Goal: Task Accomplishment & Management: Use online tool/utility

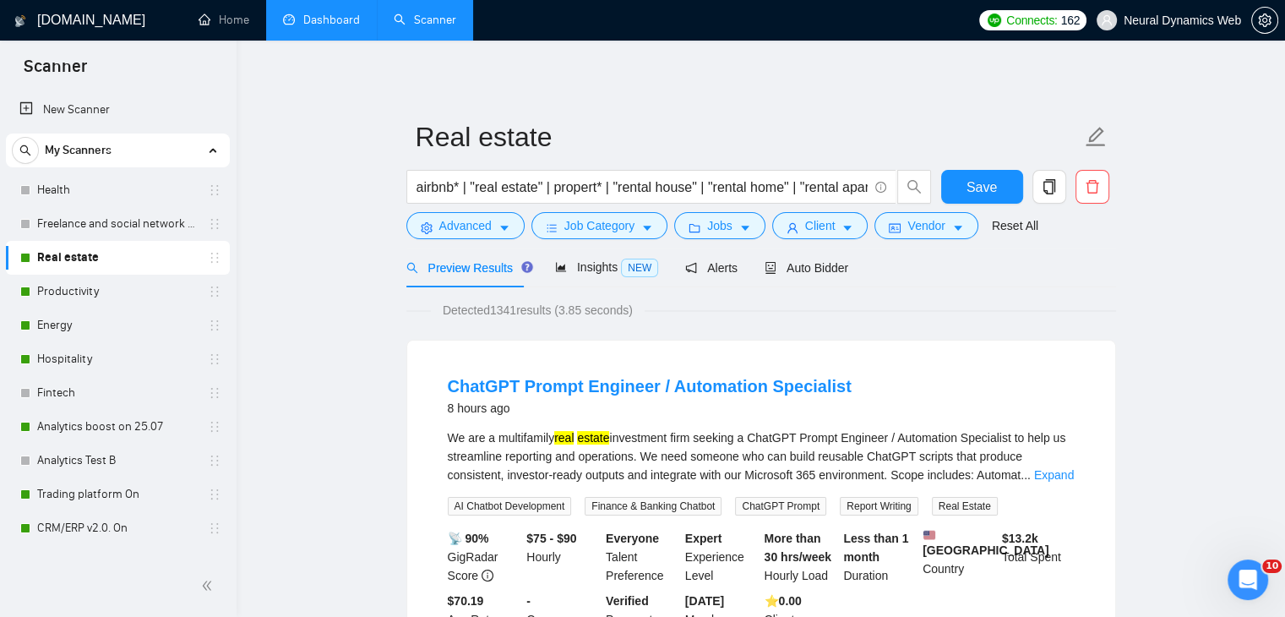
drag, startPoint x: 286, startPoint y: 21, endPoint x: 298, endPoint y: 28, distance: 13.6
click at [286, 21] on link "Dashboard" at bounding box center [321, 20] width 77 height 14
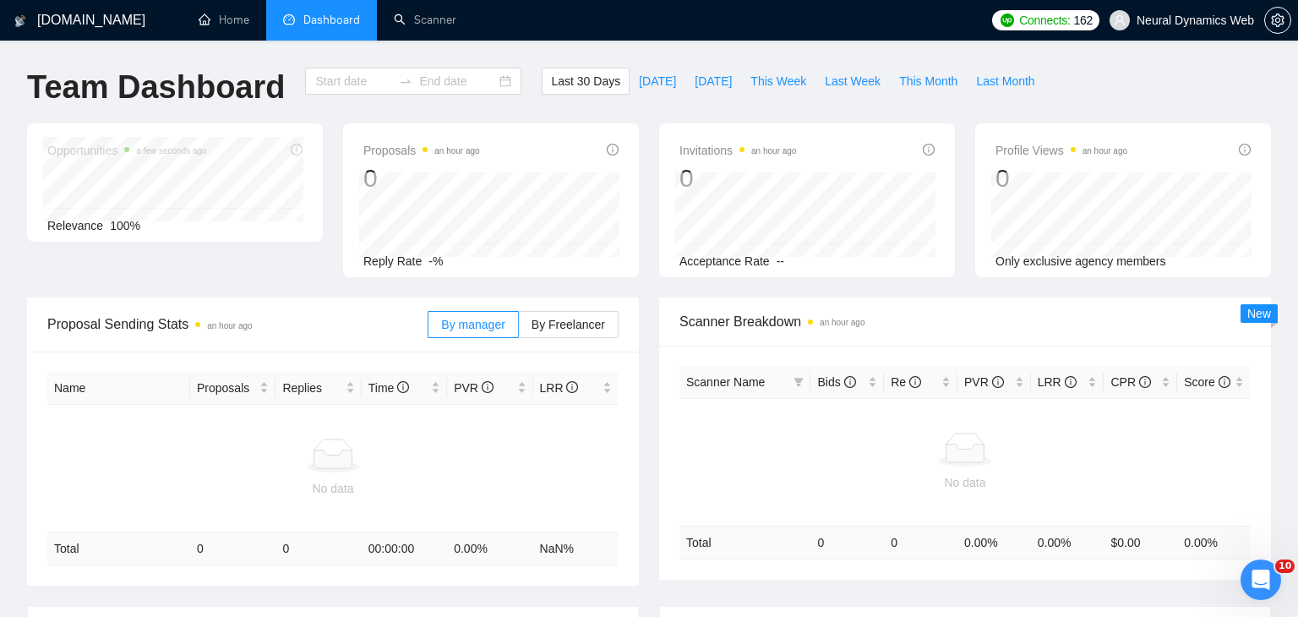
type input "[DATE]"
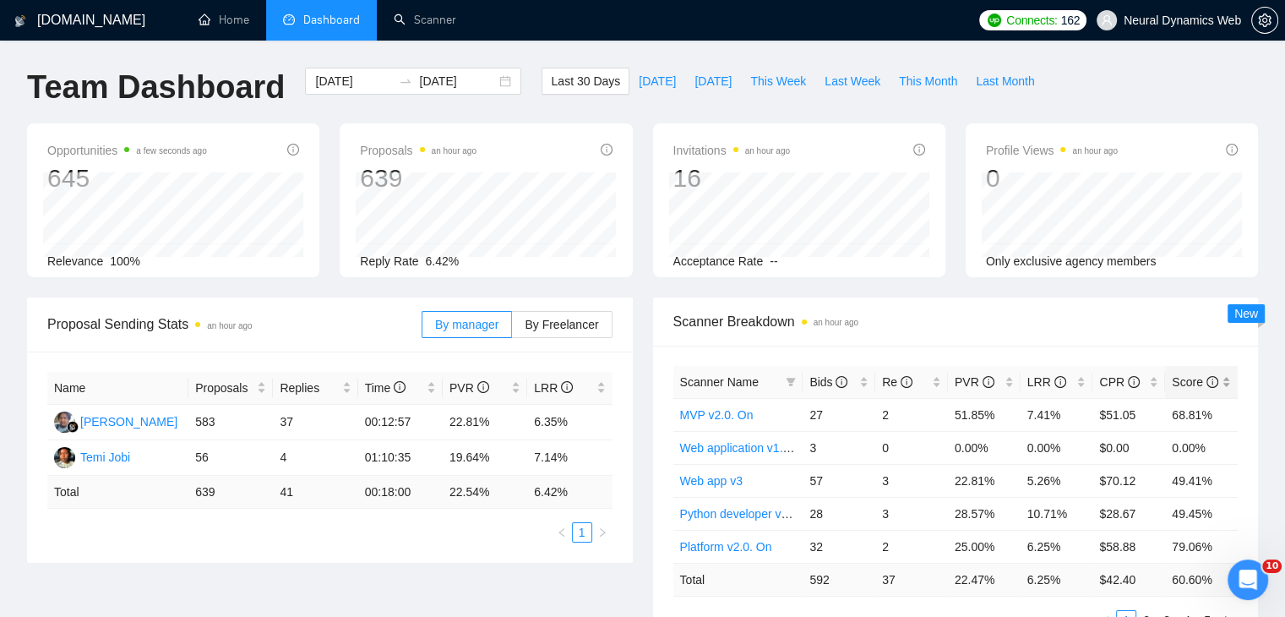
click at [1228, 383] on div "Score" at bounding box center [1201, 382] width 59 height 19
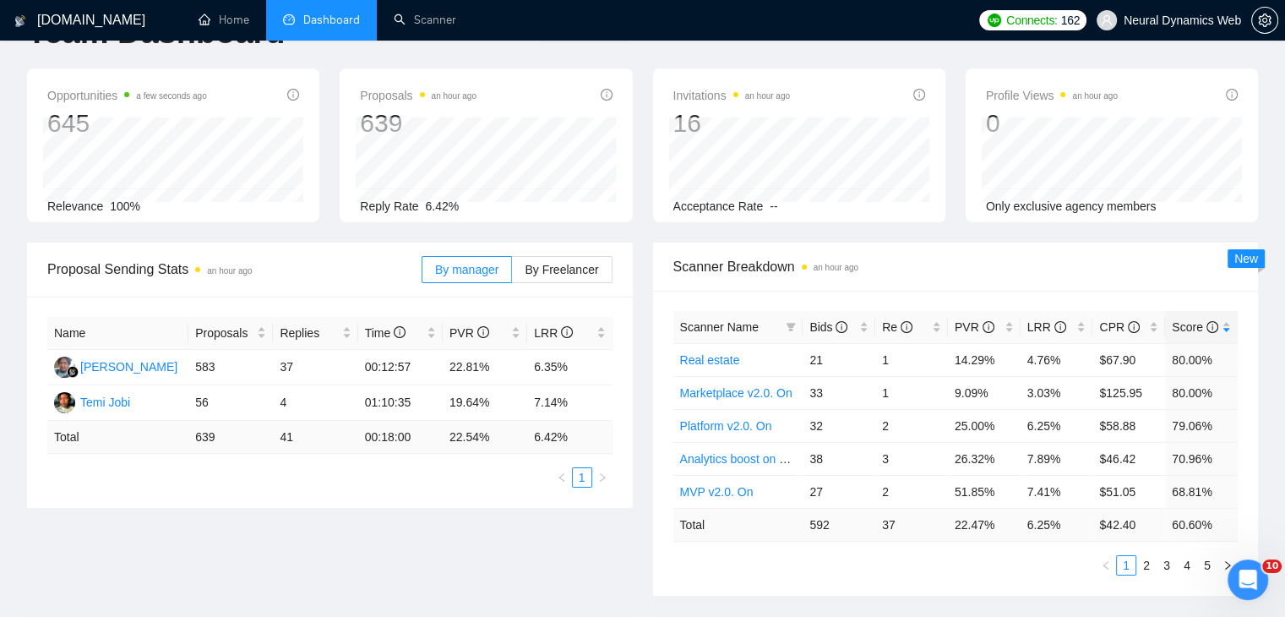
scroll to position [84, 0]
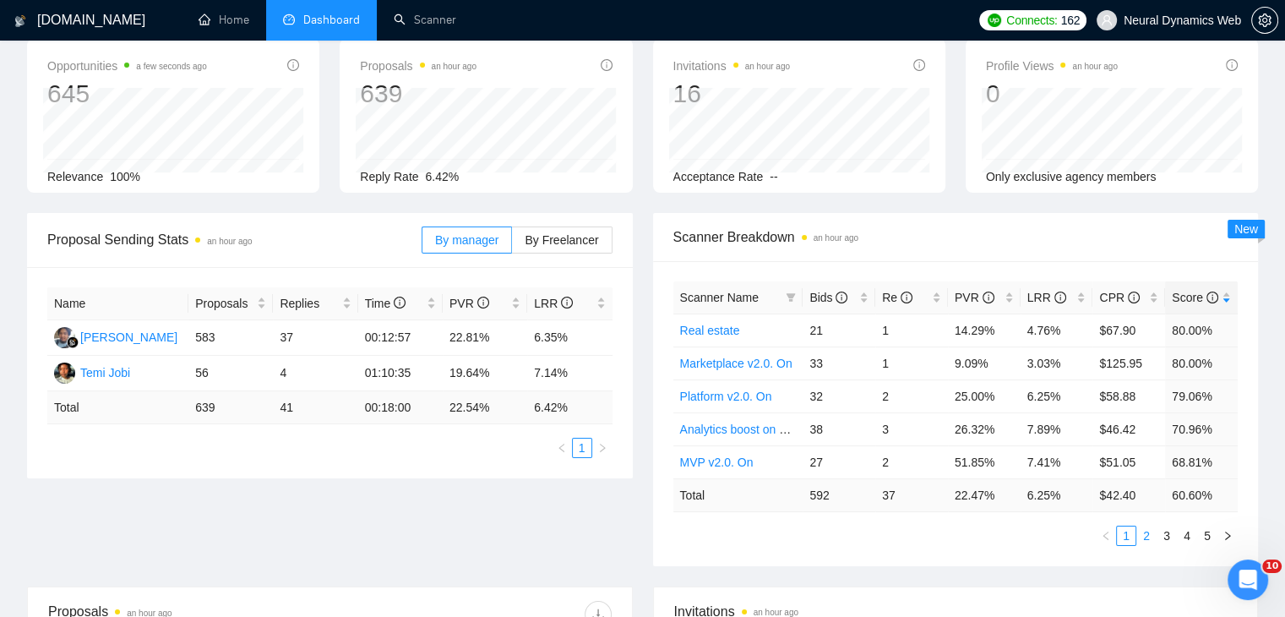
click at [1142, 533] on link "2" at bounding box center [1146, 535] width 19 height 19
click at [1168, 535] on link "3" at bounding box center [1167, 535] width 19 height 19
click at [1185, 526] on link "4" at bounding box center [1187, 535] width 19 height 19
click at [1212, 532] on link "5" at bounding box center [1207, 535] width 19 height 19
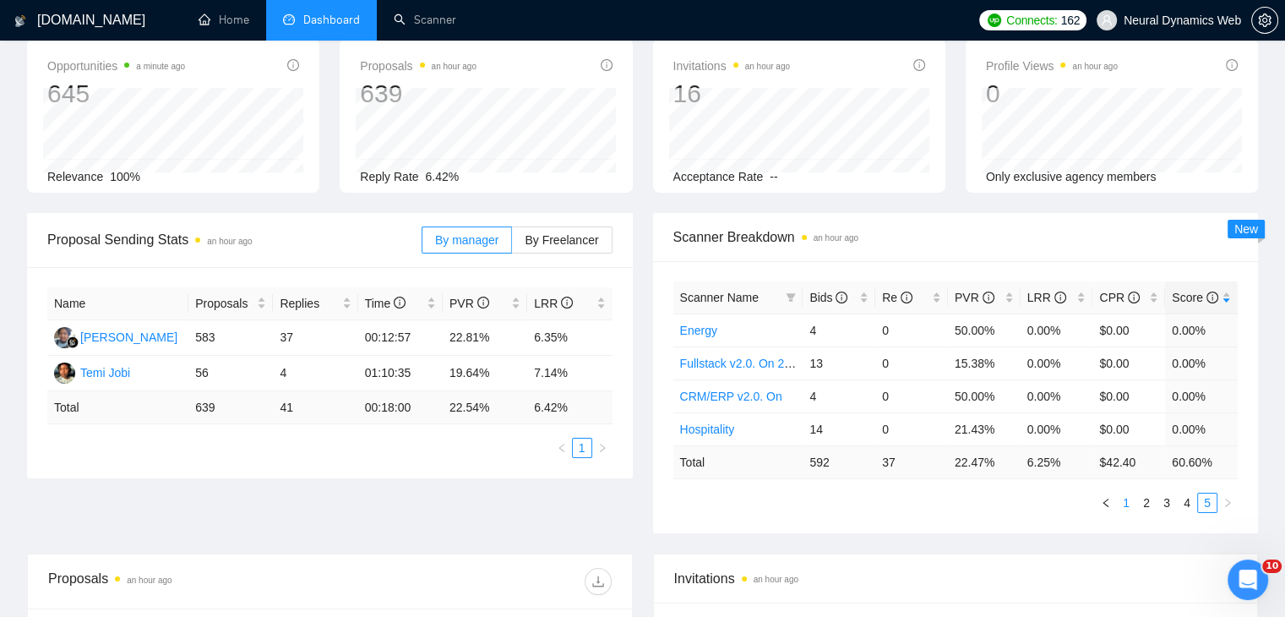
click at [1134, 500] on link "1" at bounding box center [1126, 502] width 19 height 19
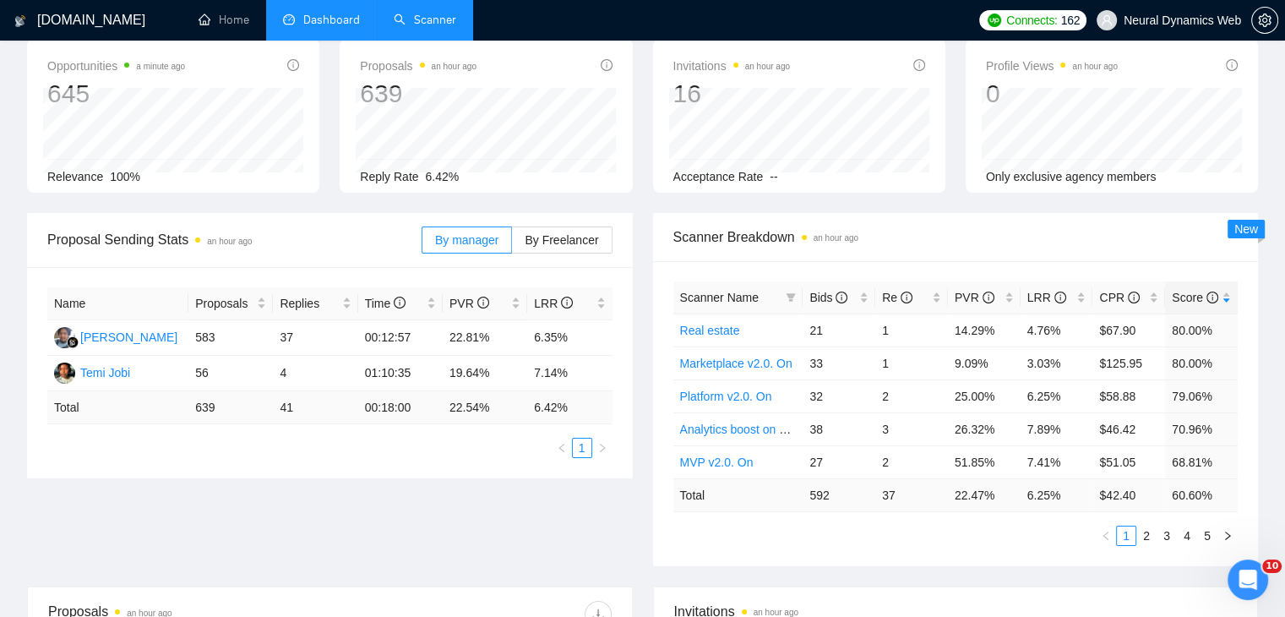
click at [427, 13] on link "Scanner" at bounding box center [425, 20] width 63 height 14
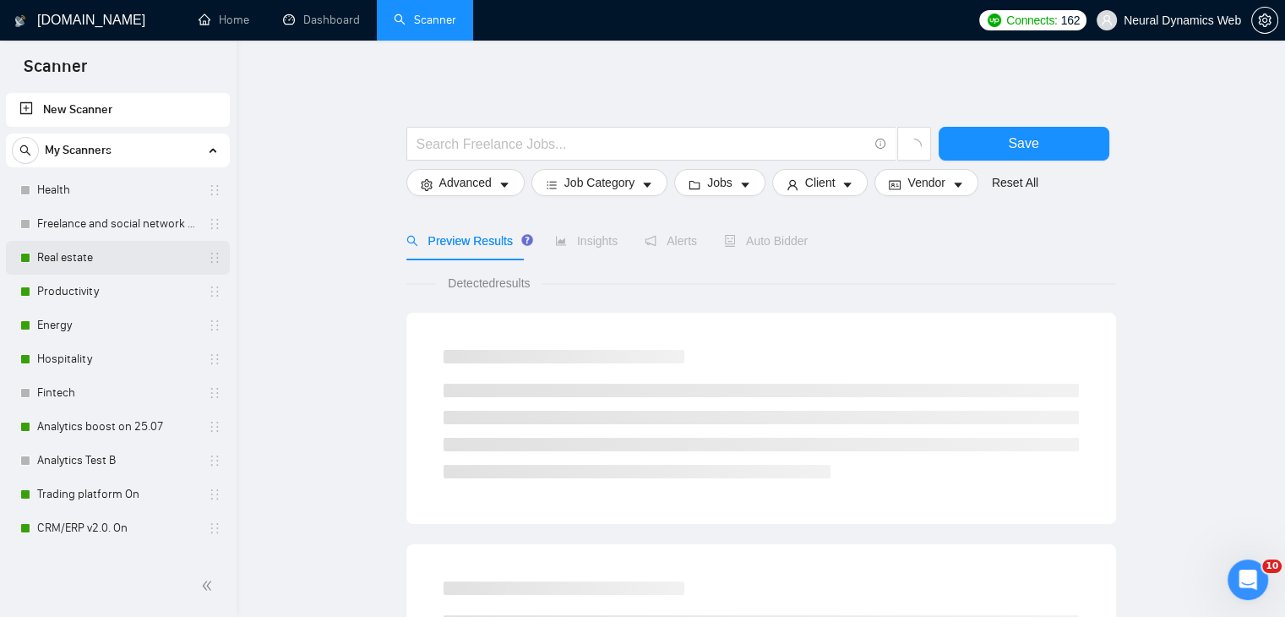
click at [98, 263] on link "Real estate" at bounding box center [117, 258] width 161 height 34
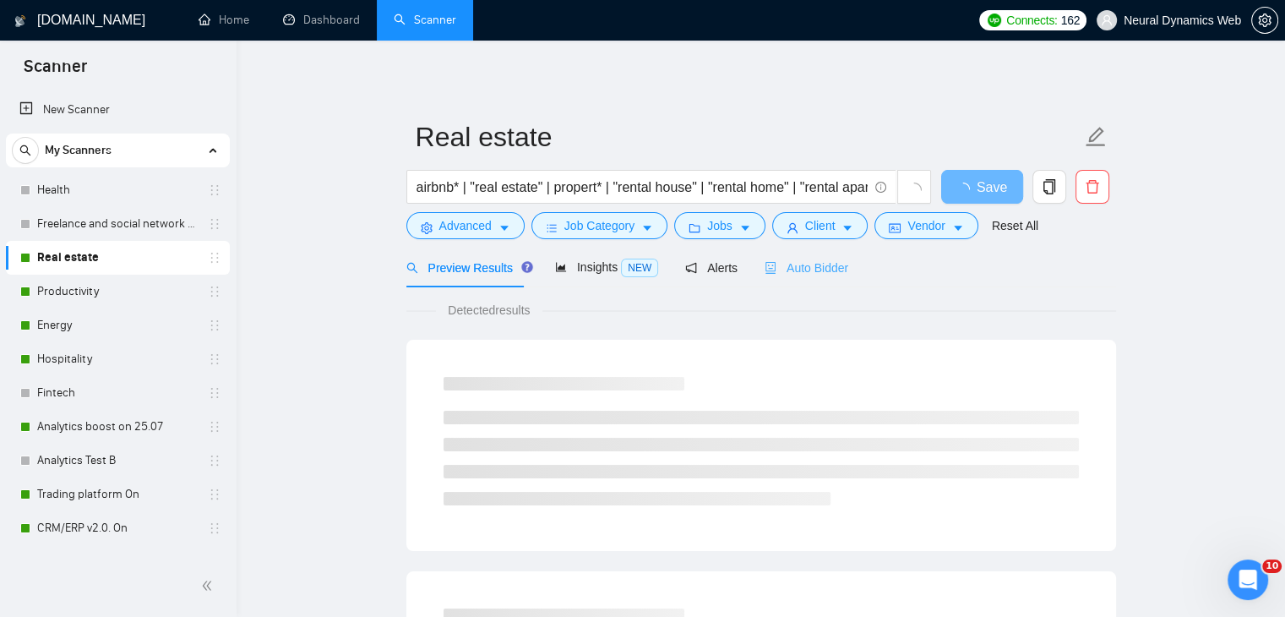
click at [771, 278] on div "Auto Bidder" at bounding box center [807, 268] width 84 height 40
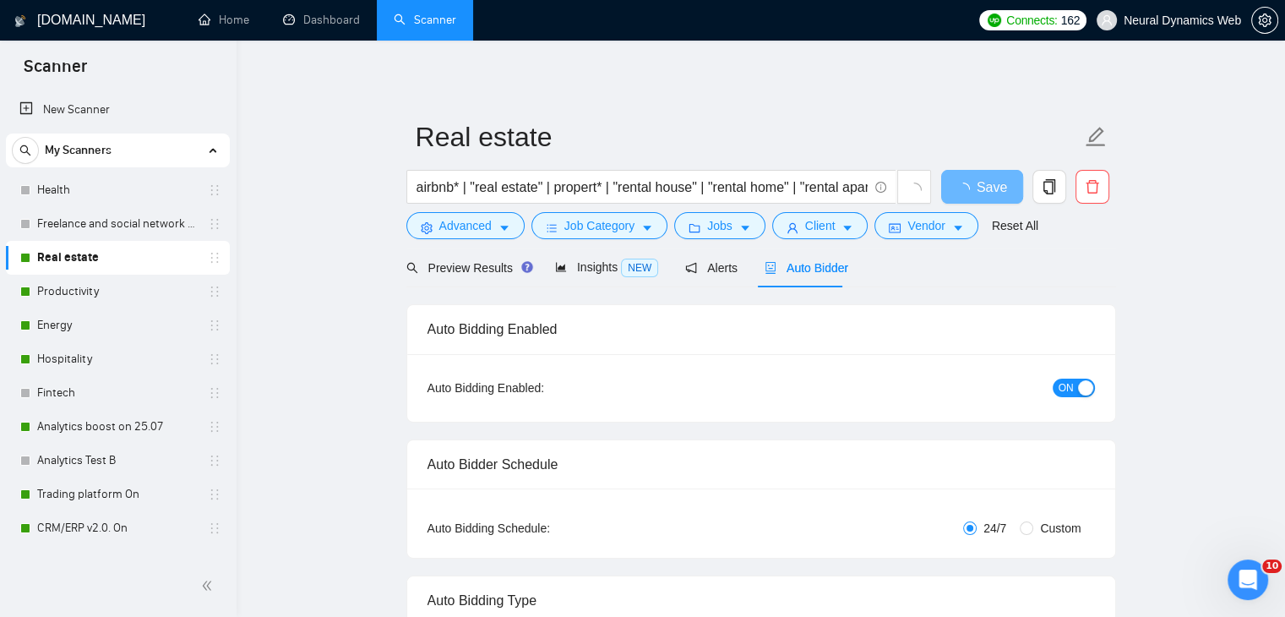
checkbox input "true"
click at [713, 226] on span "Jobs" at bounding box center [719, 225] width 25 height 19
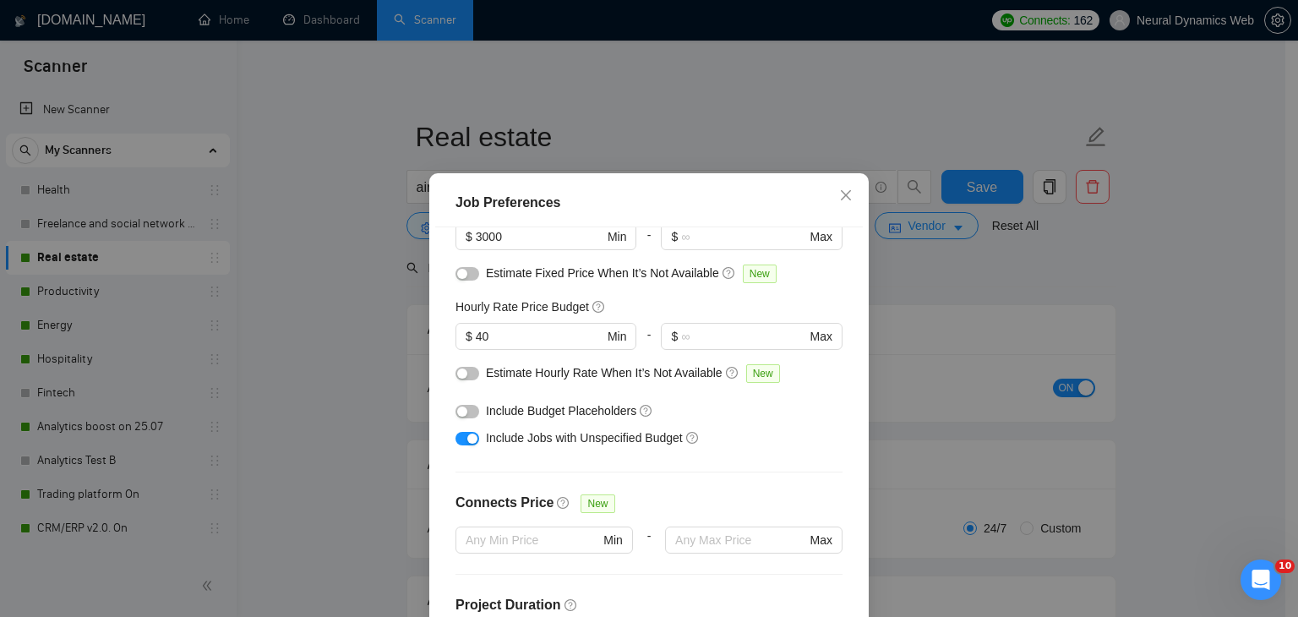
scroll to position [169, 0]
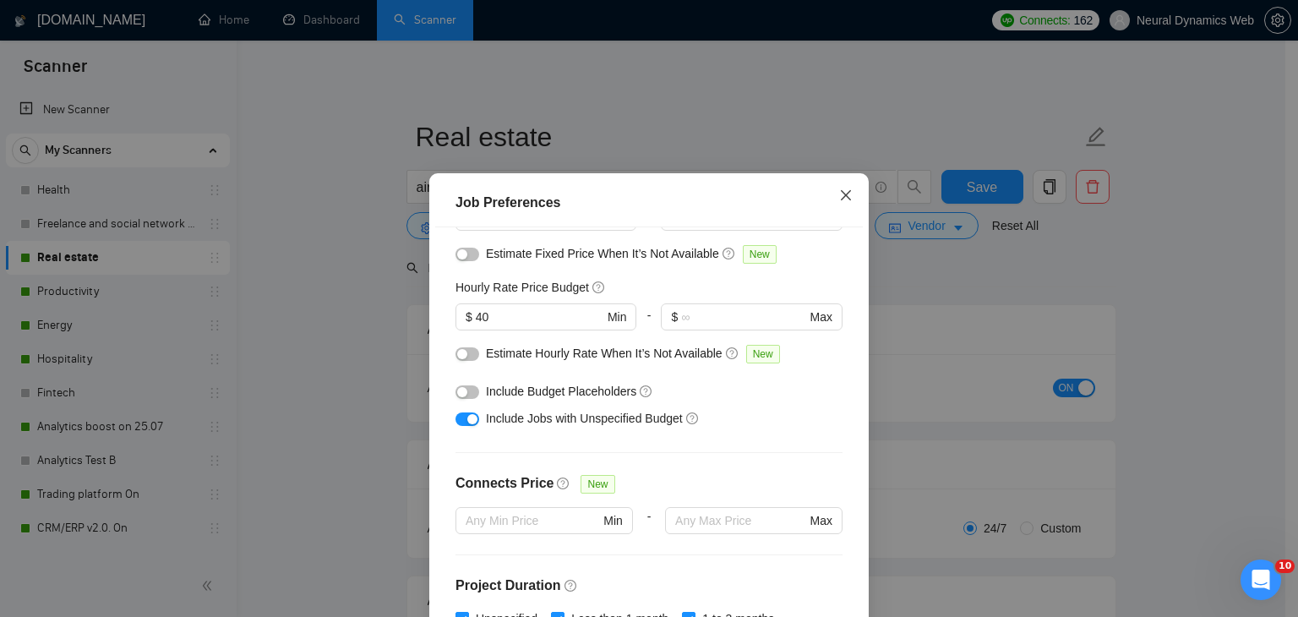
click at [842, 193] on icon "close" at bounding box center [846, 195] width 10 height 10
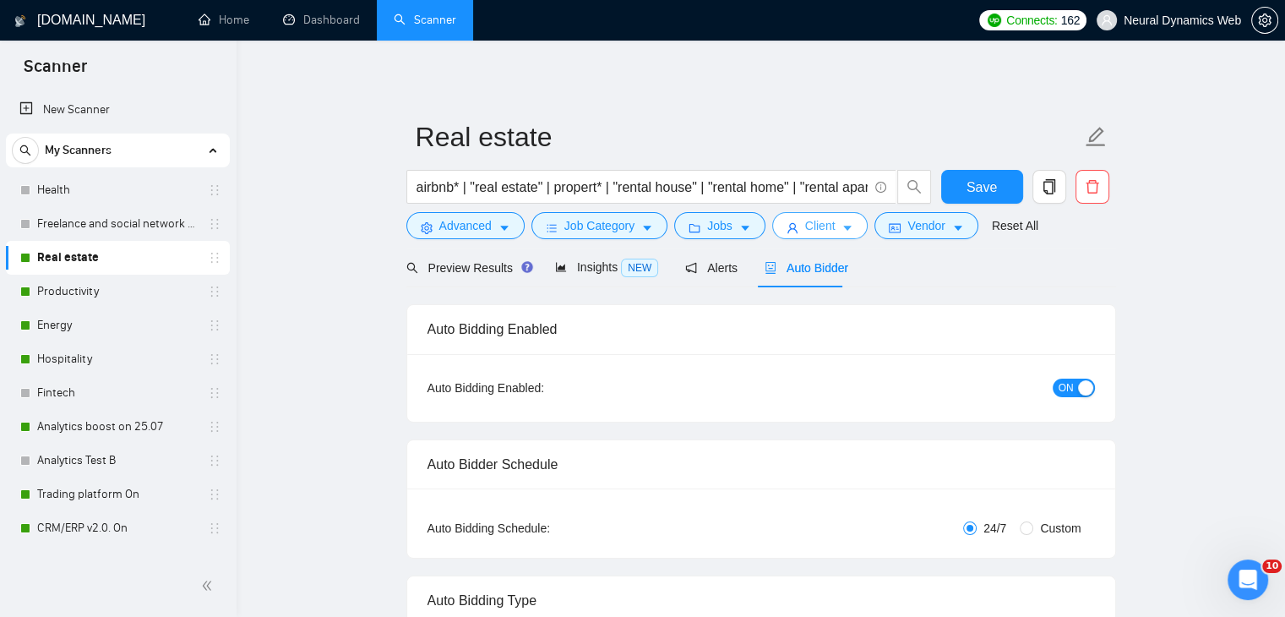
click at [815, 214] on button "Client" at bounding box center [820, 225] width 96 height 27
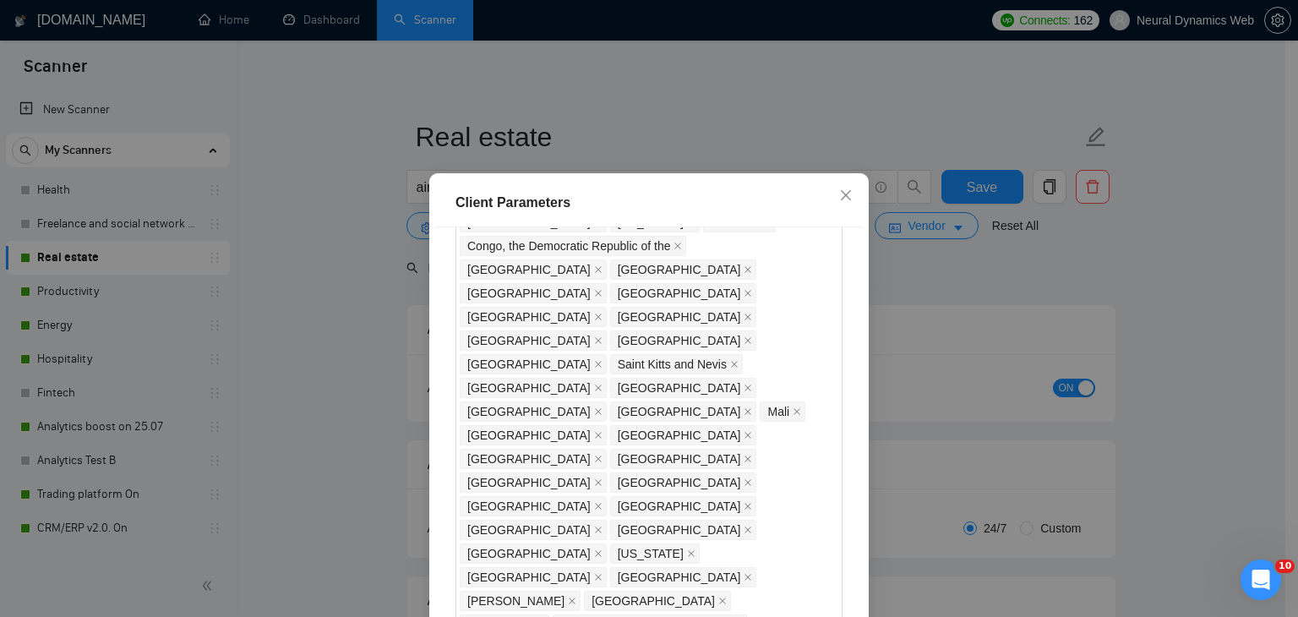
scroll to position [1267, 0]
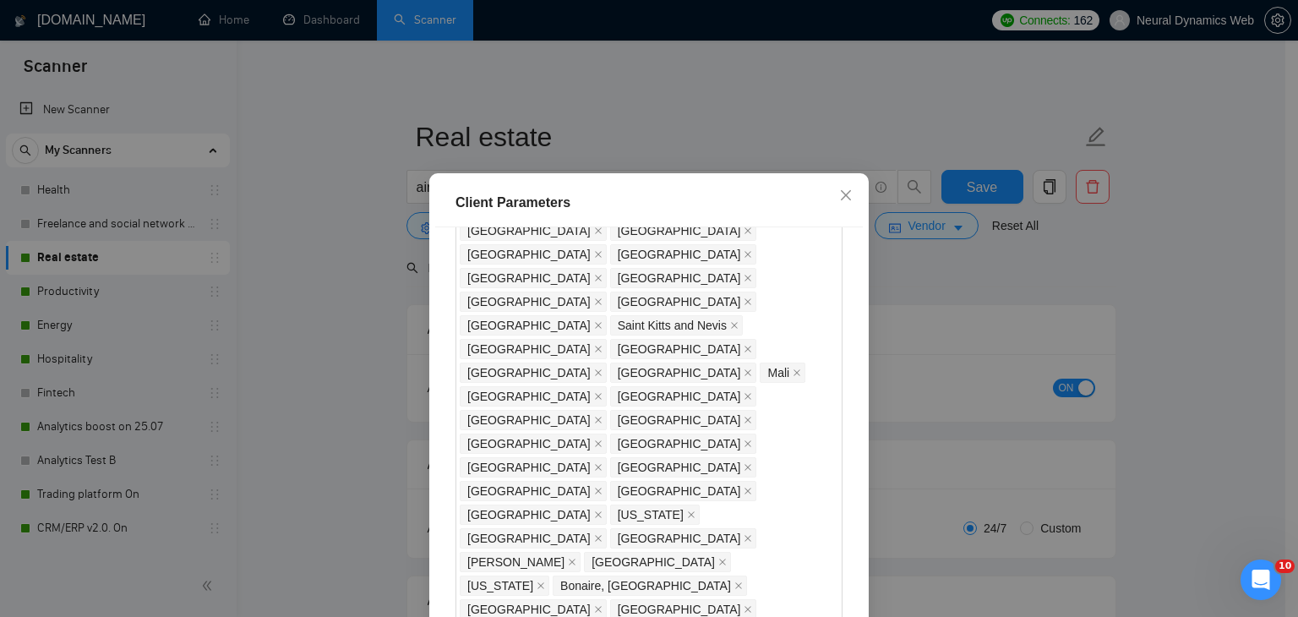
drag, startPoint x: 490, startPoint y: 475, endPoint x: 460, endPoint y: 475, distance: 29.6
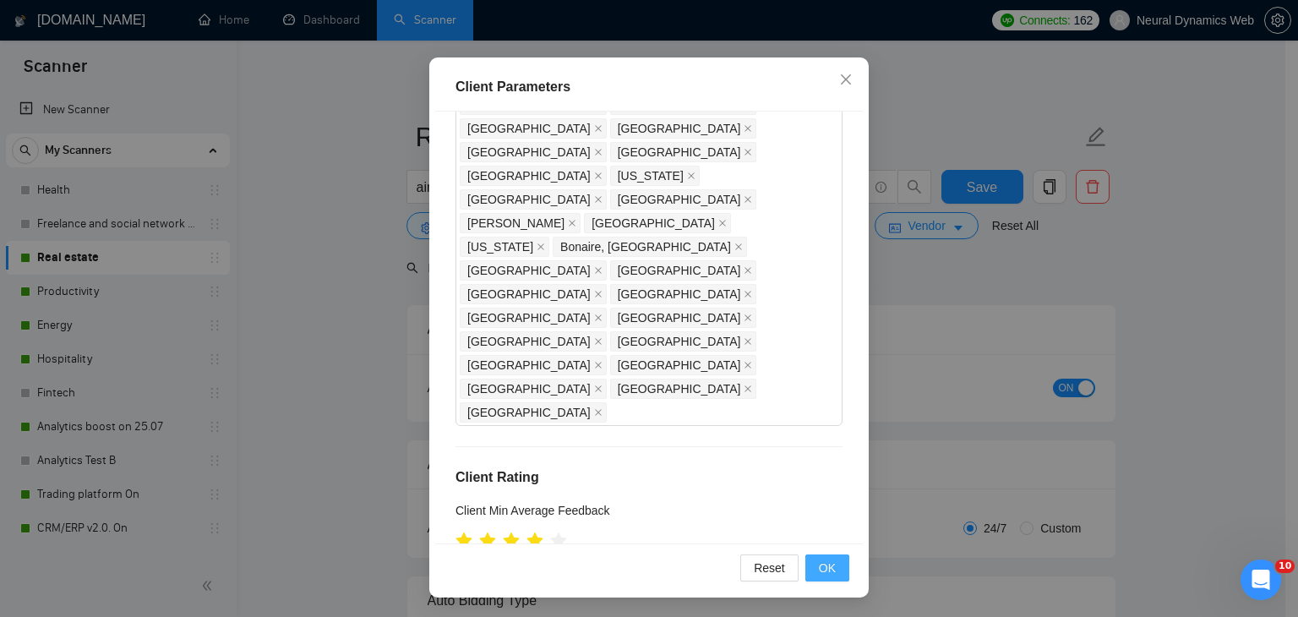
type input "21"
click at [828, 574] on span "OK" at bounding box center [827, 567] width 17 height 19
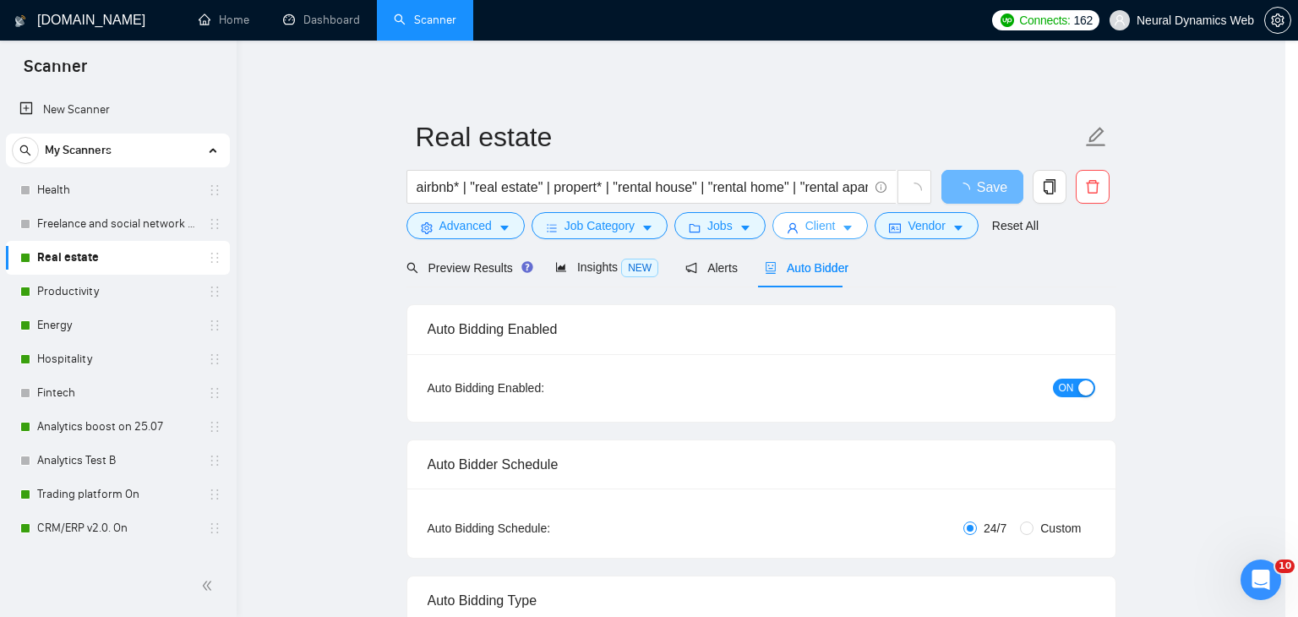
scroll to position [0, 0]
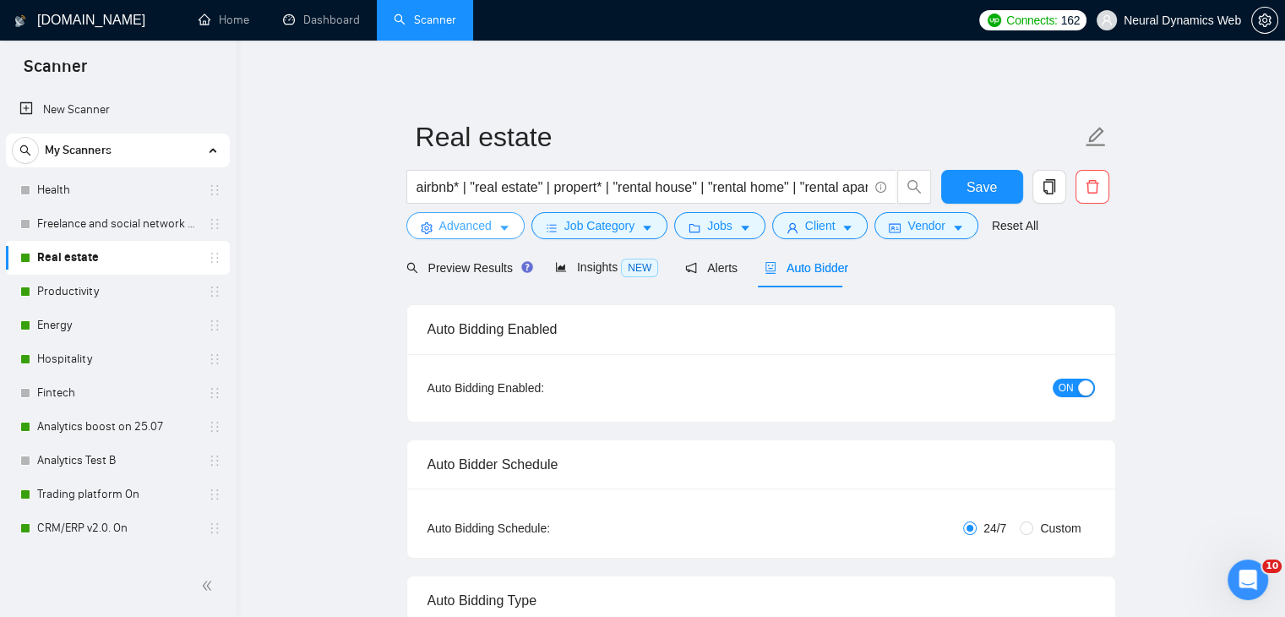
click at [493, 231] on button "Advanced" at bounding box center [465, 225] width 118 height 27
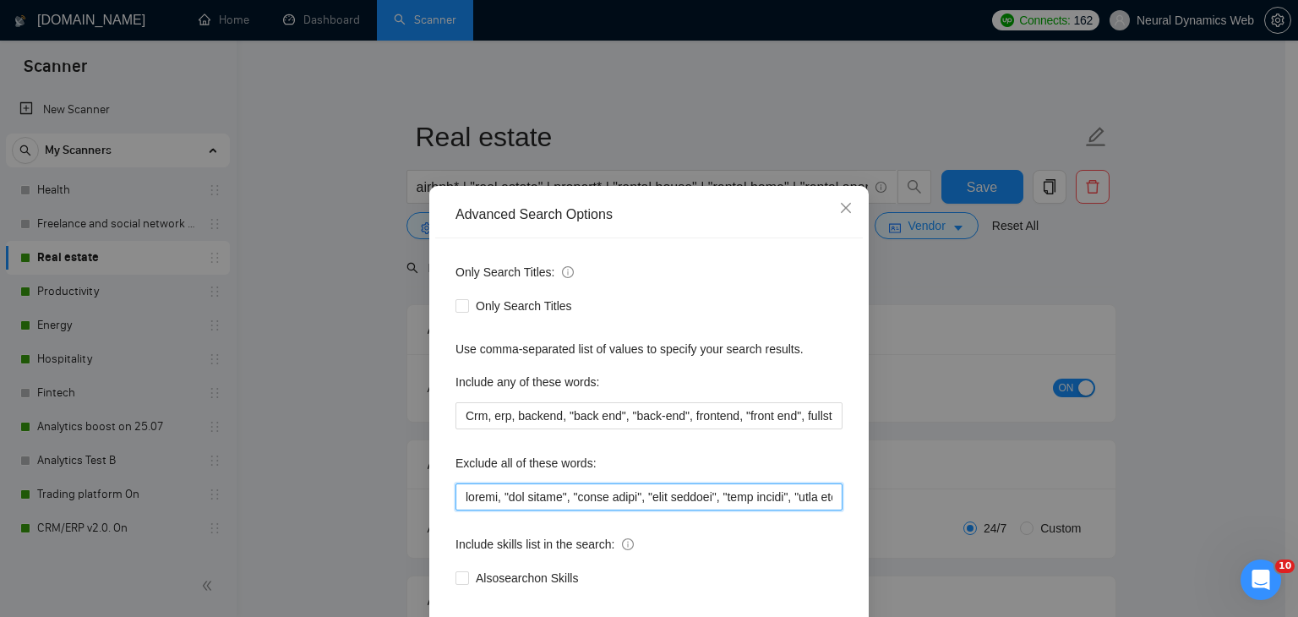
click at [509, 505] on input "text" at bounding box center [648, 496] width 387 height 27
click at [463, 499] on input "text" at bounding box center [648, 496] width 387 height 27
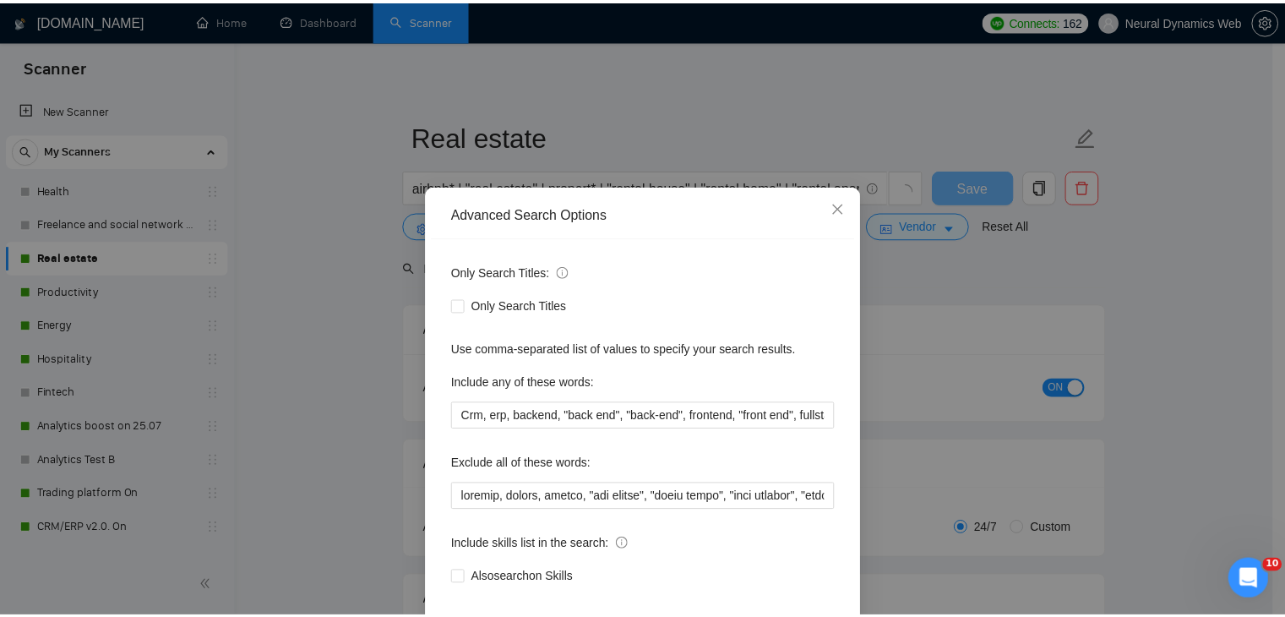
scroll to position [86, 0]
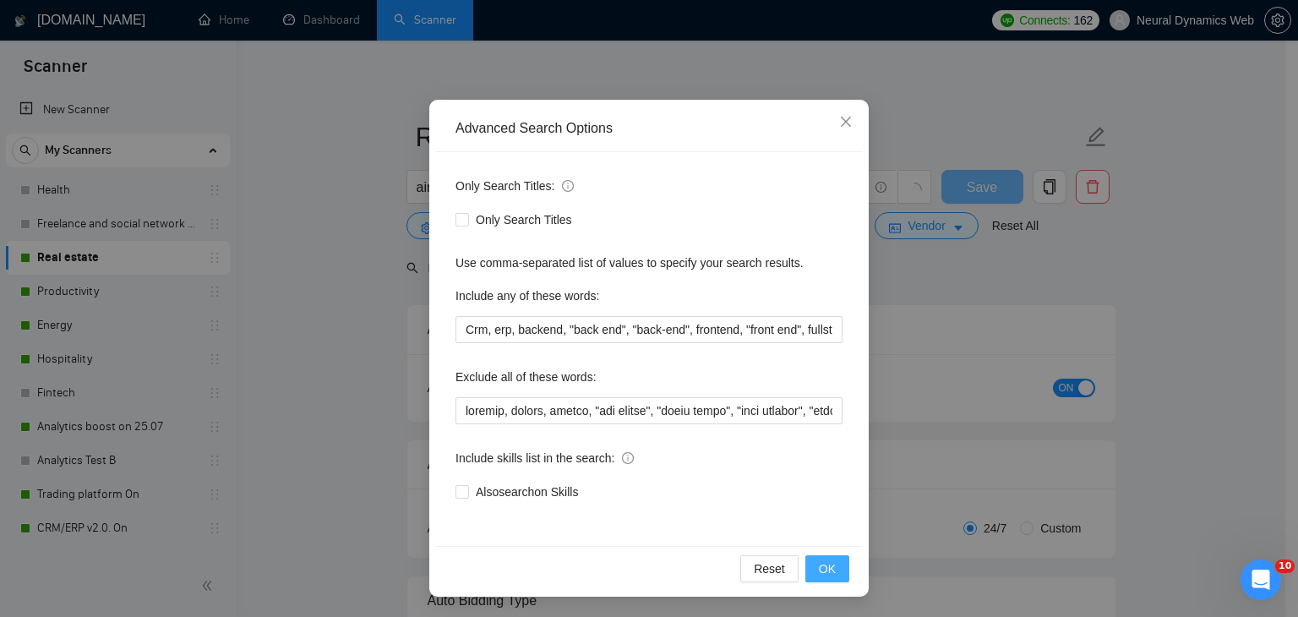
click at [831, 569] on button "OK" at bounding box center [827, 568] width 44 height 27
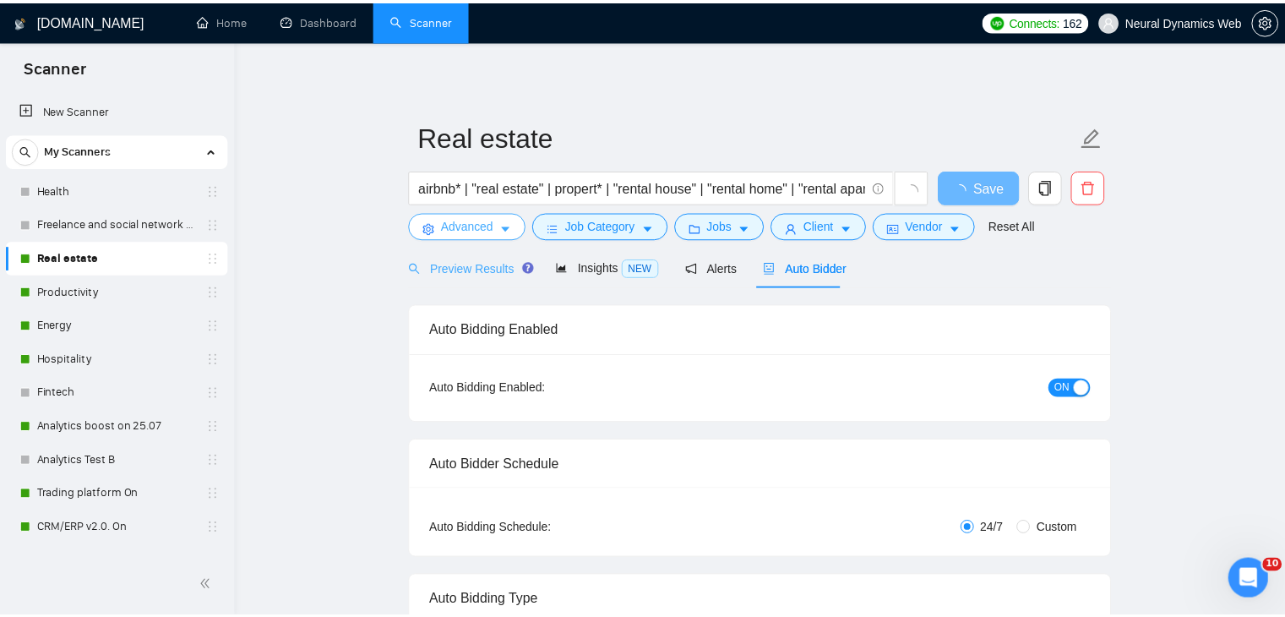
scroll to position [0, 0]
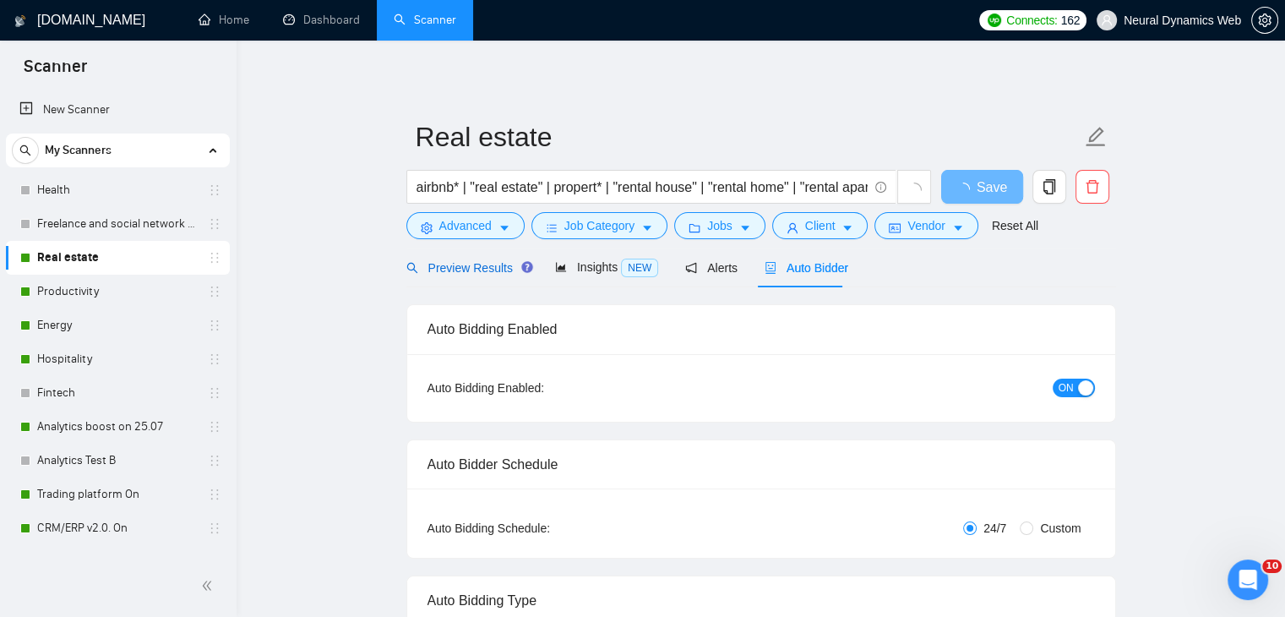
click at [436, 272] on span "Preview Results" at bounding box center [467, 268] width 122 height 14
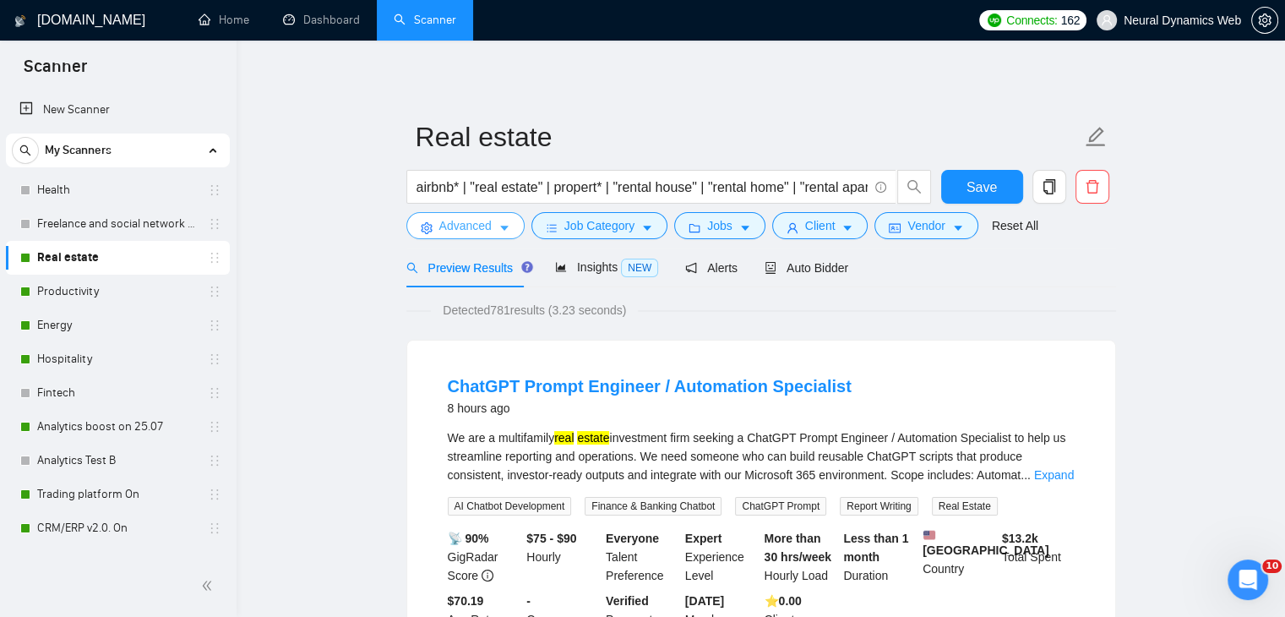
click at [471, 231] on span "Advanced" at bounding box center [465, 225] width 52 height 19
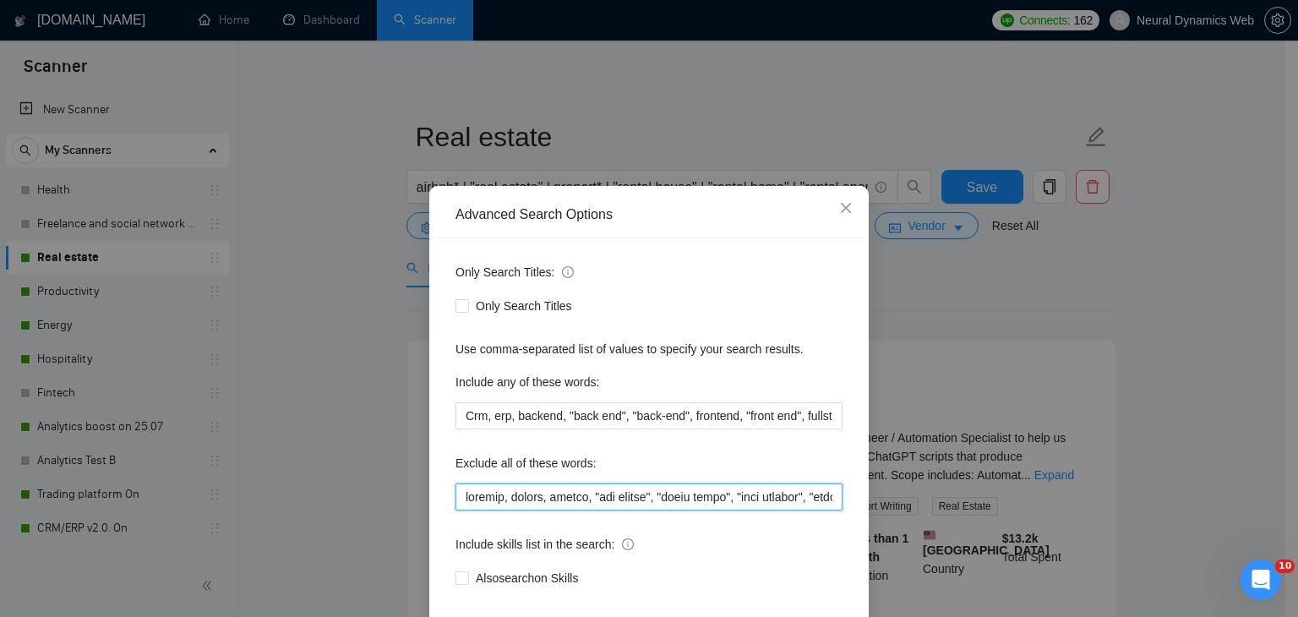
drag, startPoint x: 546, startPoint y: 493, endPoint x: 418, endPoint y: 496, distance: 127.6
click at [418, 496] on div "Advanced Search Options Only Search Titles: Only Search Titles Use comma-separa…" at bounding box center [649, 308] width 1298 height 617
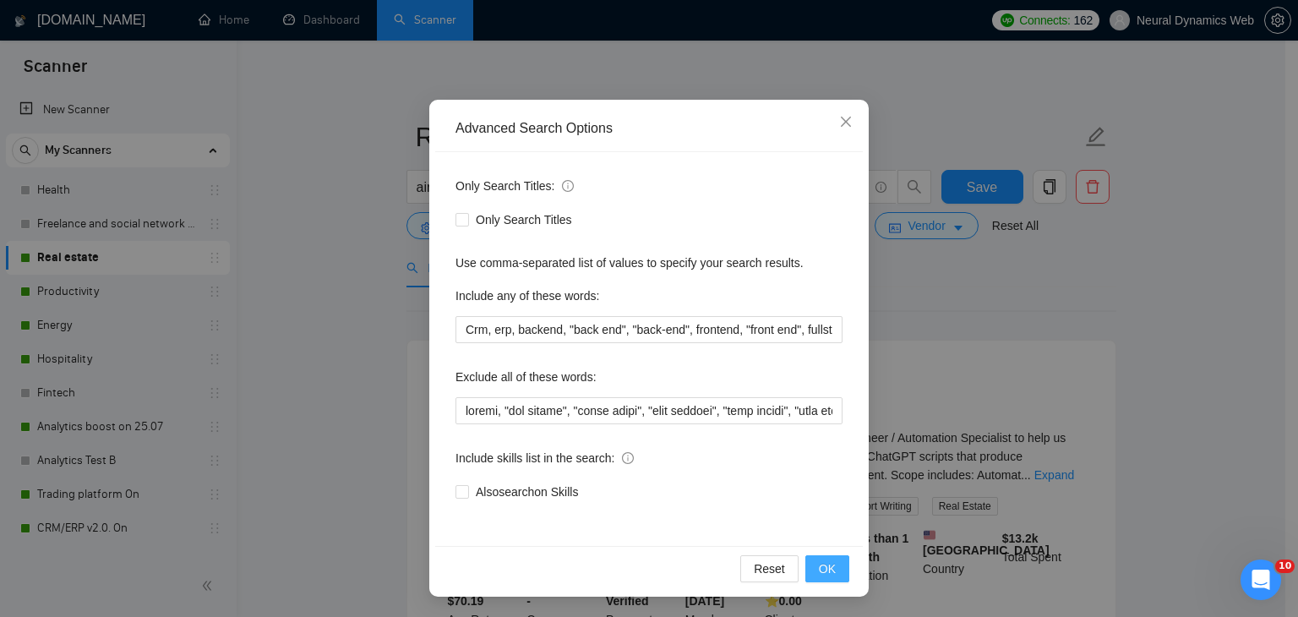
click at [819, 564] on span "OK" at bounding box center [827, 568] width 17 height 19
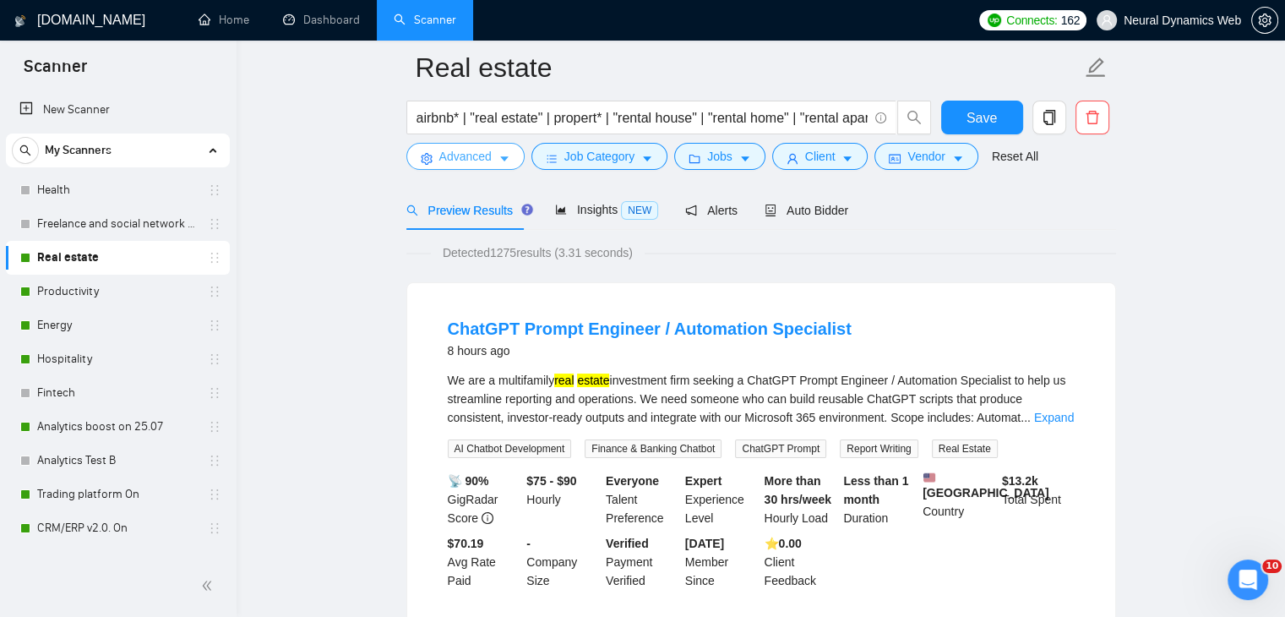
scroll to position [84, 0]
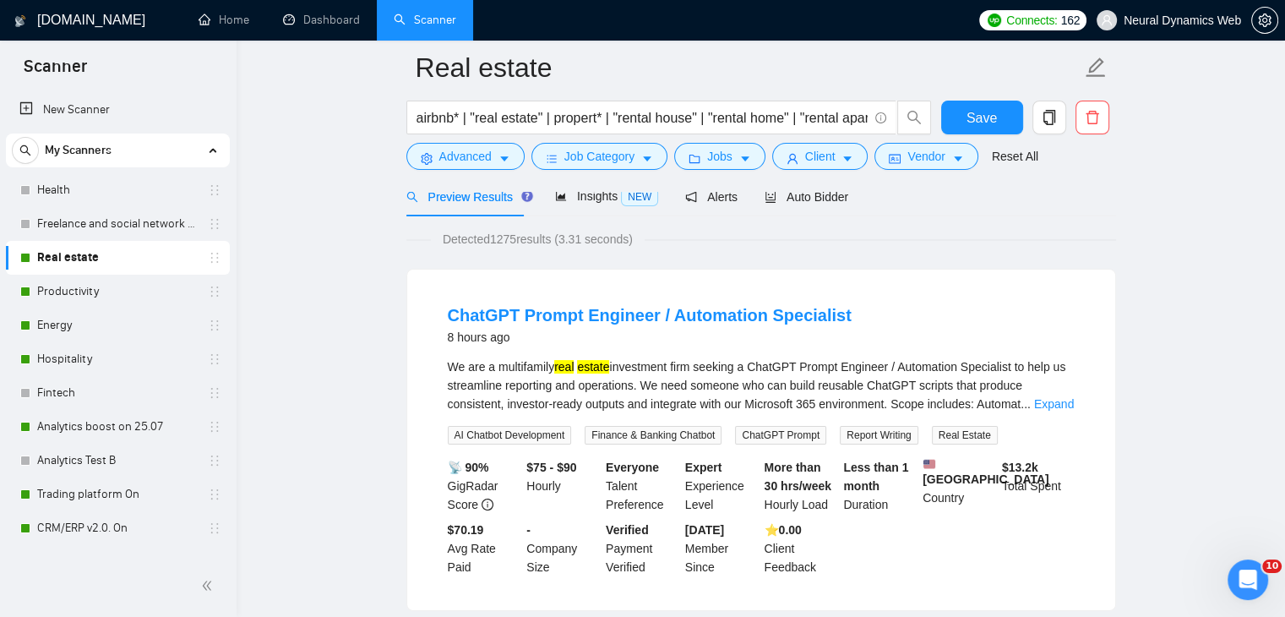
click at [1053, 393] on div "We are a multifamily real estate investment firm seeking a ChatGPT Prompt Engin…" at bounding box center [761, 385] width 627 height 56
click at [1056, 400] on link "Expand" at bounding box center [1054, 404] width 40 height 14
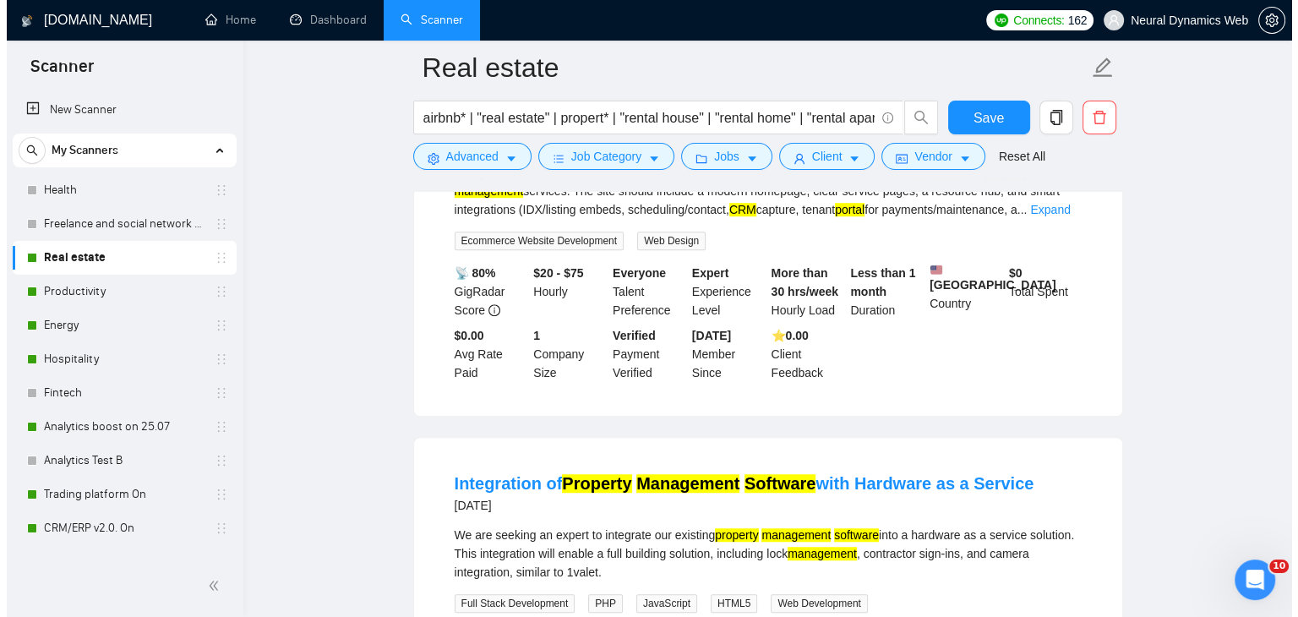
scroll to position [1183, 0]
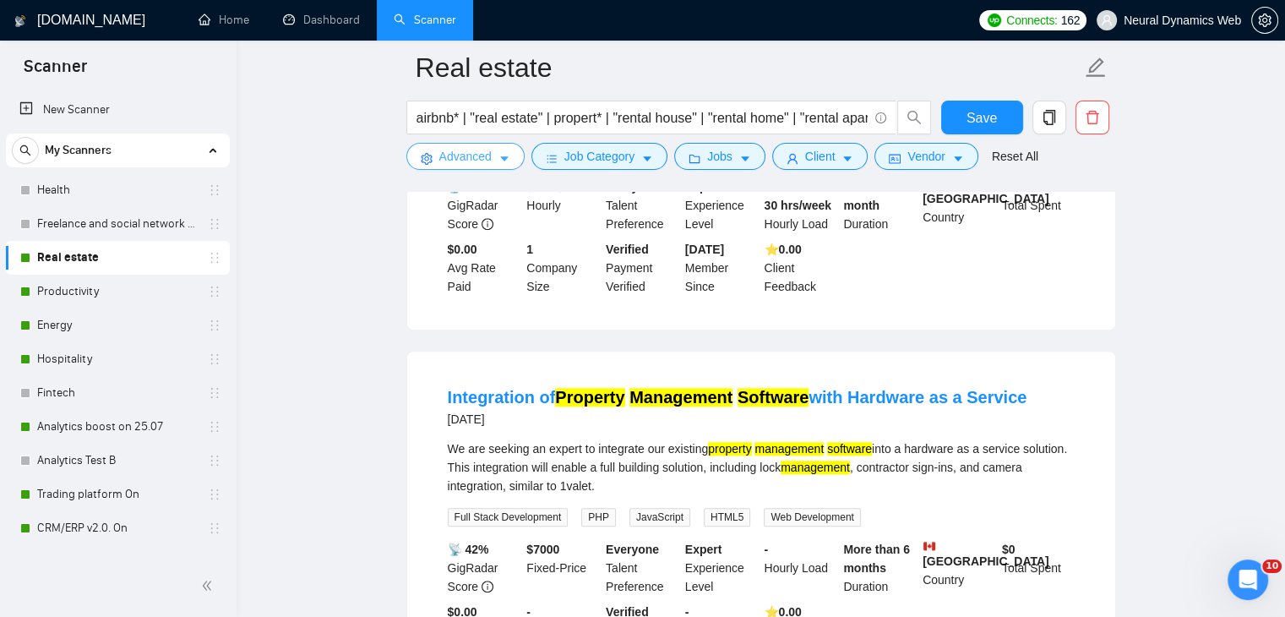
click at [463, 153] on span "Advanced" at bounding box center [465, 156] width 52 height 19
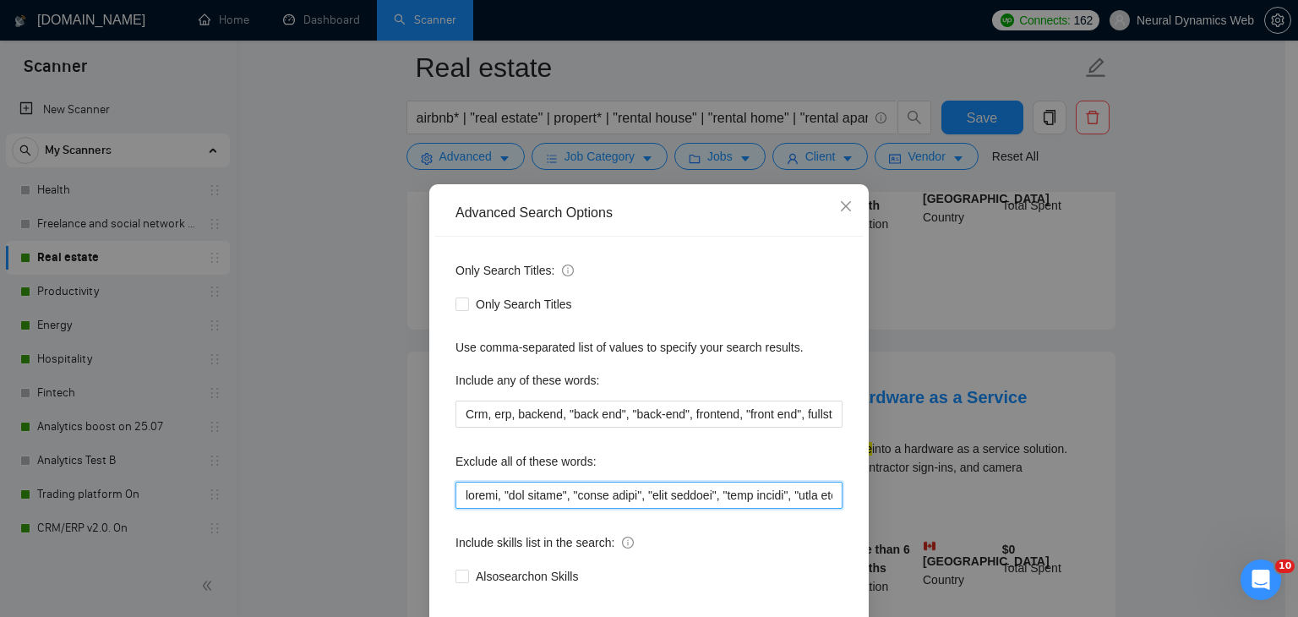
click at [456, 494] on input "text" at bounding box center [648, 495] width 387 height 27
paste input "website, mobile,"
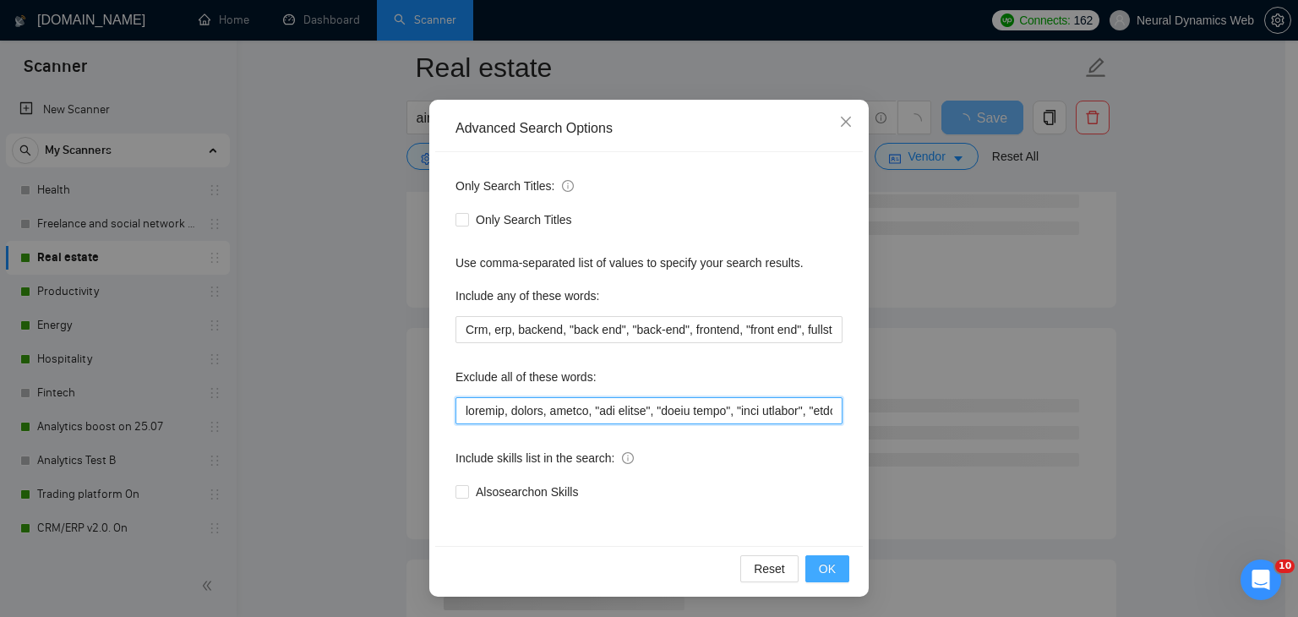
type input "website, mobile, widget, "crm expert", "voice agent", "data analyst", "cold cal…"
click at [822, 579] on button "OK" at bounding box center [827, 568] width 44 height 27
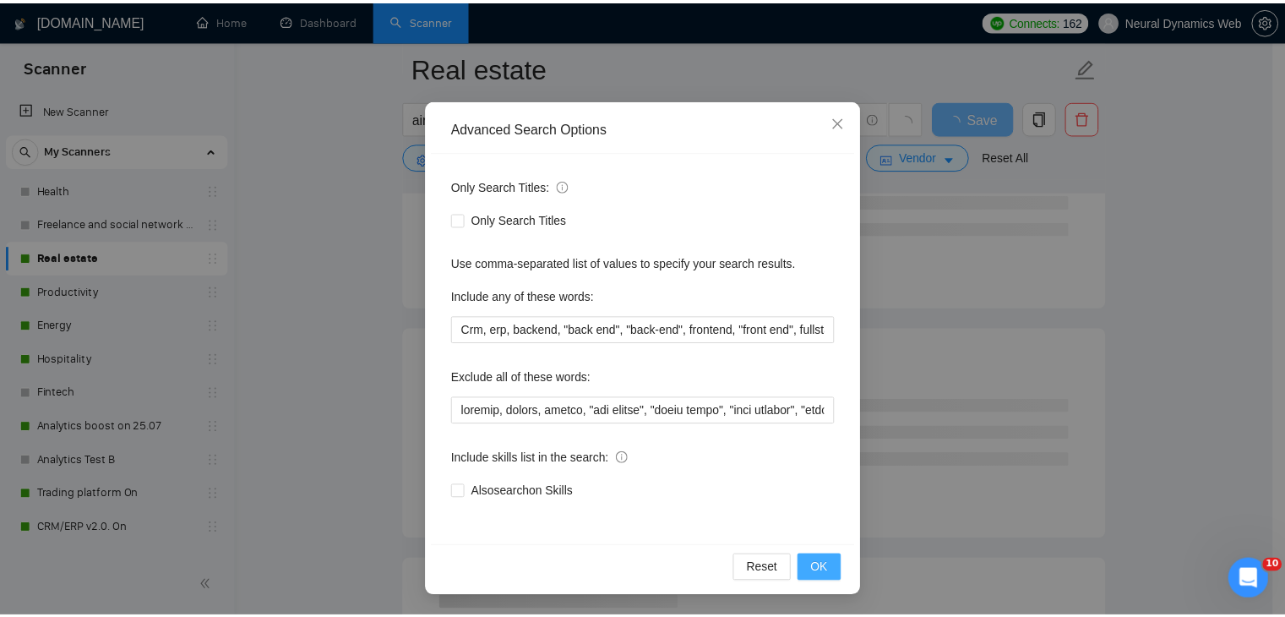
scroll to position [2, 0]
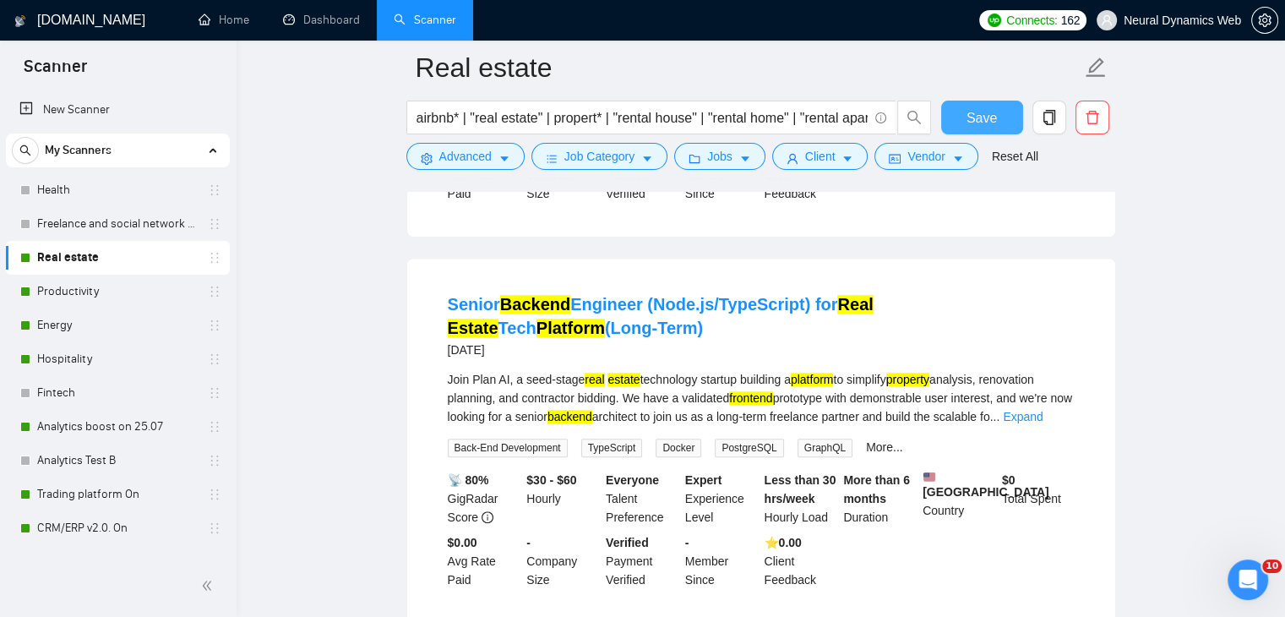
click at [980, 114] on span "Save" at bounding box center [982, 117] width 30 height 21
drag, startPoint x: 114, startPoint y: 291, endPoint x: 459, endPoint y: 262, distance: 346.0
click at [114, 291] on link "Productivity" at bounding box center [117, 292] width 161 height 34
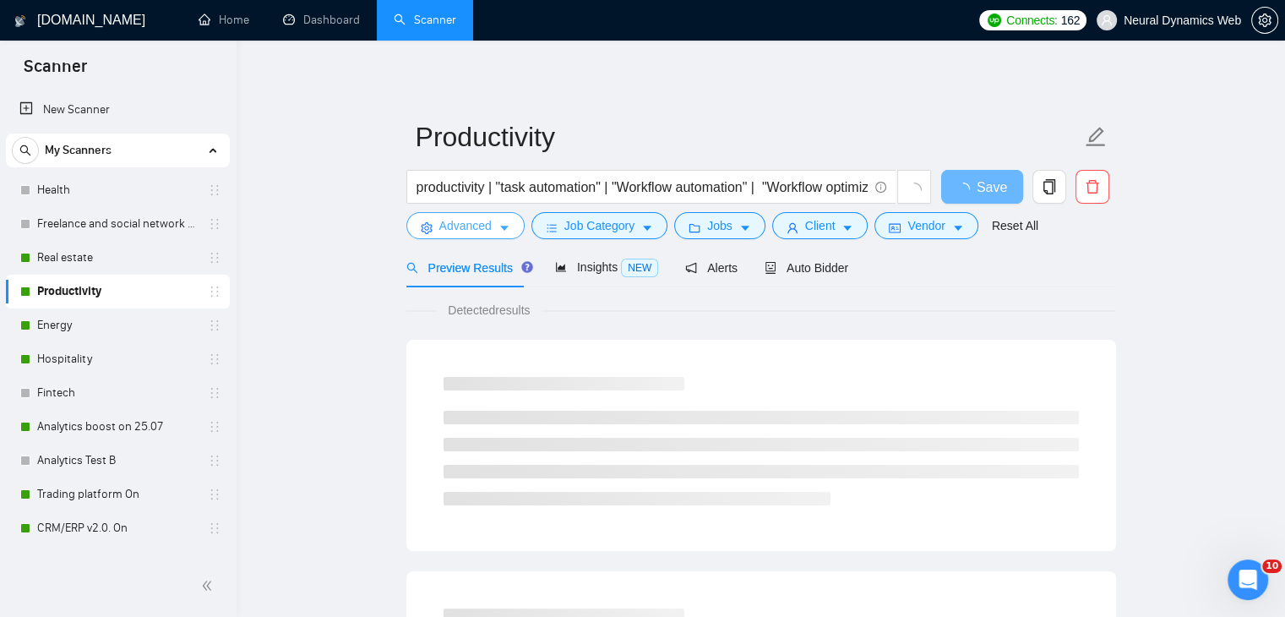
click at [458, 230] on span "Advanced" at bounding box center [465, 225] width 52 height 19
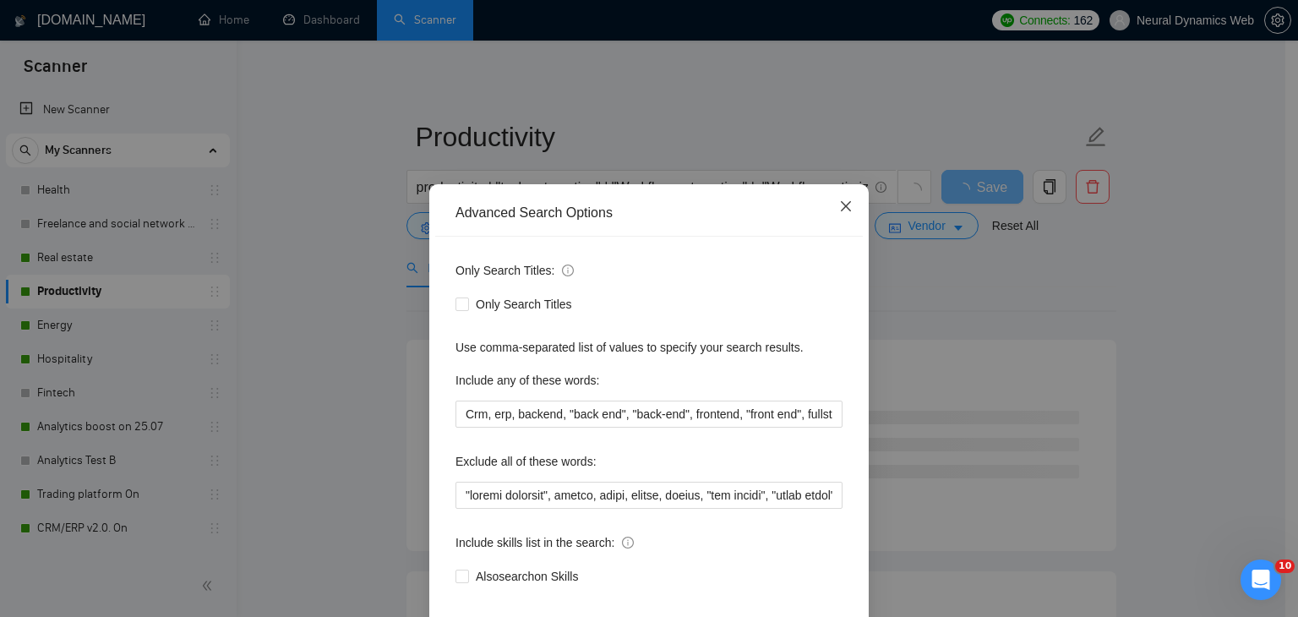
click at [825, 206] on span "Close" at bounding box center [846, 207] width 46 height 46
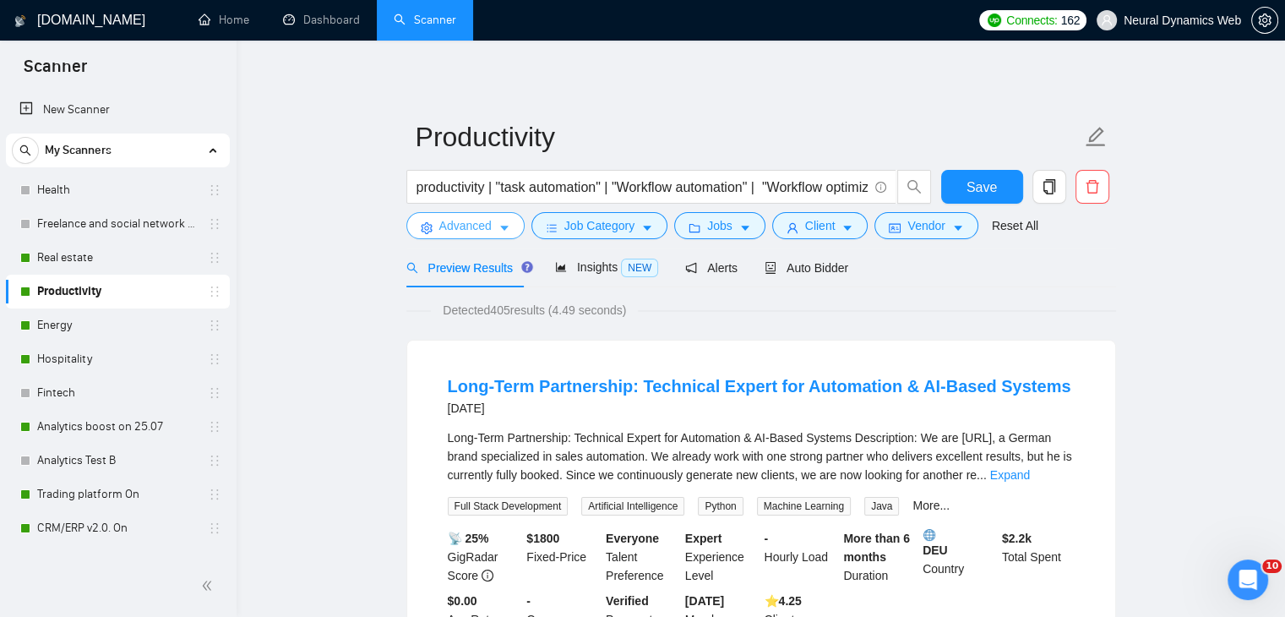
click at [510, 226] on button "Advanced" at bounding box center [465, 225] width 118 height 27
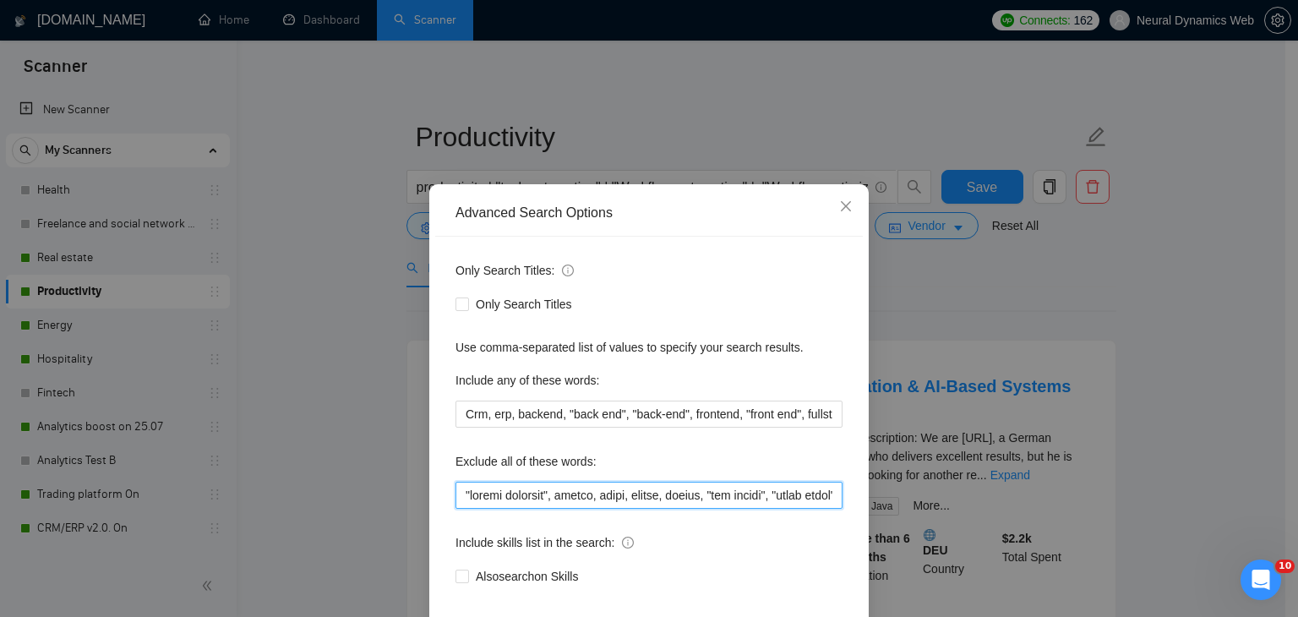
click at [455, 498] on input "text" at bounding box center [648, 495] width 387 height 27
paste input "website, mobile,"
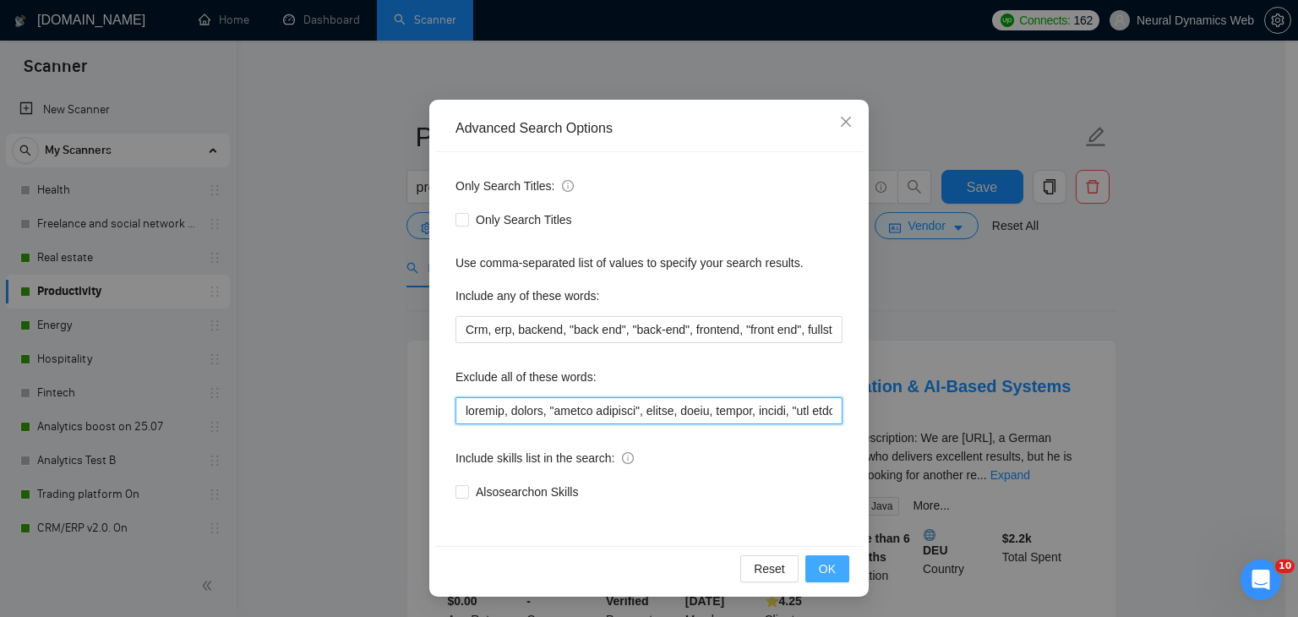
type input "website, mobile, "google calendar", athena, excel, notion, widget, "crm expert"…"
click at [829, 572] on button "OK" at bounding box center [827, 568] width 44 height 27
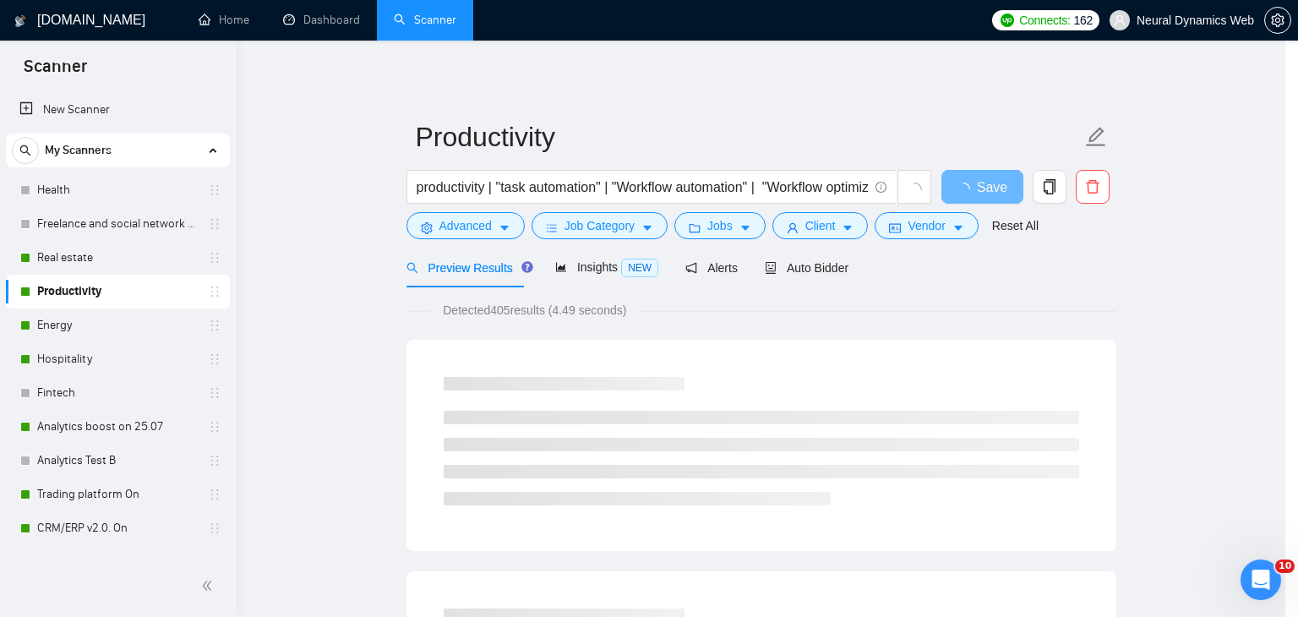
scroll to position [2, 0]
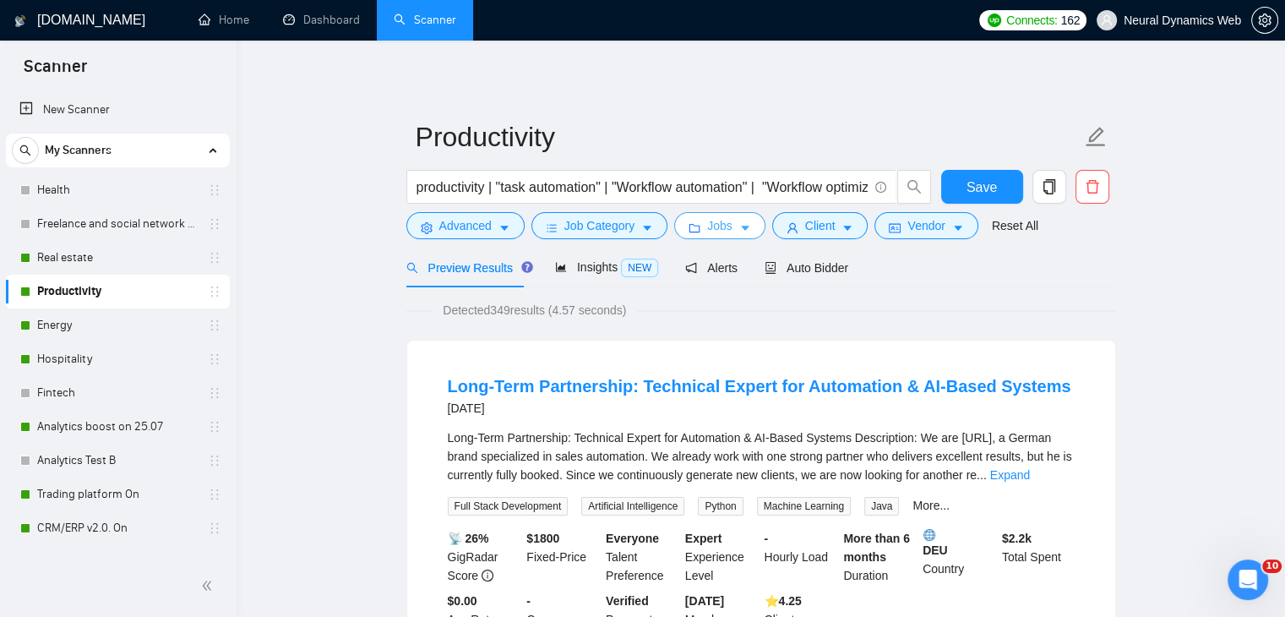
click at [732, 229] on button "Jobs" at bounding box center [719, 225] width 91 height 27
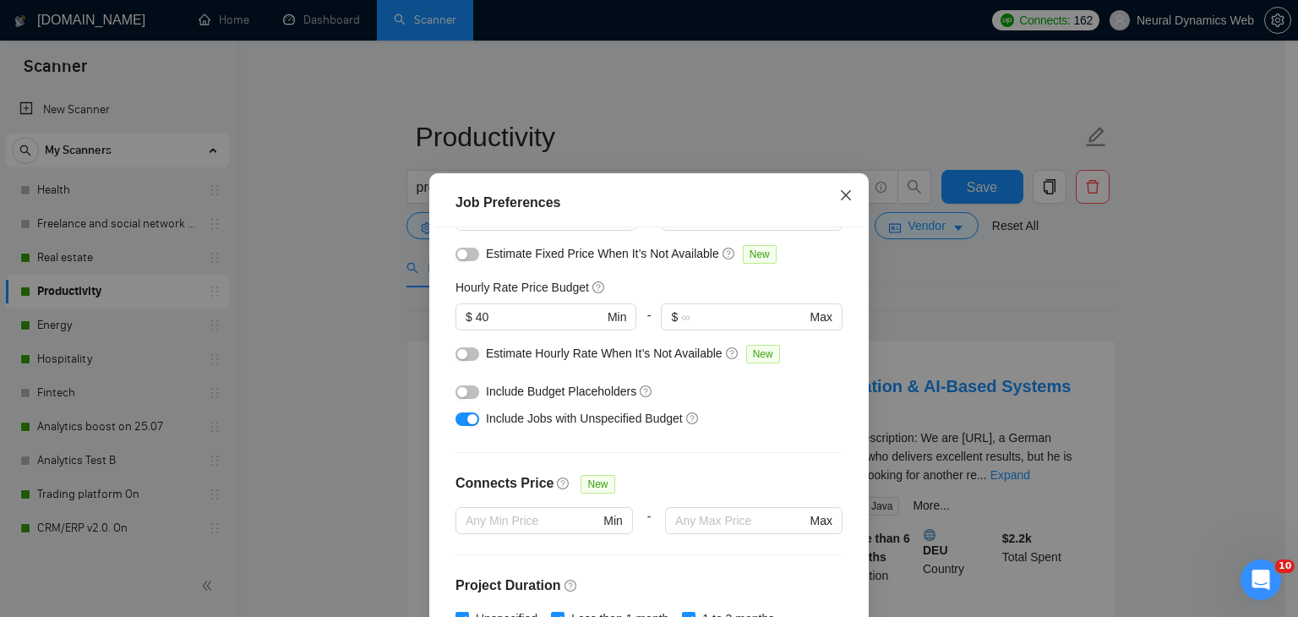
click at [828, 204] on span "Close" at bounding box center [846, 196] width 46 height 46
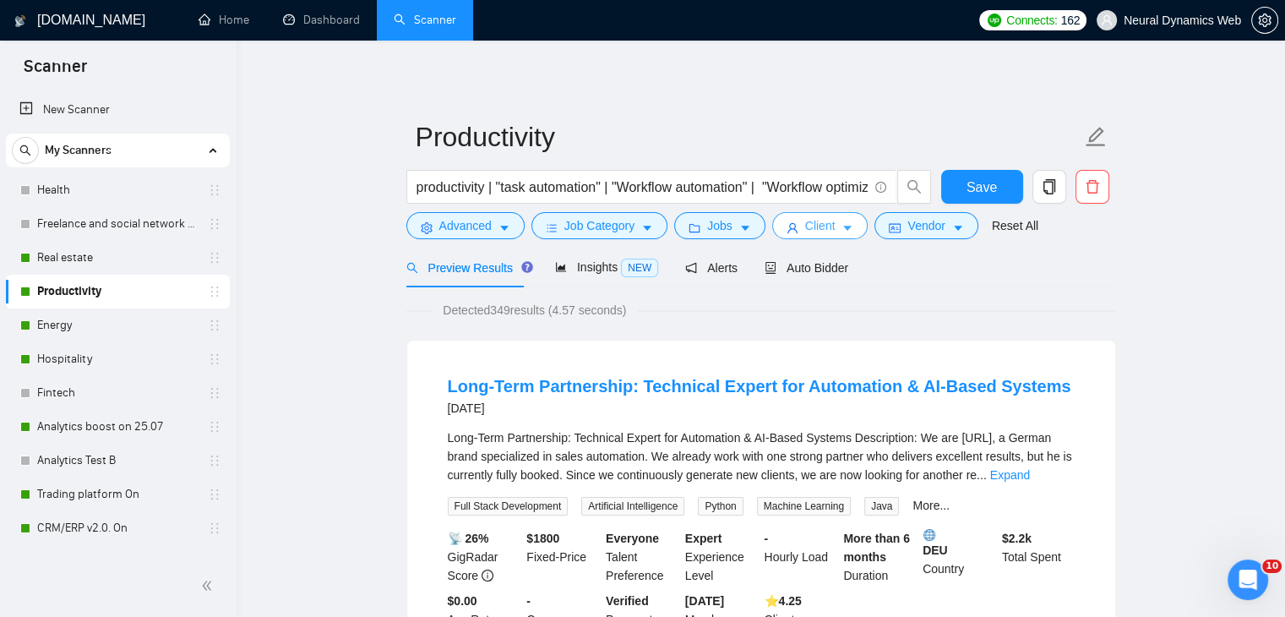
click at [824, 226] on span "Client" at bounding box center [820, 225] width 30 height 19
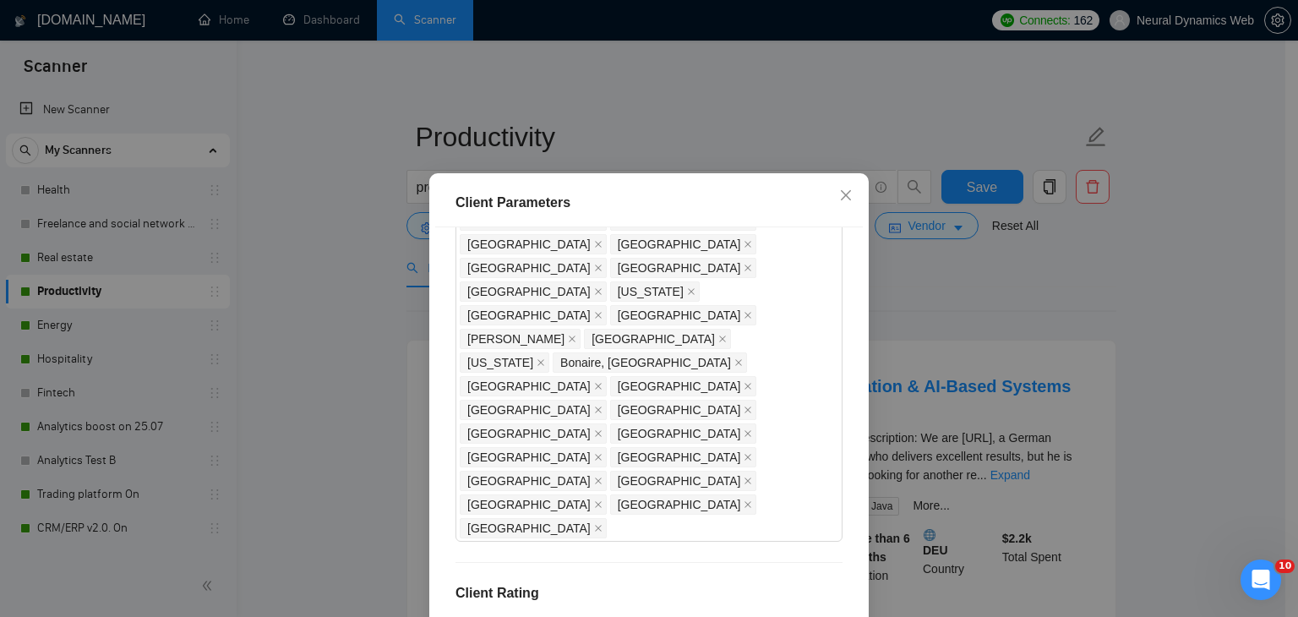
drag, startPoint x: 490, startPoint y: 253, endPoint x: 445, endPoint y: 254, distance: 44.8
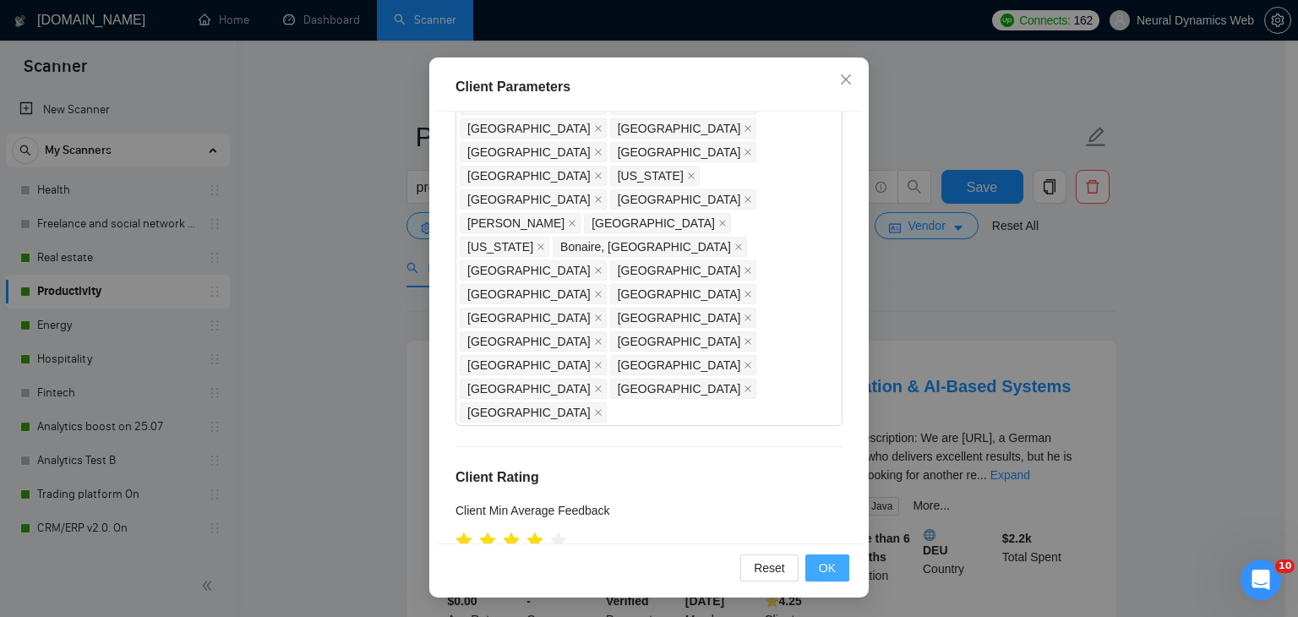
type input "21"
click at [825, 567] on span "OK" at bounding box center [827, 567] width 17 height 19
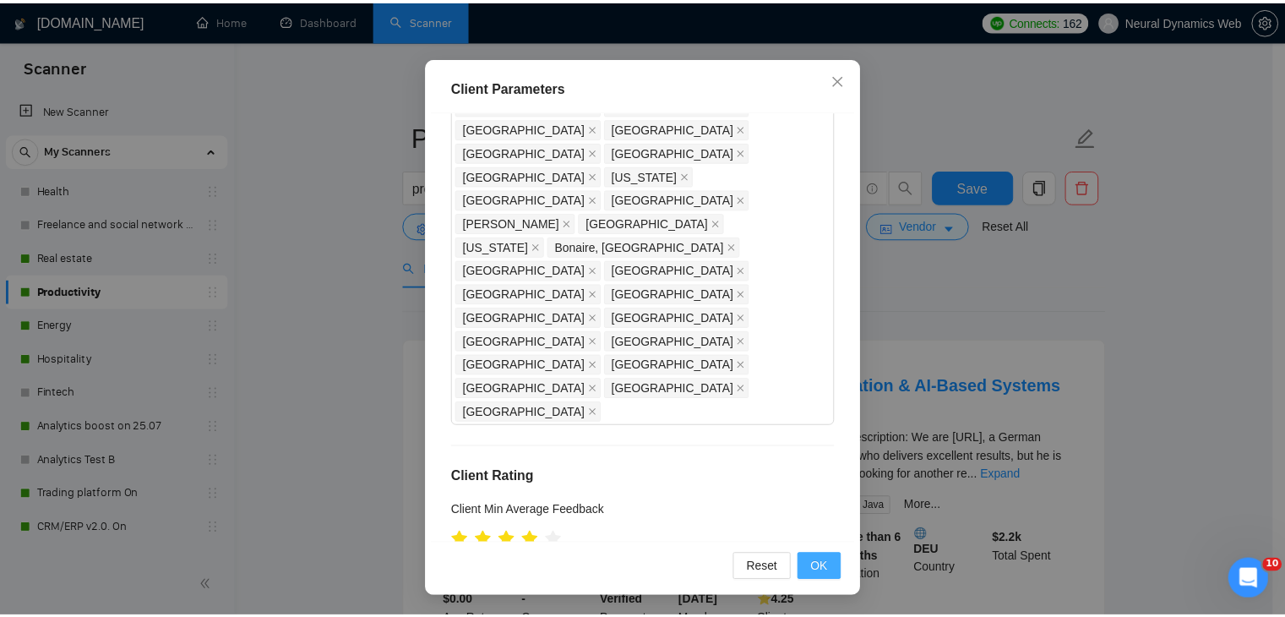
scroll to position [44, 0]
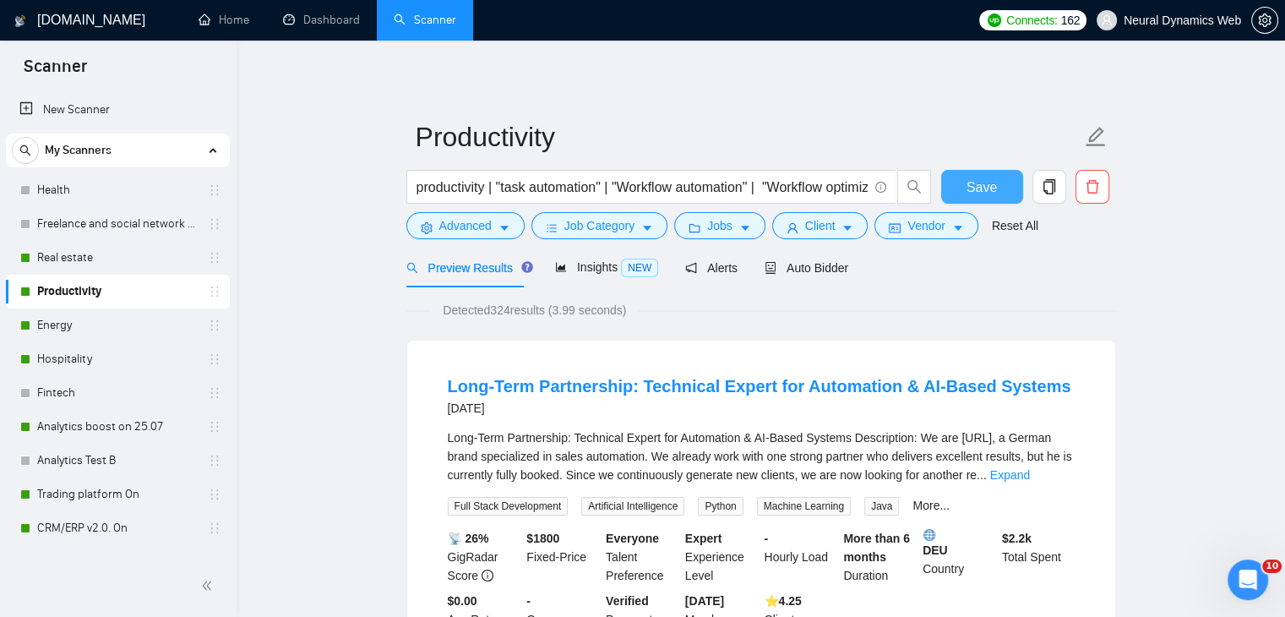
click at [987, 180] on span "Save" at bounding box center [982, 187] width 30 height 21
drag, startPoint x: 99, startPoint y: 329, endPoint x: 551, endPoint y: 305, distance: 452.6
click at [101, 328] on link "Energy" at bounding box center [117, 325] width 161 height 34
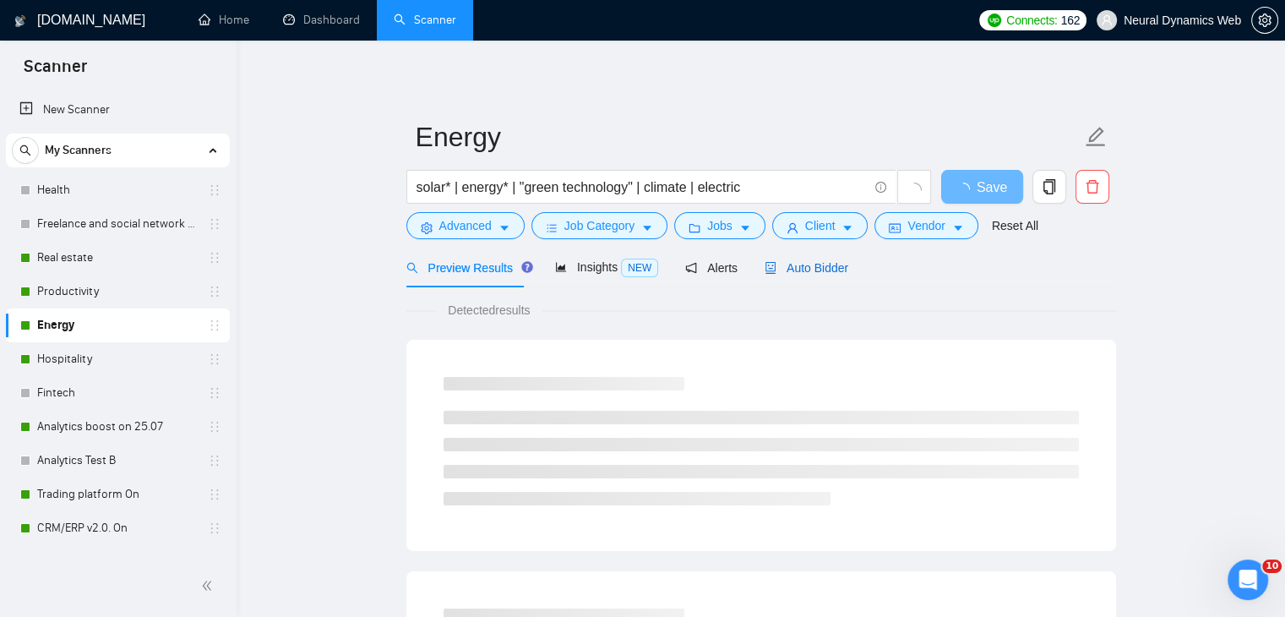
click at [818, 269] on span "Auto Bidder" at bounding box center [807, 268] width 84 height 14
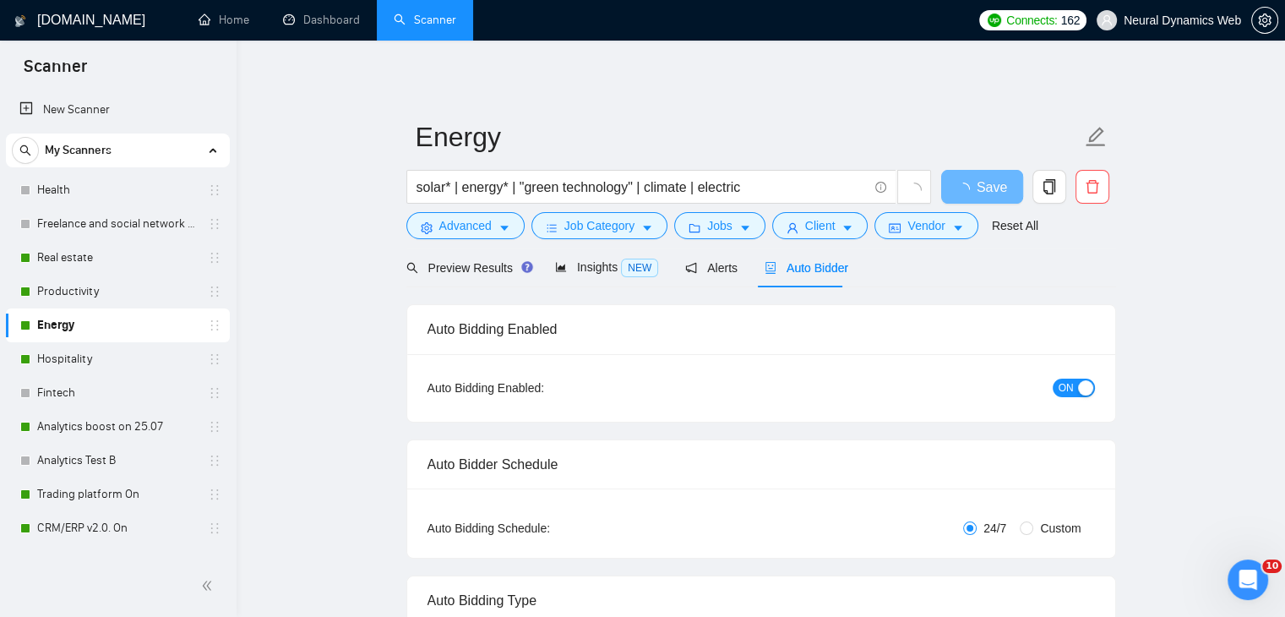
checkbox input "true"
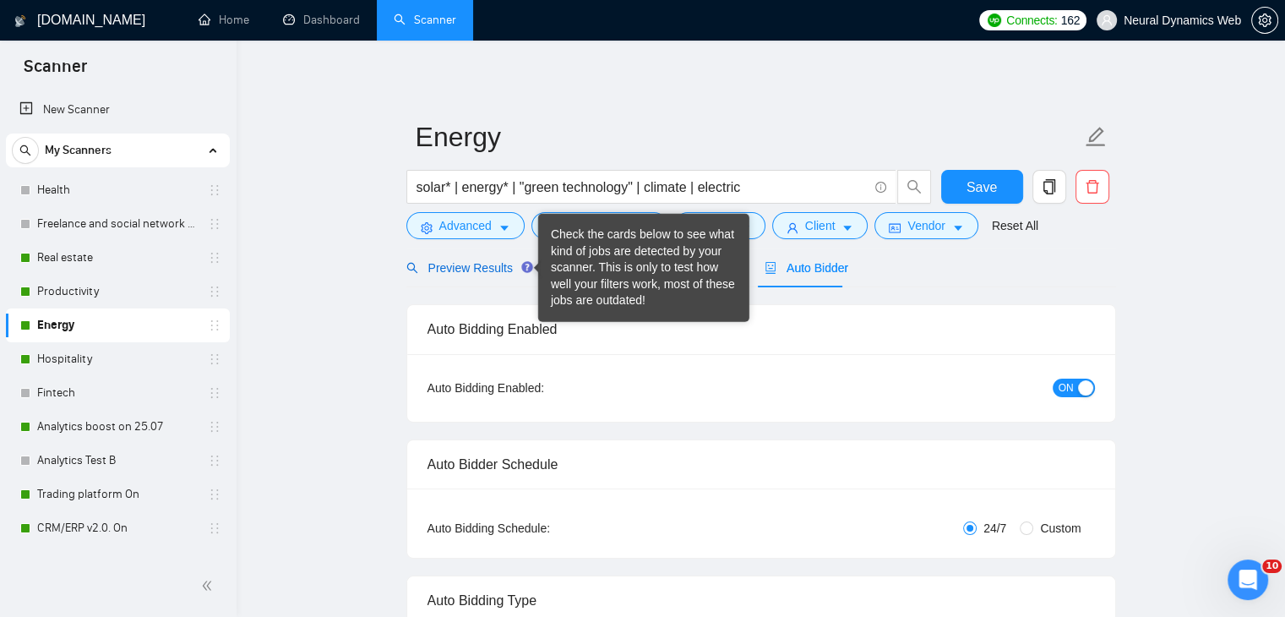
click at [457, 270] on span "Preview Results" at bounding box center [467, 268] width 122 height 14
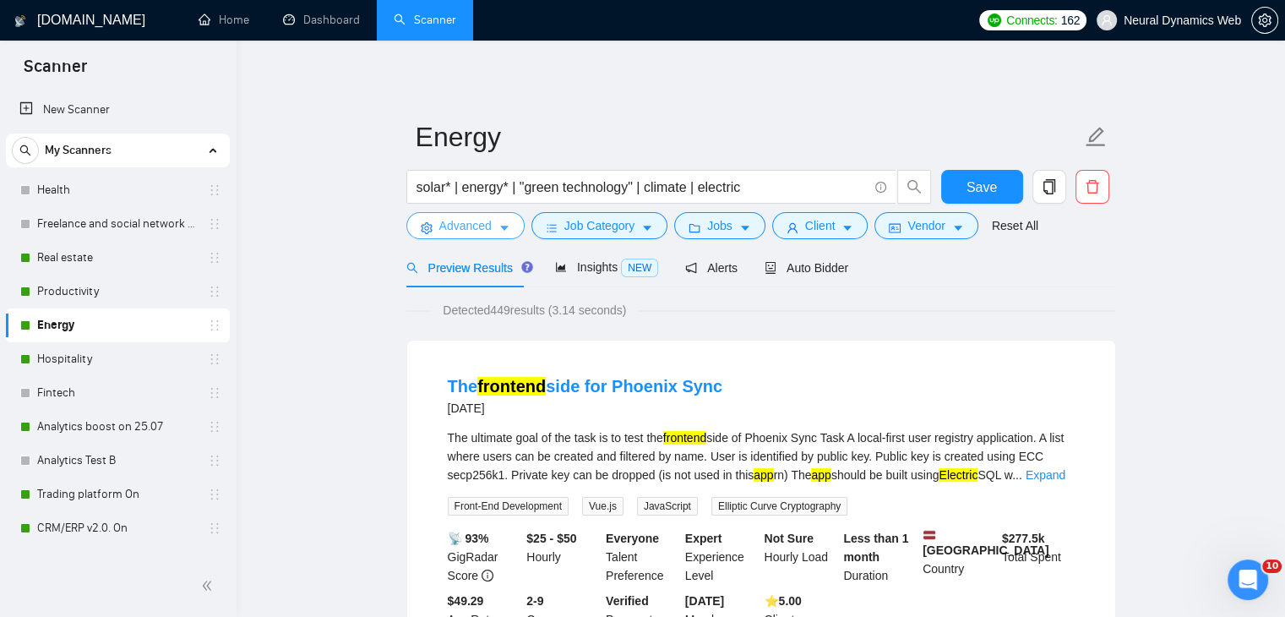
click at [455, 227] on span "Advanced" at bounding box center [465, 225] width 52 height 19
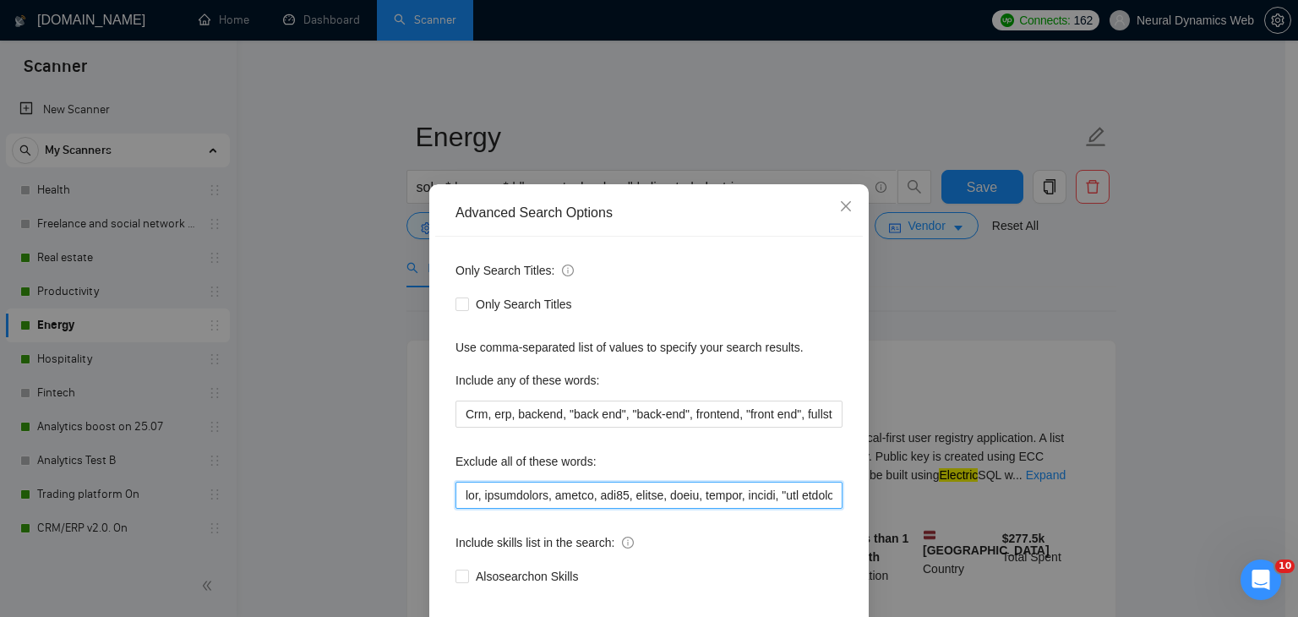
click at [455, 490] on input "text" at bounding box center [648, 495] width 387 height 27
paste input "website, mobile,"
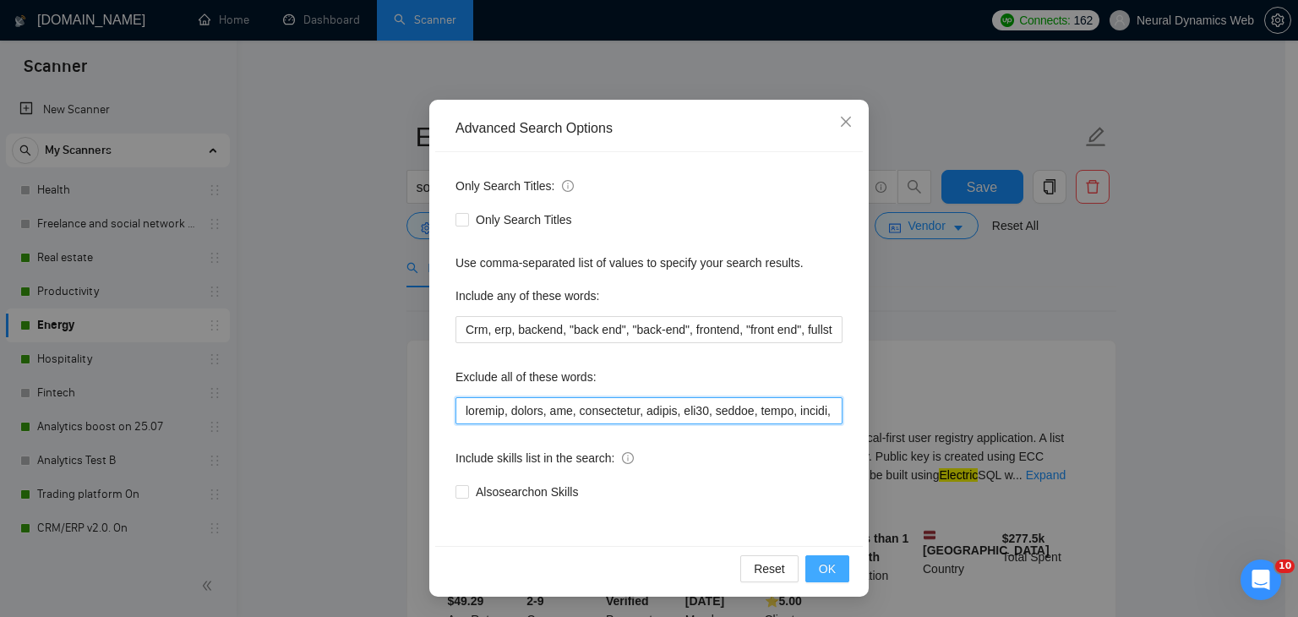
type input "website, mobile, ble, thingsboard, zephyr, stm32, athena, excel, notion, widget…"
click at [838, 572] on button "OK" at bounding box center [827, 568] width 44 height 27
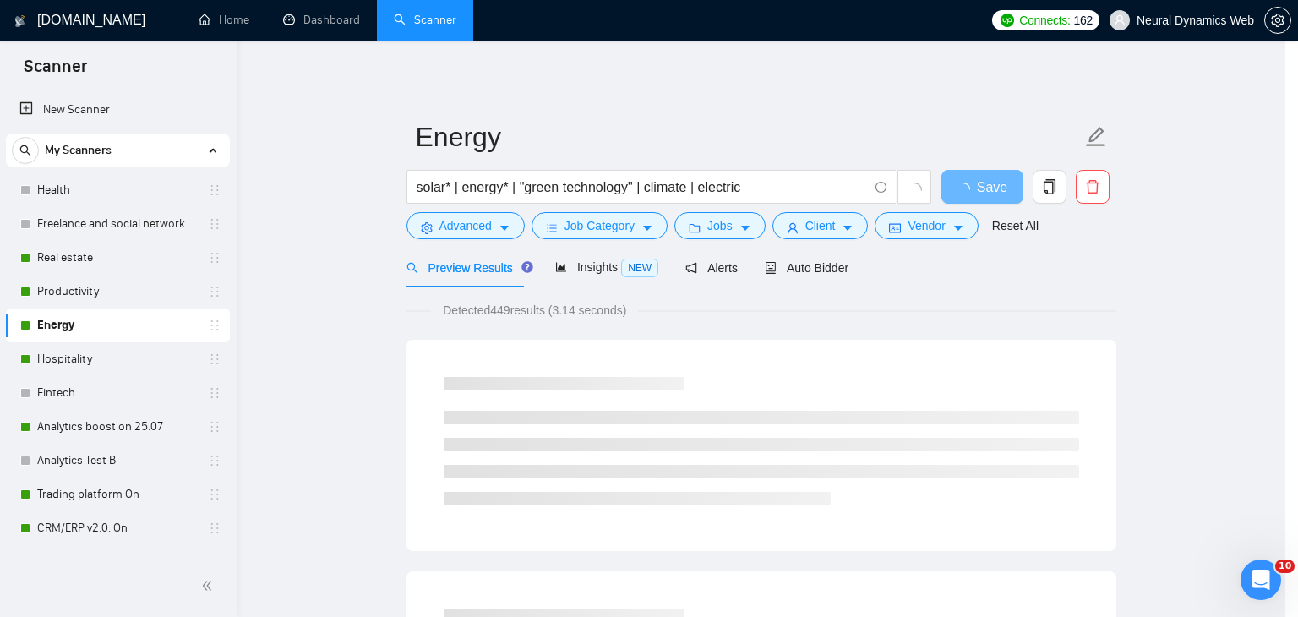
scroll to position [2, 0]
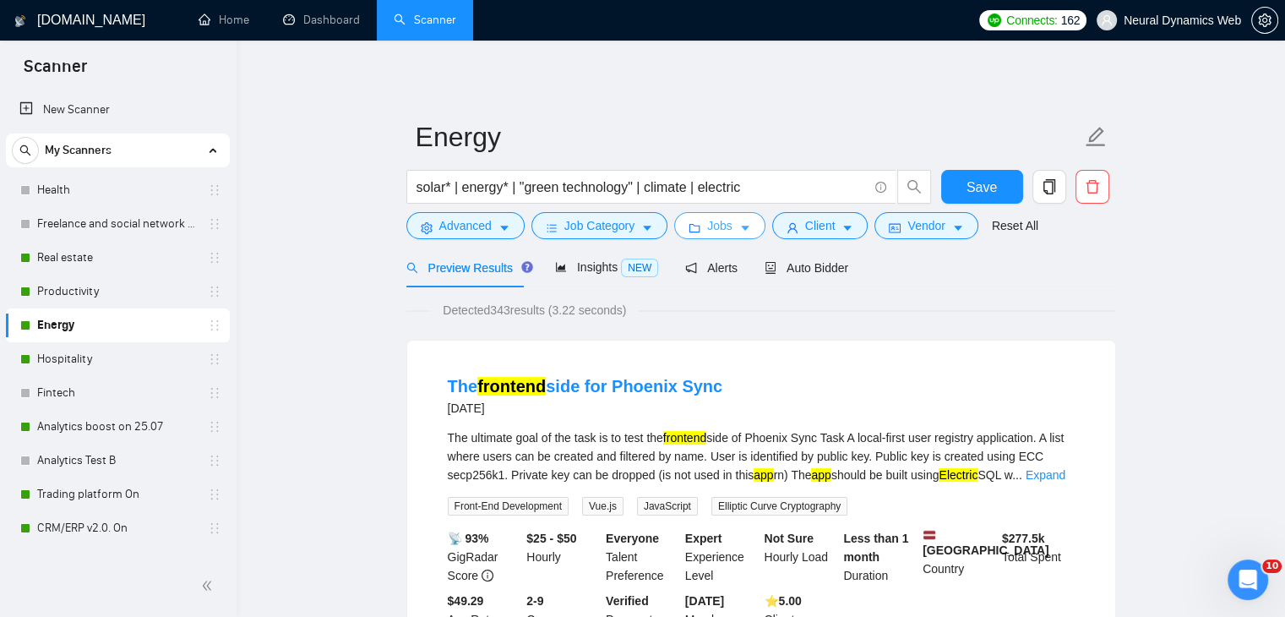
click at [723, 232] on span "Jobs" at bounding box center [719, 225] width 25 height 19
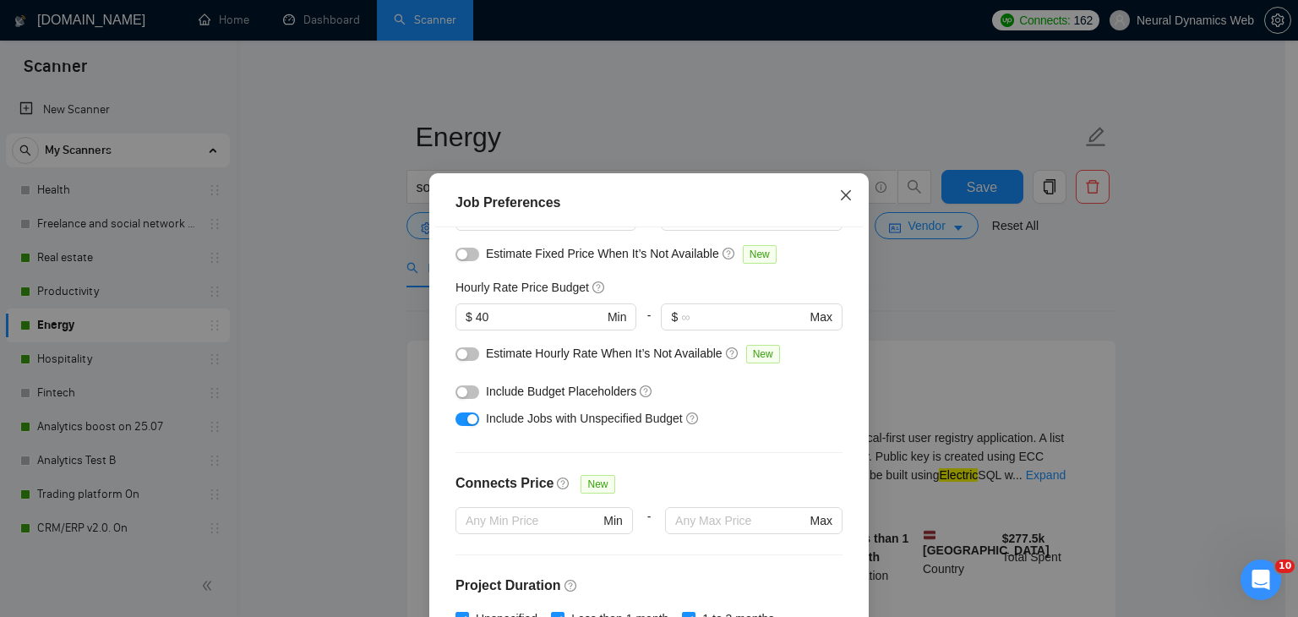
click at [852, 203] on span "Close" at bounding box center [846, 196] width 46 height 46
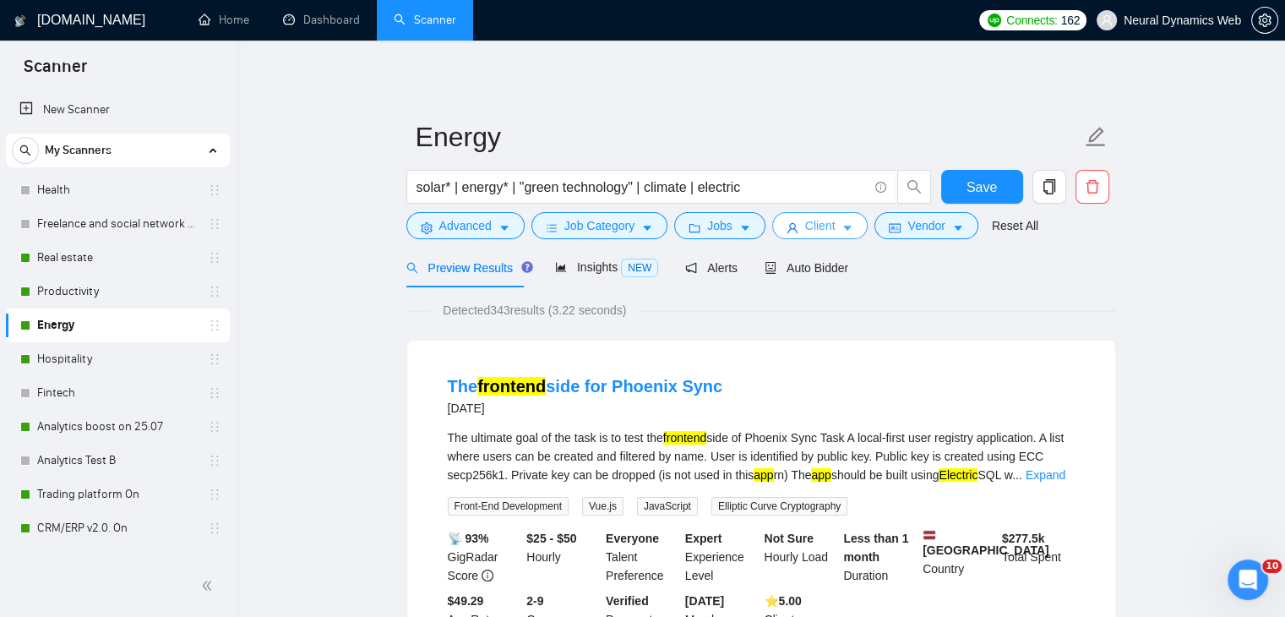
click at [816, 237] on button "Client" at bounding box center [820, 225] width 96 height 27
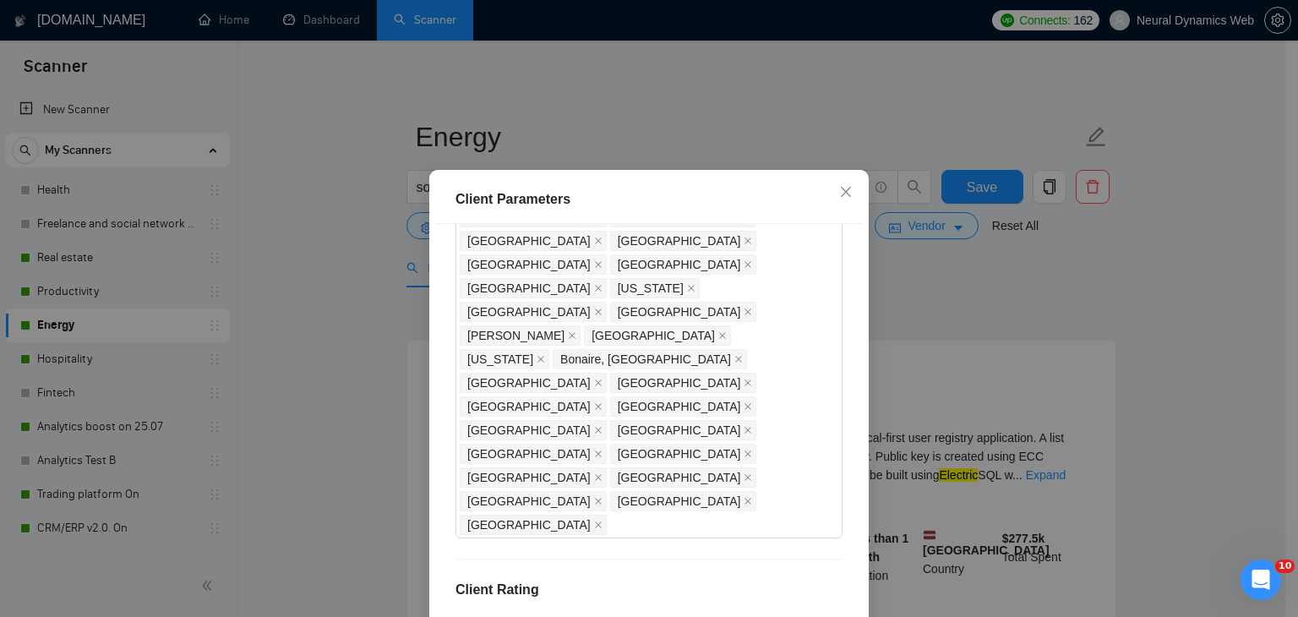
scroll to position [0, 0]
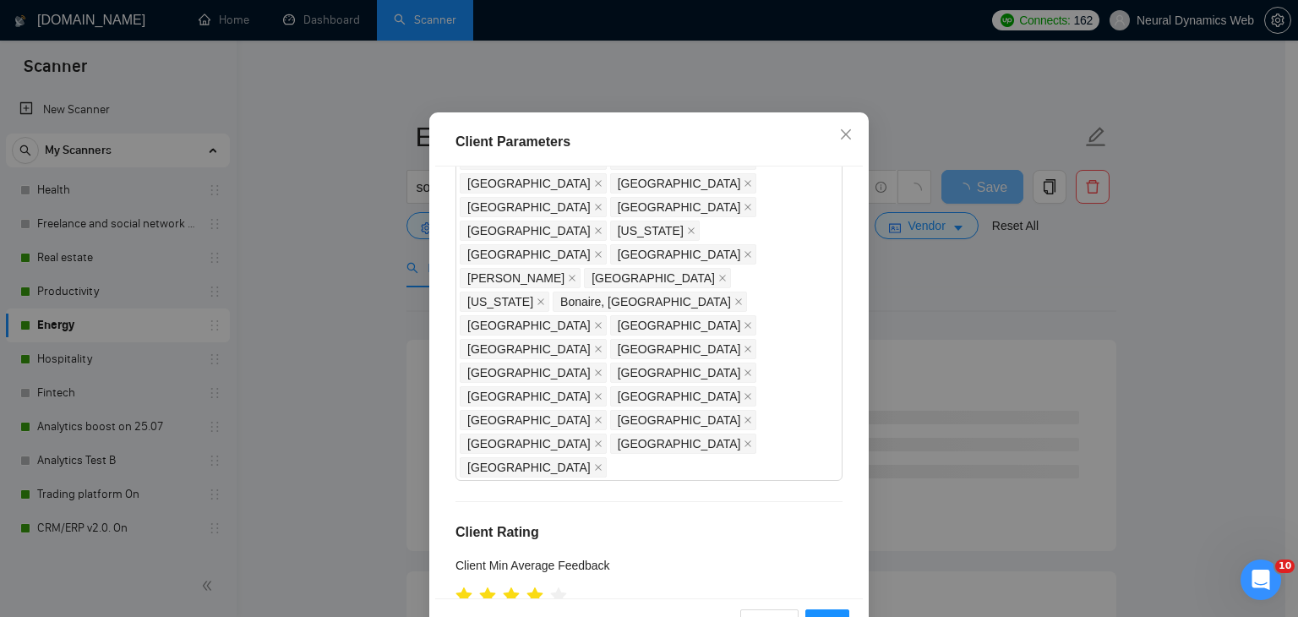
scroll to position [116, 0]
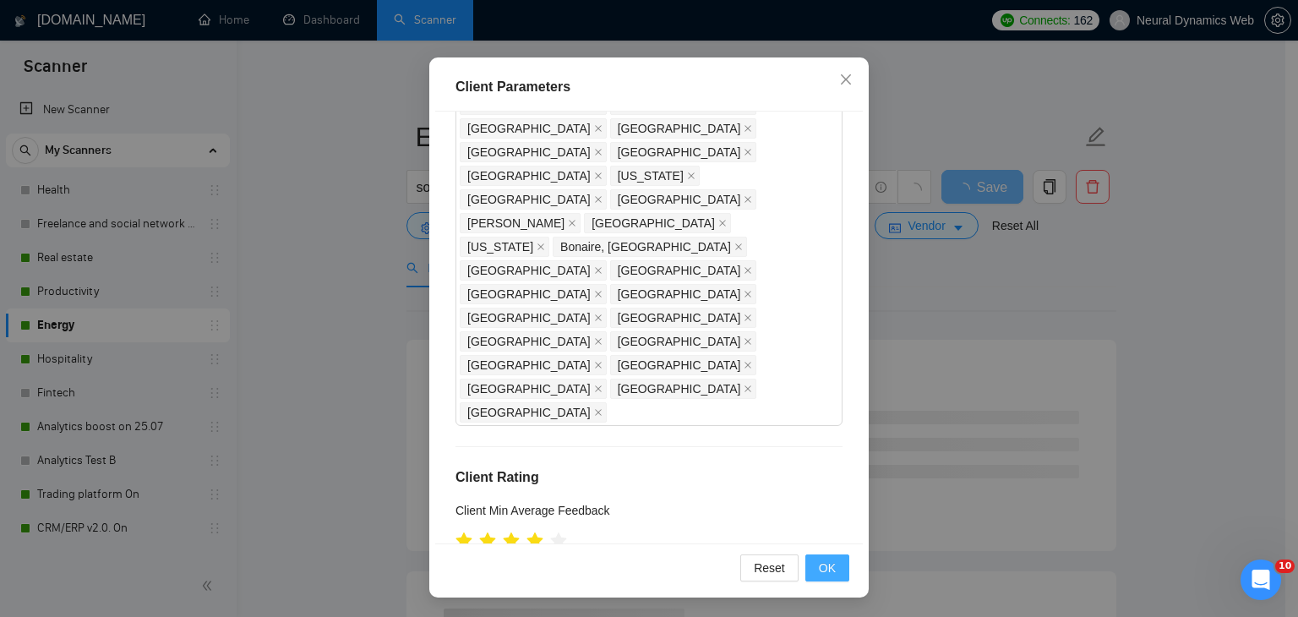
type input "21"
click at [818, 555] on button "OK" at bounding box center [827, 567] width 44 height 27
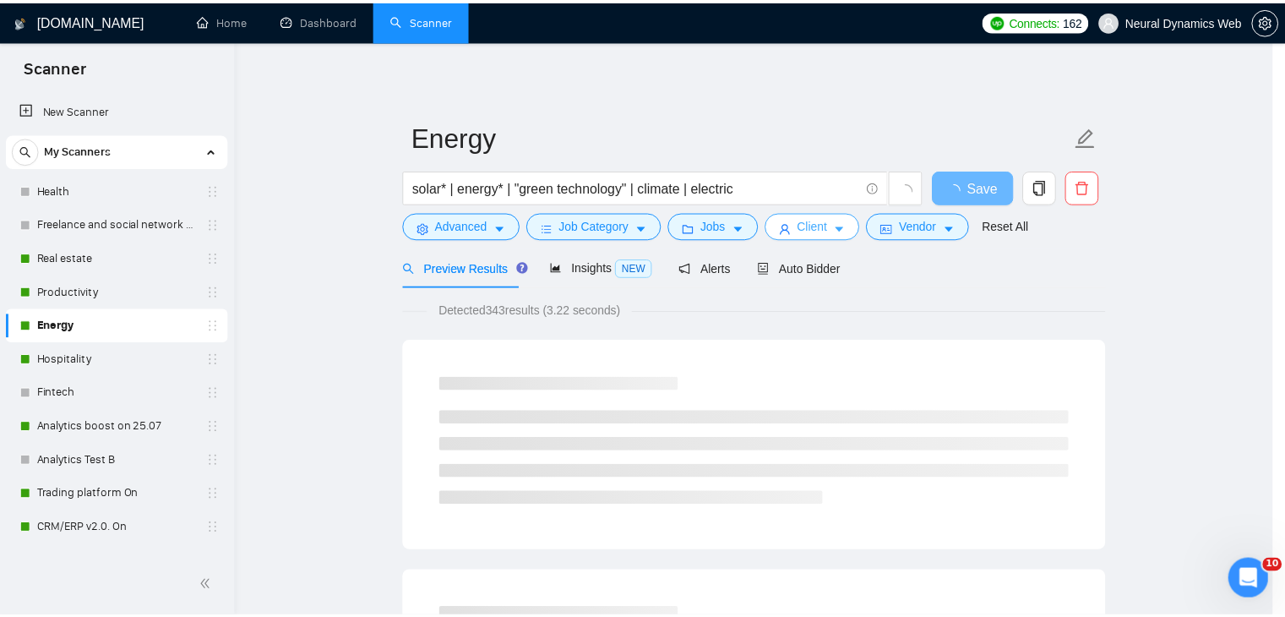
scroll to position [0, 0]
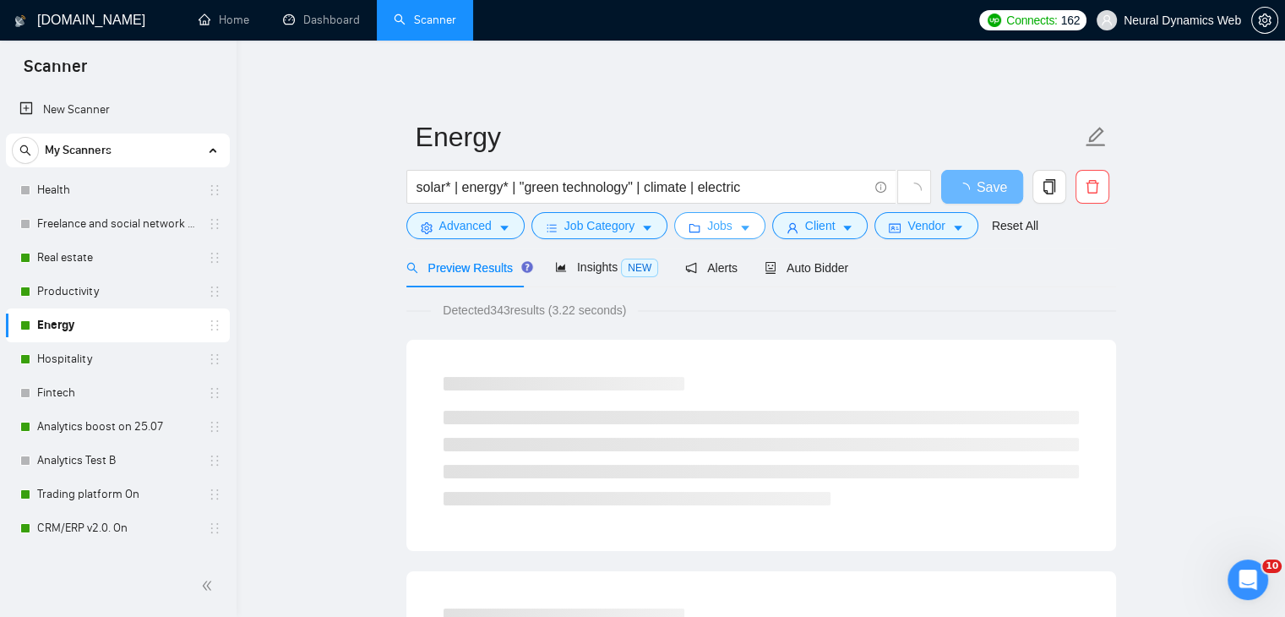
click at [700, 219] on button "Jobs" at bounding box center [719, 225] width 91 height 27
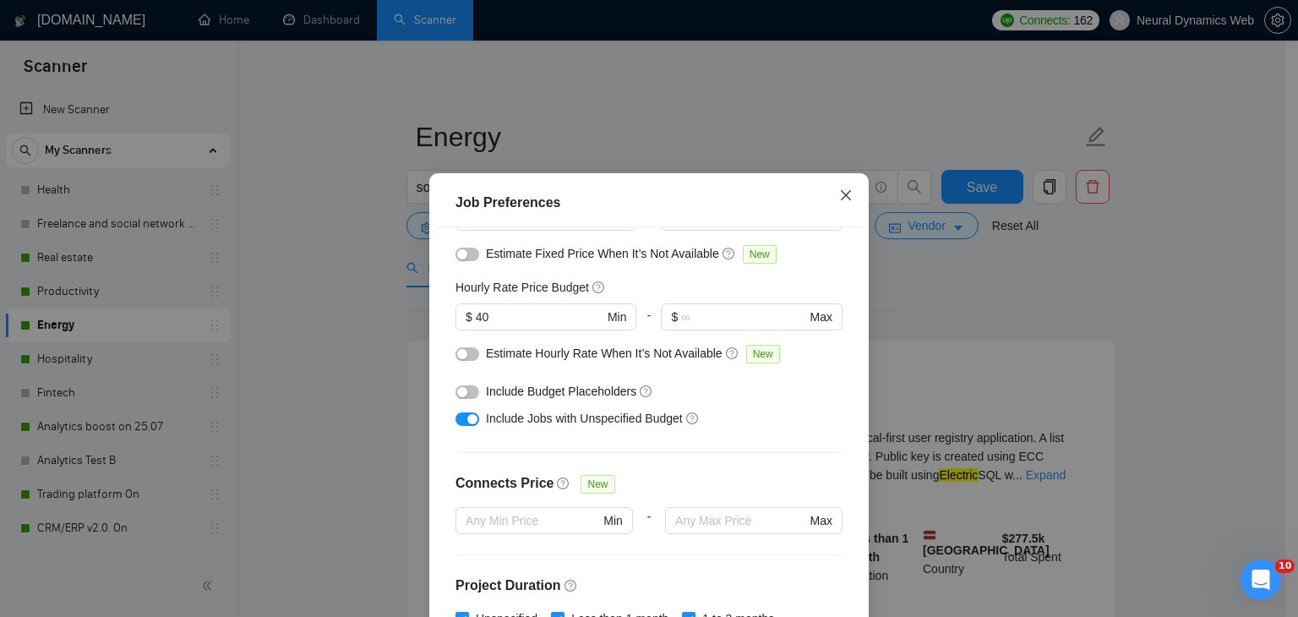
click at [839, 197] on icon "close" at bounding box center [846, 195] width 14 height 14
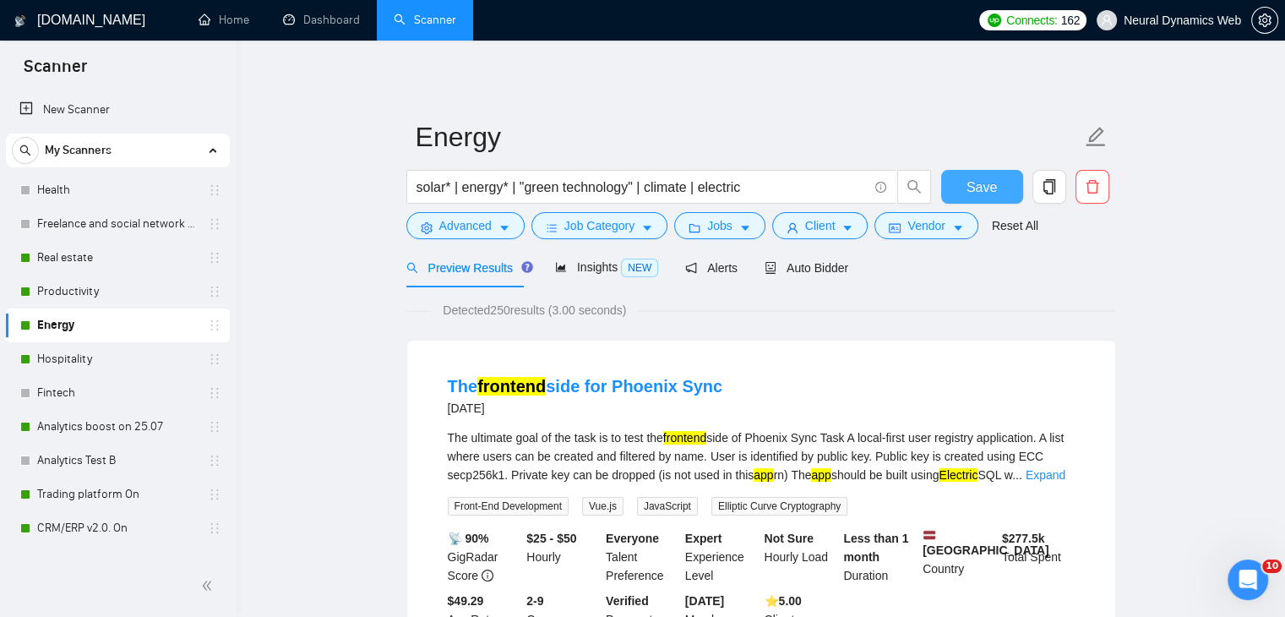
drag, startPoint x: 977, startPoint y: 192, endPoint x: 580, endPoint y: 308, distance: 413.1
click at [977, 192] on span "Save" at bounding box center [982, 187] width 30 height 21
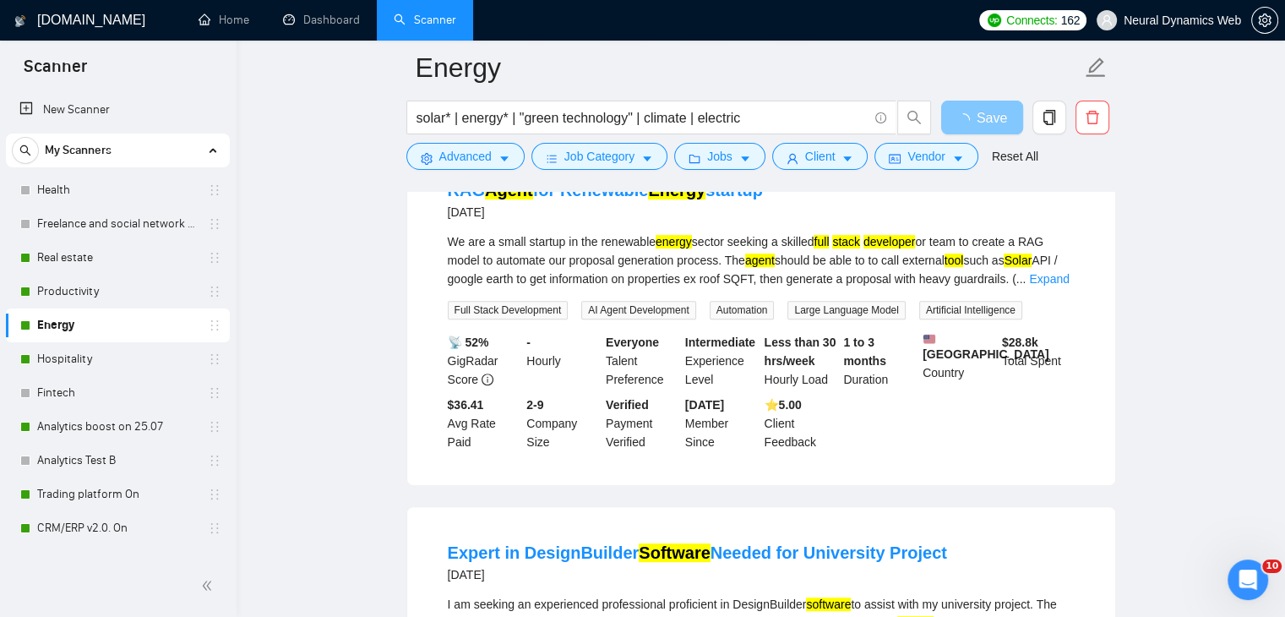
scroll to position [676, 0]
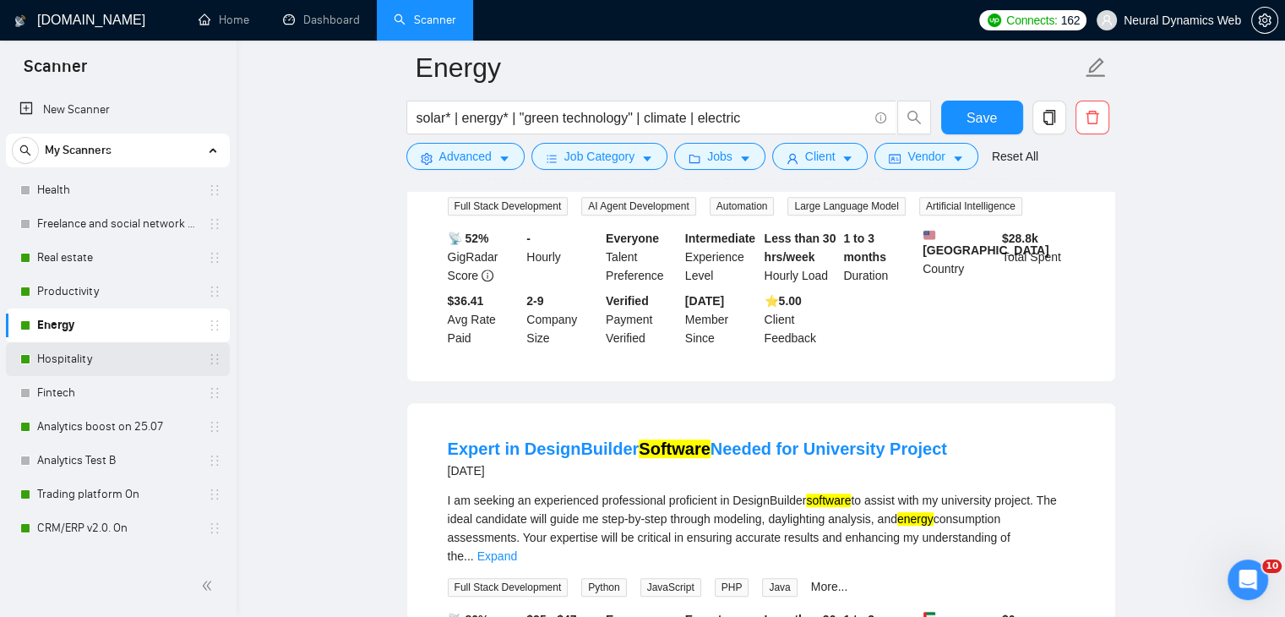
click at [125, 362] on link "Hospitality" at bounding box center [117, 359] width 161 height 34
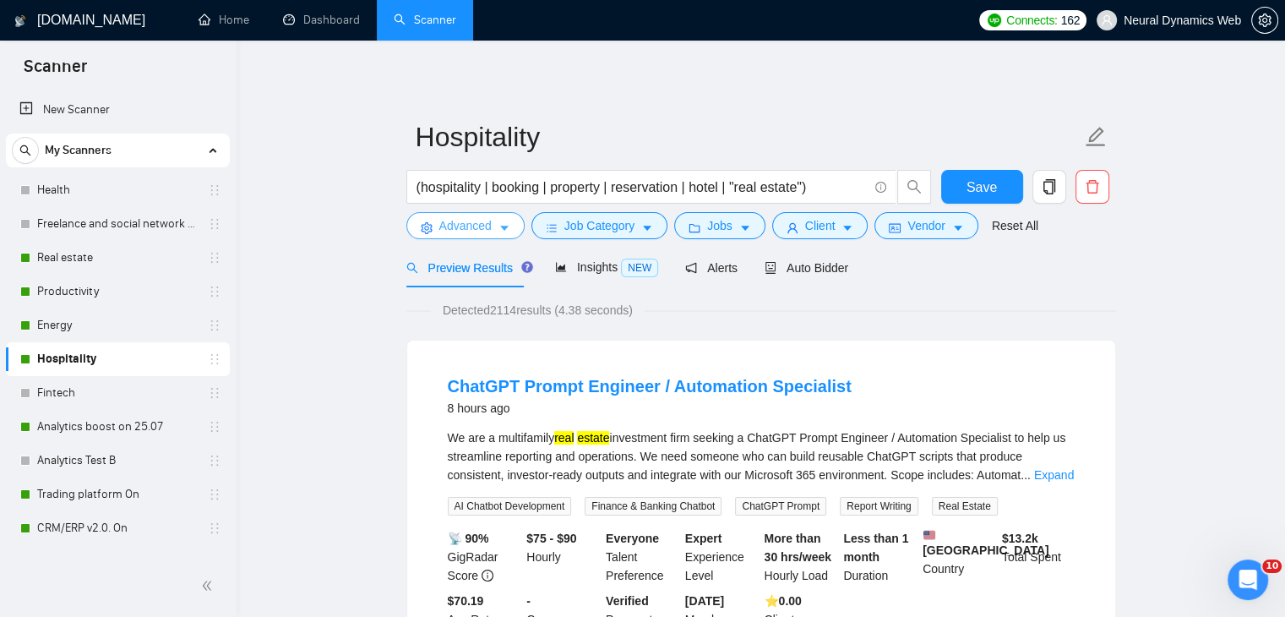
click at [473, 219] on span "Advanced" at bounding box center [465, 225] width 52 height 19
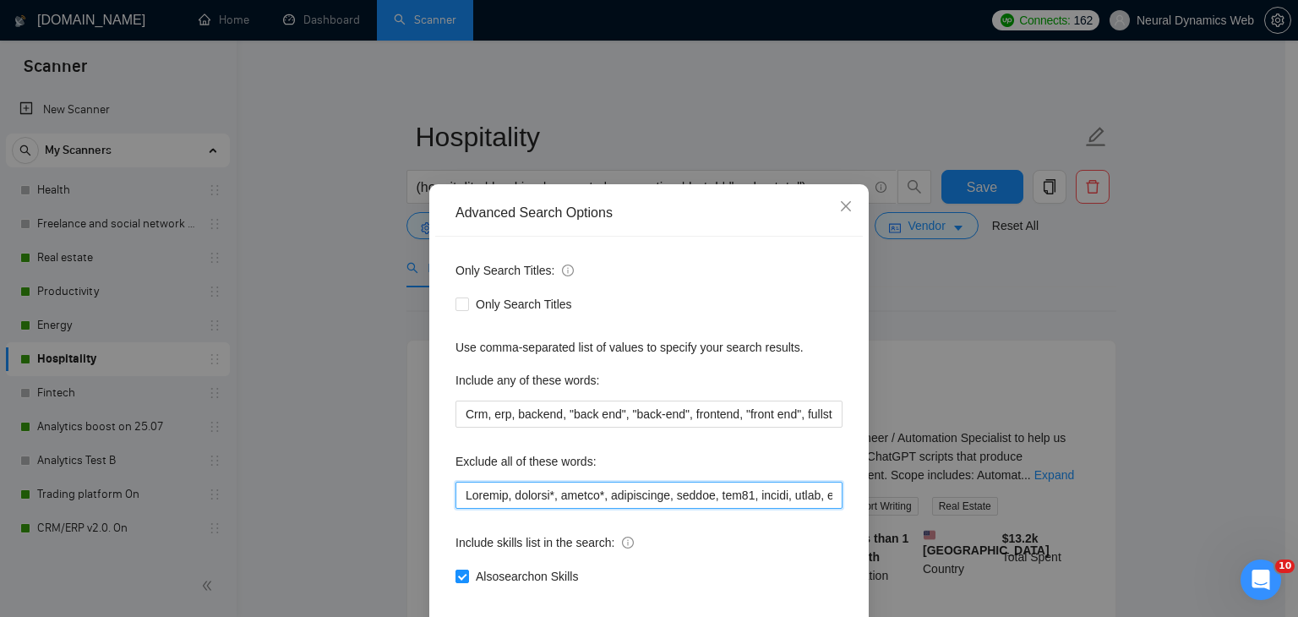
click at [455, 497] on input "text" at bounding box center [648, 495] width 387 height 27
paste input "website, mobile,"
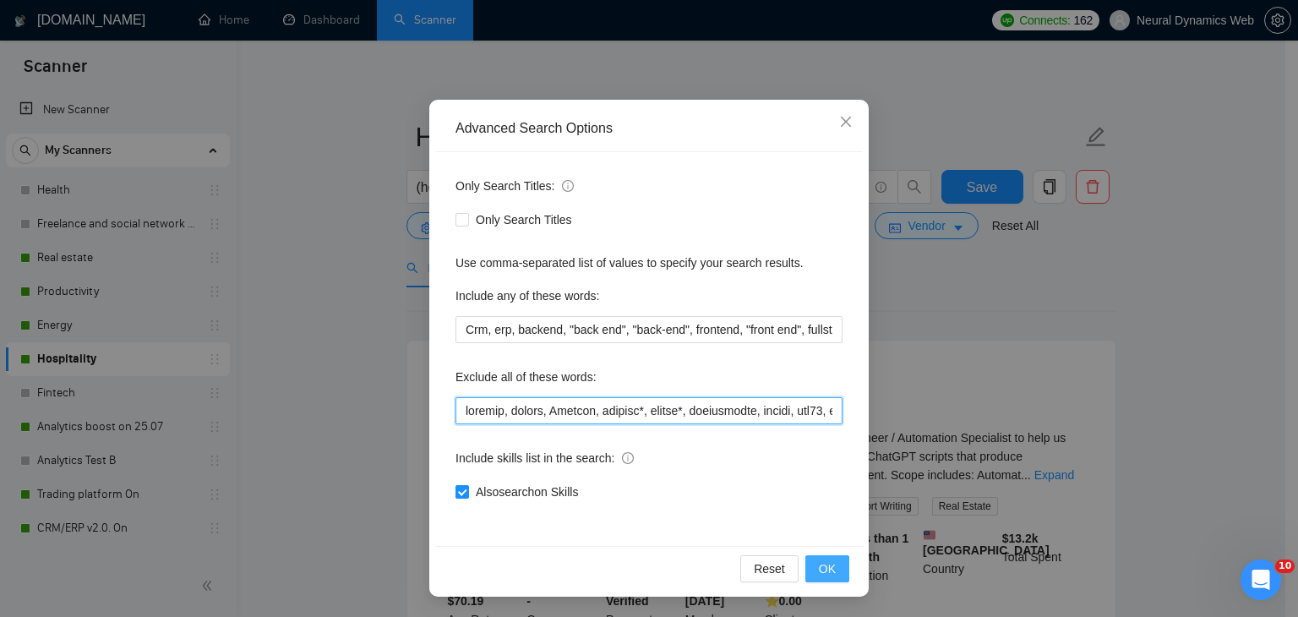
type input "website, mobile, Beehiiv, erpnext*, replit*, thingsboard, zephyr, stm32, athena…"
click at [809, 558] on button "OK" at bounding box center [827, 568] width 44 height 27
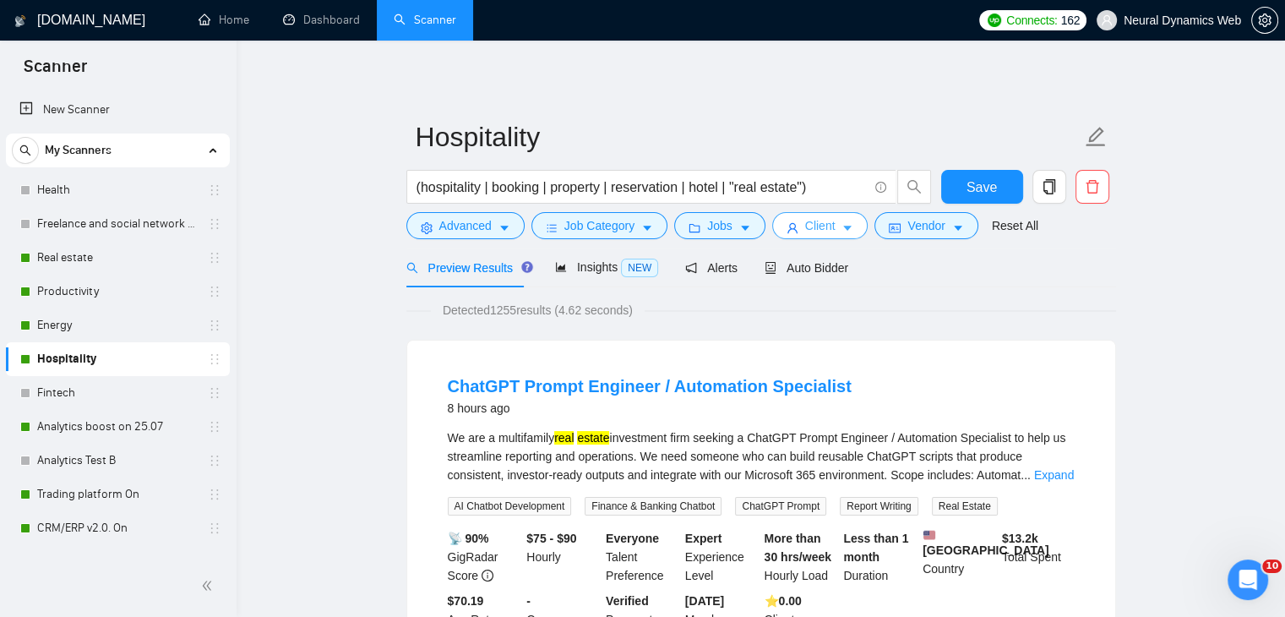
click at [797, 232] on button "Client" at bounding box center [820, 225] width 96 height 27
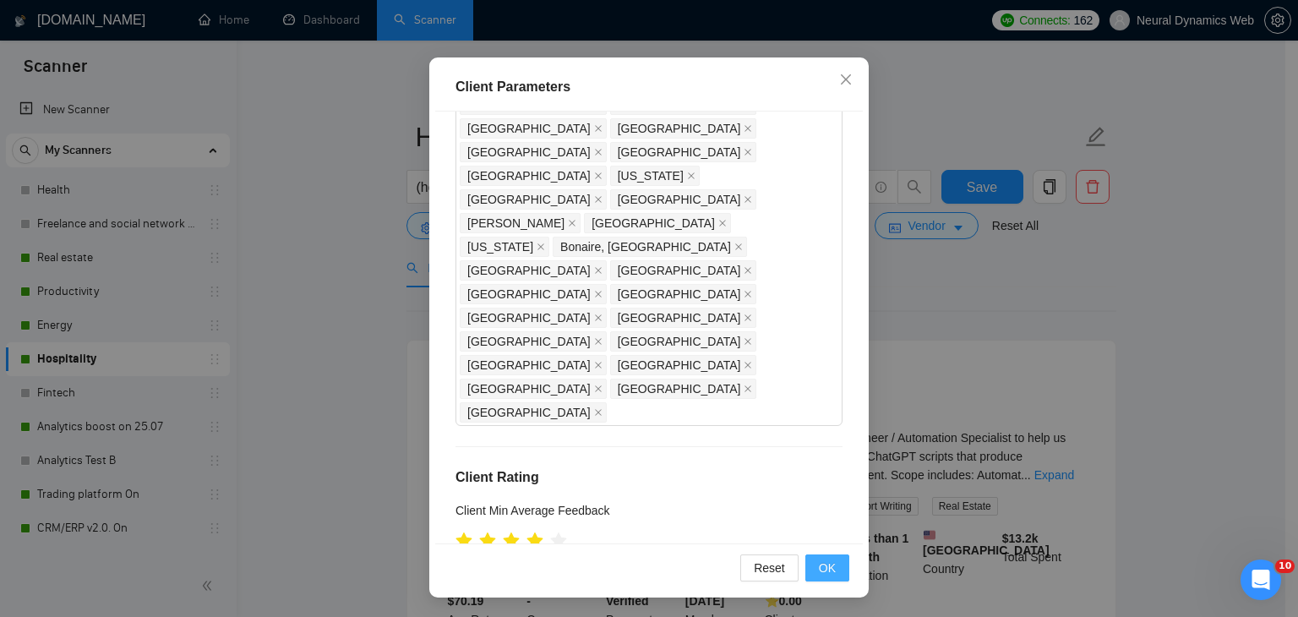
type input "21"
click at [831, 579] on button "OK" at bounding box center [827, 567] width 44 height 27
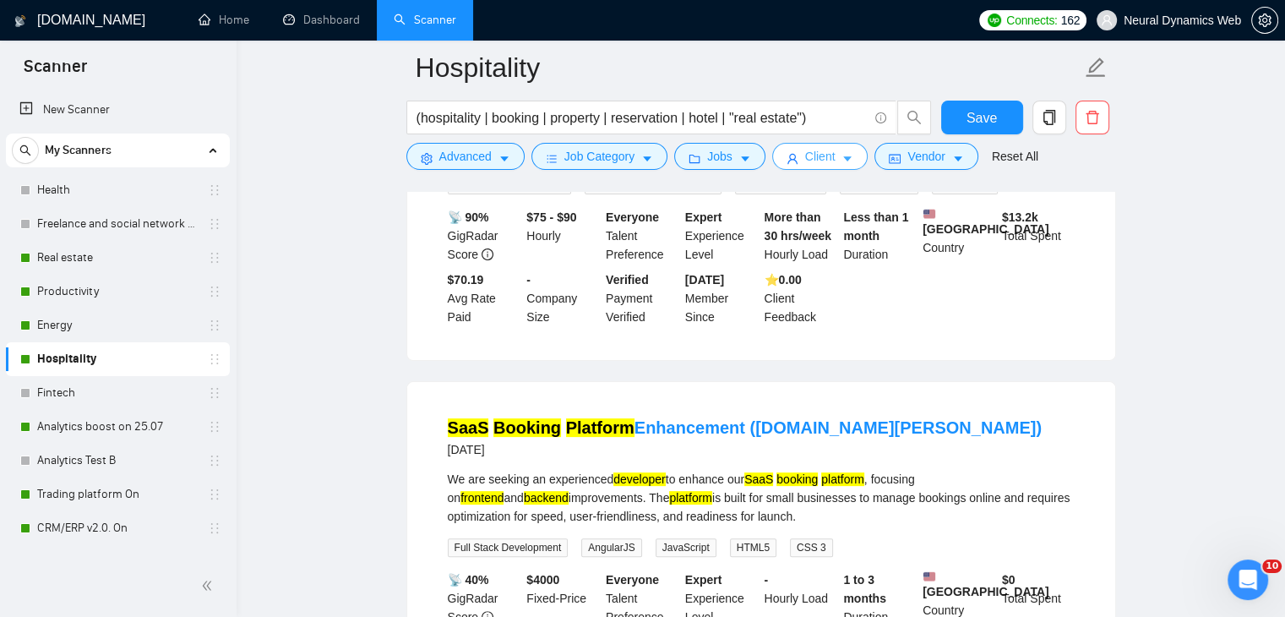
scroll to position [338, 0]
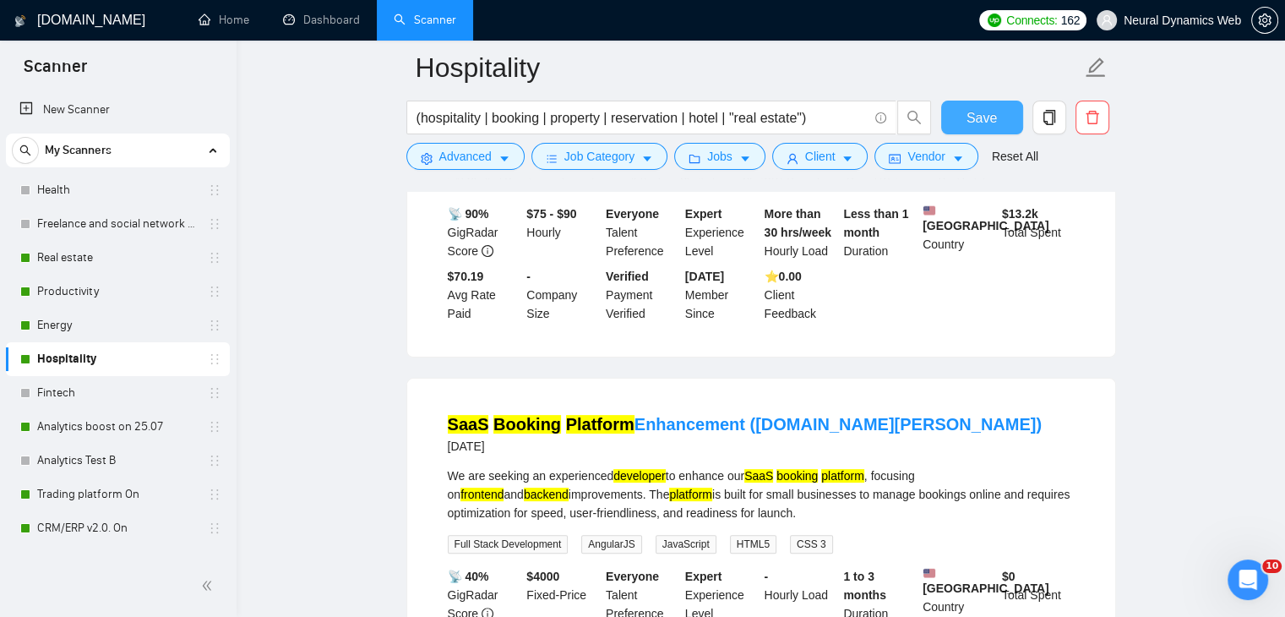
click at [993, 126] on span "Save" at bounding box center [982, 117] width 30 height 21
click at [84, 422] on link "Analytics boost on 25.07" at bounding box center [117, 427] width 161 height 34
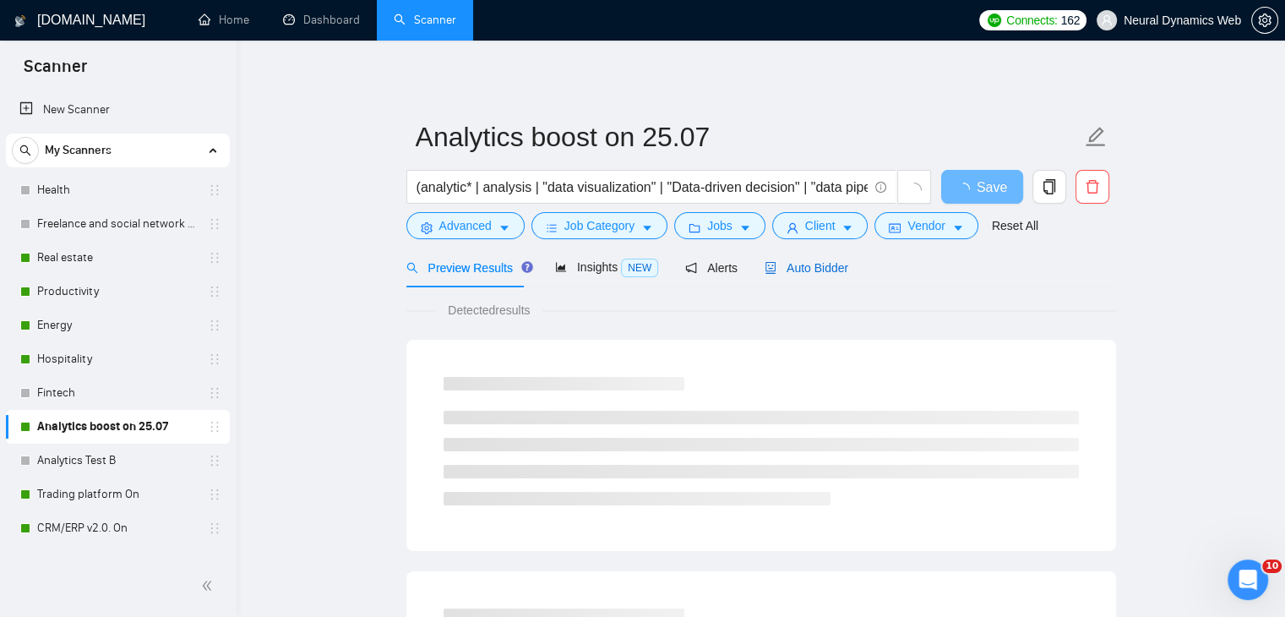
click at [774, 261] on span "Auto Bidder" at bounding box center [807, 268] width 84 height 14
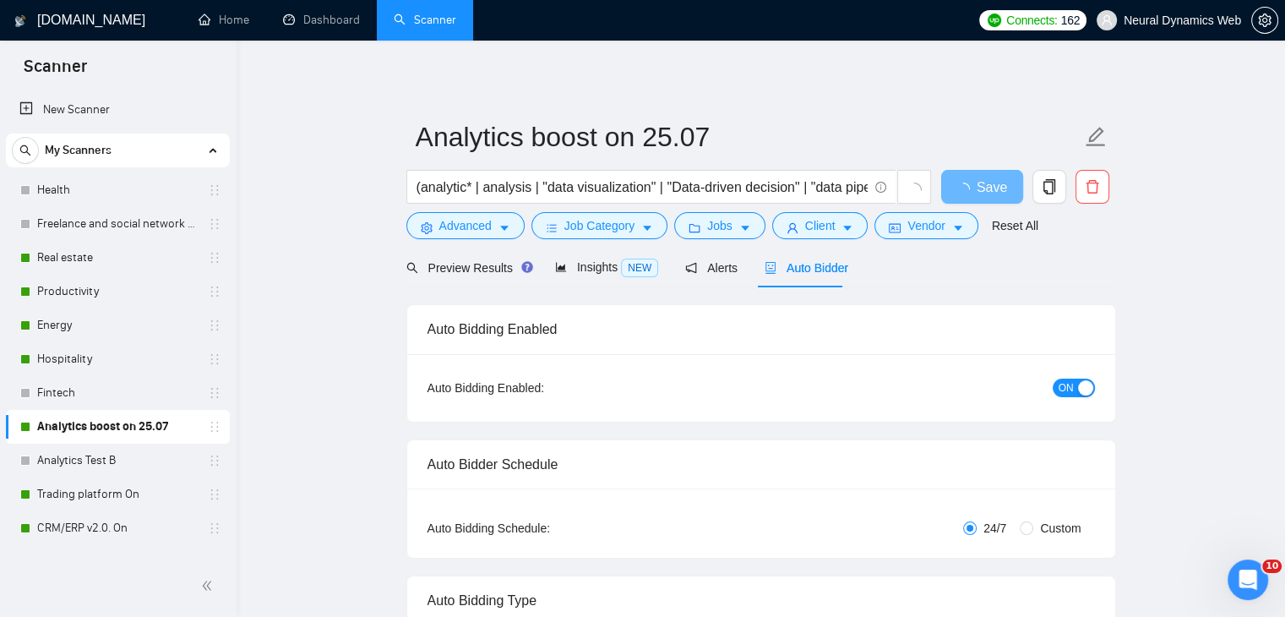
checkbox input "true"
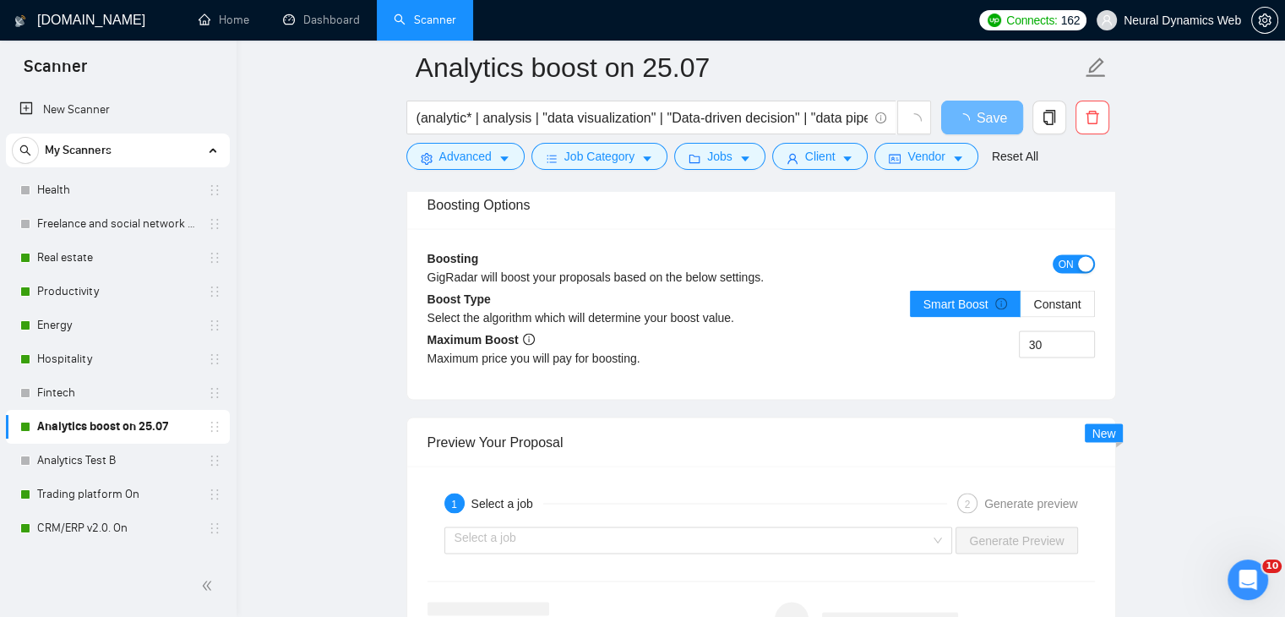
scroll to position [3081, 0]
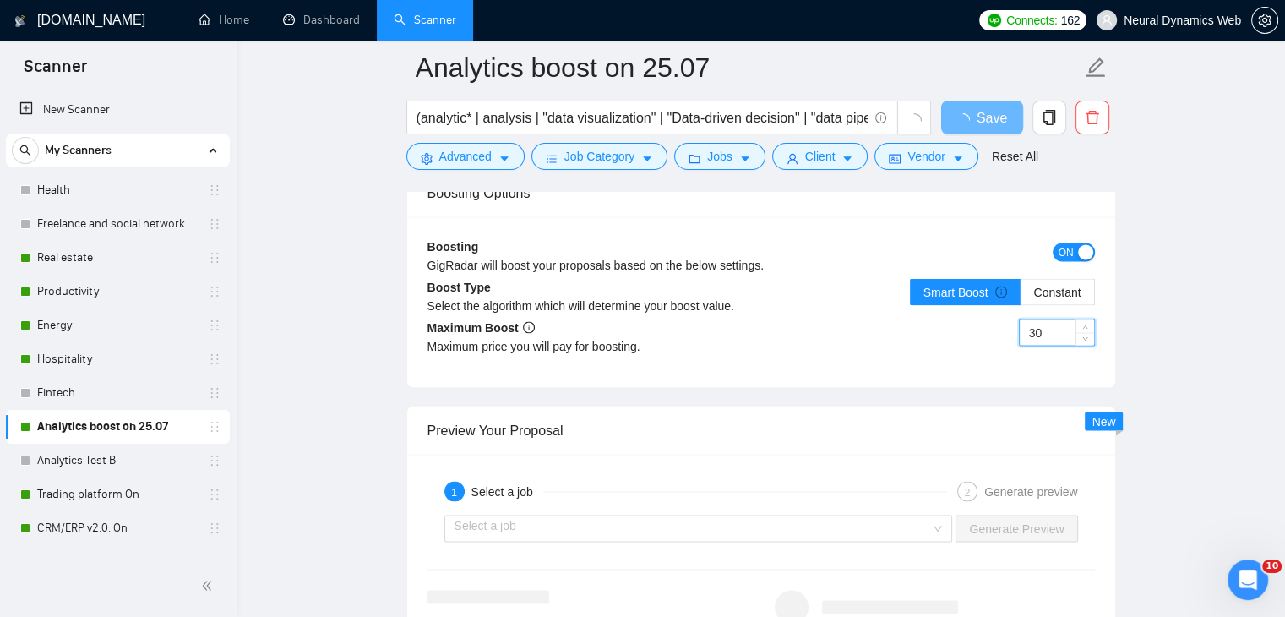
drag, startPoint x: 1045, startPoint y: 339, endPoint x: 1021, endPoint y: 336, distance: 24.6
click at [1021, 336] on input "30" at bounding box center [1057, 331] width 74 height 25
type input "5"
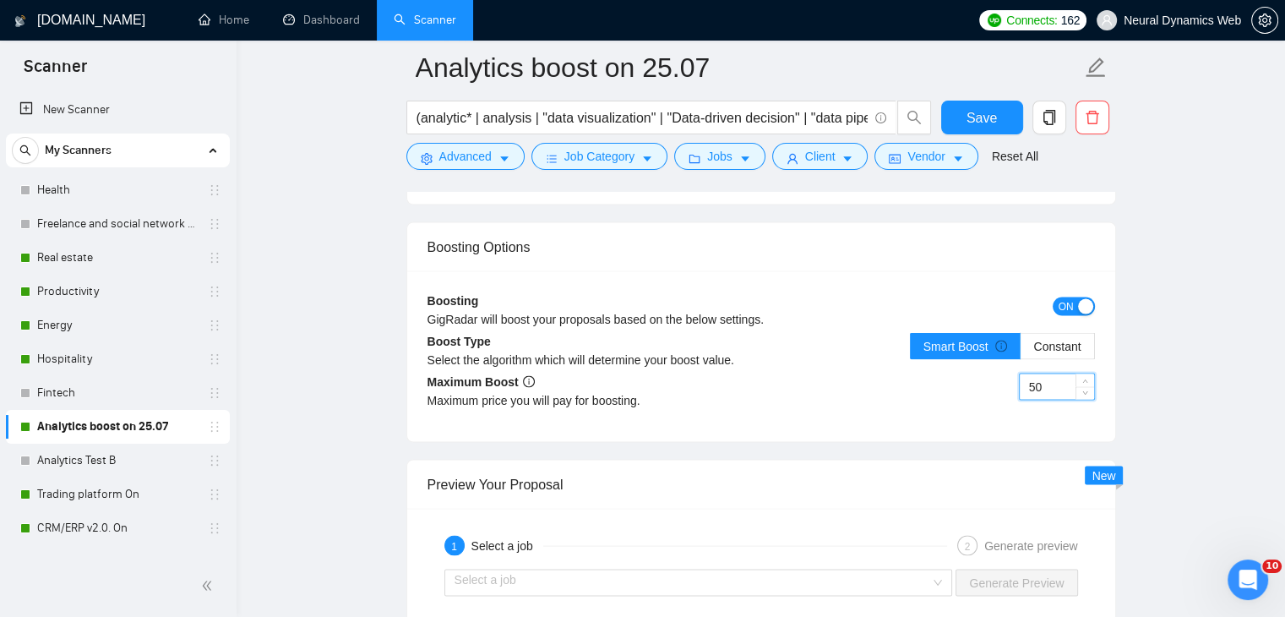
click at [1028, 373] on input "50" at bounding box center [1057, 385] width 74 height 25
type input "50"
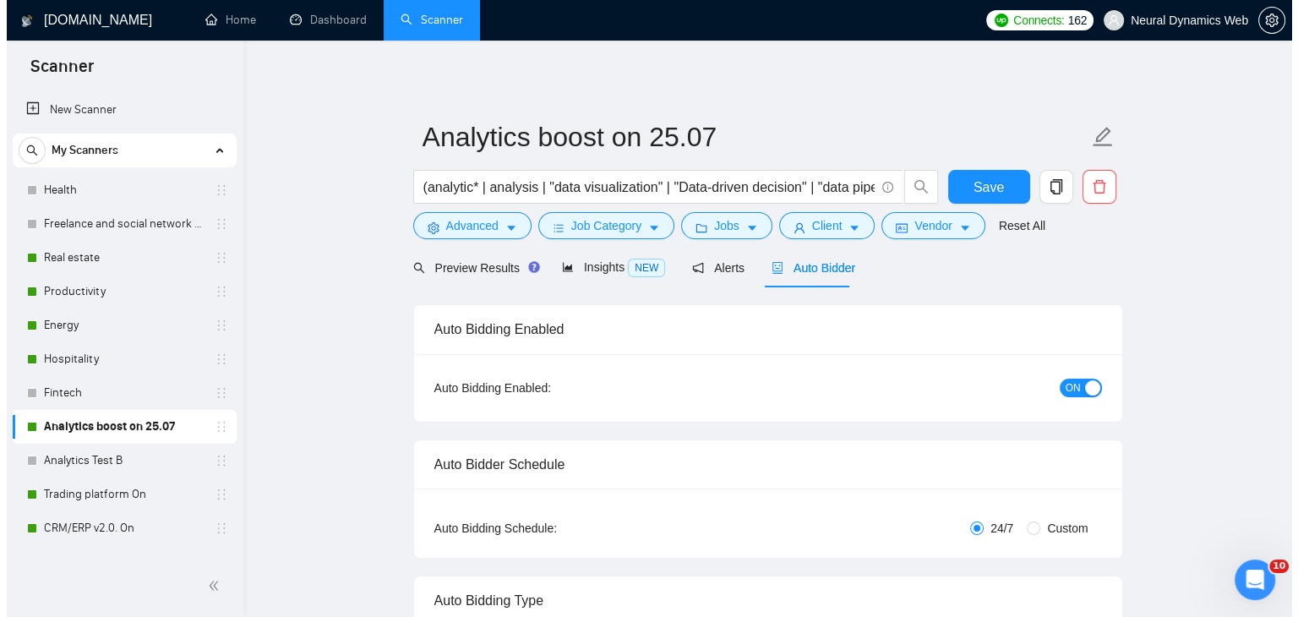
scroll to position [38, 0]
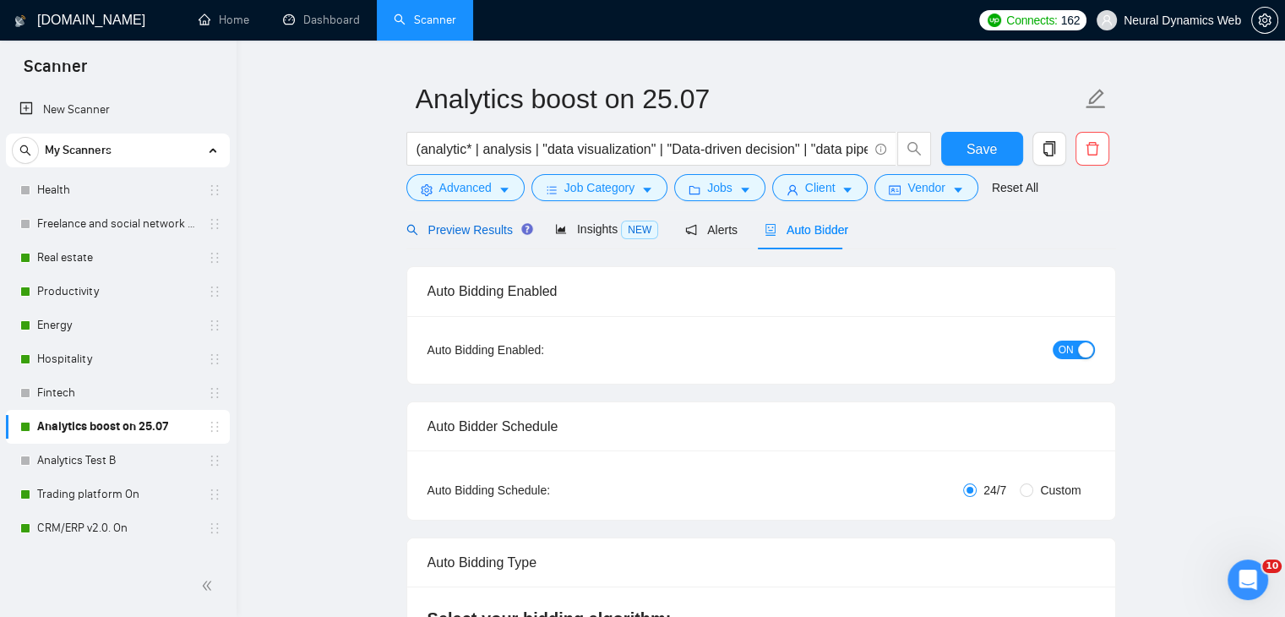
click at [475, 231] on span "Preview Results" at bounding box center [467, 230] width 122 height 14
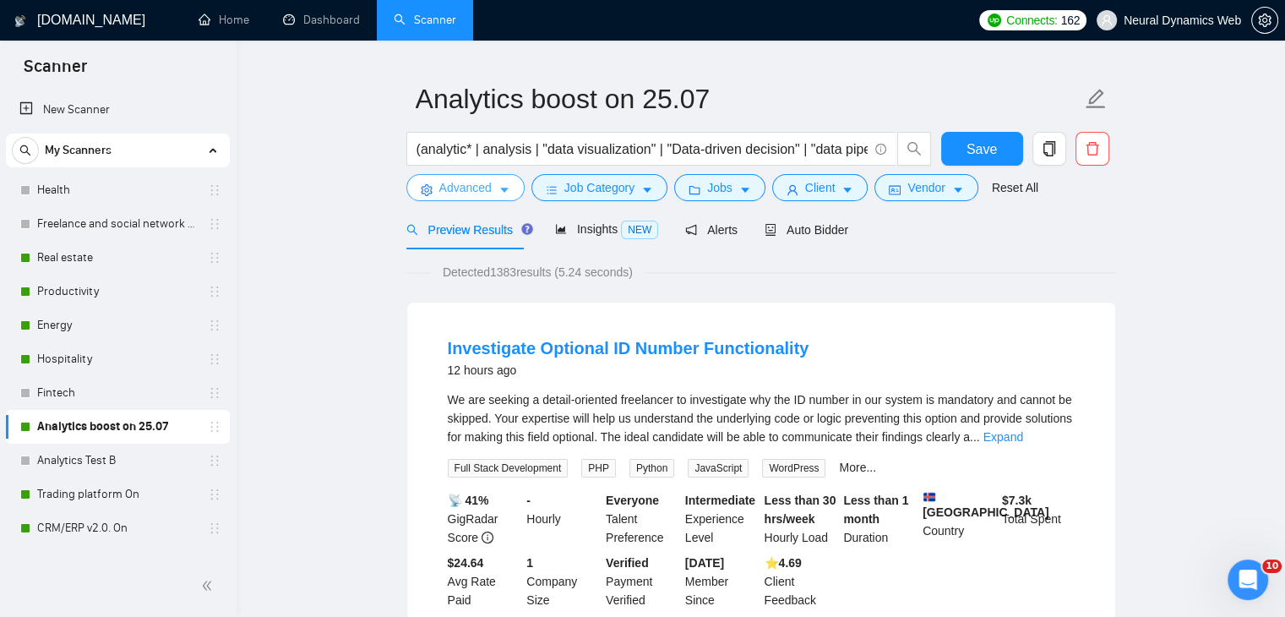
click at [478, 183] on span "Advanced" at bounding box center [465, 187] width 52 height 19
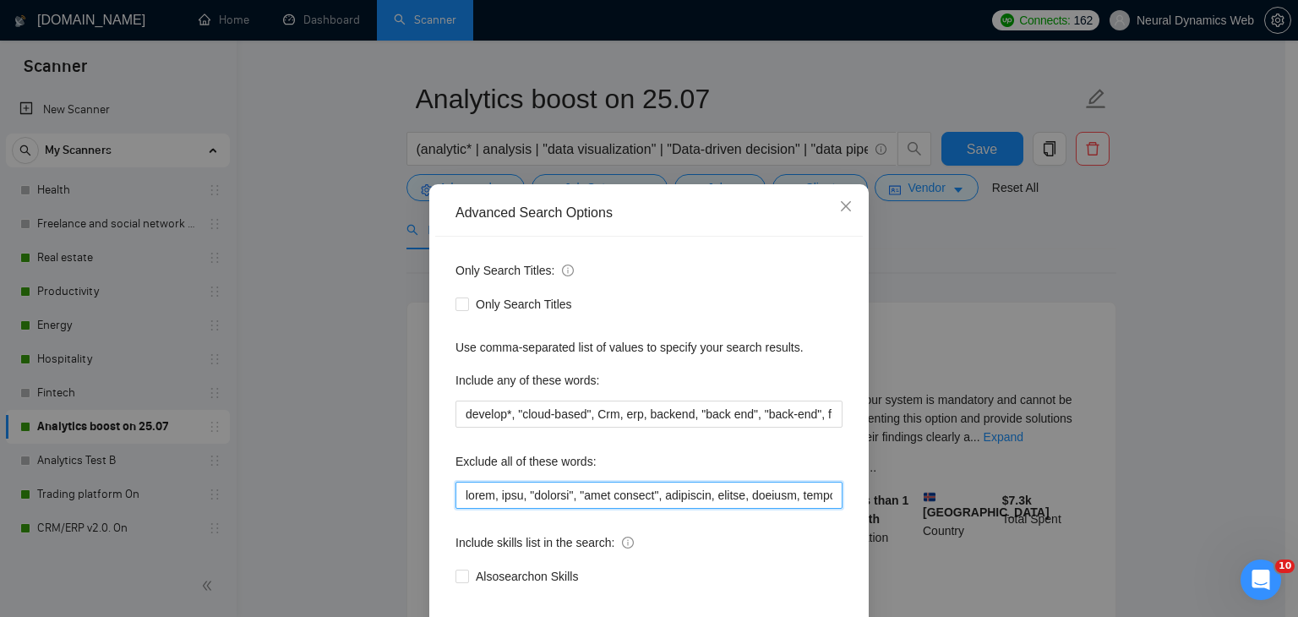
click at [457, 493] on input "text" at bounding box center [648, 495] width 387 height 27
paste input "website, mobile,"
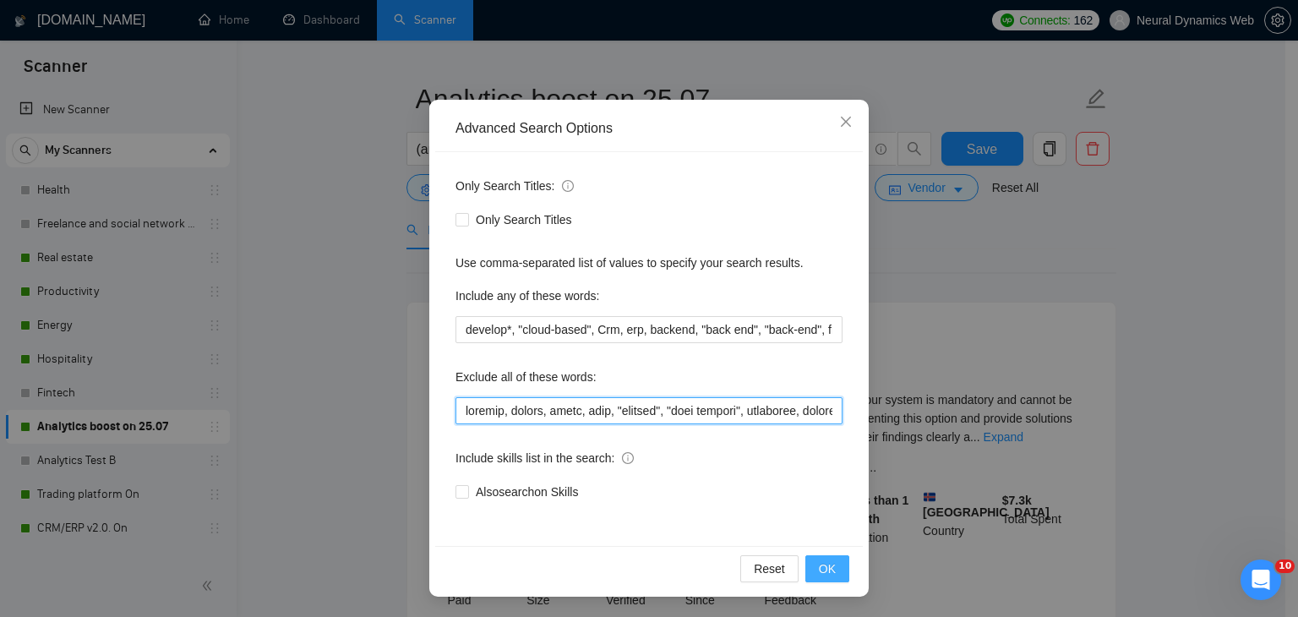
type input "website, mobile, audit, etsy, "website", "cold calling", biosensor, epicor, van…"
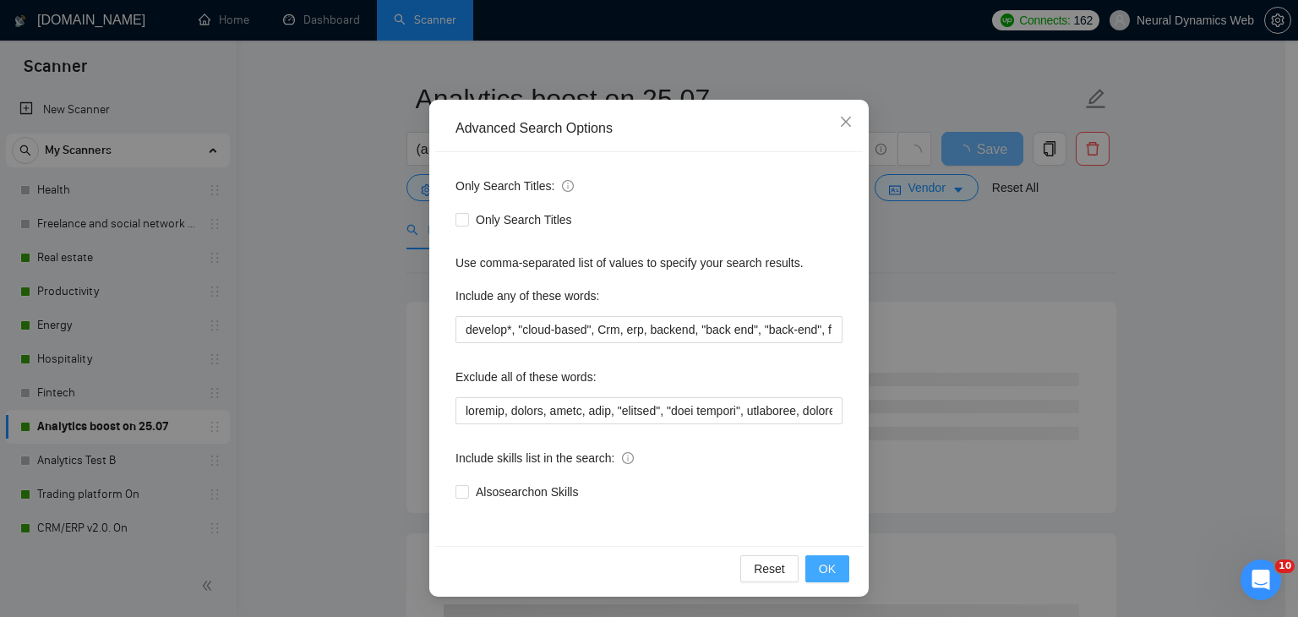
click at [822, 565] on span "OK" at bounding box center [827, 568] width 17 height 19
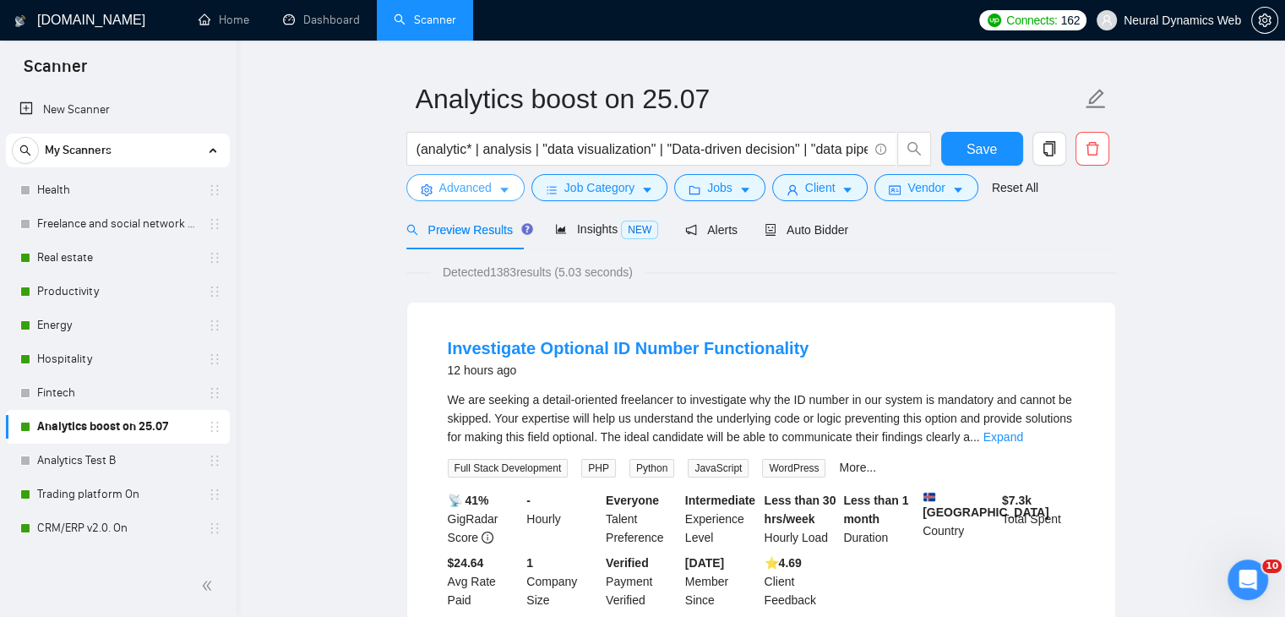
click at [476, 196] on span "Advanced" at bounding box center [465, 187] width 52 height 19
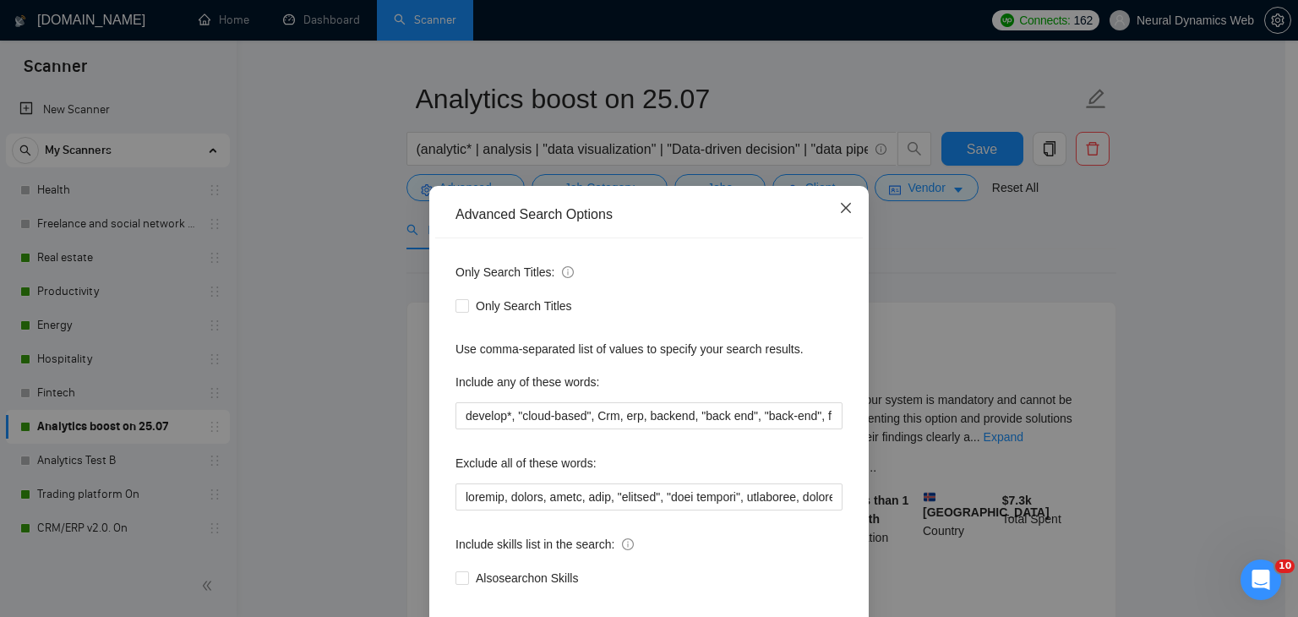
click at [841, 221] on span "Close" at bounding box center [846, 209] width 46 height 46
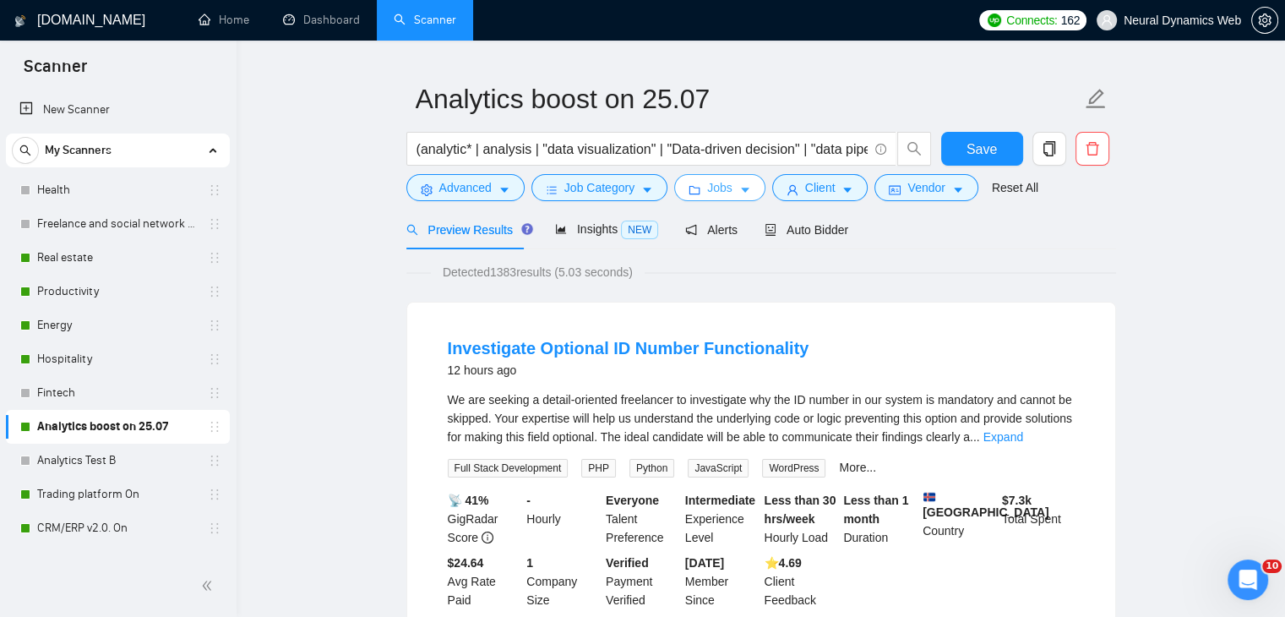
click at [716, 196] on span "Jobs" at bounding box center [719, 187] width 25 height 19
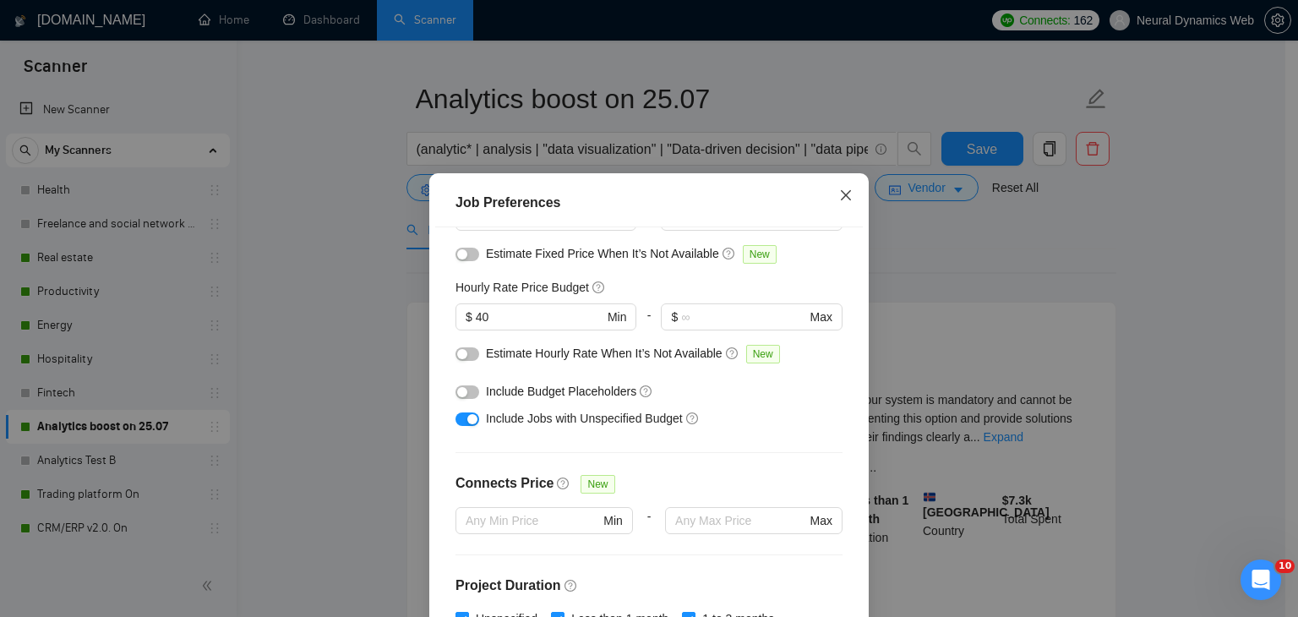
click at [847, 204] on span "Close" at bounding box center [846, 196] width 46 height 46
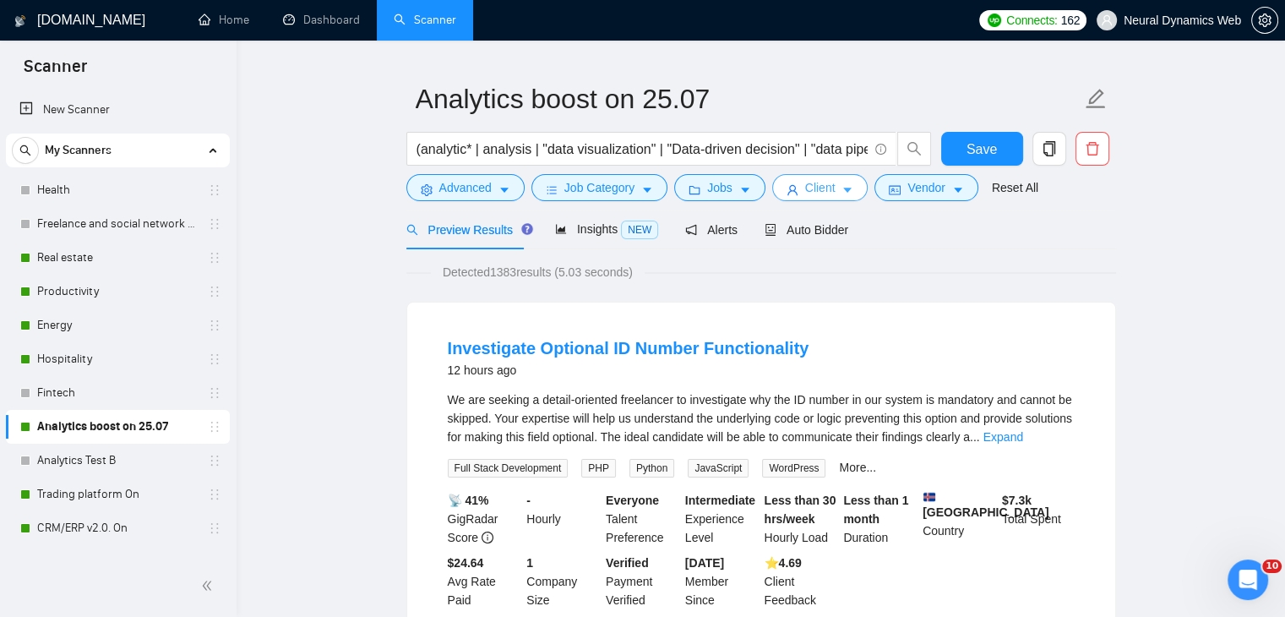
click at [829, 199] on button "Client" at bounding box center [820, 187] width 96 height 27
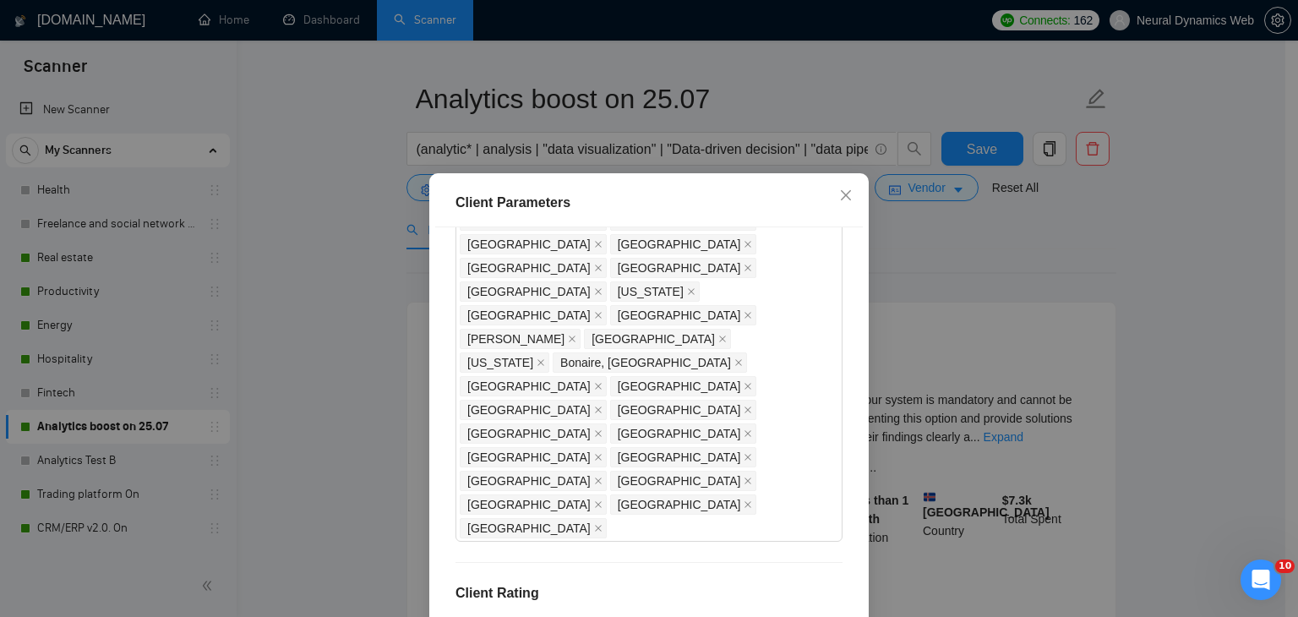
drag, startPoint x: 502, startPoint y: 264, endPoint x: 453, endPoint y: 259, distance: 49.3
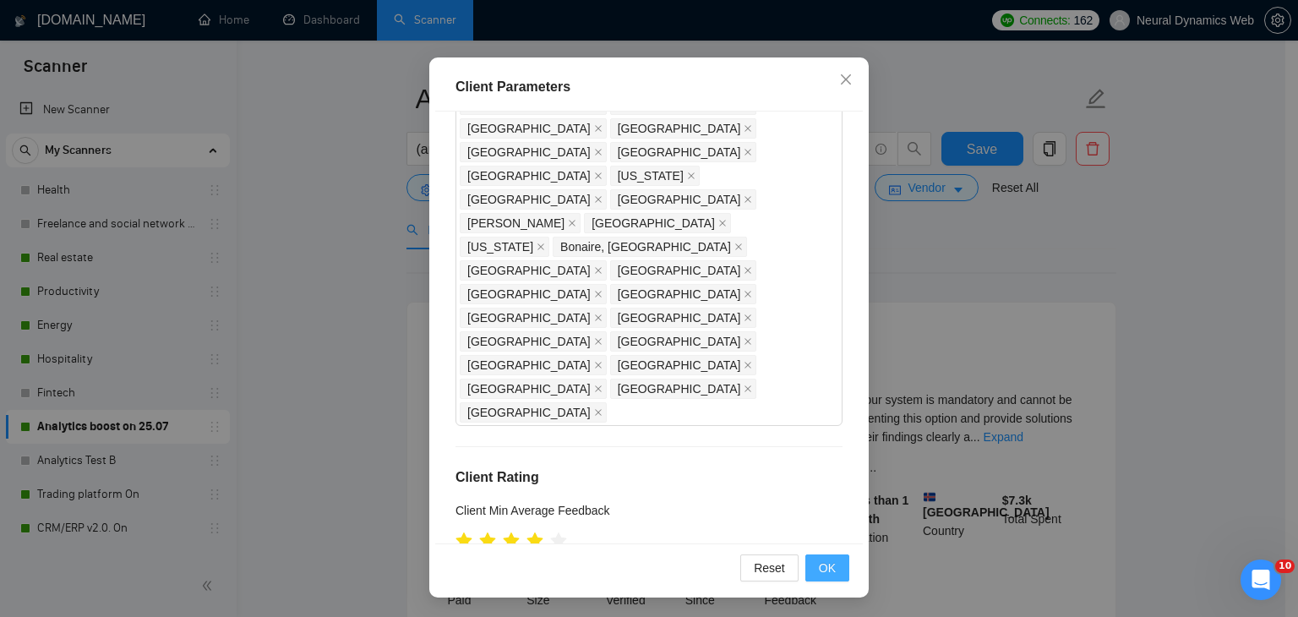
type input "21"
click at [819, 563] on span "OK" at bounding box center [827, 567] width 17 height 19
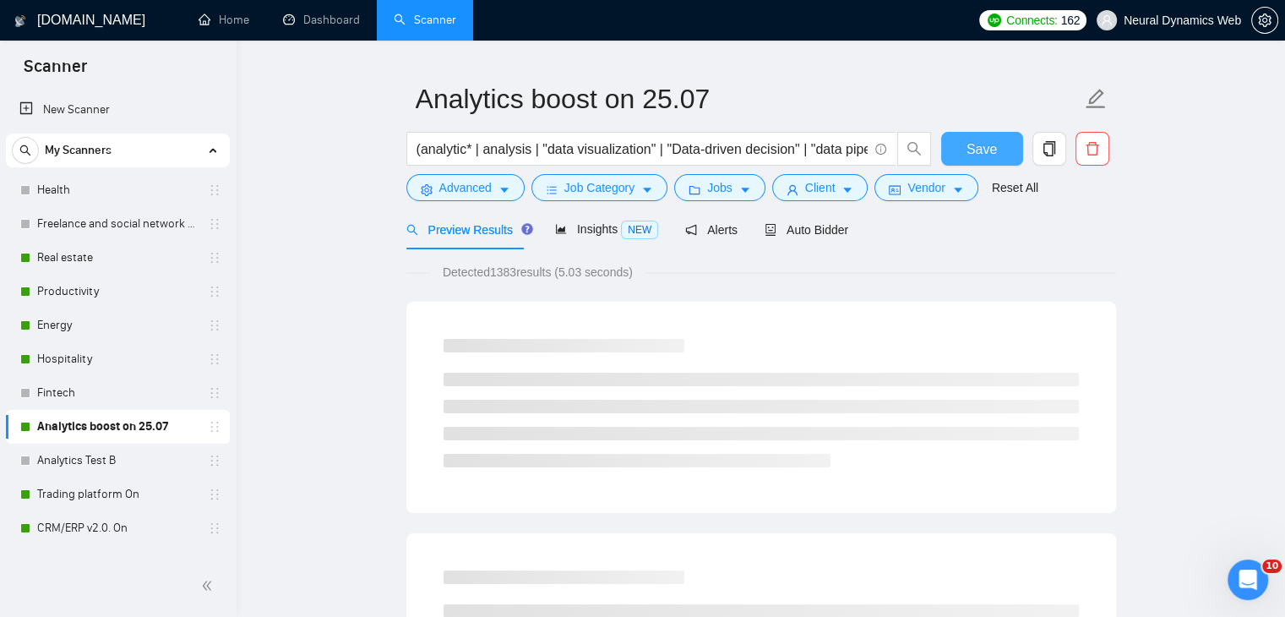
click at [965, 155] on button "Save" at bounding box center [982, 149] width 82 height 34
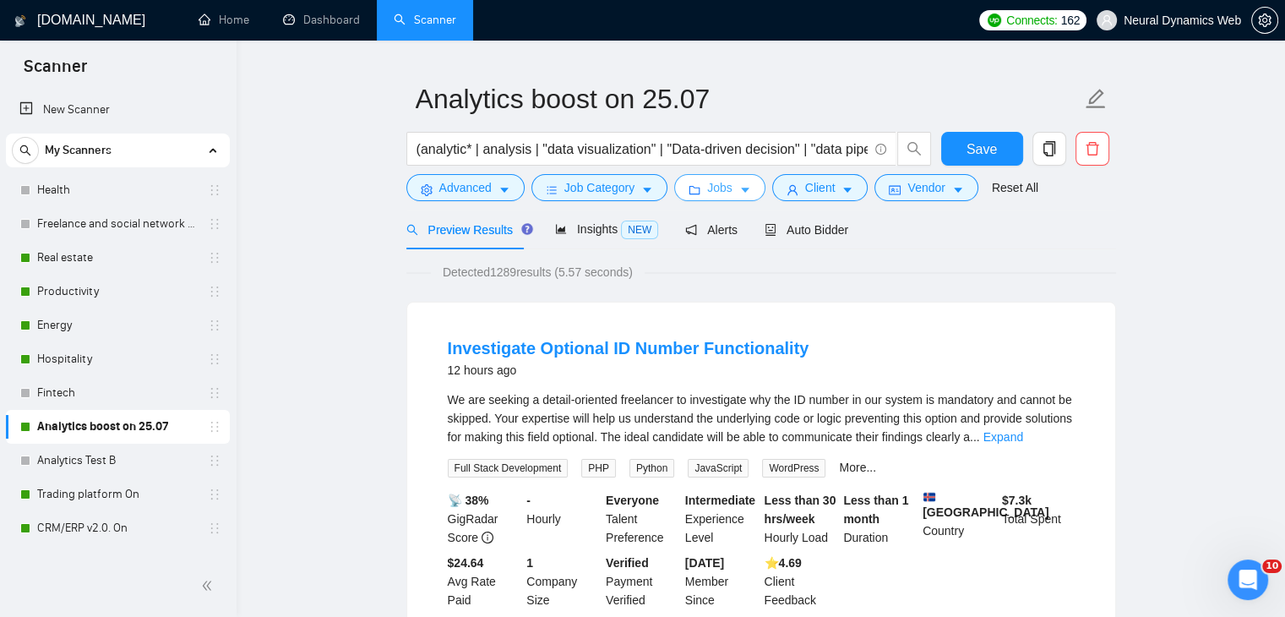
click at [730, 182] on button "Jobs" at bounding box center [719, 187] width 91 height 27
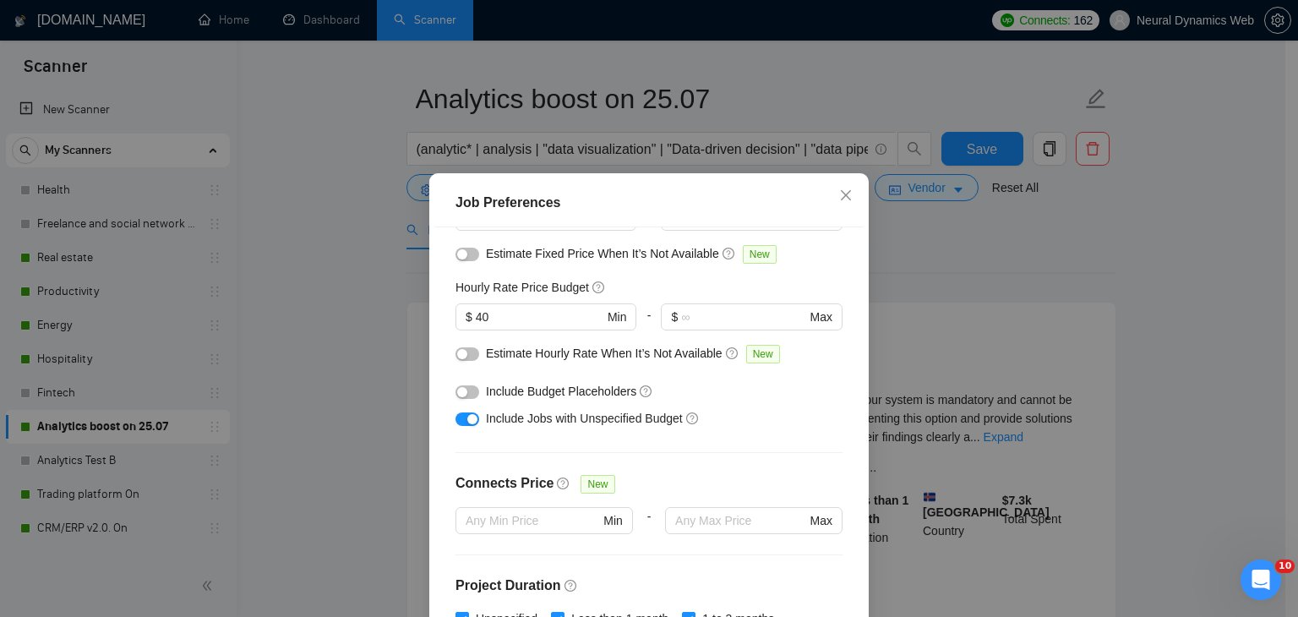
click at [862, 196] on div "Job Preferences Budget Project Type All Fixed Price Hourly Rate Fixed Price Bud…" at bounding box center [649, 308] width 1298 height 617
click at [847, 193] on body "Scanner New Scanner My Scanners Health Freelance and social network (change inc…" at bounding box center [642, 270] width 1285 height 617
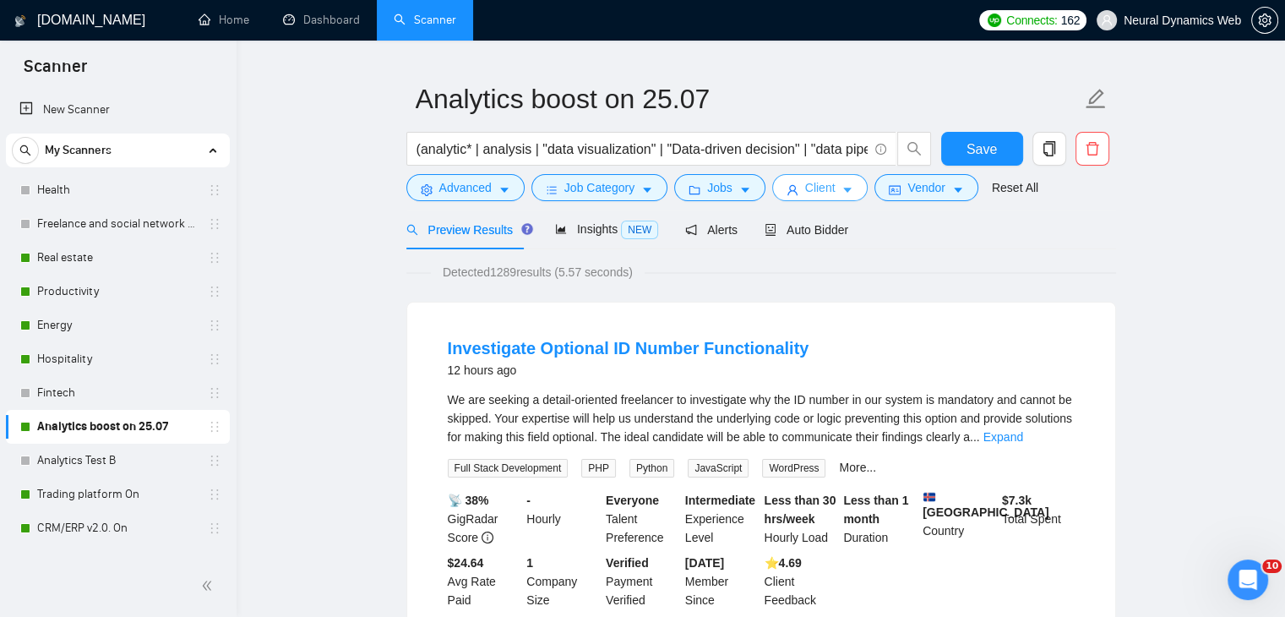
click at [832, 188] on button "Client" at bounding box center [820, 187] width 96 height 27
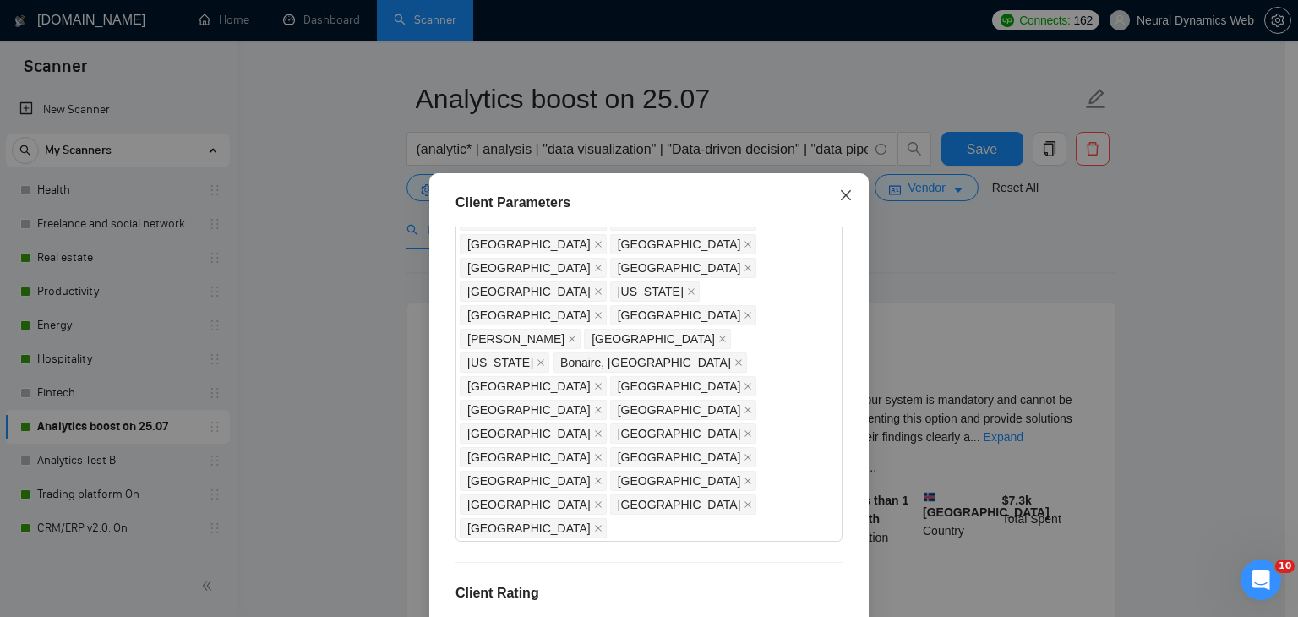
click at [842, 193] on icon "close" at bounding box center [846, 195] width 10 height 10
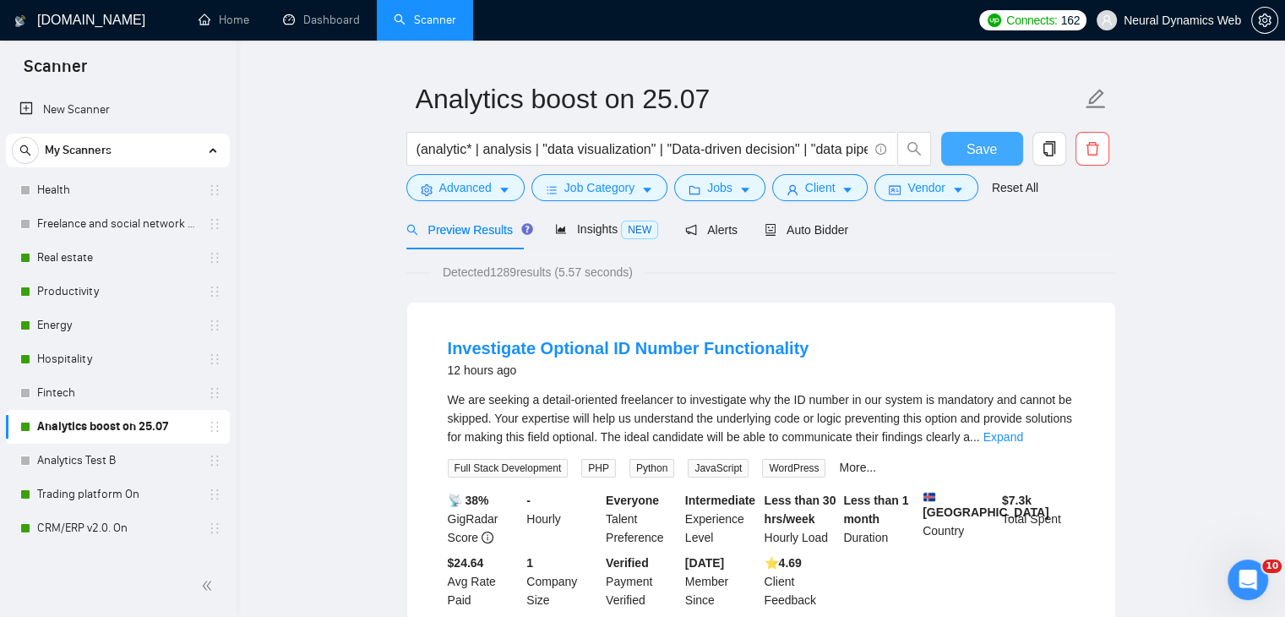
click at [986, 148] on span "Save" at bounding box center [982, 149] width 30 height 21
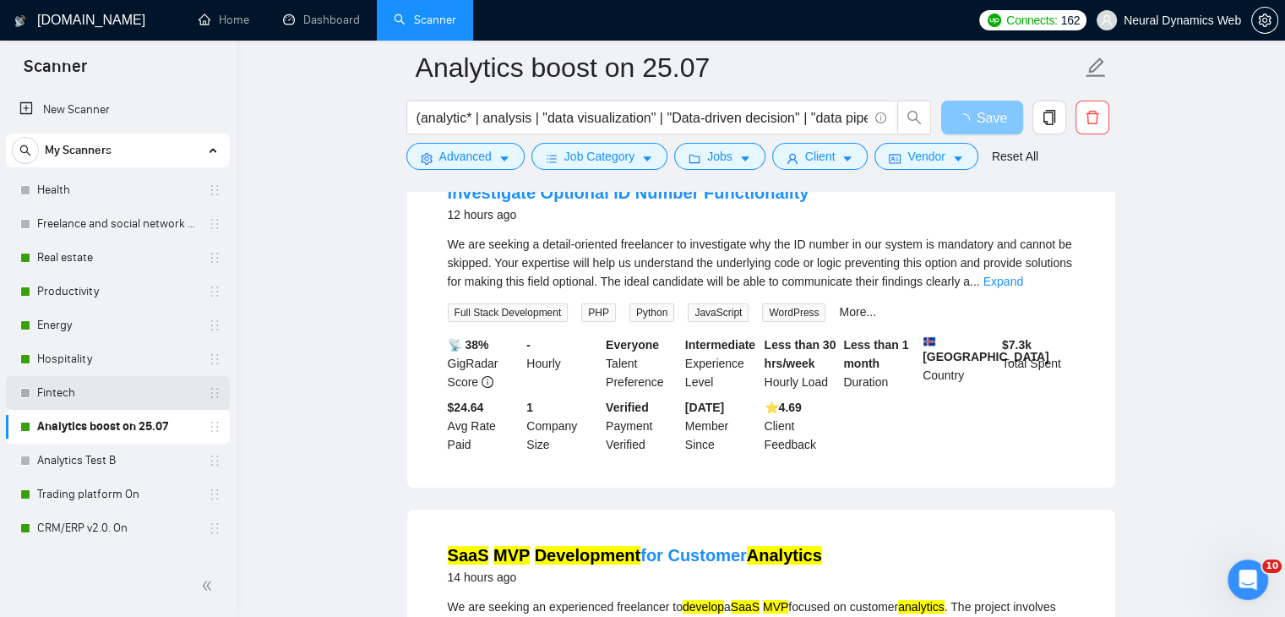
scroll to position [84, 0]
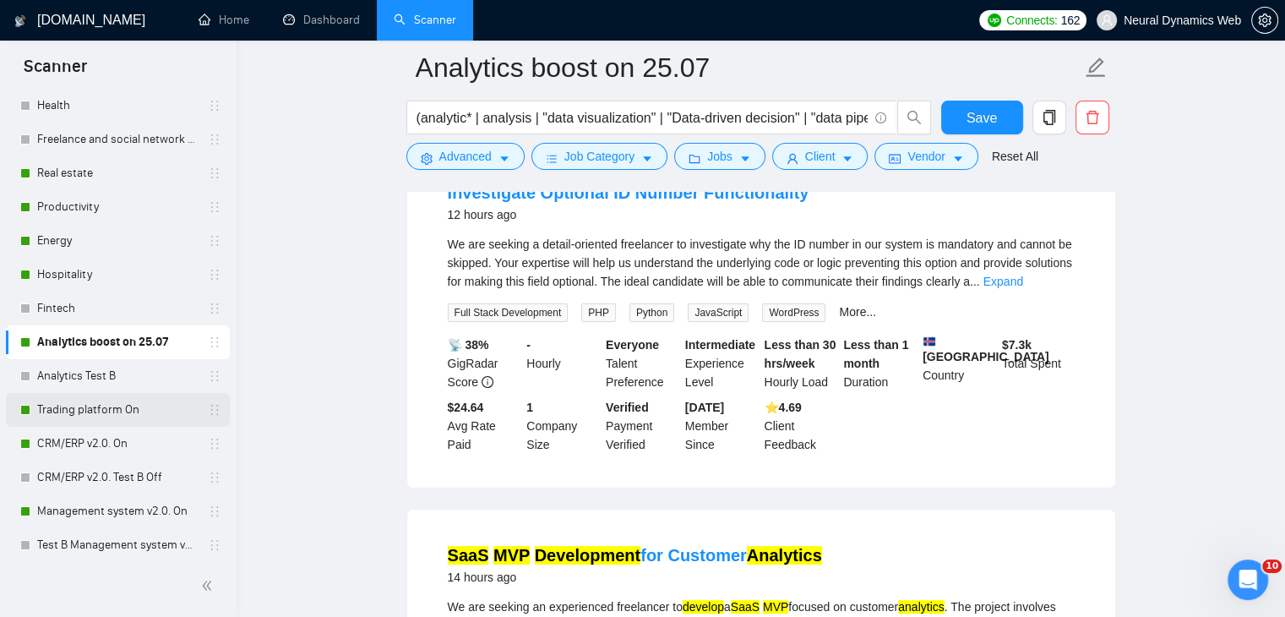
click at [61, 410] on link "Trading platform On" at bounding box center [117, 410] width 161 height 34
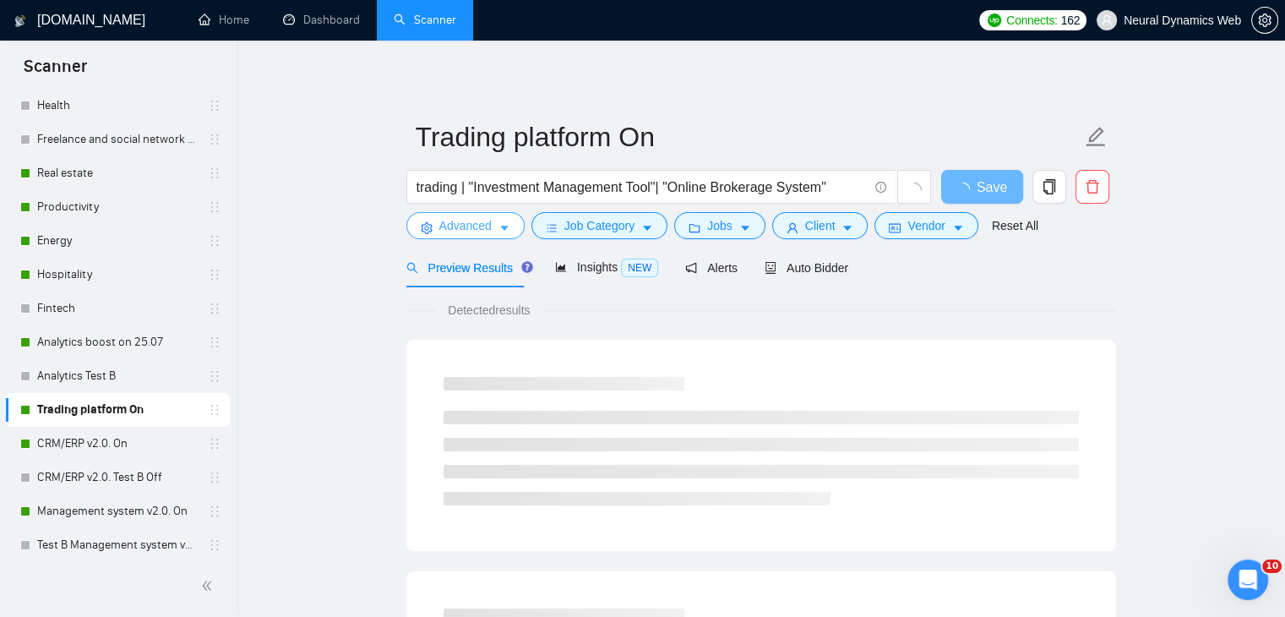
click at [433, 227] on button "Advanced" at bounding box center [465, 225] width 118 height 27
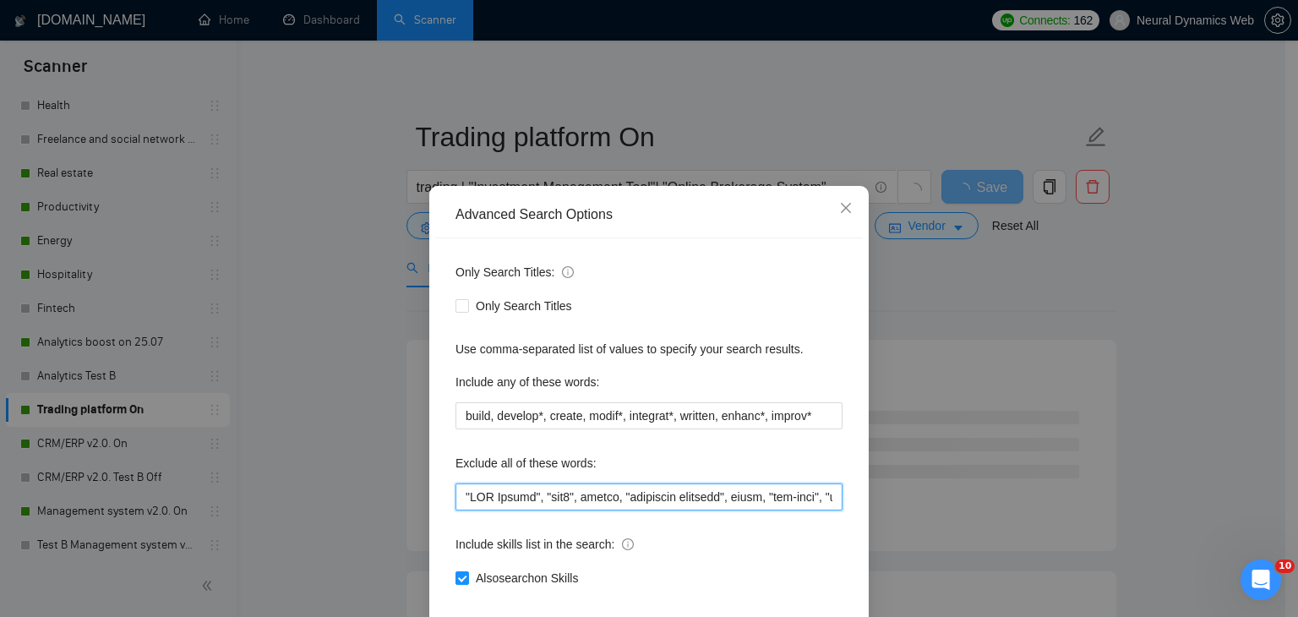
click at [459, 493] on input "text" at bounding box center [648, 496] width 387 height 27
paste input "website, mobile,"
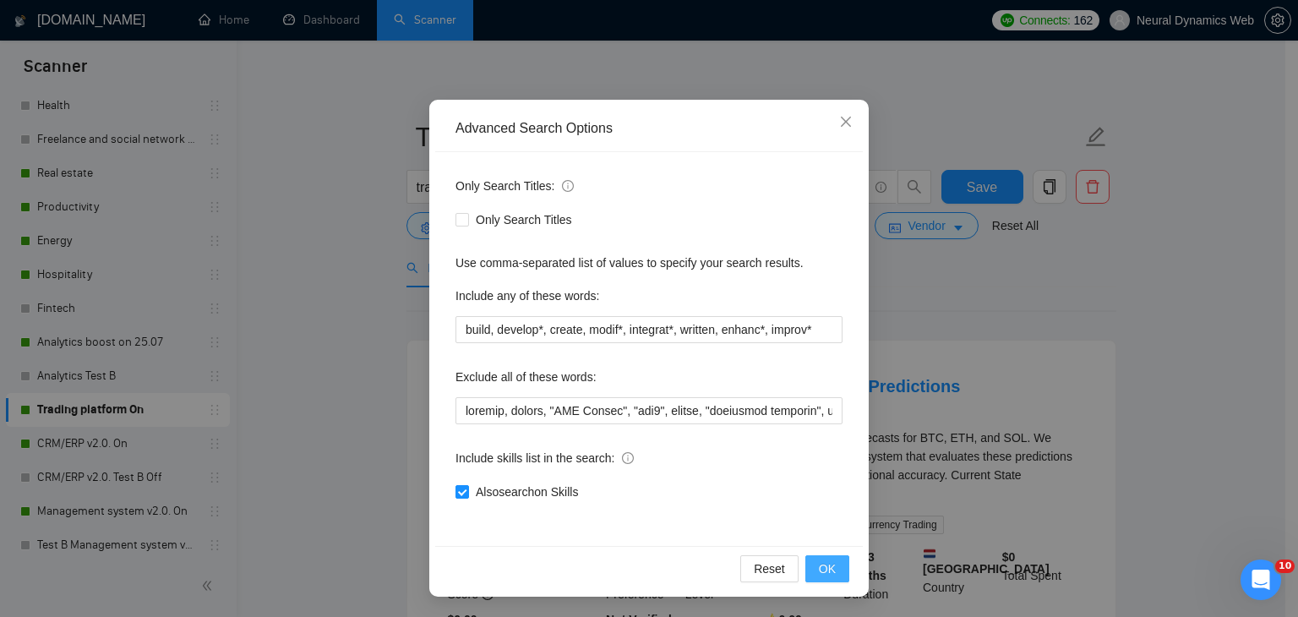
click at [831, 566] on button "OK" at bounding box center [827, 568] width 44 height 27
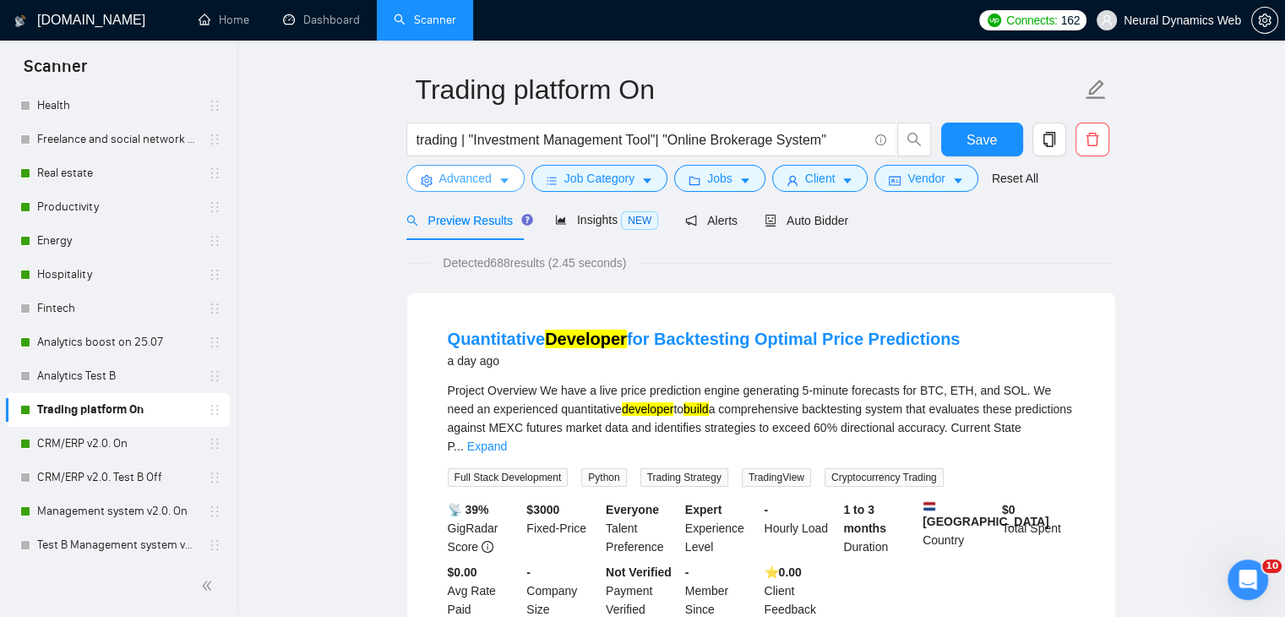
scroll to position [84, 0]
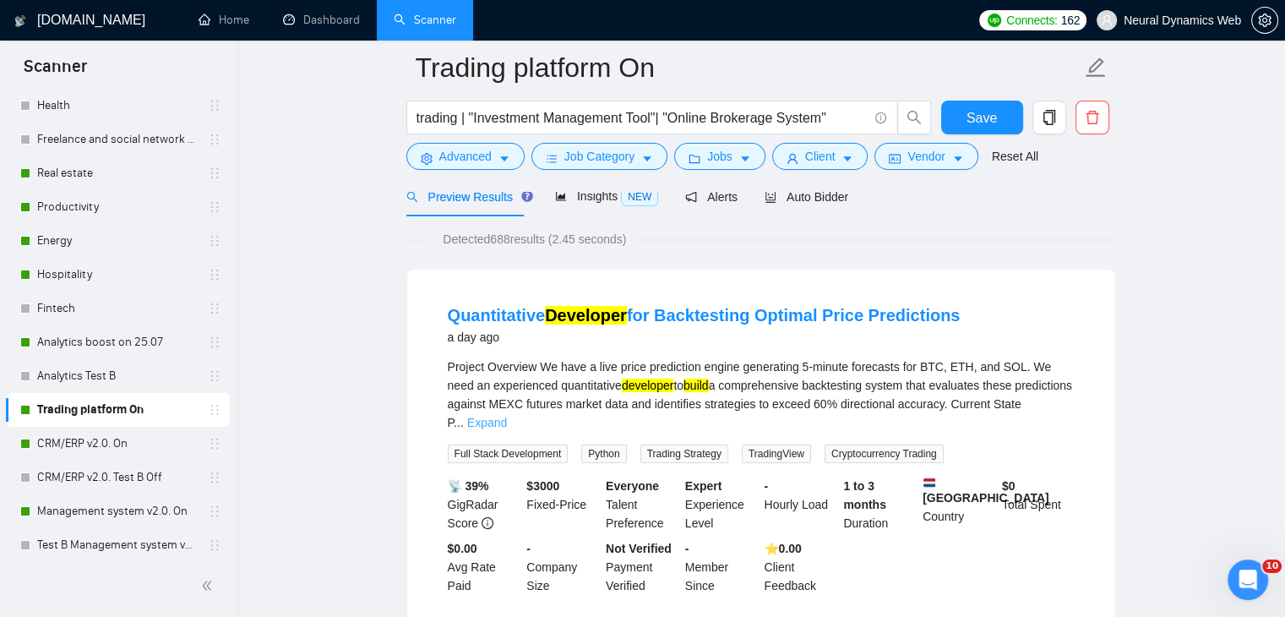
click at [507, 416] on link "Expand" at bounding box center [487, 423] width 40 height 14
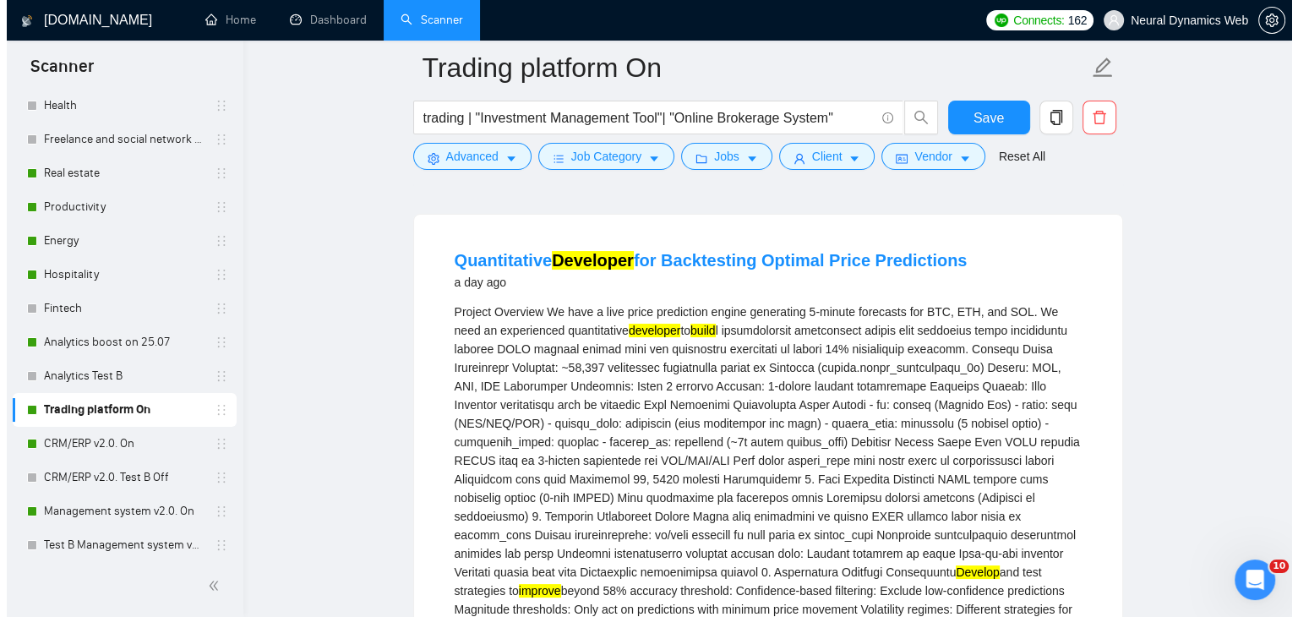
scroll to position [169, 0]
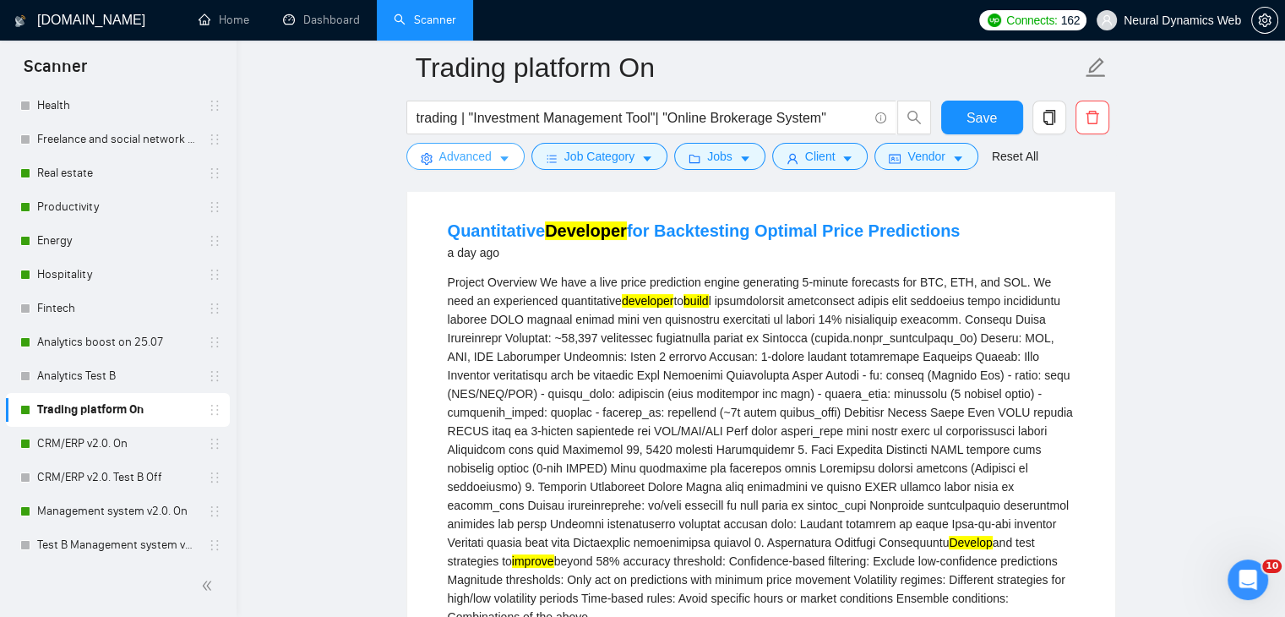
click at [469, 143] on button "Advanced" at bounding box center [465, 156] width 118 height 27
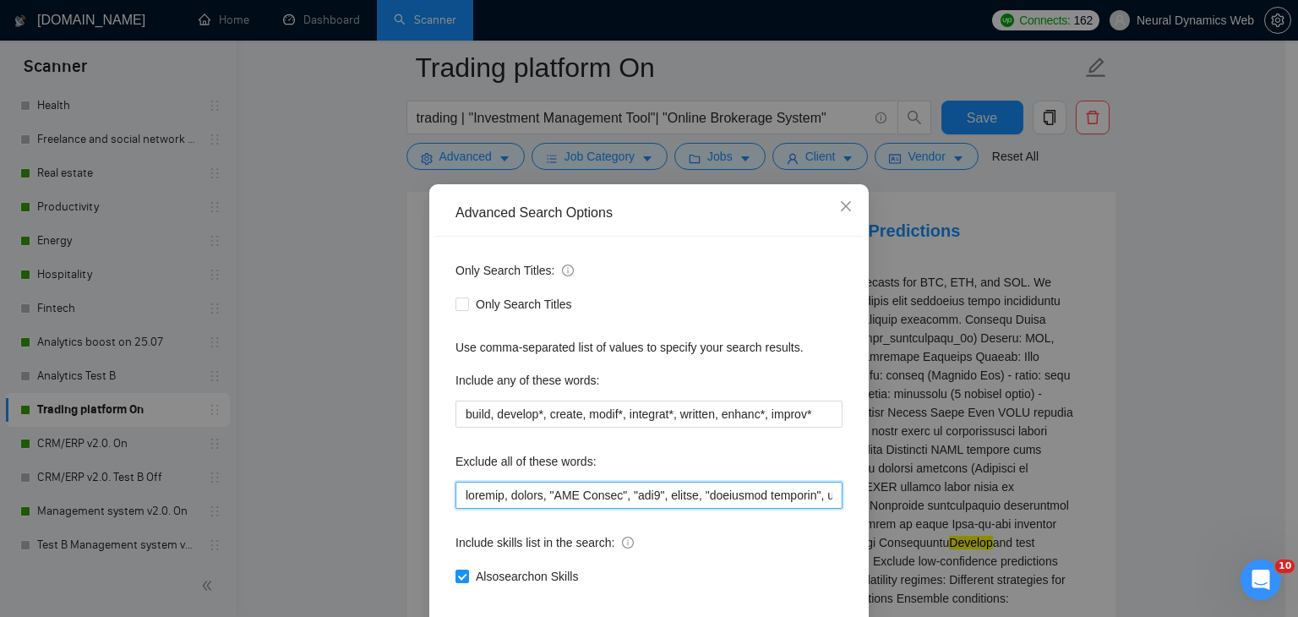
click at [459, 496] on input "text" at bounding box center [648, 495] width 387 height 27
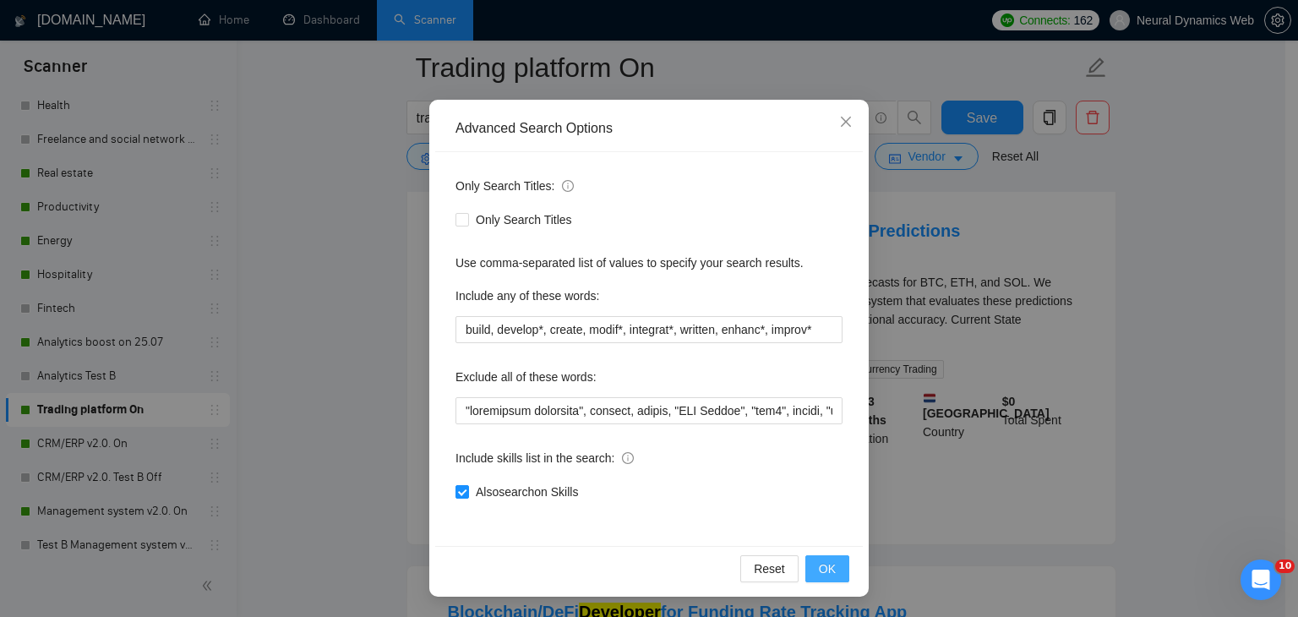
click at [820, 559] on span "OK" at bounding box center [827, 568] width 17 height 19
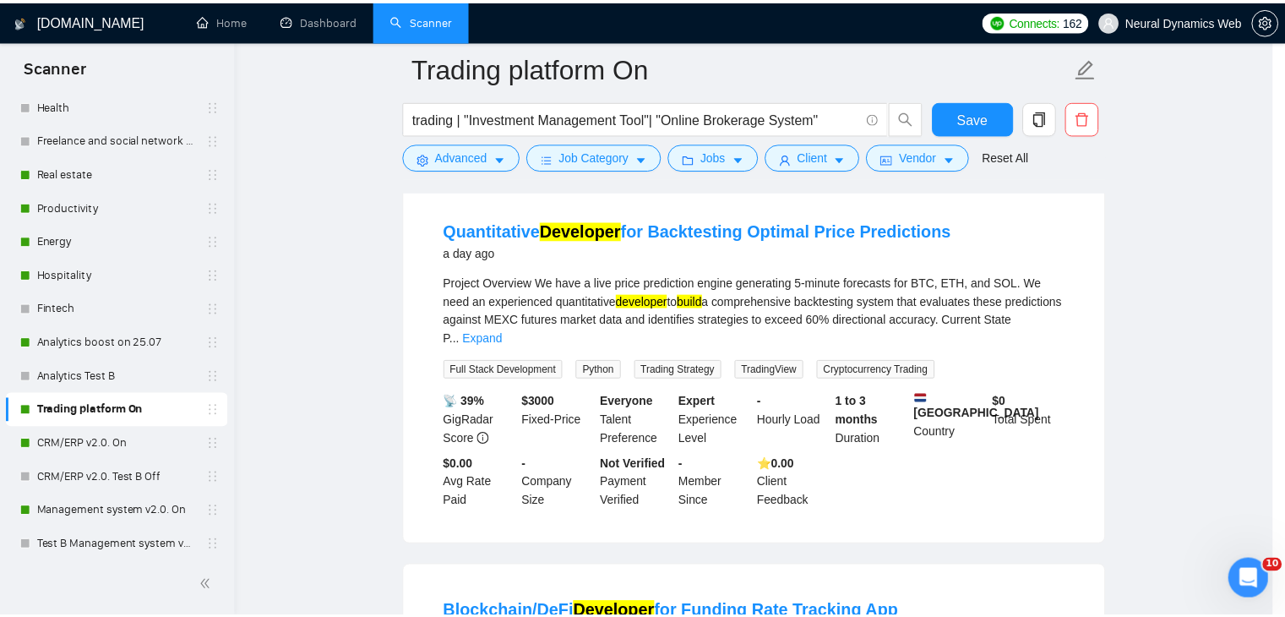
scroll to position [2, 0]
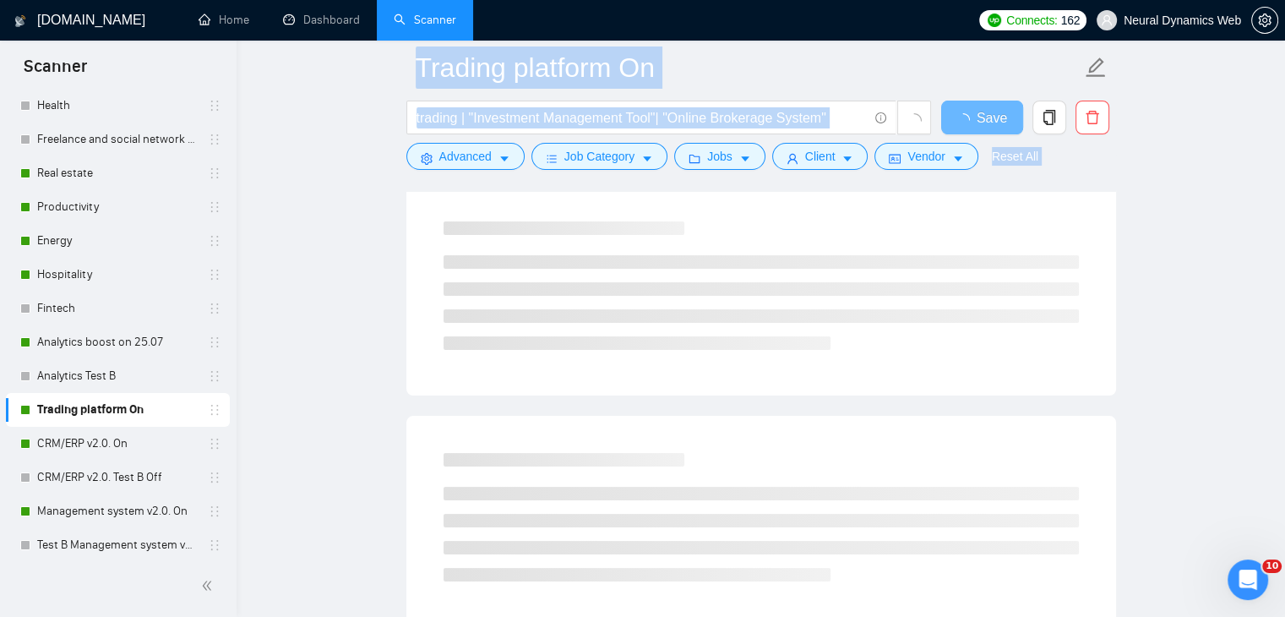
drag, startPoint x: 1283, startPoint y: 112, endPoint x: 1297, endPoint y: 82, distance: 33.6
click at [1284, 84] on html "Scanner New Scanner My Scanners Health Freelance and social network (change inc…" at bounding box center [642, 139] width 1285 height 617
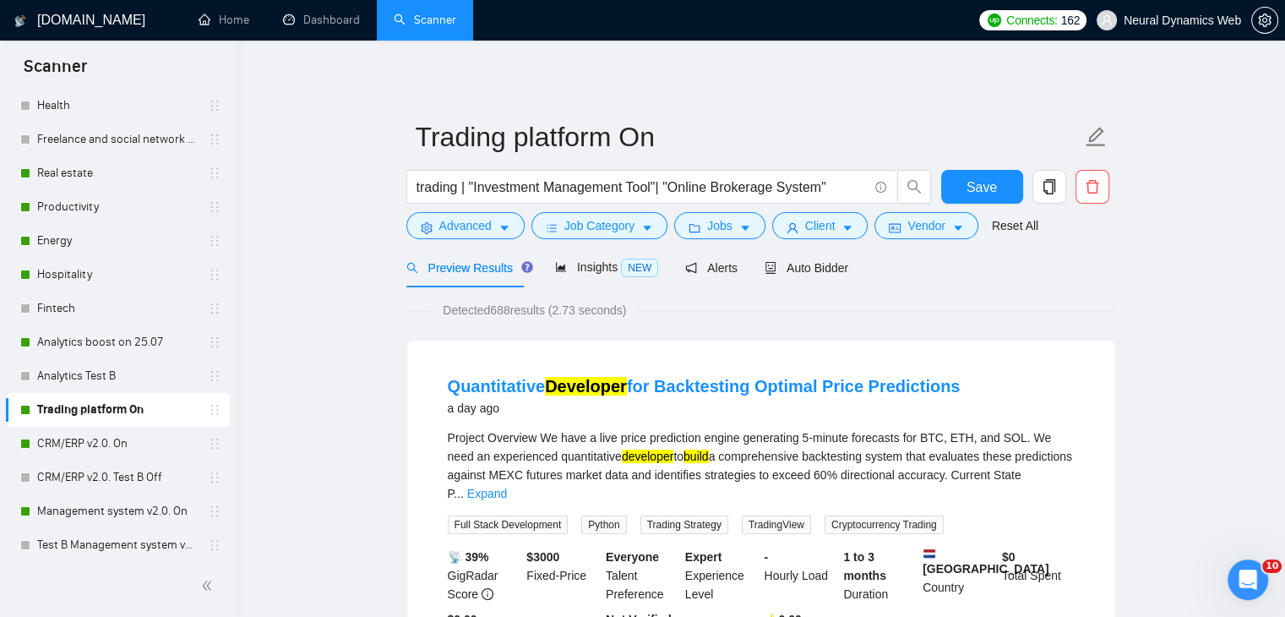
click at [460, 204] on div "trading | "Investment Management Tool"| "Online Brokerage System"" at bounding box center [669, 191] width 532 height 42
click at [456, 221] on span "Advanced" at bounding box center [465, 225] width 52 height 19
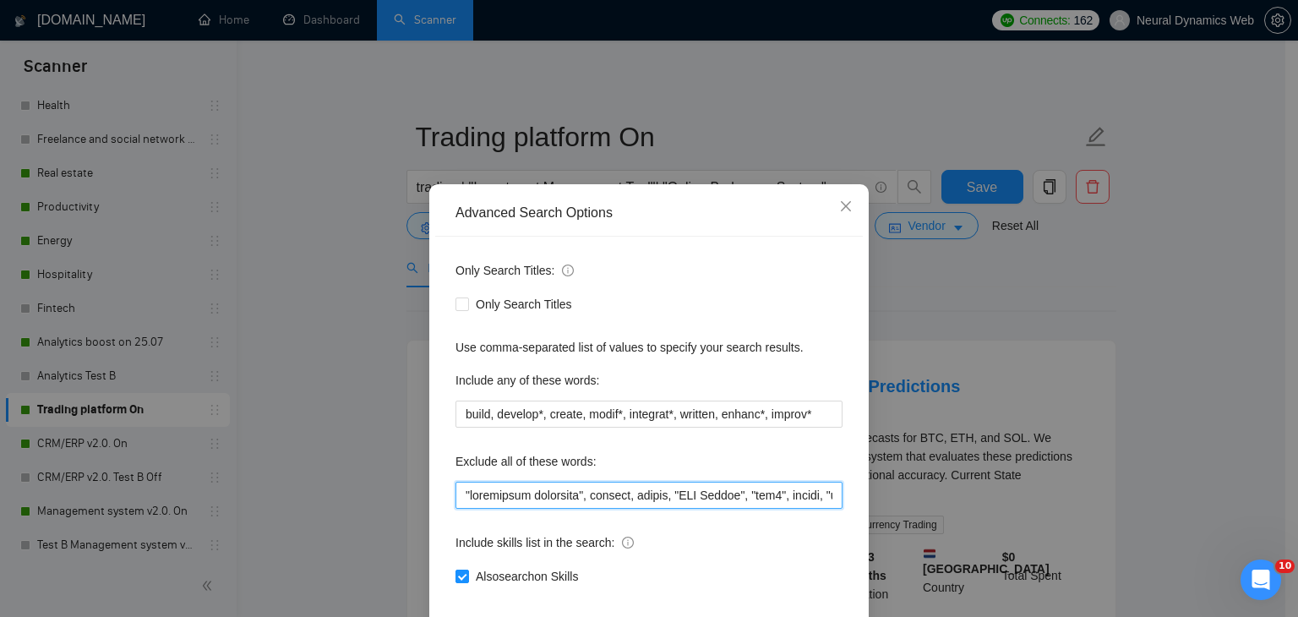
click at [501, 495] on input "text" at bounding box center [648, 495] width 387 height 27
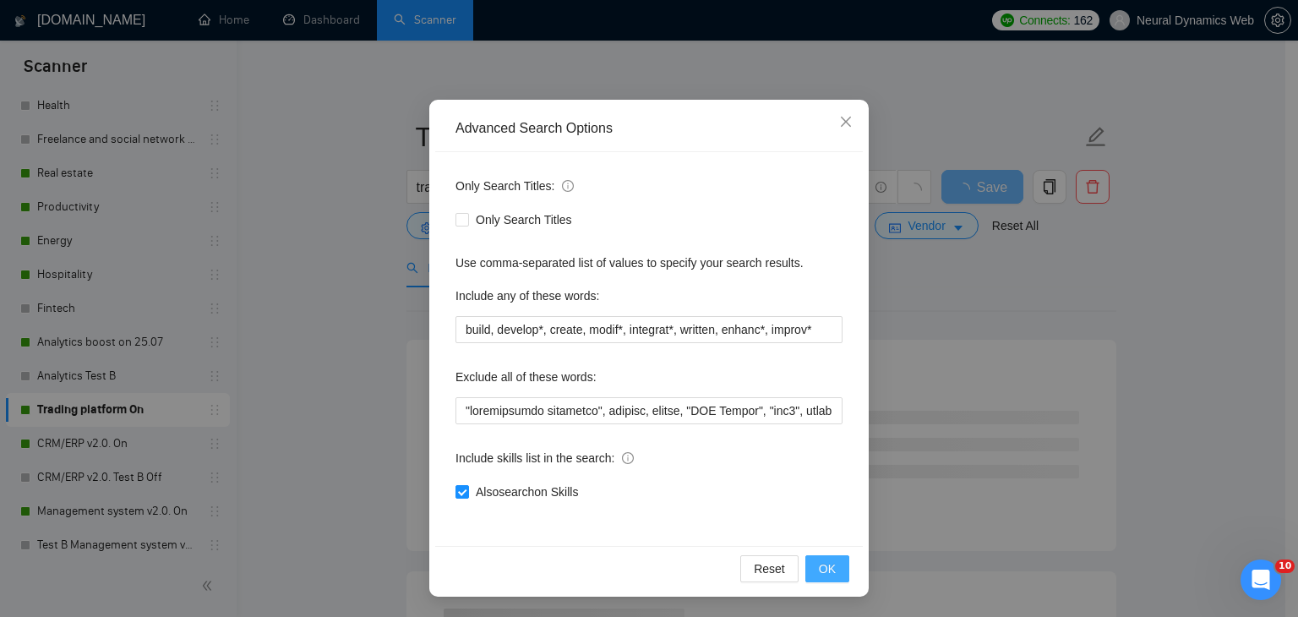
click at [831, 569] on button "OK" at bounding box center [827, 568] width 44 height 27
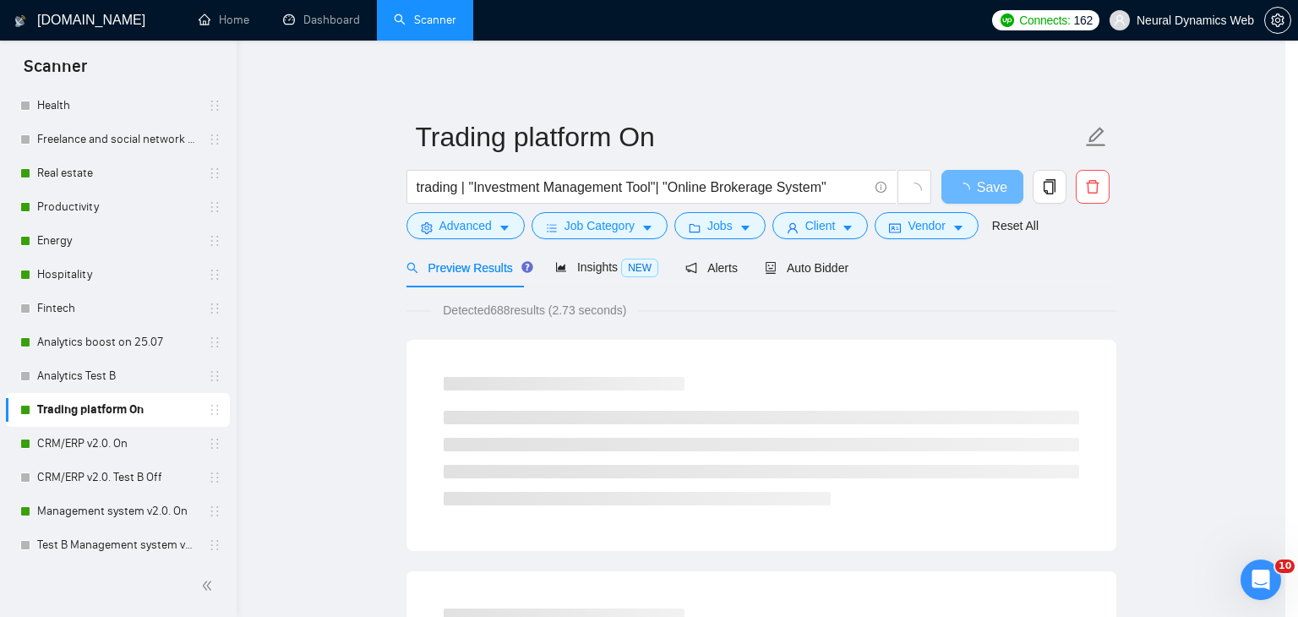
scroll to position [2, 0]
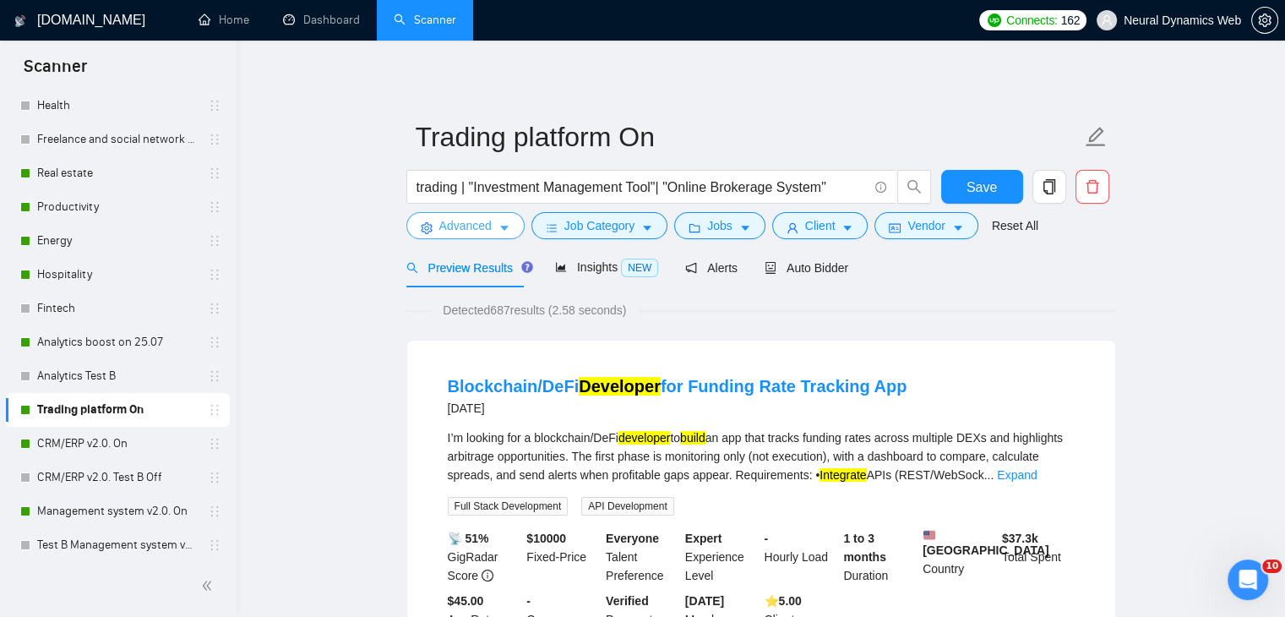
click at [466, 224] on span "Advanced" at bounding box center [465, 225] width 52 height 19
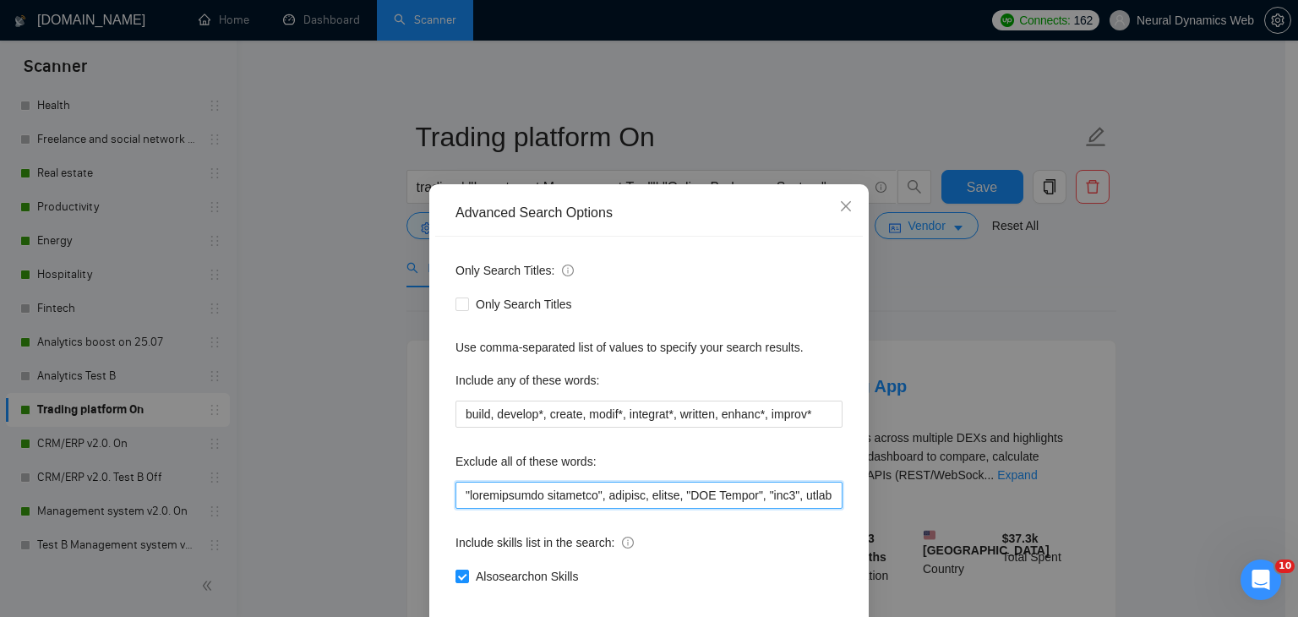
drag, startPoint x: 588, startPoint y: 496, endPoint x: 526, endPoint y: 496, distance: 61.7
click at [526, 496] on input "text" at bounding box center [648, 495] width 387 height 27
click at [460, 489] on input "text" at bounding box center [648, 495] width 387 height 27
click at [465, 492] on input "text" at bounding box center [648, 495] width 387 height 27
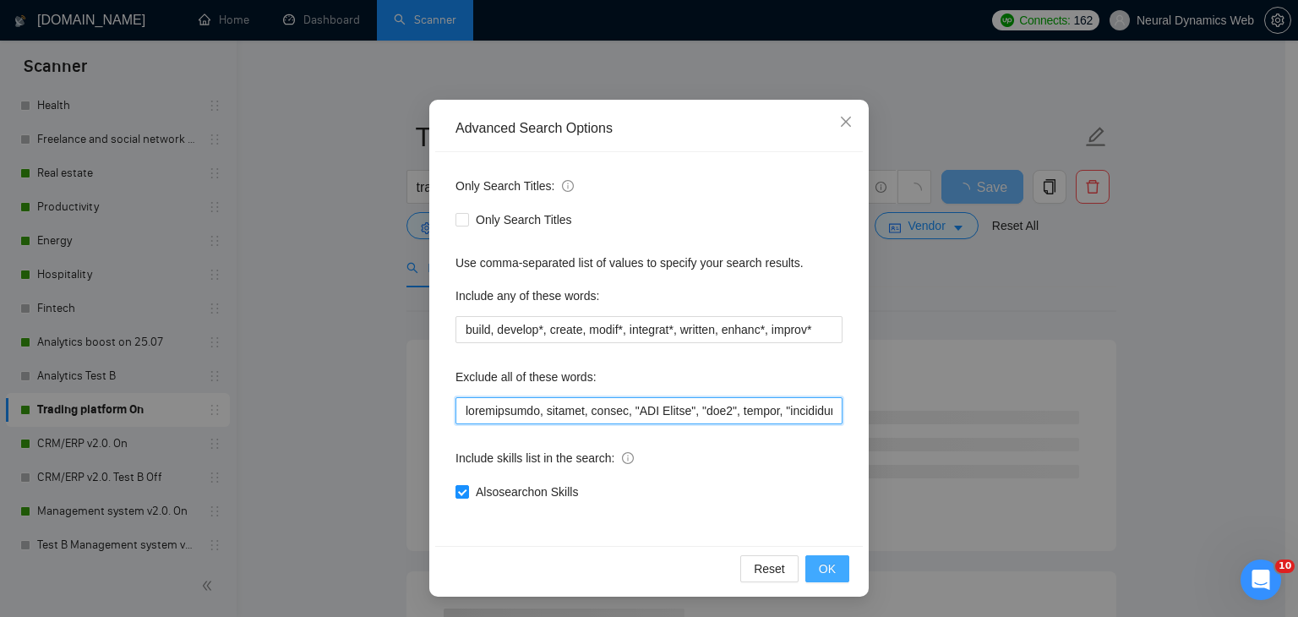
type input "quantitative, website, mobile, "EDI Expert", "mql4", plugin, "technical analyse…"
click at [810, 571] on button "OK" at bounding box center [827, 568] width 44 height 27
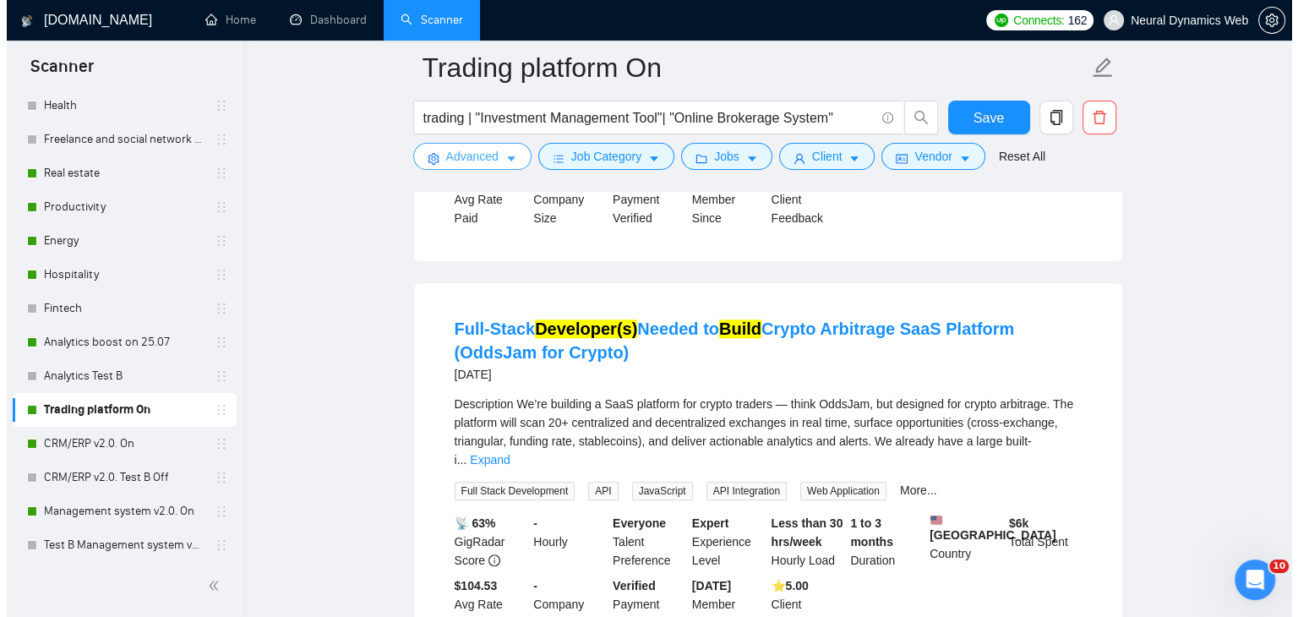
scroll to position [105, 0]
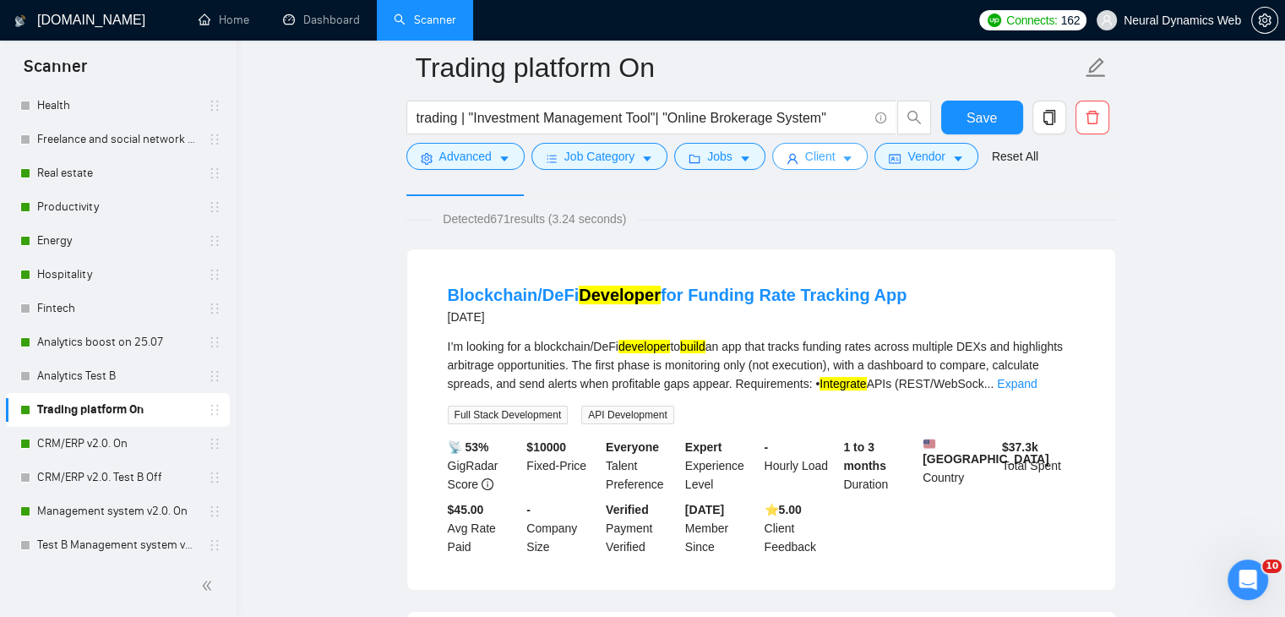
click at [795, 163] on button "Client" at bounding box center [820, 156] width 96 height 27
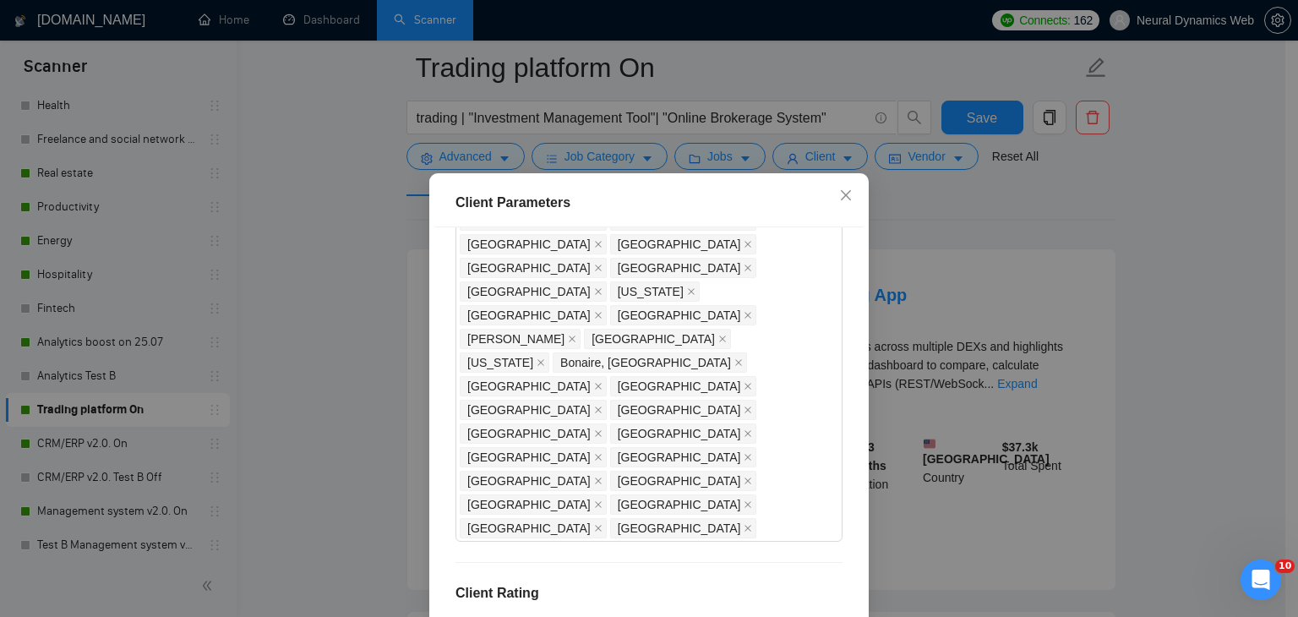
drag, startPoint x: 487, startPoint y: 254, endPoint x: 457, endPoint y: 258, distance: 29.8
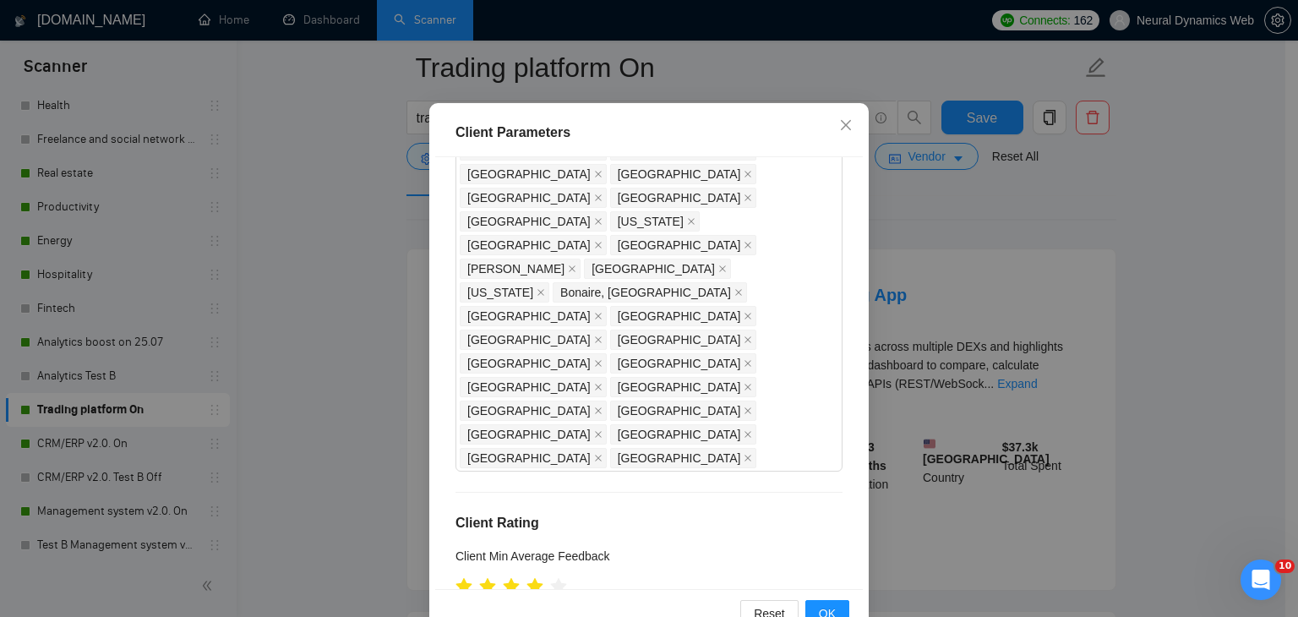
scroll to position [116, 0]
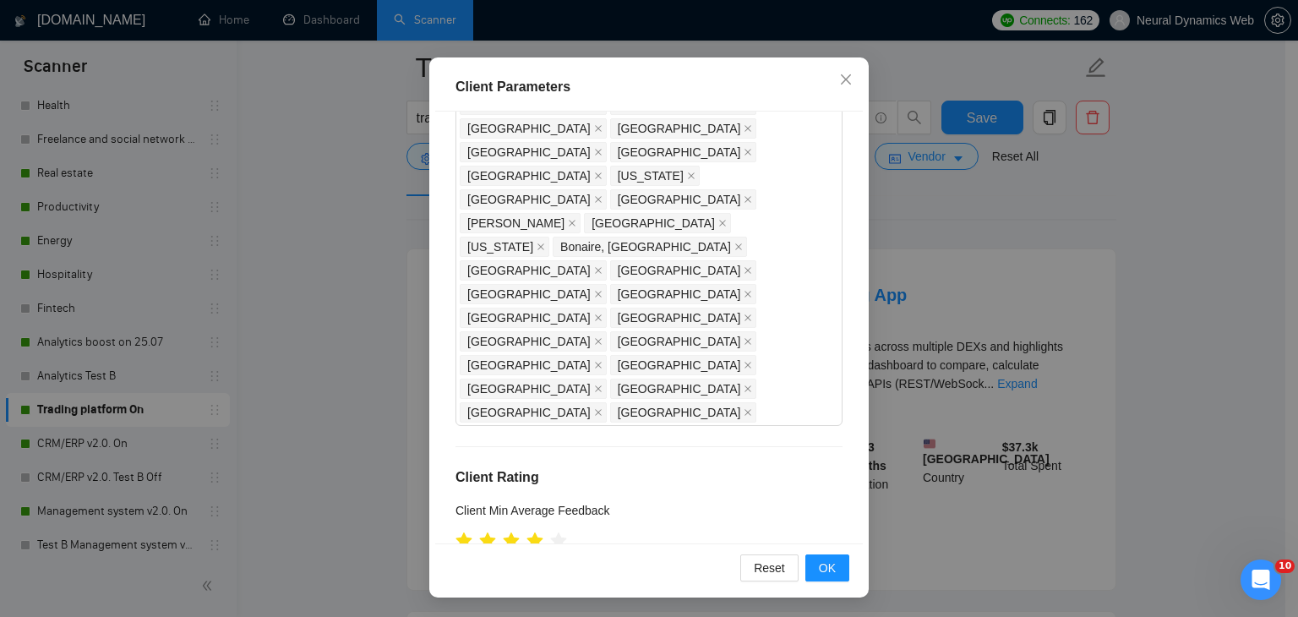
type input "21"
click at [838, 581] on div "Reset OK" at bounding box center [649, 567] width 428 height 48
click at [822, 569] on span "OK" at bounding box center [827, 567] width 17 height 19
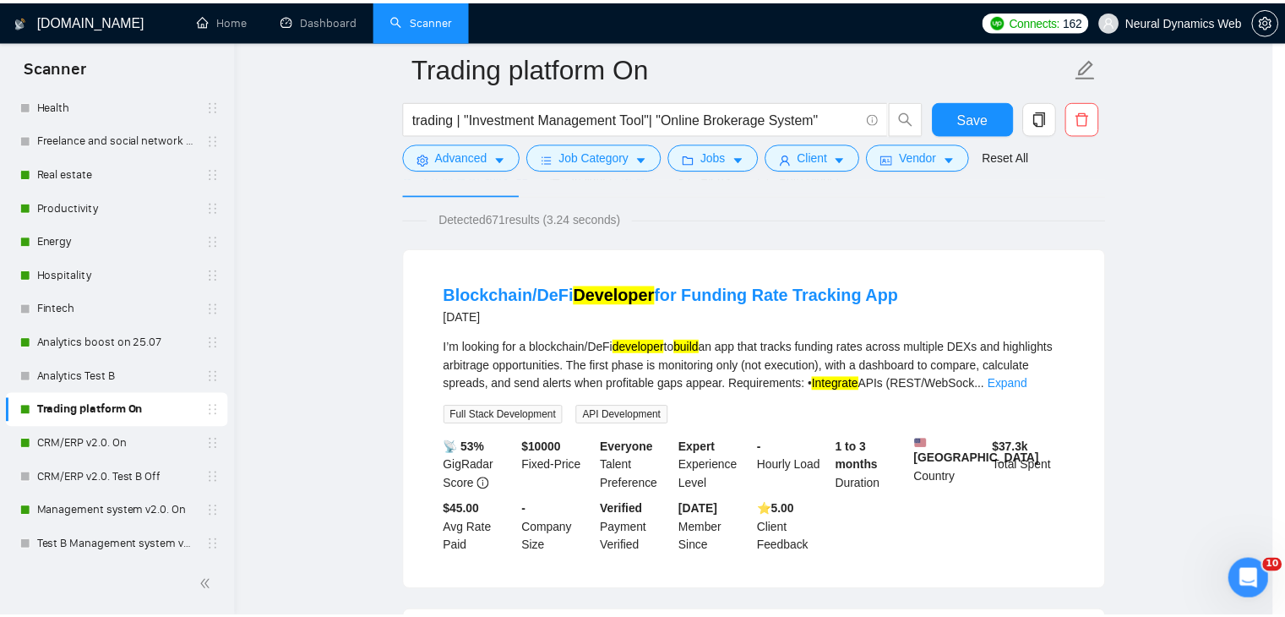
scroll to position [44, 0]
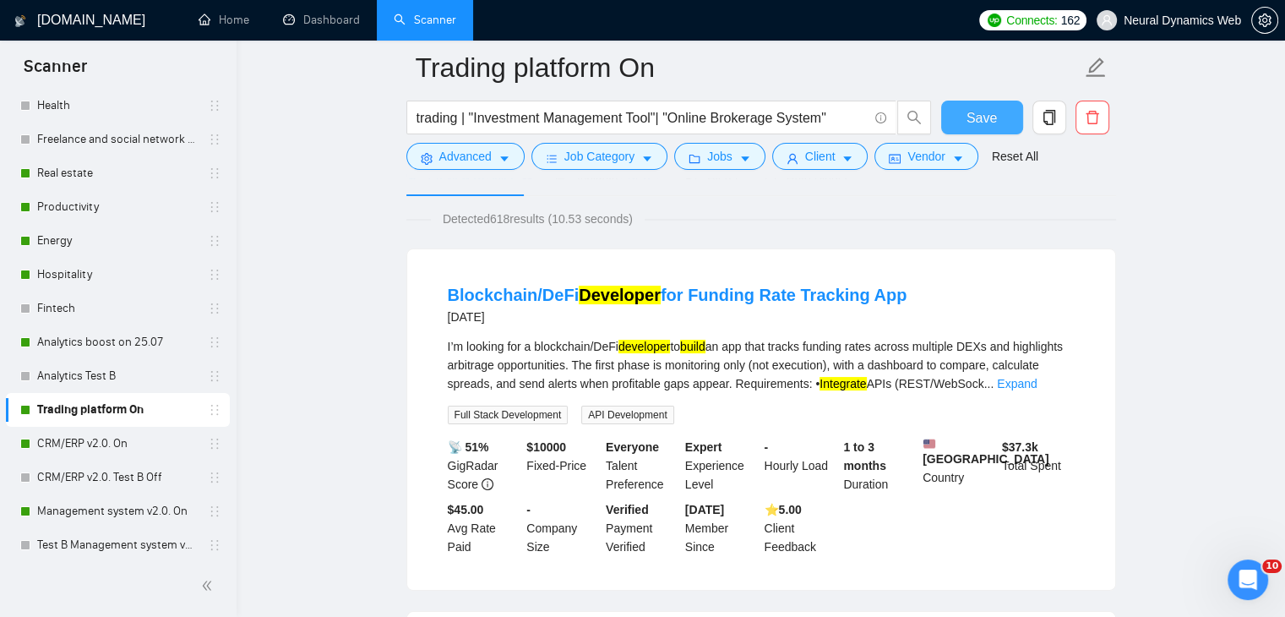
click at [1011, 122] on button "Save" at bounding box center [982, 118] width 82 height 34
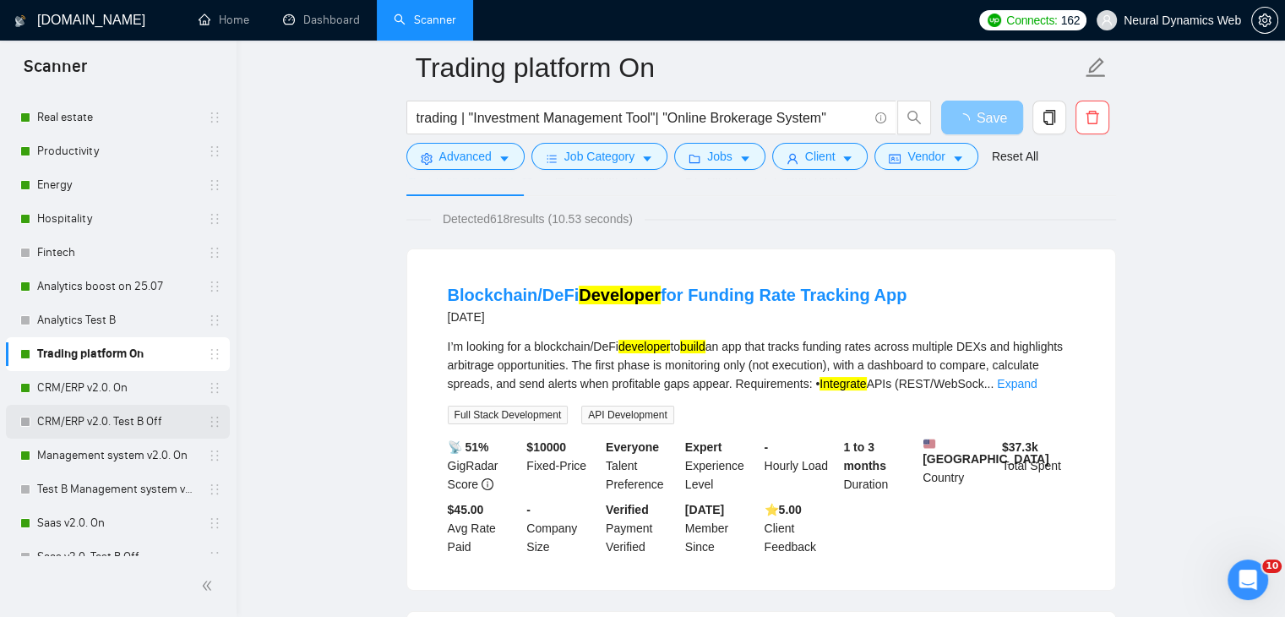
scroll to position [253, 0]
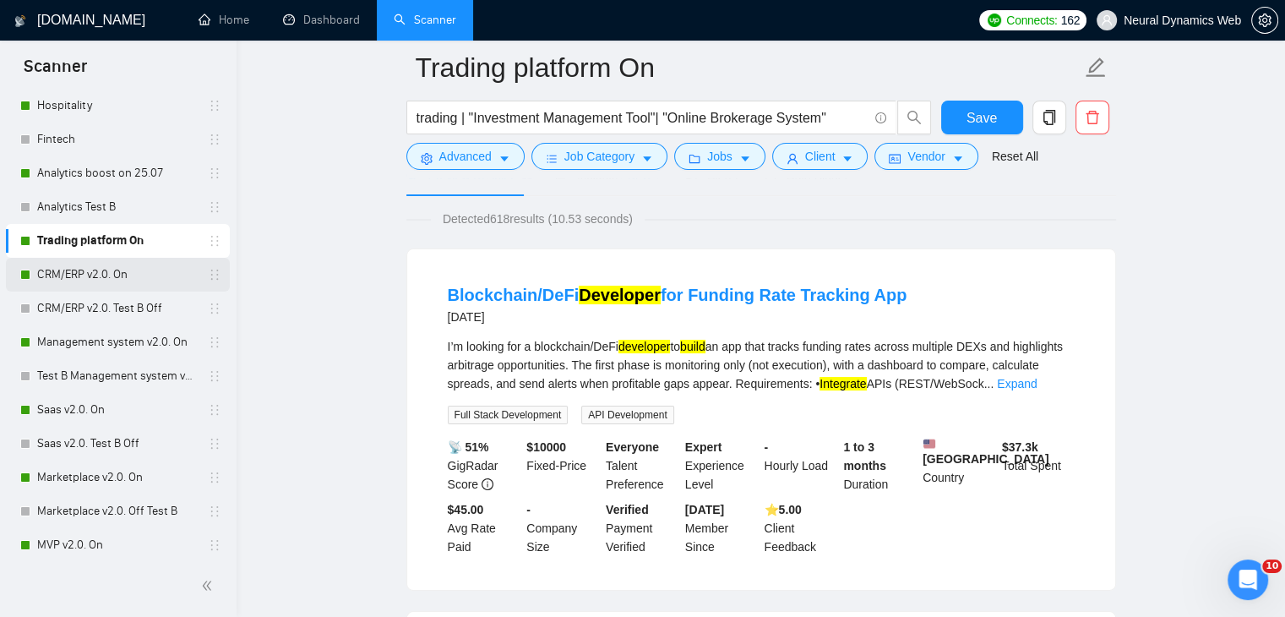
click at [68, 281] on link "CRM/ERP v2.0. On" at bounding box center [117, 275] width 161 height 34
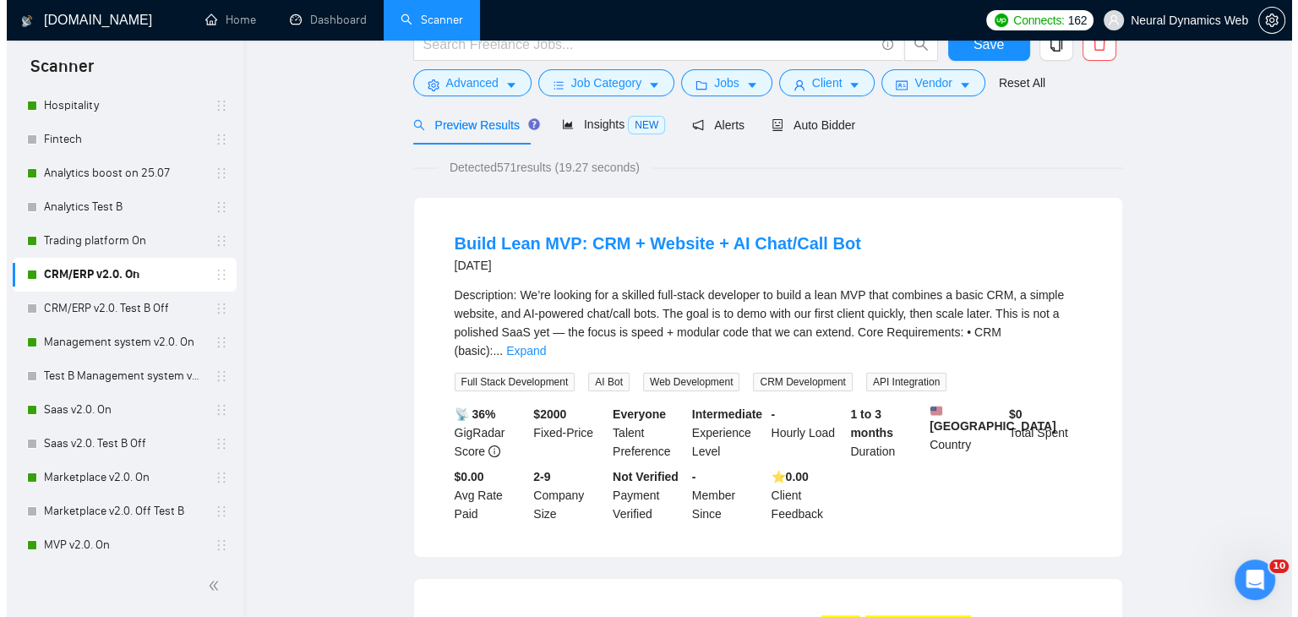
scroll to position [4, 0]
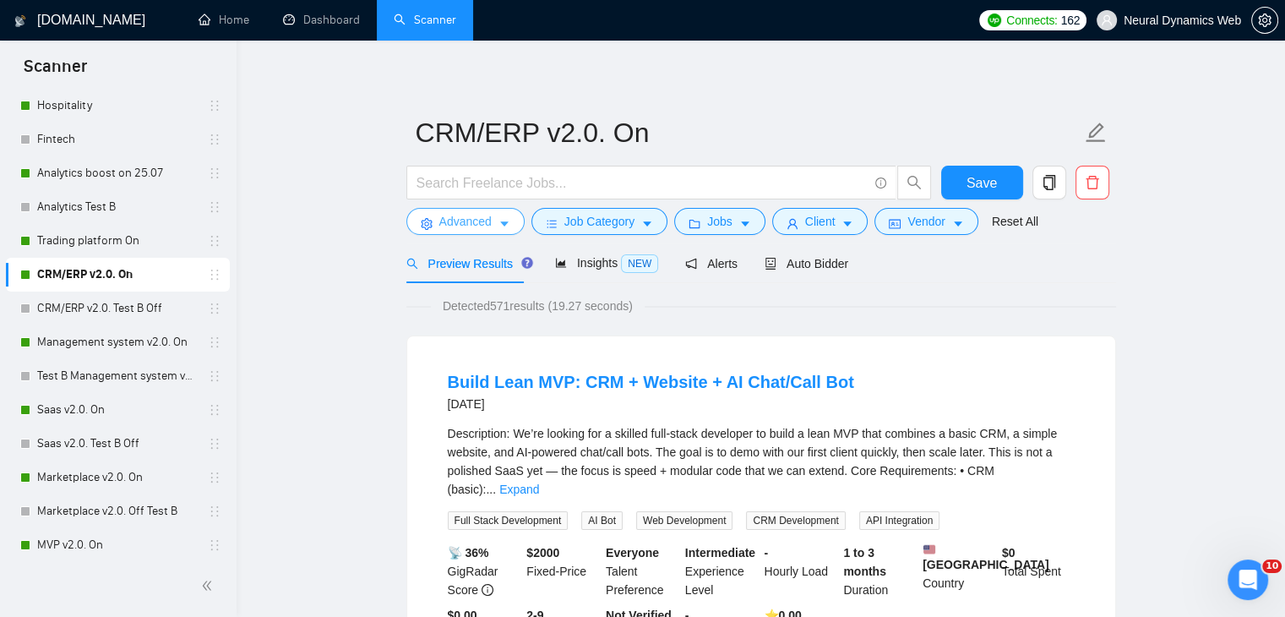
click at [481, 226] on span "Advanced" at bounding box center [465, 221] width 52 height 19
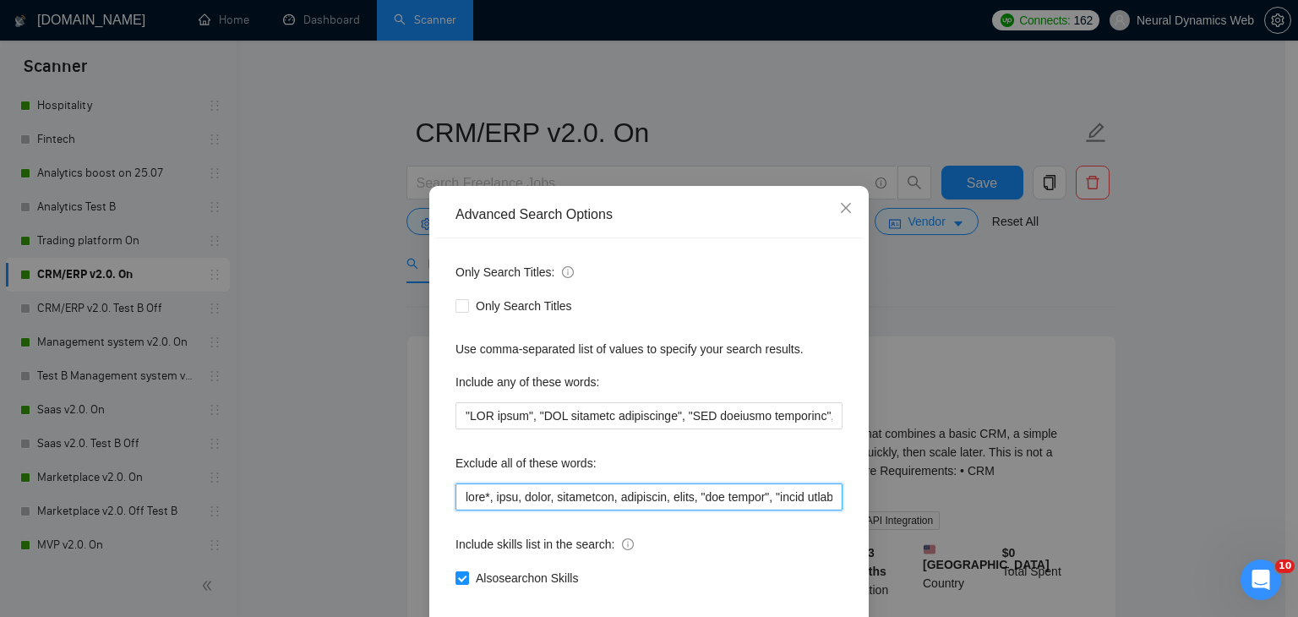
click at [464, 498] on input "text" at bounding box center [648, 496] width 387 height 27
click at [456, 499] on input "text" at bounding box center [648, 496] width 387 height 27
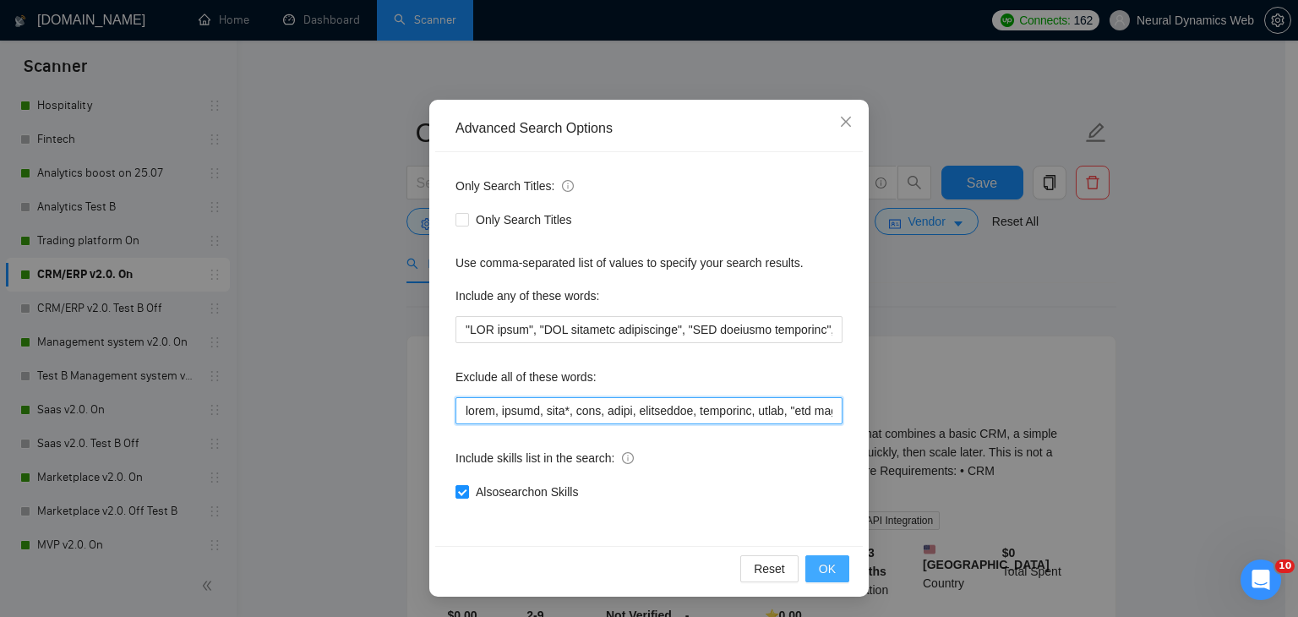
type input "podio, mobile, zoho*, zoho, attio, smartsuite, suitedash, suite, "crm expert", …"
click at [819, 572] on span "OK" at bounding box center [827, 568] width 17 height 19
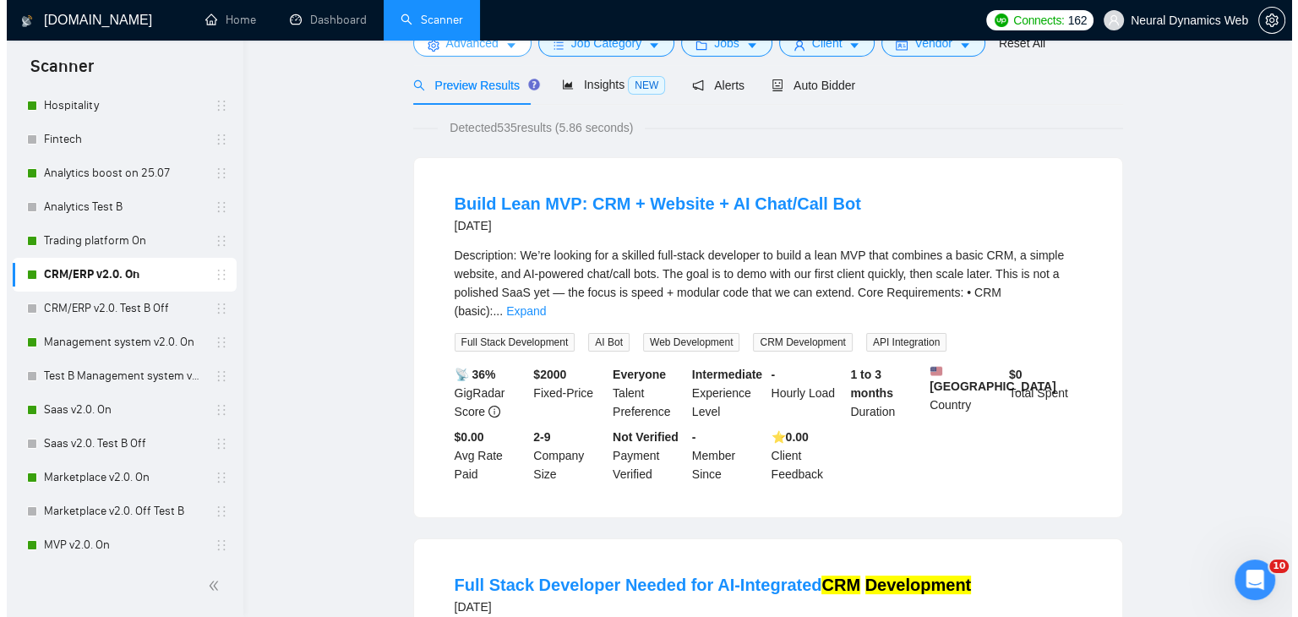
scroll to position [0, 0]
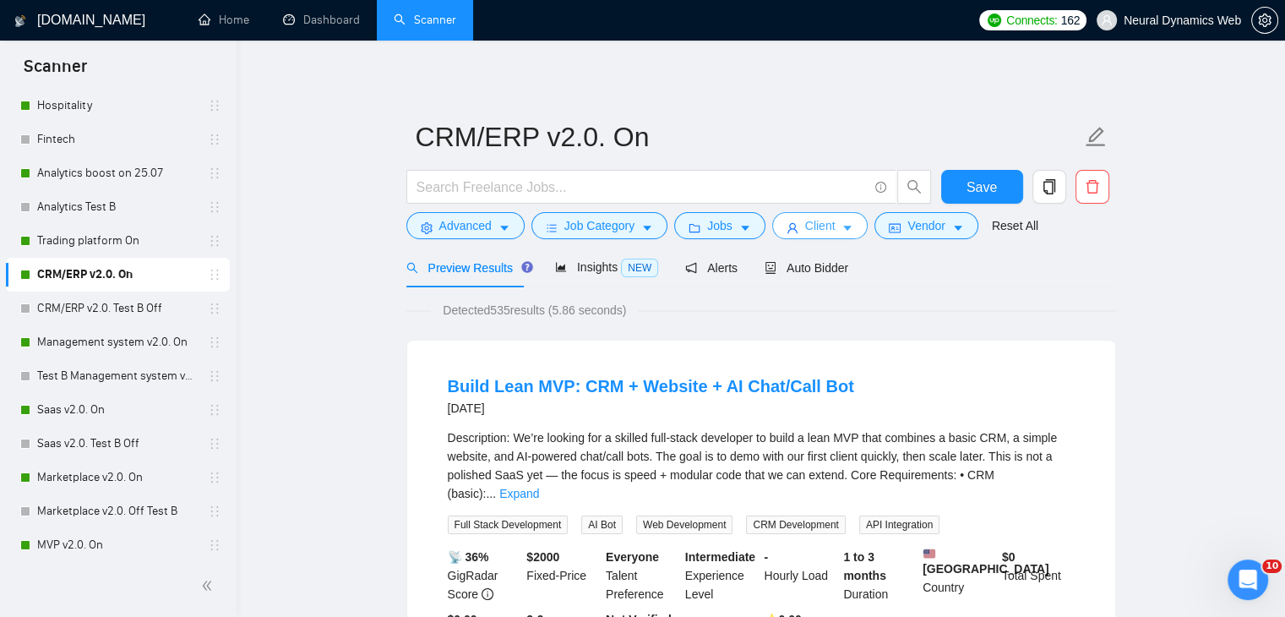
click at [787, 231] on icon "user" at bounding box center [793, 228] width 12 height 12
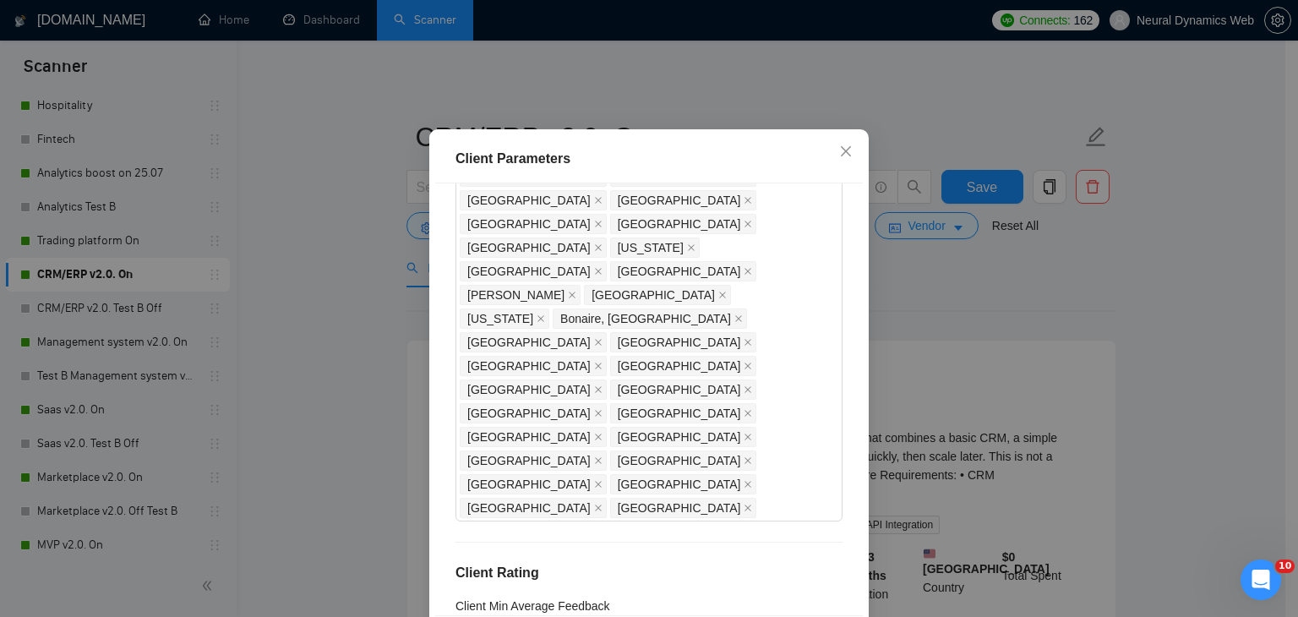
scroll to position [1406, 0]
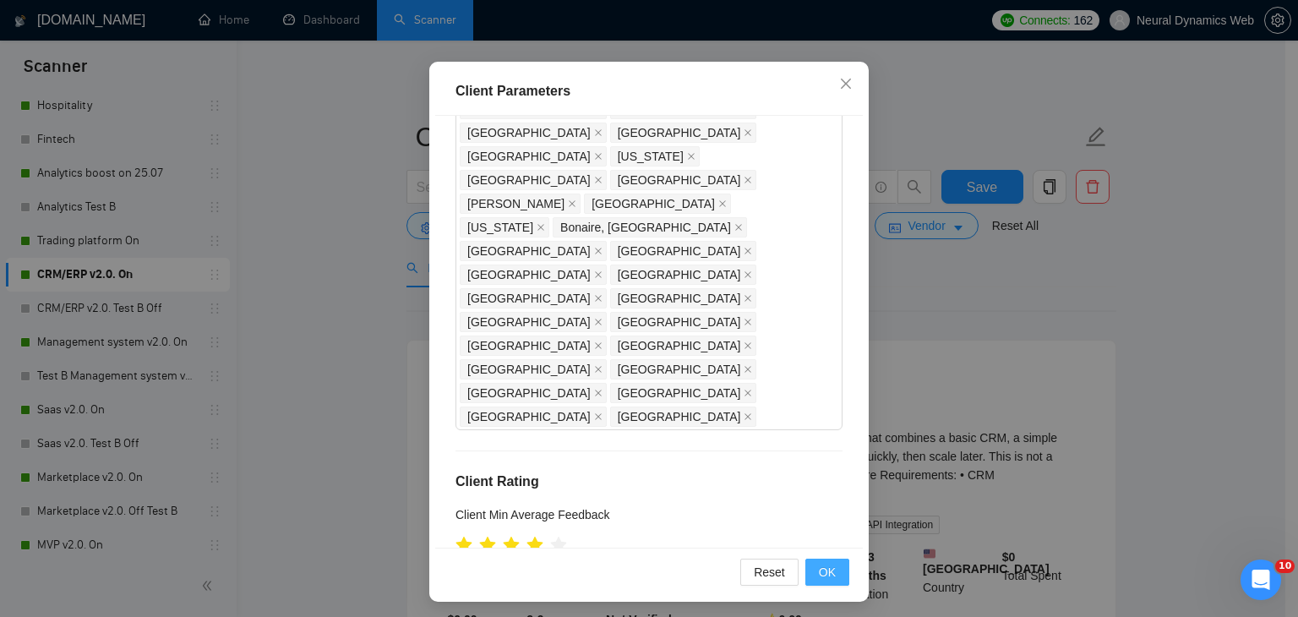
scroll to position [116, 0]
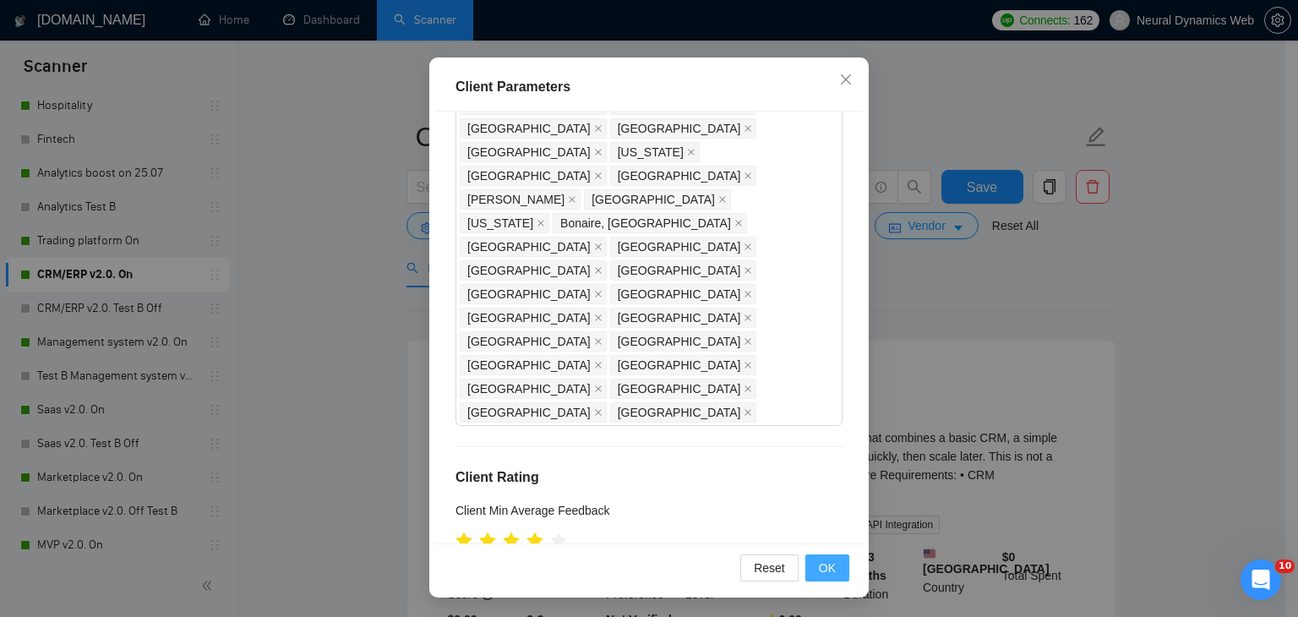
type input "21"
click at [822, 569] on span "OK" at bounding box center [827, 567] width 17 height 19
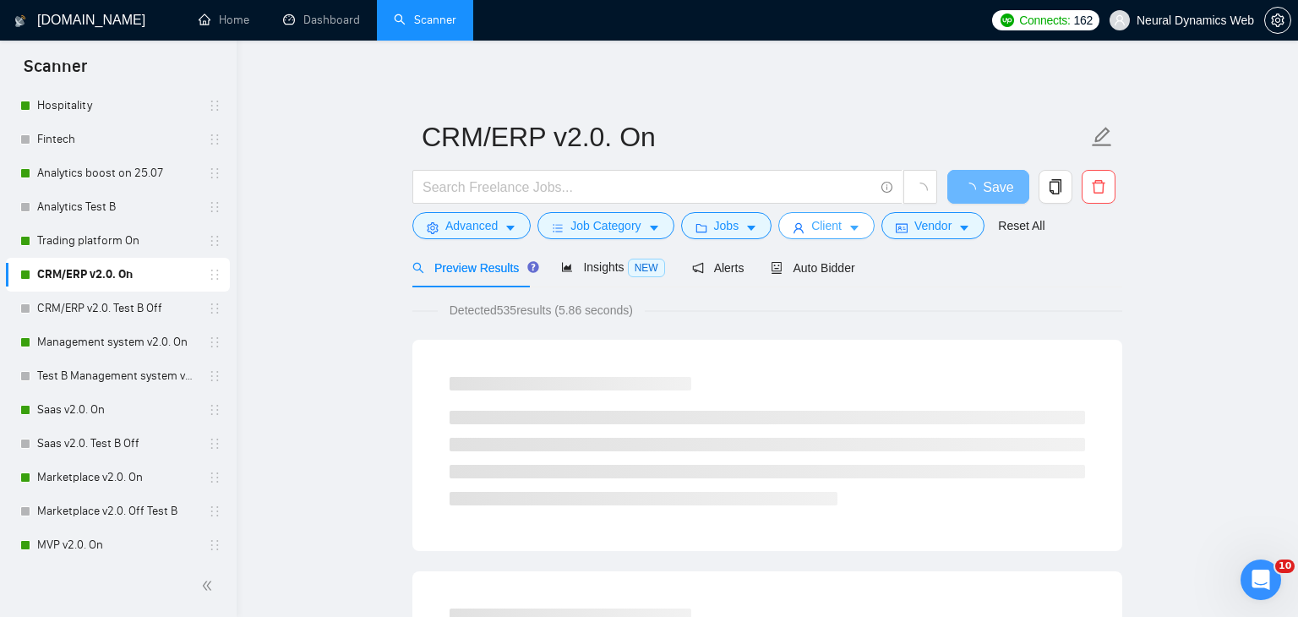
scroll to position [0, 0]
click at [809, 224] on span "Client" at bounding box center [820, 225] width 30 height 19
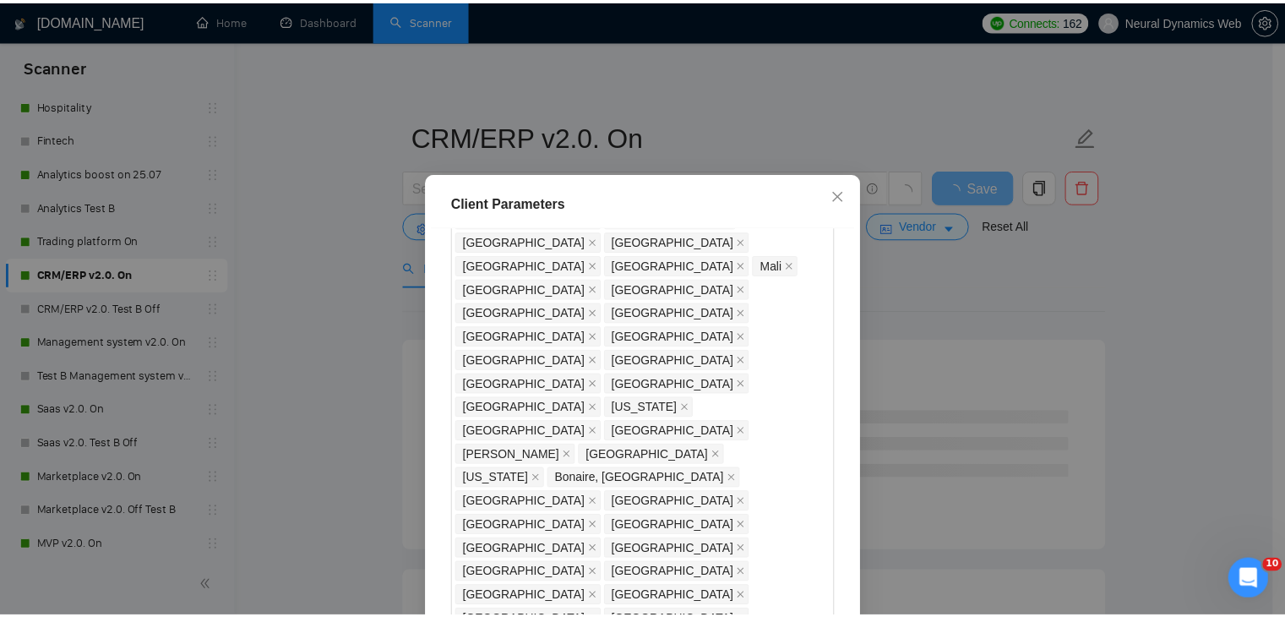
scroll to position [1345, 0]
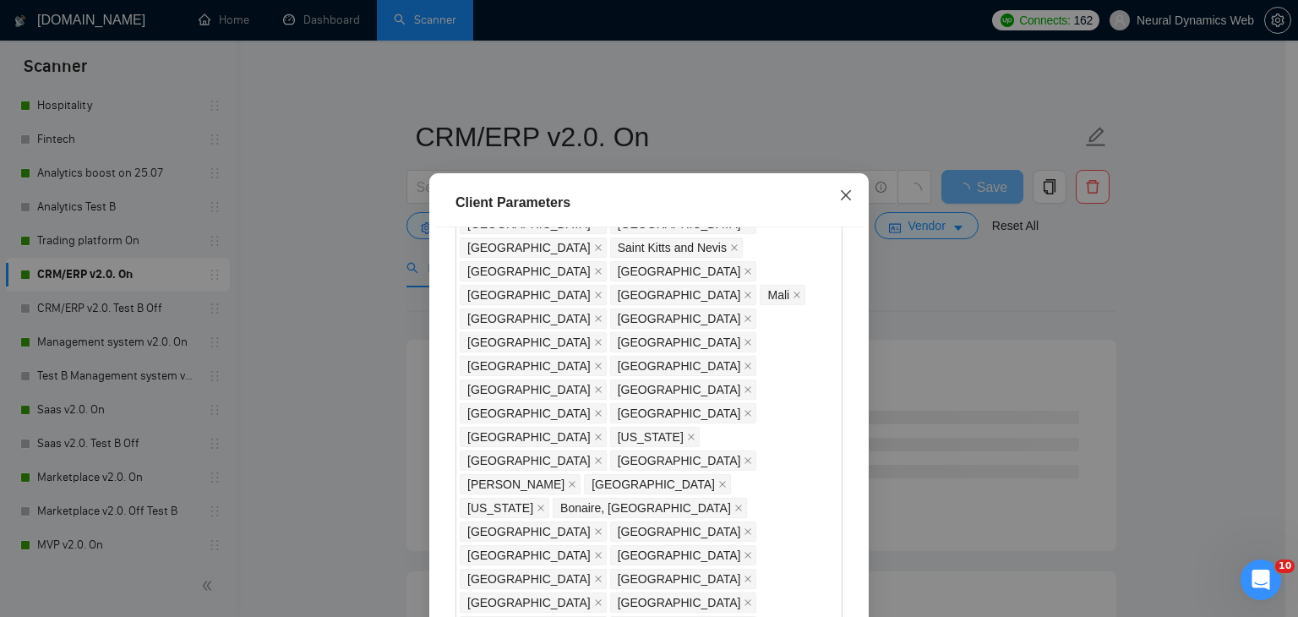
click at [839, 198] on icon "close" at bounding box center [846, 195] width 14 height 14
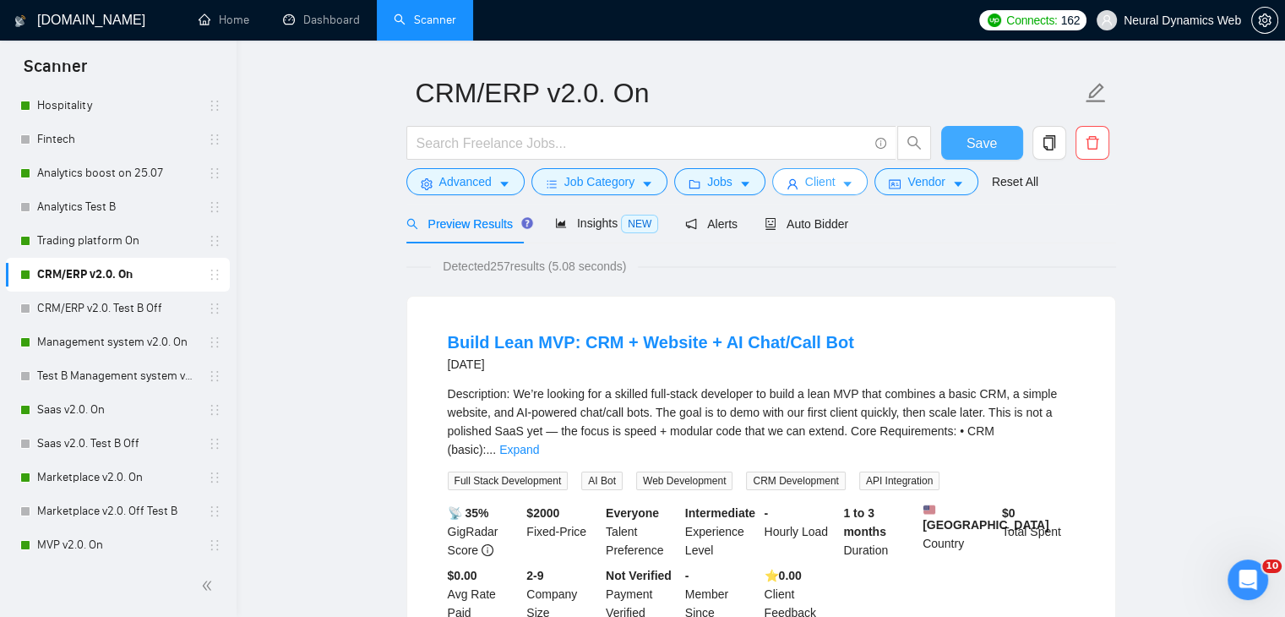
scroll to position [0, 0]
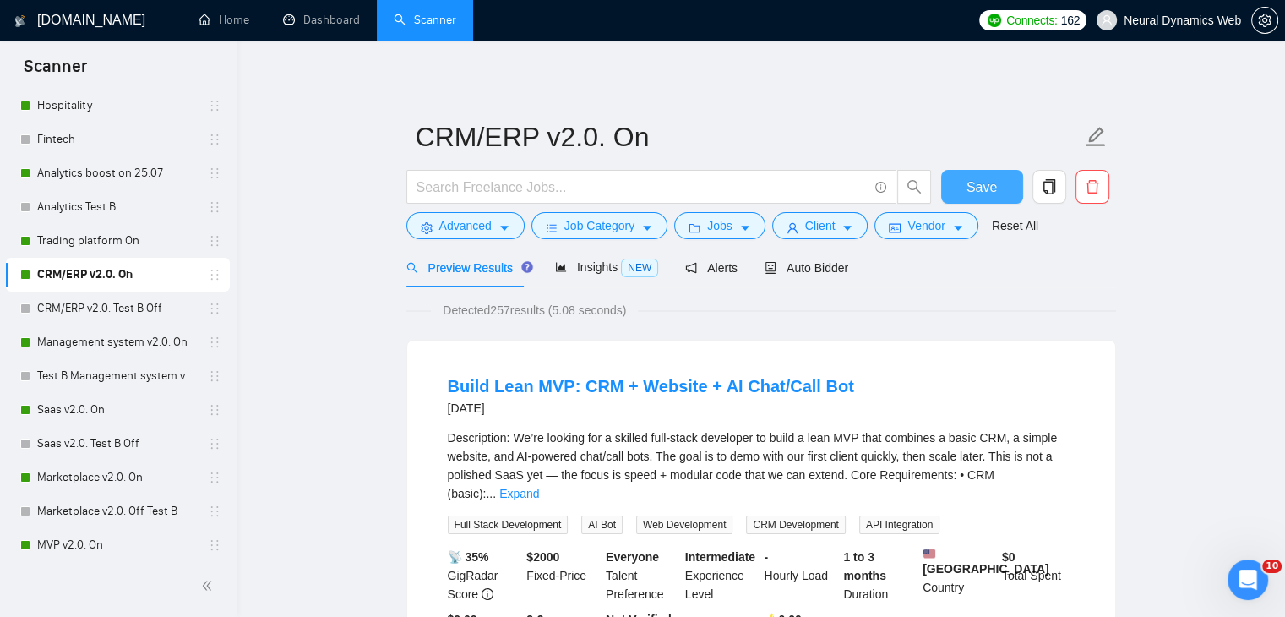
click at [967, 186] on span "Save" at bounding box center [982, 187] width 30 height 21
drag, startPoint x: 799, startPoint y: 270, endPoint x: 594, endPoint y: 297, distance: 207.1
click at [799, 270] on span "Auto Bidder" at bounding box center [807, 268] width 84 height 14
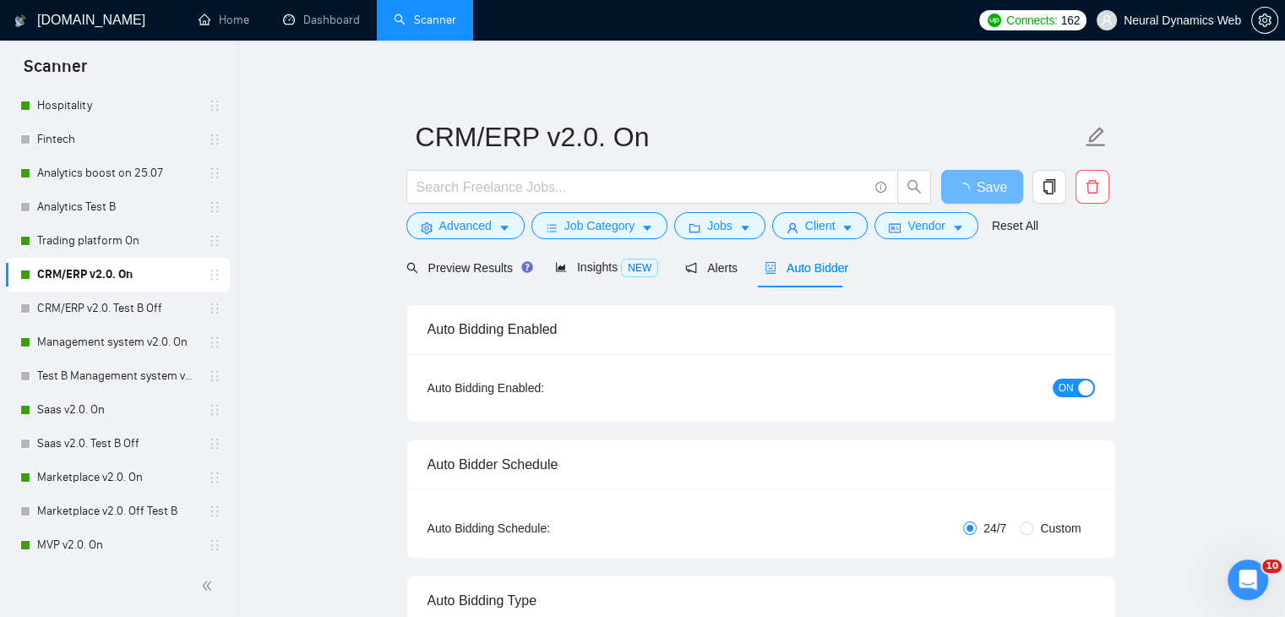
checkbox input "true"
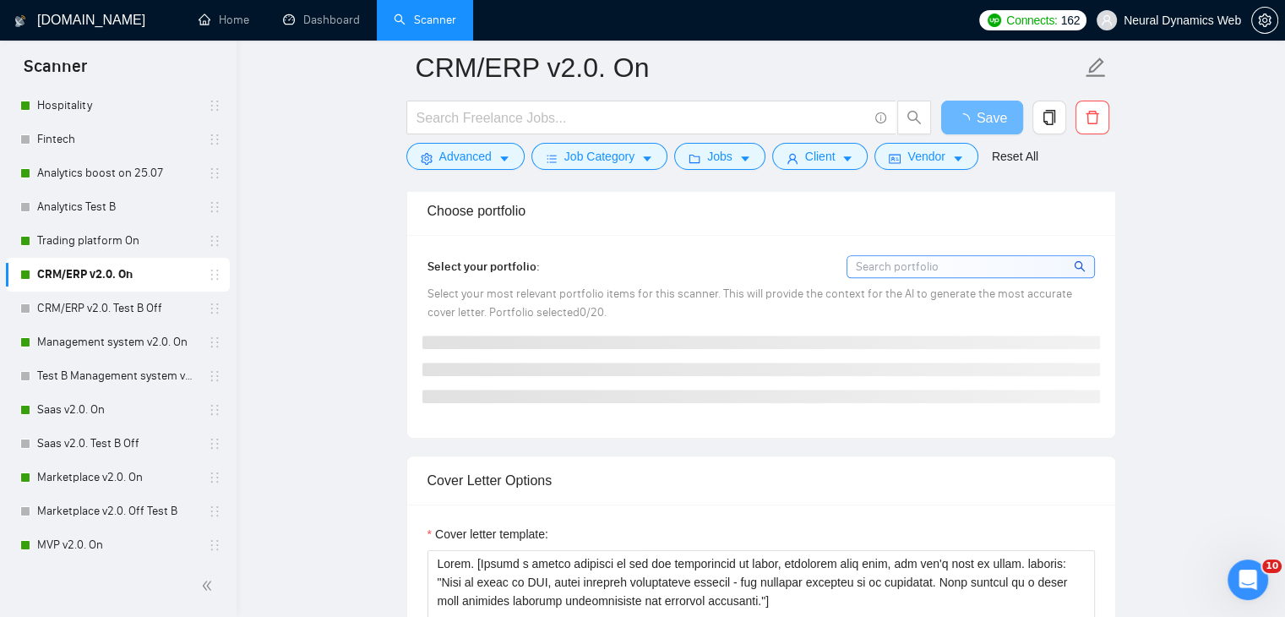
scroll to position [1774, 0]
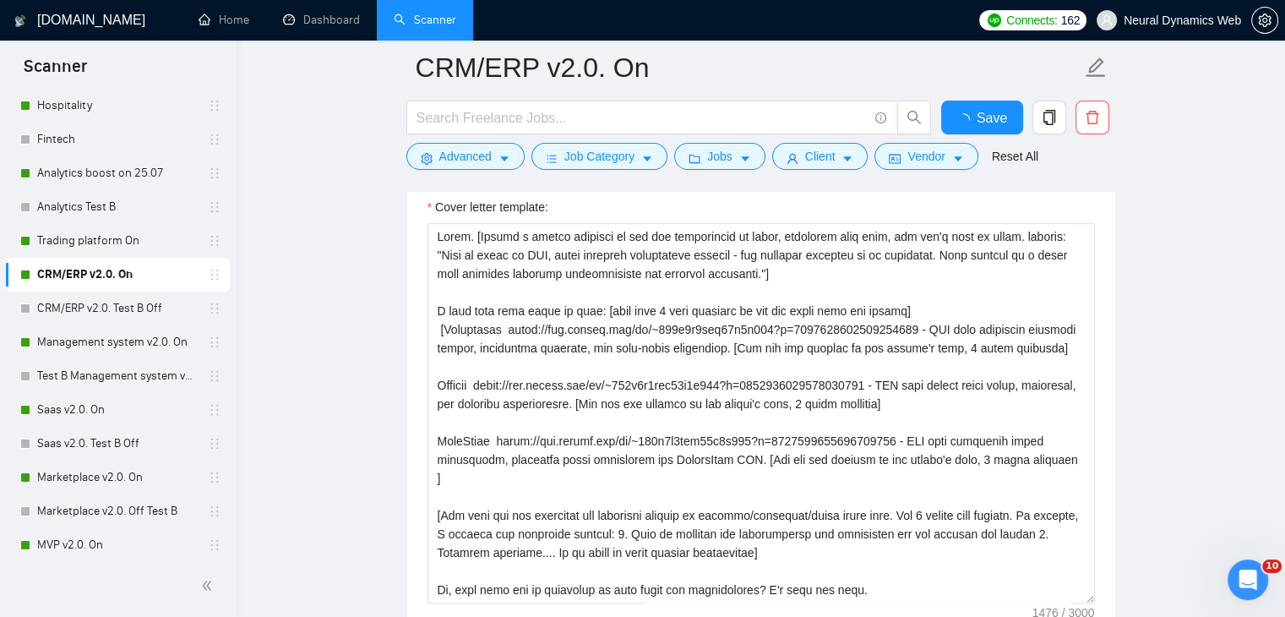
checkbox input "true"
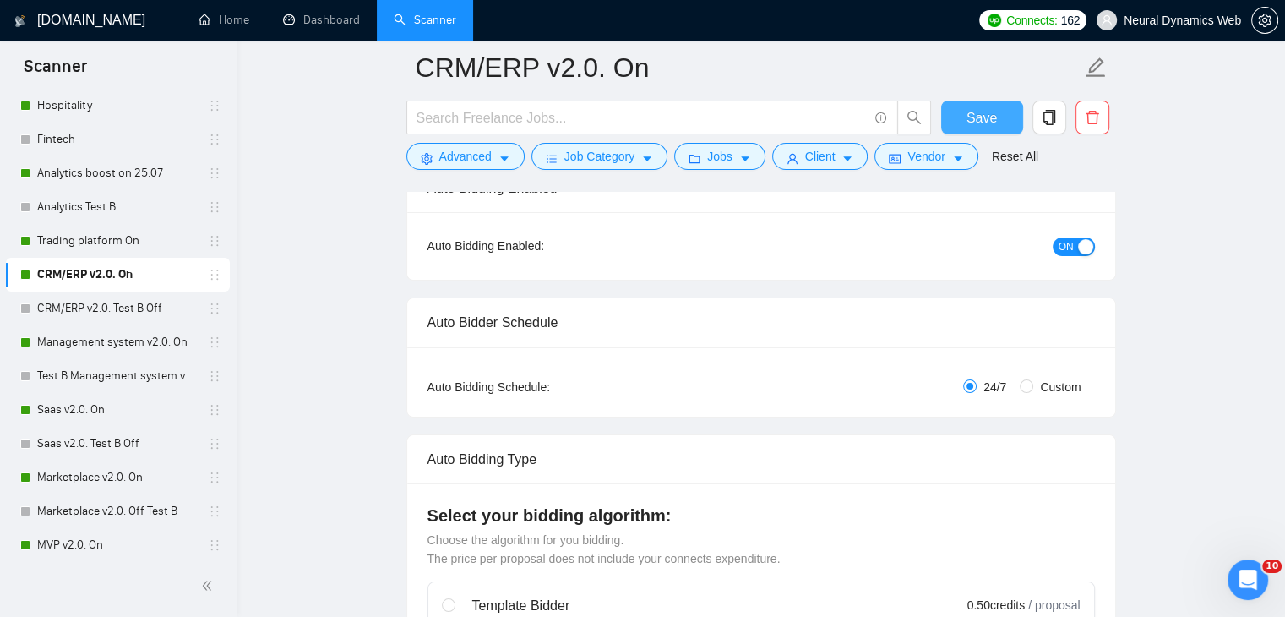
scroll to position [125, 0]
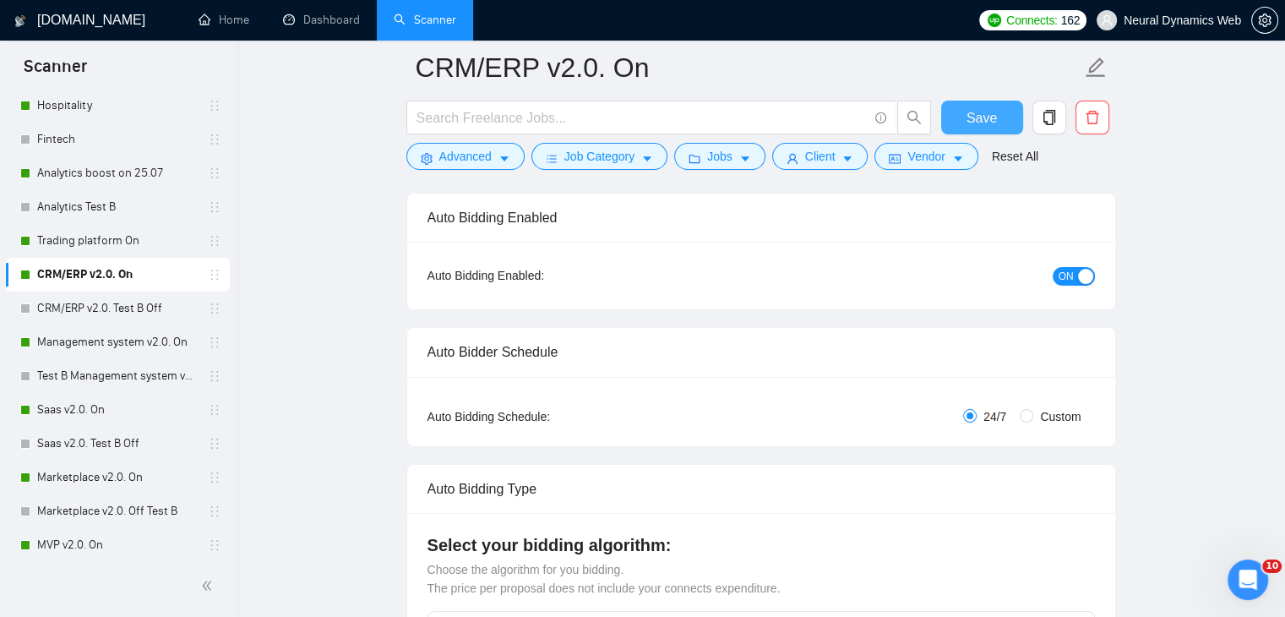
click at [985, 123] on span "Save" at bounding box center [982, 117] width 30 height 21
click at [88, 347] on link "Management system v2.0. On" at bounding box center [117, 342] width 161 height 34
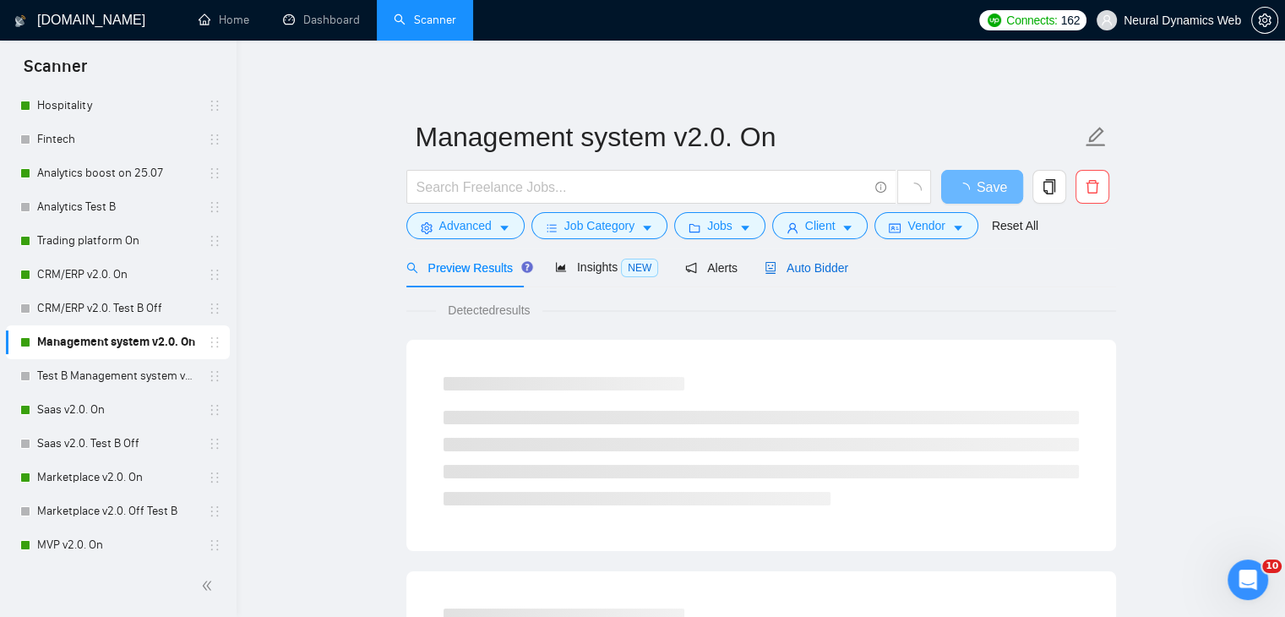
click at [779, 264] on span "Auto Bidder" at bounding box center [807, 268] width 84 height 14
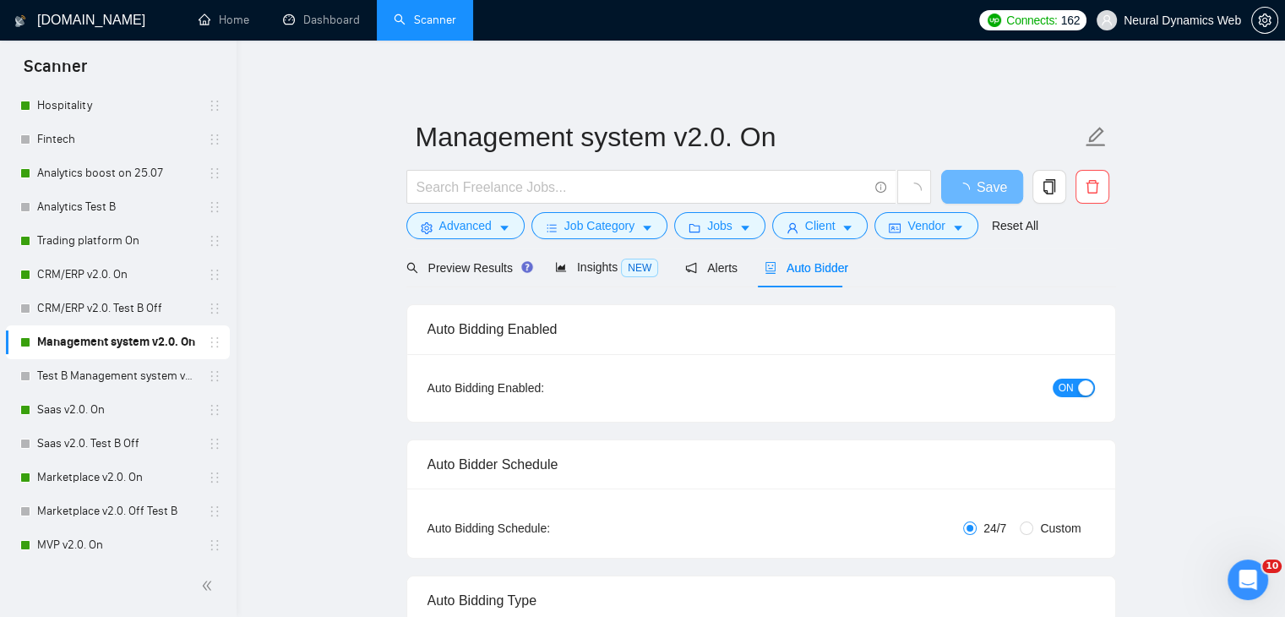
checkbox input "true"
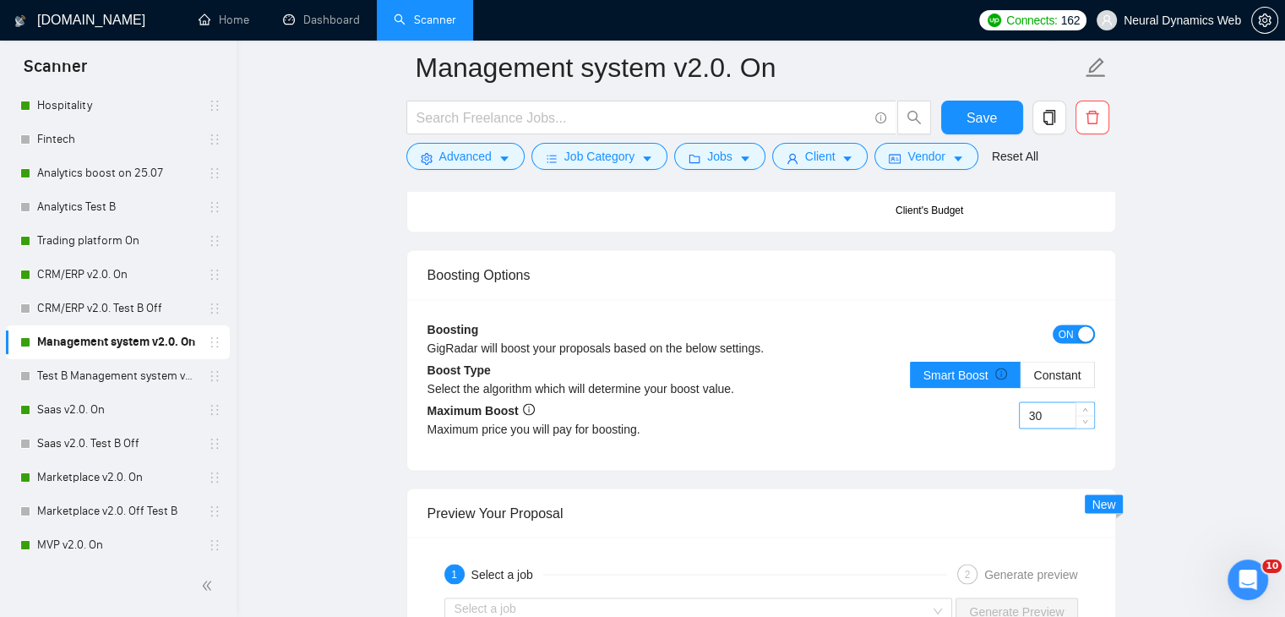
scroll to position [2957, 0]
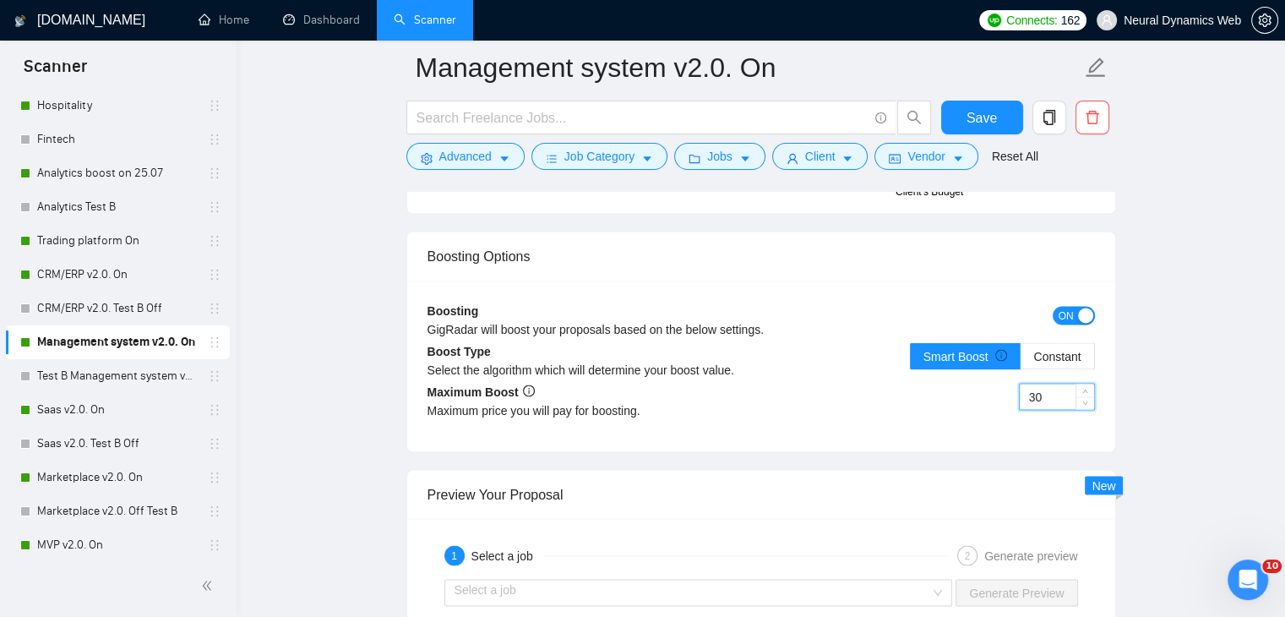
drag, startPoint x: 1043, startPoint y: 393, endPoint x: 1016, endPoint y: 393, distance: 27.0
click at [1016, 393] on div "30" at bounding box center [928, 406] width 334 height 47
type input "50"
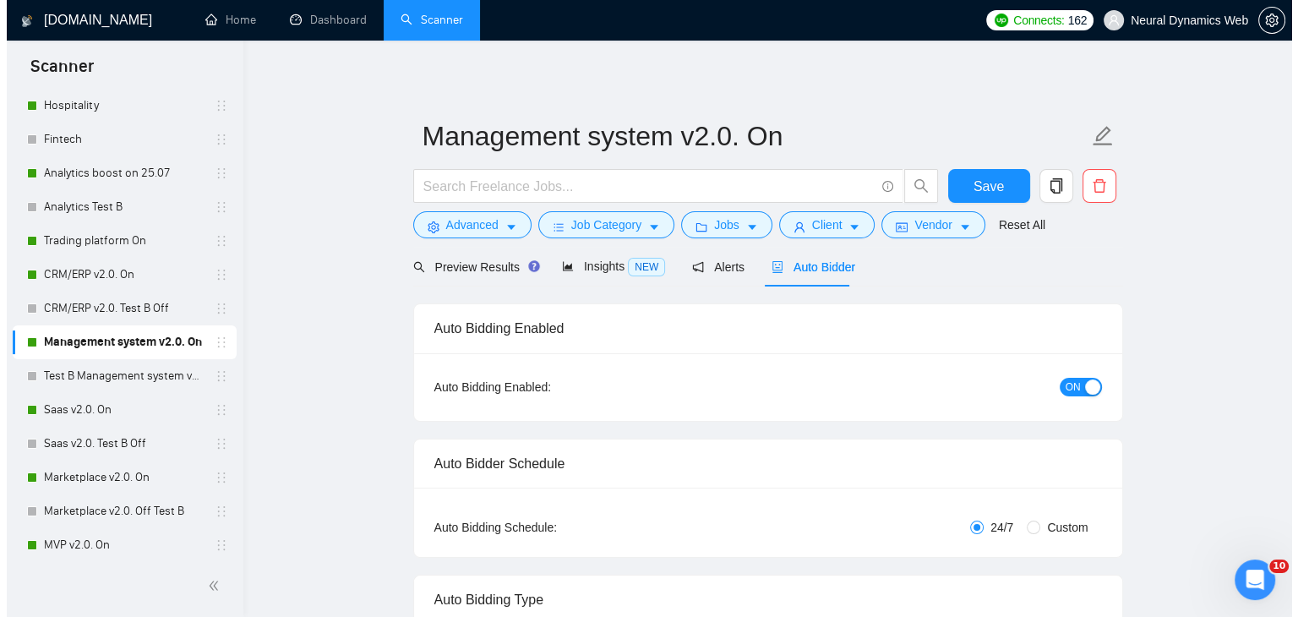
scroll to position [0, 0]
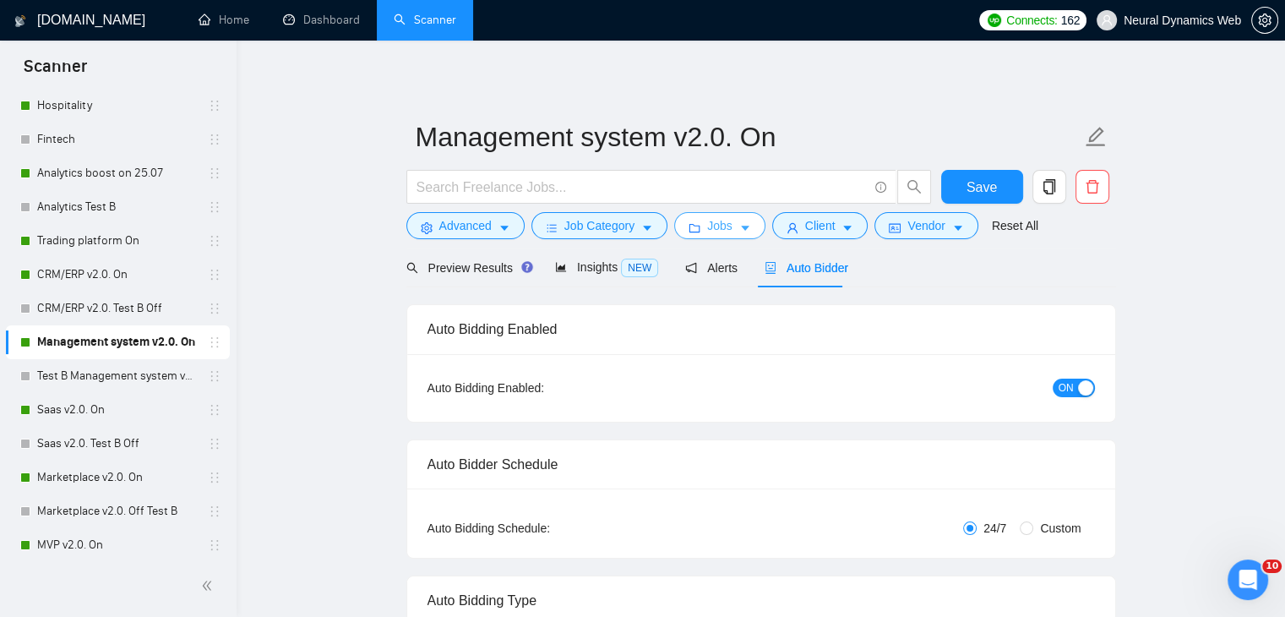
click at [682, 229] on button "Jobs" at bounding box center [719, 225] width 91 height 27
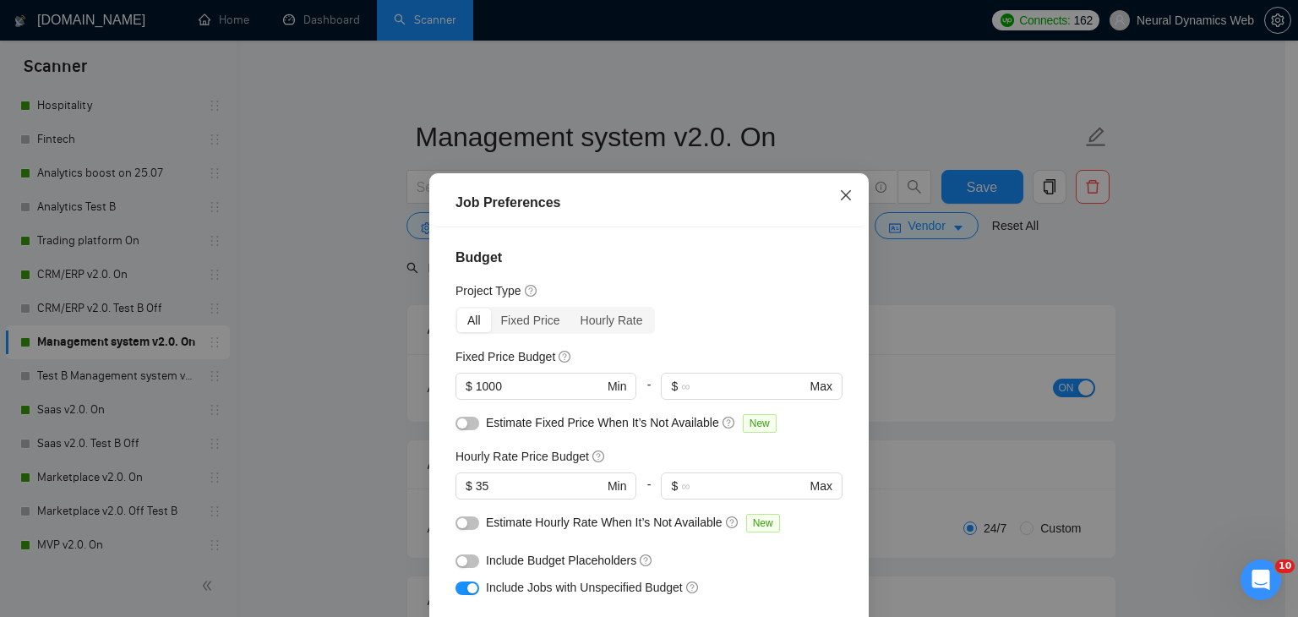
click at [828, 195] on span "Close" at bounding box center [846, 196] width 46 height 46
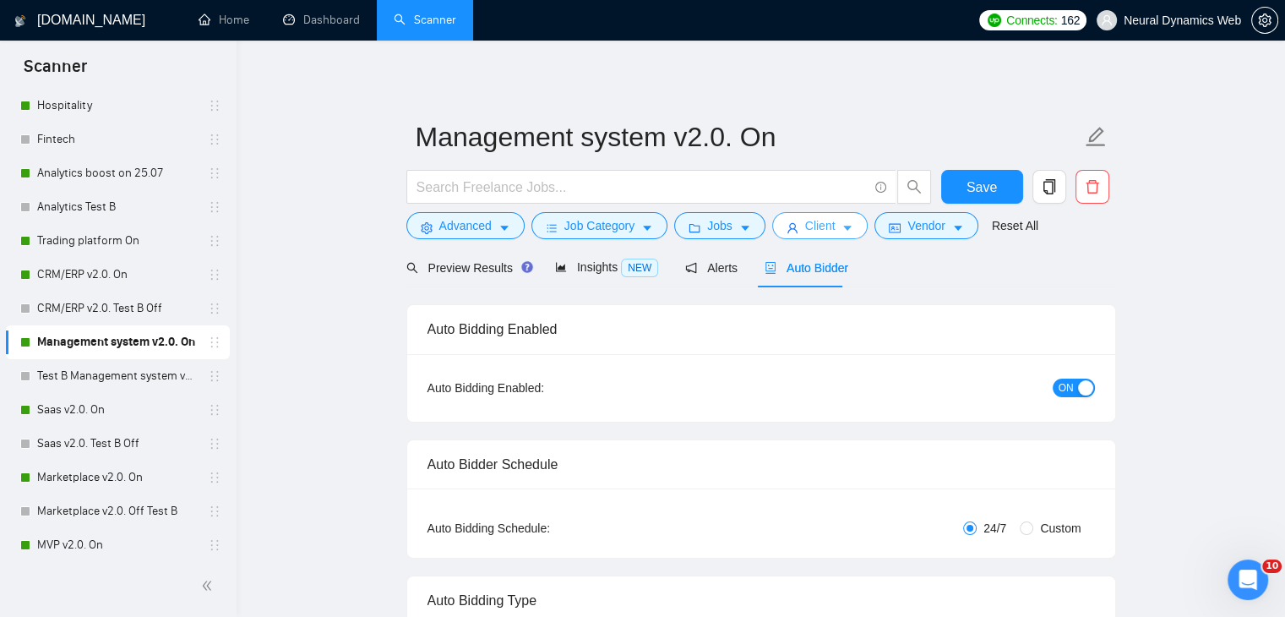
click at [805, 217] on span "Client" at bounding box center [820, 225] width 30 height 19
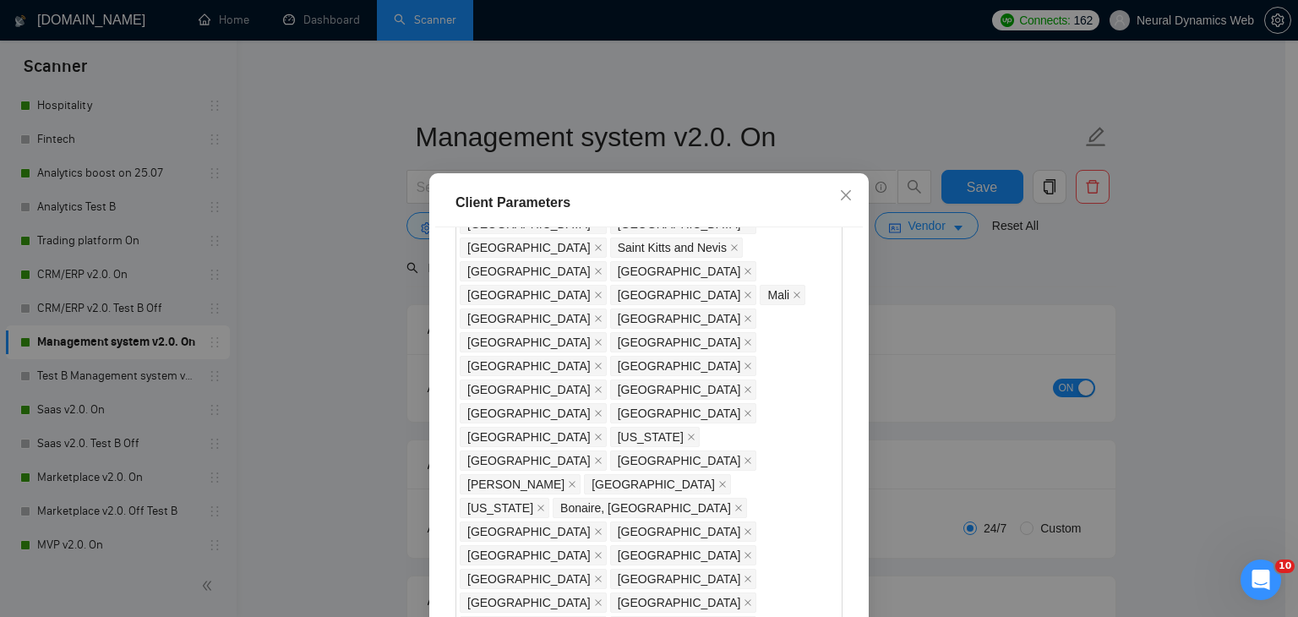
drag, startPoint x: 483, startPoint y: 393, endPoint x: 452, endPoint y: 396, distance: 31.4
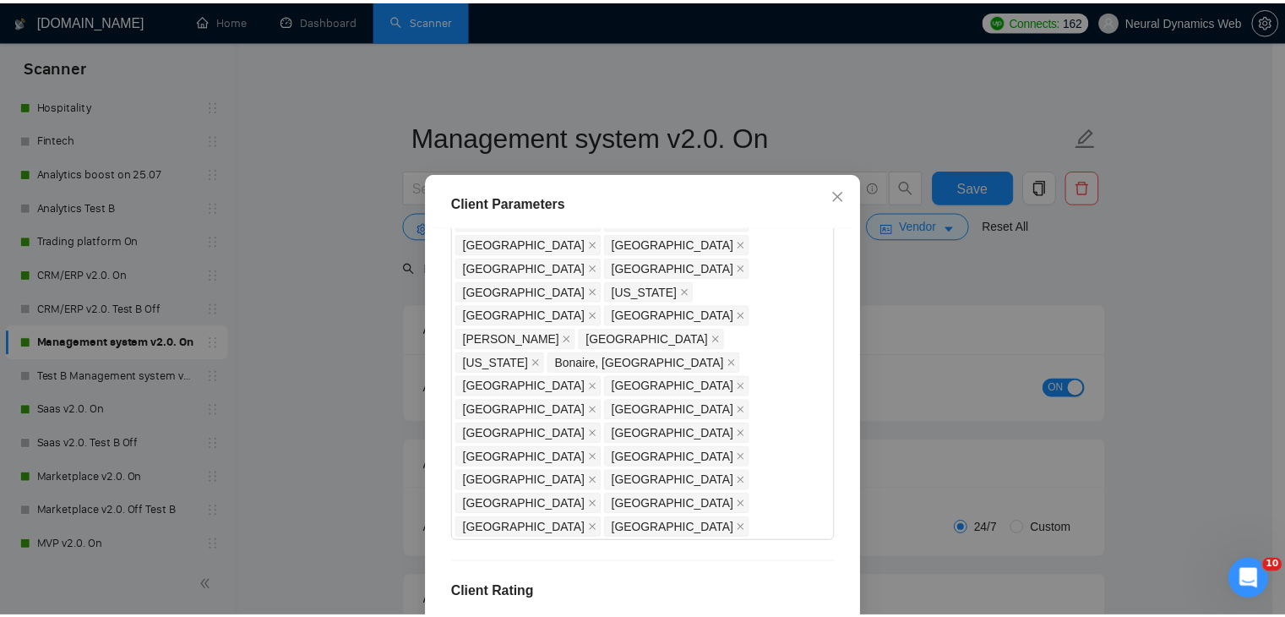
scroll to position [116, 0]
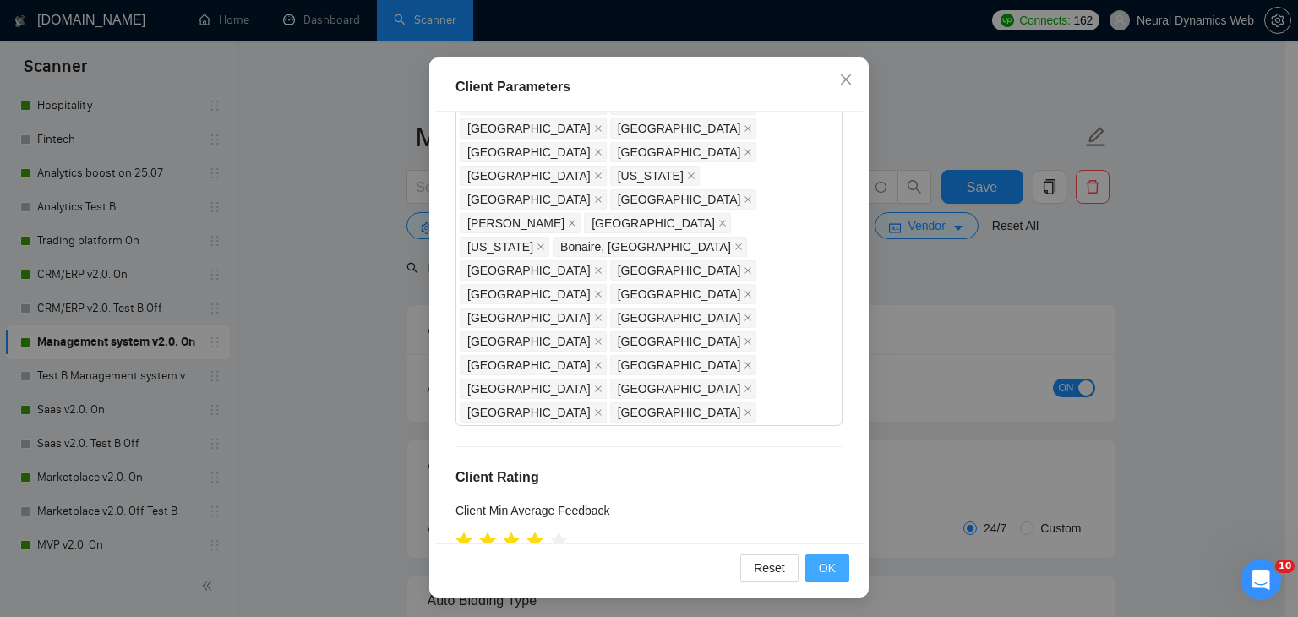
type input "21"
click at [818, 555] on button "OK" at bounding box center [827, 567] width 44 height 27
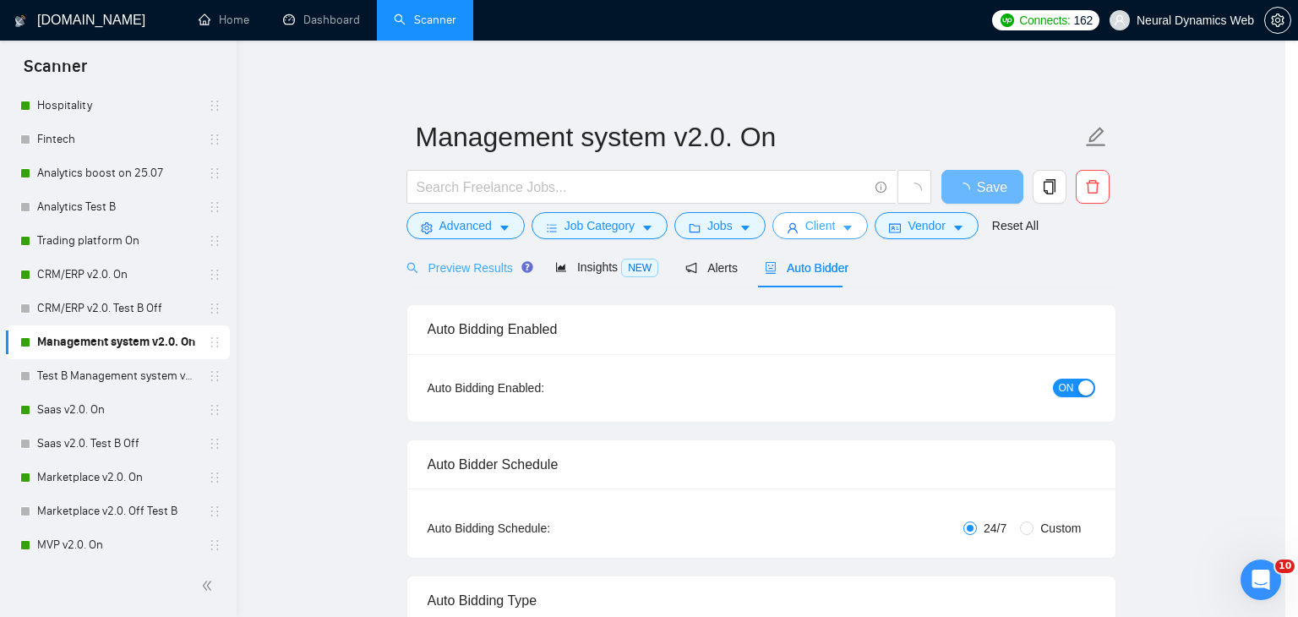
scroll to position [0, 0]
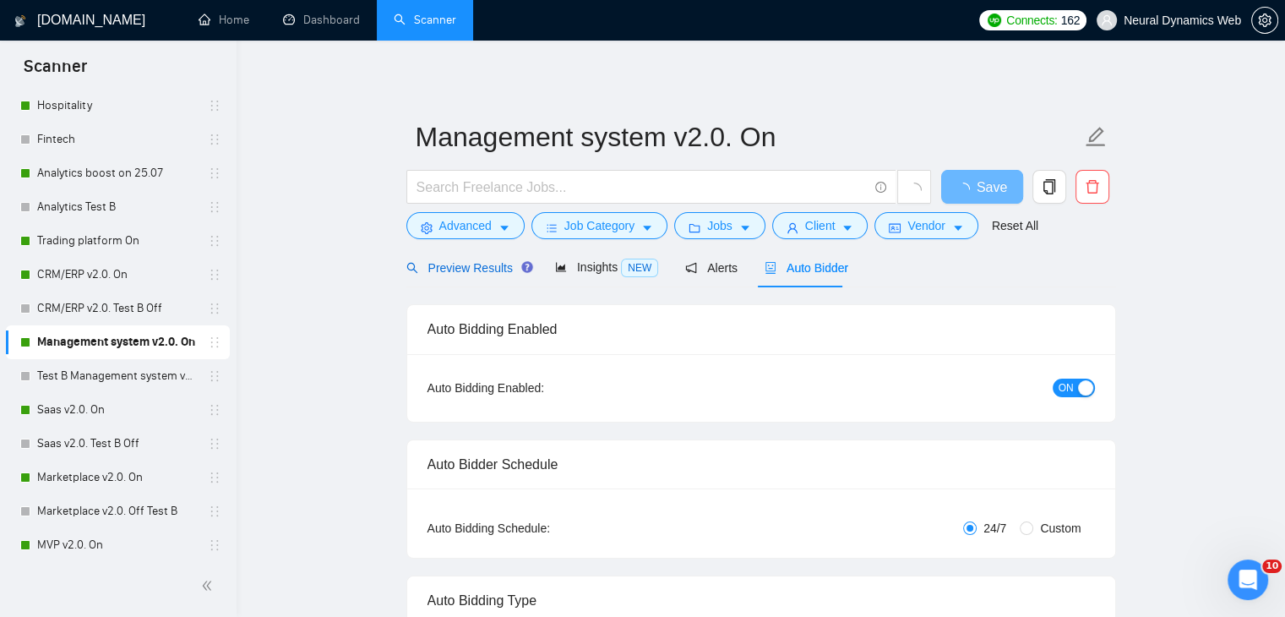
click at [477, 265] on span "Preview Results" at bounding box center [467, 268] width 122 height 14
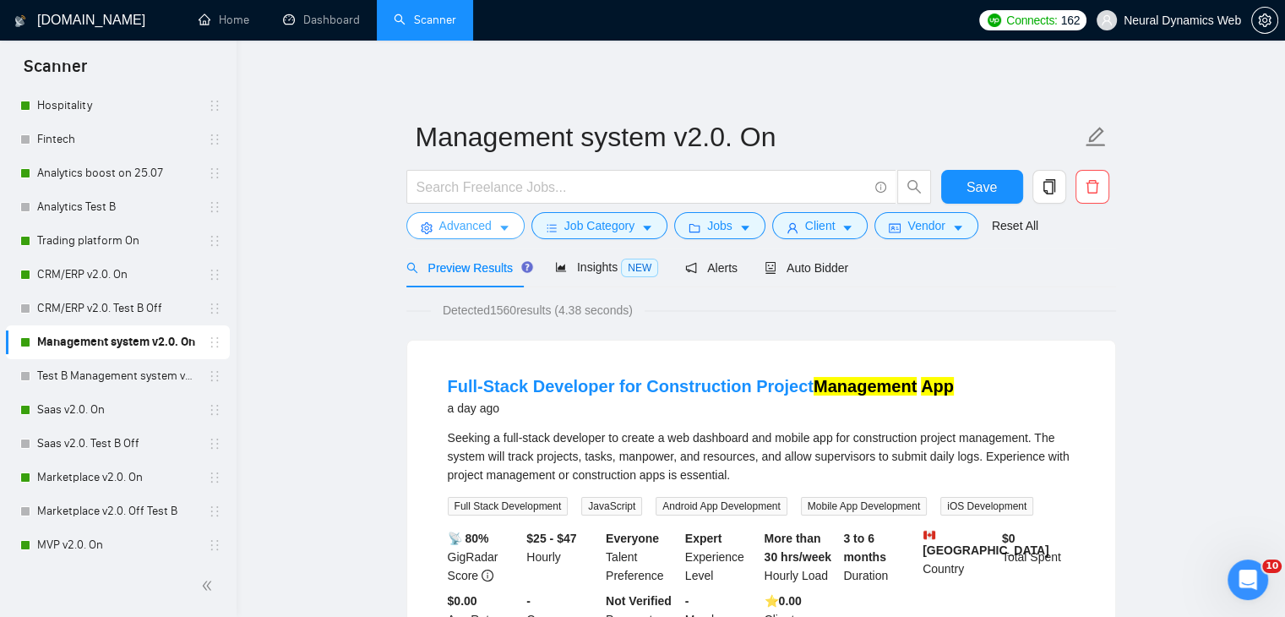
click at [483, 230] on span "Advanced" at bounding box center [465, 225] width 52 height 19
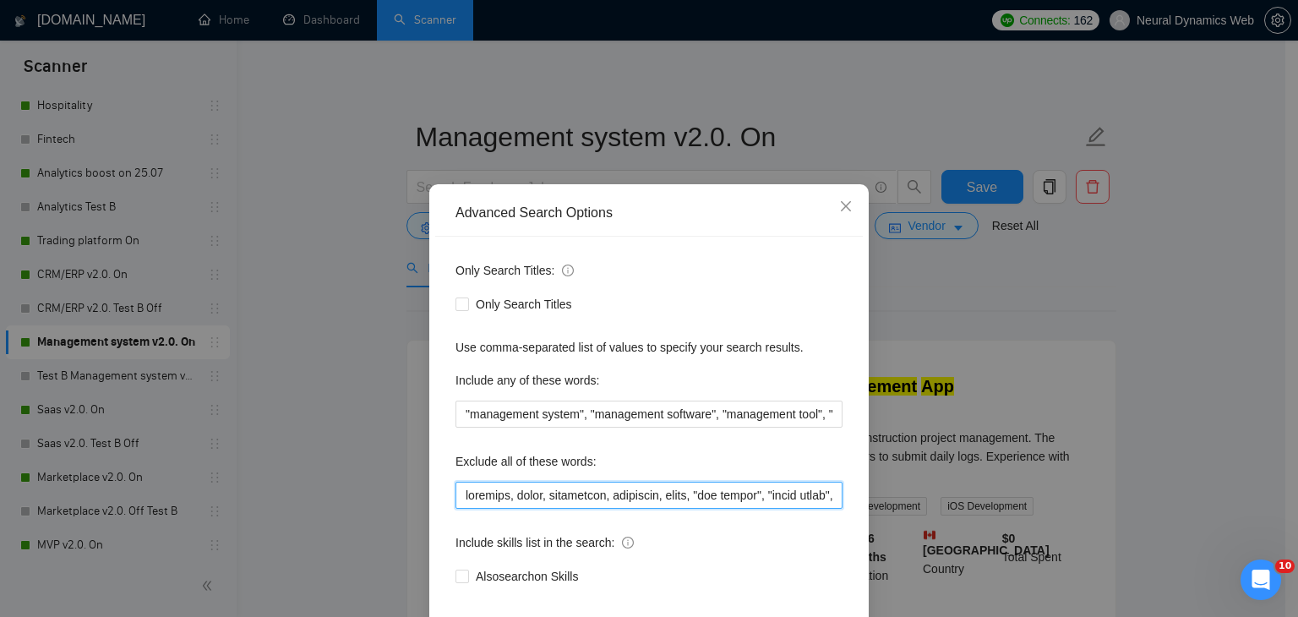
click at [458, 493] on input "text" at bounding box center [648, 495] width 387 height 27
paste input "website, mobile,"
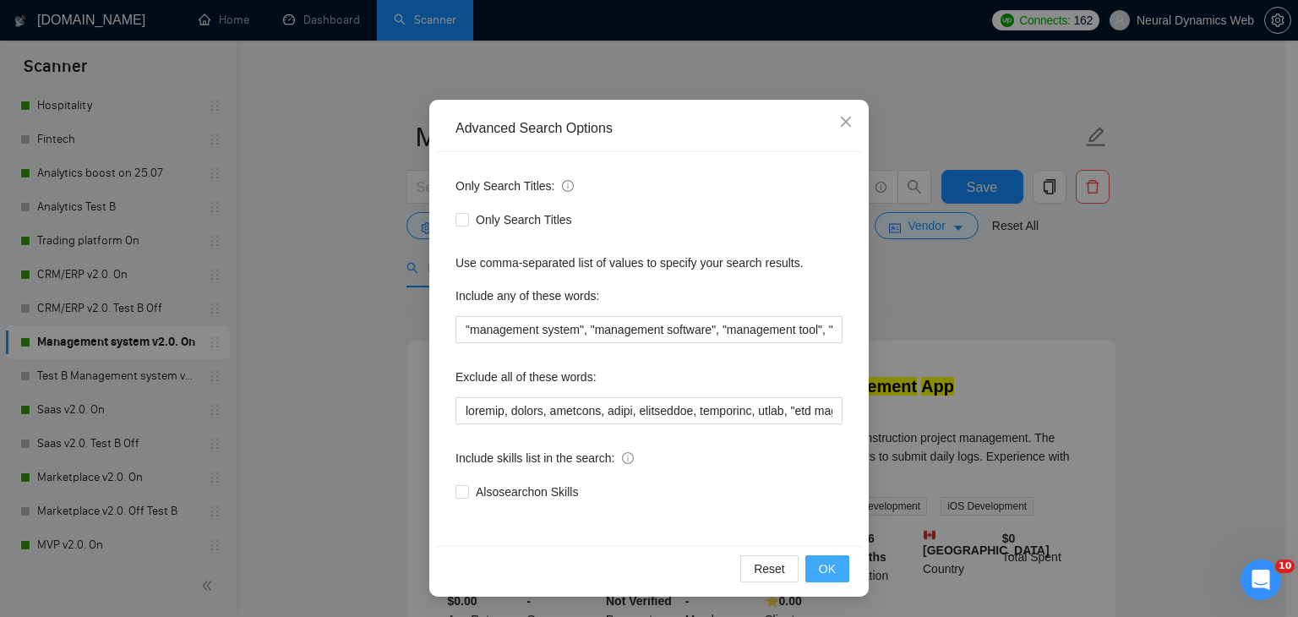
click at [829, 563] on button "OK" at bounding box center [827, 568] width 44 height 27
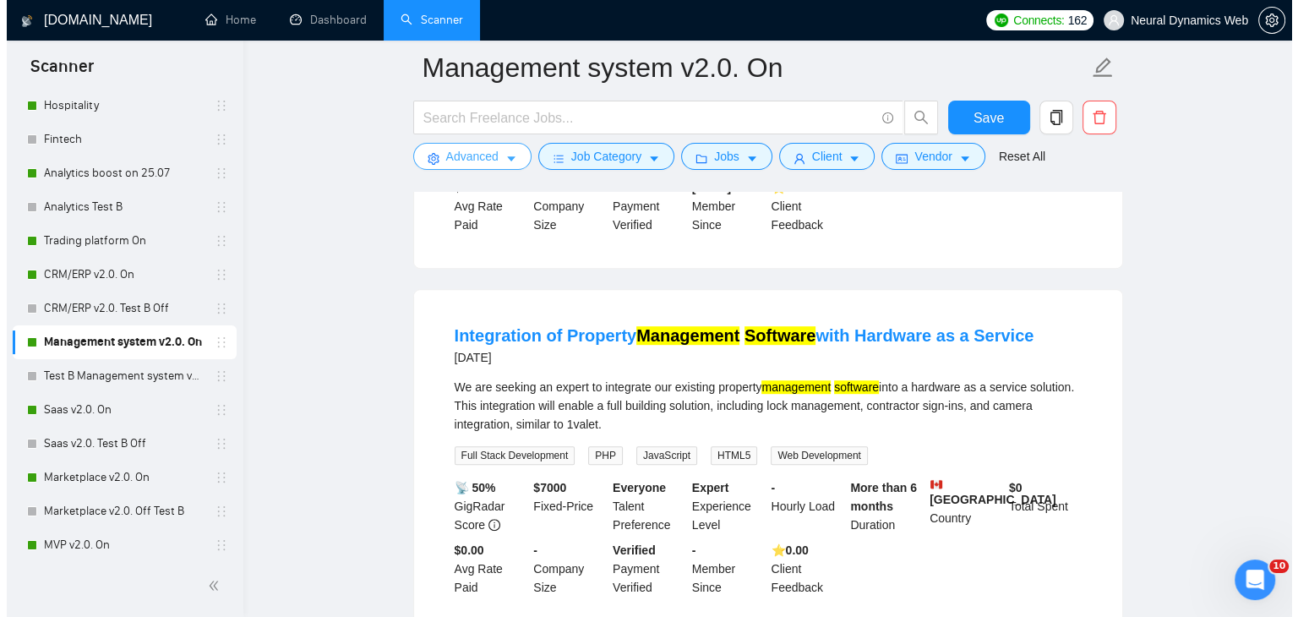
scroll to position [845, 0]
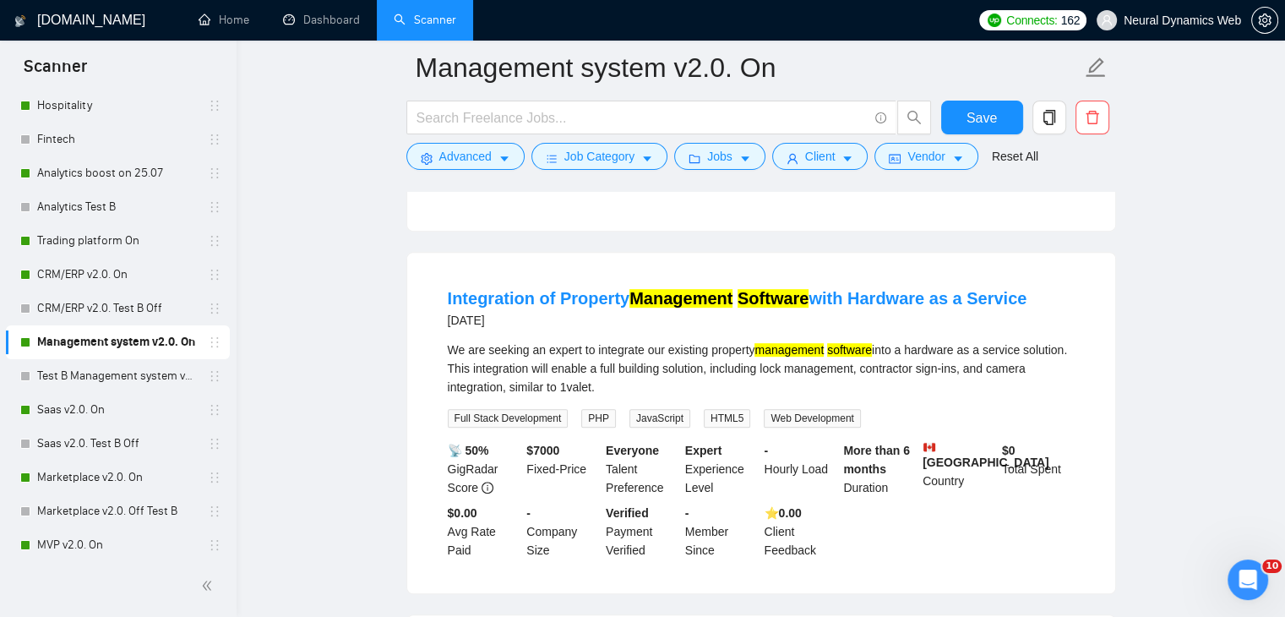
drag, startPoint x: 850, startPoint y: 290, endPoint x: 1017, endPoint y: 304, distance: 167.9
click at [1017, 304] on li "Integration of Property Management Software with Hardware as a Service [DATE] W…" at bounding box center [761, 423] width 667 height 300
copy link "Hardware as a Service"
click at [455, 161] on span "Advanced" at bounding box center [465, 156] width 52 height 19
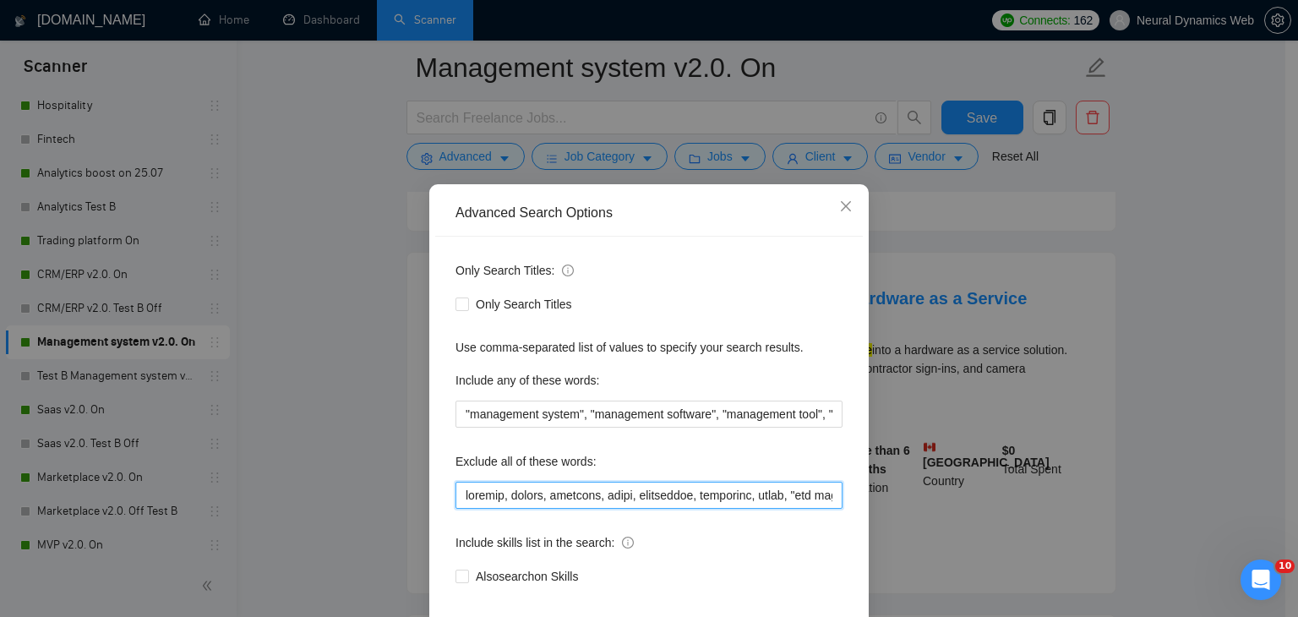
click at [459, 491] on input "text" at bounding box center [648, 495] width 387 height 27
paste input "Hardware as a Service"
click at [572, 499] on input "text" at bounding box center [648, 495] width 387 height 27
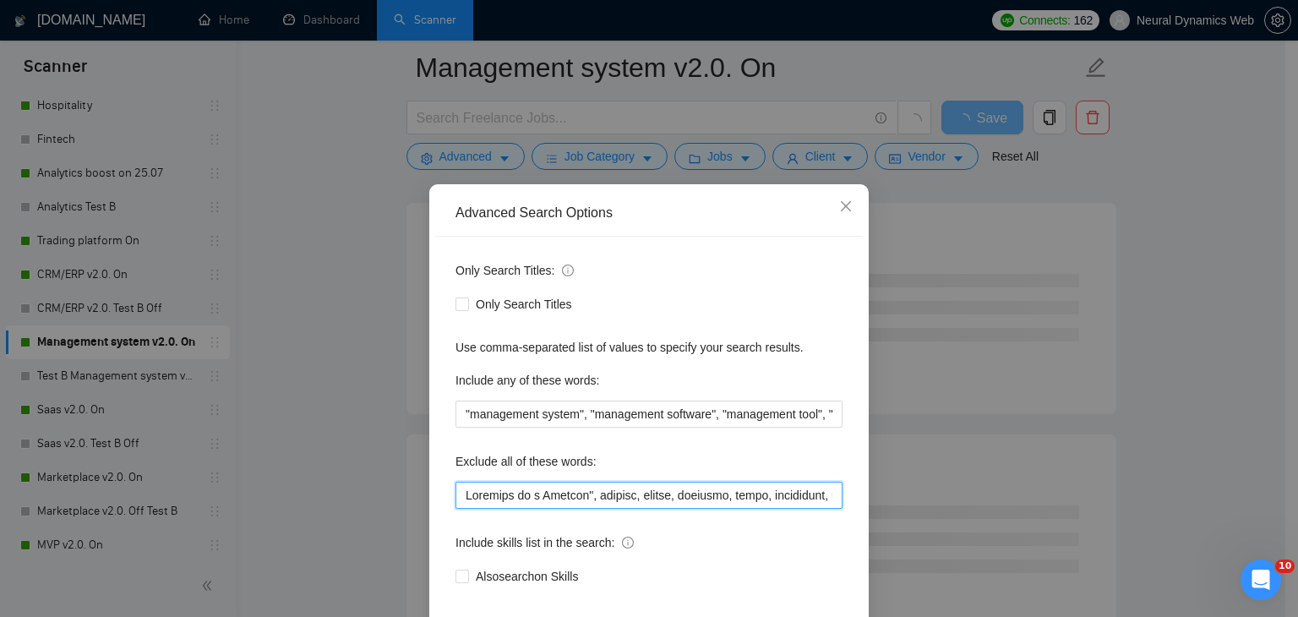
click at [458, 490] on input "text" at bounding box center [648, 495] width 387 height 27
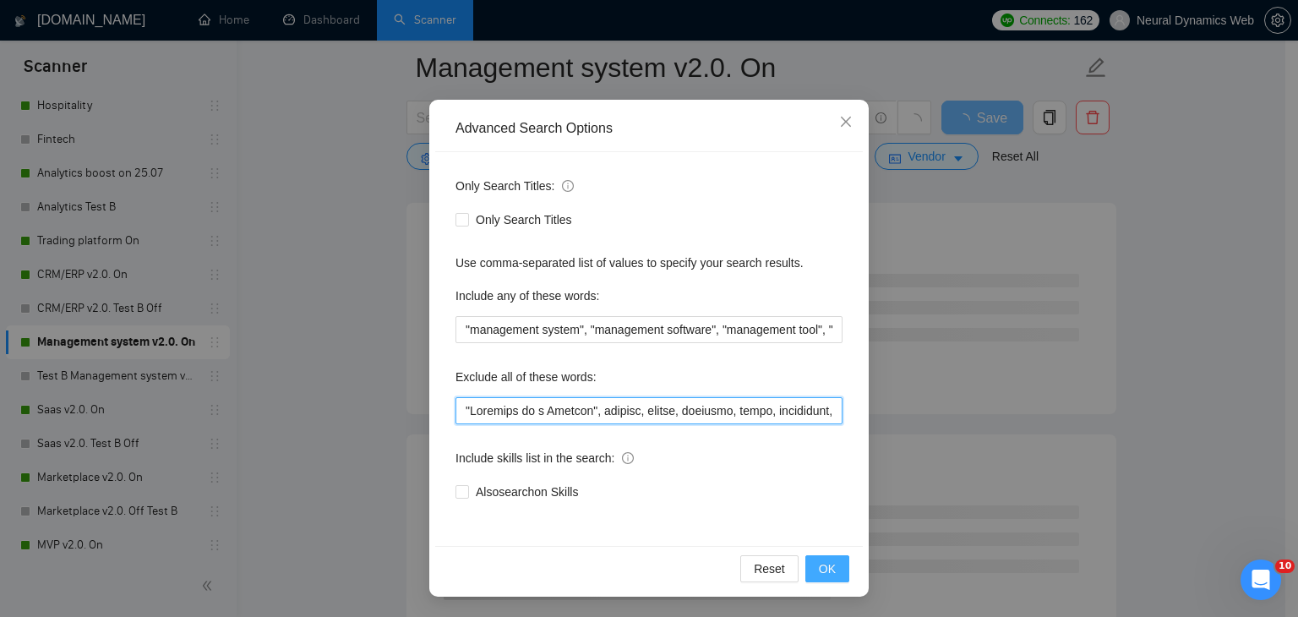
type input ""Hardware as a Service", website, mobile, obsidian, attio, smartsuite, suitedas…"
click at [819, 565] on span "OK" at bounding box center [827, 568] width 17 height 19
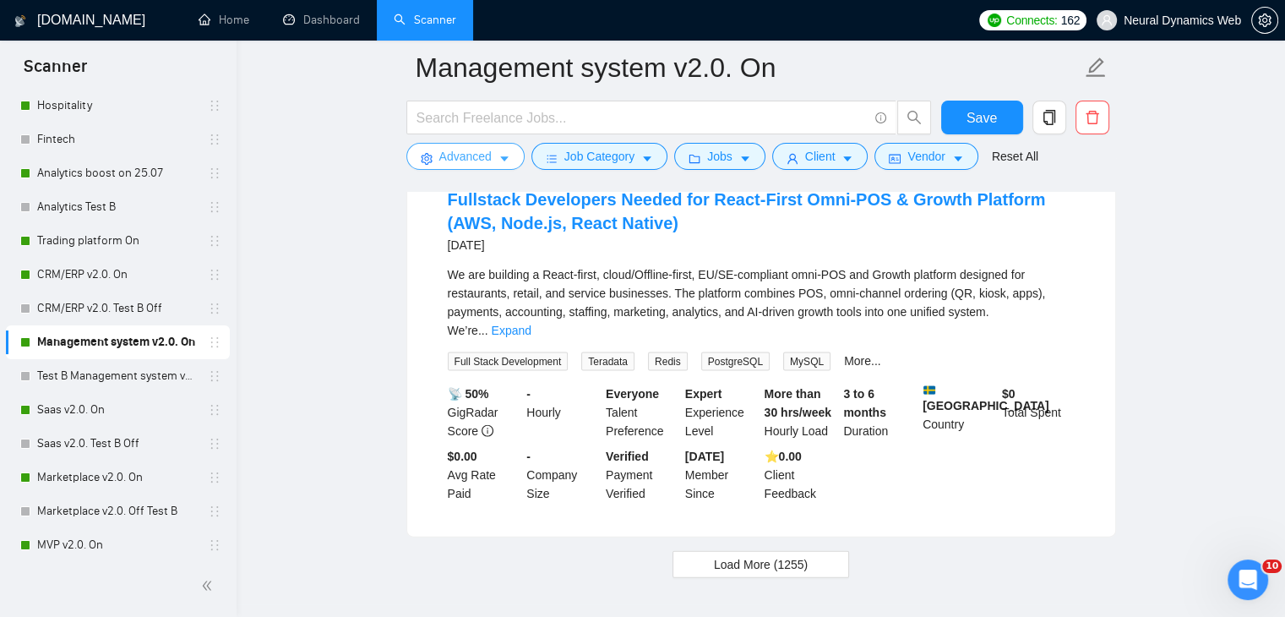
scroll to position [3676, 0]
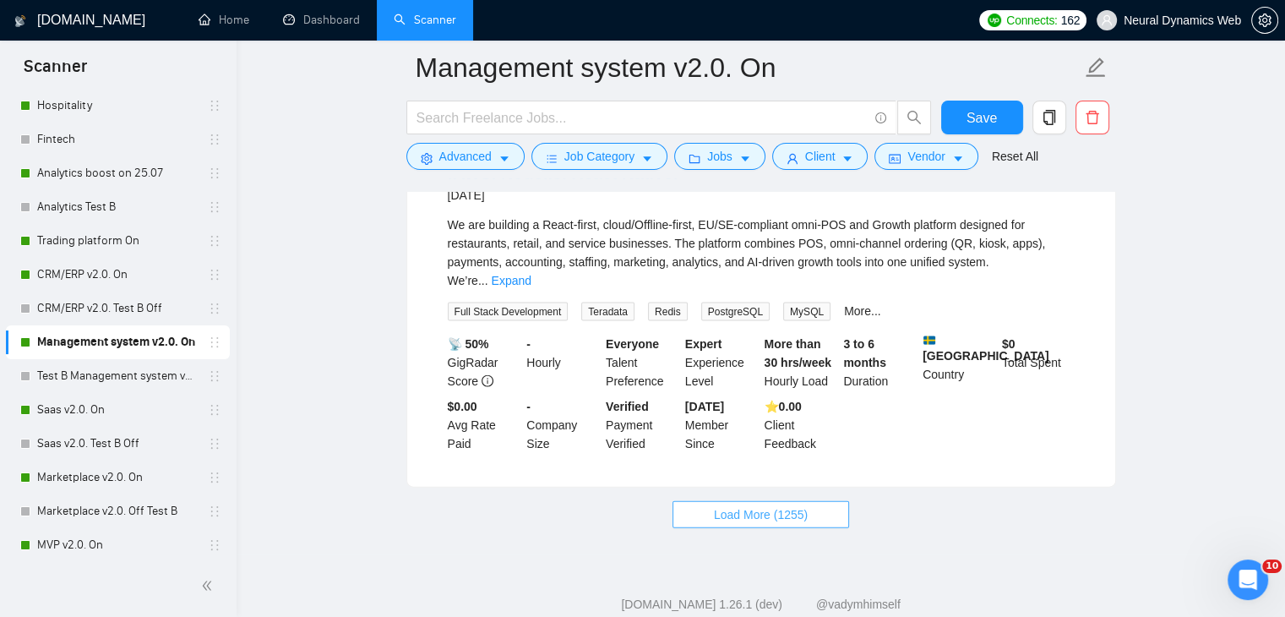
click at [743, 505] on span "Load More (1255)" at bounding box center [761, 514] width 94 height 19
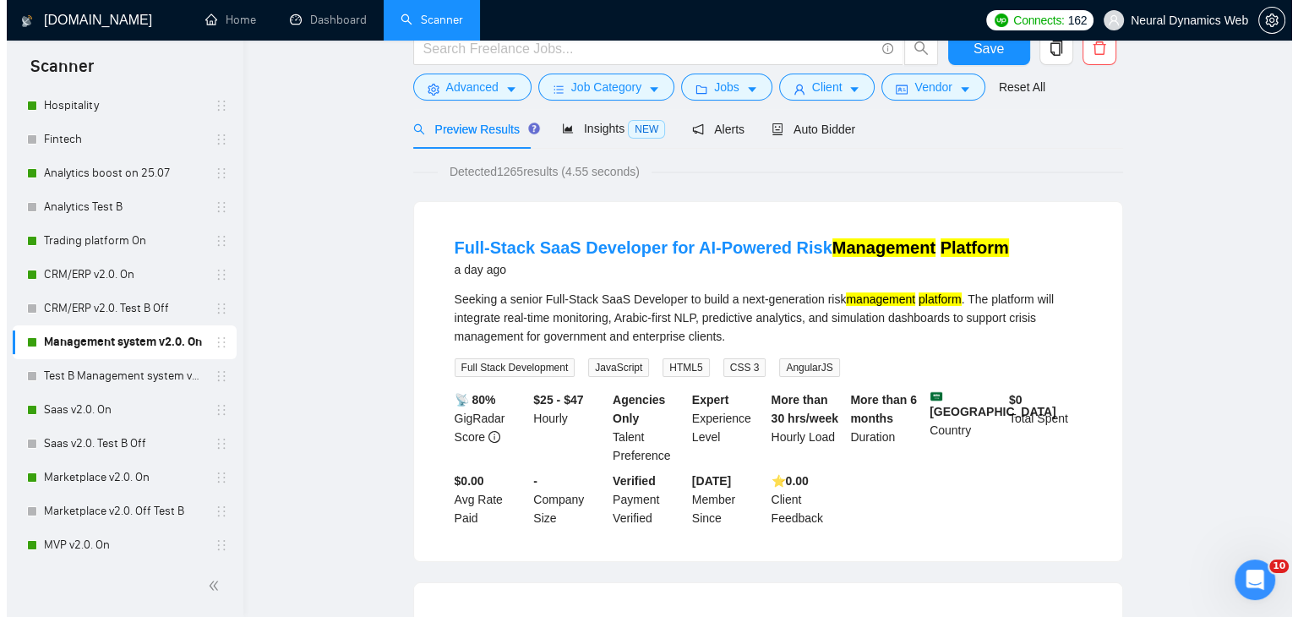
scroll to position [0, 0]
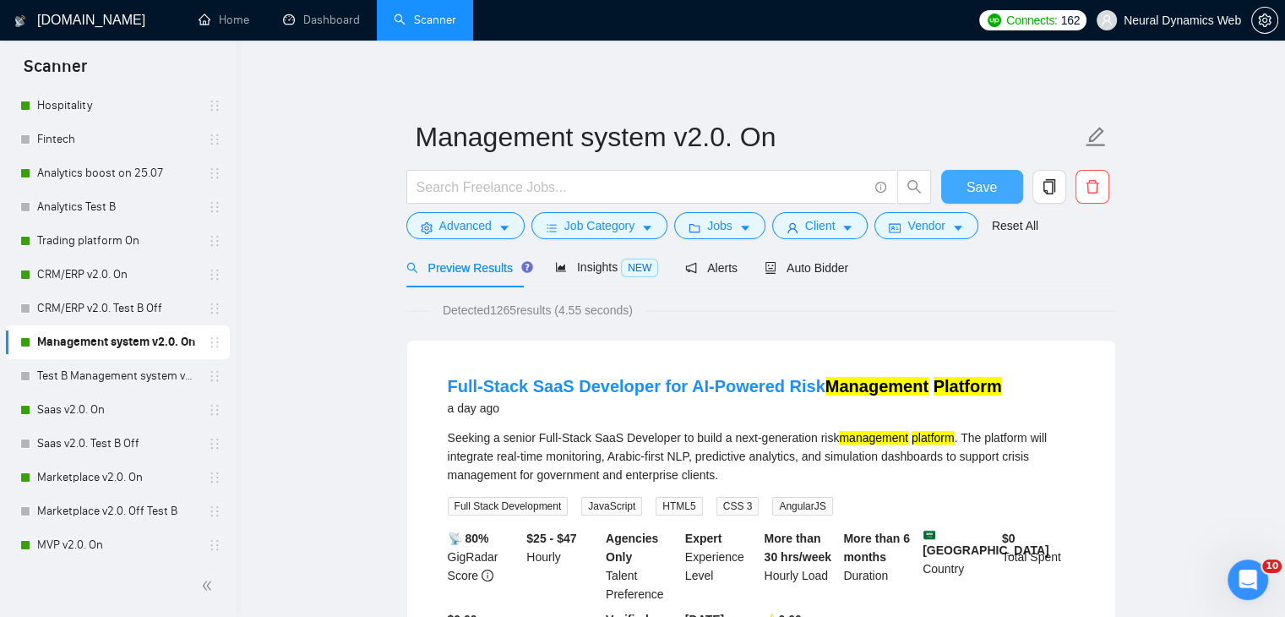
click at [989, 198] on button "Save" at bounding box center [982, 187] width 82 height 34
click at [469, 228] on span "Advanced" at bounding box center [465, 225] width 52 height 19
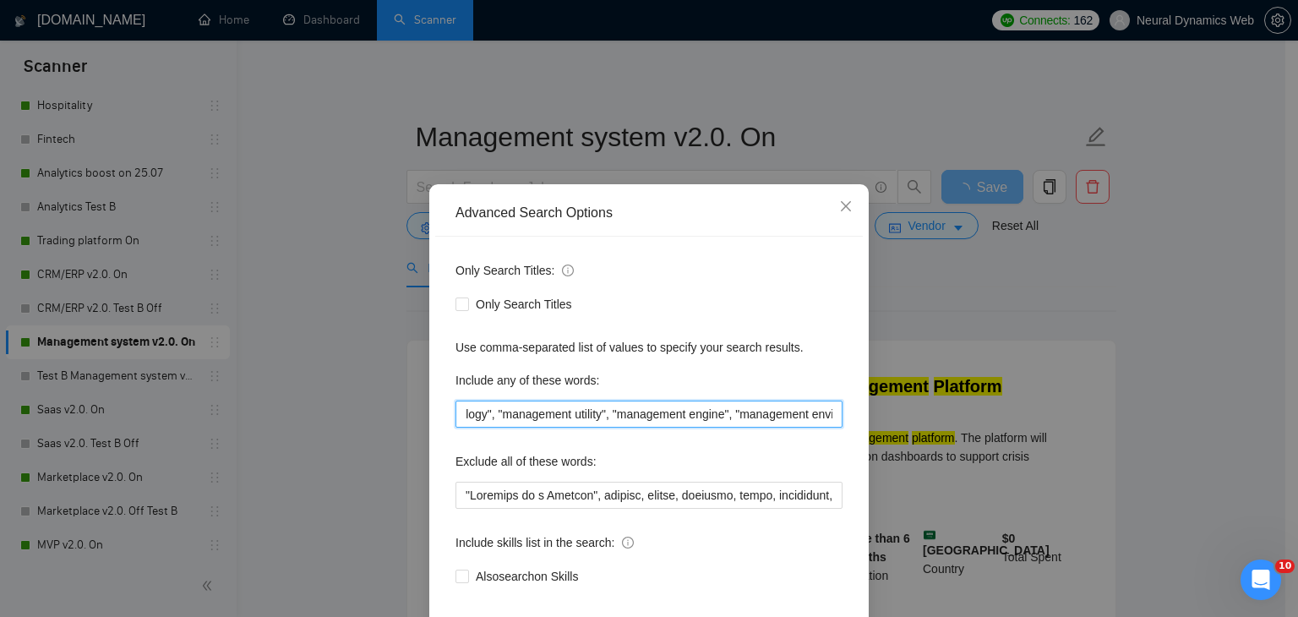
drag, startPoint x: 576, startPoint y: 420, endPoint x: 864, endPoint y: 412, distance: 288.2
click at [864, 412] on div "Advanced Search Options Only Search Titles: Only Search Titles Use comma-separa…" at bounding box center [649, 308] width 1298 height 617
click at [760, 416] on input ""management system", "management software", "management tool", "management solu…" at bounding box center [648, 413] width 387 height 27
drag, startPoint x: 714, startPoint y: 414, endPoint x: 917, endPoint y: 410, distance: 202.8
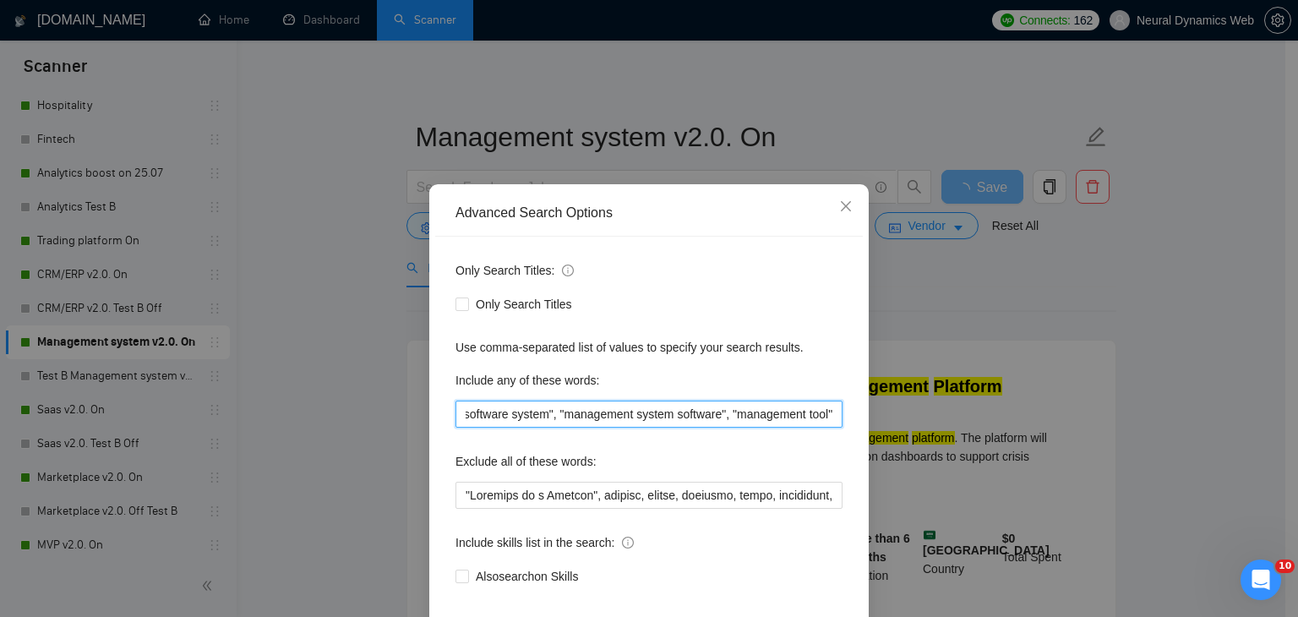
click at [917, 410] on div "Advanced Search Options Only Search Titles: Only Search Titles Use comma-separa…" at bounding box center [649, 308] width 1298 height 617
click at [809, 411] on input ""management system", "management software", "management tool", "management solu…" at bounding box center [648, 413] width 387 height 27
click at [841, 210] on icon "close" at bounding box center [846, 206] width 10 height 10
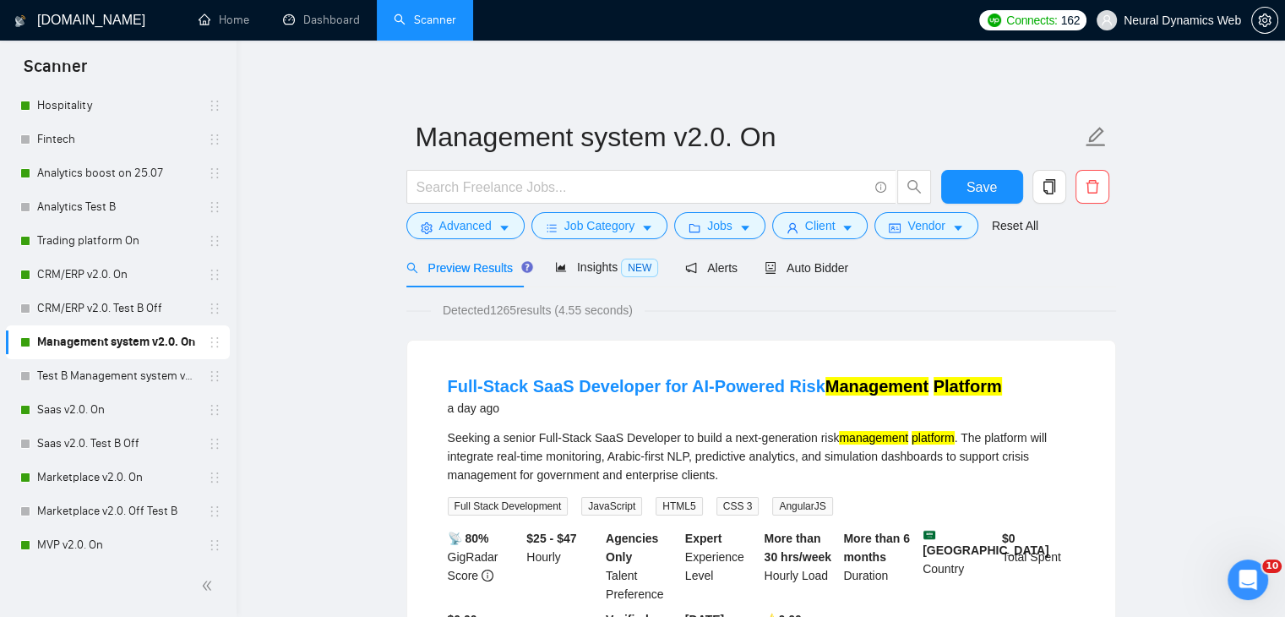
drag, startPoint x: 89, startPoint y: 406, endPoint x: 395, endPoint y: 413, distance: 306.8
click at [89, 406] on link "Saas v2.0. On" at bounding box center [117, 410] width 161 height 34
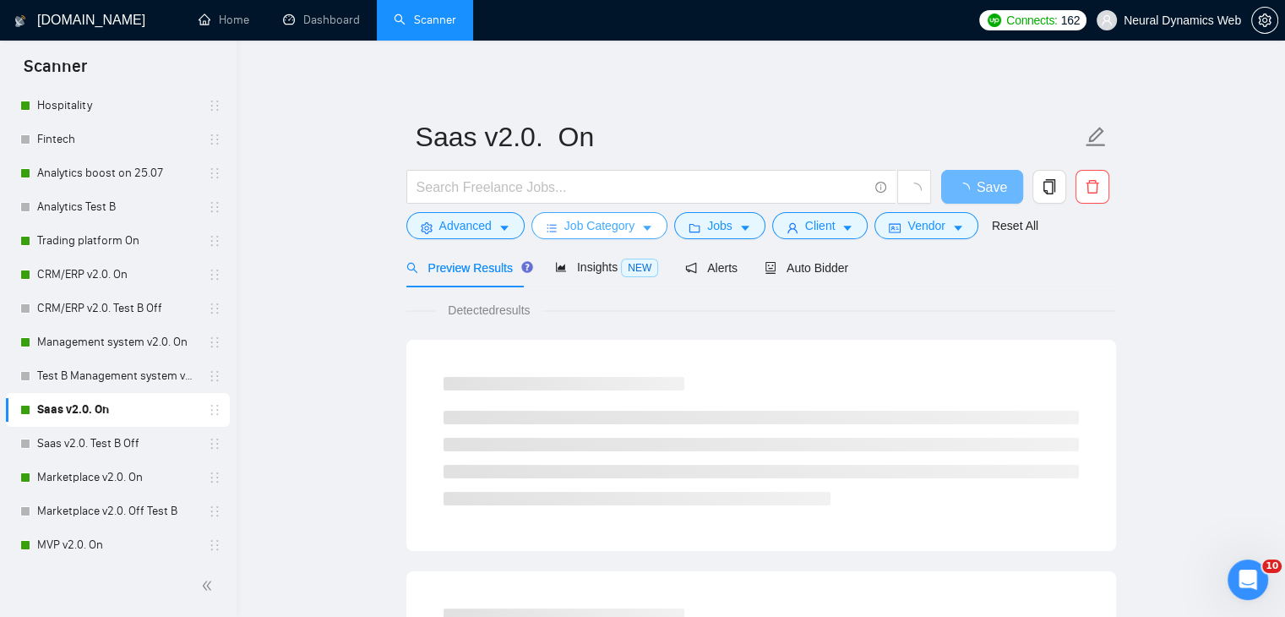
click at [603, 237] on button "Job Category" at bounding box center [599, 225] width 136 height 27
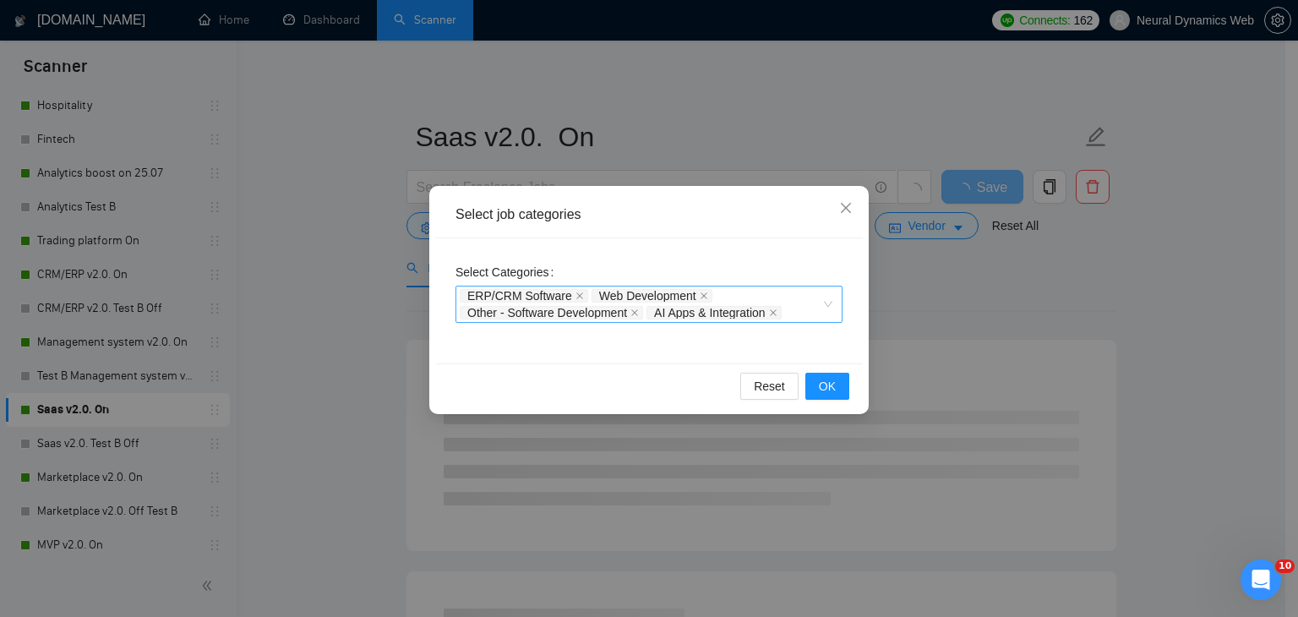
click at [736, 291] on div "ERP/CRM Software Web Development Other - Software Development AI Apps & Integra…" at bounding box center [641, 304] width 362 height 34
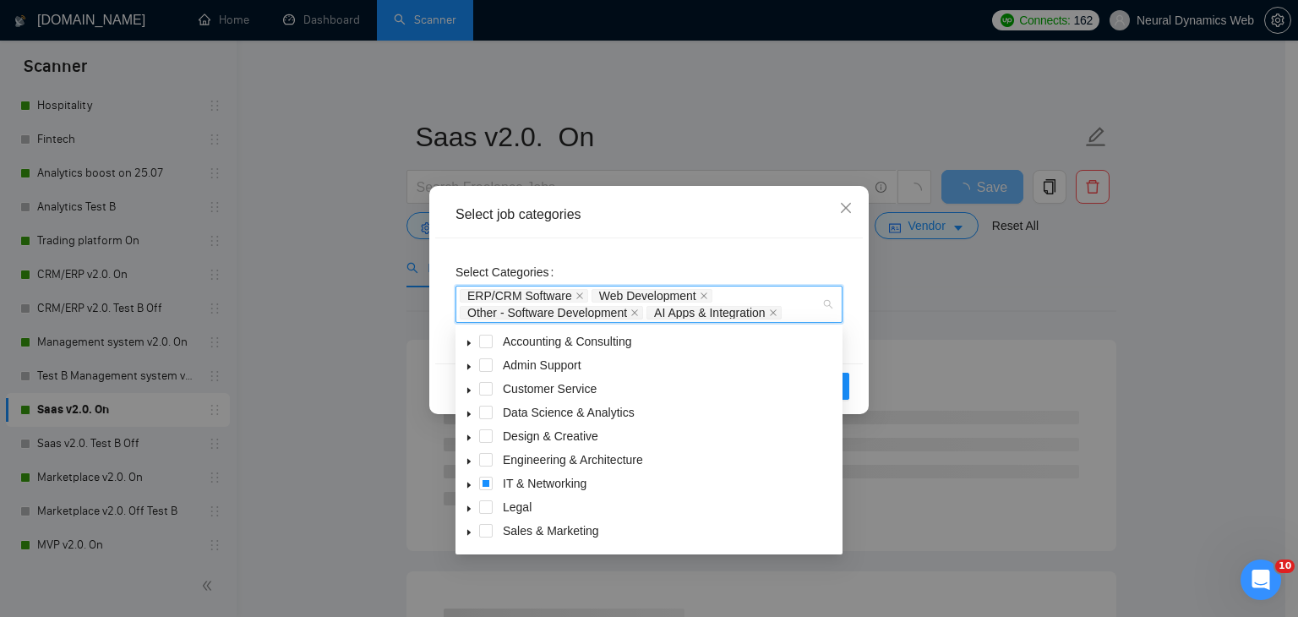
click at [465, 486] on icon "caret-down" at bounding box center [469, 485] width 8 height 8
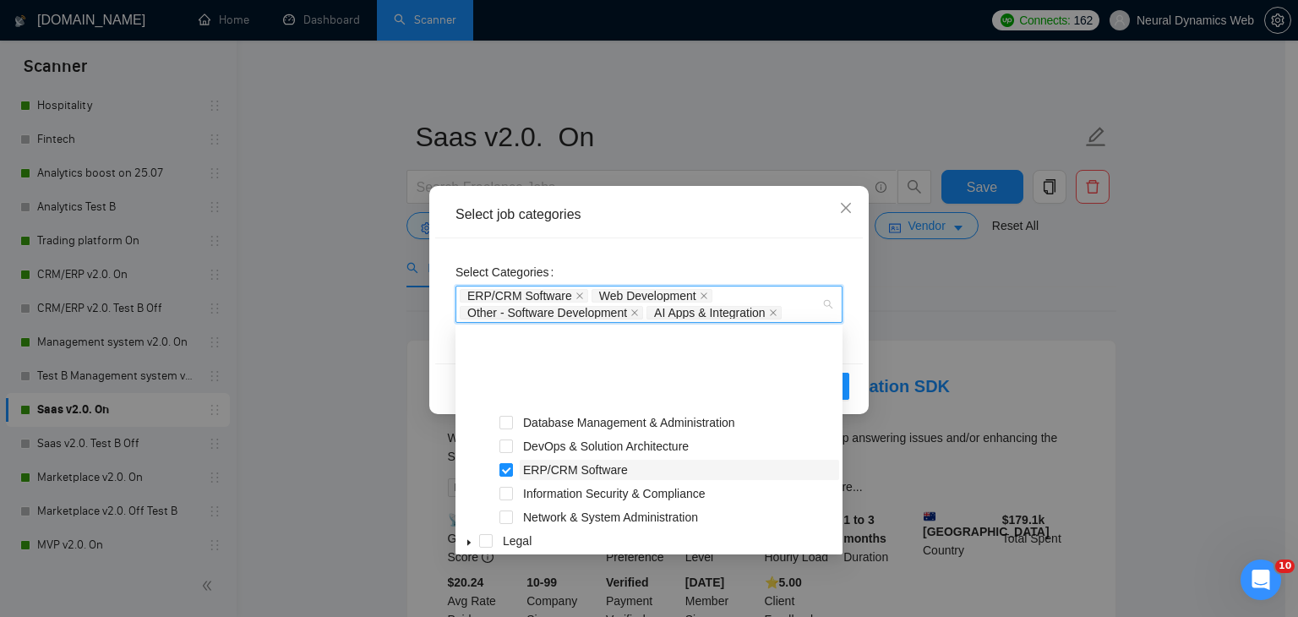
scroll to position [186, 0]
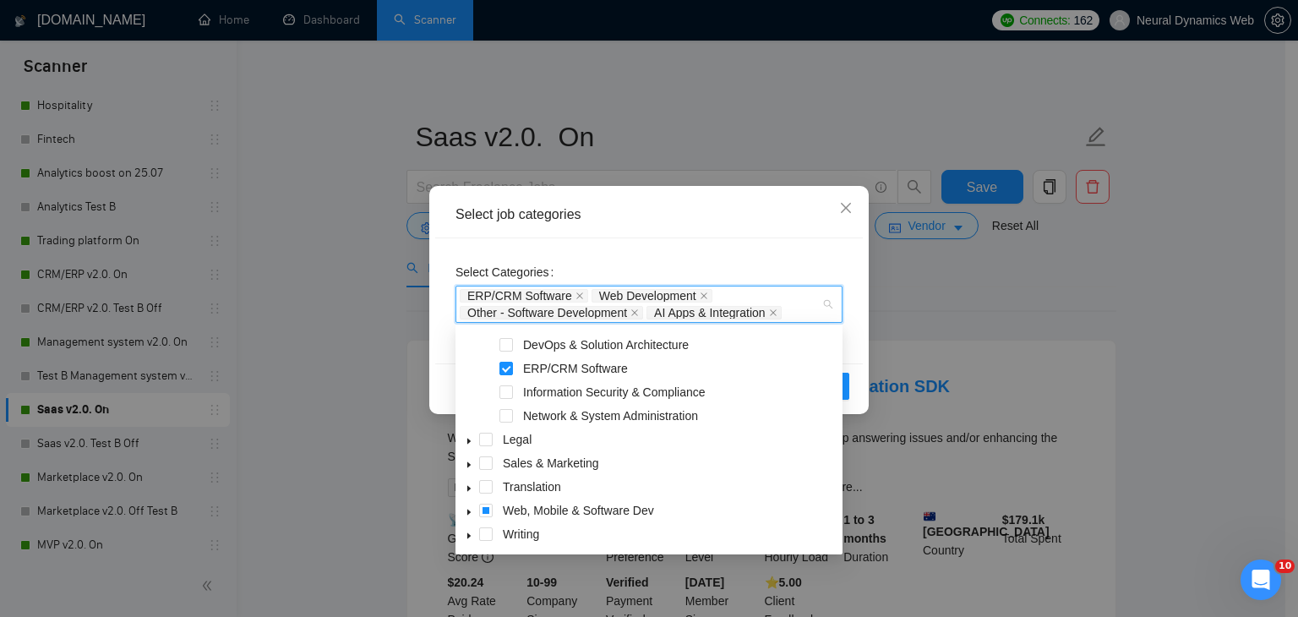
click at [470, 513] on icon "caret-down" at bounding box center [468, 512] width 3 height 6
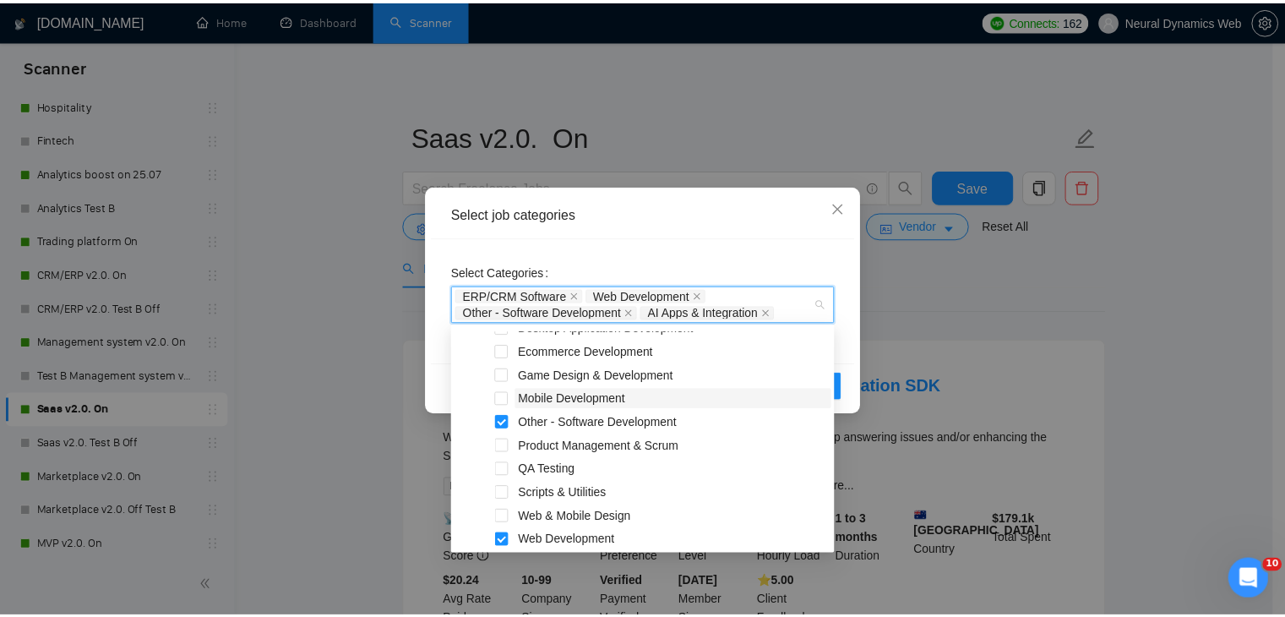
scroll to position [470, 0]
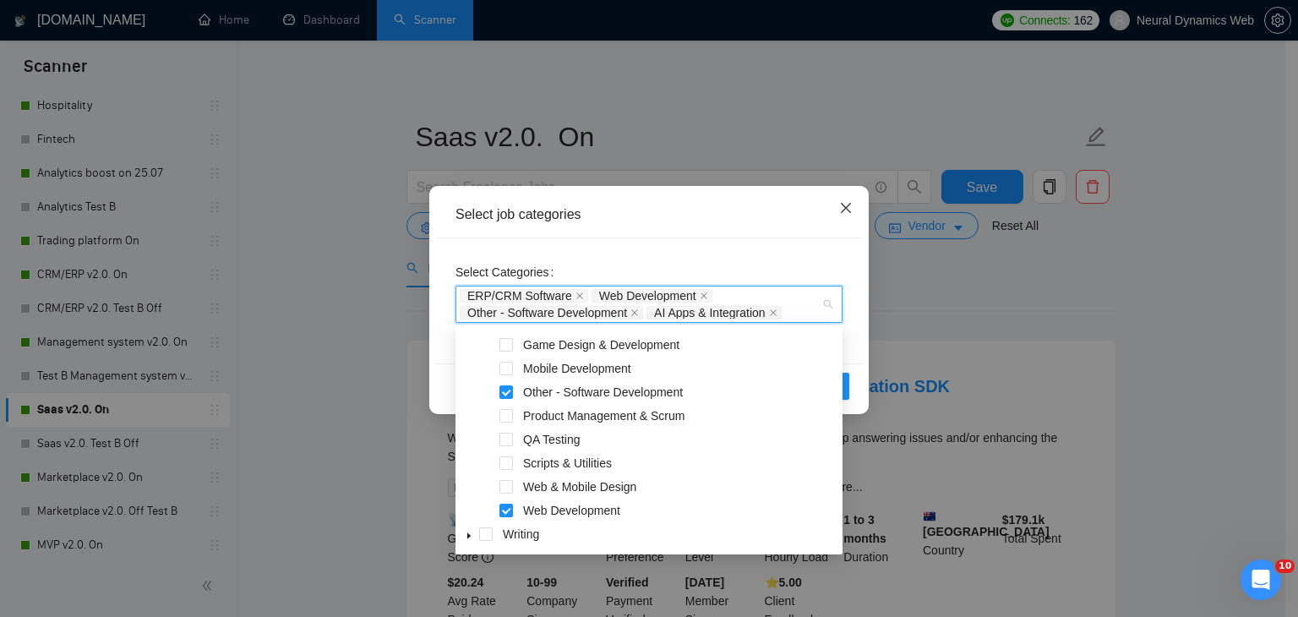
click at [847, 198] on span "Close" at bounding box center [846, 209] width 46 height 46
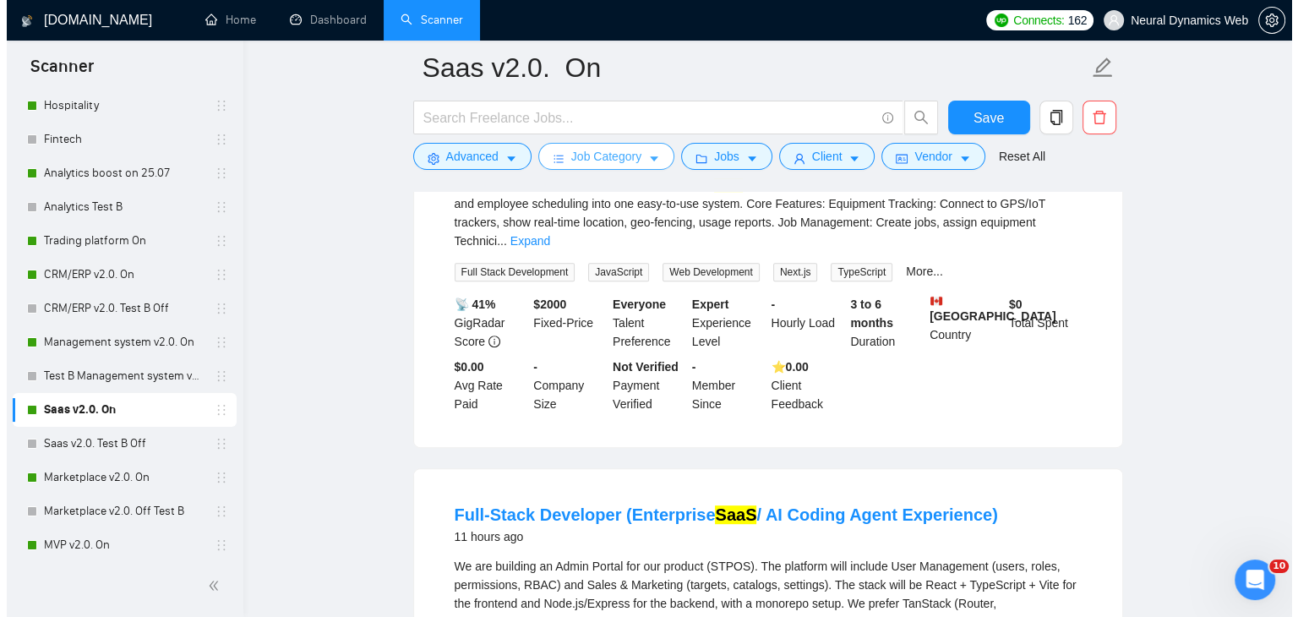
scroll to position [0, 0]
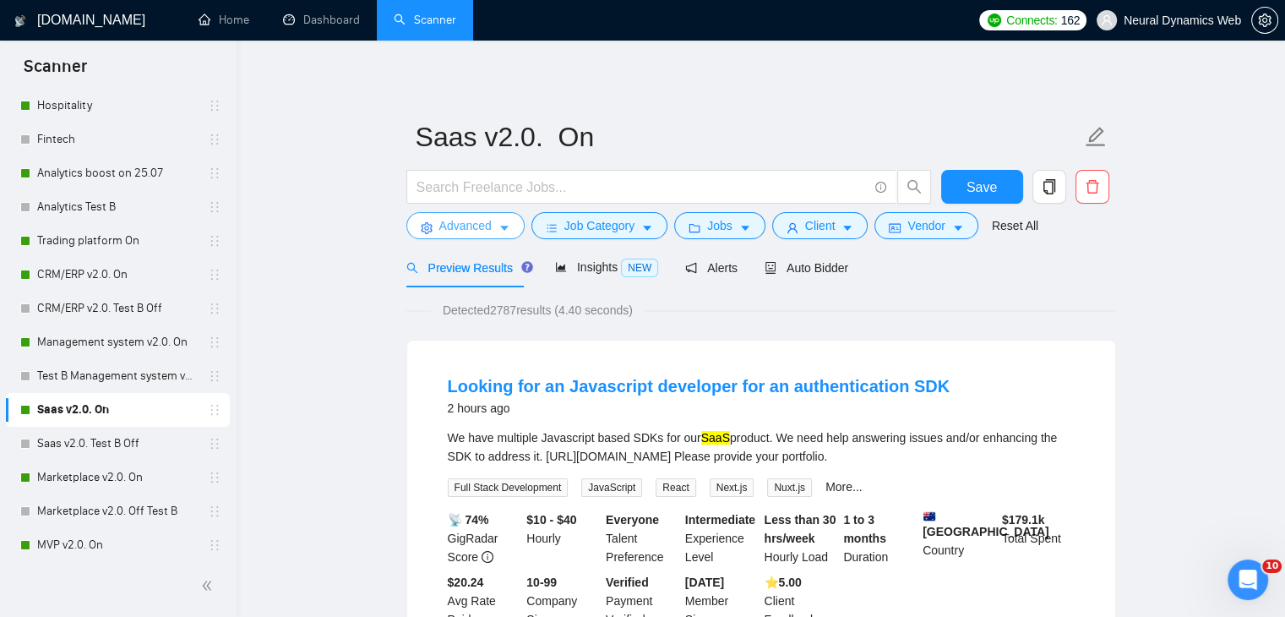
click at [471, 215] on button "Advanced" at bounding box center [465, 225] width 118 height 27
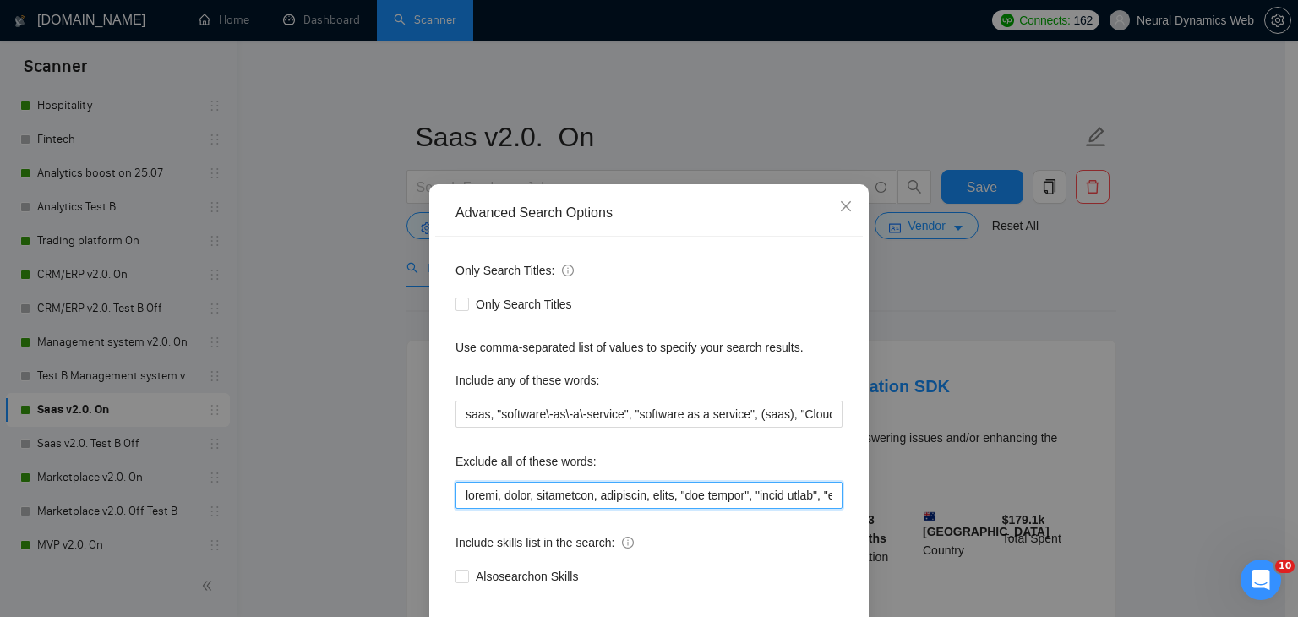
click at [457, 492] on input "text" at bounding box center [648, 495] width 387 height 27
paste input "Hardware as a Service"
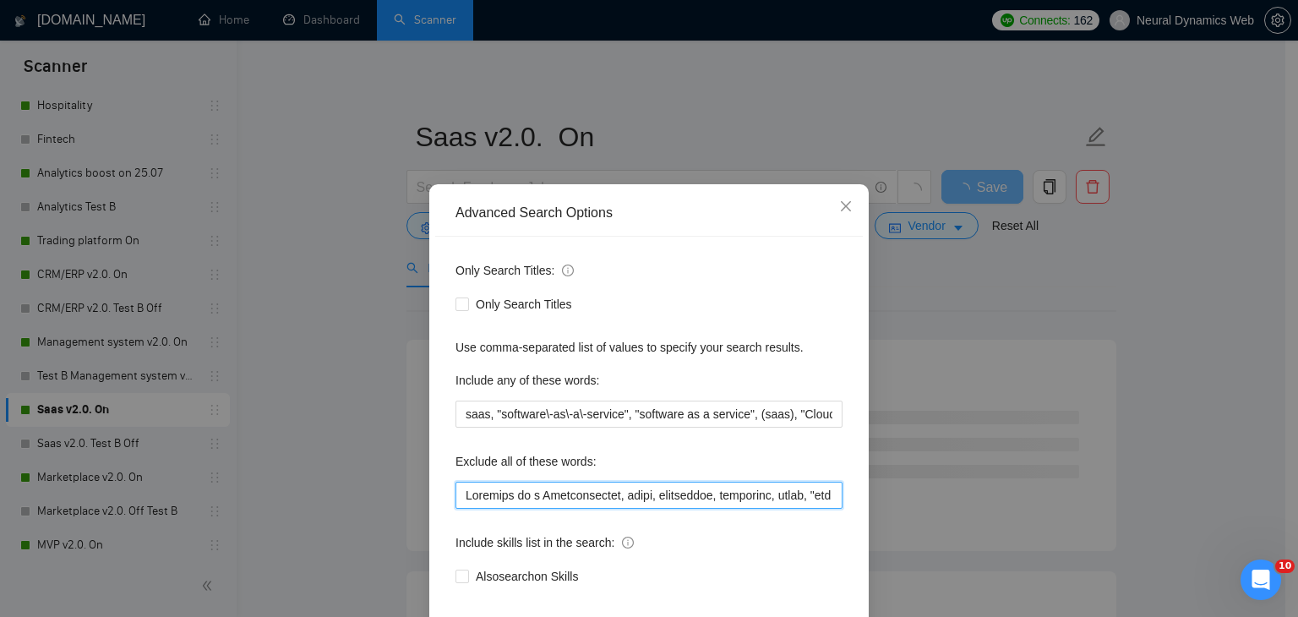
drag, startPoint x: 575, startPoint y: 498, endPoint x: 422, endPoint y: 499, distance: 152.1
click at [429, 499] on div "Advanced Search Options Only Search Titles: Only Search Titles Use comma-separa…" at bounding box center [648, 432] width 439 height 497
drag, startPoint x: 543, startPoint y: 497, endPoint x: 389, endPoint y: 489, distance: 154.8
click at [389, 489] on div "Advanced Search Options Only Search Titles: Only Search Titles Use comma-separa…" at bounding box center [649, 308] width 1298 height 617
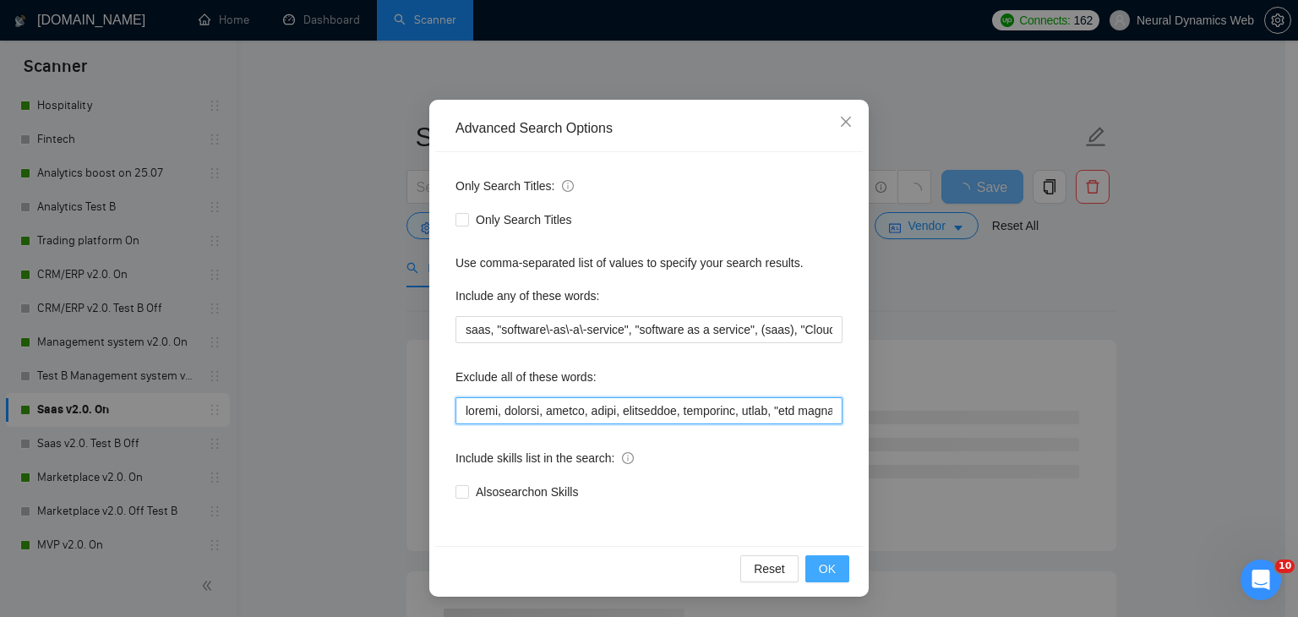
type input "mobile, website, finish, attio, smartsuite, suitedash, suite, "crm expert", "vo…"
click at [838, 572] on button "OK" at bounding box center [827, 568] width 44 height 27
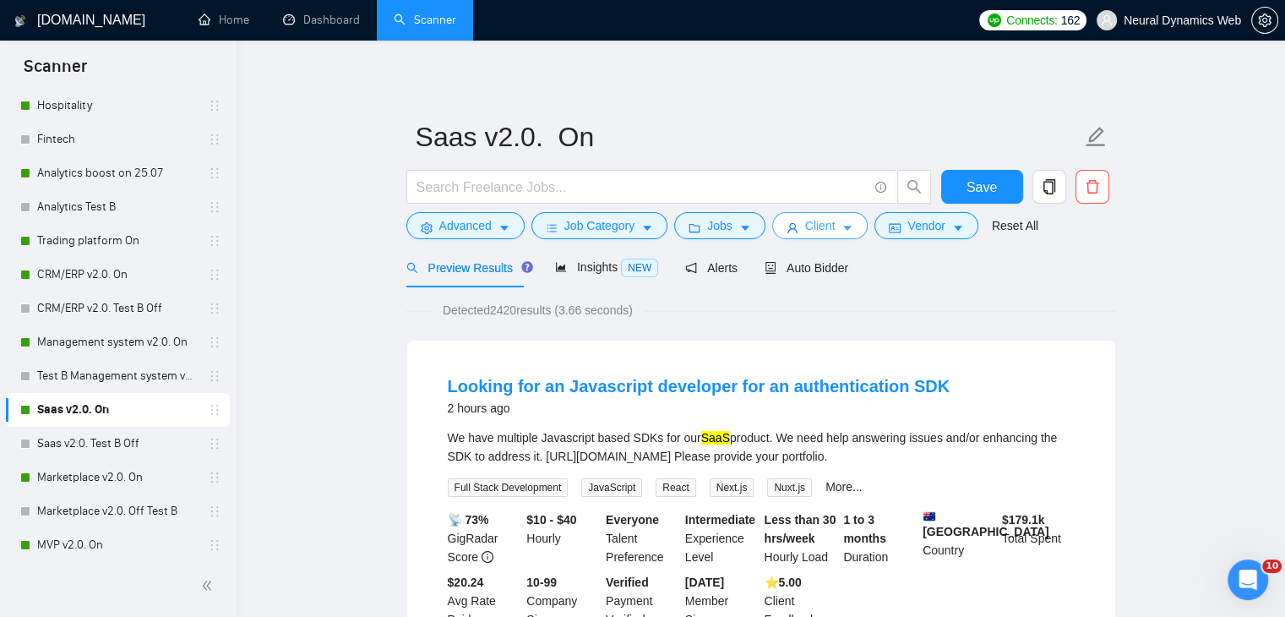
click at [791, 232] on icon "user" at bounding box center [792, 228] width 10 height 10
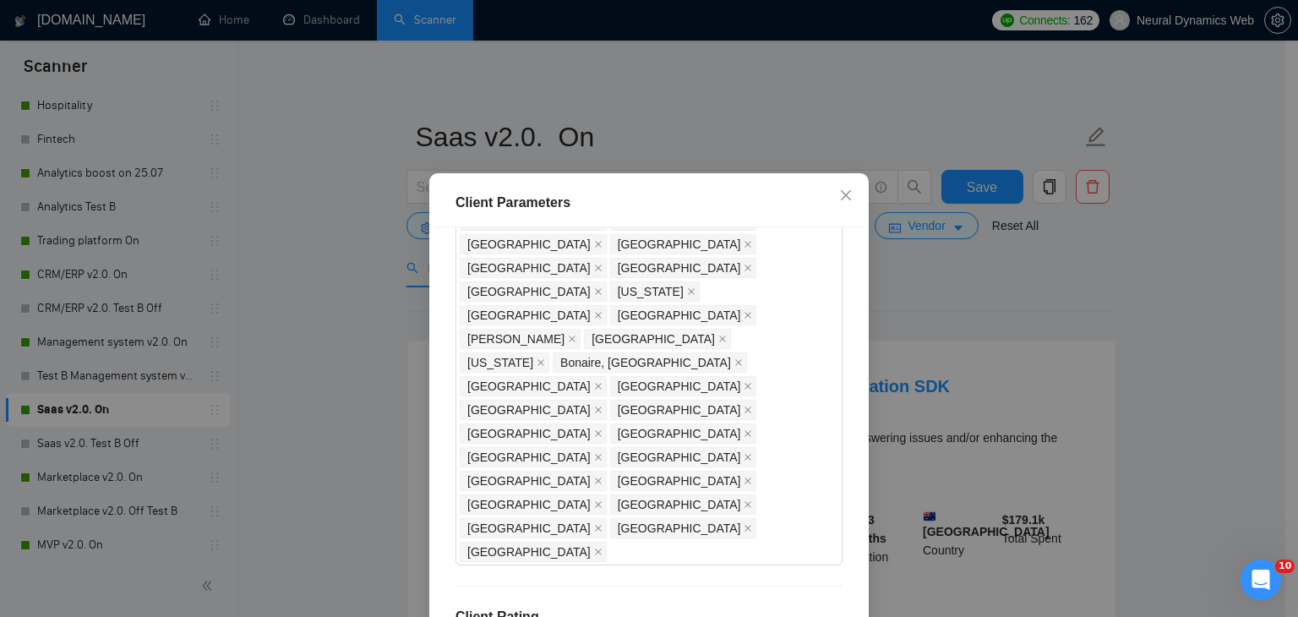
drag, startPoint x: 493, startPoint y: 291, endPoint x: 464, endPoint y: 294, distance: 29.7
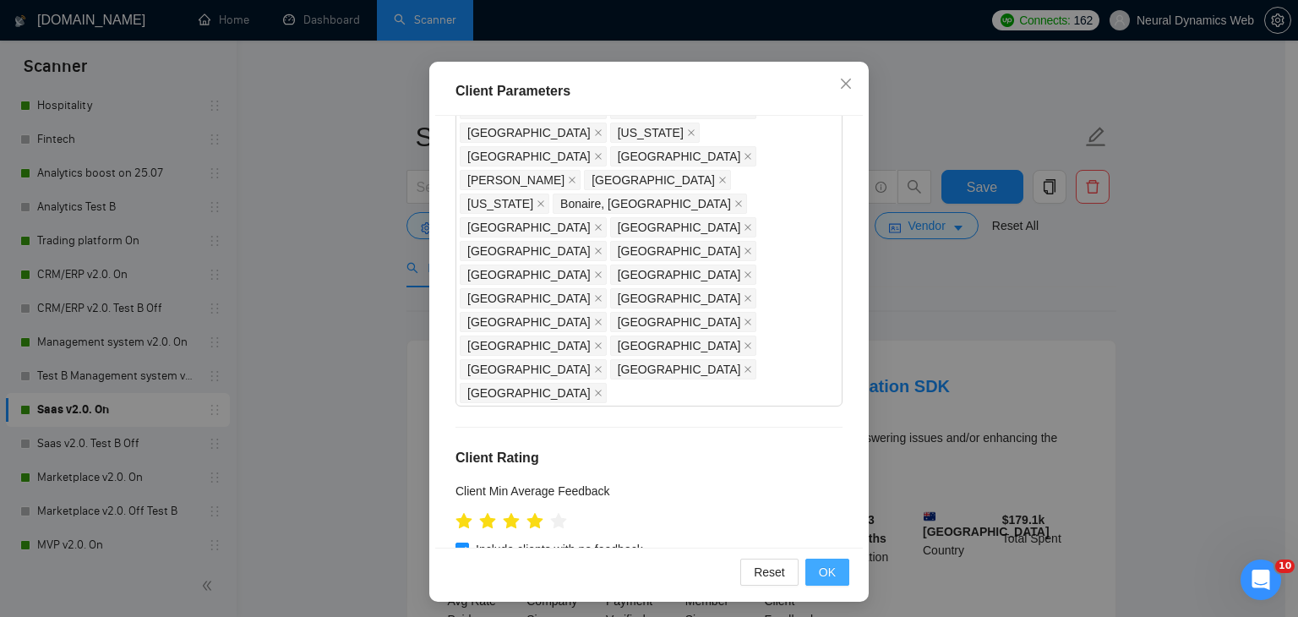
scroll to position [116, 0]
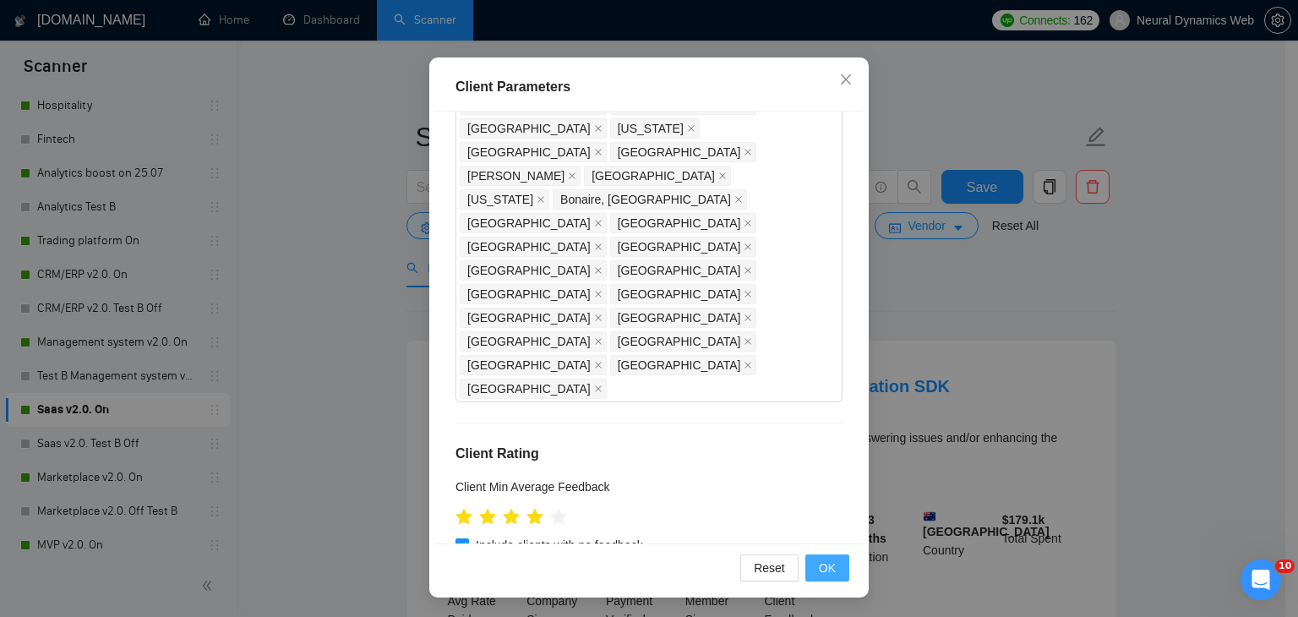
type input "21"
click at [819, 560] on span "OK" at bounding box center [827, 567] width 17 height 19
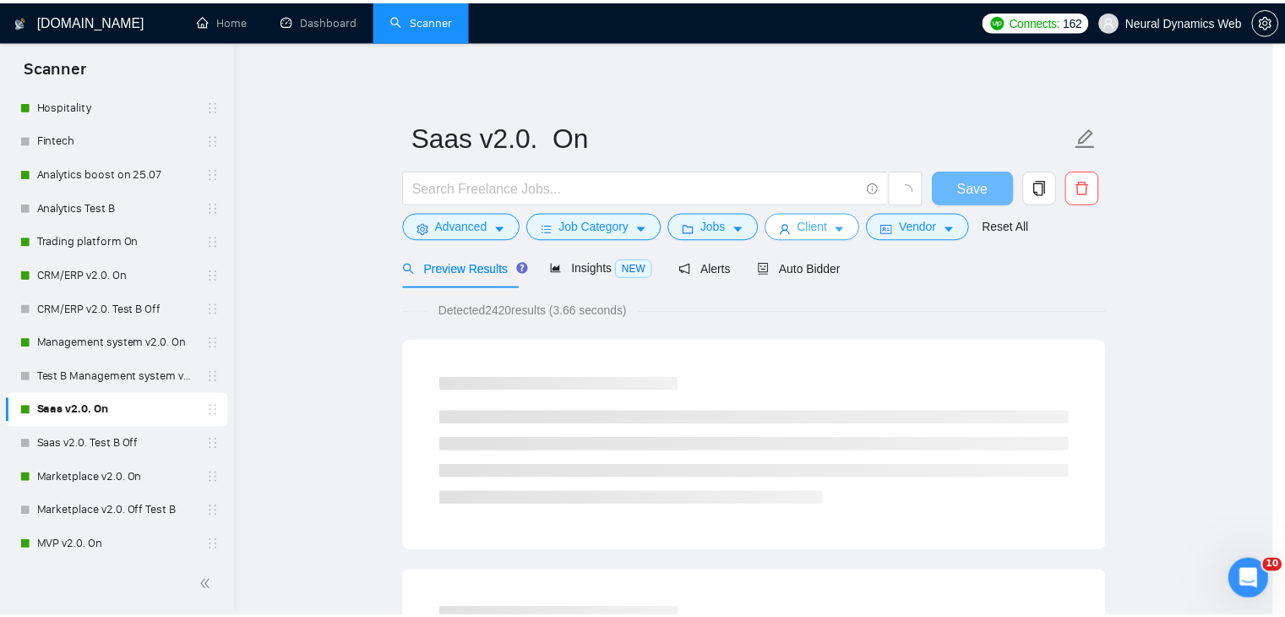
scroll to position [0, 0]
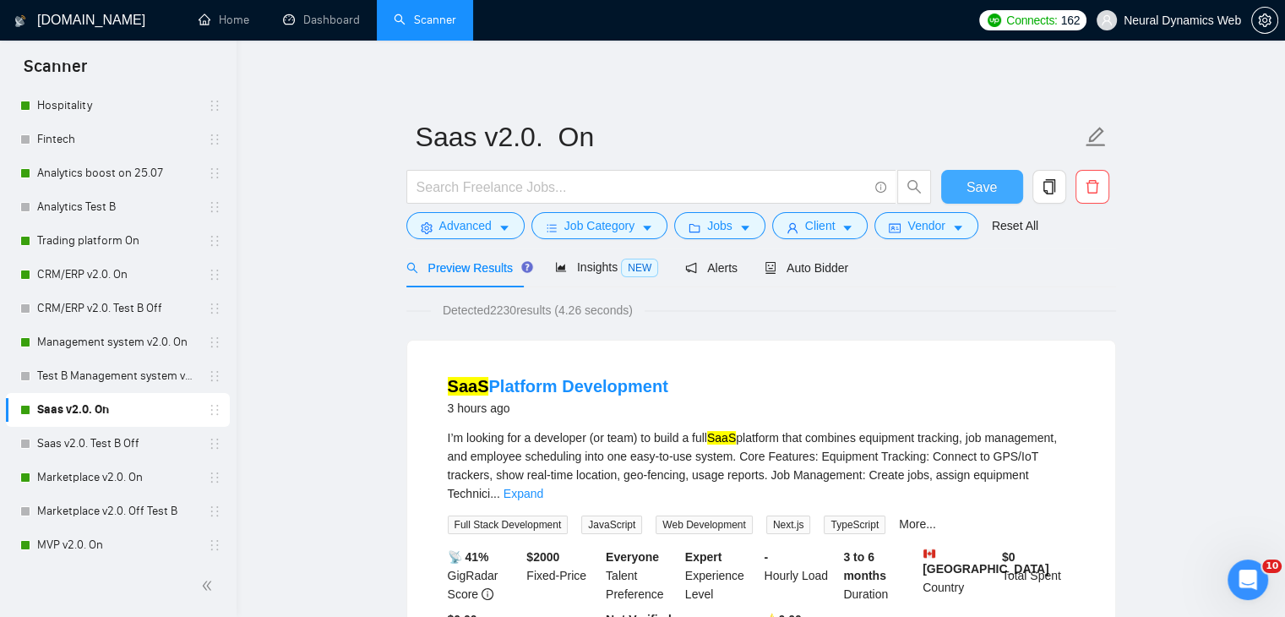
click at [978, 177] on span "Save" at bounding box center [982, 187] width 30 height 21
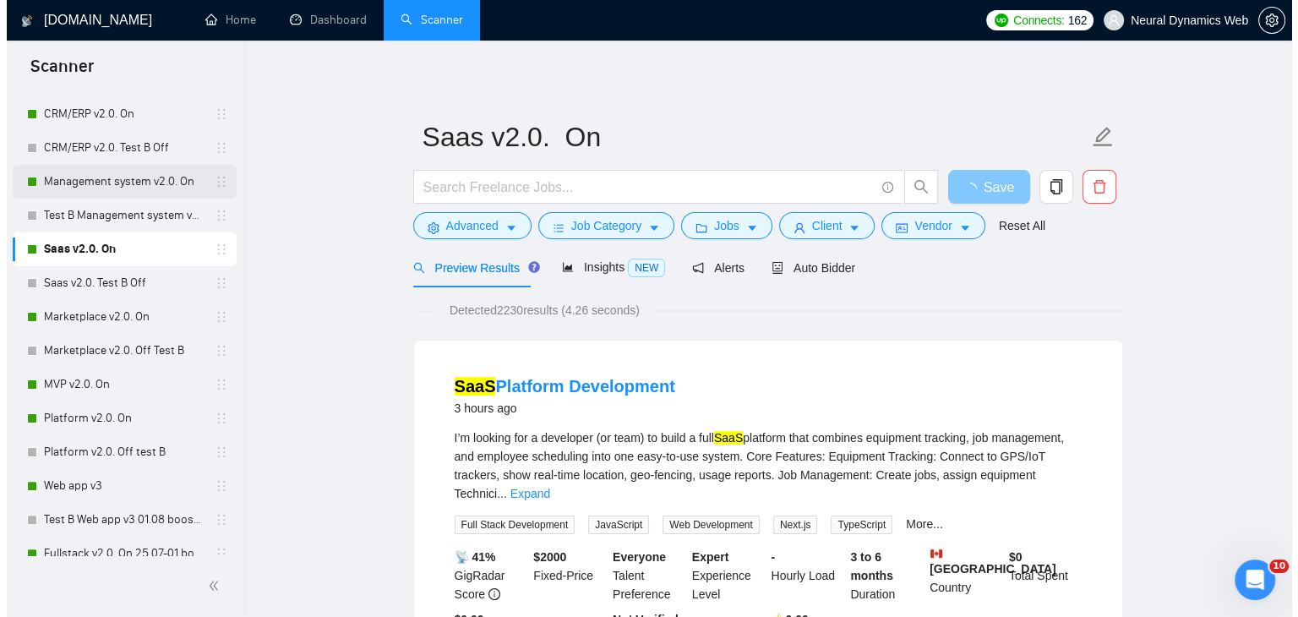
scroll to position [422, 0]
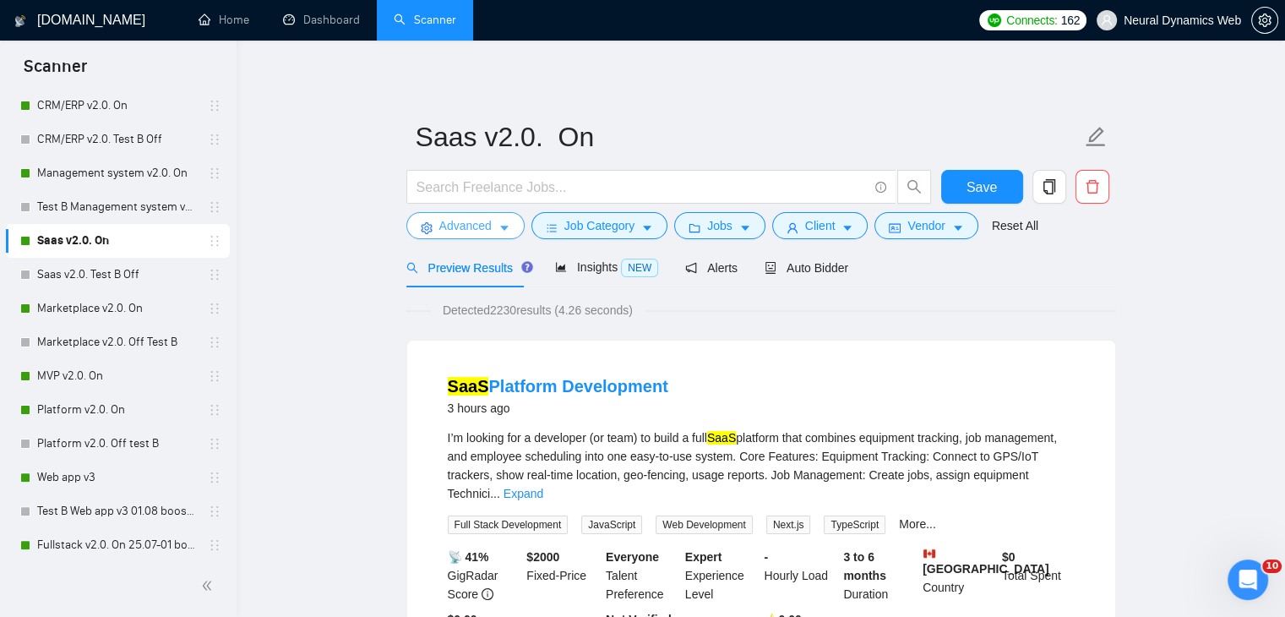
click at [463, 235] on button "Advanced" at bounding box center [465, 225] width 118 height 27
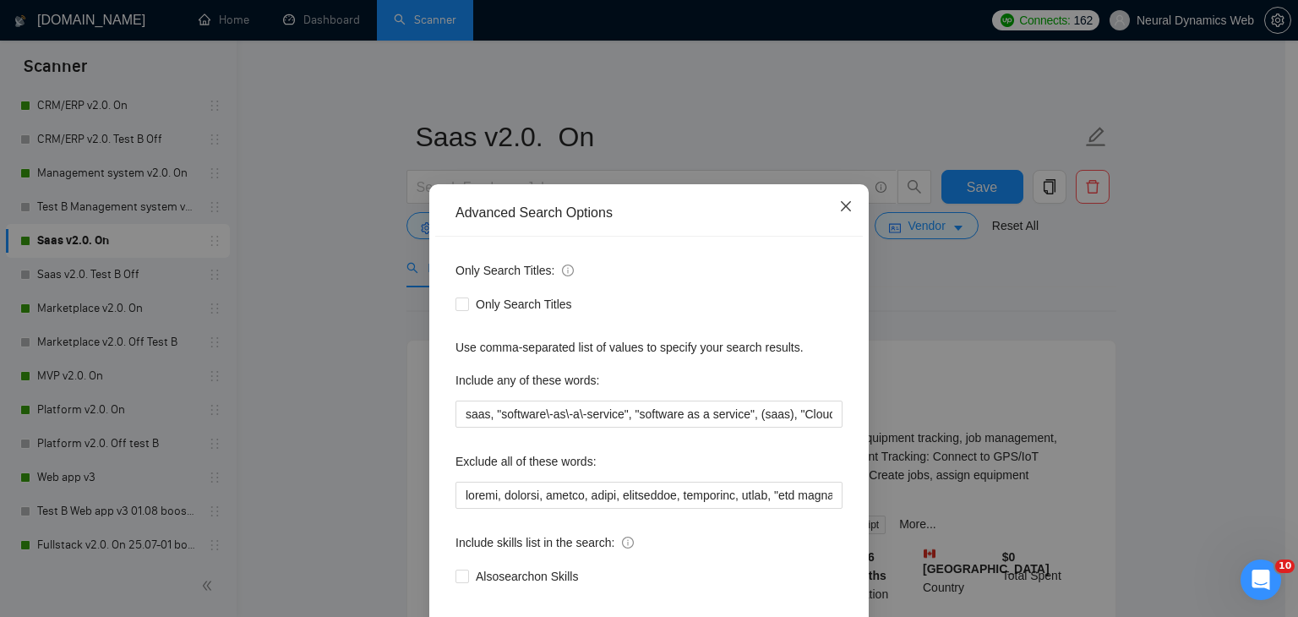
click at [847, 217] on span "Close" at bounding box center [846, 207] width 46 height 46
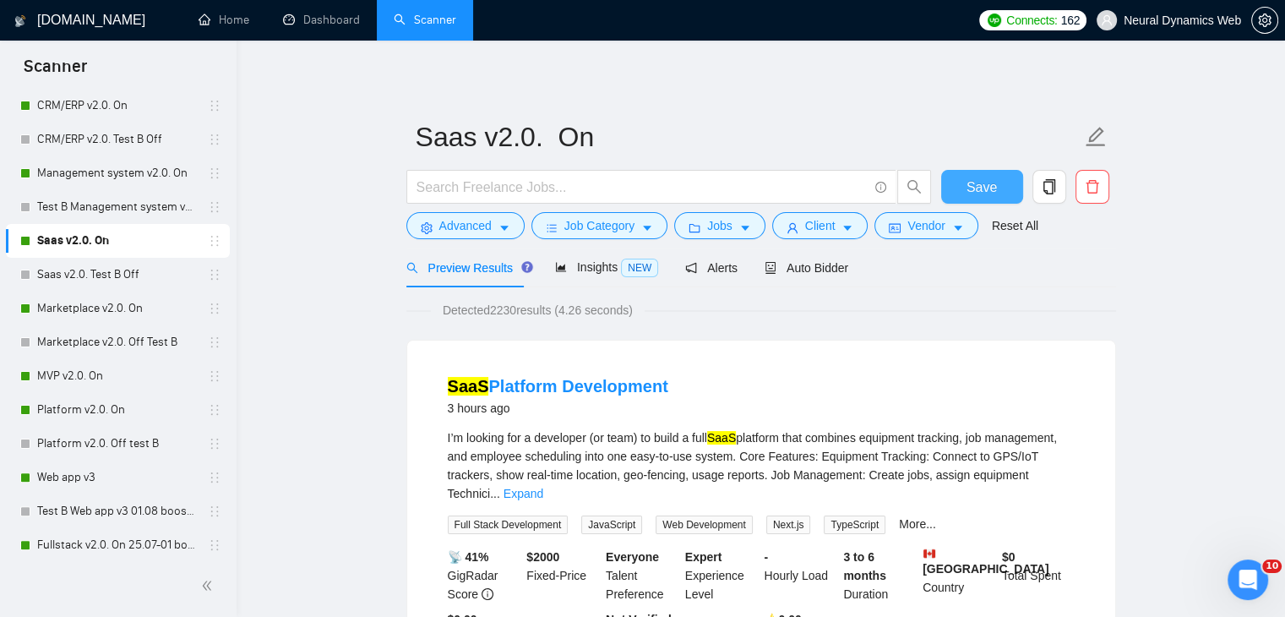
click at [994, 191] on span "Save" at bounding box center [982, 187] width 30 height 21
drag, startPoint x: 60, startPoint y: 300, endPoint x: 378, endPoint y: 357, distance: 322.8
click at [59, 300] on link "Marketplace v2.0. On" at bounding box center [117, 308] width 161 height 34
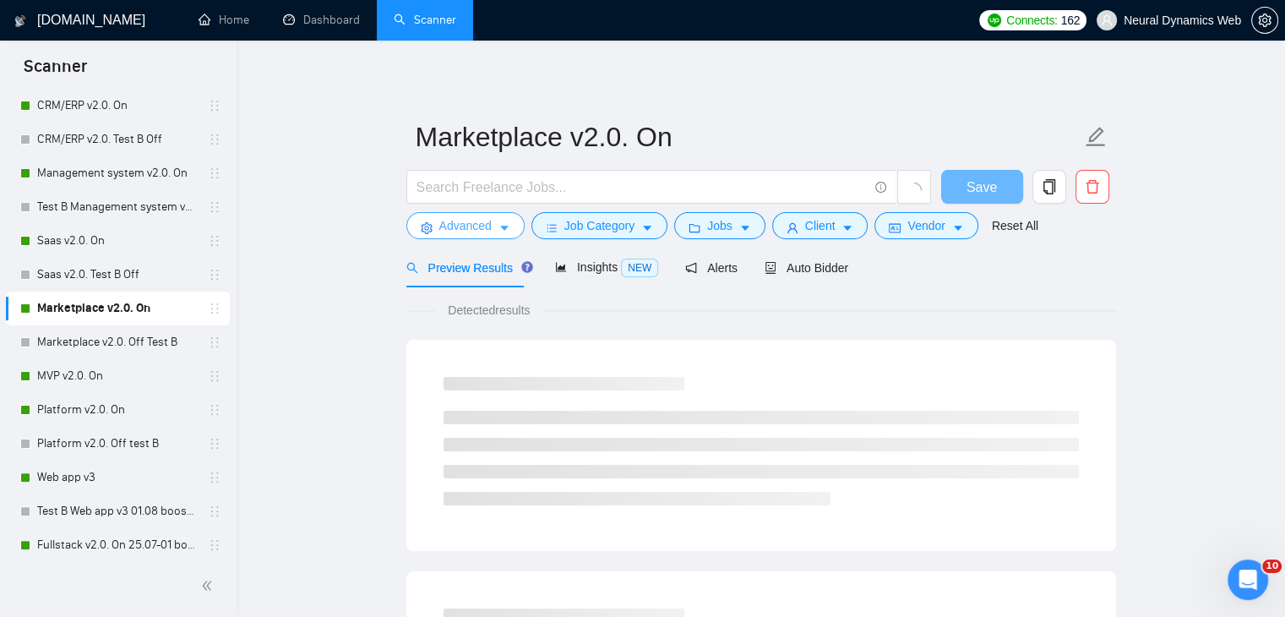
click at [452, 231] on span "Advanced" at bounding box center [465, 225] width 52 height 19
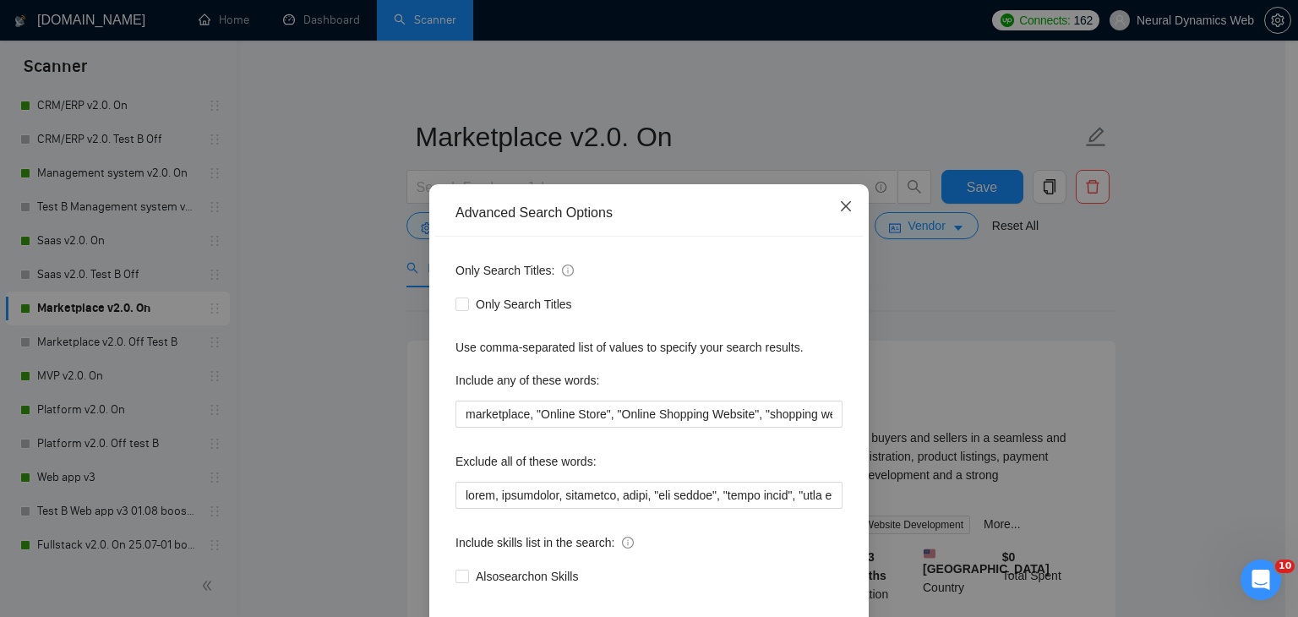
click at [839, 207] on icon "close" at bounding box center [846, 206] width 14 height 14
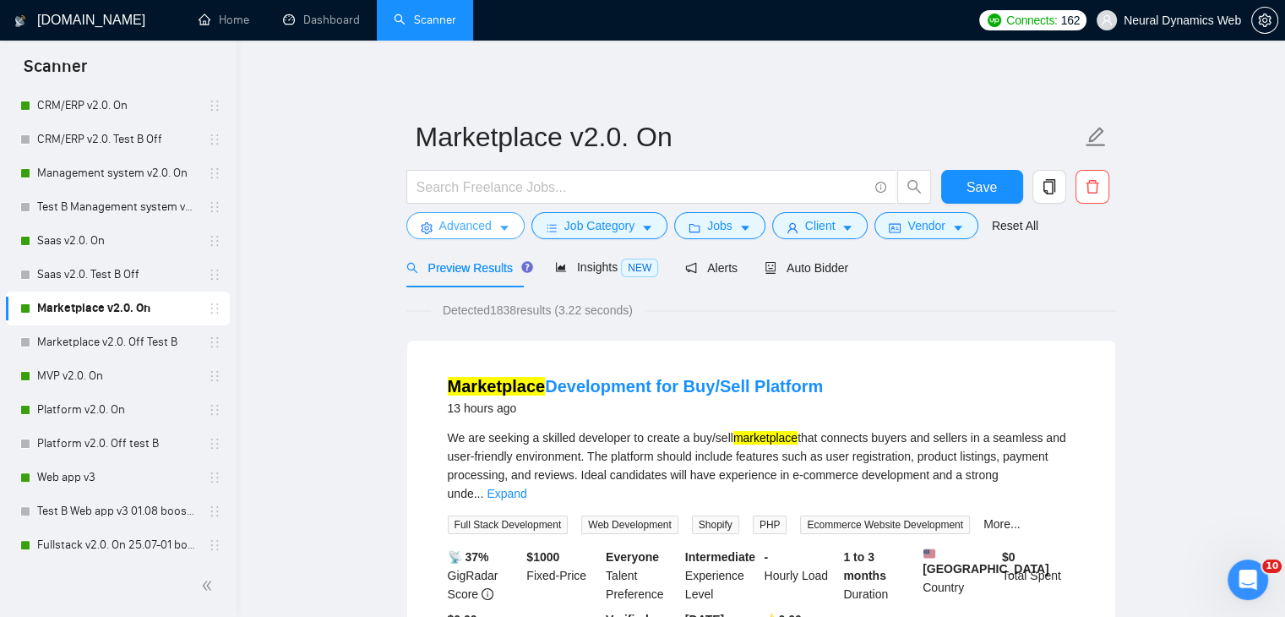
click at [485, 223] on span "Advanced" at bounding box center [465, 225] width 52 height 19
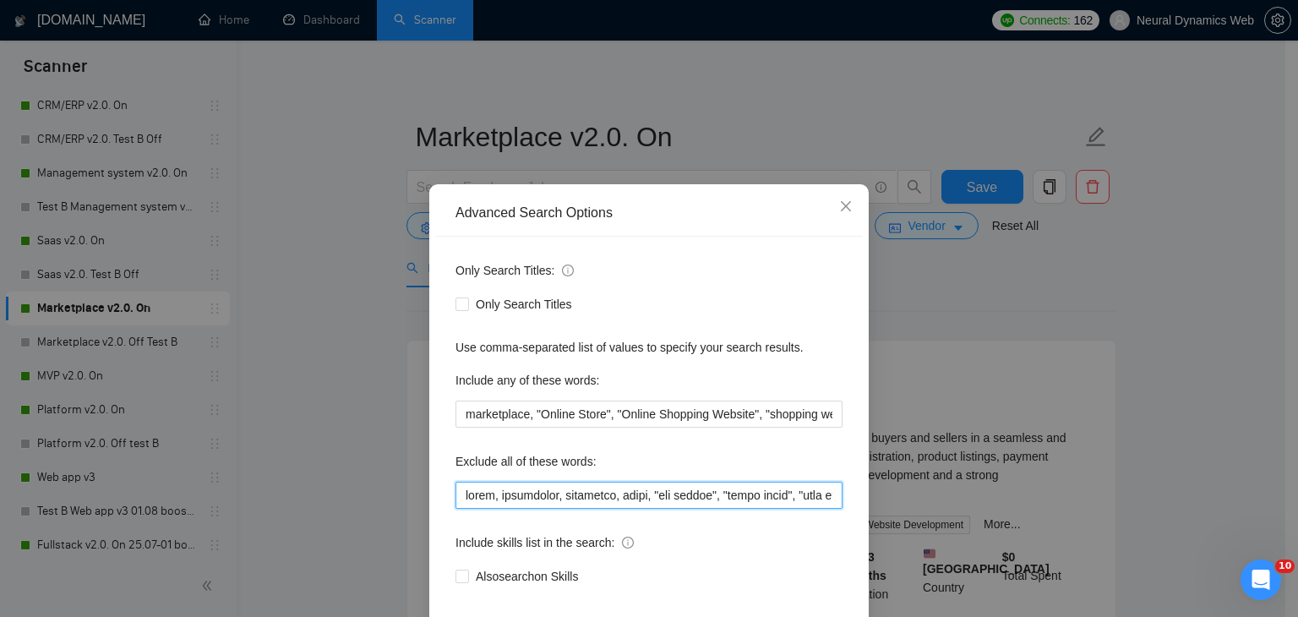
click at [455, 495] on input "text" at bounding box center [648, 495] width 387 height 27
paste input "mobile, website,"
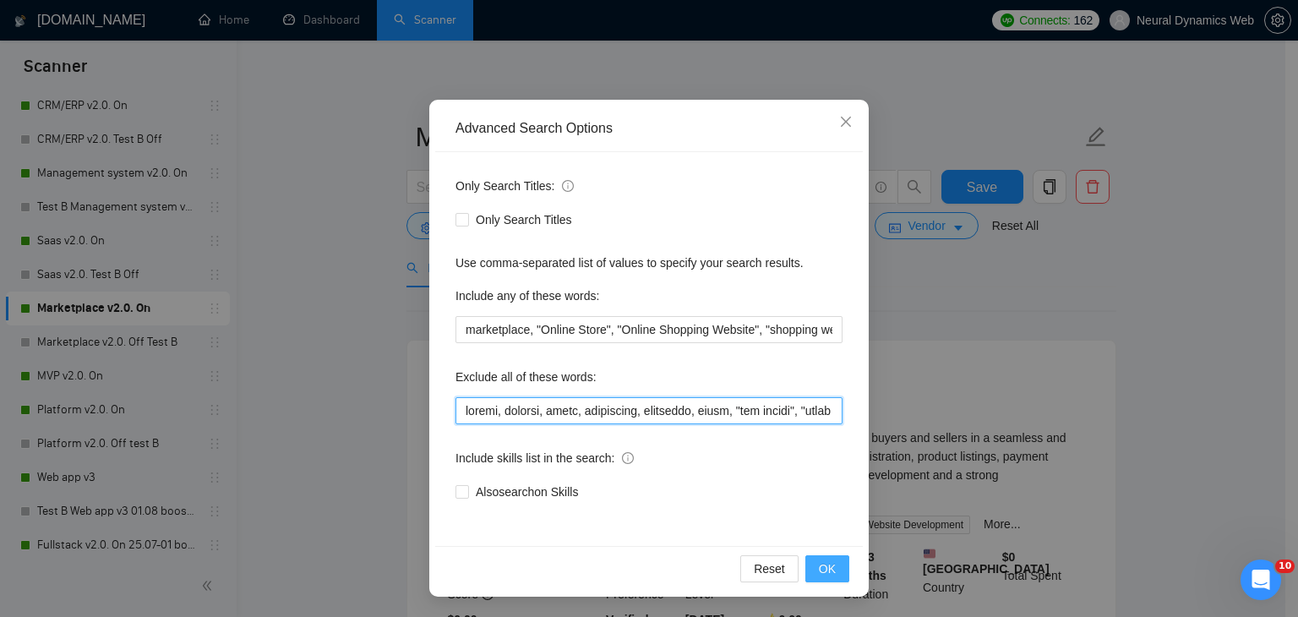
type input "mobile, website, attio, smartsuite, suitedash, suite, "crm expert", "voice agen…"
click at [809, 566] on button "OK" at bounding box center [827, 568] width 44 height 27
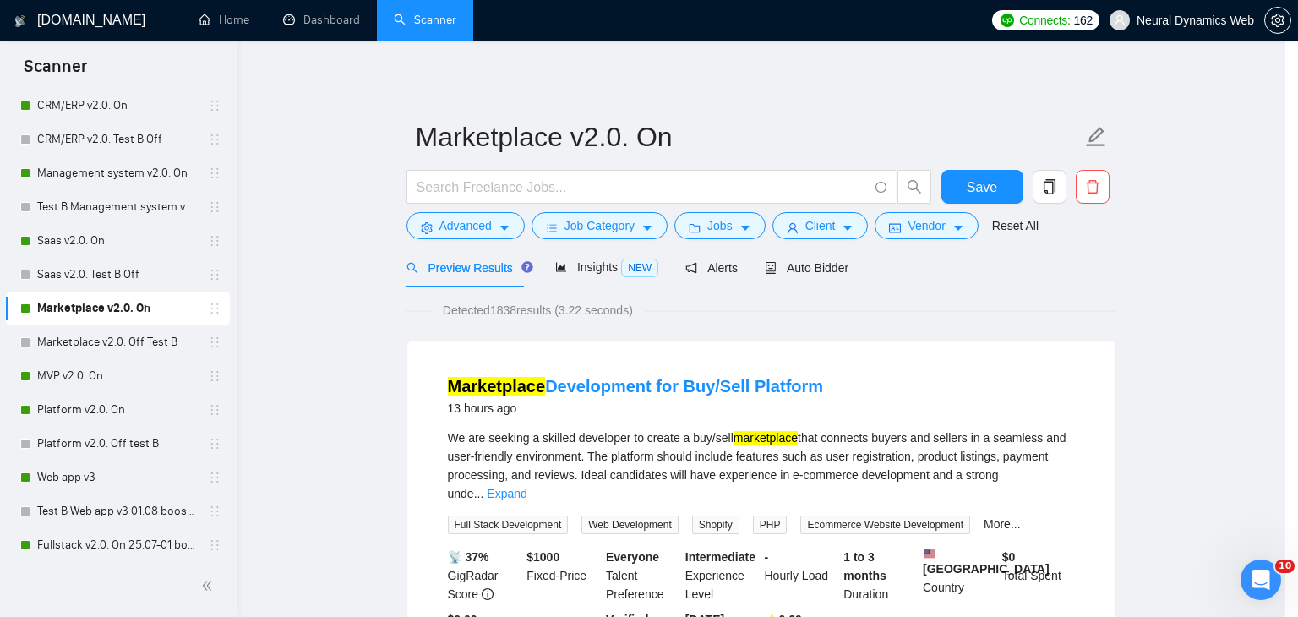
scroll to position [2, 0]
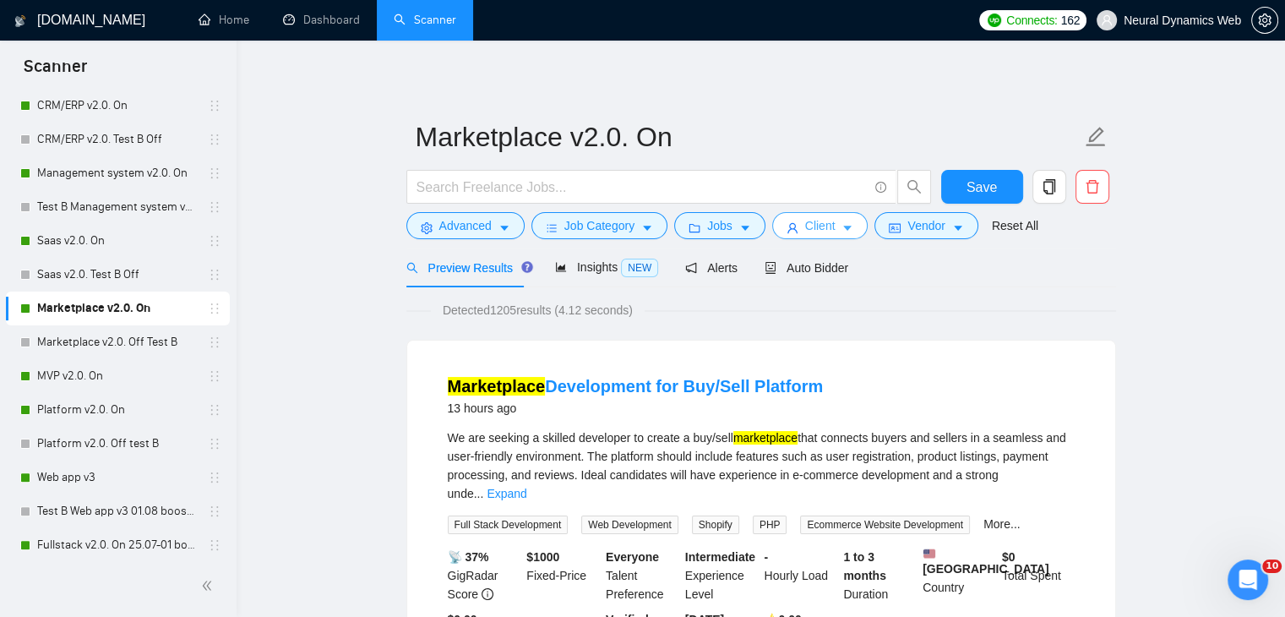
click at [778, 225] on button "Client" at bounding box center [820, 225] width 96 height 27
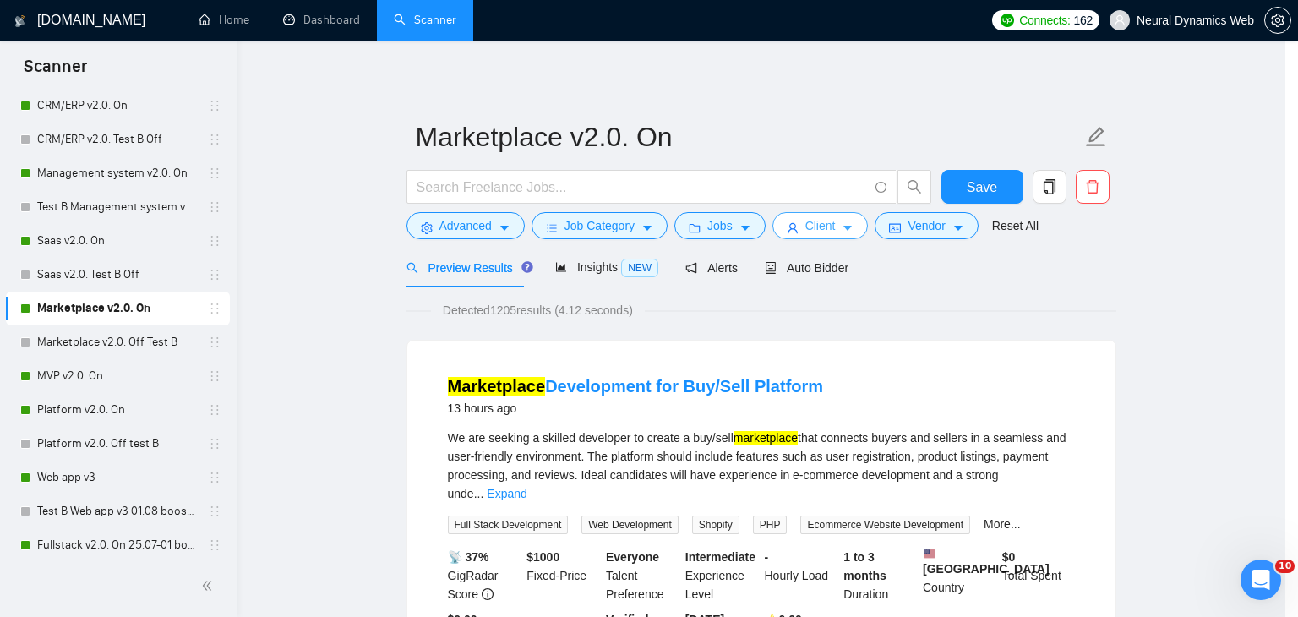
scroll to position [1490, 0]
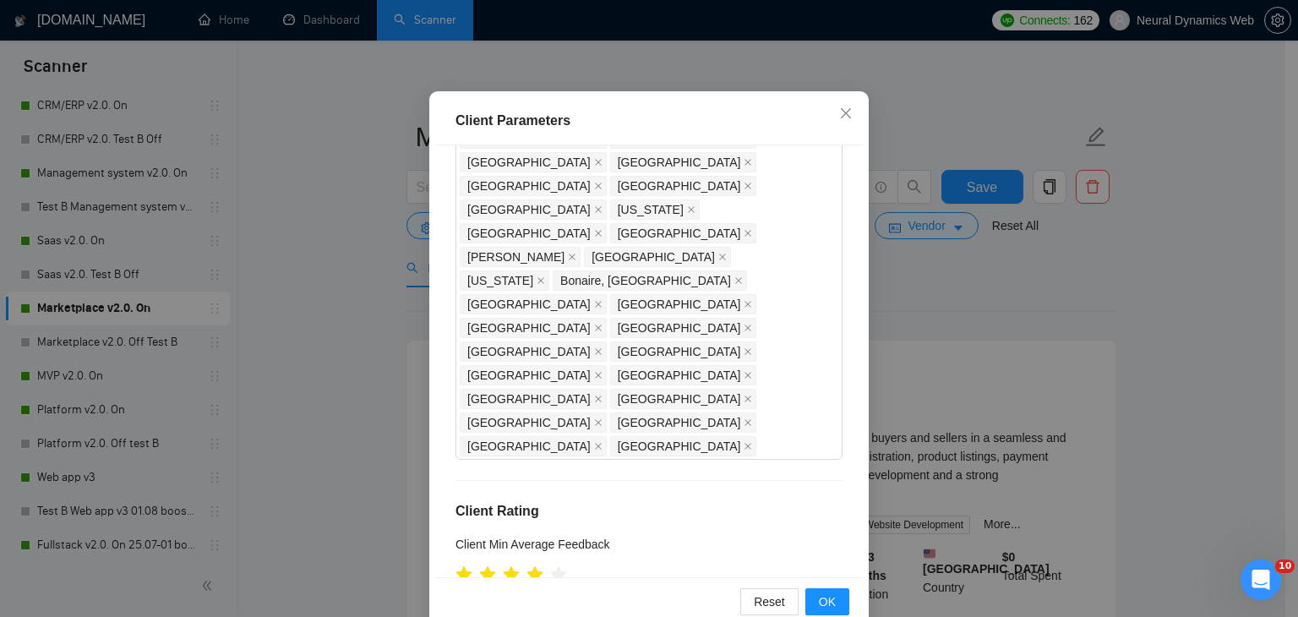
scroll to position [116, 0]
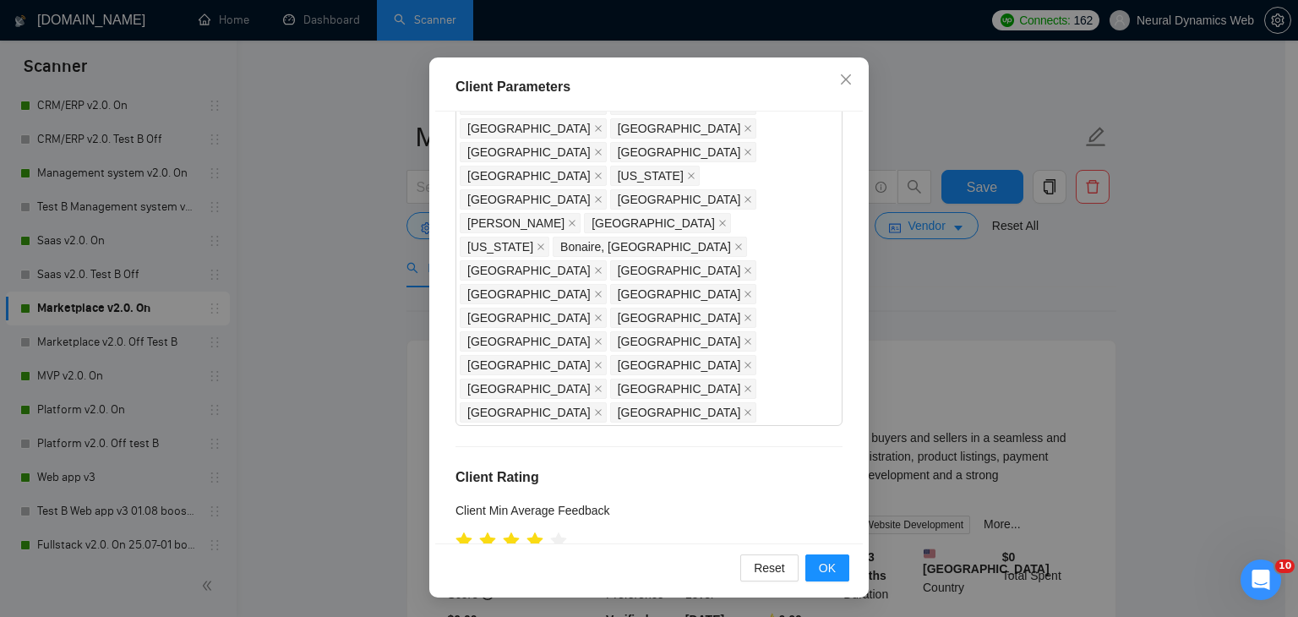
type input "21"
click at [834, 580] on div "Reset OK" at bounding box center [649, 567] width 428 height 48
click at [828, 572] on span "OK" at bounding box center [827, 567] width 17 height 19
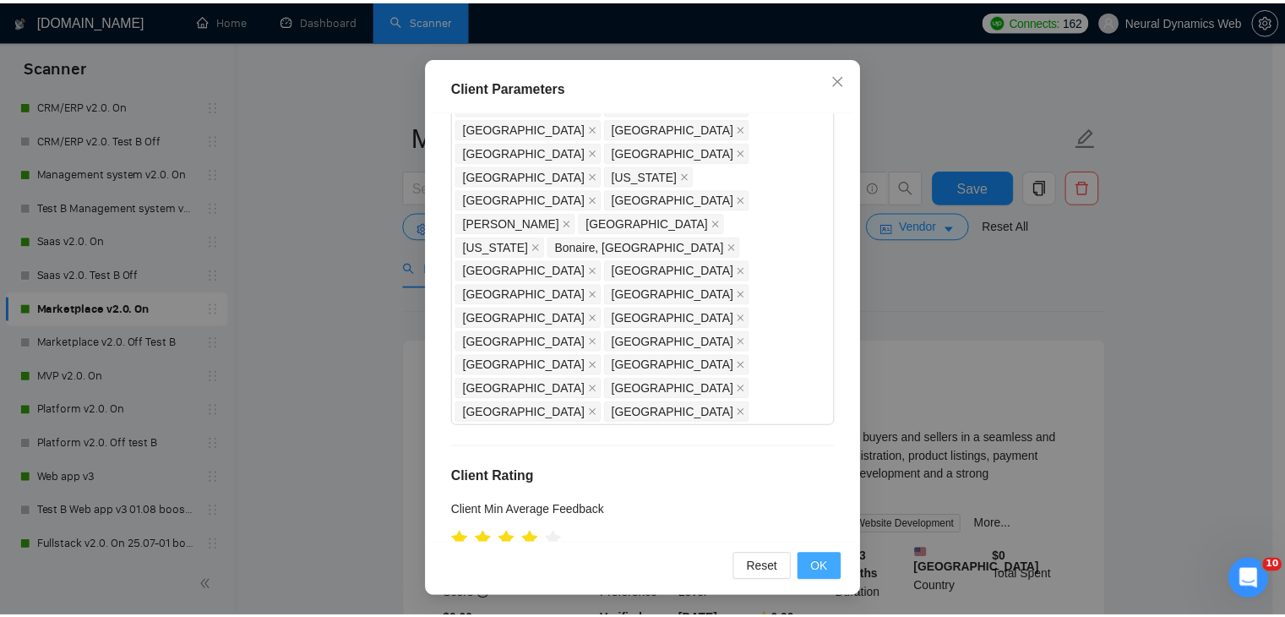
scroll to position [44, 0]
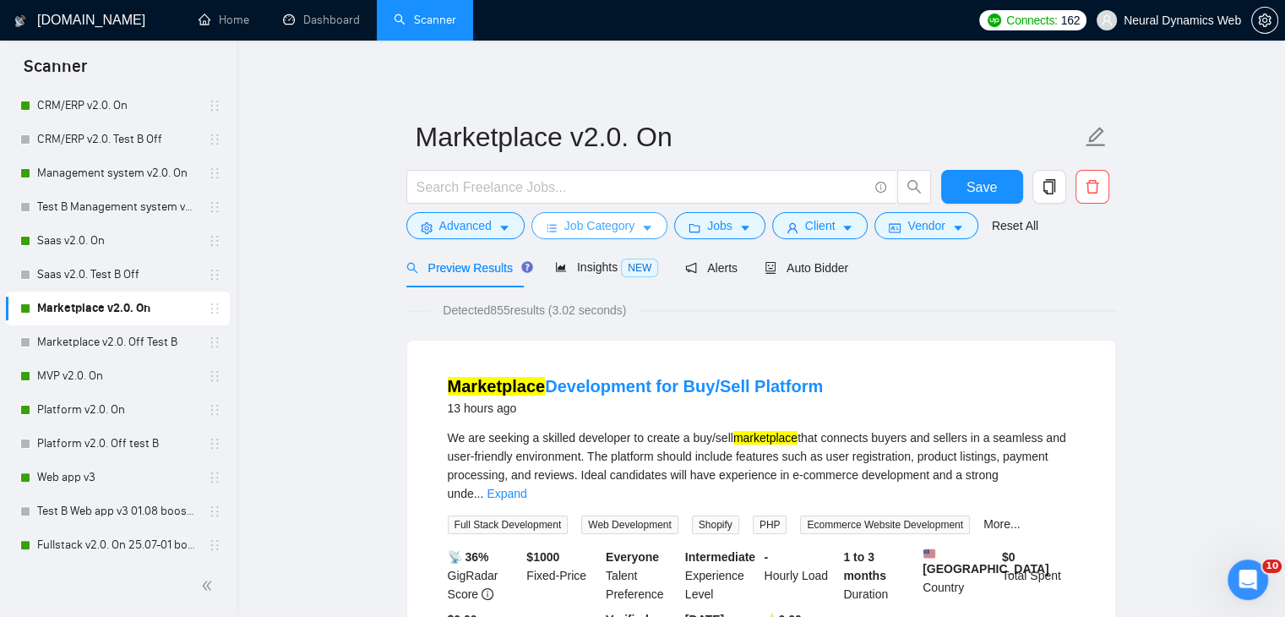
click at [622, 222] on span "Job Category" at bounding box center [599, 225] width 70 height 19
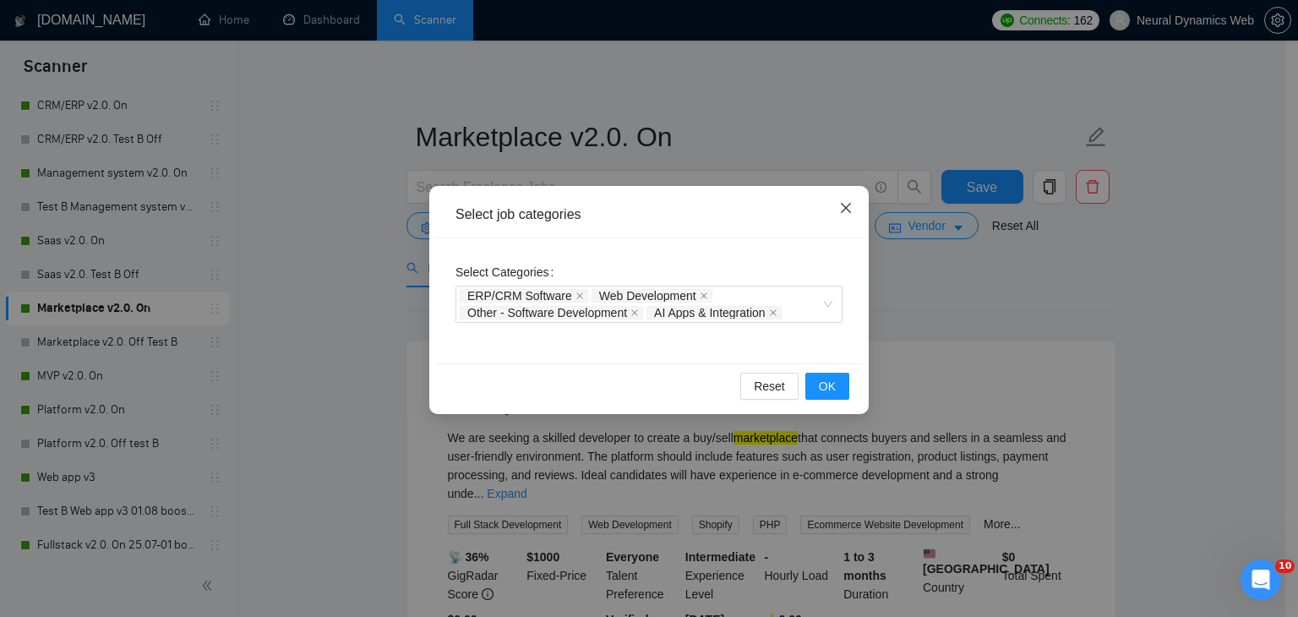
click at [823, 221] on span "Close" at bounding box center [846, 209] width 46 height 46
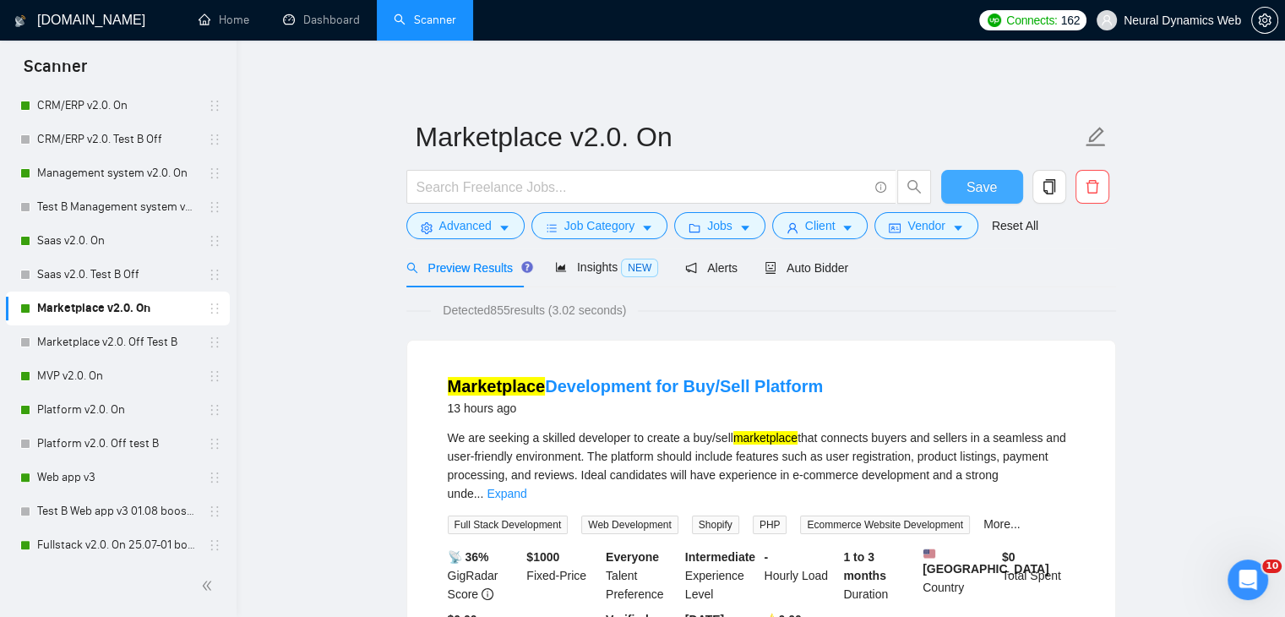
click at [967, 193] on span "Save" at bounding box center [982, 187] width 30 height 21
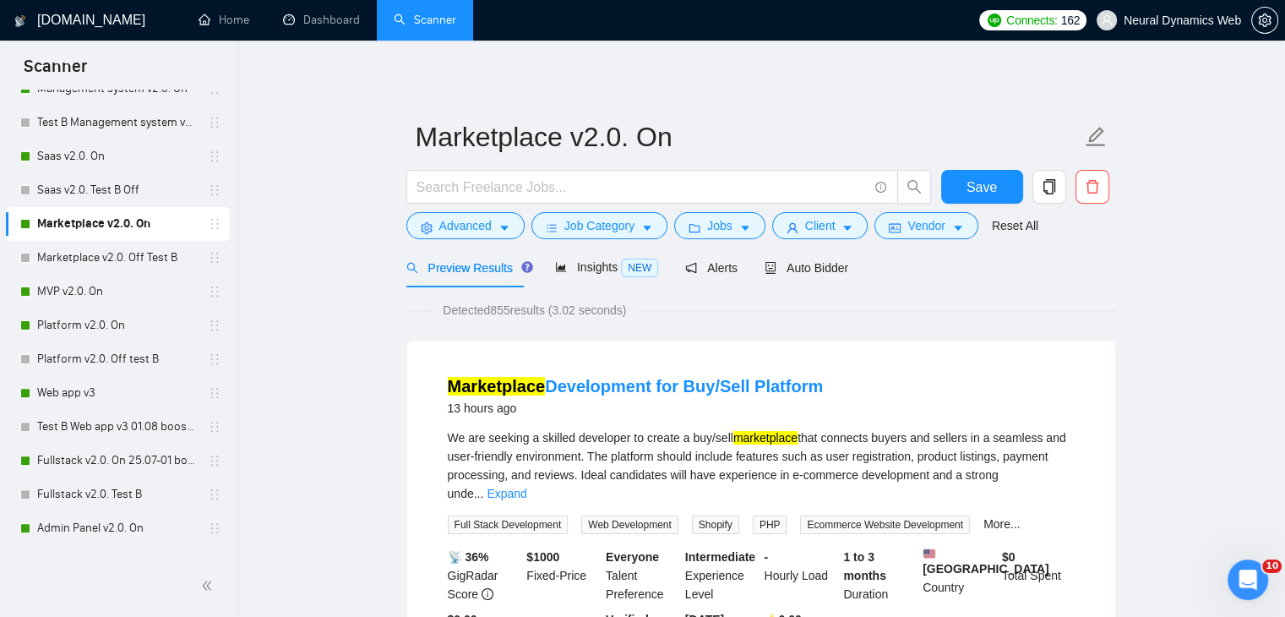
drag, startPoint x: 47, startPoint y: 286, endPoint x: 282, endPoint y: 286, distance: 234.9
click at [47, 286] on link "MVP v2.0. On" at bounding box center [117, 292] width 161 height 34
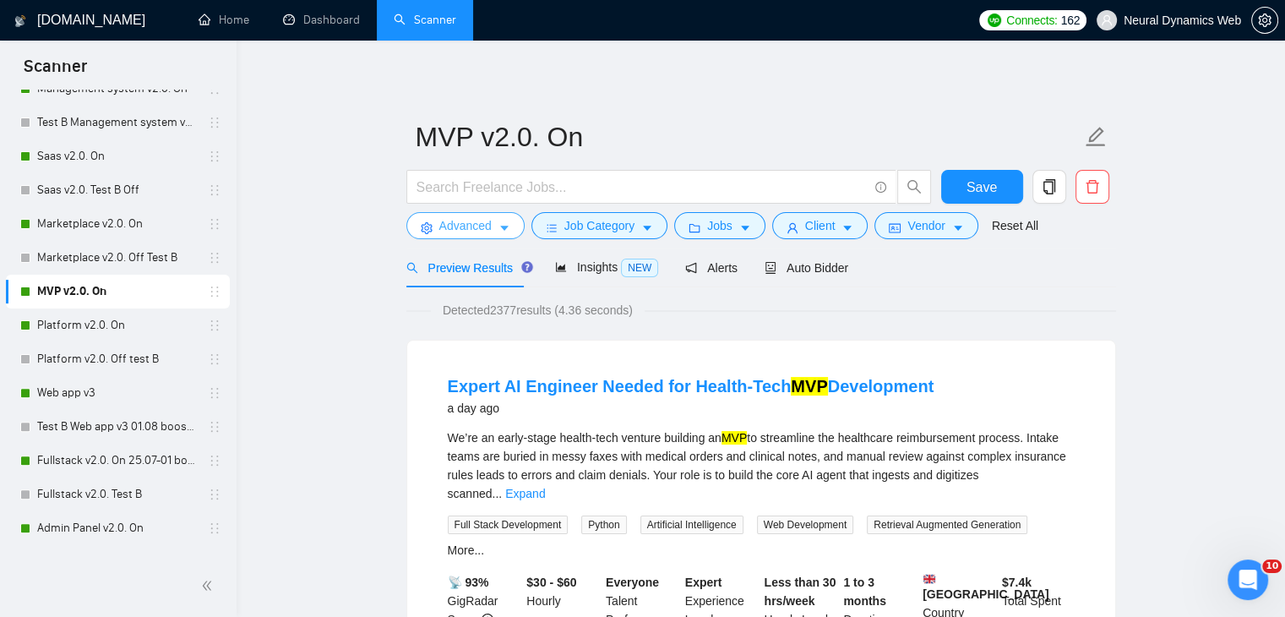
click at [452, 231] on span "Advanced" at bounding box center [465, 225] width 52 height 19
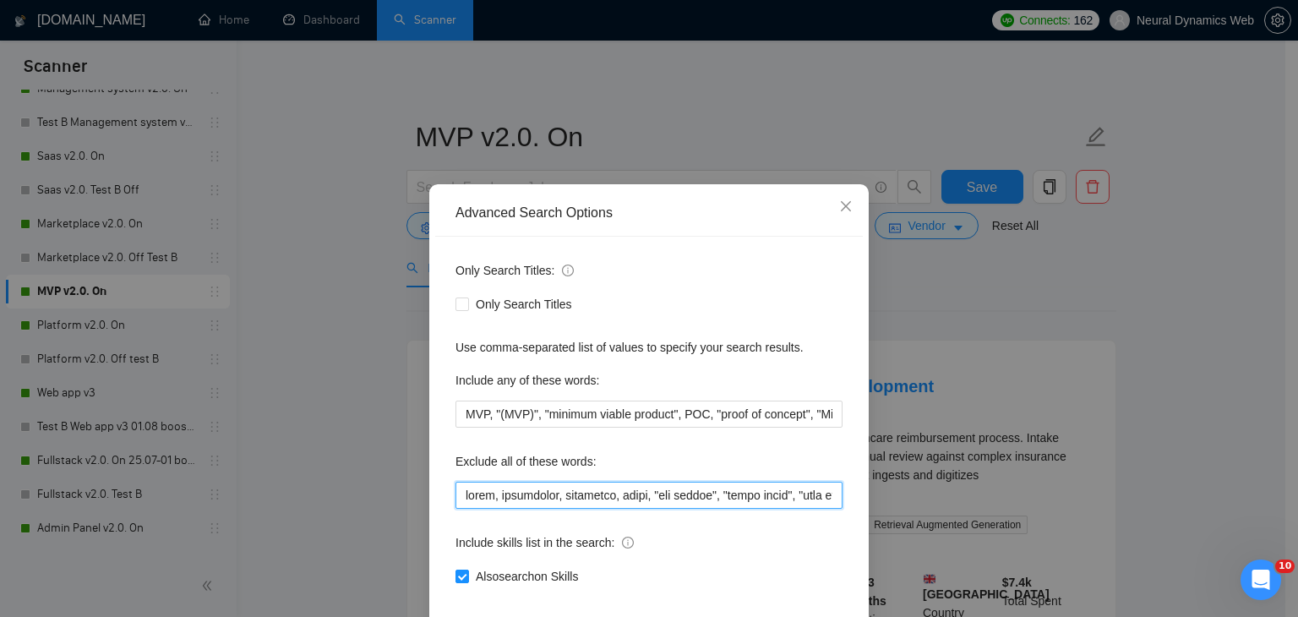
click at [461, 498] on input "text" at bounding box center [648, 495] width 387 height 27
click at [843, 210] on icon "close" at bounding box center [846, 206] width 14 height 14
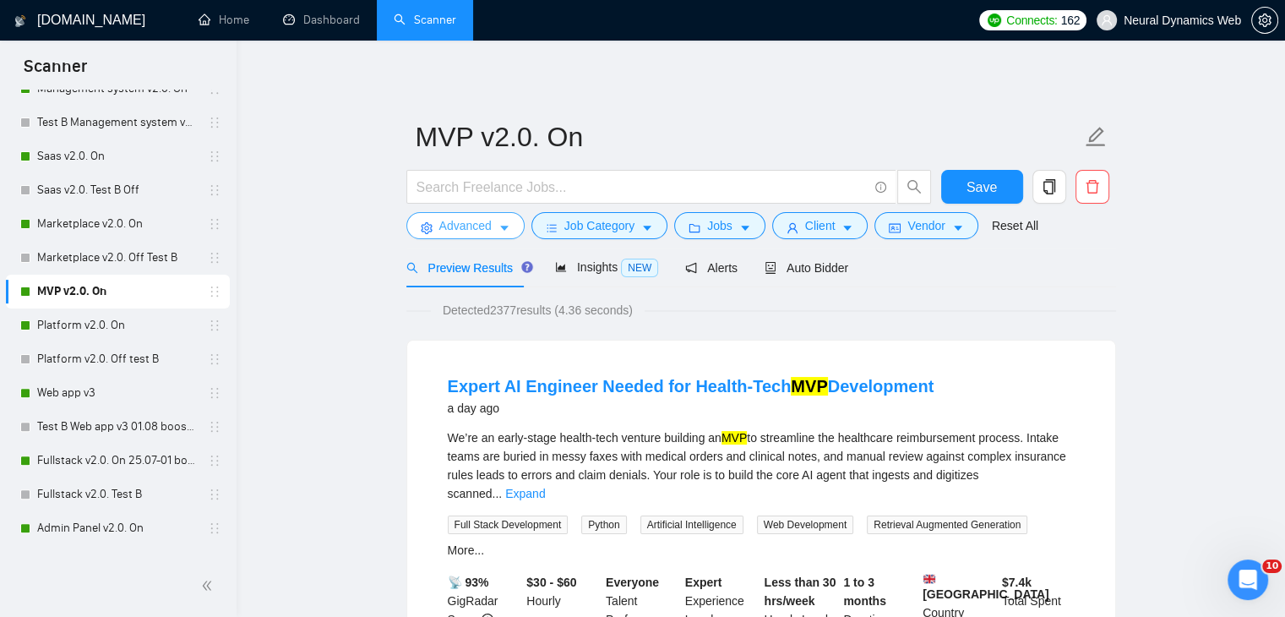
click at [451, 229] on span "Advanced" at bounding box center [465, 225] width 52 height 19
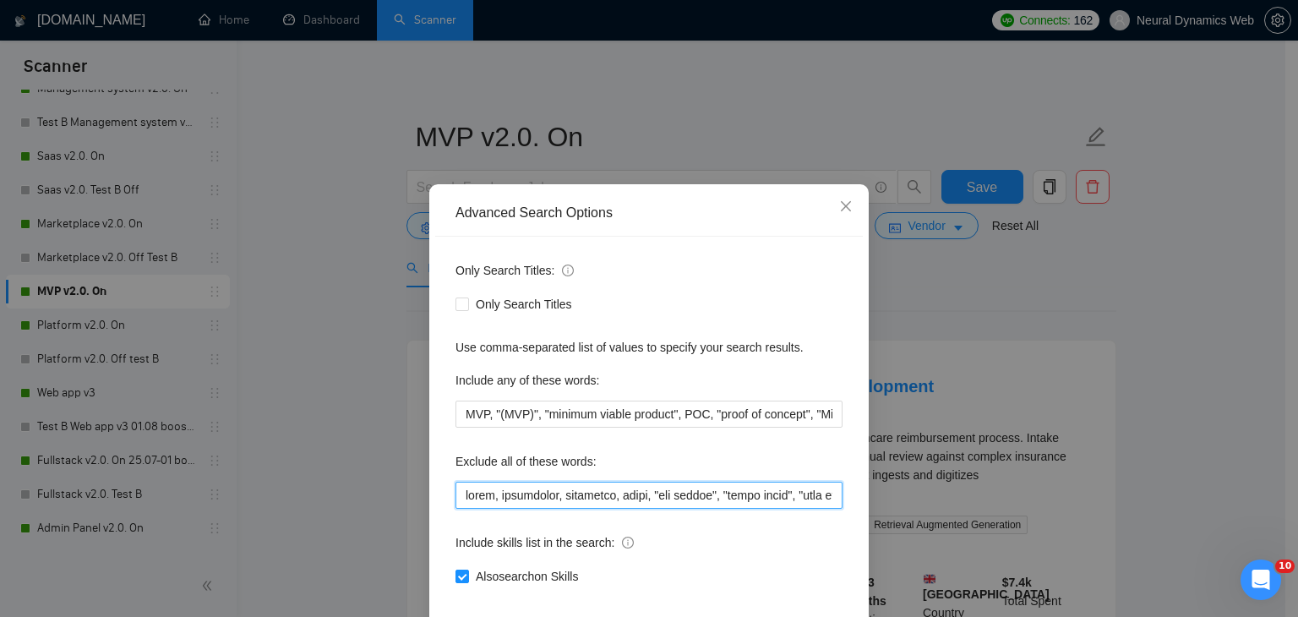
click at [455, 498] on input "text" at bounding box center [648, 495] width 387 height 27
paste input "mobile, website,"
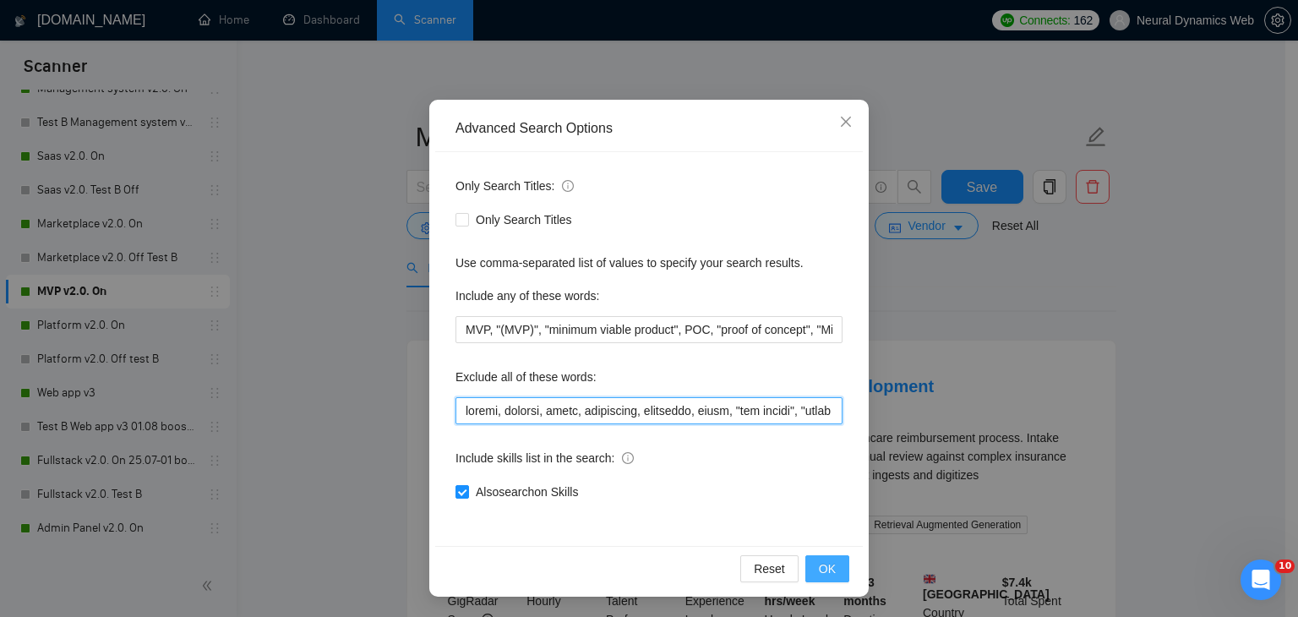
type input "mobile, website, attio, smartsuite, suitedash, suite, "crm expert", "voice agen…"
click at [822, 565] on span "OK" at bounding box center [827, 568] width 17 height 19
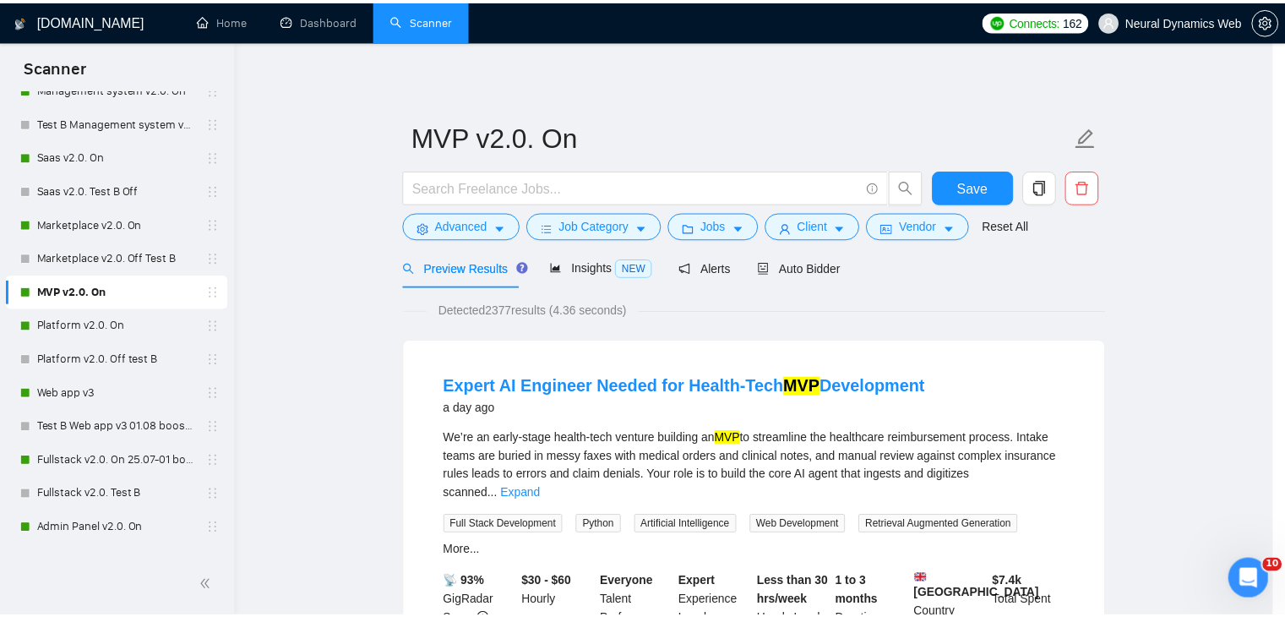
scroll to position [2, 0]
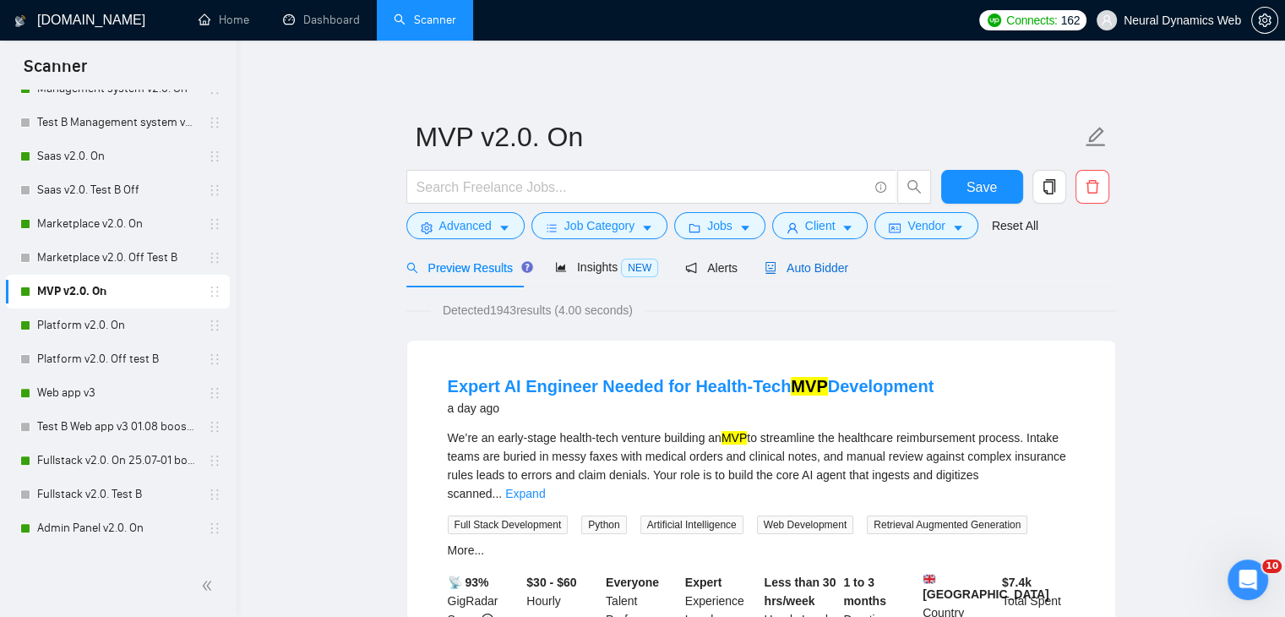
click at [784, 271] on span "Auto Bidder" at bounding box center [807, 268] width 84 height 14
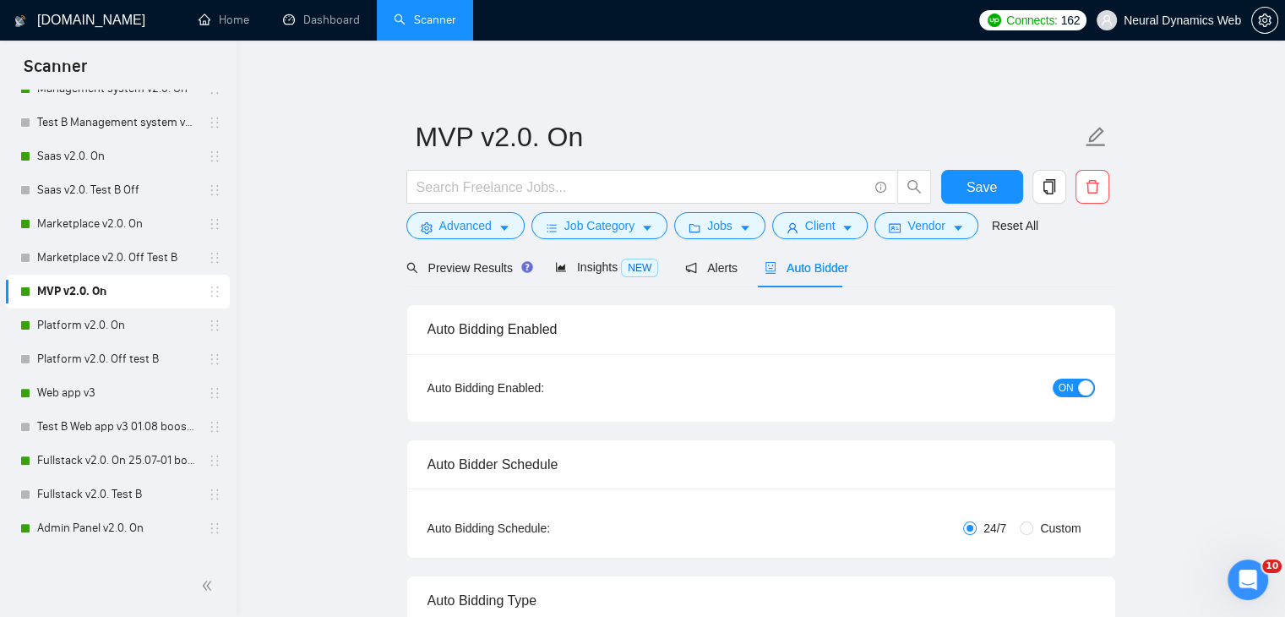
checkbox input "true"
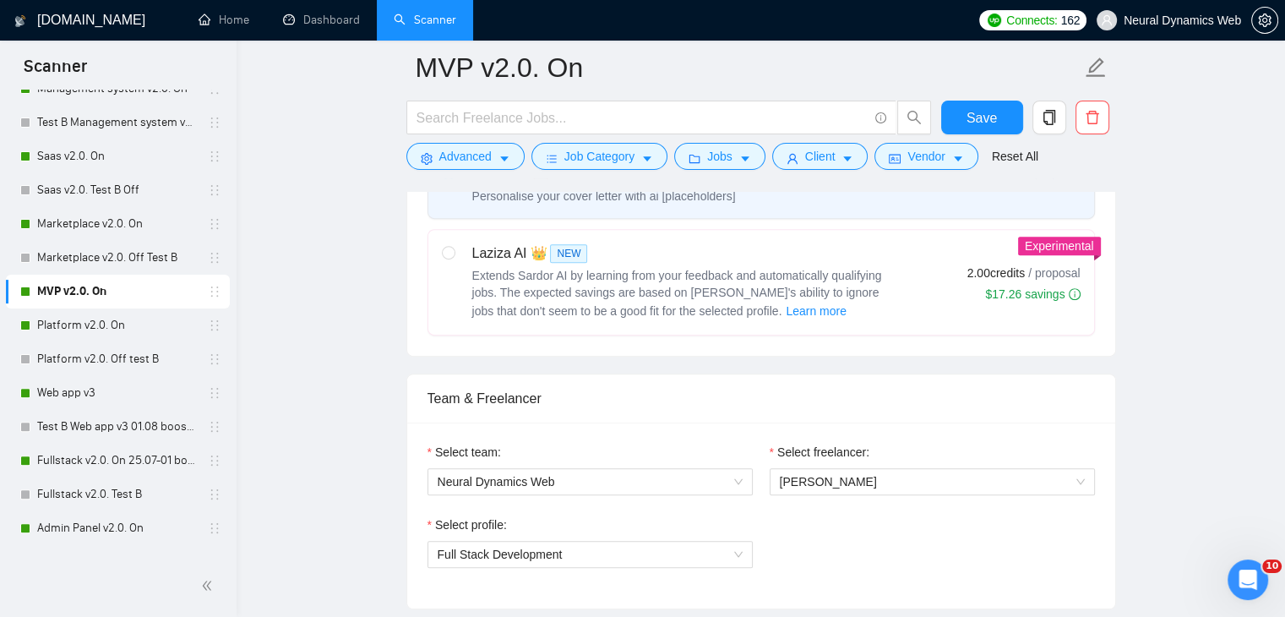
scroll to position [1014, 0]
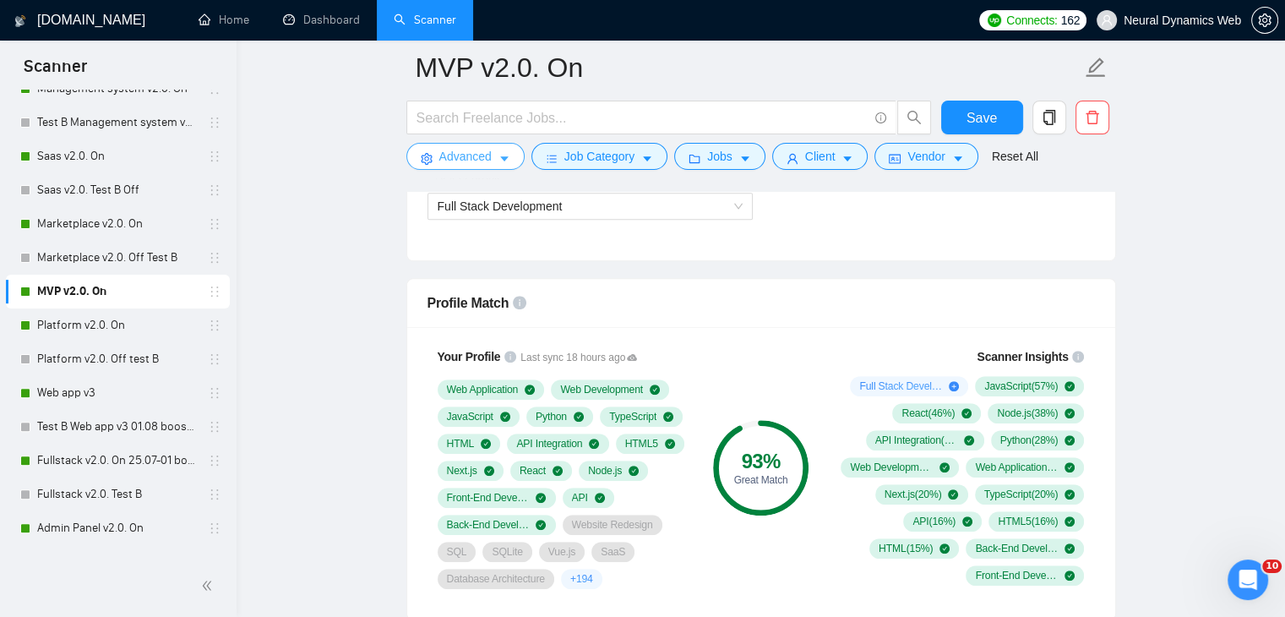
click at [466, 154] on span "Advanced" at bounding box center [465, 156] width 52 height 19
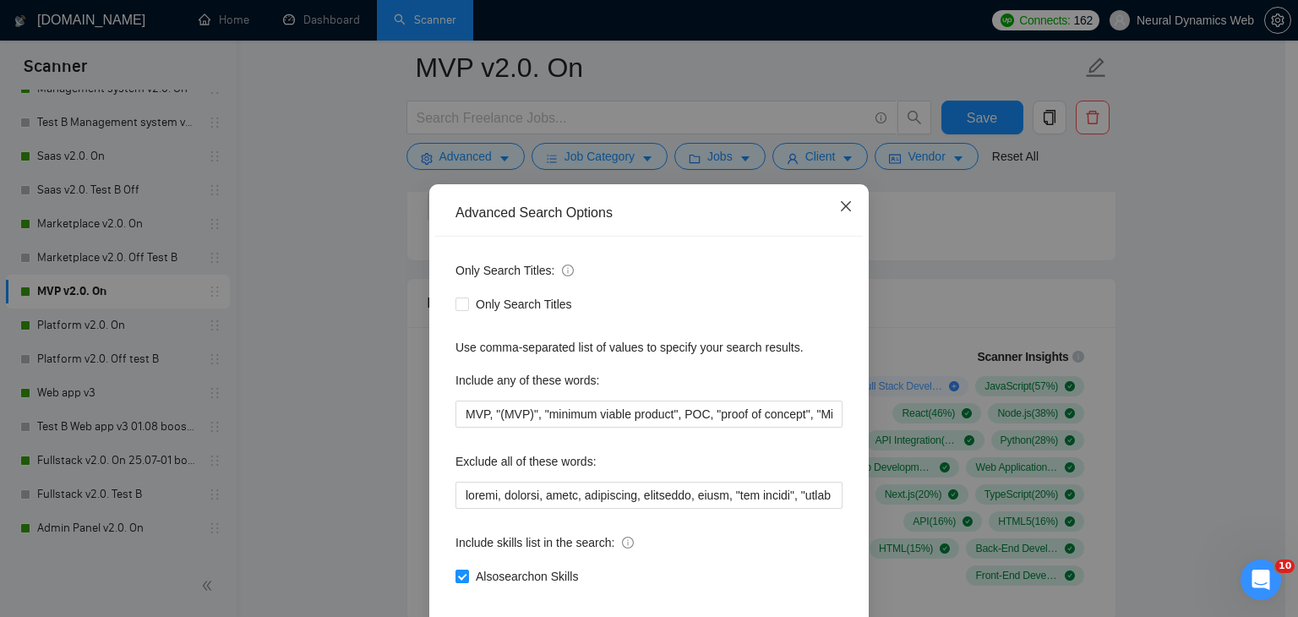
click at [845, 221] on span "Close" at bounding box center [846, 207] width 46 height 46
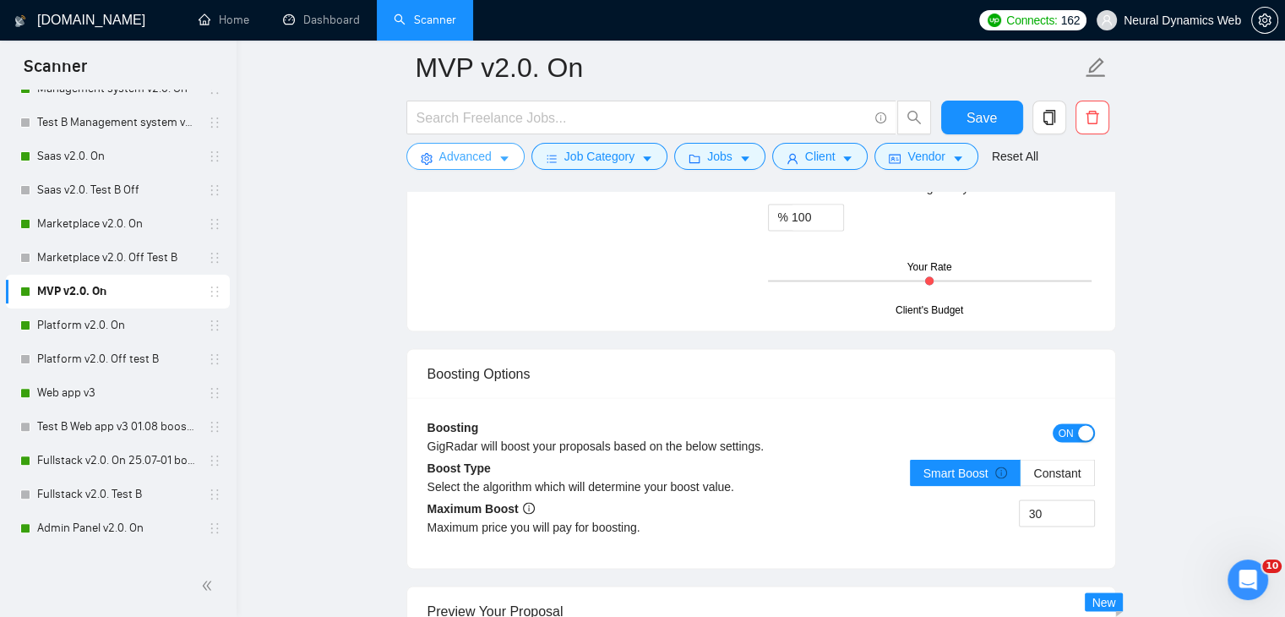
scroll to position [2957, 0]
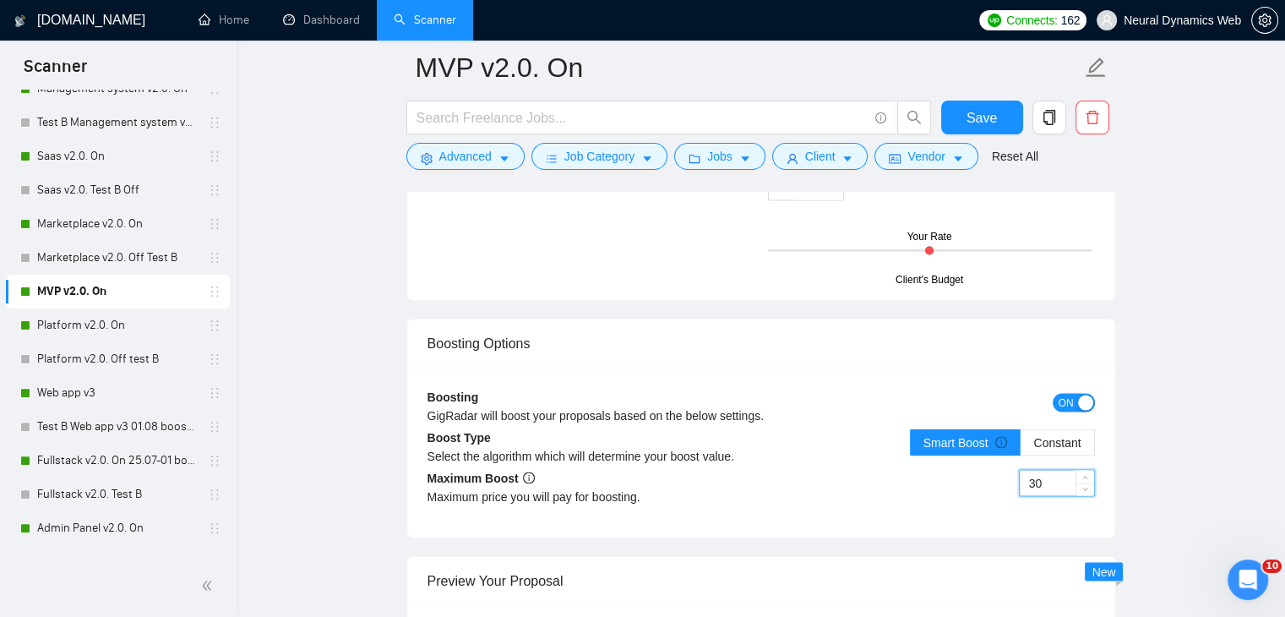
drag, startPoint x: 1047, startPoint y: 479, endPoint x: 1002, endPoint y: 484, distance: 45.1
click at [1002, 484] on div "30" at bounding box center [928, 492] width 334 height 47
type input "50"
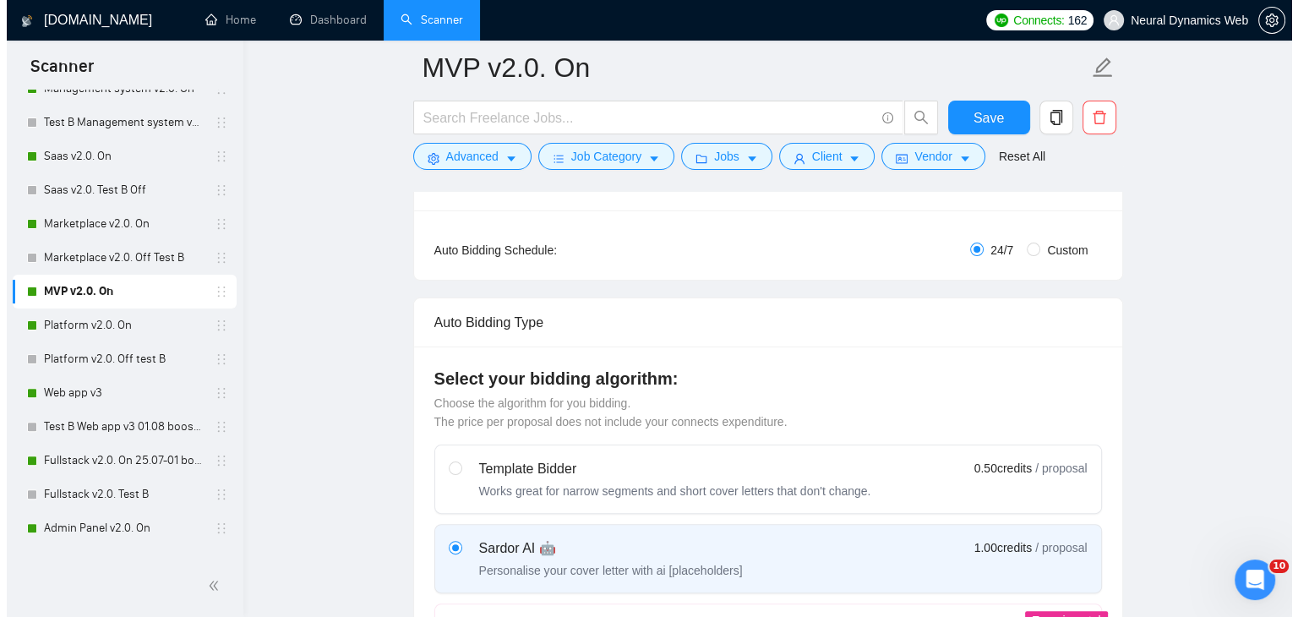
scroll to position [0, 0]
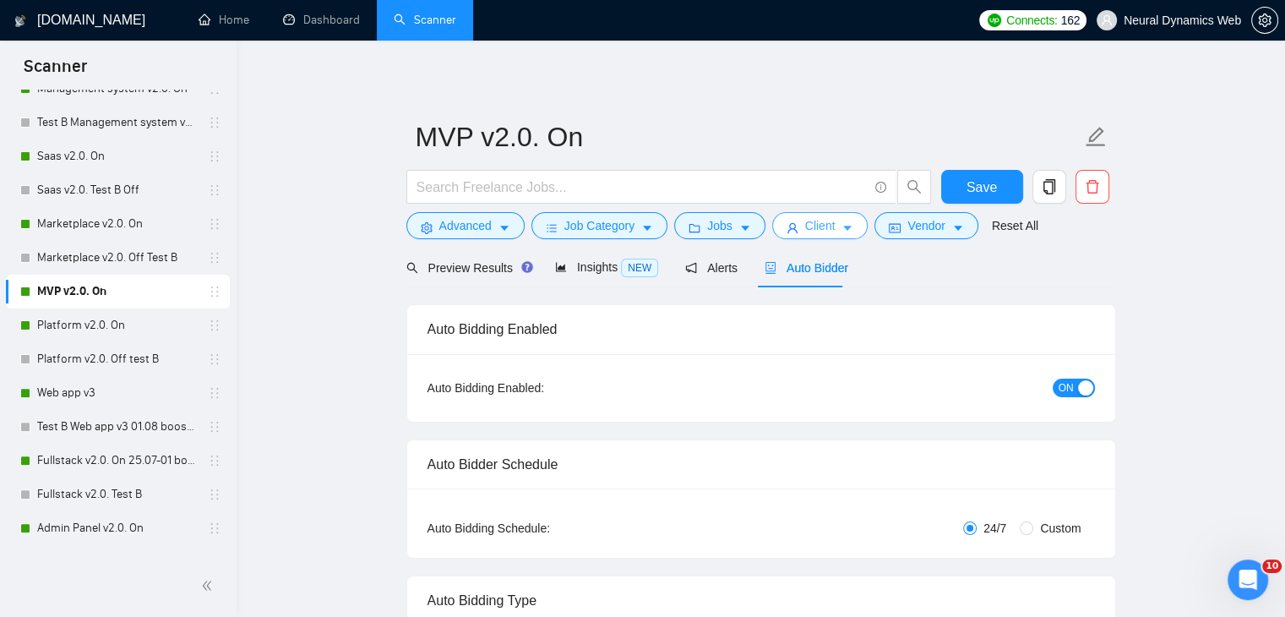
click at [798, 236] on button "Client" at bounding box center [820, 225] width 96 height 27
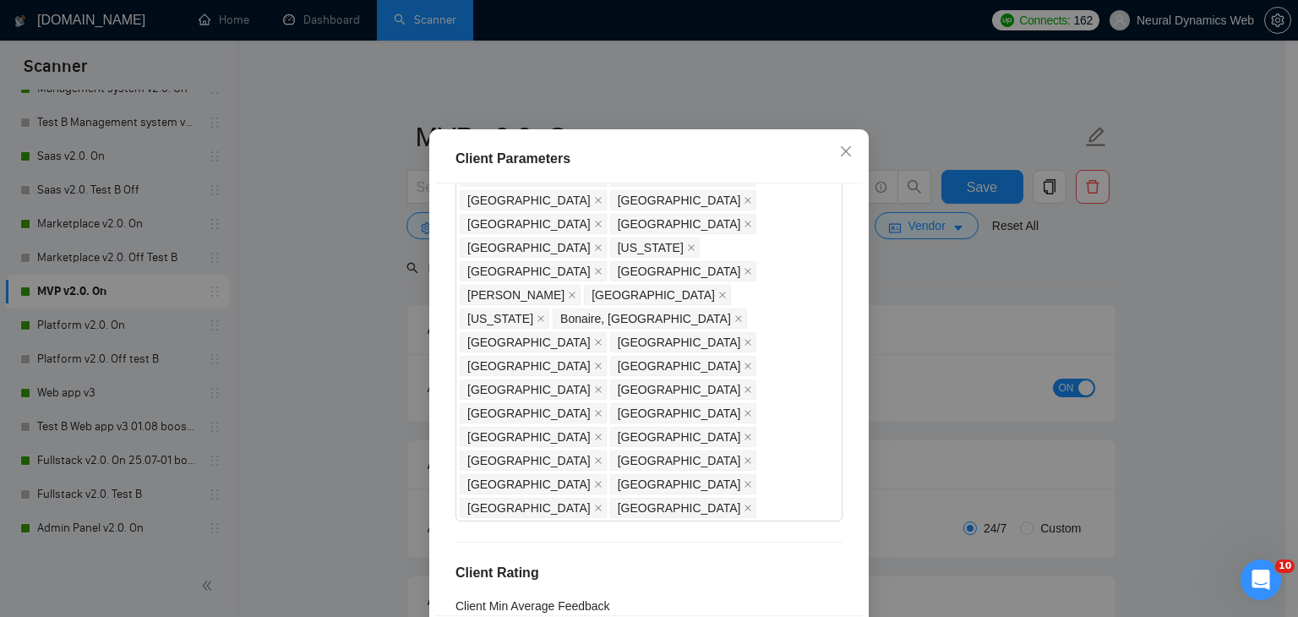
drag, startPoint x: 498, startPoint y: 276, endPoint x: 434, endPoint y: 276, distance: 63.4
click at [435, 276] on div "Client Location Include Client Countries Select Exclude Client Countries [GEOGR…" at bounding box center [649, 399] width 428 height 432
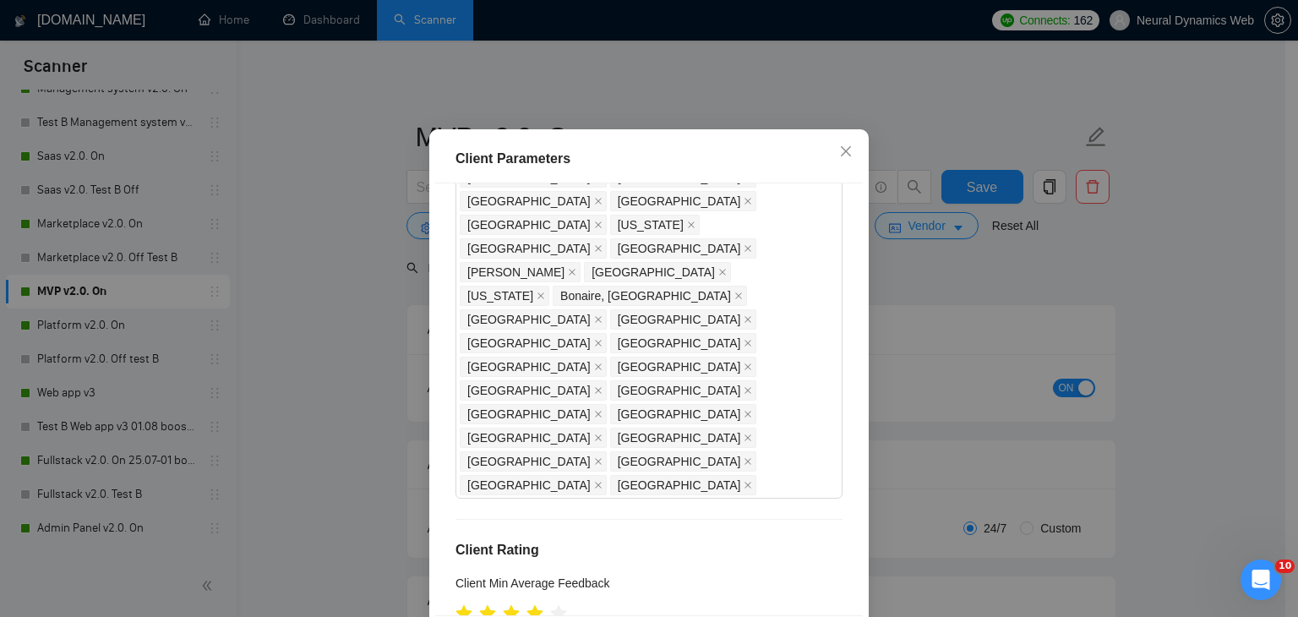
scroll to position [1514, 0]
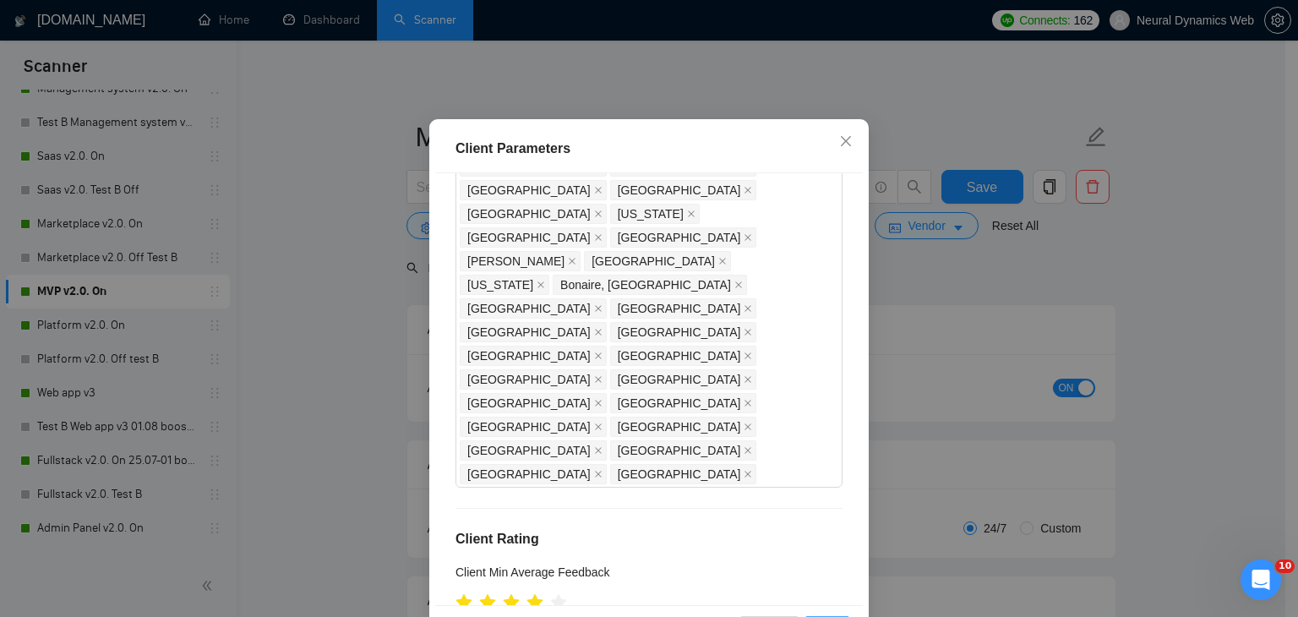
type input "21"
click at [825, 616] on span "OK" at bounding box center [827, 629] width 17 height 19
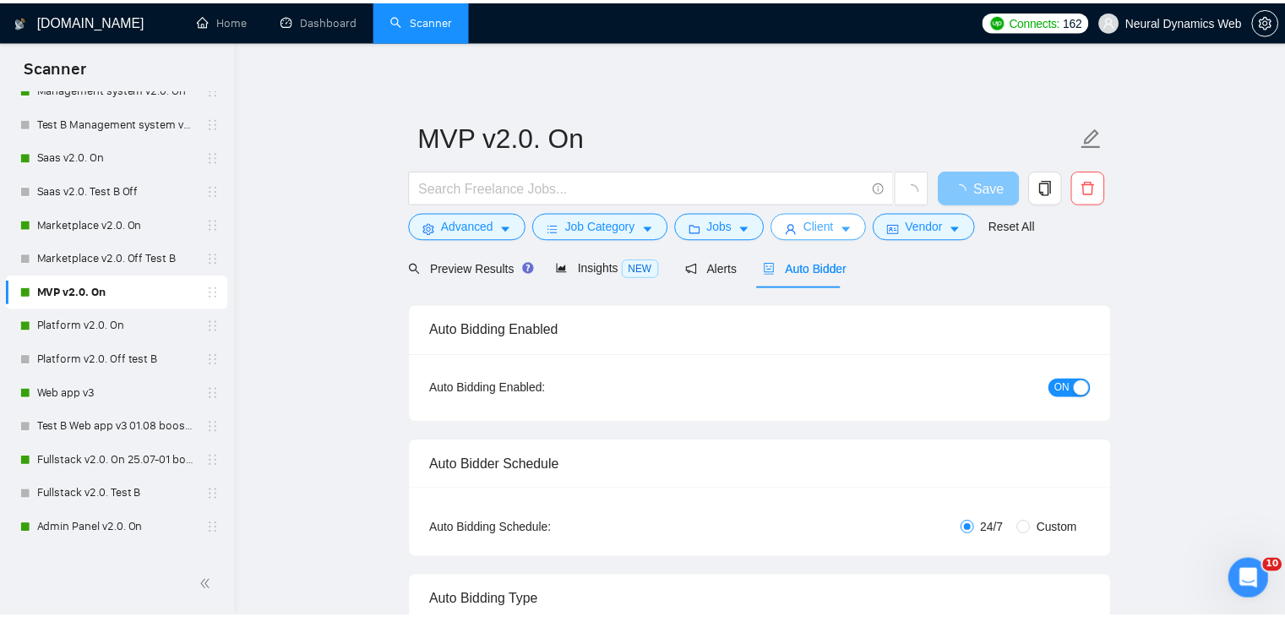
scroll to position [0, 0]
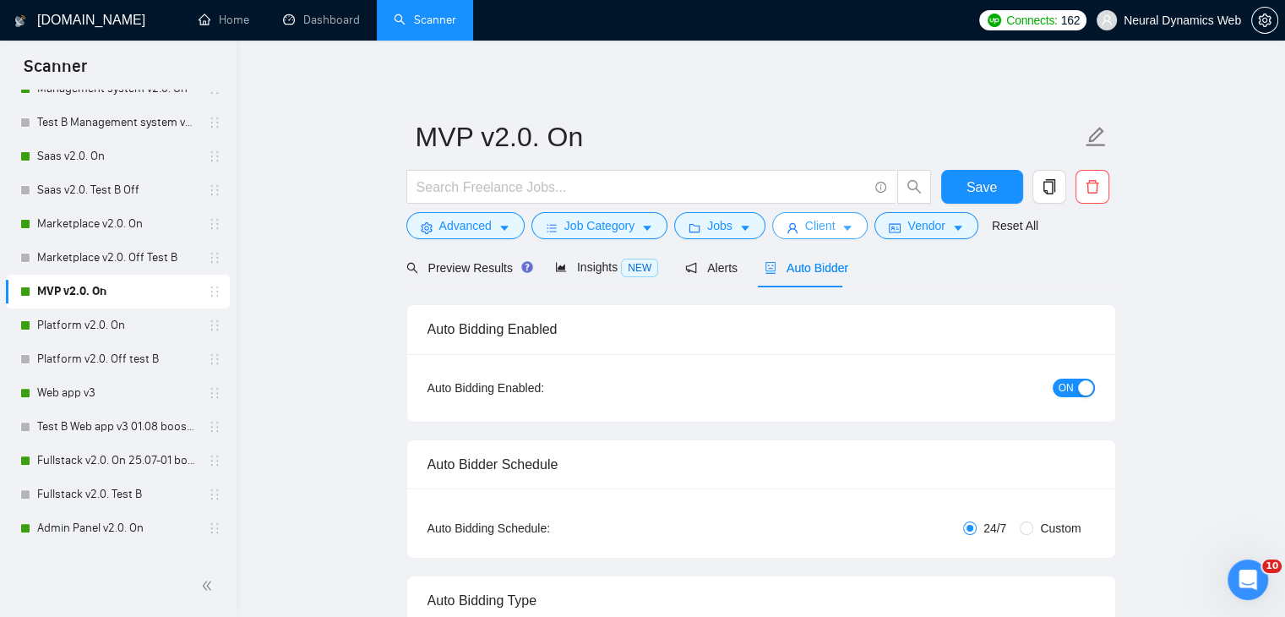
click at [787, 229] on icon "user" at bounding box center [792, 228] width 10 height 10
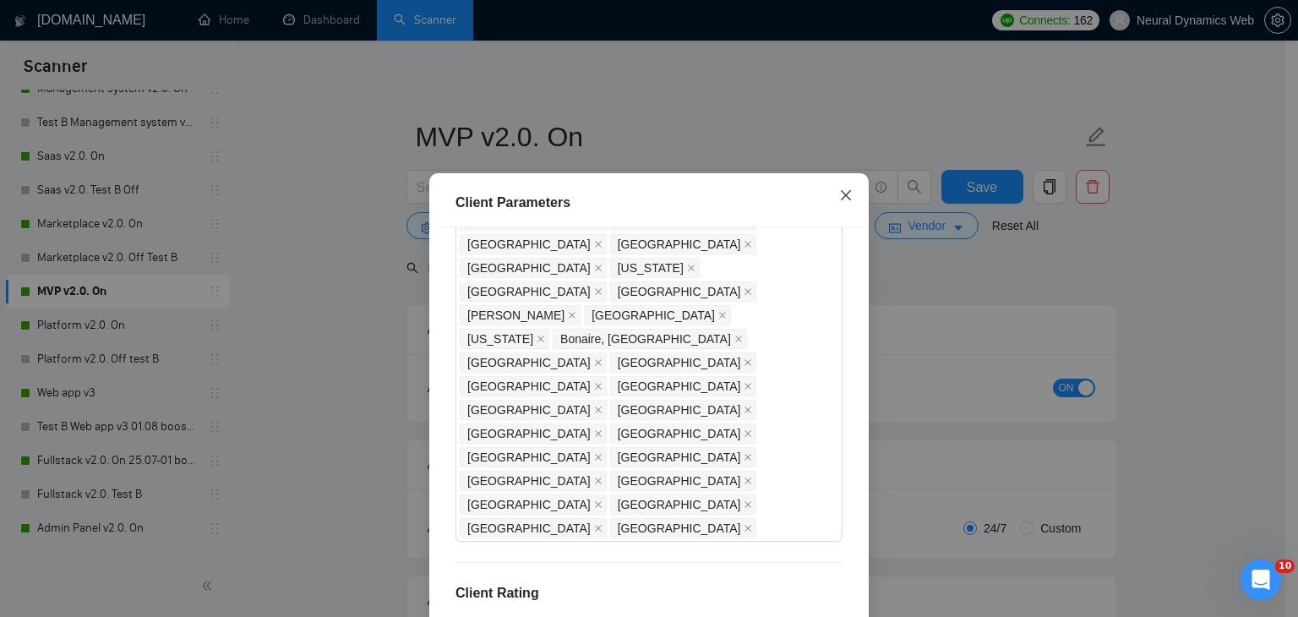
click at [844, 196] on icon "close" at bounding box center [846, 195] width 14 height 14
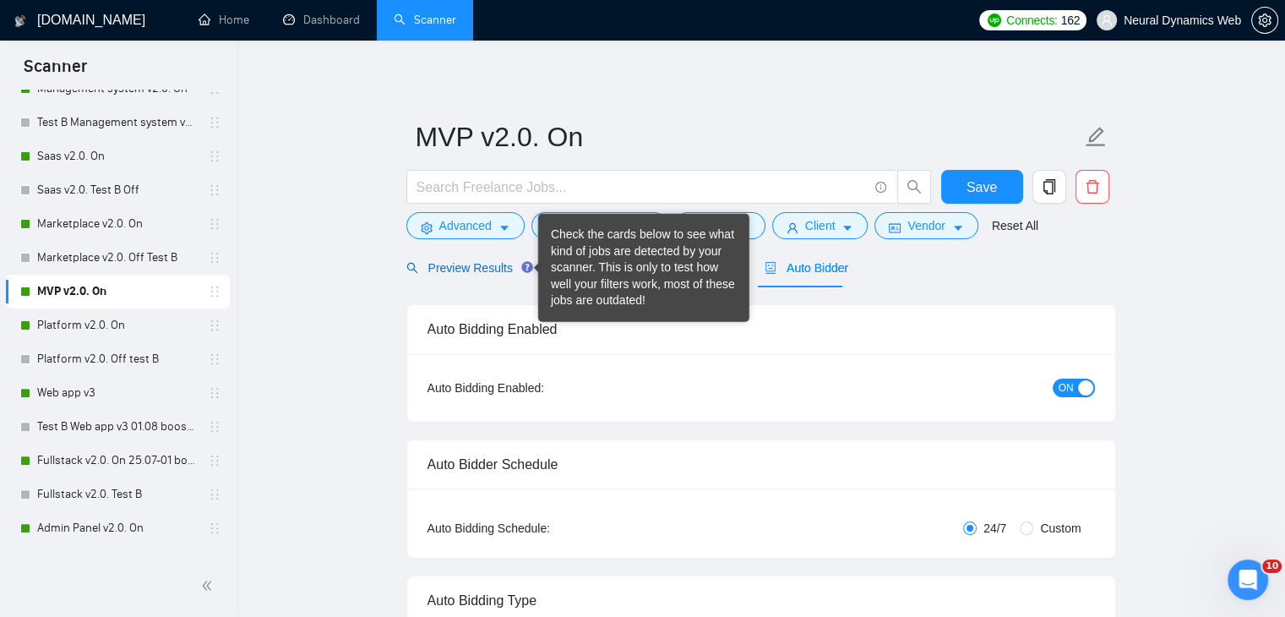
click at [503, 265] on span "Preview Results" at bounding box center [467, 268] width 122 height 14
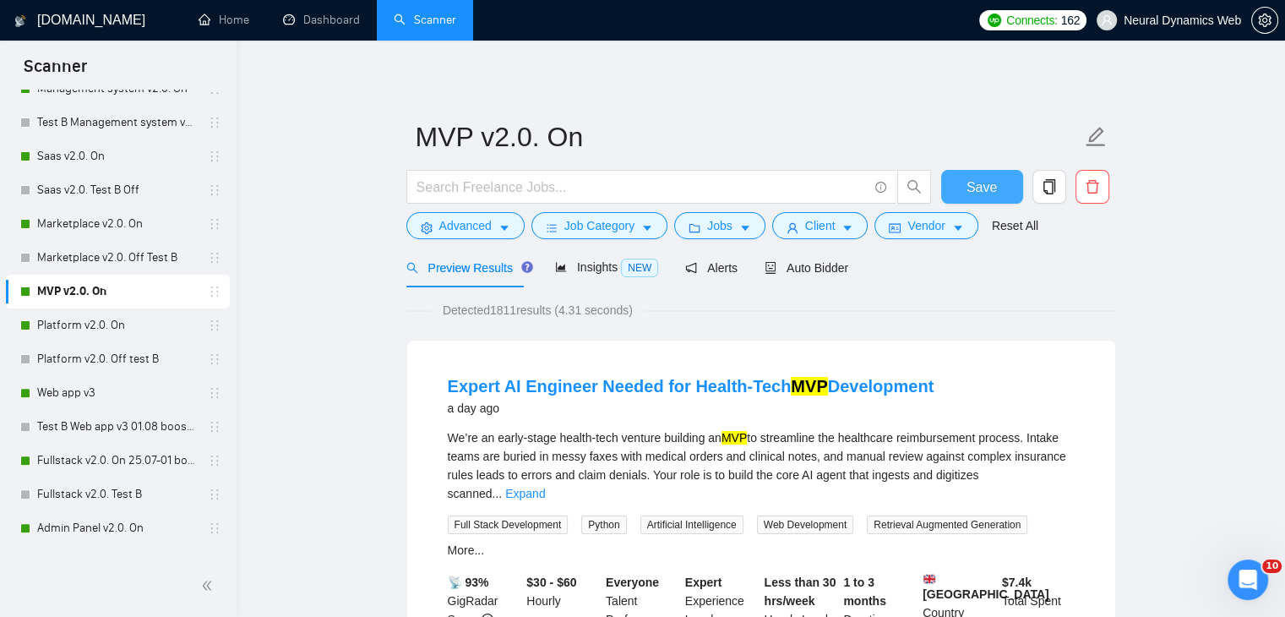
click at [967, 192] on span "Save" at bounding box center [982, 187] width 30 height 21
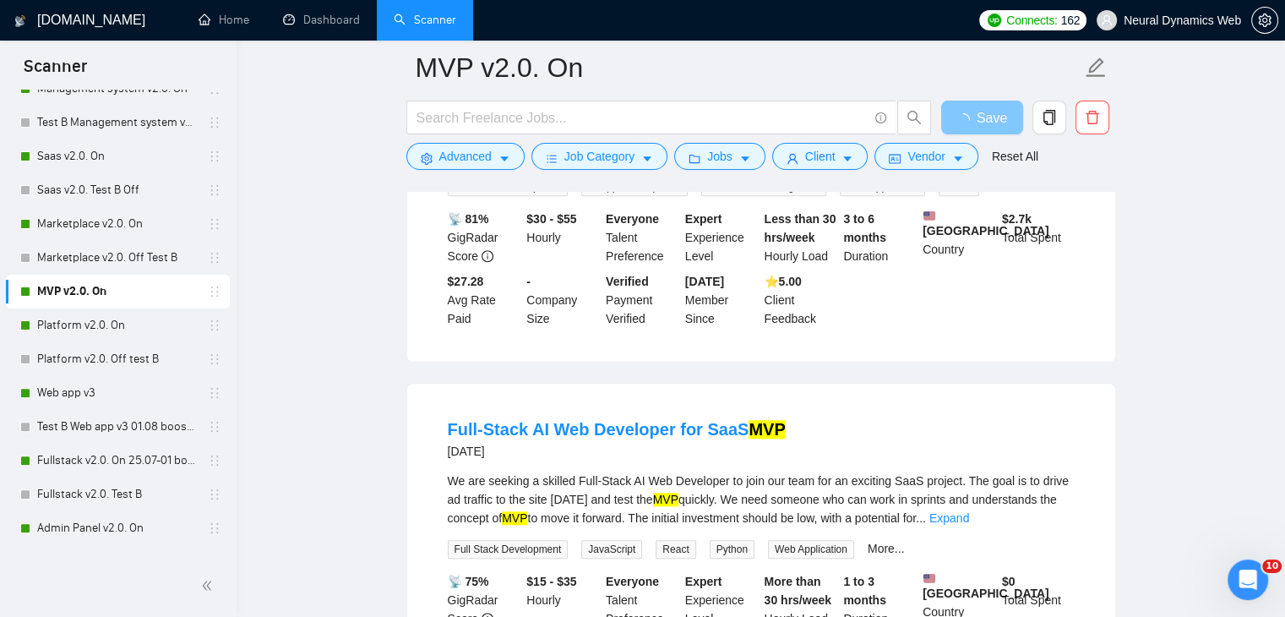
scroll to position [1521, 0]
click at [62, 328] on link "Platform v2.0. On" at bounding box center [117, 325] width 161 height 34
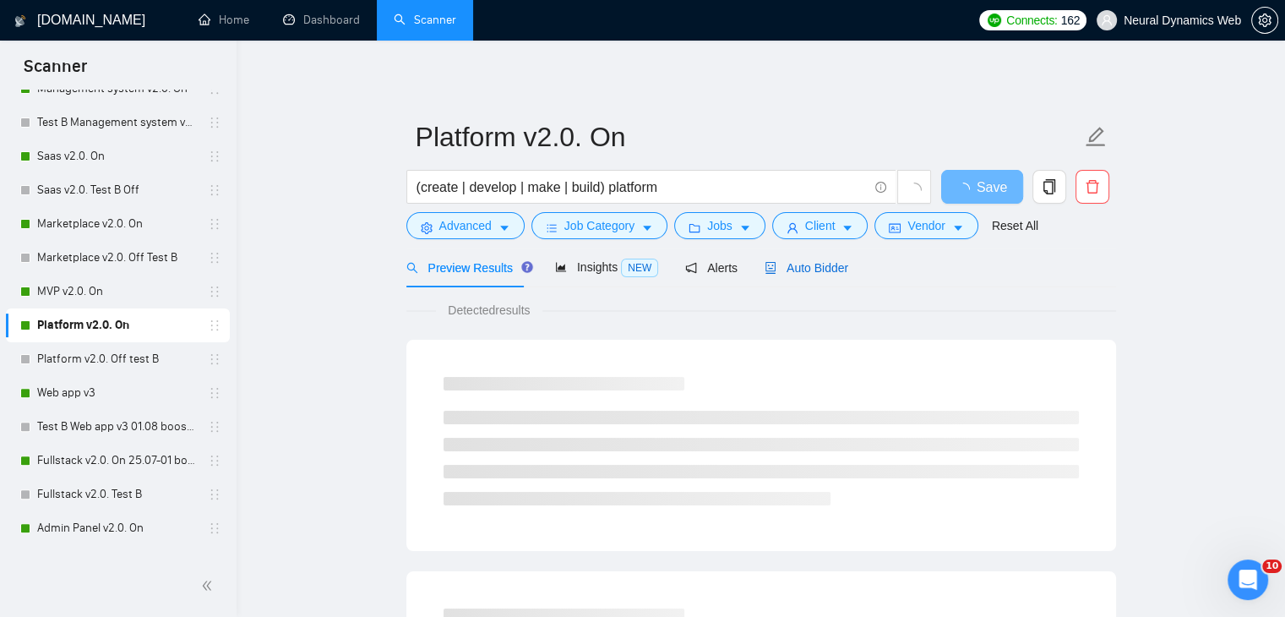
click at [828, 267] on span "Auto Bidder" at bounding box center [807, 268] width 84 height 14
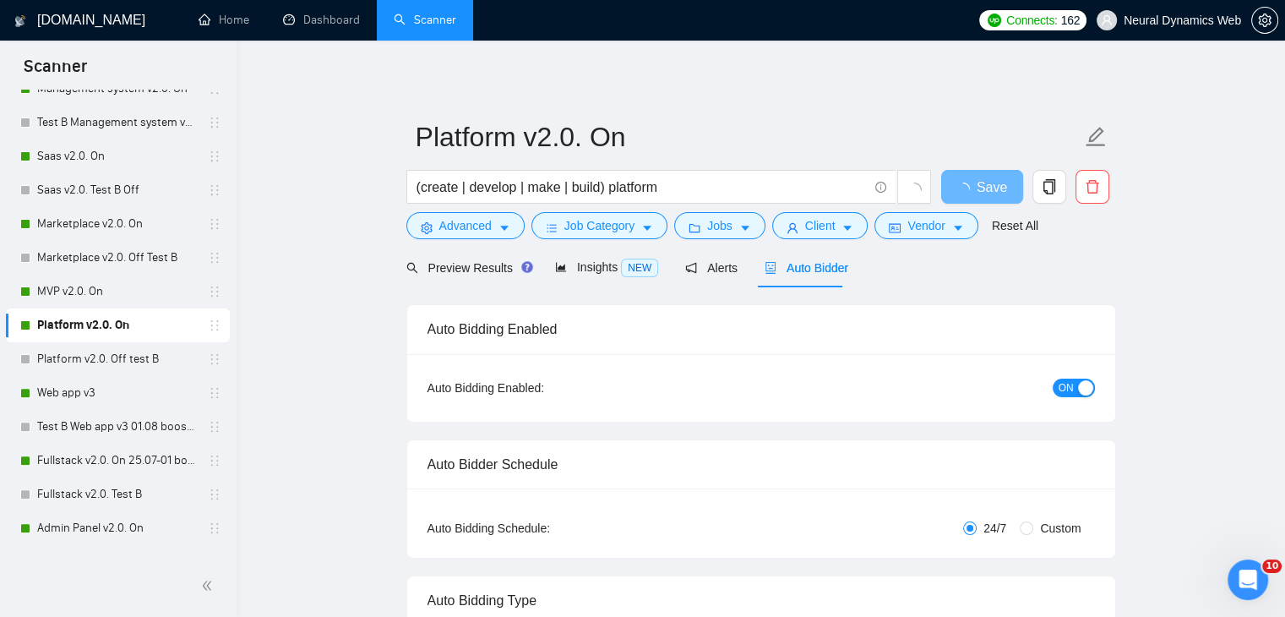
checkbox input "true"
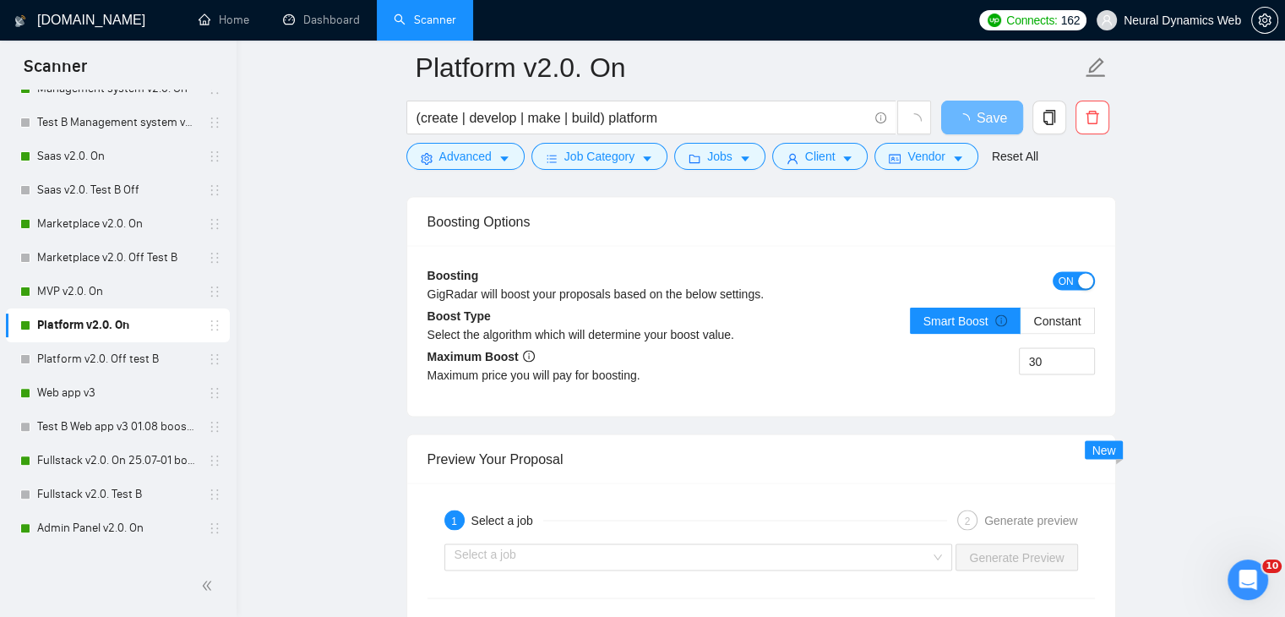
scroll to position [3042, 0]
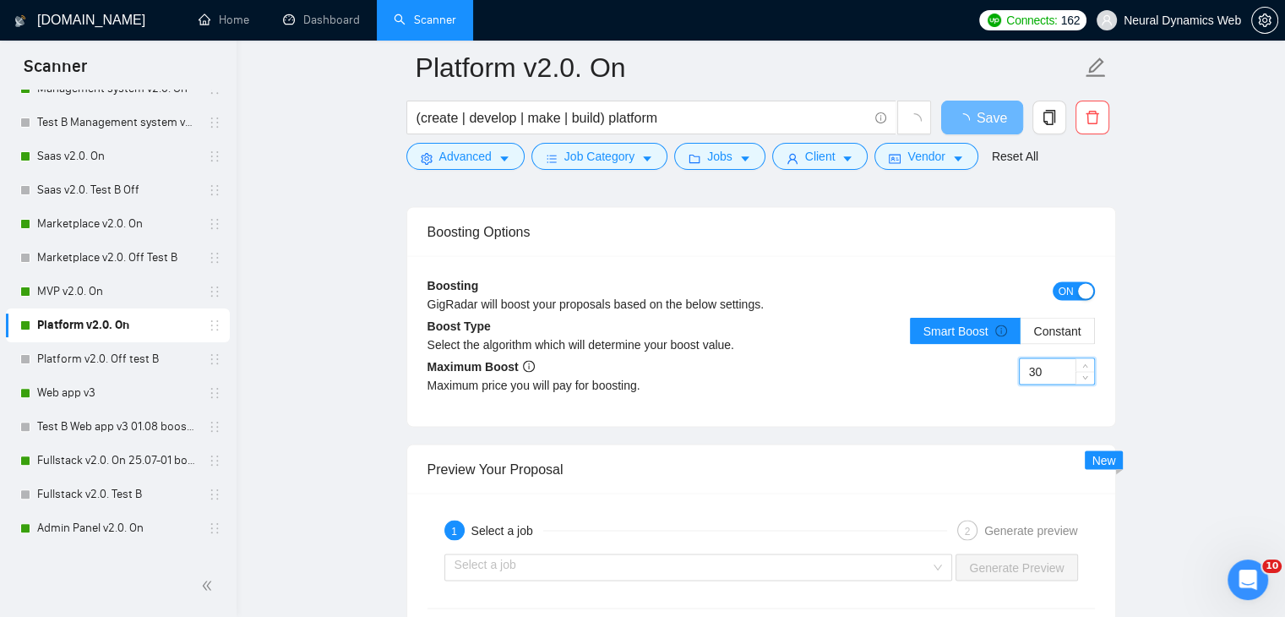
drag, startPoint x: 1047, startPoint y: 362, endPoint x: 1015, endPoint y: 367, distance: 32.5
click at [1015, 367] on div "Boosting GigRadar will boost your proposals based on the below settings. ON Boo…" at bounding box center [761, 340] width 708 height 171
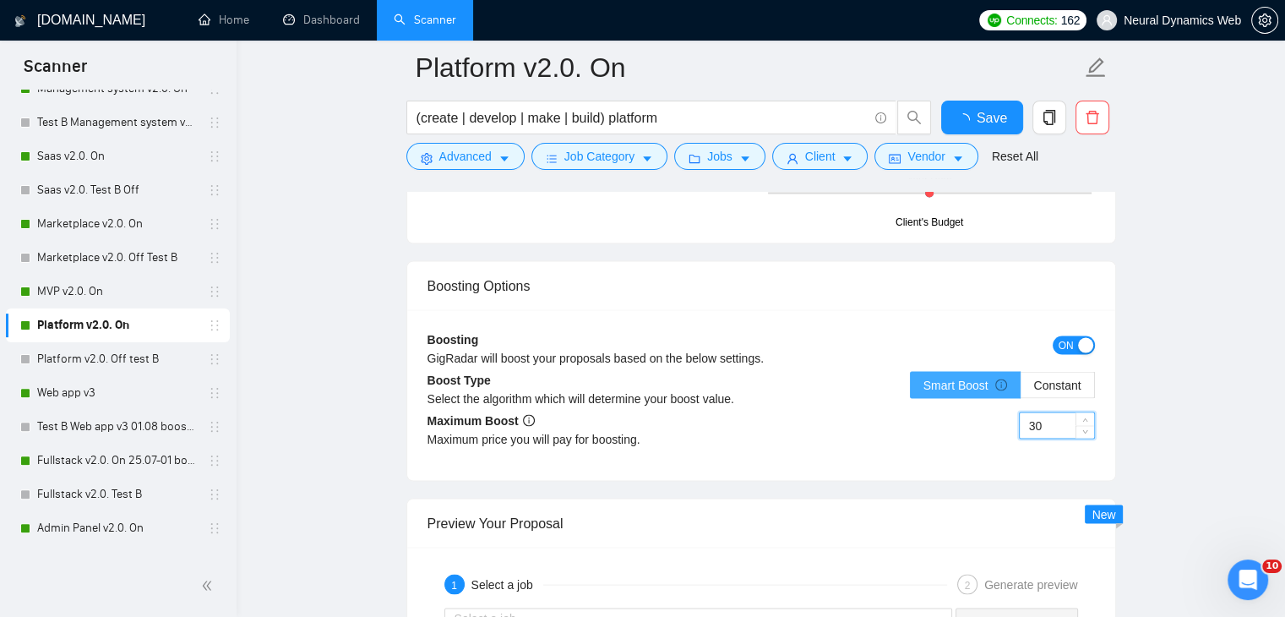
type input "5"
type input "50"
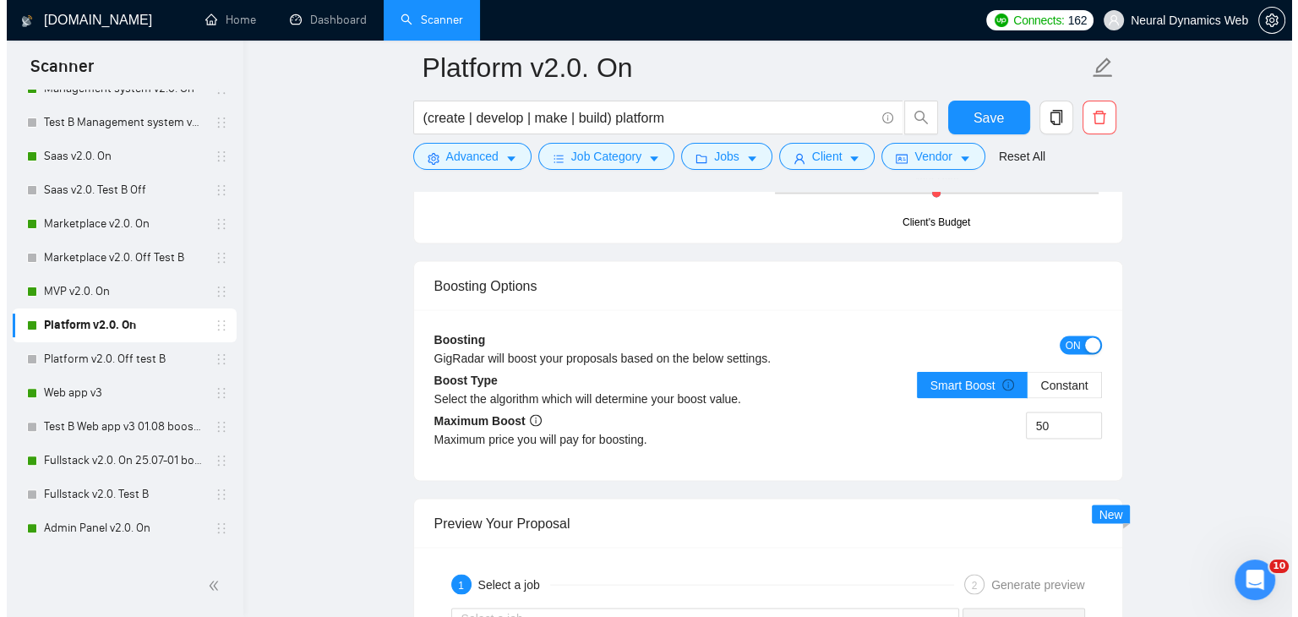
scroll to position [0, 0]
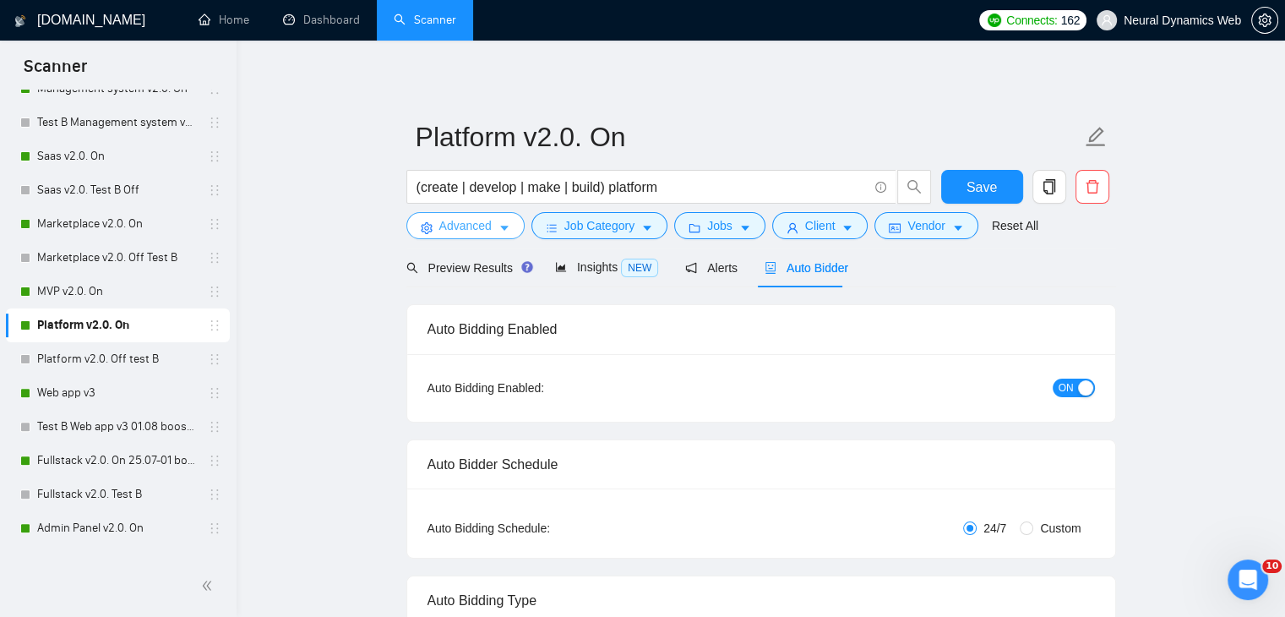
click at [473, 229] on span "Advanced" at bounding box center [465, 225] width 52 height 19
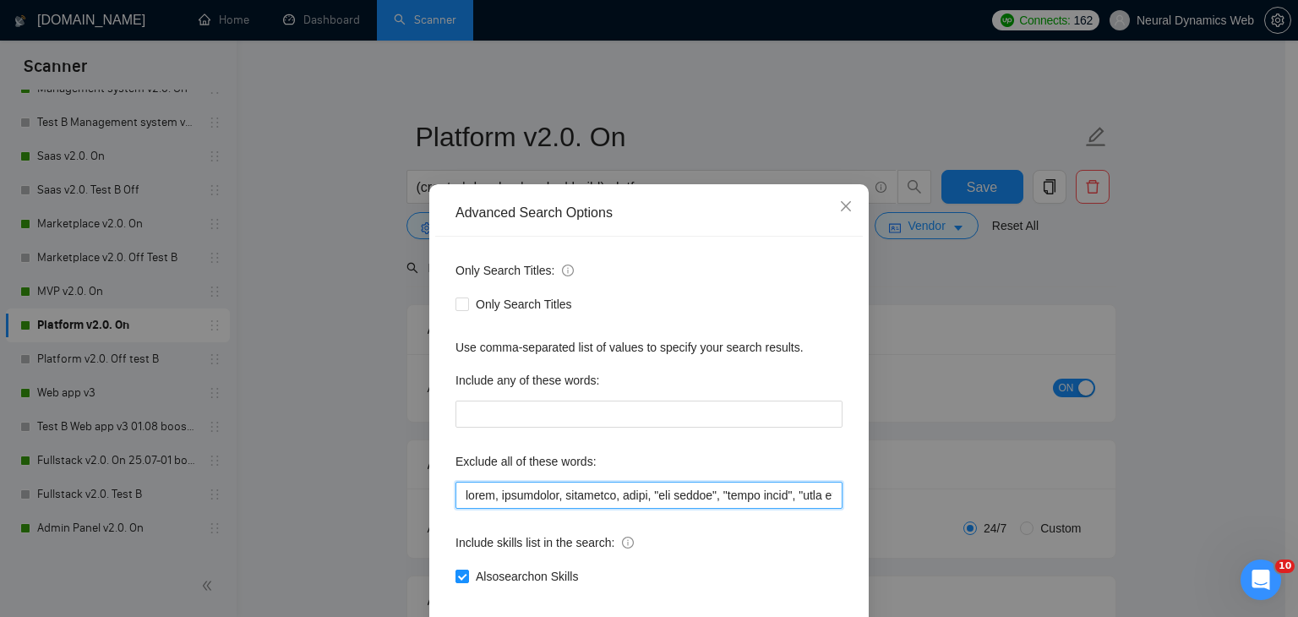
click at [459, 501] on input "text" at bounding box center [648, 495] width 387 height 27
paste input "mobile, website,"
click at [852, 206] on span "Close" at bounding box center [846, 207] width 46 height 46
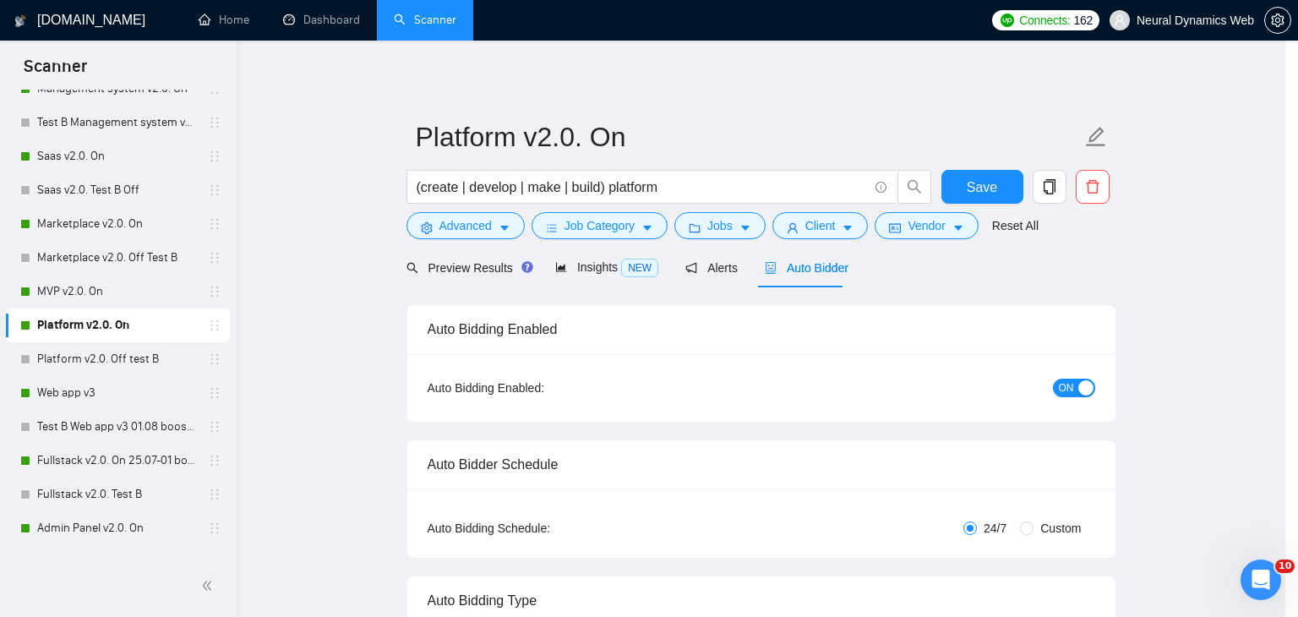
click at [432, 264] on div "Advanced Search Options Only Search Titles: Only Search Titles Use comma-separa…" at bounding box center [649, 308] width 1298 height 617
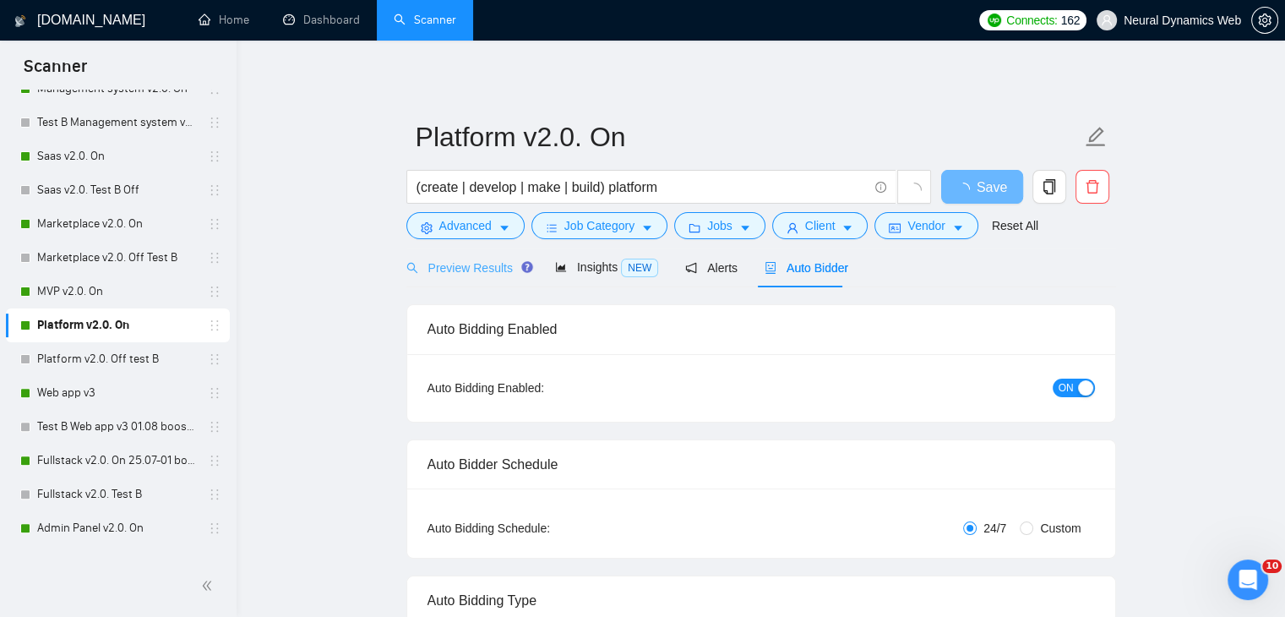
click at [467, 281] on div "Preview Results" at bounding box center [467, 268] width 122 height 40
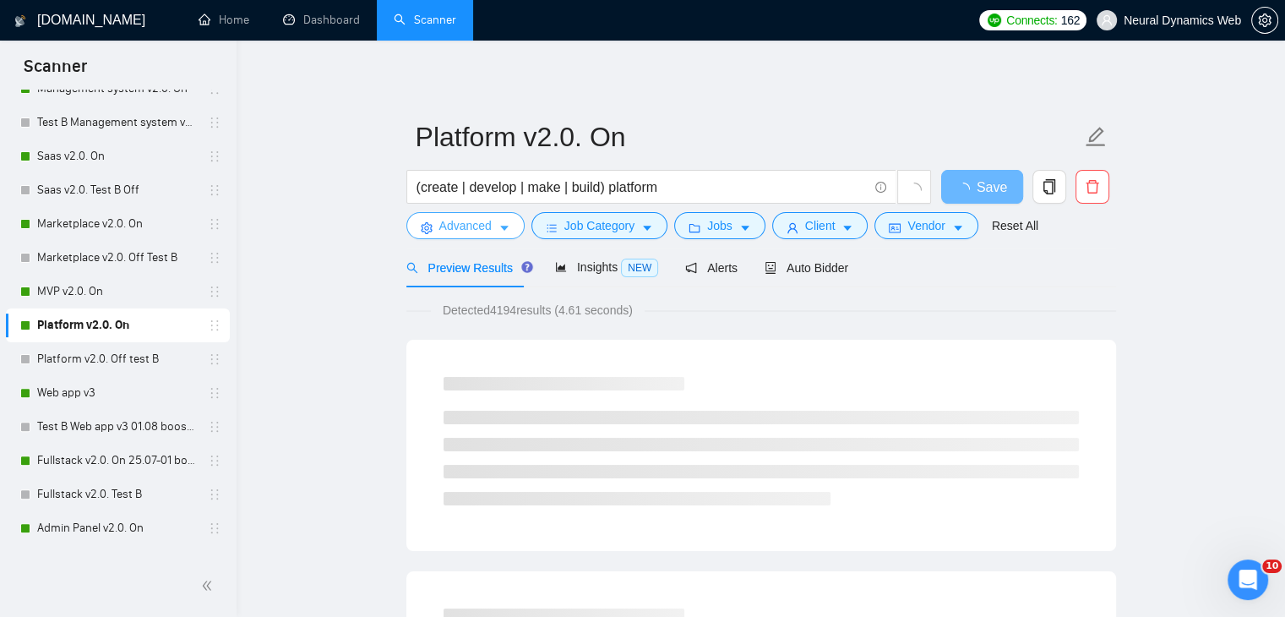
click at [490, 221] on span "Advanced" at bounding box center [465, 225] width 52 height 19
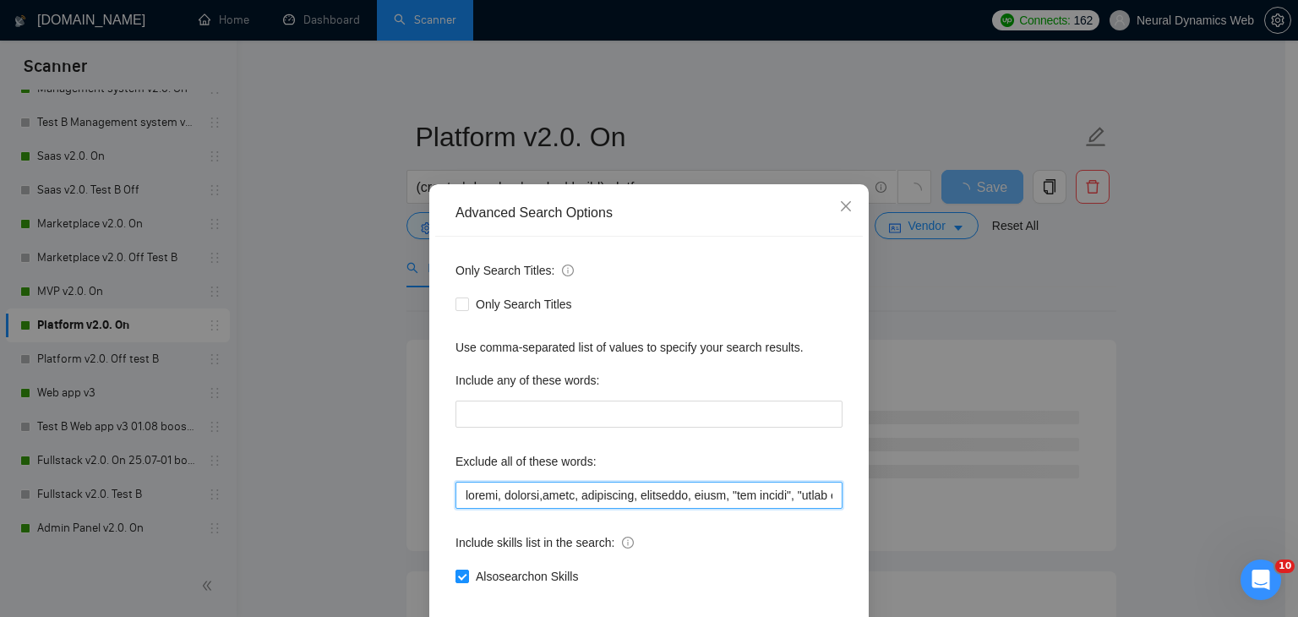
click at [544, 494] on input "text" at bounding box center [648, 495] width 387 height 27
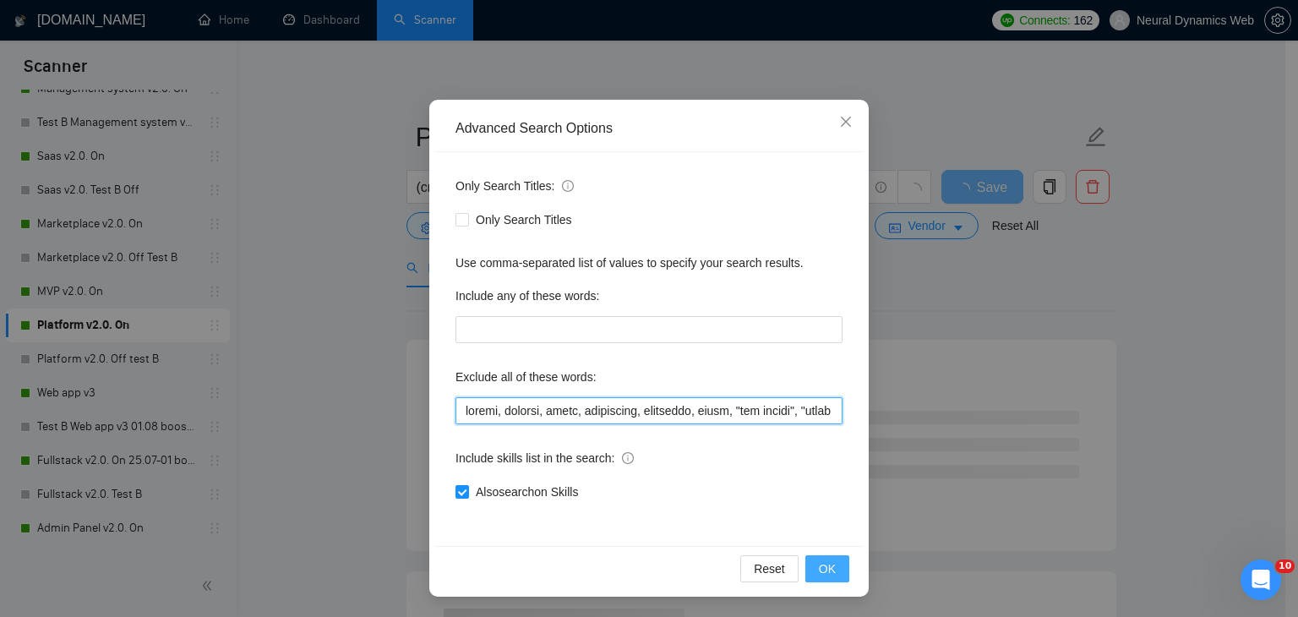
type input "mobile, website, attio, smartsuite, suitedash, suite, "crm expert", "voice agen…"
click at [828, 570] on span "OK" at bounding box center [827, 568] width 17 height 19
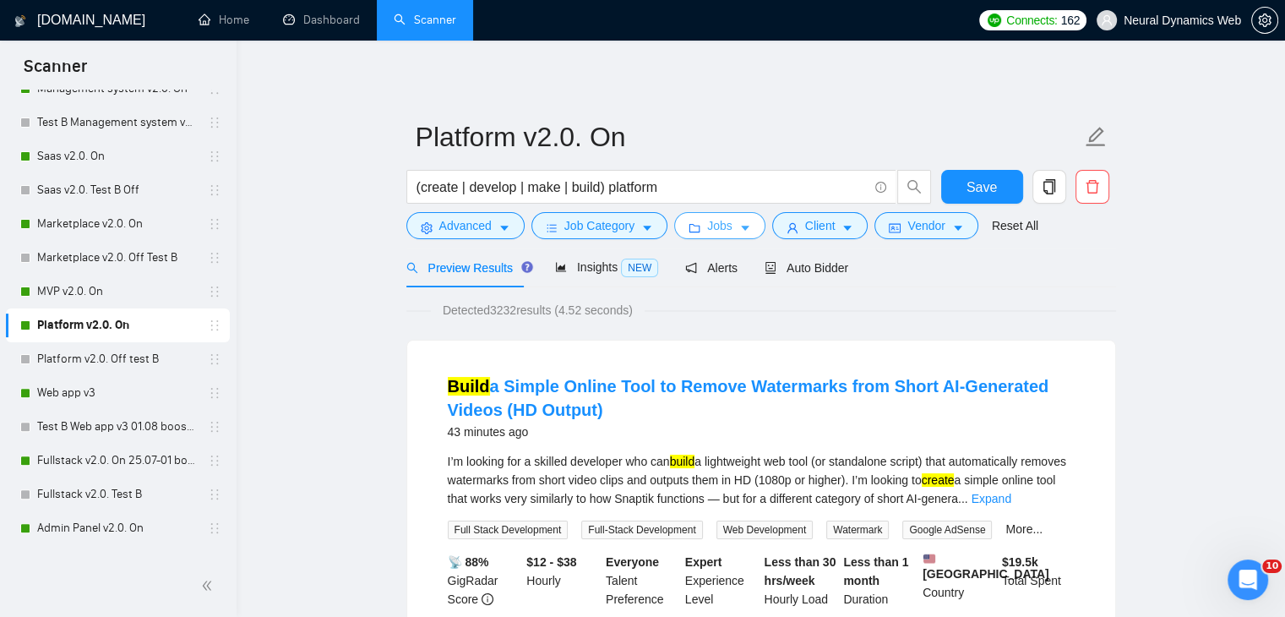
click at [726, 226] on span "Jobs" at bounding box center [719, 225] width 25 height 19
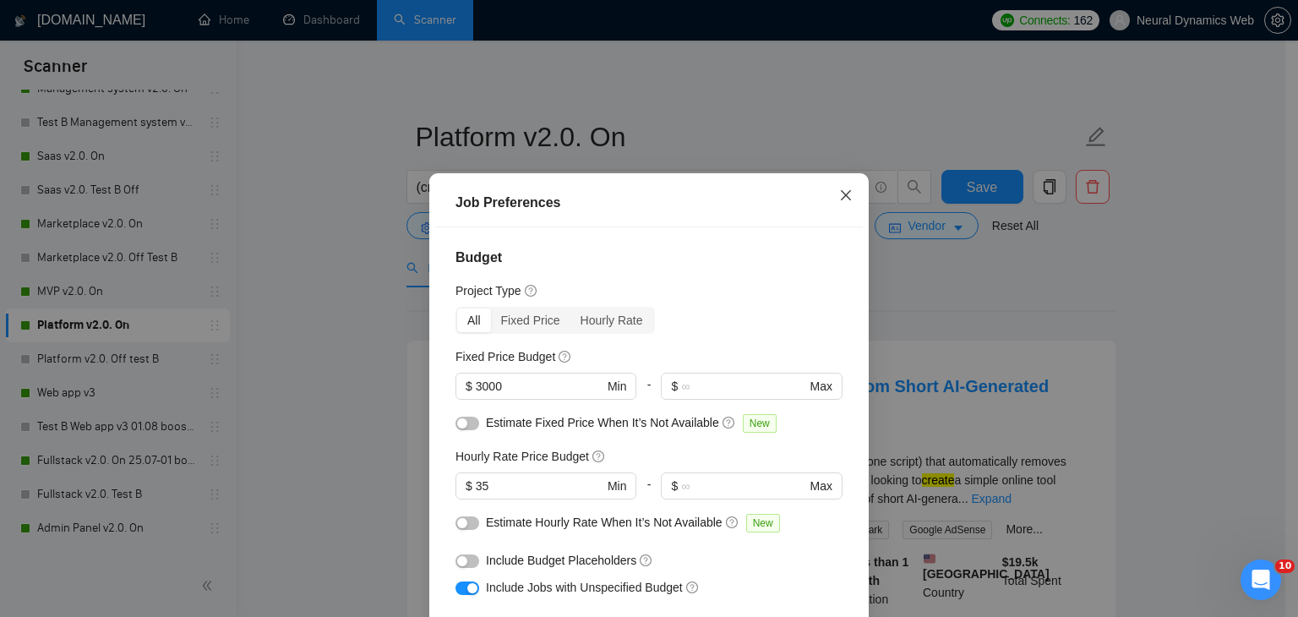
click at [839, 199] on icon "close" at bounding box center [846, 195] width 14 height 14
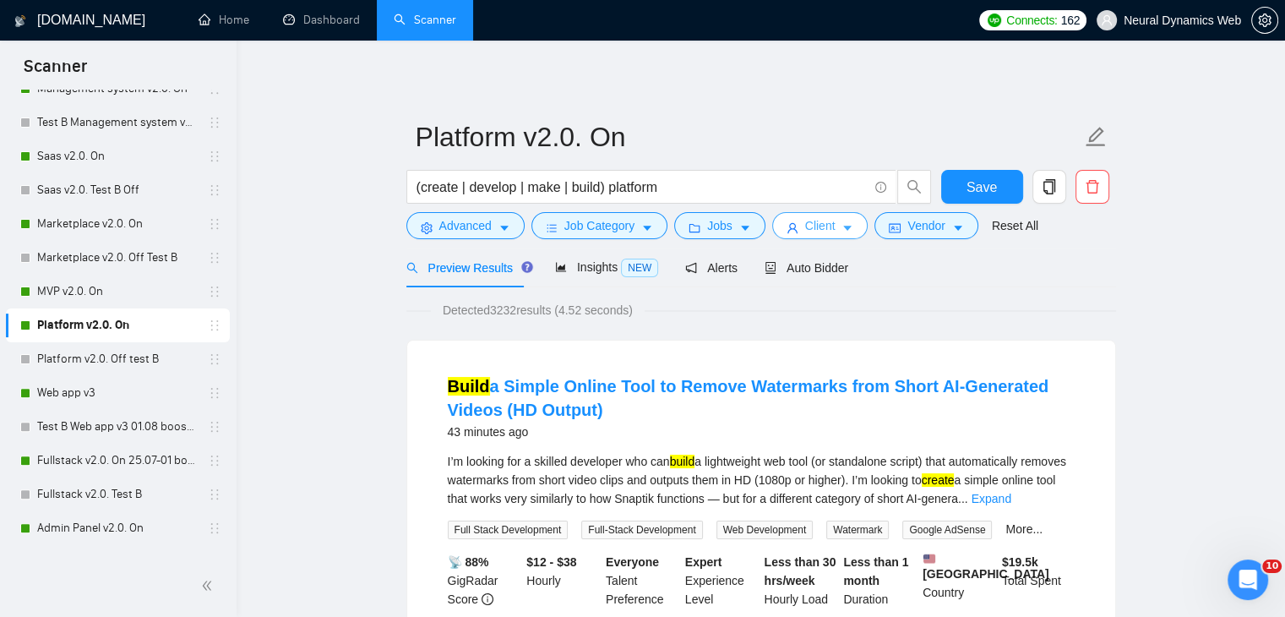
click at [825, 225] on span "Client" at bounding box center [820, 225] width 30 height 19
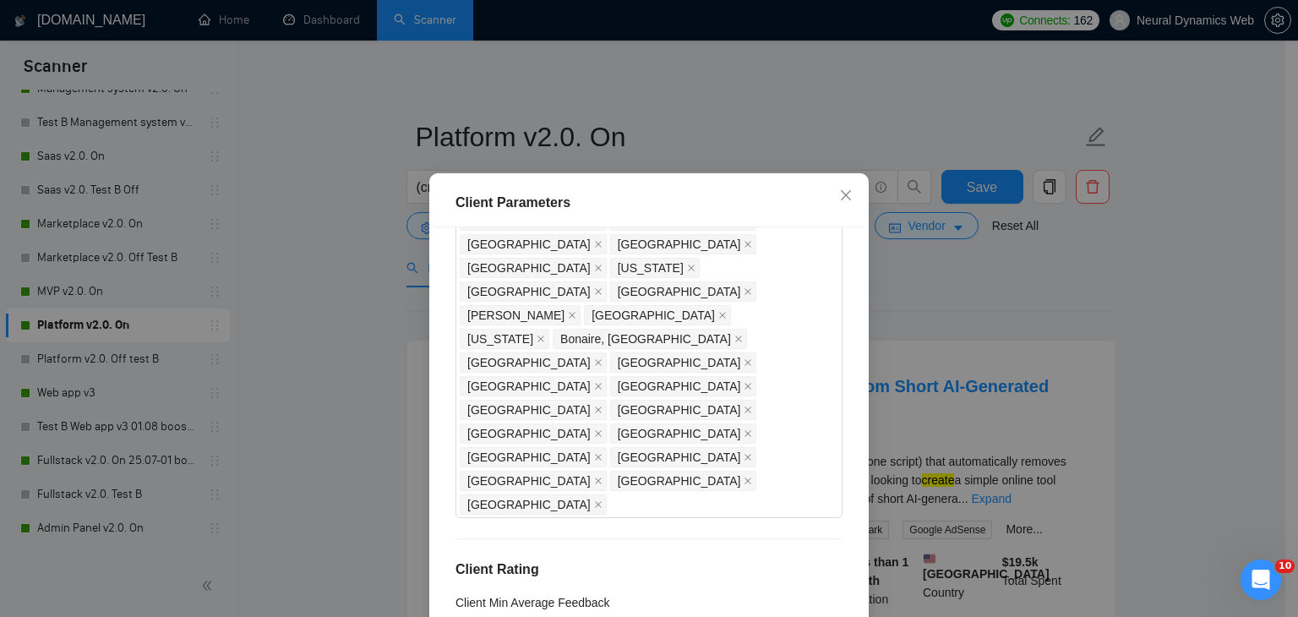
scroll to position [1490, 0]
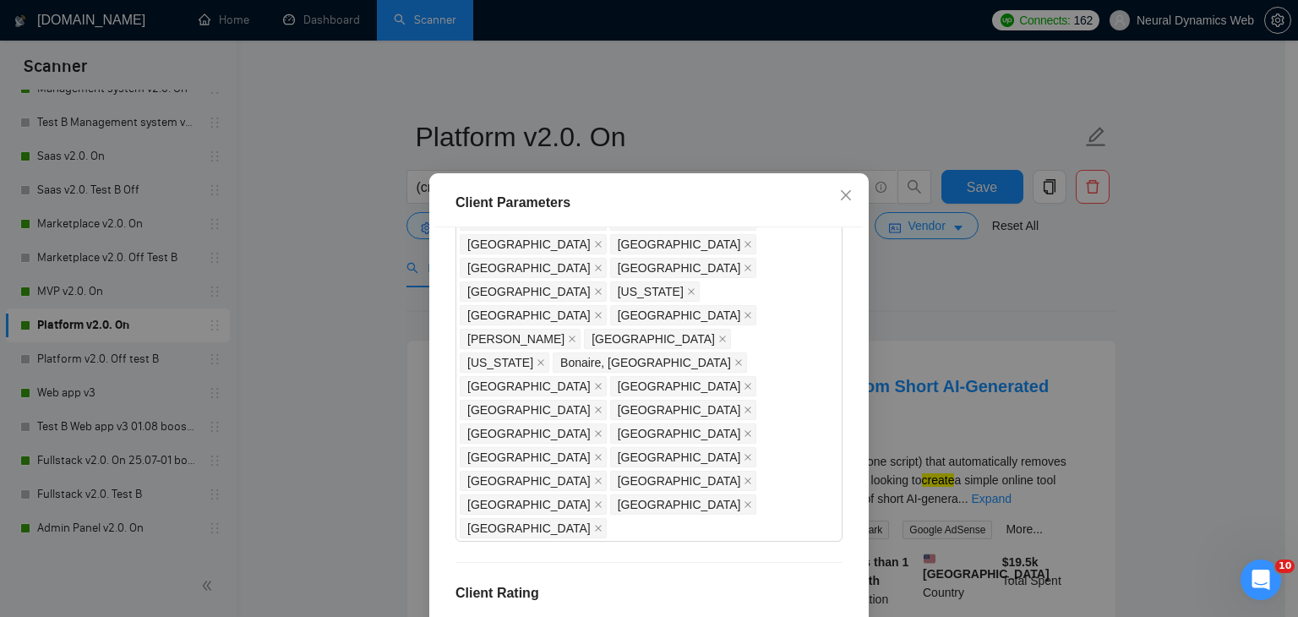
drag, startPoint x: 480, startPoint y: 245, endPoint x: 466, endPoint y: 252, distance: 15.1
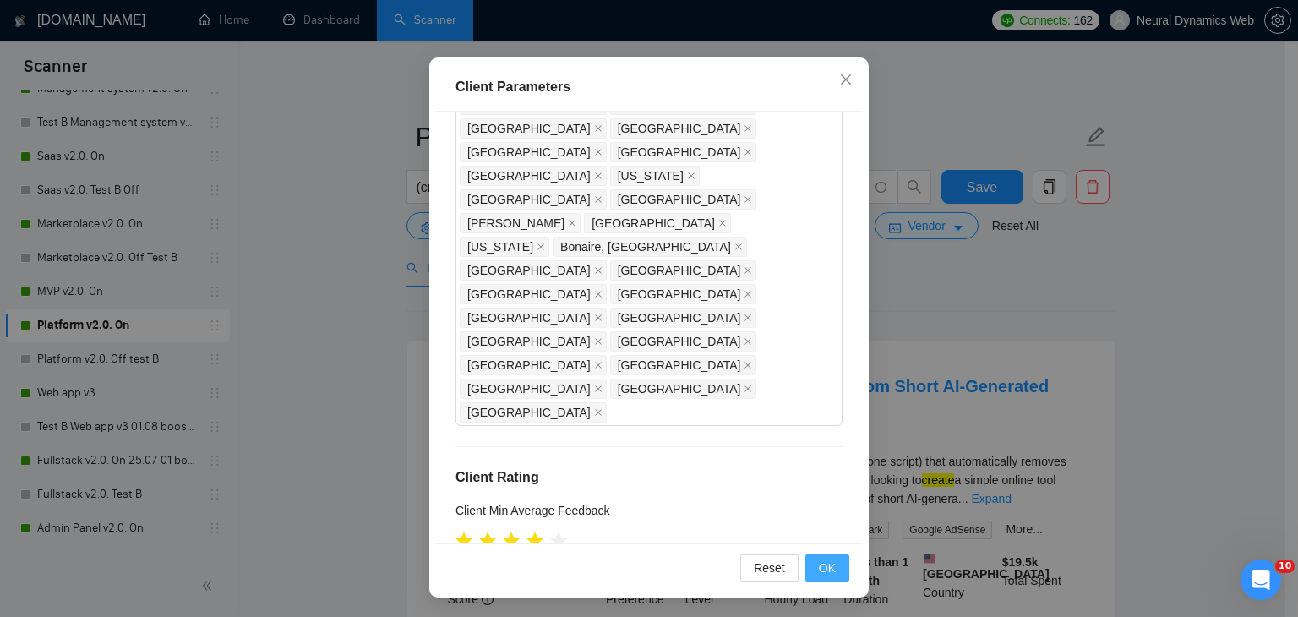
type input "21"
click at [819, 561] on span "OK" at bounding box center [827, 567] width 17 height 19
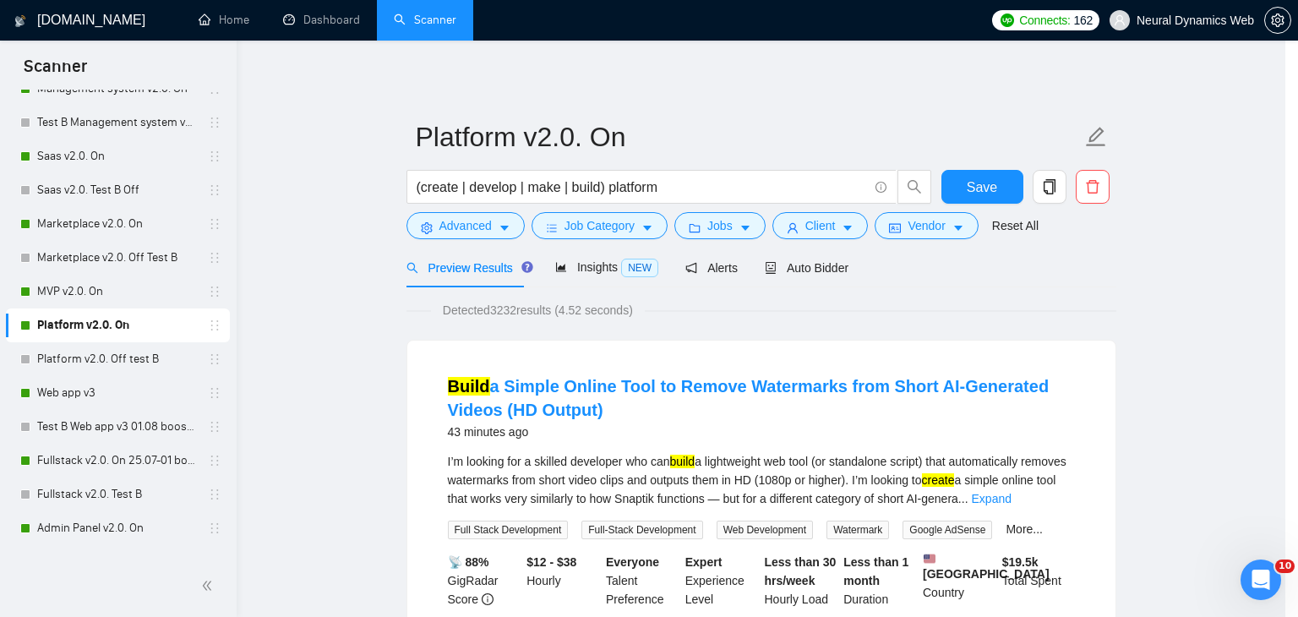
scroll to position [44, 0]
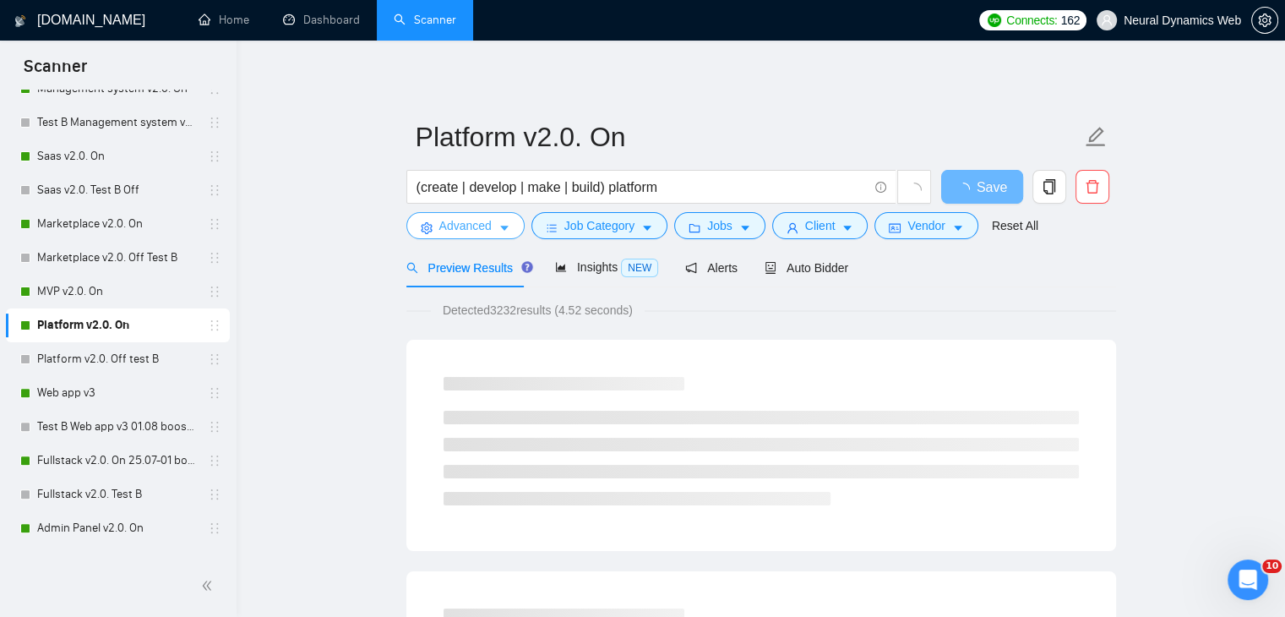
click at [498, 221] on span "caret-down" at bounding box center [504, 227] width 12 height 13
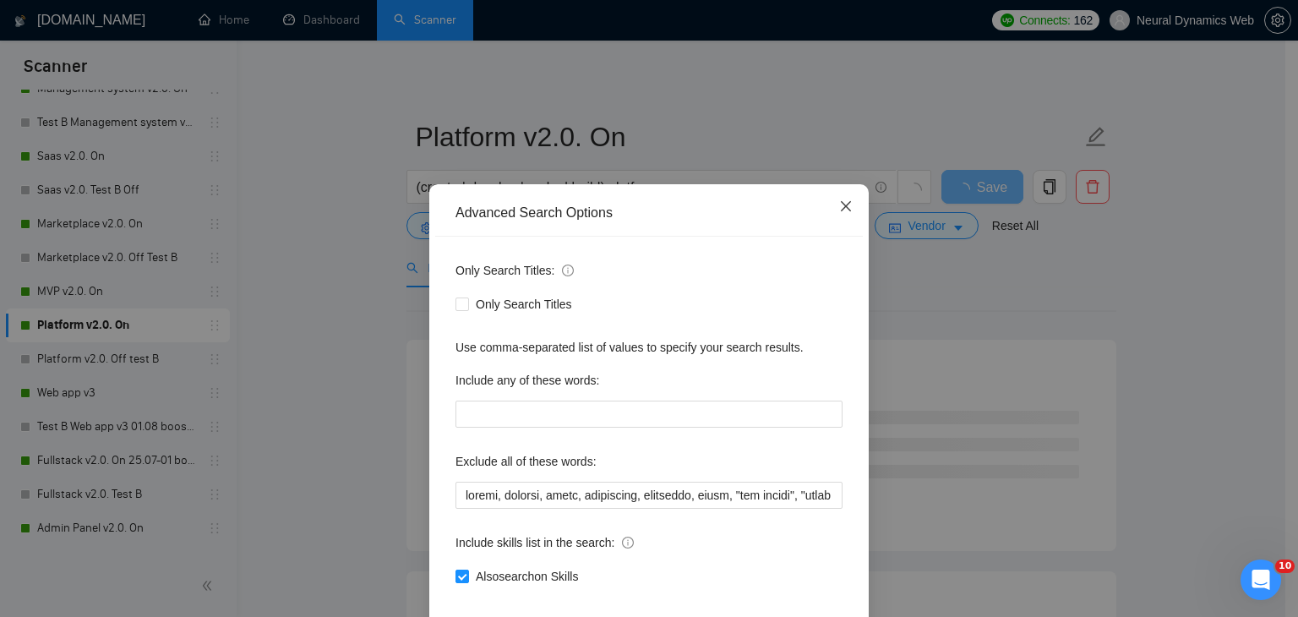
click at [847, 210] on span "Close" at bounding box center [846, 207] width 46 height 46
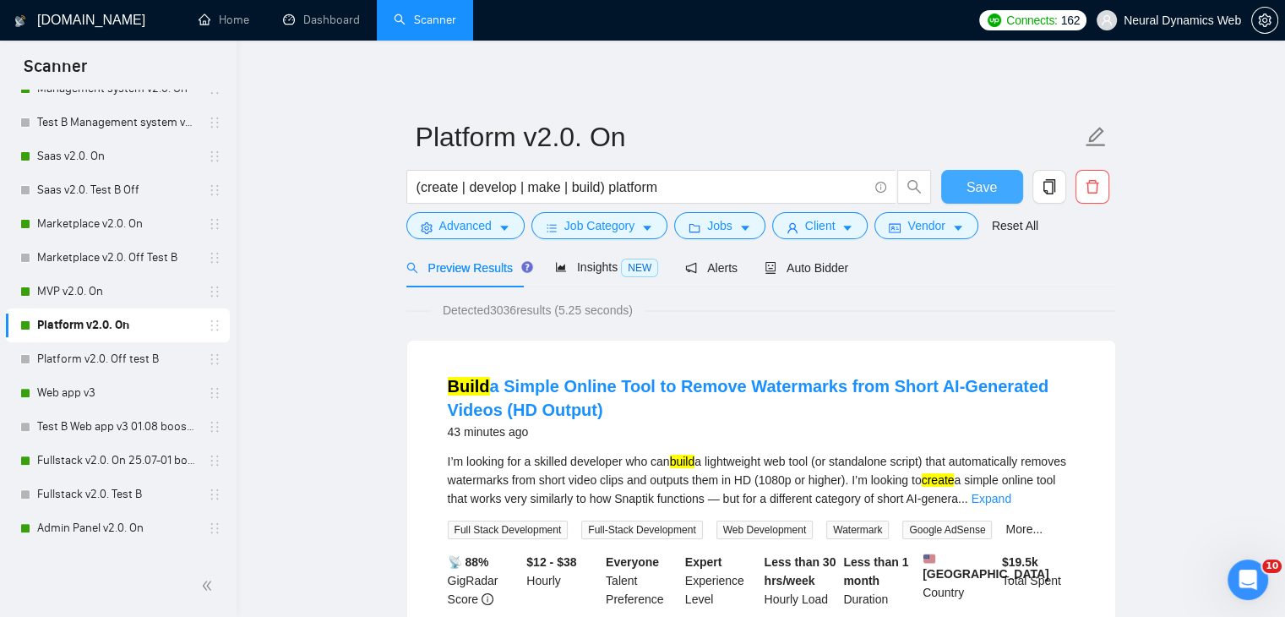
click at [983, 189] on span "Save" at bounding box center [982, 187] width 30 height 21
click at [1001, 169] on form "Platform v2.0. On (create | develop | make | build) platform Save Advanced Job …" at bounding box center [761, 179] width 710 height 138
click at [992, 179] on span "Save" at bounding box center [982, 187] width 30 height 21
click at [81, 393] on link "Web app v3" at bounding box center [117, 393] width 161 height 34
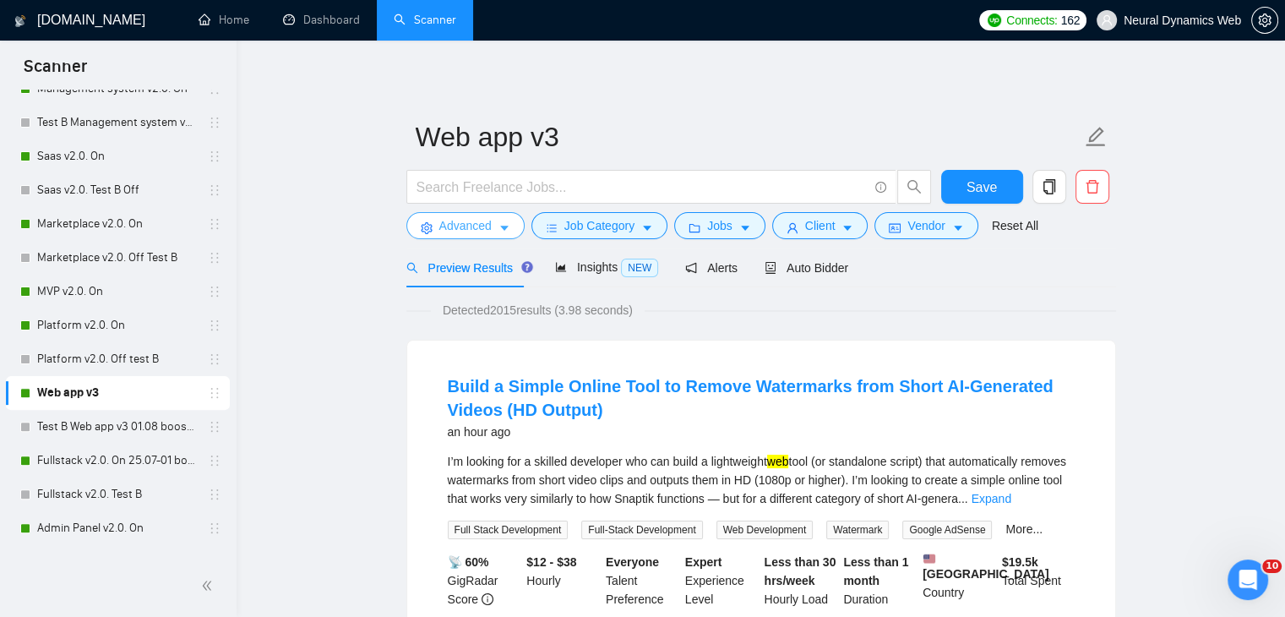
click at [482, 221] on span "Advanced" at bounding box center [465, 225] width 52 height 19
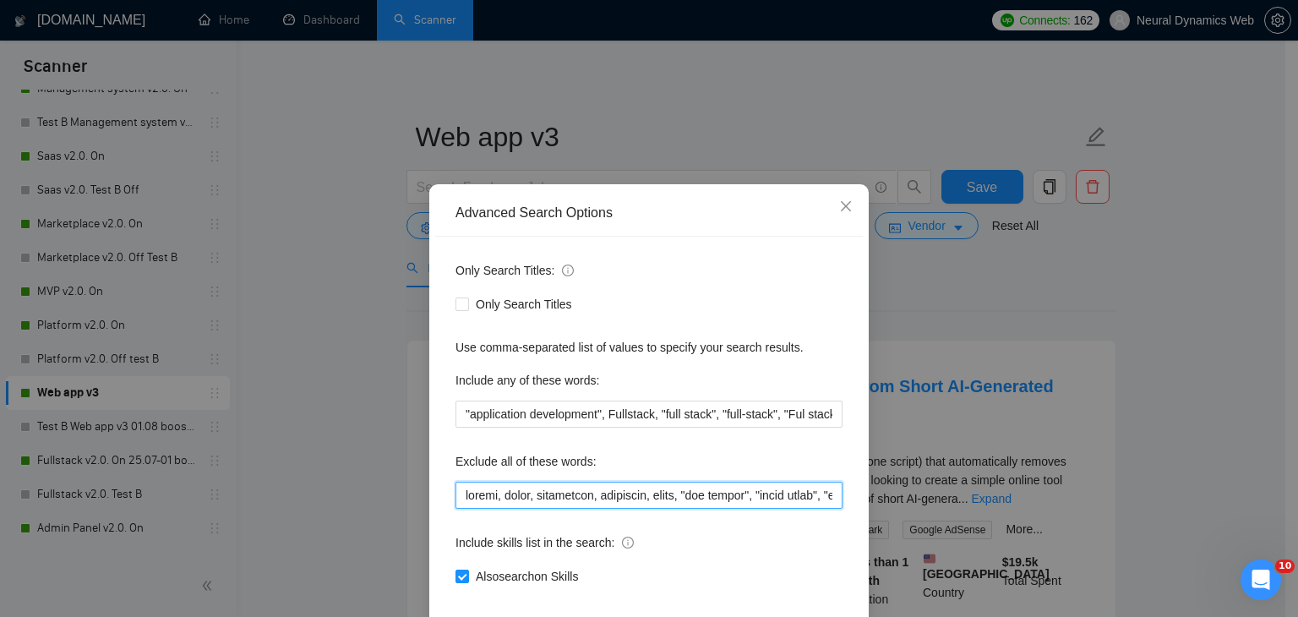
click at [455, 498] on input "text" at bounding box center [648, 495] width 387 height 27
paste input "mobile, website,"
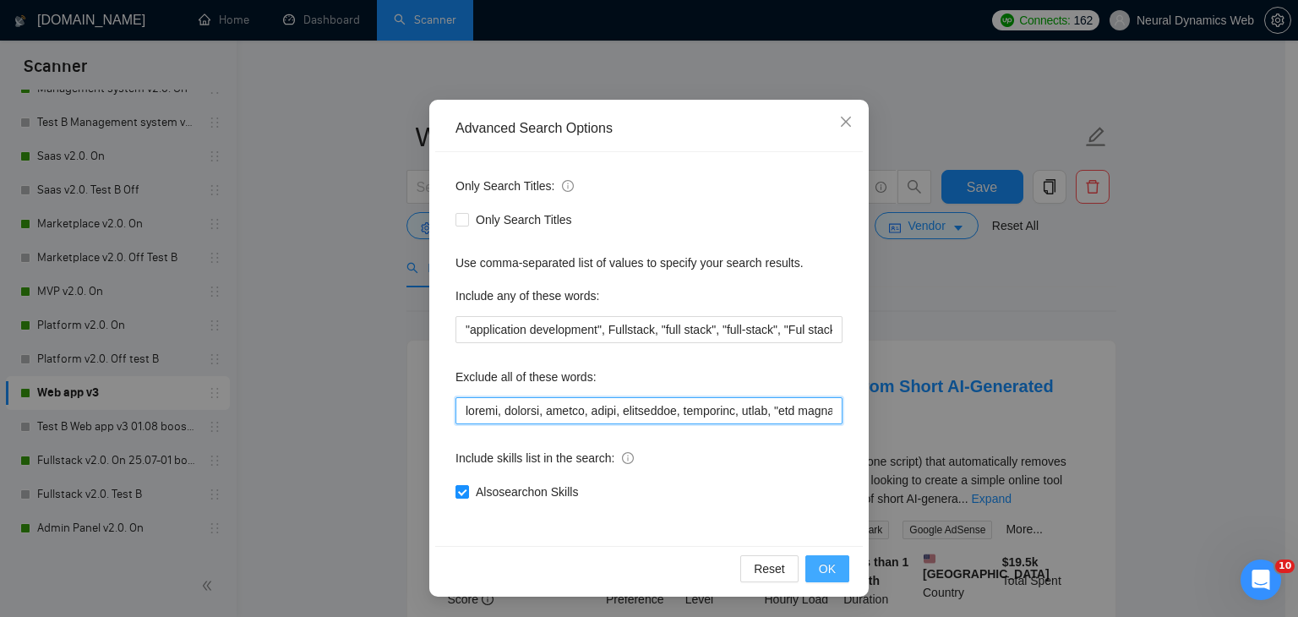
type input "mobile, website, framer, attio, smartsuite, suitedash, suite, "crm expert", "vo…"
click at [820, 562] on span "OK" at bounding box center [827, 568] width 17 height 19
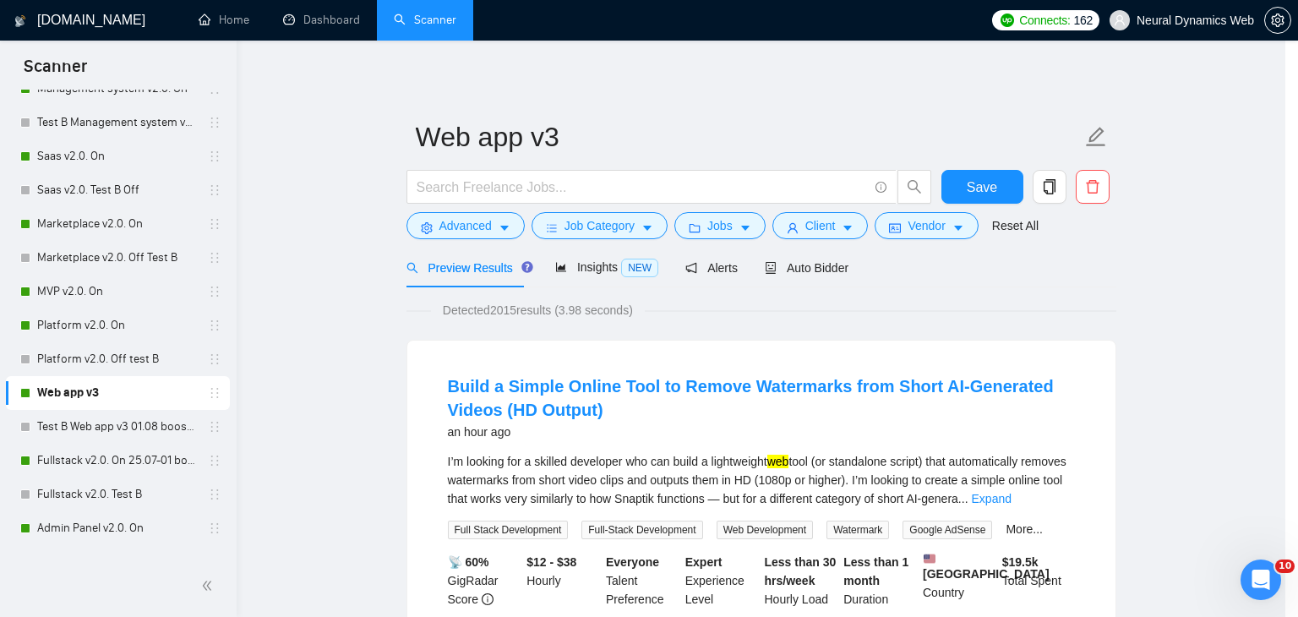
scroll to position [2, 0]
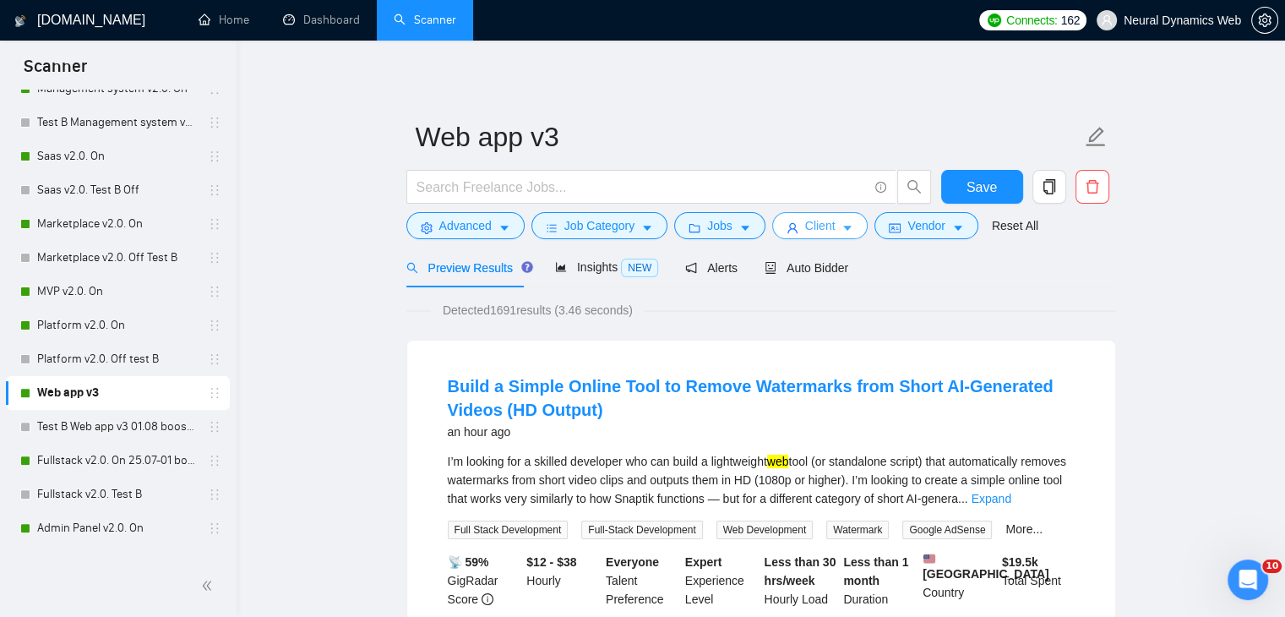
click at [821, 219] on span "Client" at bounding box center [820, 225] width 30 height 19
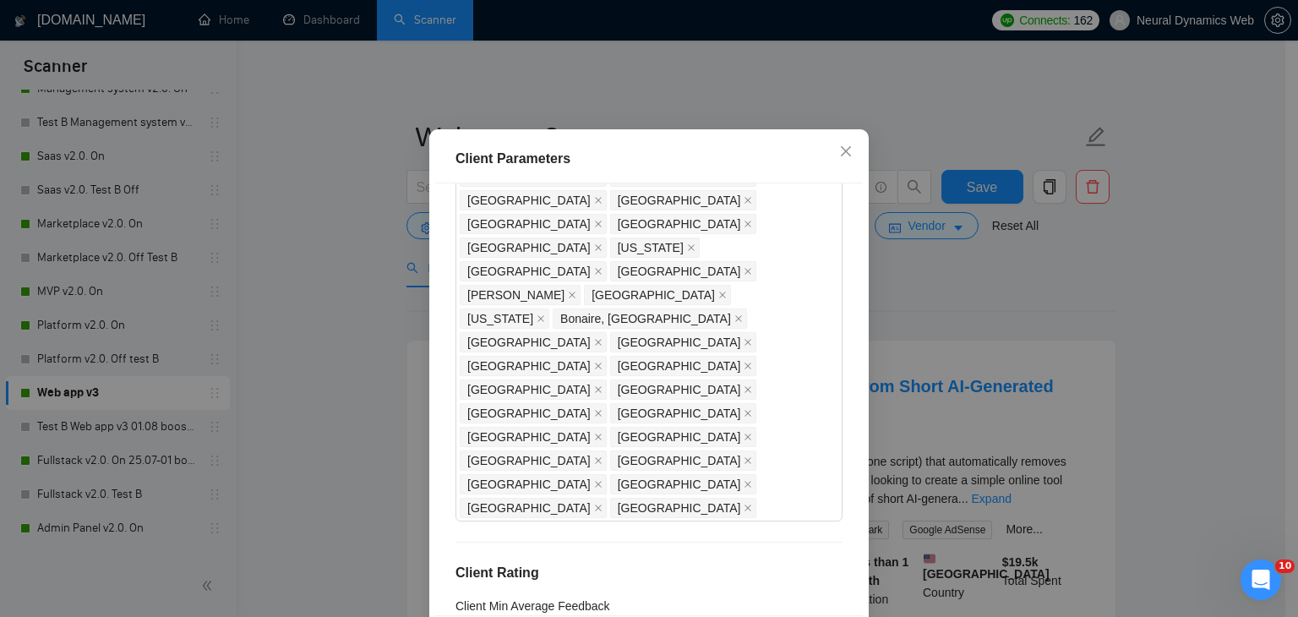
drag, startPoint x: 486, startPoint y: 275, endPoint x: 439, endPoint y: 271, distance: 46.6
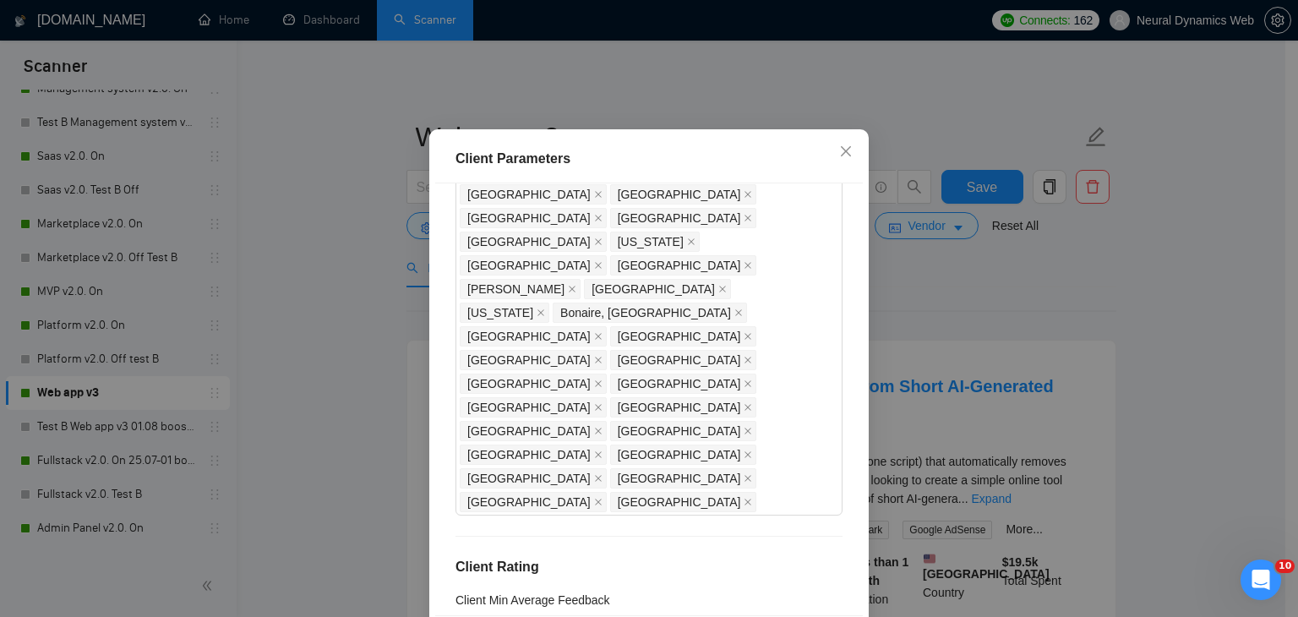
scroll to position [1514, 0]
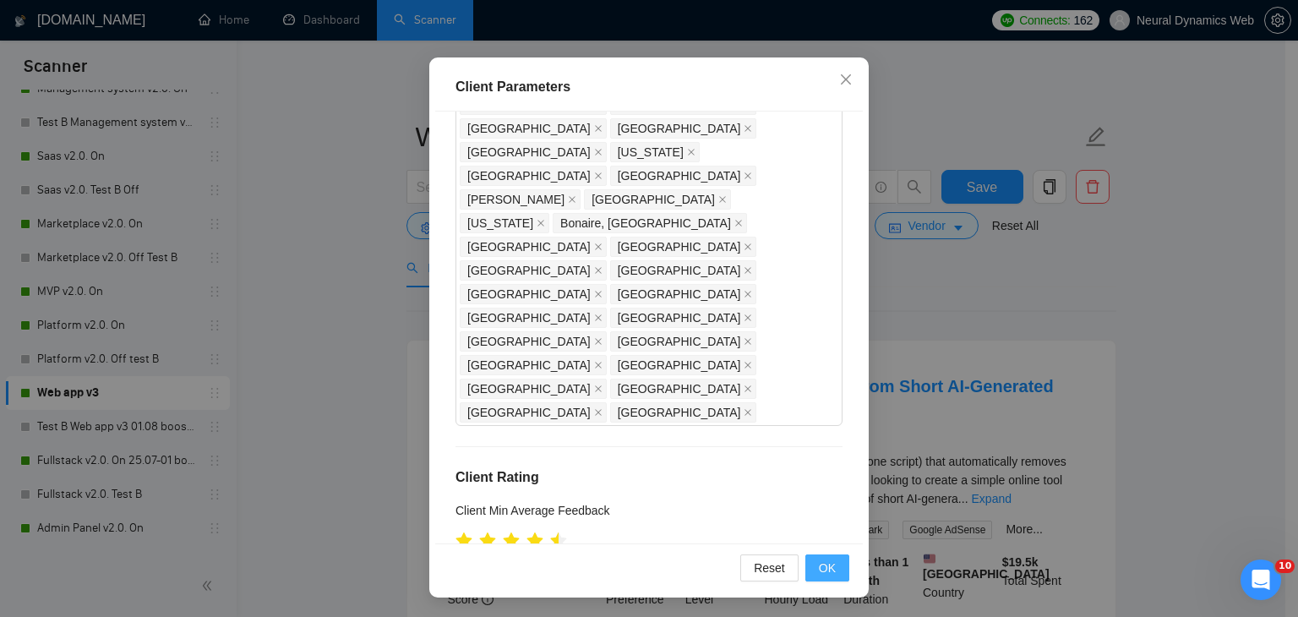
type input "21"
click at [819, 569] on span "OK" at bounding box center [827, 567] width 17 height 19
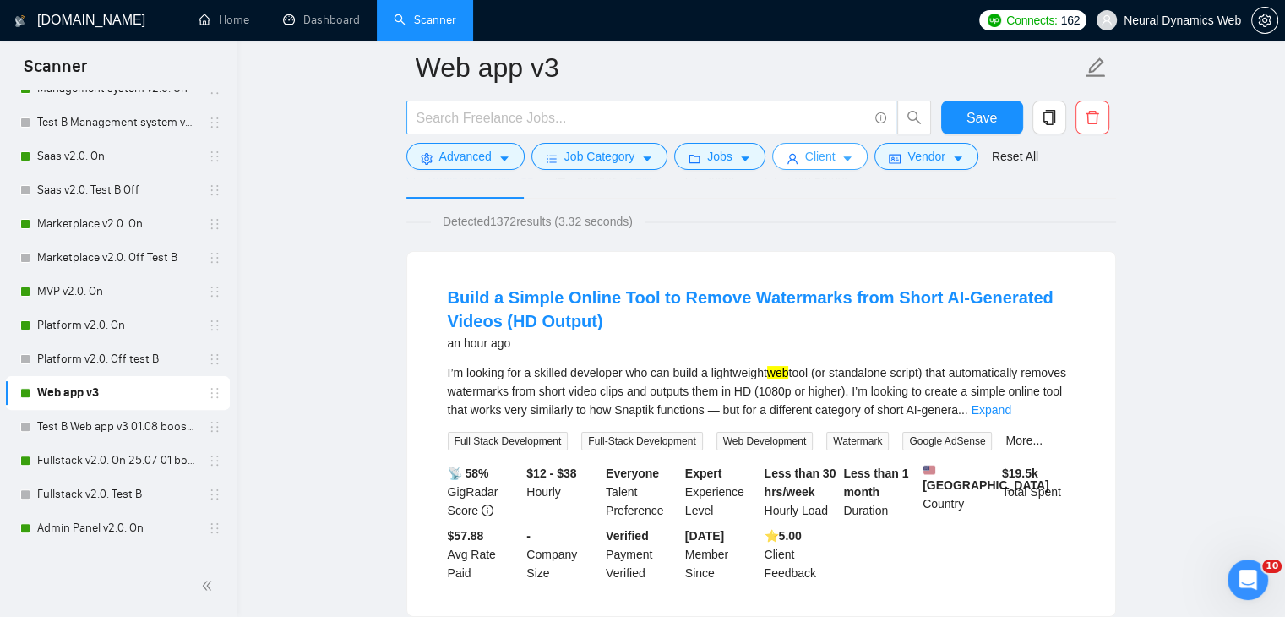
scroll to position [0, 0]
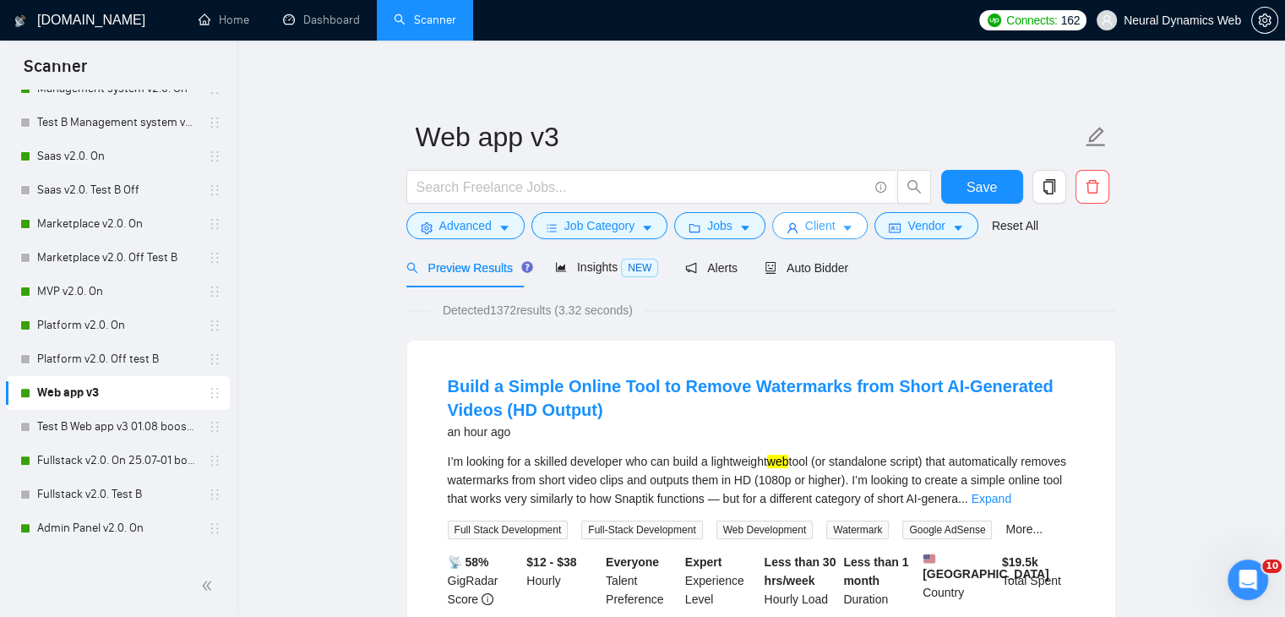
click at [787, 230] on icon "user" at bounding box center [792, 228] width 10 height 10
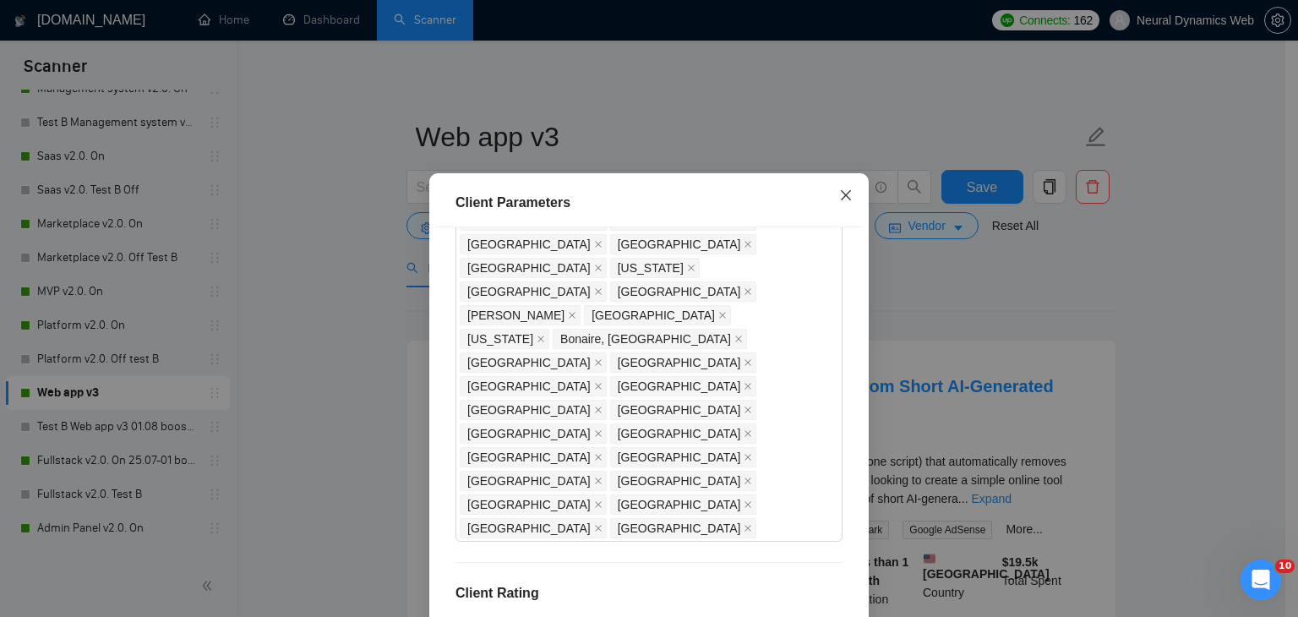
click at [846, 210] on span "Close" at bounding box center [846, 196] width 46 height 46
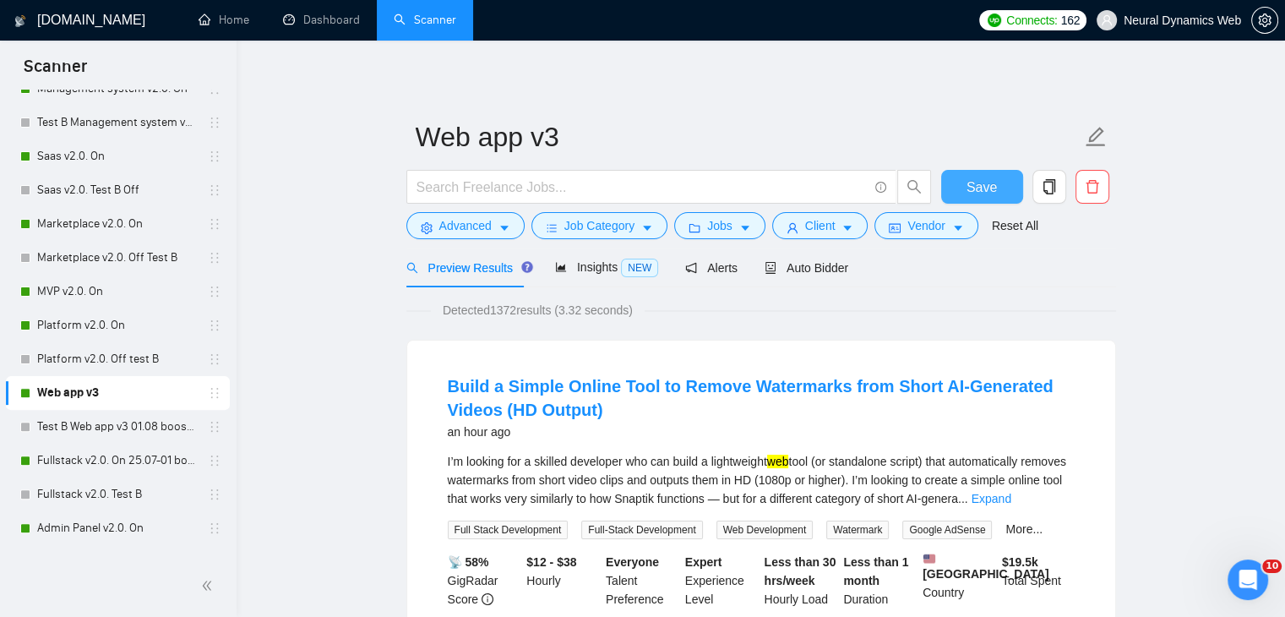
click at [972, 190] on span "Save" at bounding box center [982, 187] width 30 height 21
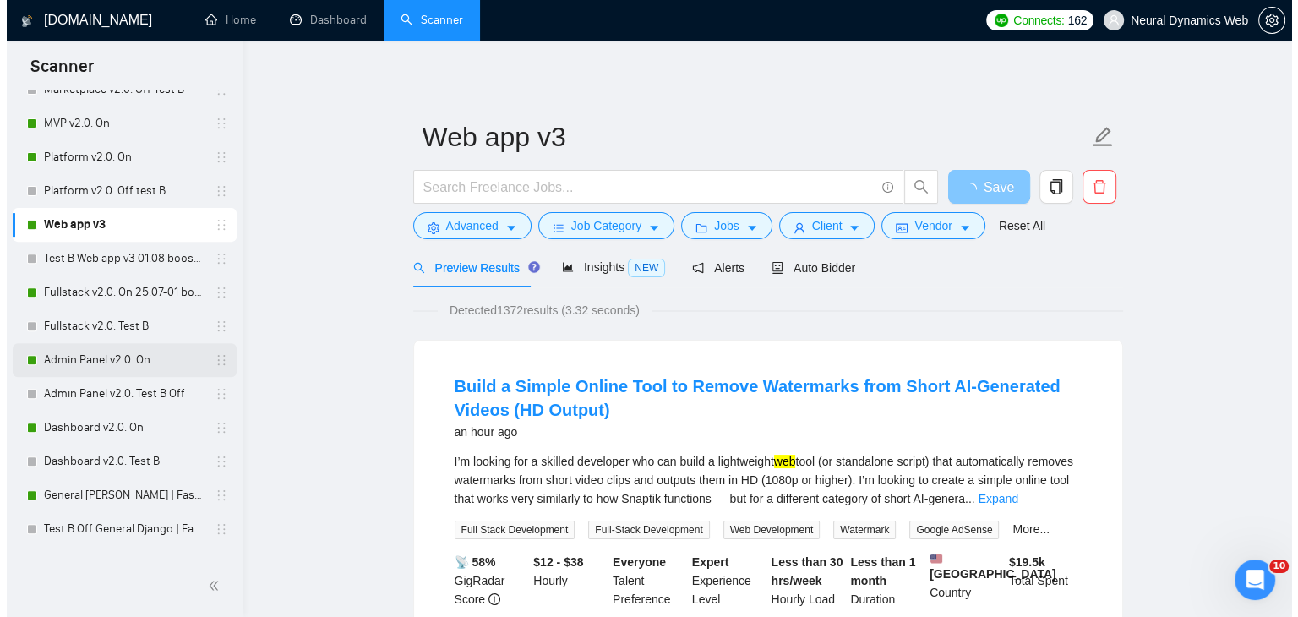
scroll to position [676, 0]
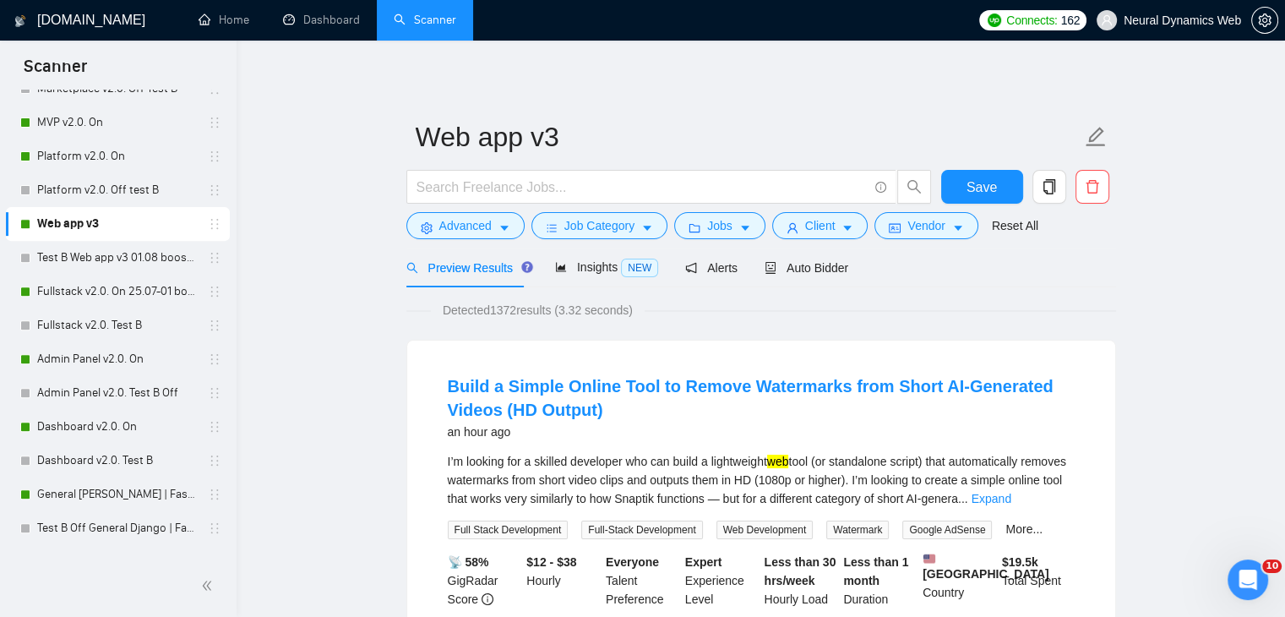
drag, startPoint x: 85, startPoint y: 298, endPoint x: 436, endPoint y: 256, distance: 353.2
click at [85, 298] on link "Fullstack v2.0. On 25.07-01 boost" at bounding box center [117, 292] width 161 height 34
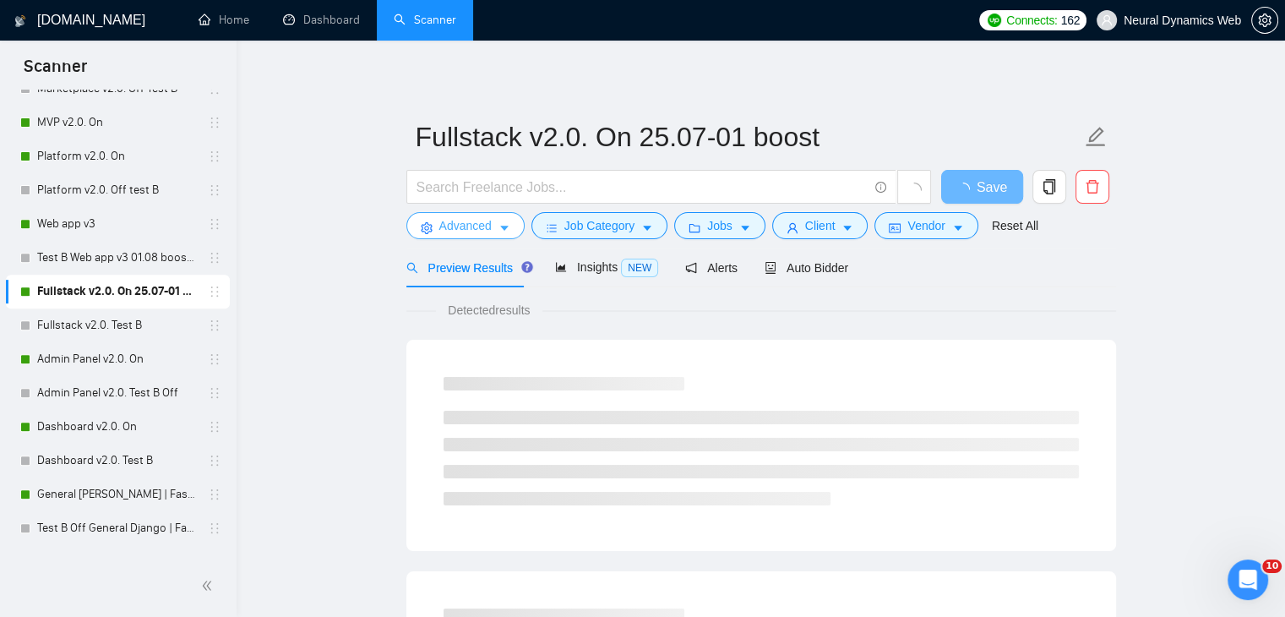
click at [444, 233] on span "Advanced" at bounding box center [465, 225] width 52 height 19
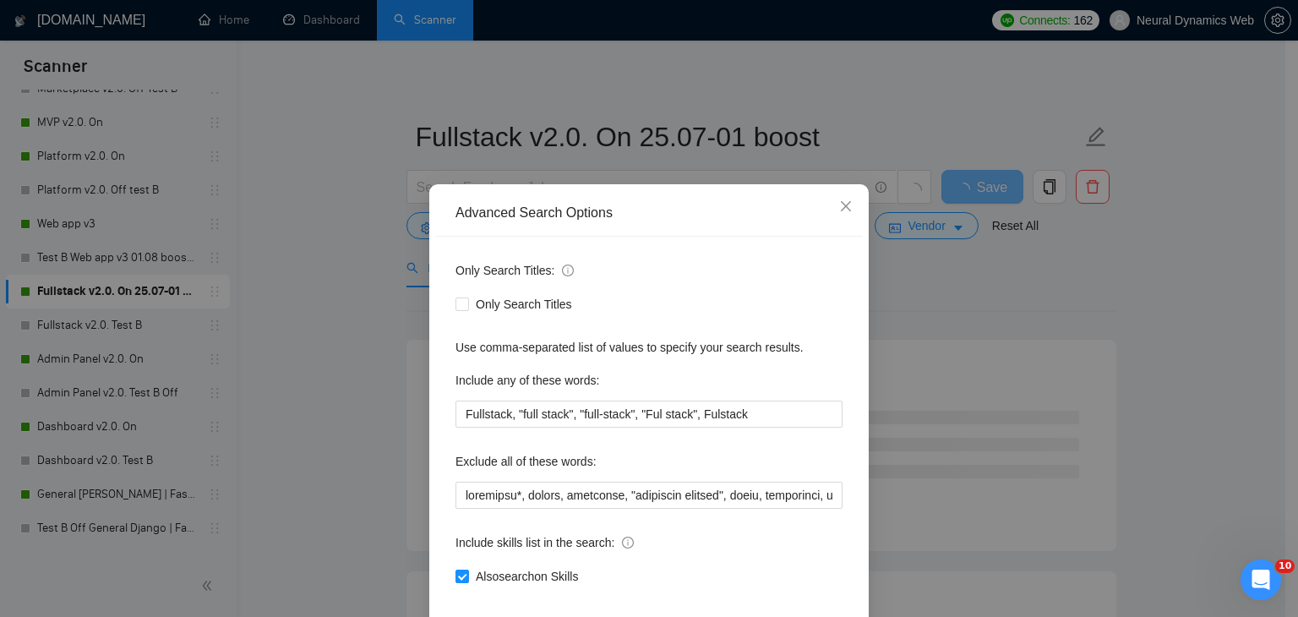
click at [446, 498] on div "Only Search Titles: Only Search Titles Use comma-separated list of values to sp…" at bounding box center [649, 434] width 428 height 394
click at [455, 498] on input "text" at bounding box center [648, 495] width 387 height 27
paste input "mobile, website,"
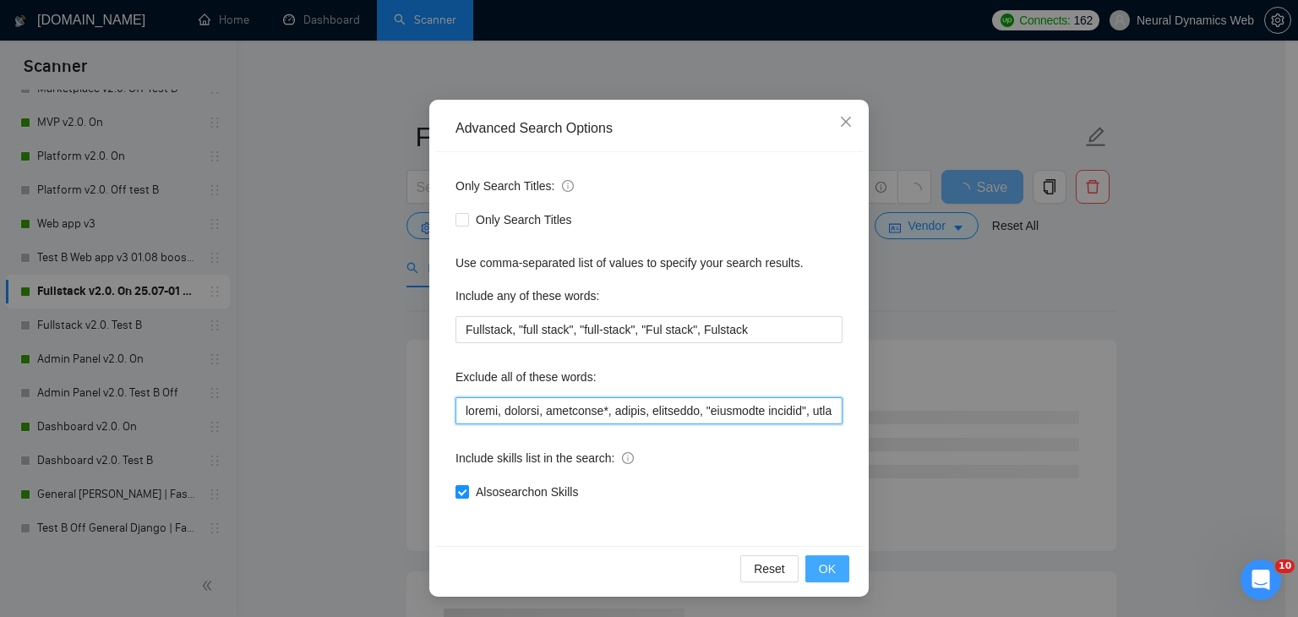
type input "mobile, website, biosignal*, [PERSON_NAME], guidewire, "augmented reality", att…"
click at [825, 561] on span "OK" at bounding box center [827, 568] width 17 height 19
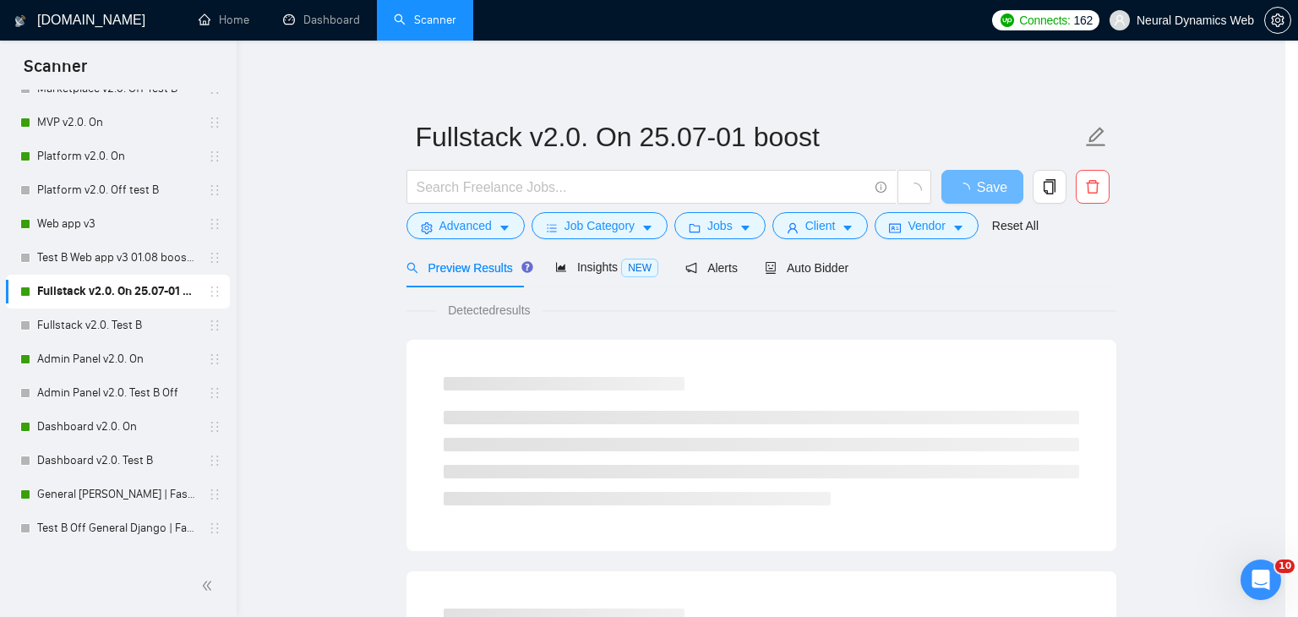
scroll to position [2, 0]
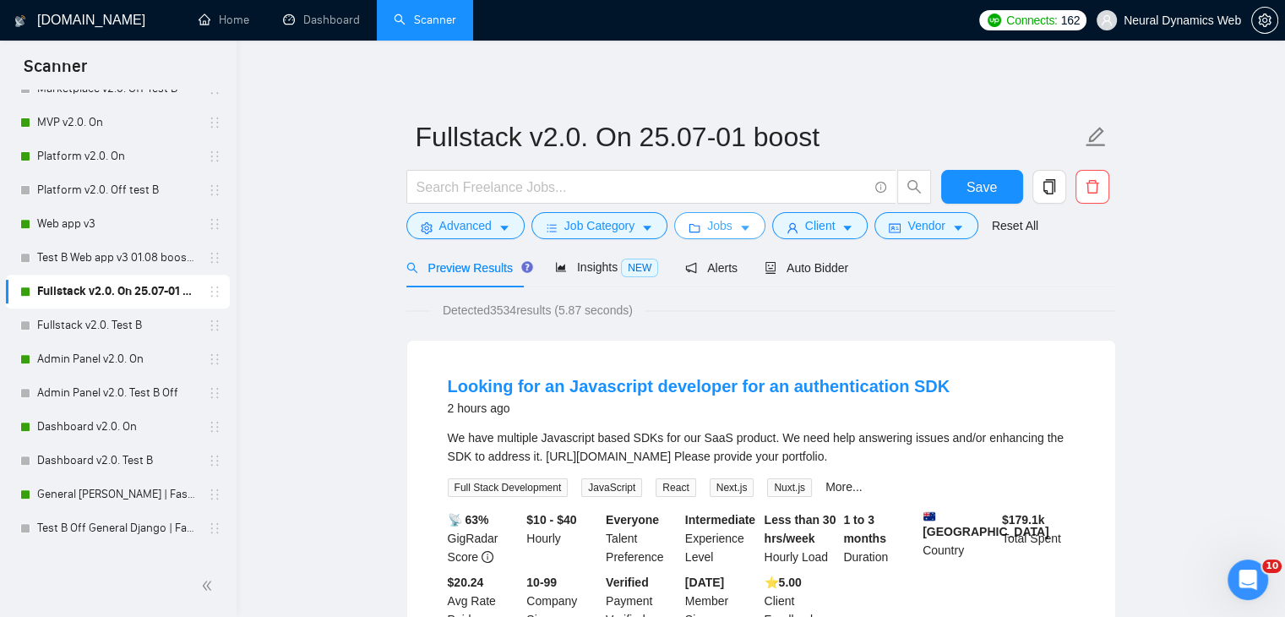
click at [696, 221] on button "Jobs" at bounding box center [719, 225] width 91 height 27
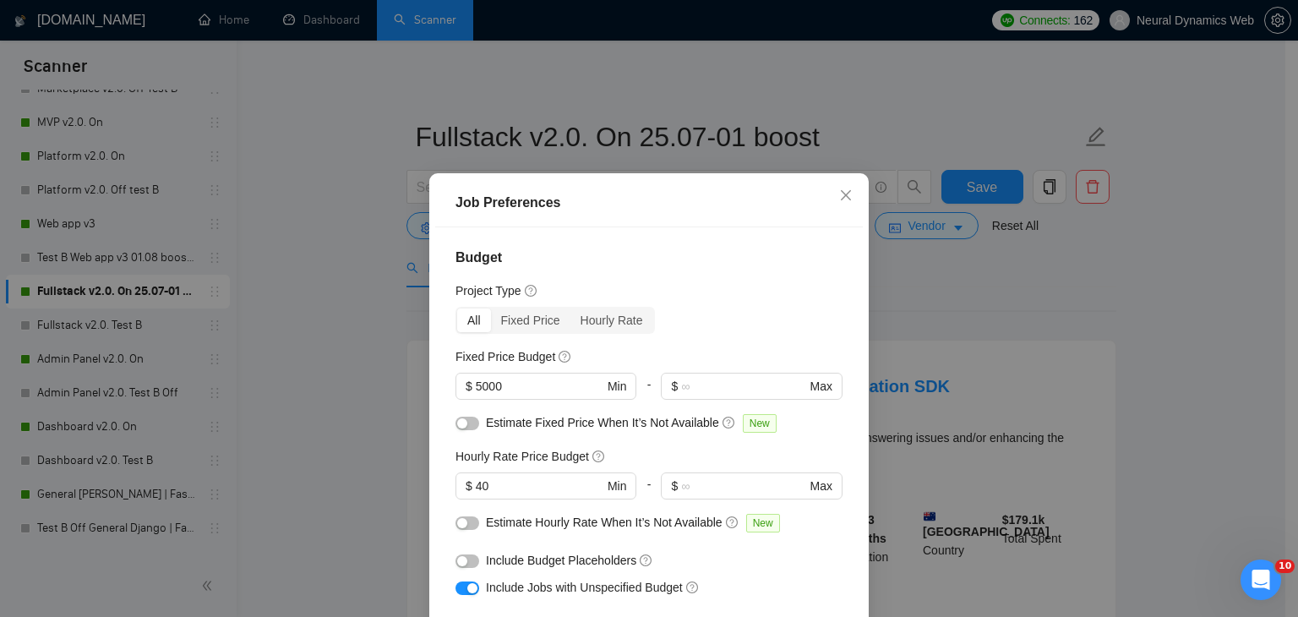
click at [814, 187] on div "Job Preferences" at bounding box center [649, 203] width 428 height 48
click at [840, 193] on icon "close" at bounding box center [846, 195] width 14 height 14
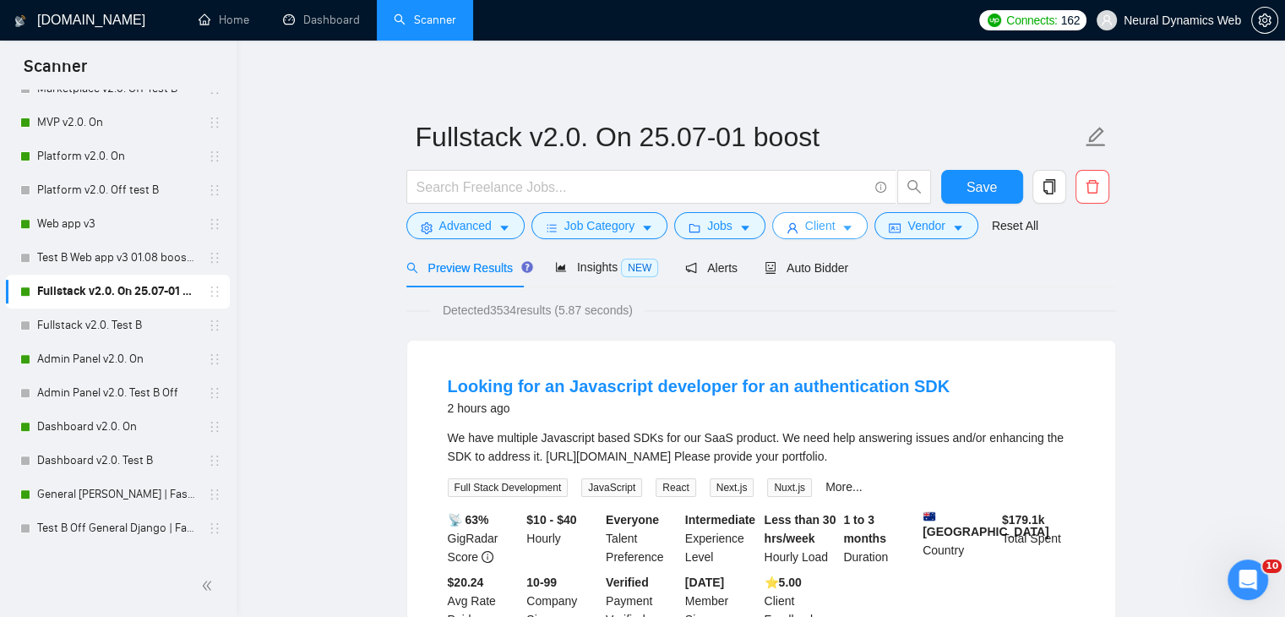
click at [832, 232] on button "Client" at bounding box center [820, 225] width 96 height 27
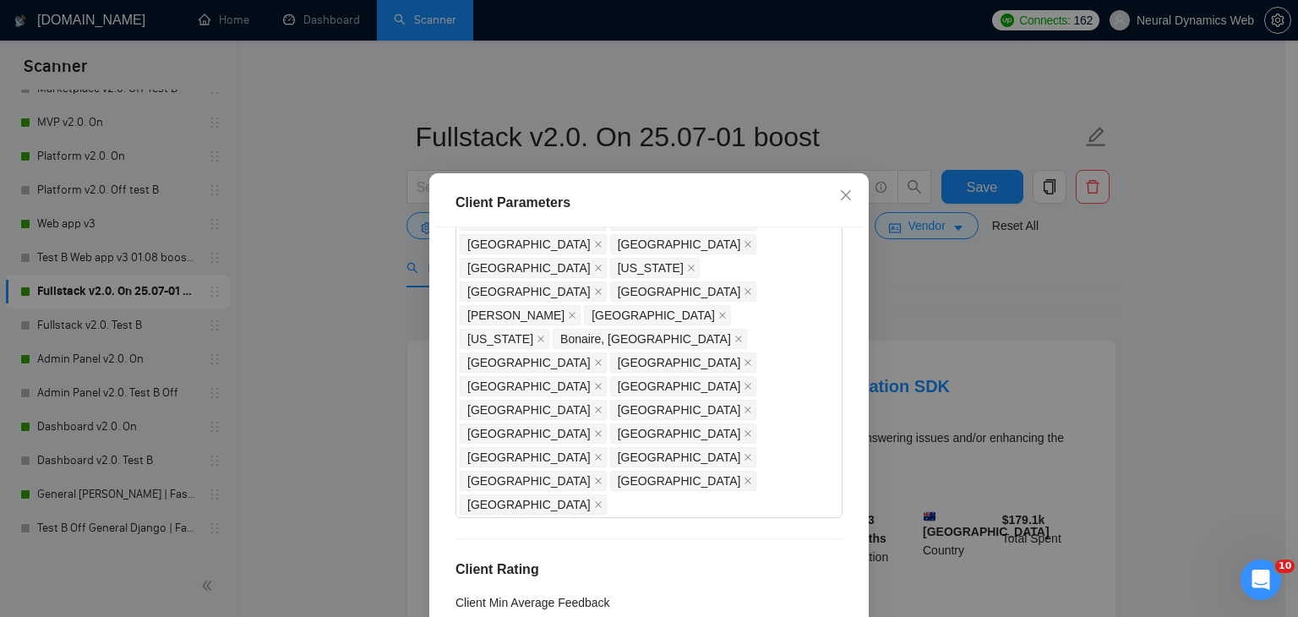
drag, startPoint x: 504, startPoint y: 259, endPoint x: 466, endPoint y: 256, distance: 37.3
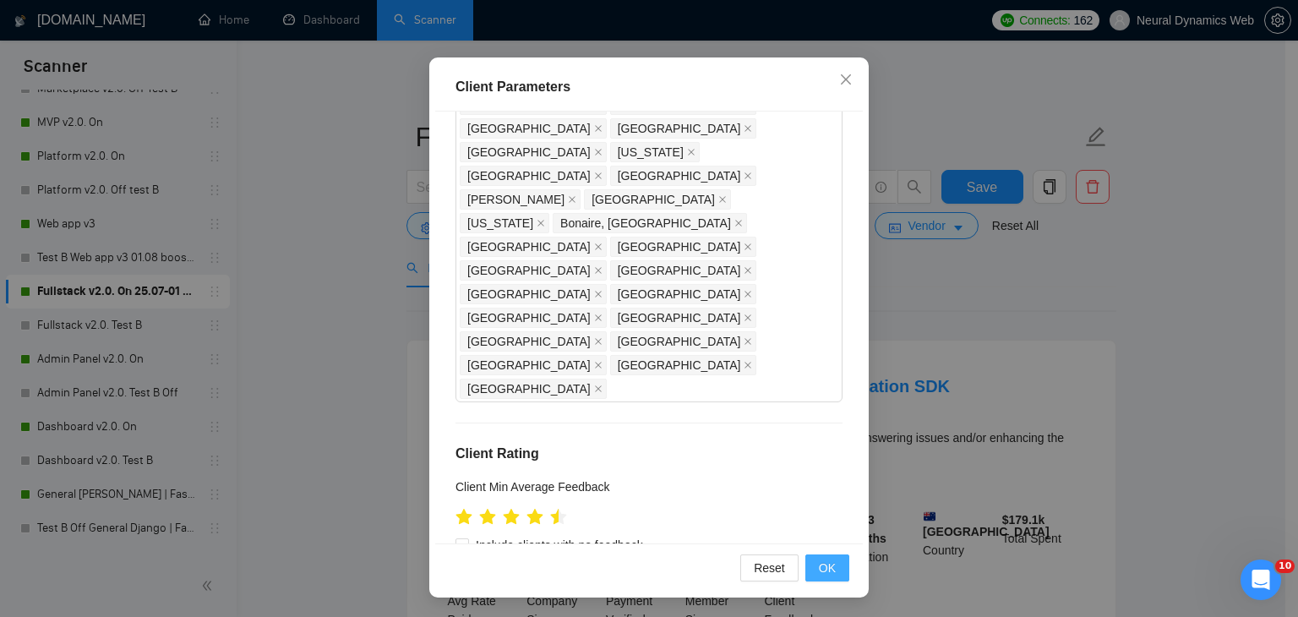
type input "21"
click at [819, 561] on span "OK" at bounding box center [827, 567] width 17 height 19
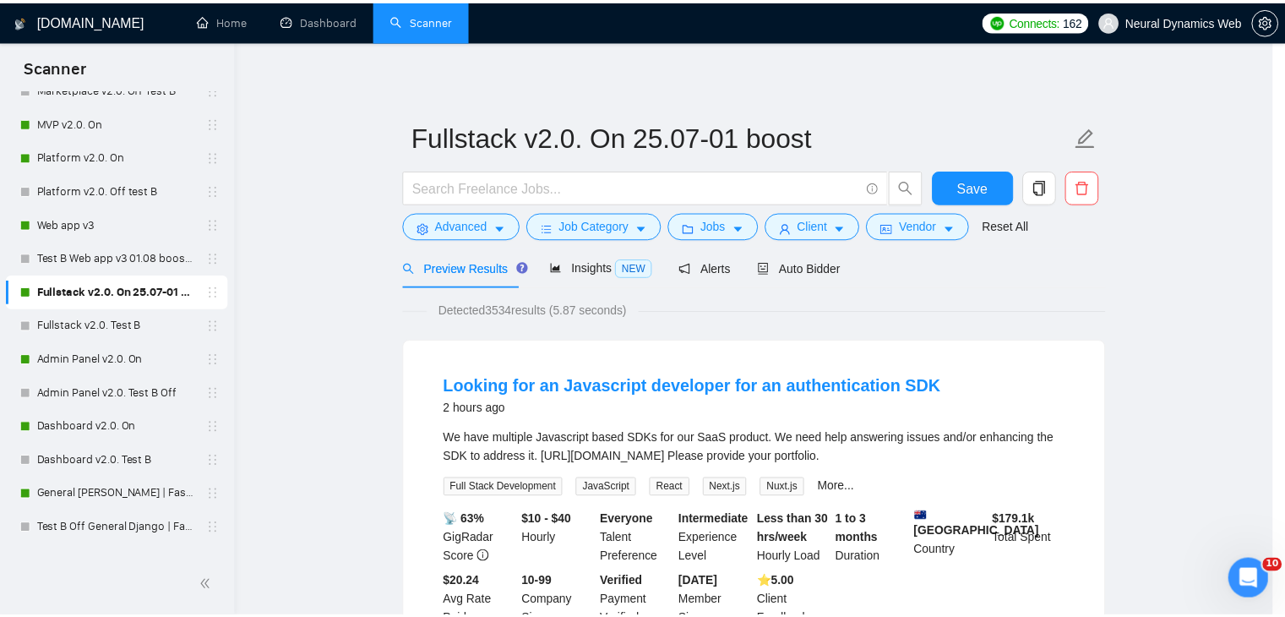
scroll to position [44, 0]
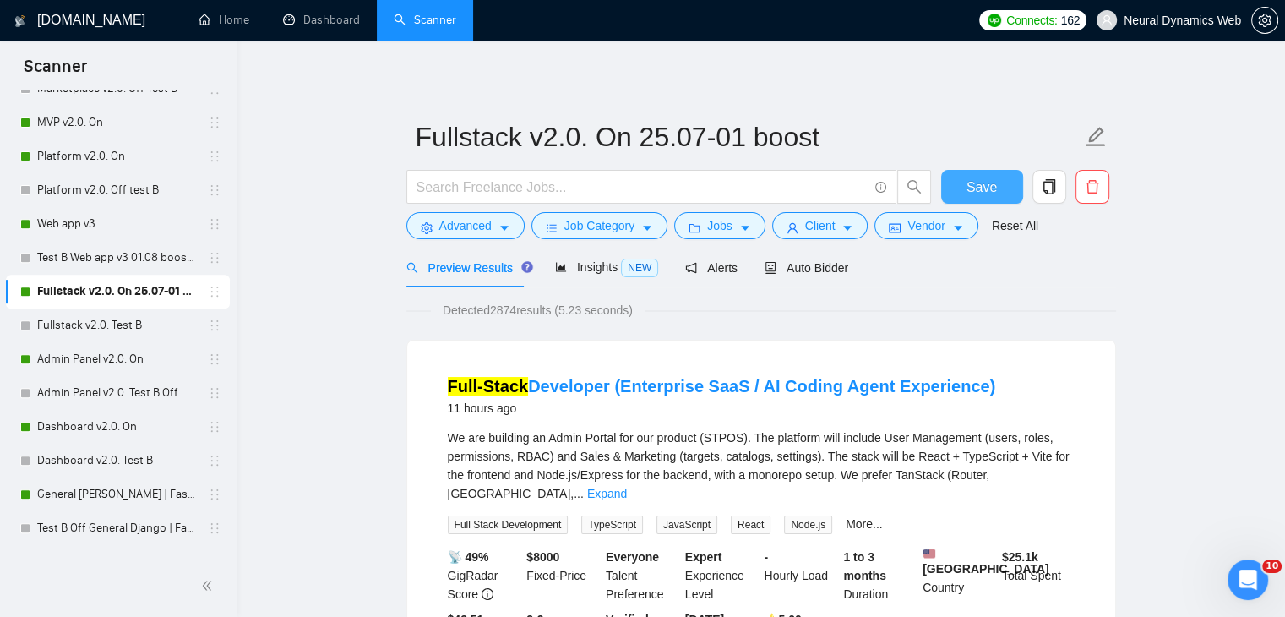
click at [987, 193] on span "Save" at bounding box center [982, 187] width 30 height 21
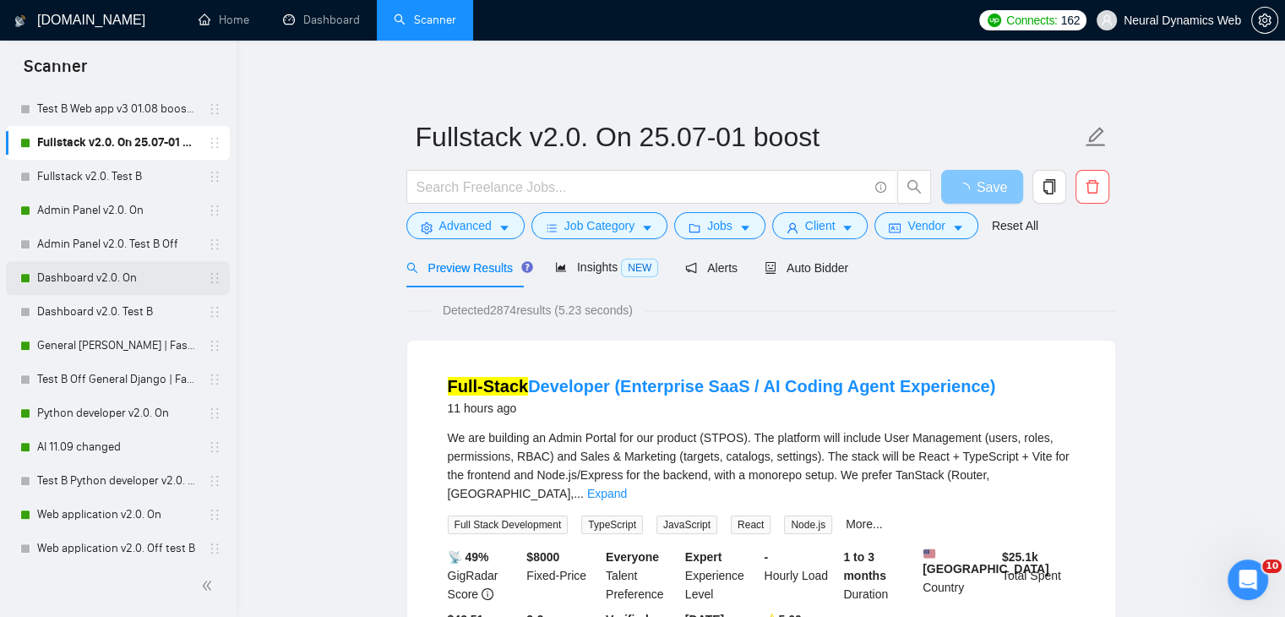
scroll to position [845, 0]
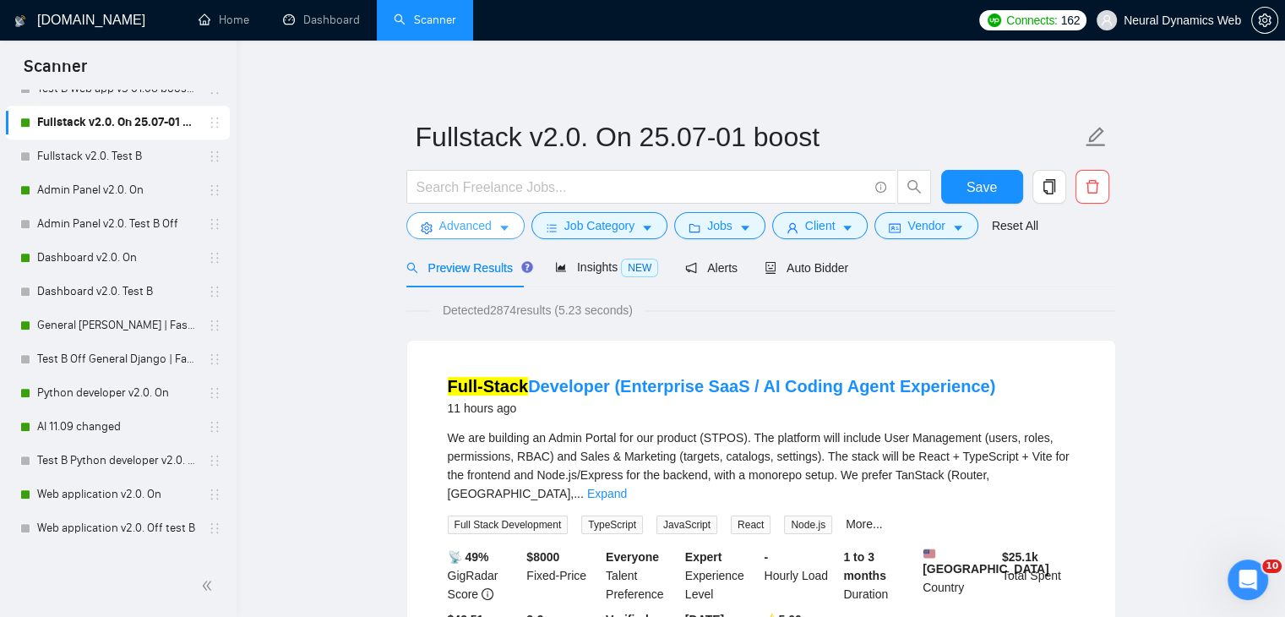
drag, startPoint x: 83, startPoint y: 188, endPoint x: 514, endPoint y: 225, distance: 432.4
click at [83, 188] on link "Admin Panel v2.0. On" at bounding box center [117, 190] width 161 height 34
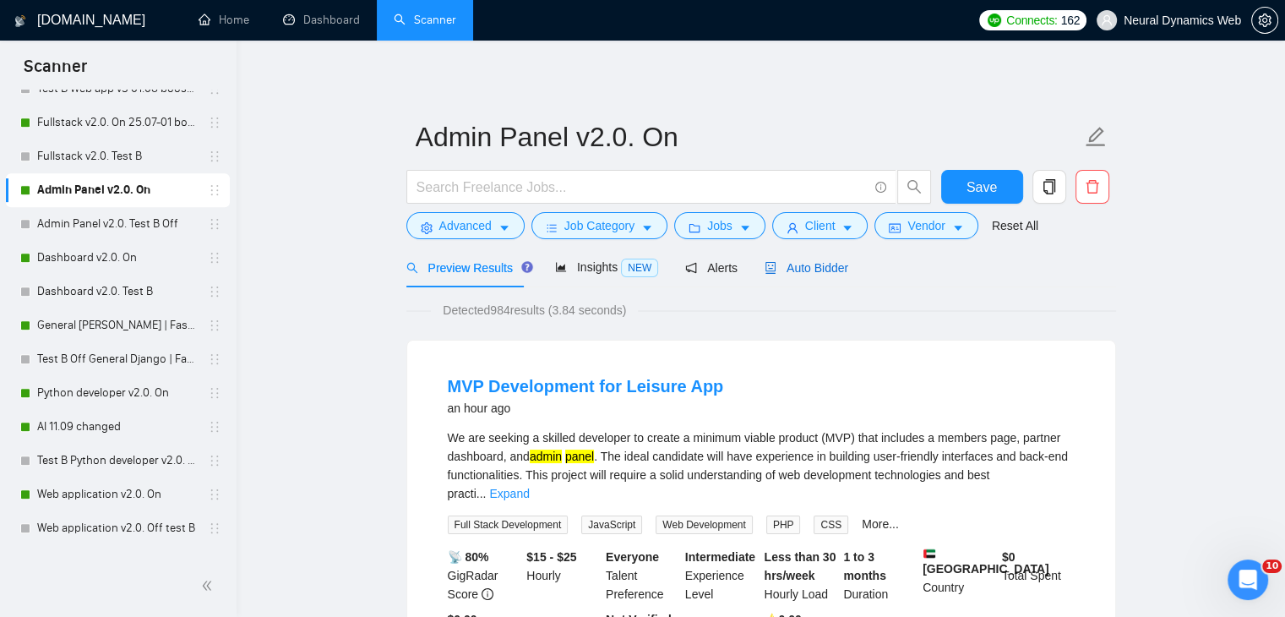
click at [838, 273] on span "Auto Bidder" at bounding box center [807, 268] width 84 height 14
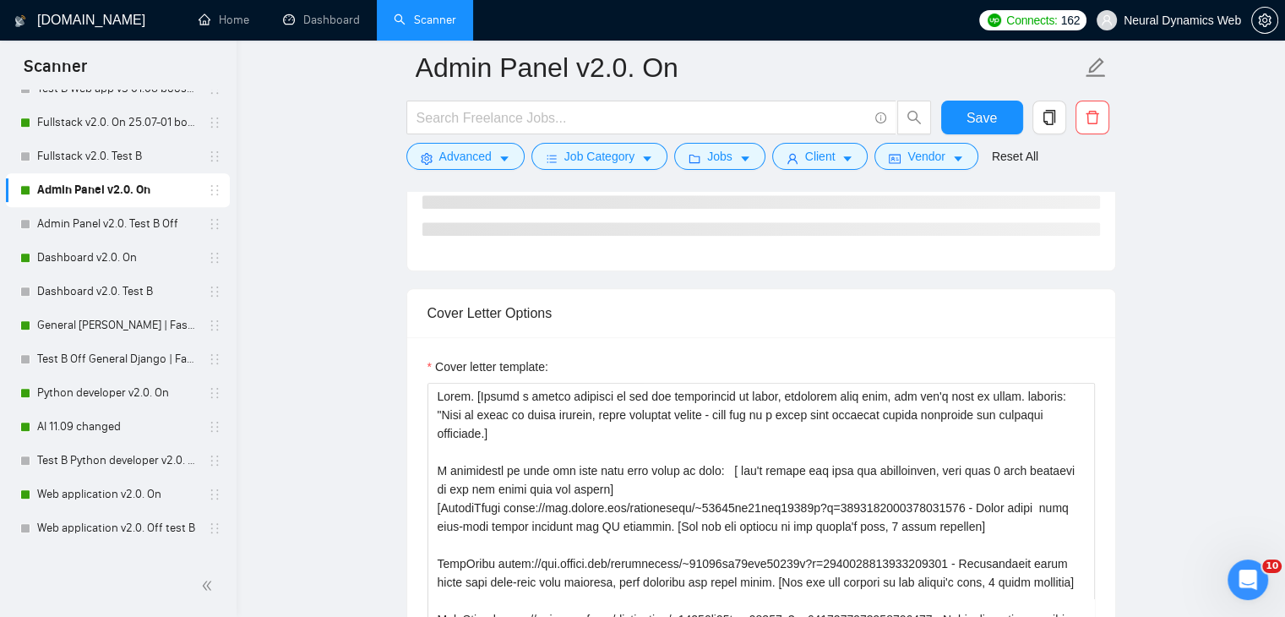
scroll to position [3042, 0]
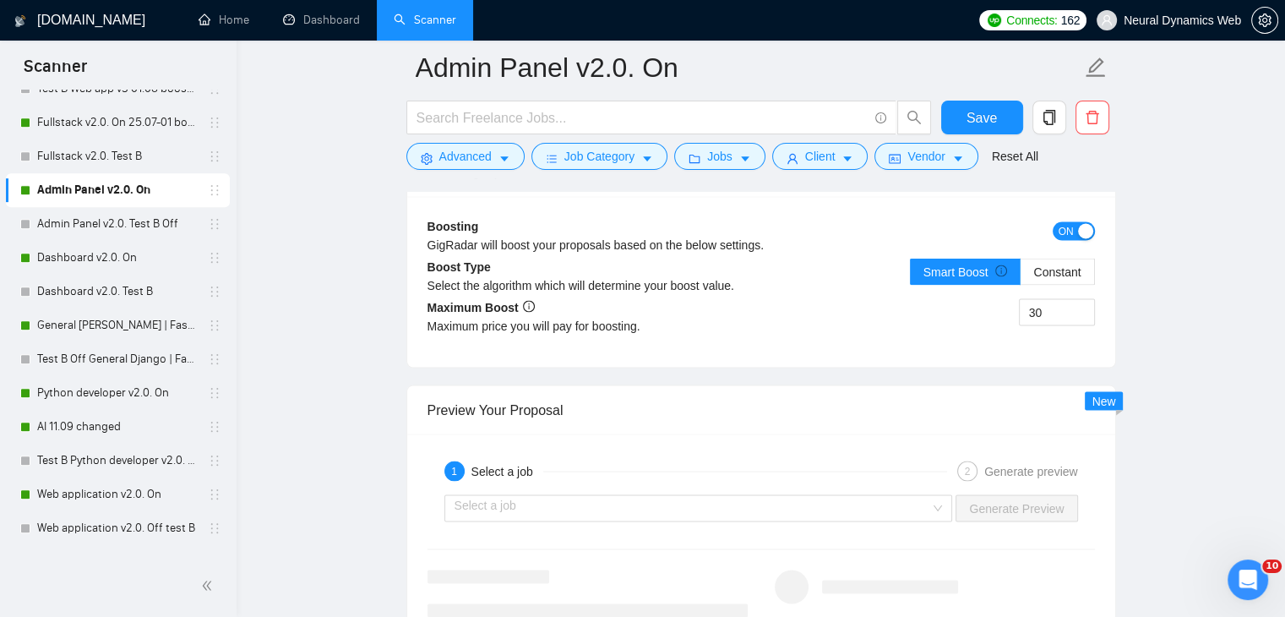
drag, startPoint x: 1048, startPoint y: 206, endPoint x: 1014, endPoint y: 204, distance: 33.9
click at [1014, 204] on div "Boosting GigRadar will boost your proposals based on the below settings. ON Boo…" at bounding box center [761, 281] width 708 height 171
drag, startPoint x: 1031, startPoint y: 305, endPoint x: 1047, endPoint y: 305, distance: 16.1
click at [1047, 305] on input "30" at bounding box center [1057, 311] width 74 height 25
type input "50"
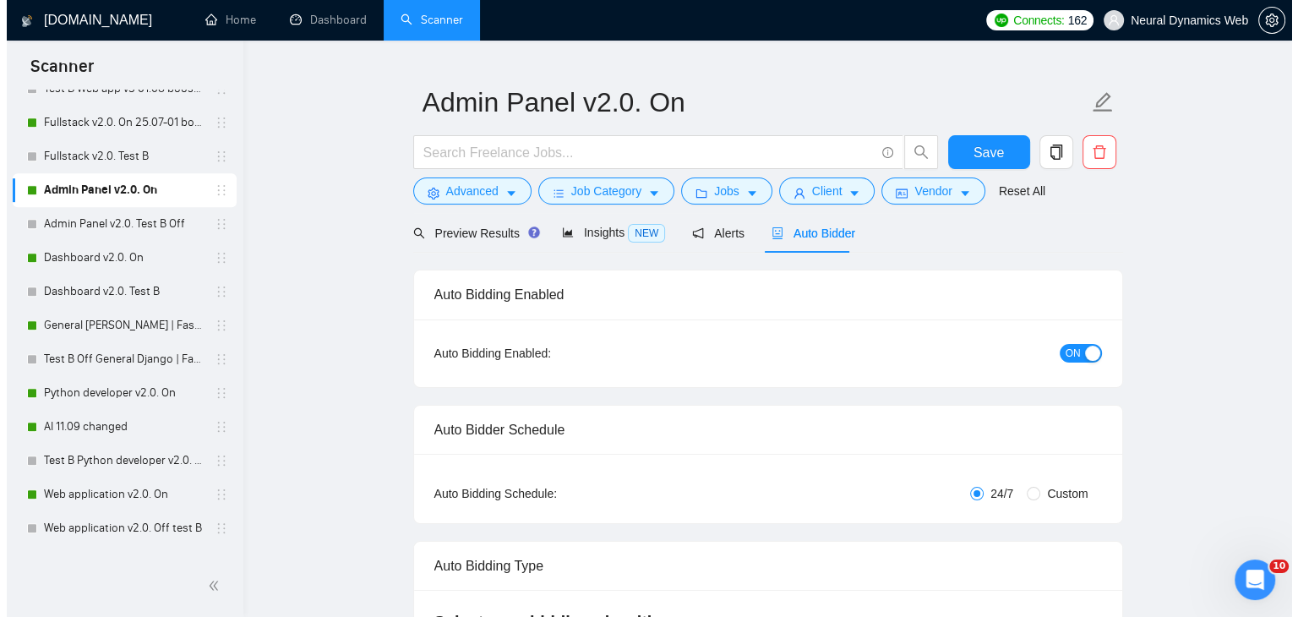
scroll to position [0, 0]
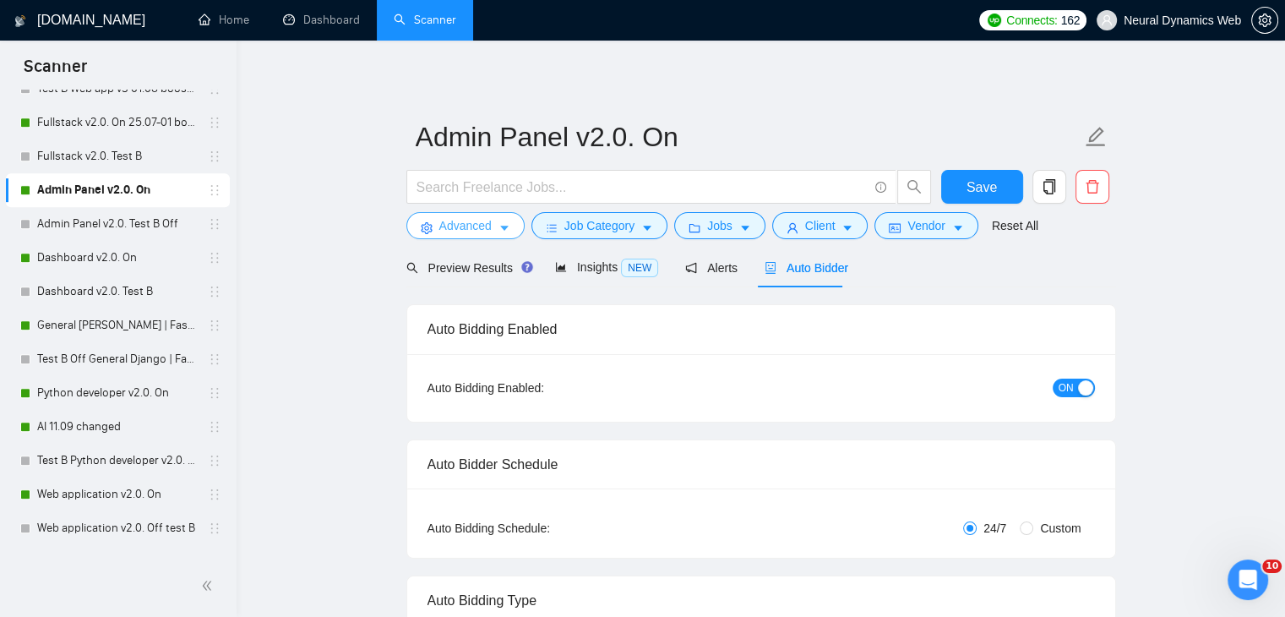
click at [476, 225] on span "Advanced" at bounding box center [465, 225] width 52 height 19
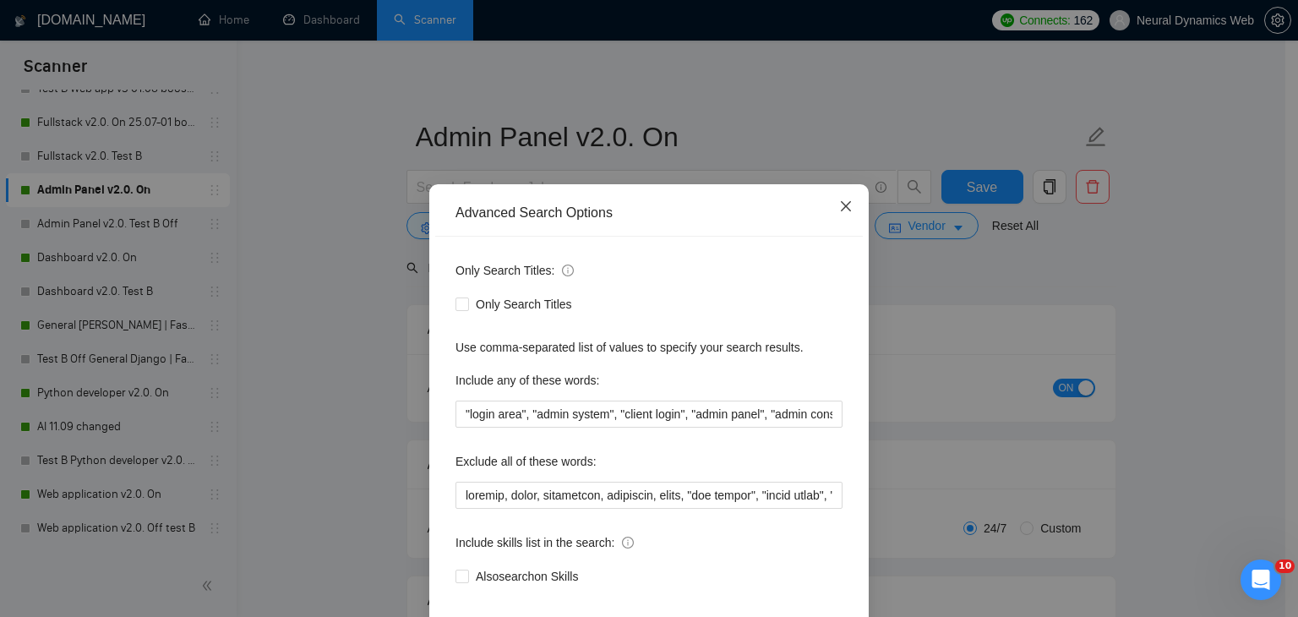
click at [842, 208] on icon "close" at bounding box center [846, 206] width 14 height 14
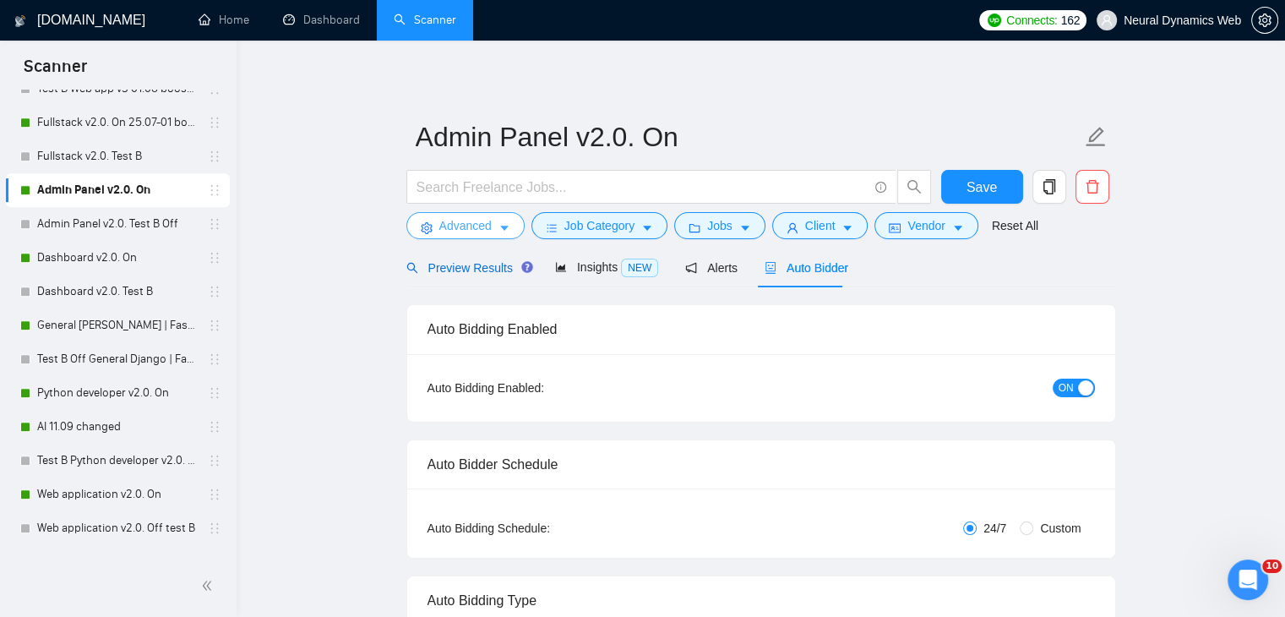
drag, startPoint x: 460, startPoint y: 261, endPoint x: 463, endPoint y: 232, distance: 28.8
click at [460, 261] on span "Preview Results" at bounding box center [467, 268] width 122 height 14
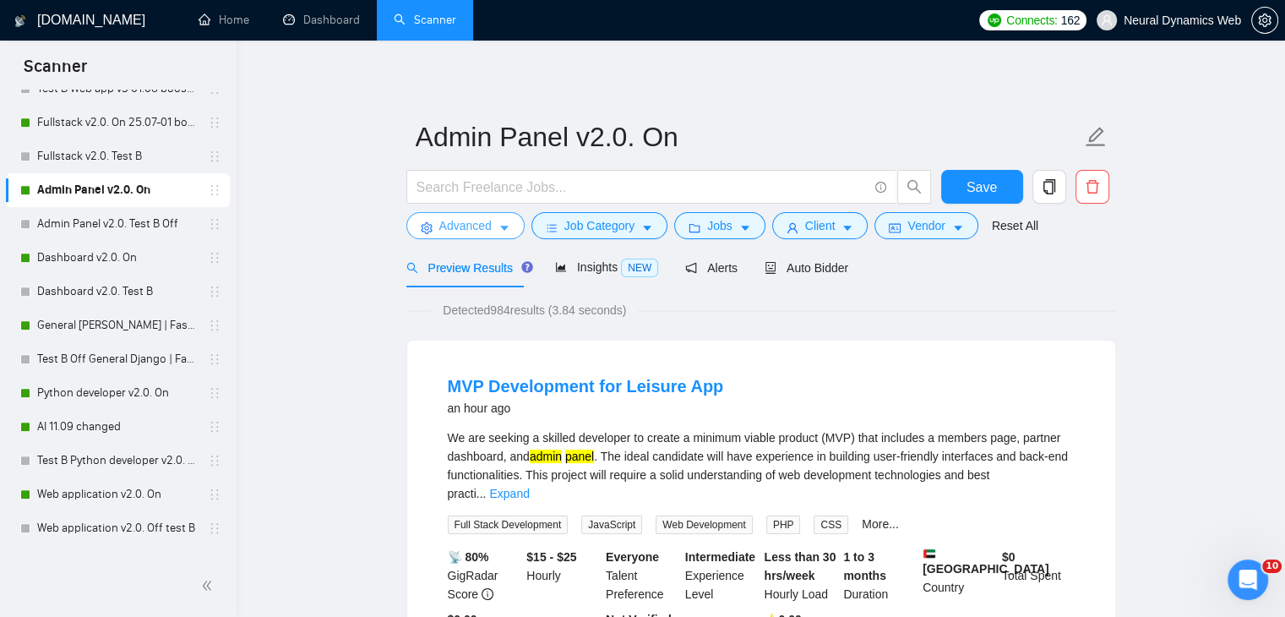
click at [466, 221] on span "Advanced" at bounding box center [465, 225] width 52 height 19
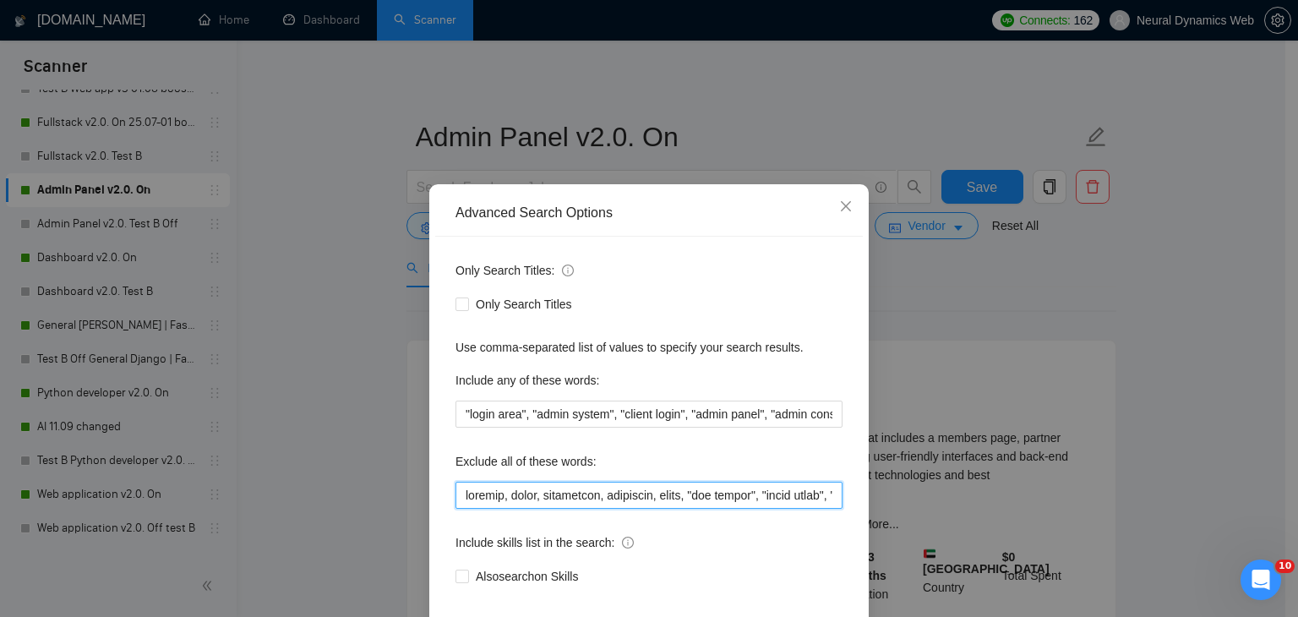
click at [455, 491] on input "text" at bounding box center [648, 495] width 387 height 27
paste input "mobile, website,"
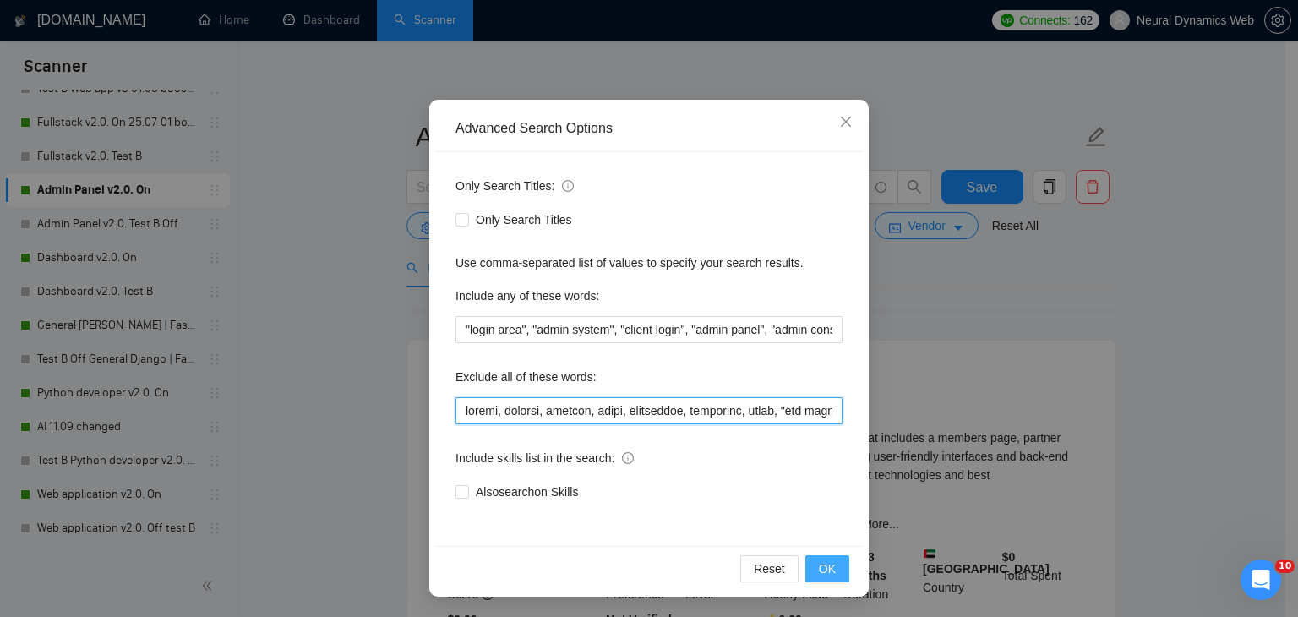
type input "mobile, website, trainer, attio, smartsuite, suitedash, suite, "crm expert", "v…"
click at [828, 561] on button "OK" at bounding box center [827, 568] width 44 height 27
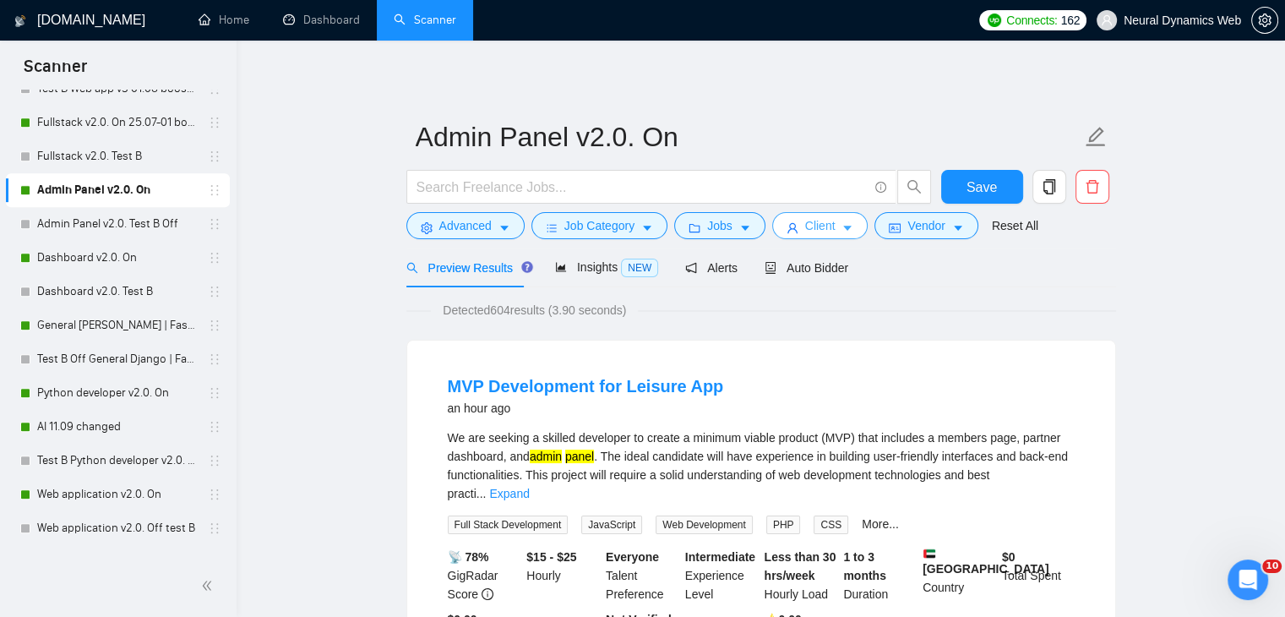
click at [787, 226] on icon "user" at bounding box center [793, 228] width 12 height 12
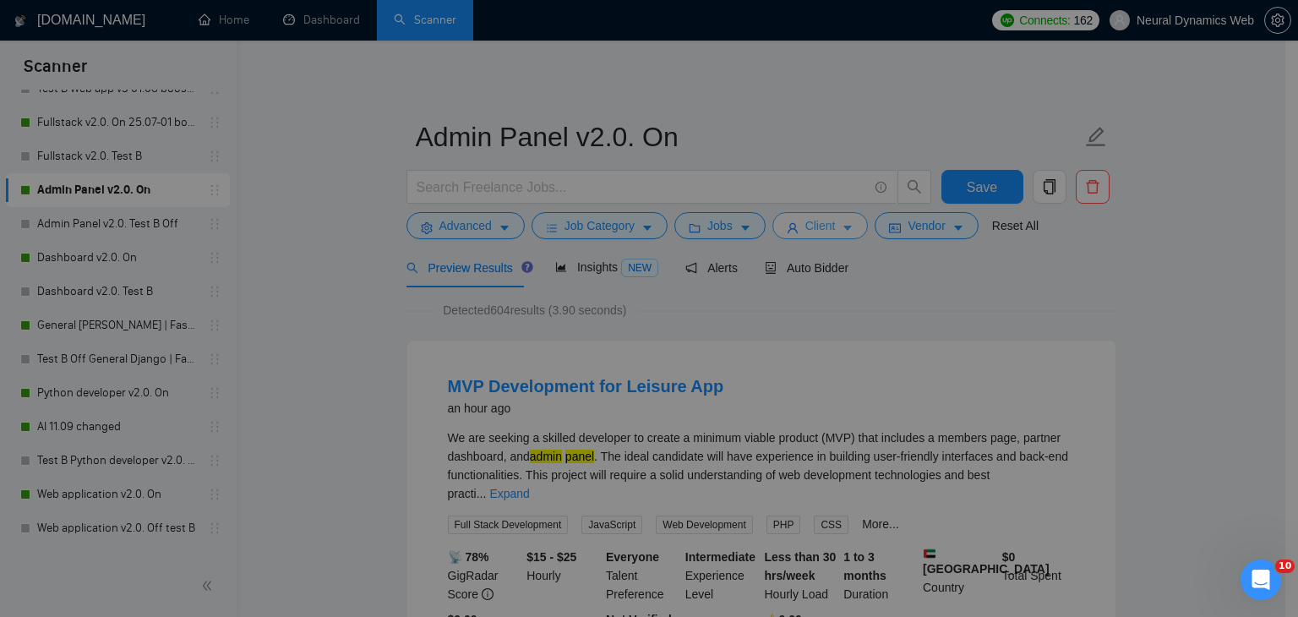
scroll to position [1490, 0]
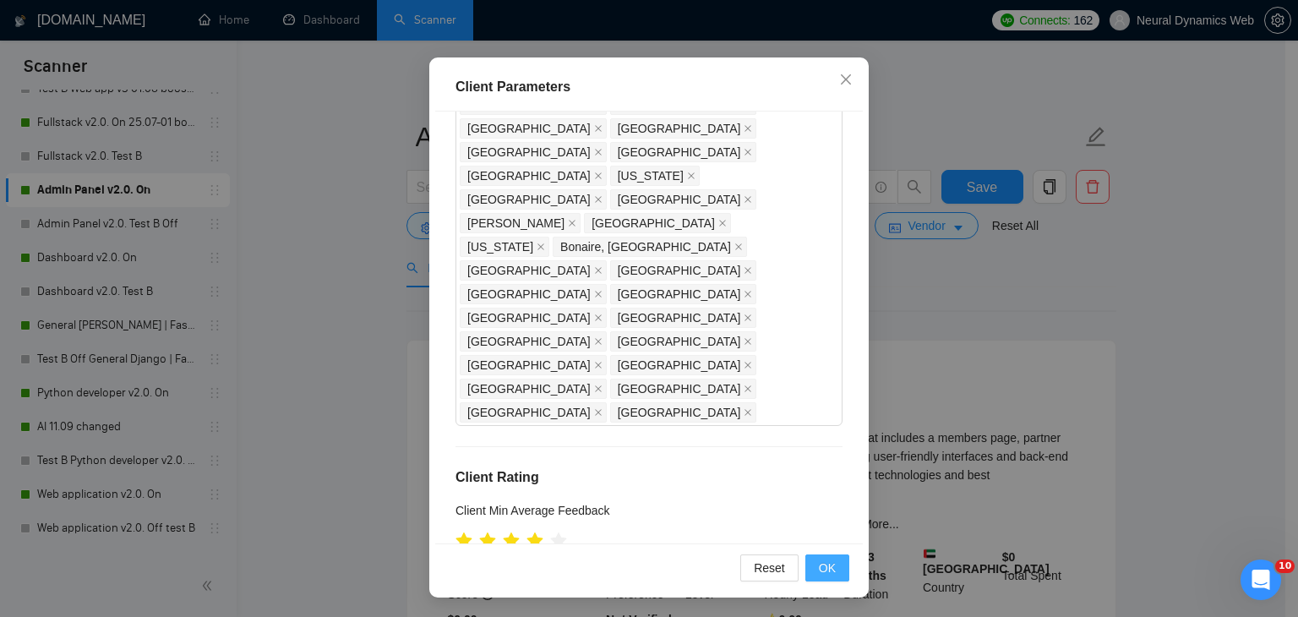
type input "21"
click at [825, 575] on span "OK" at bounding box center [827, 567] width 17 height 19
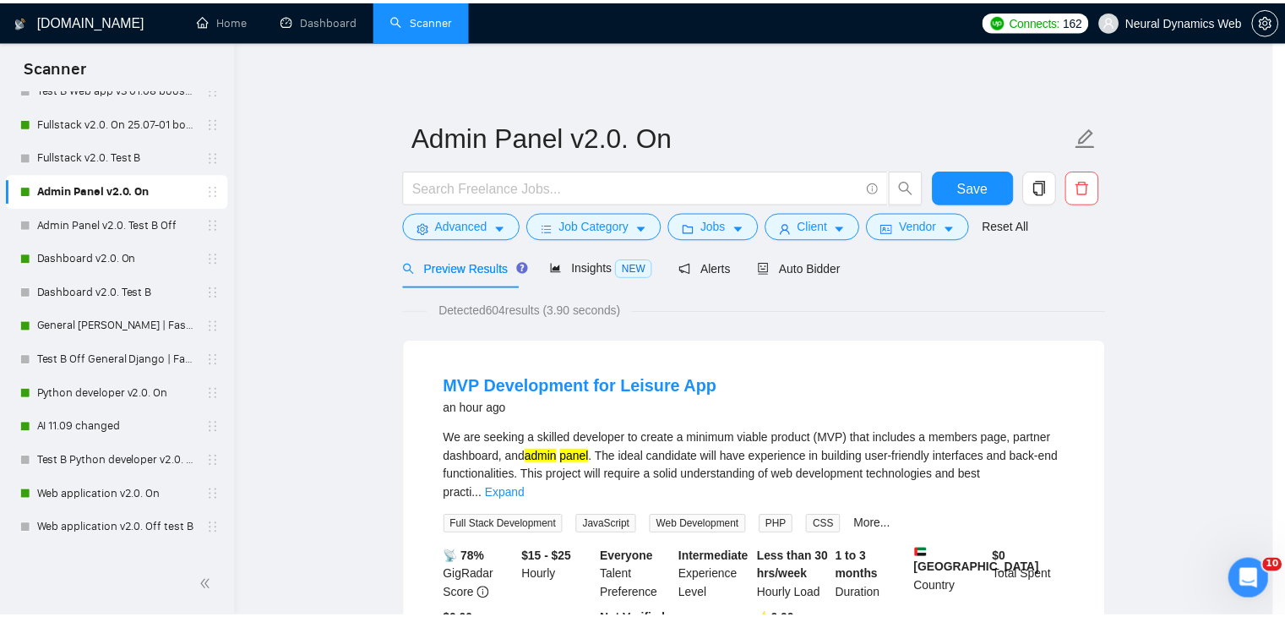
scroll to position [44, 0]
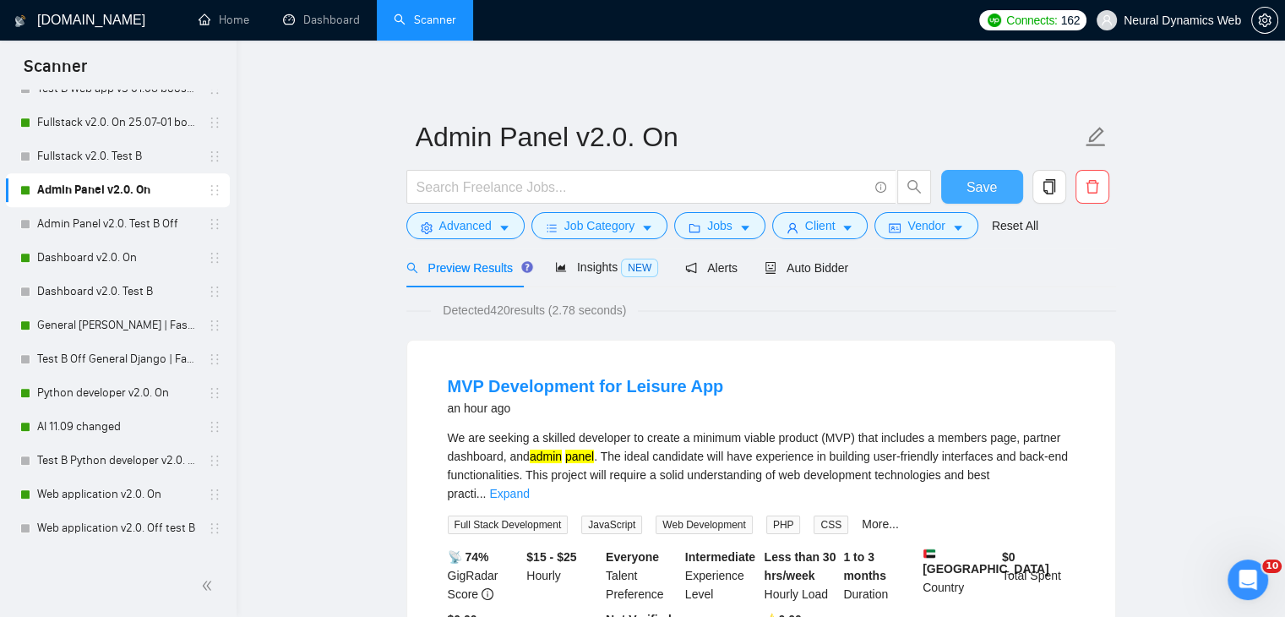
click at [985, 188] on span "Save" at bounding box center [982, 187] width 30 height 21
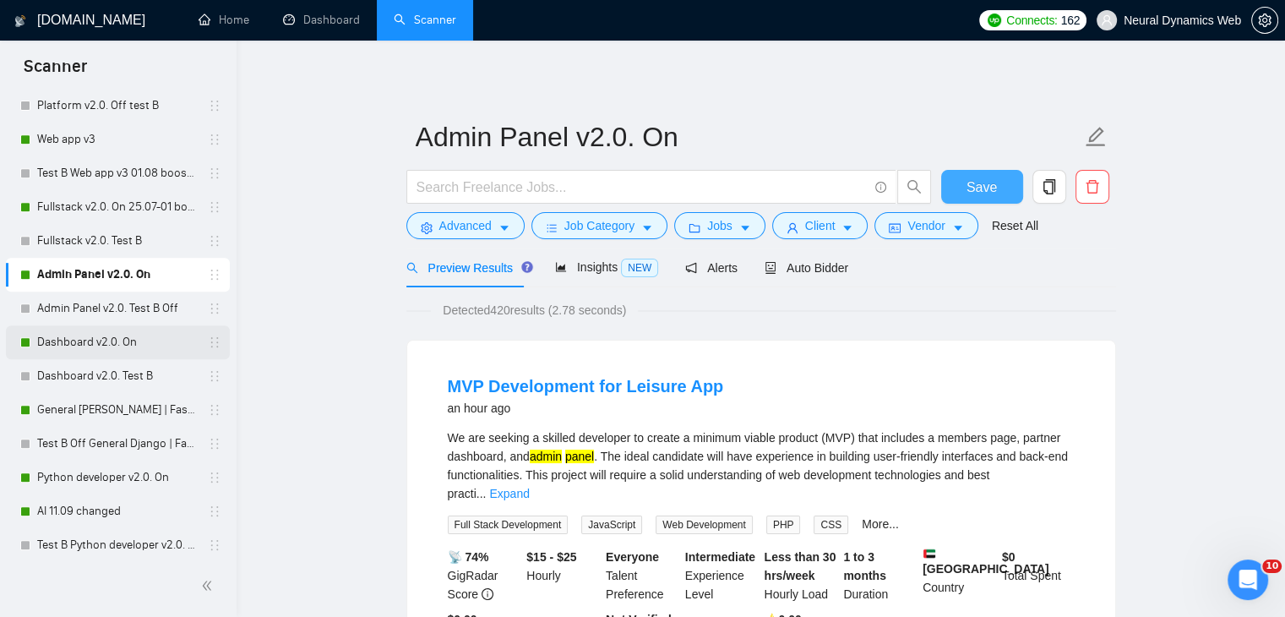
scroll to position [845, 0]
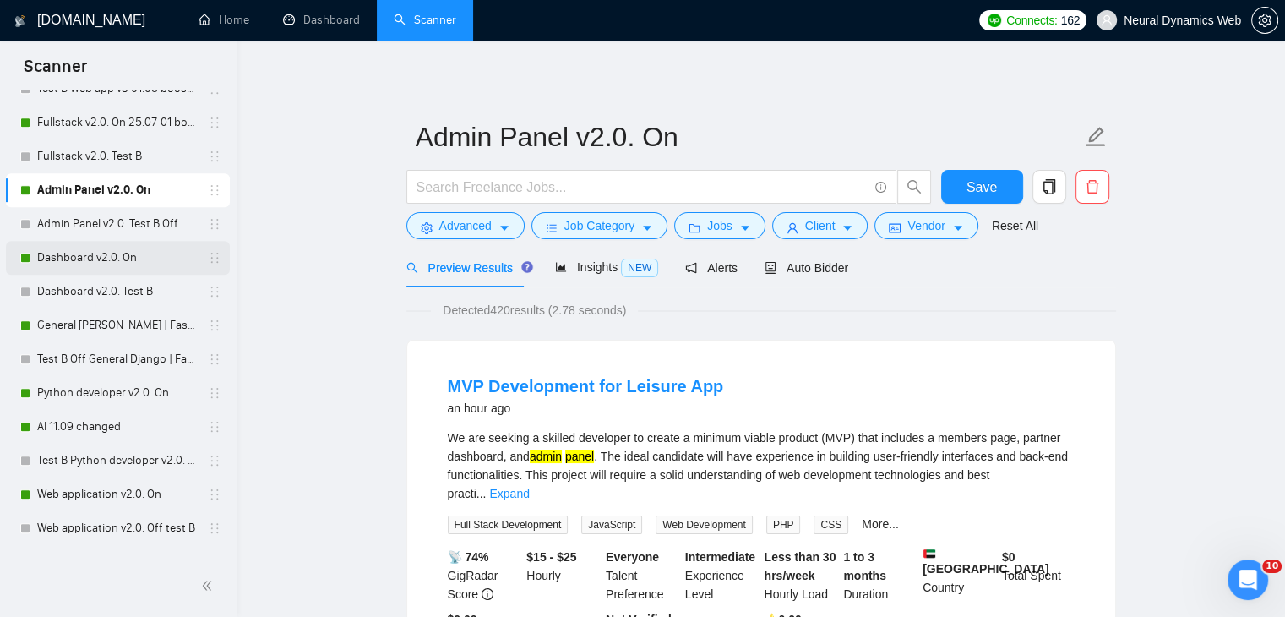
click at [85, 253] on link "Dashboard v2.0. On" at bounding box center [117, 258] width 161 height 34
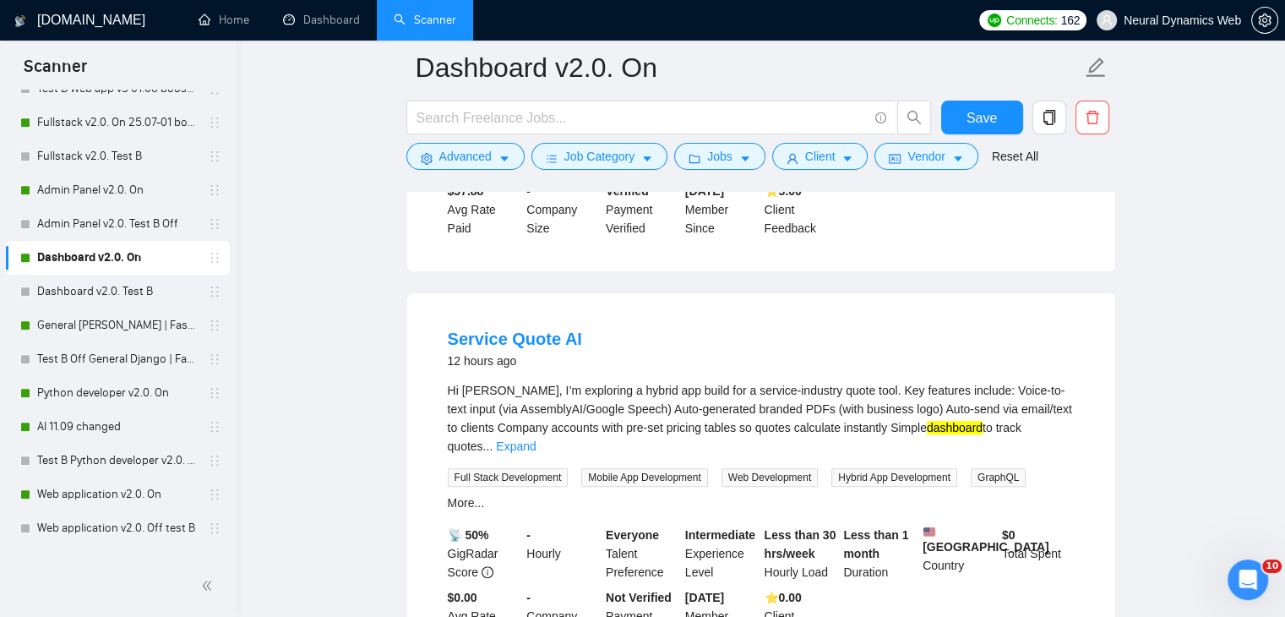
scroll to position [845, 0]
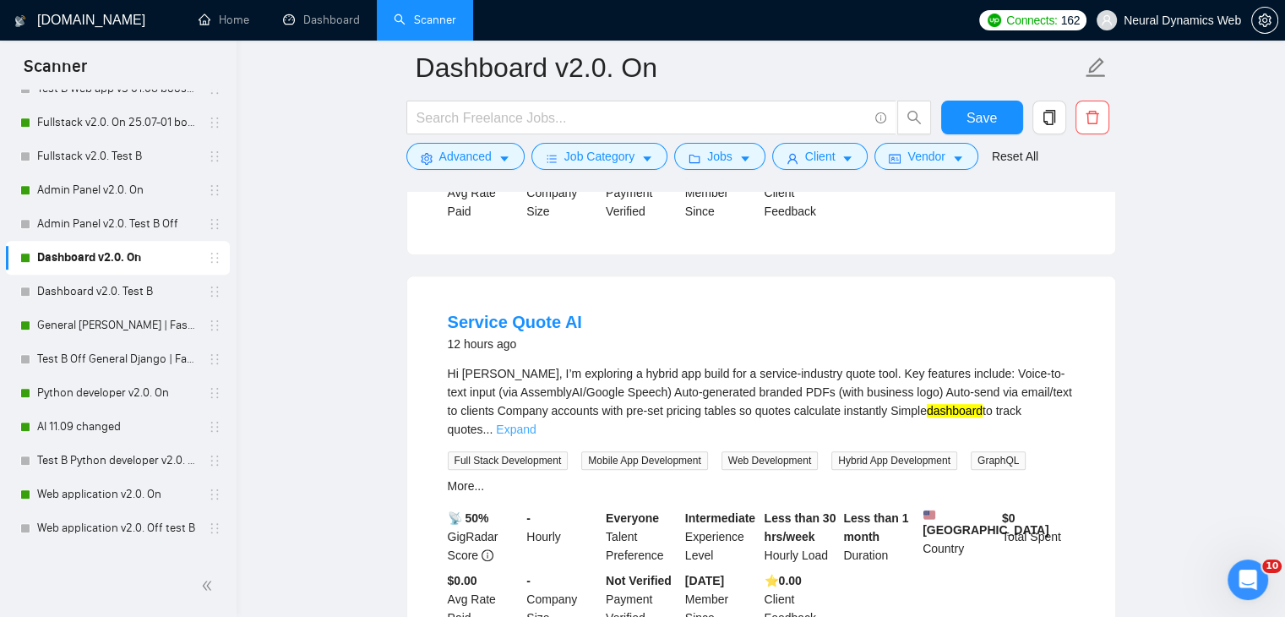
click at [536, 422] on link "Expand" at bounding box center [516, 429] width 40 height 14
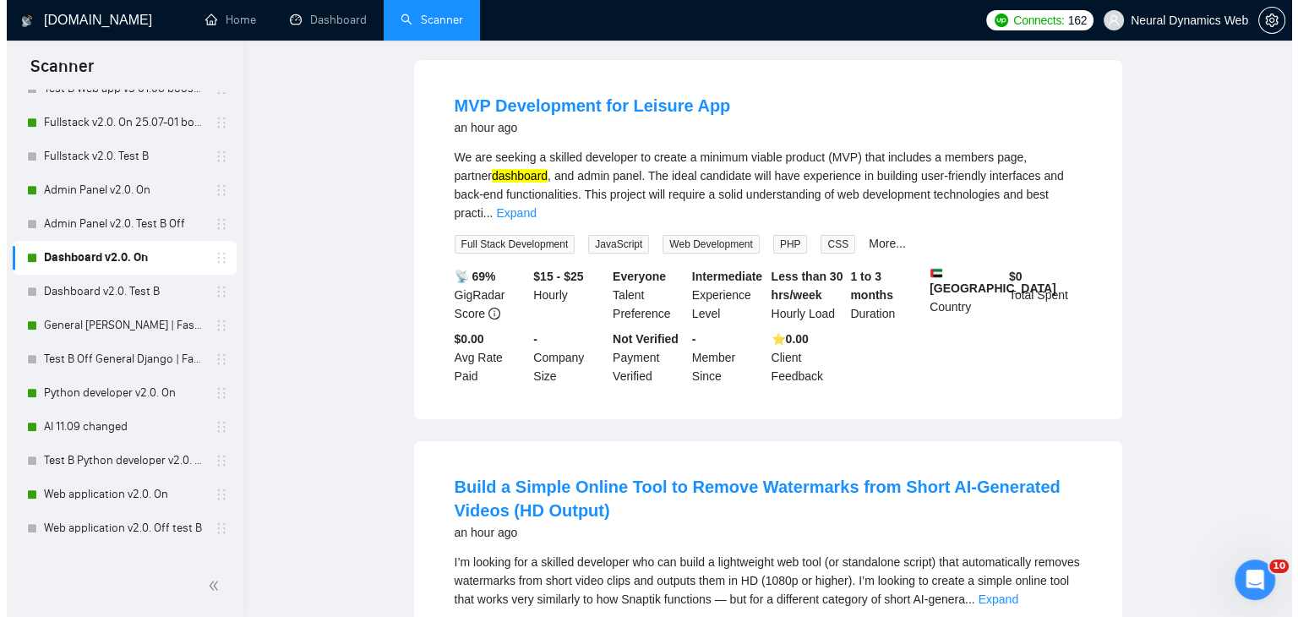
scroll to position [0, 0]
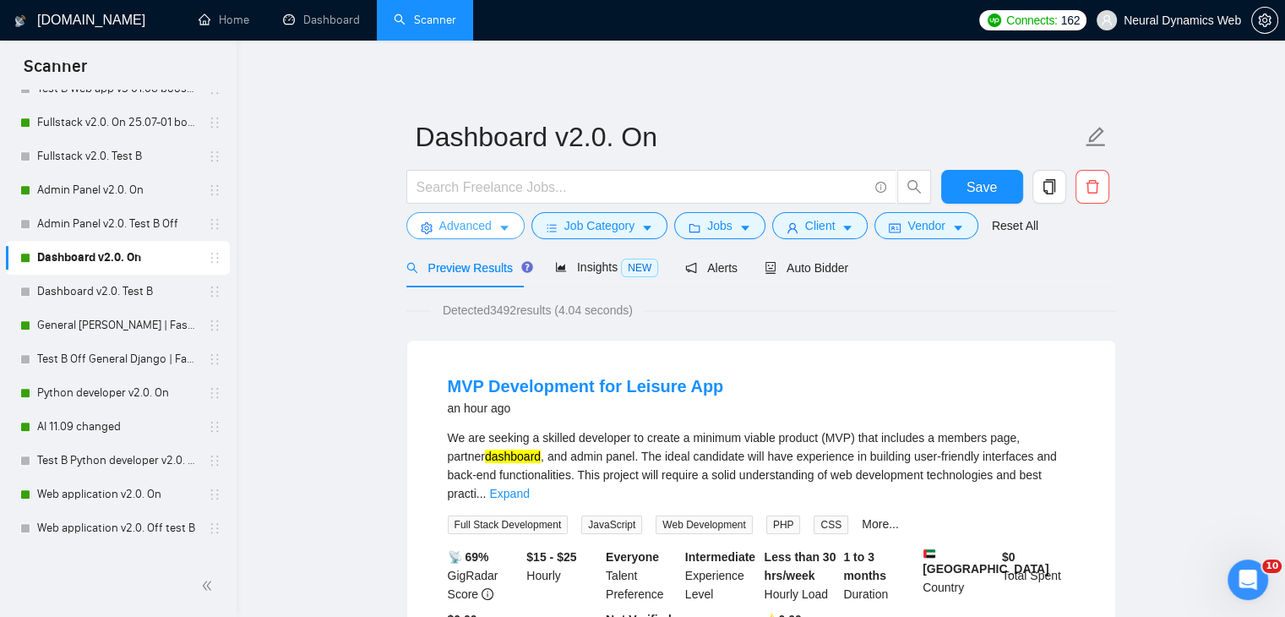
click at [469, 219] on span "Advanced" at bounding box center [465, 225] width 52 height 19
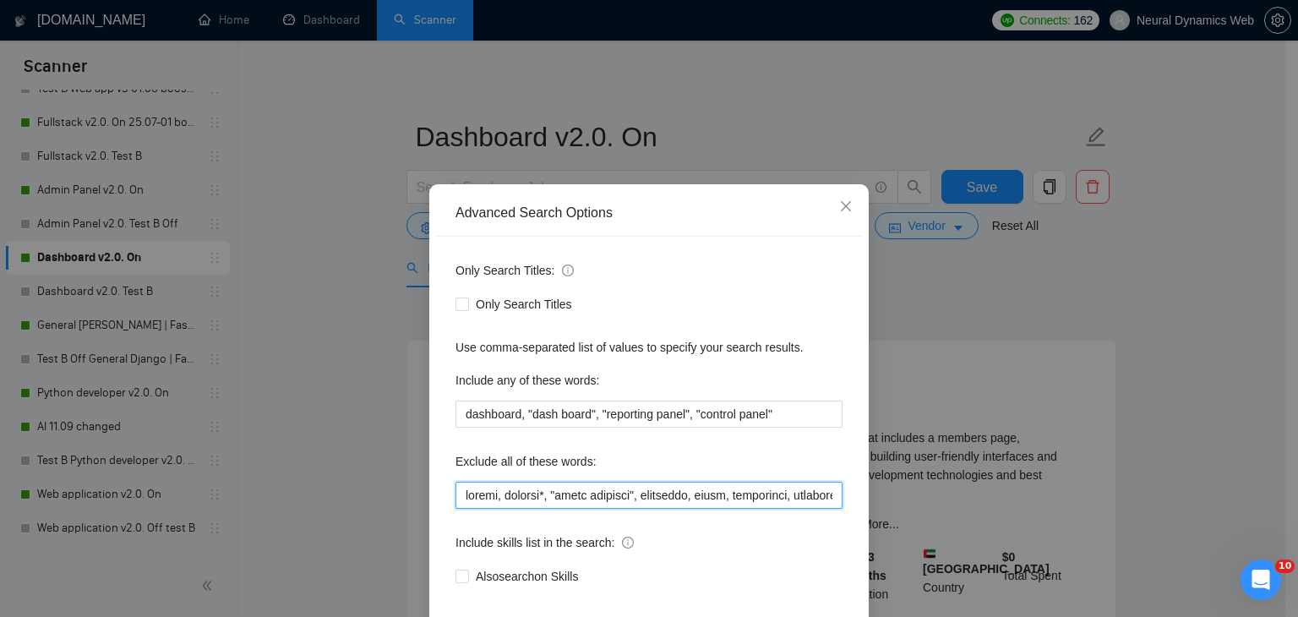
click at [455, 490] on input "text" at bounding box center [648, 495] width 387 height 27
paste input "mobile, website,"
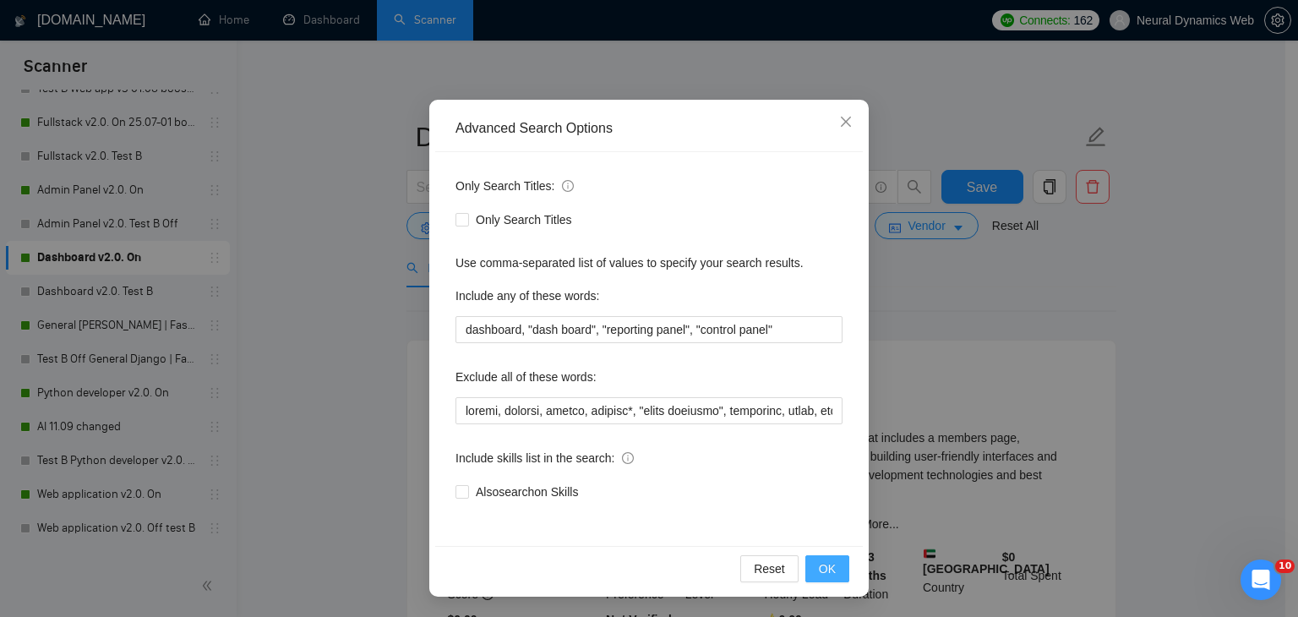
click at [819, 559] on span "OK" at bounding box center [827, 568] width 17 height 19
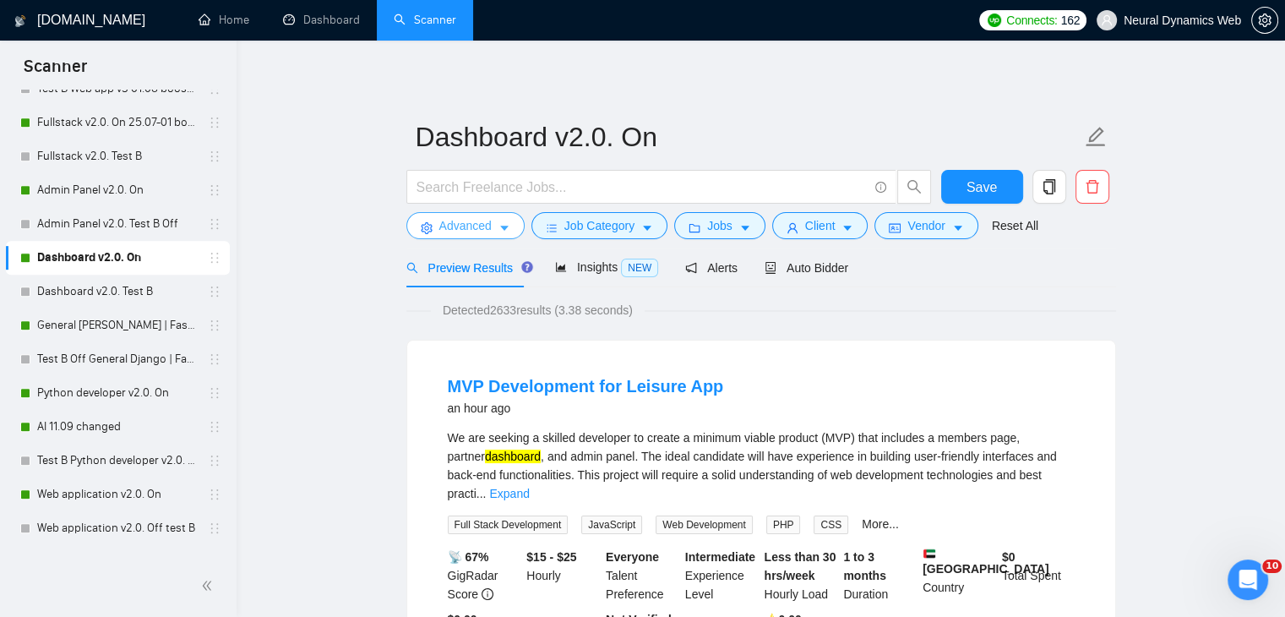
click at [472, 227] on span "Advanced" at bounding box center [465, 225] width 52 height 19
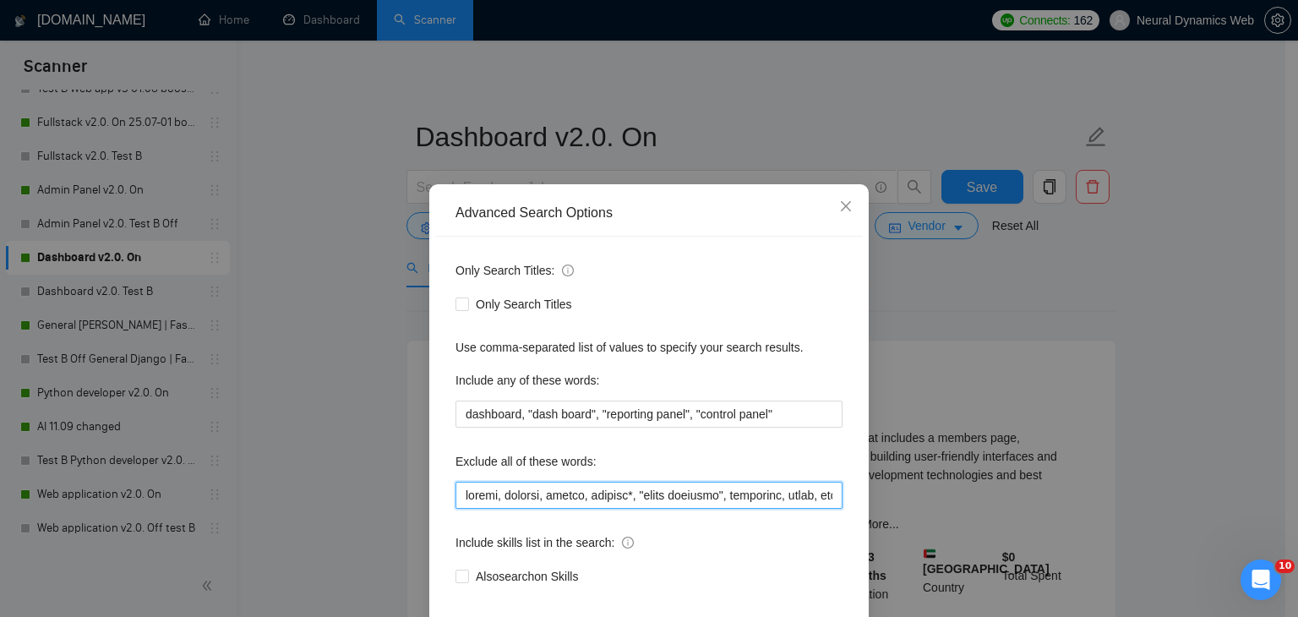
drag, startPoint x: 545, startPoint y: 498, endPoint x: 498, endPoint y: 498, distance: 47.3
click at [498, 498] on input "text" at bounding box center [648, 495] width 387 height 27
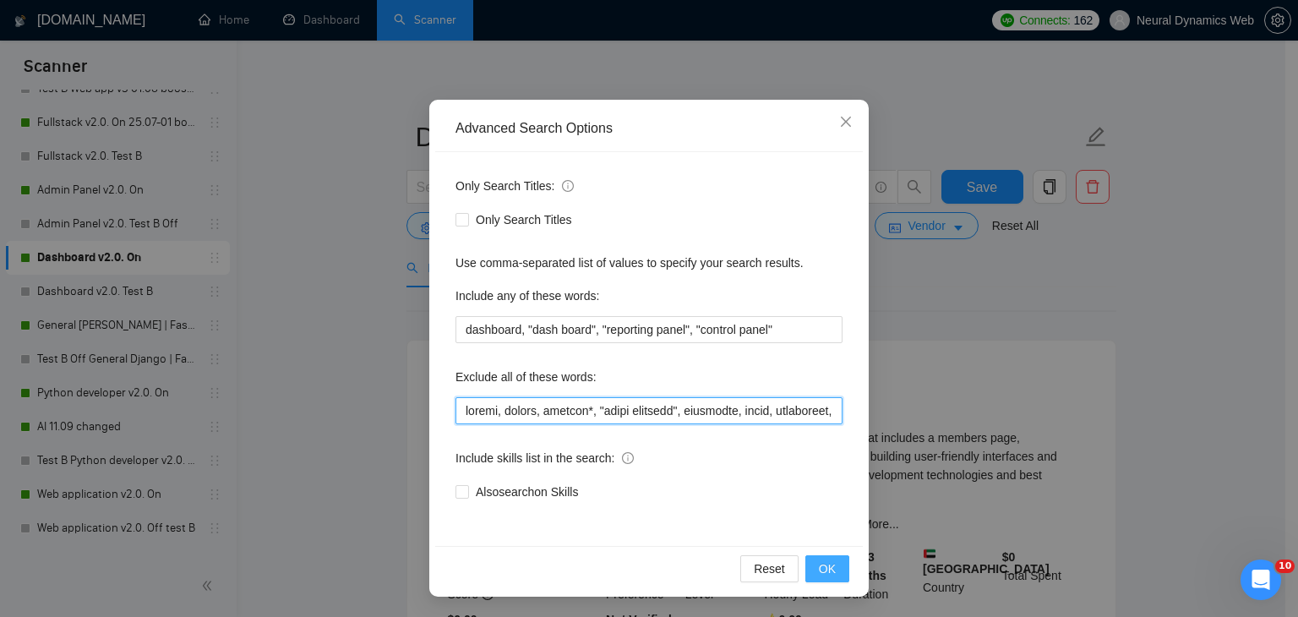
type input "mobile, notion, softgen*, "smart contract", suitedash, attio, smartsuite, suite…"
click at [823, 555] on button "OK" at bounding box center [827, 568] width 44 height 27
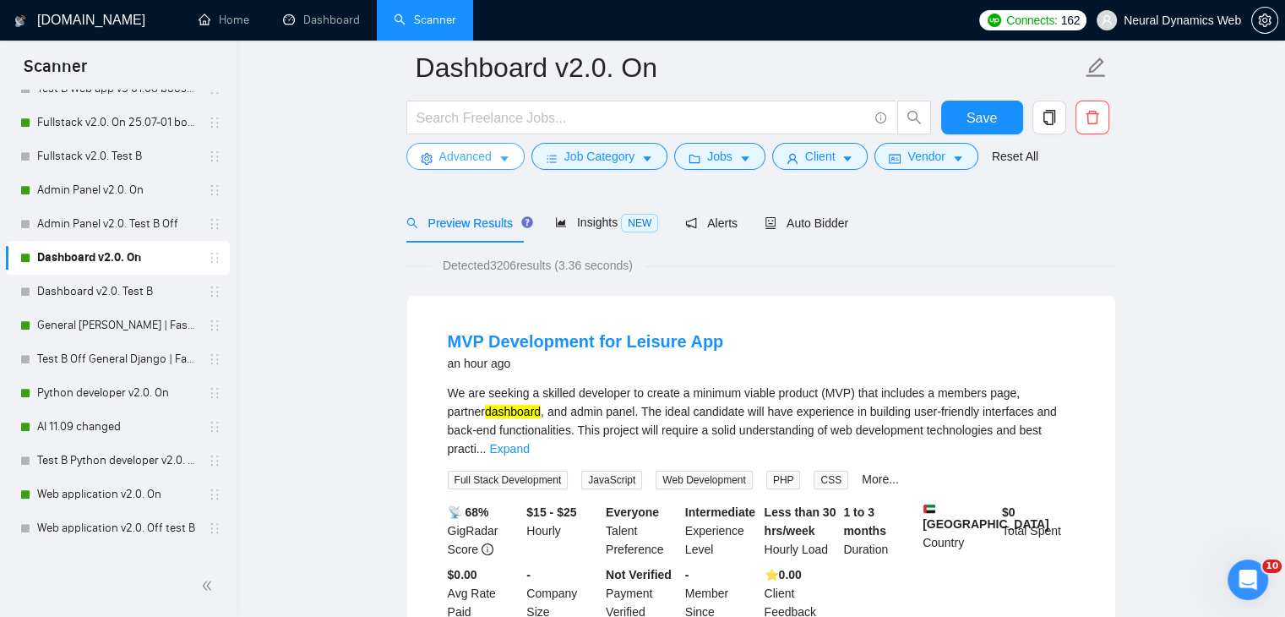
scroll to position [84, 0]
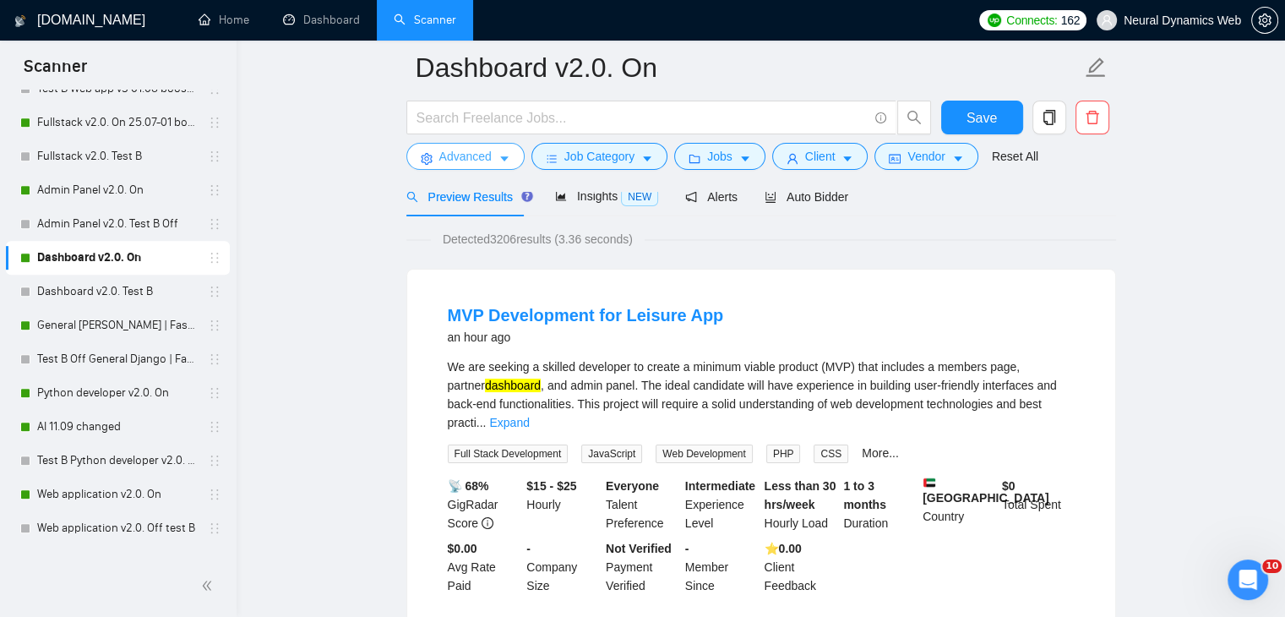
click at [495, 165] on button "Advanced" at bounding box center [465, 156] width 118 height 27
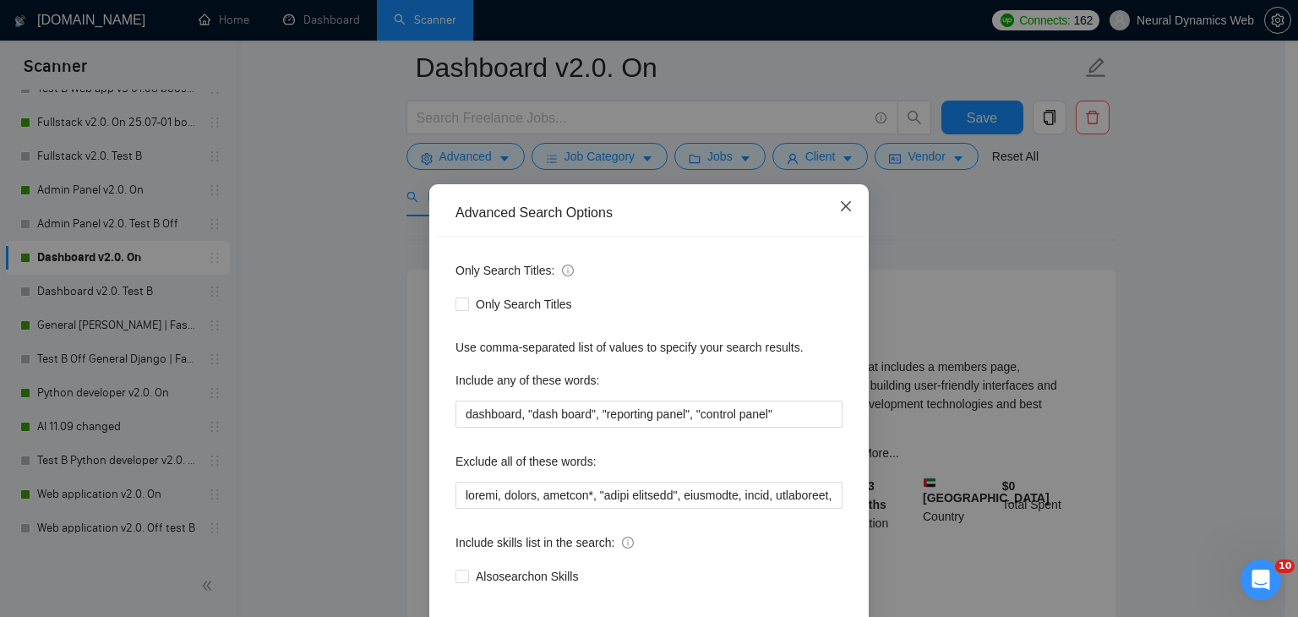
click at [842, 211] on icon "close" at bounding box center [846, 206] width 14 height 14
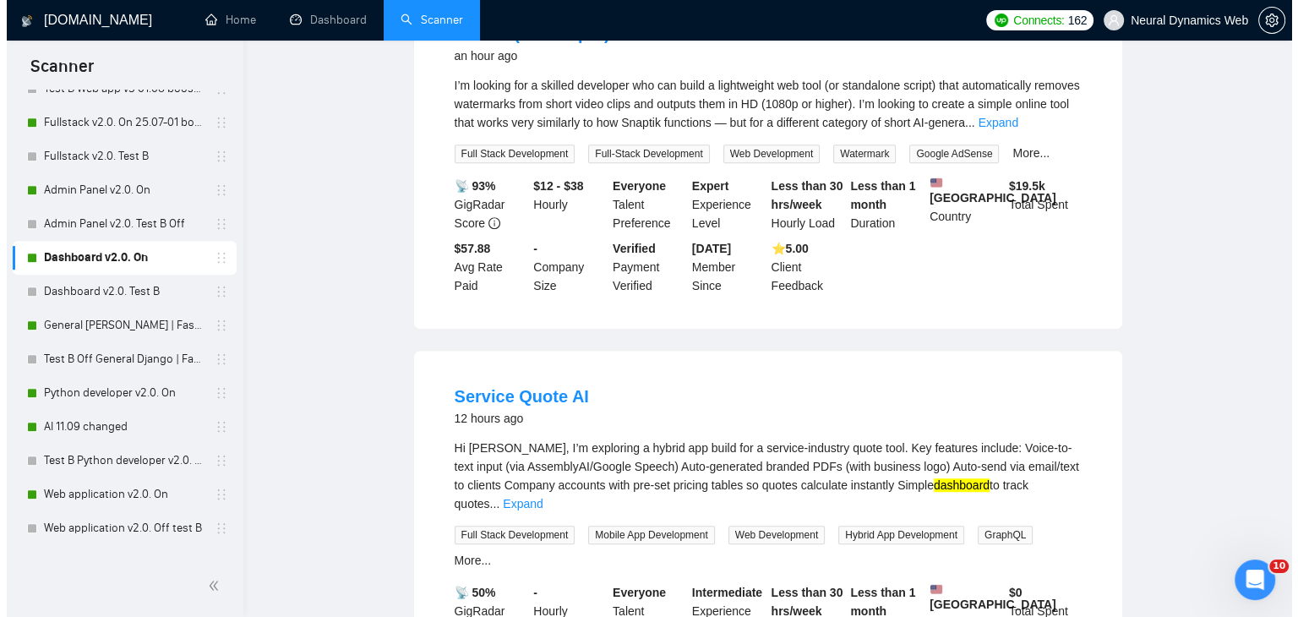
scroll to position [0, 0]
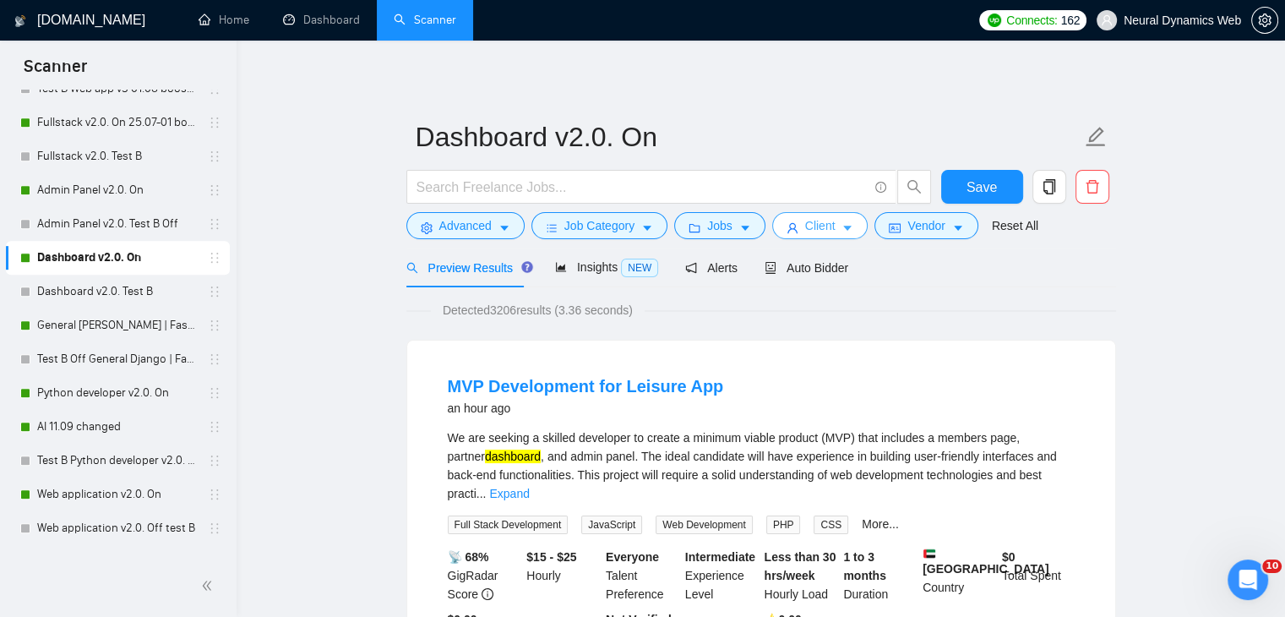
drag, startPoint x: 817, startPoint y: 226, endPoint x: 798, endPoint y: 241, distance: 24.2
click at [817, 226] on span "Client" at bounding box center [820, 225] width 30 height 19
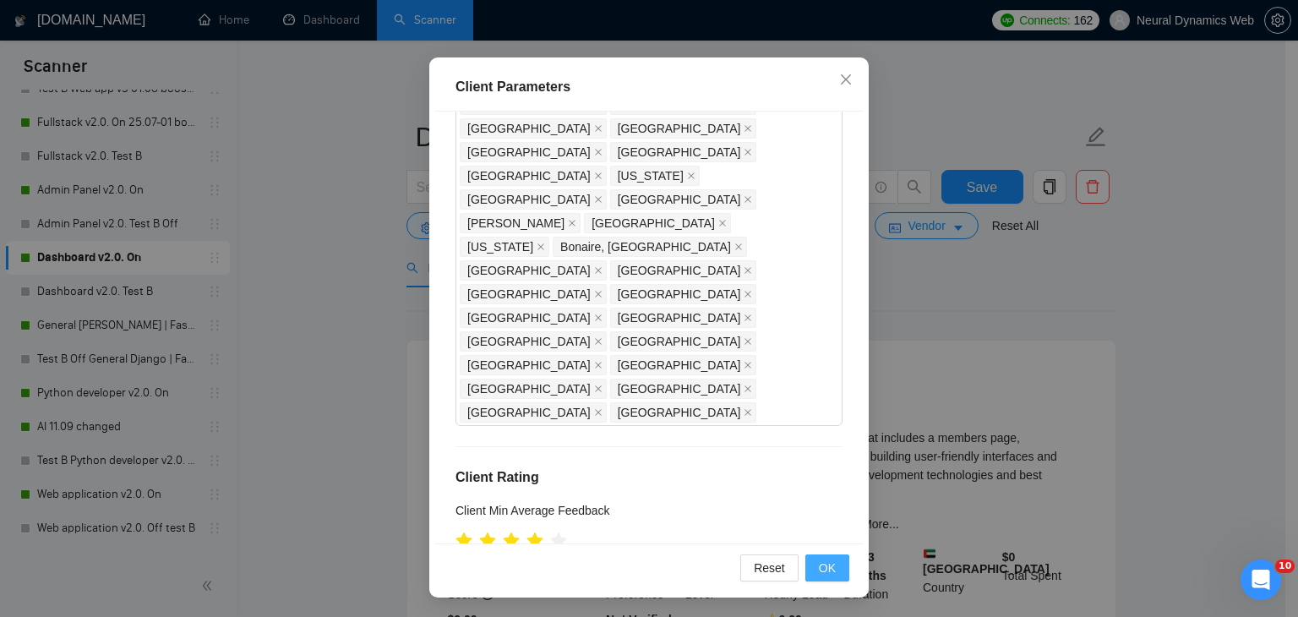
type input "21"
click at [824, 569] on span "OK" at bounding box center [827, 567] width 17 height 19
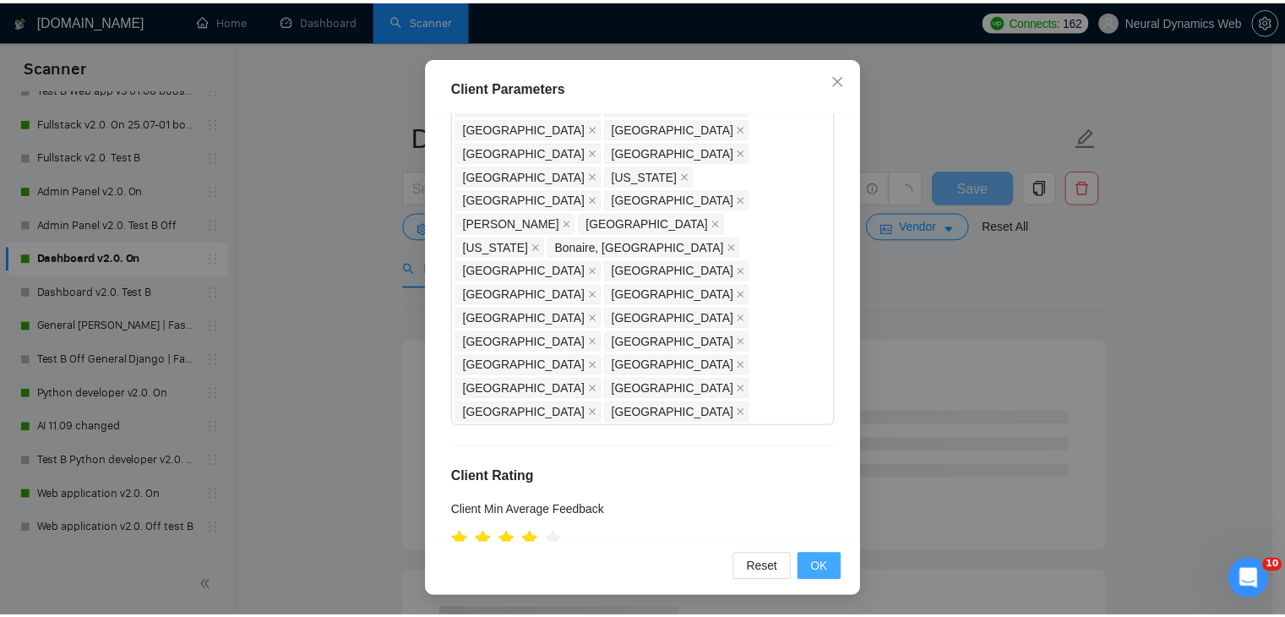
scroll to position [44, 0]
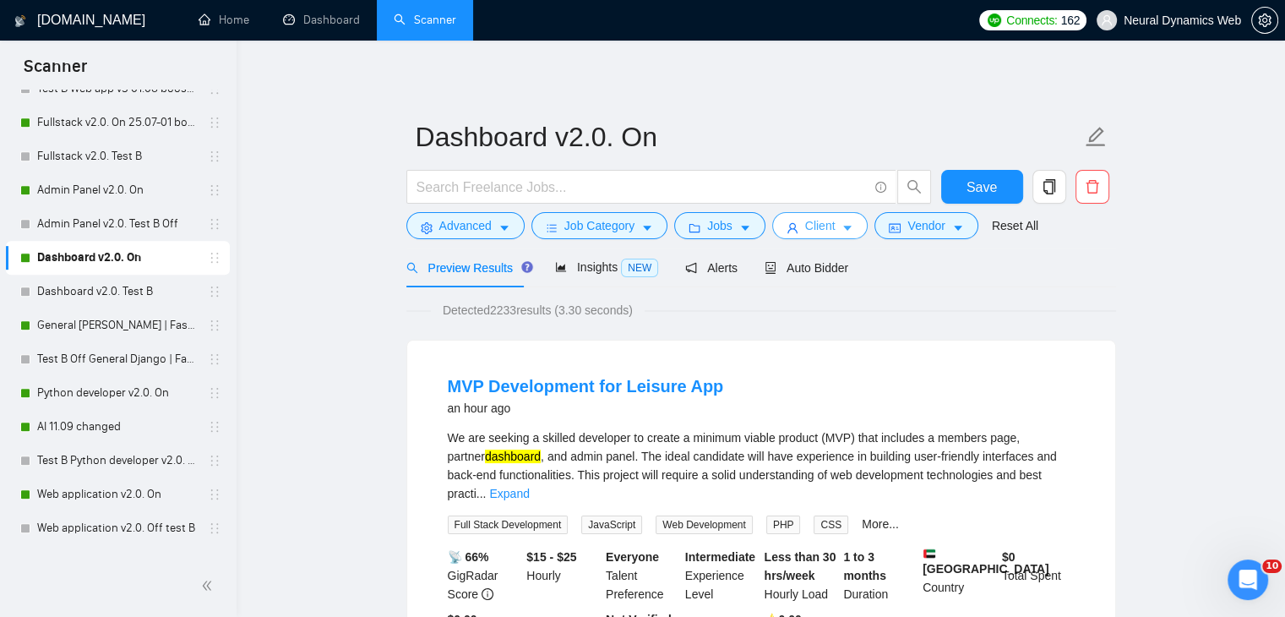
click at [789, 228] on icon "user" at bounding box center [793, 228] width 12 height 12
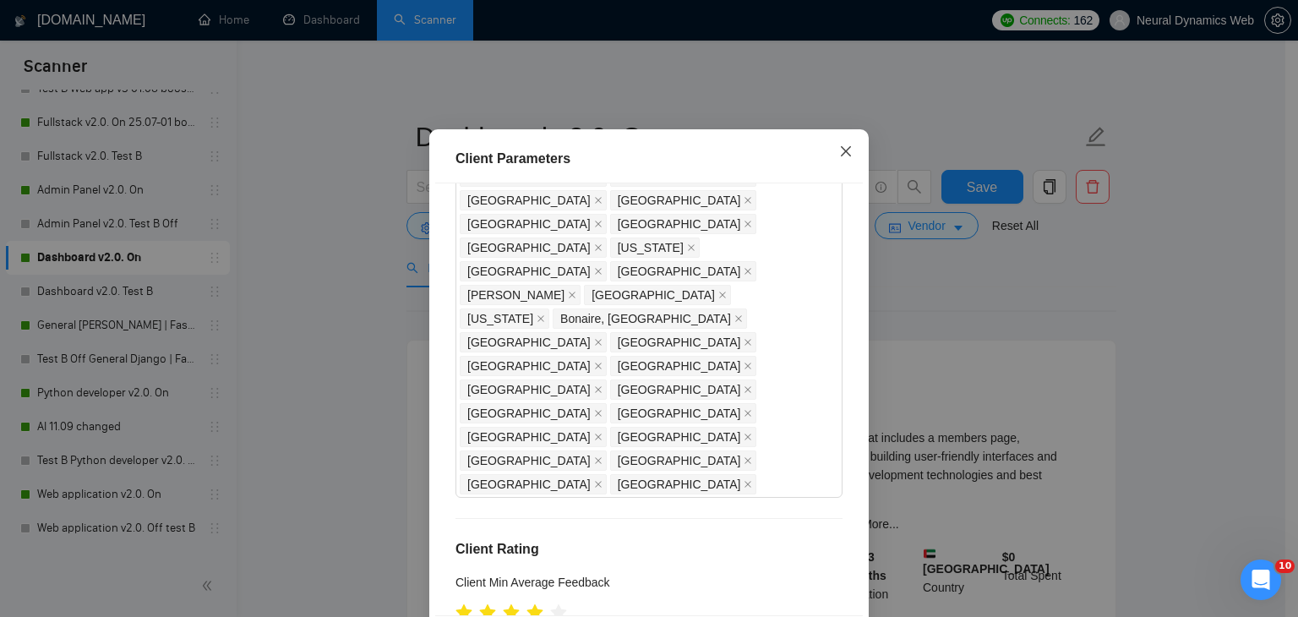
click at [840, 158] on icon "close" at bounding box center [846, 151] width 14 height 14
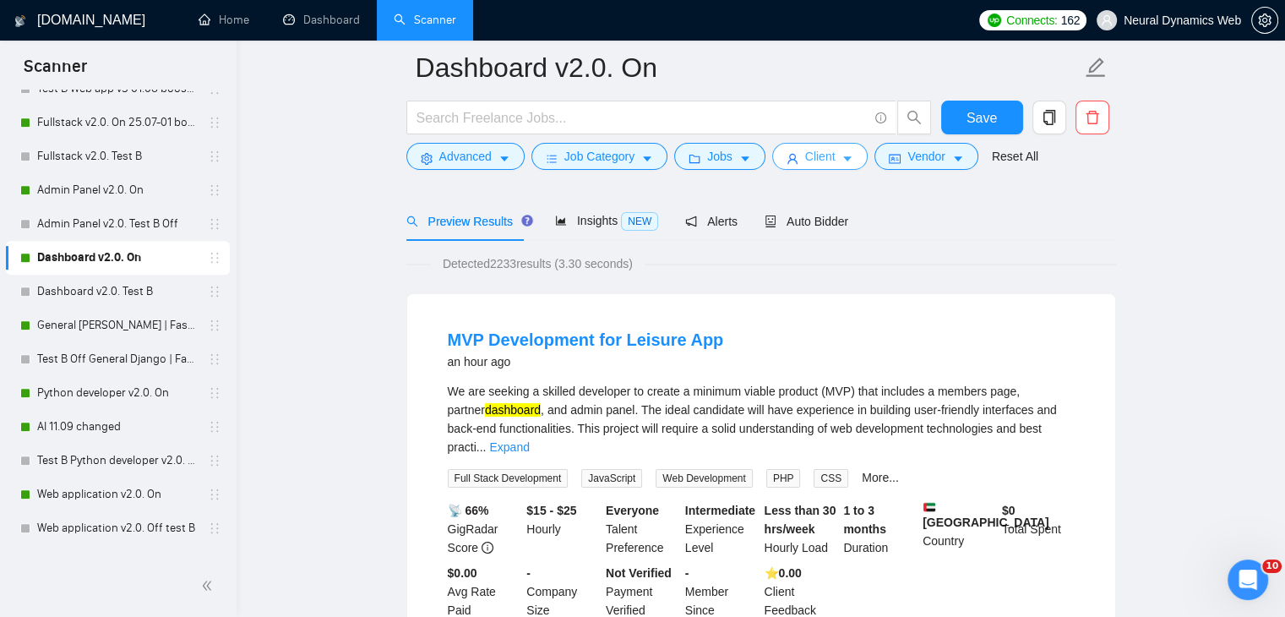
scroll to position [0, 0]
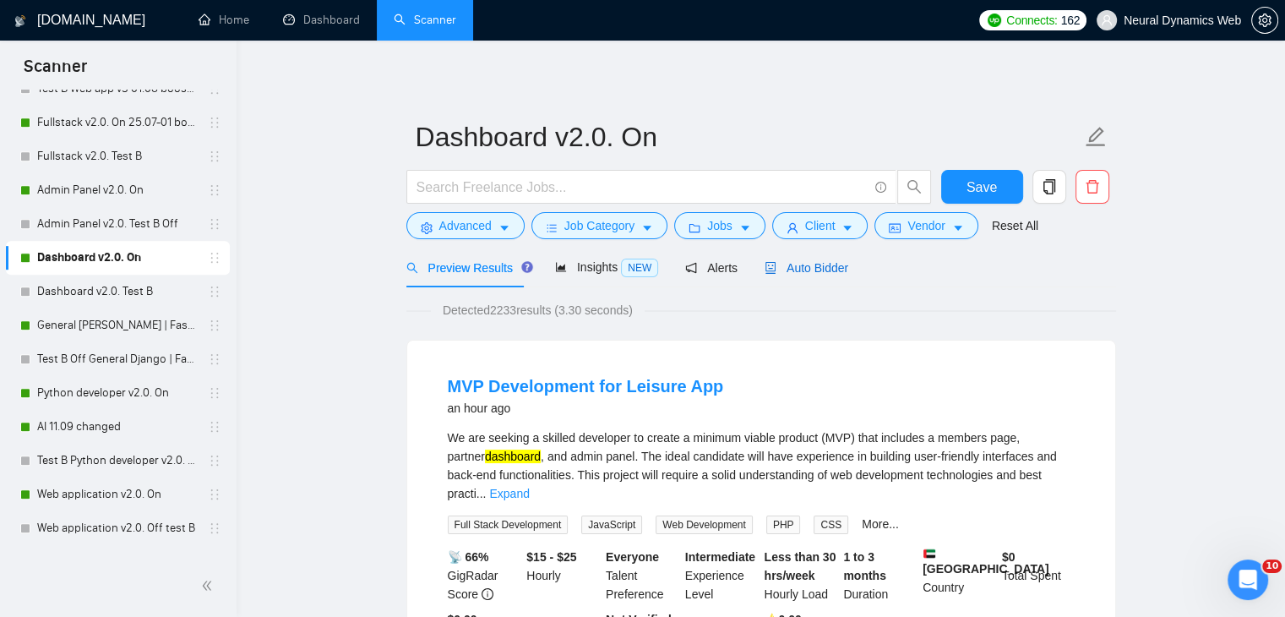
click at [828, 263] on span "Auto Bidder" at bounding box center [807, 268] width 84 height 14
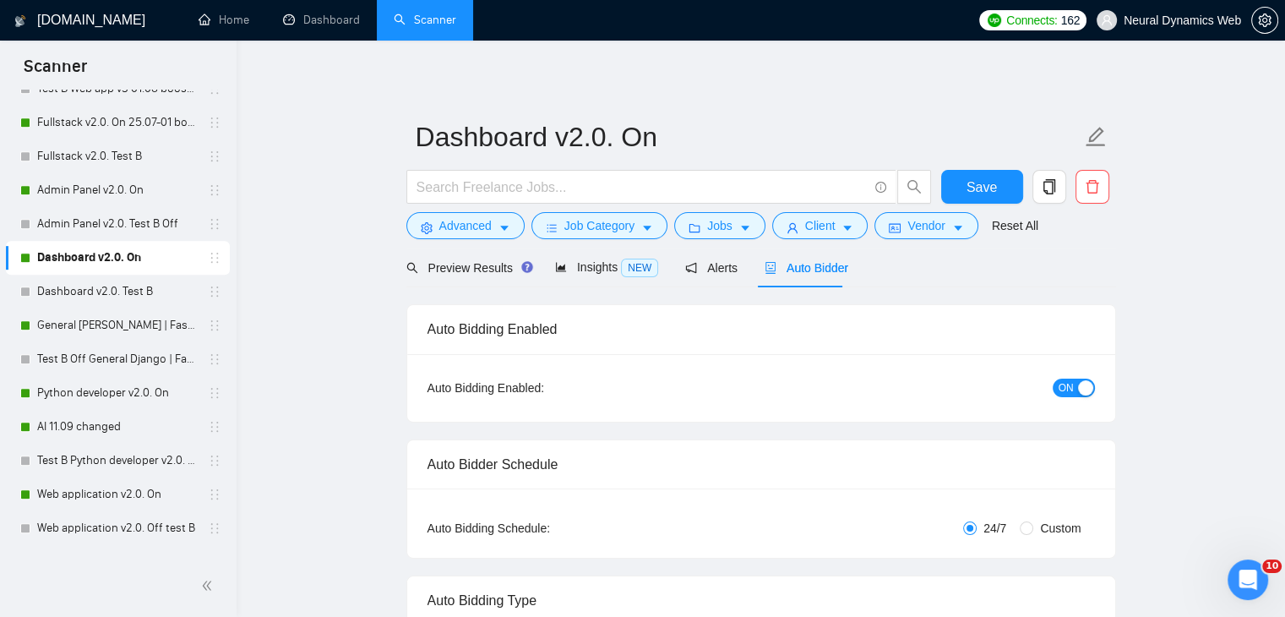
checkbox input "true"
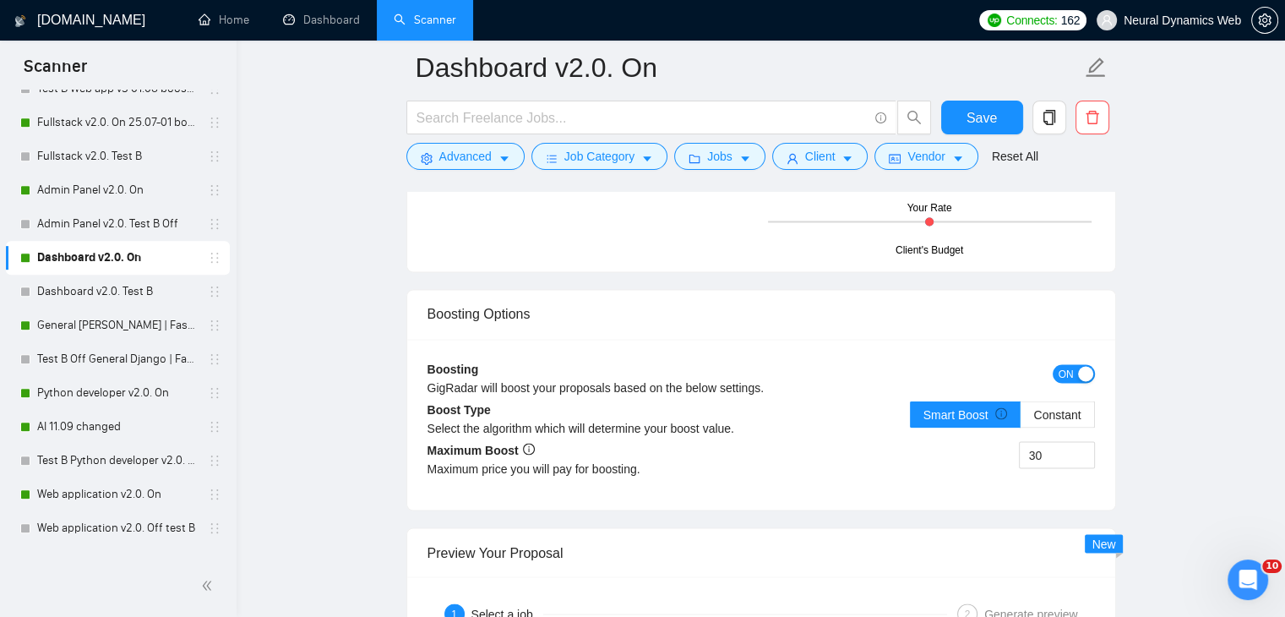
scroll to position [2873, 0]
drag, startPoint x: 1051, startPoint y: 454, endPoint x: 1011, endPoint y: 455, distance: 40.6
click at [1011, 455] on div "30" at bounding box center [928, 463] width 334 height 47
type input "50"
click at [975, 121] on span "Save" at bounding box center [982, 117] width 30 height 21
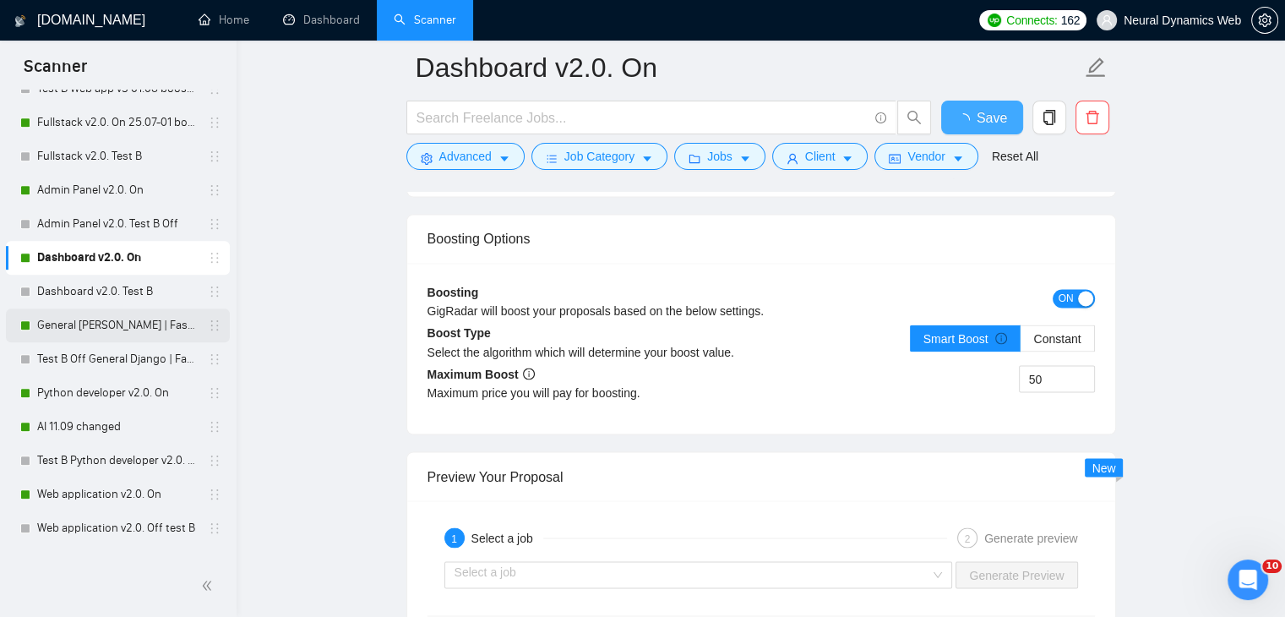
checkbox input "true"
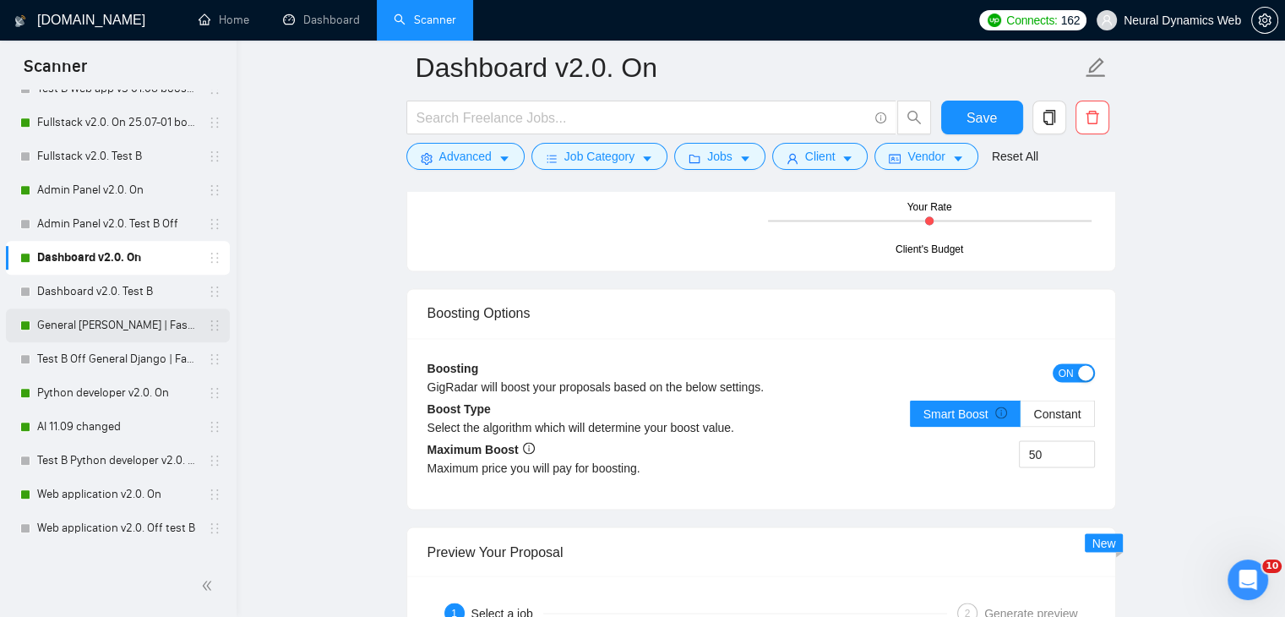
click at [92, 321] on link "General [PERSON_NAME] | FastAPI v2.0. On" at bounding box center [117, 325] width 161 height 34
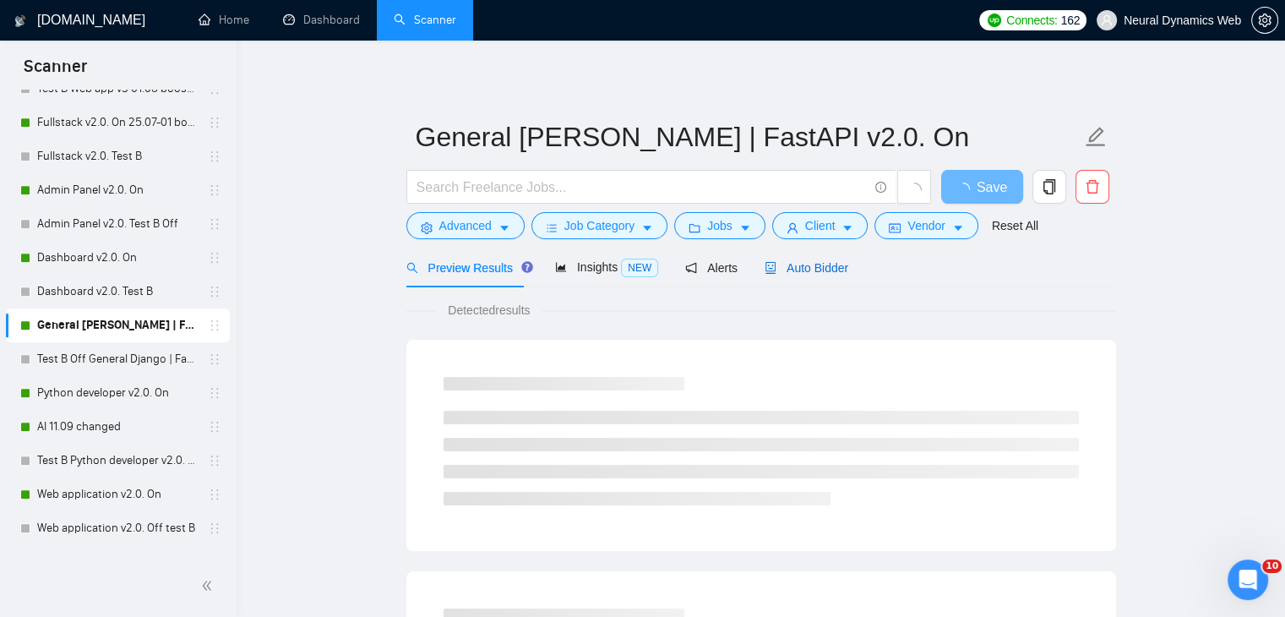
click at [793, 272] on span "Auto Bidder" at bounding box center [807, 268] width 84 height 14
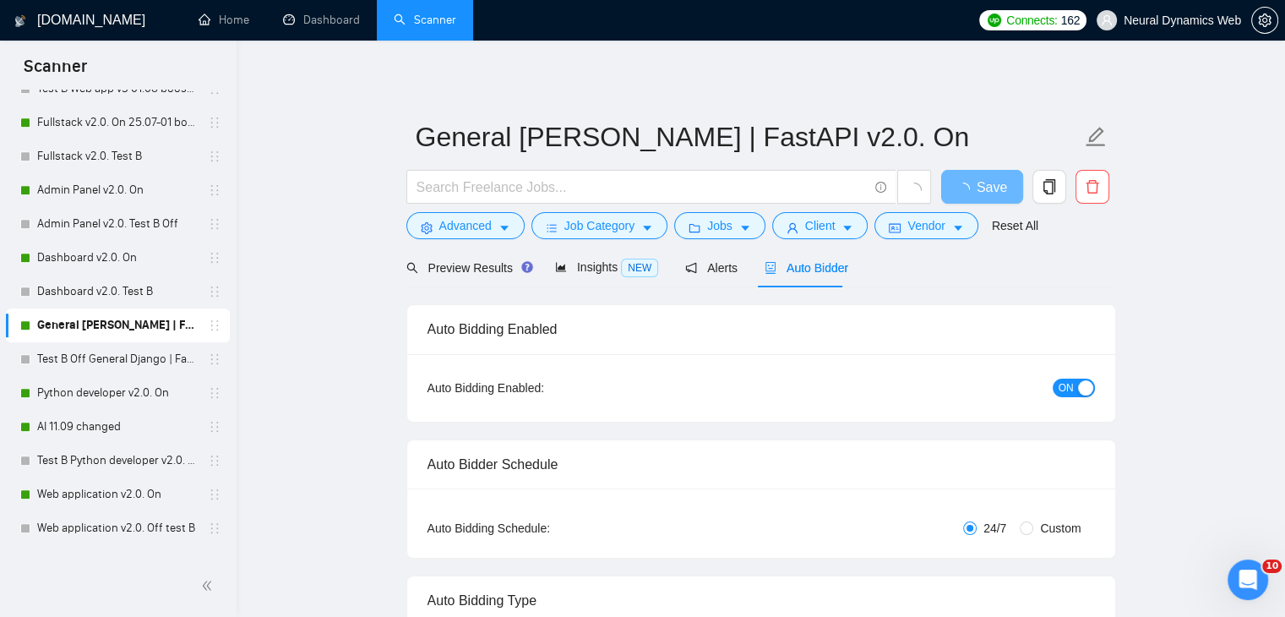
checkbox input "true"
drag, startPoint x: 444, startPoint y: 275, endPoint x: 615, endPoint y: 255, distance: 172.7
click at [444, 275] on div "Preview Results" at bounding box center [467, 268] width 122 height 19
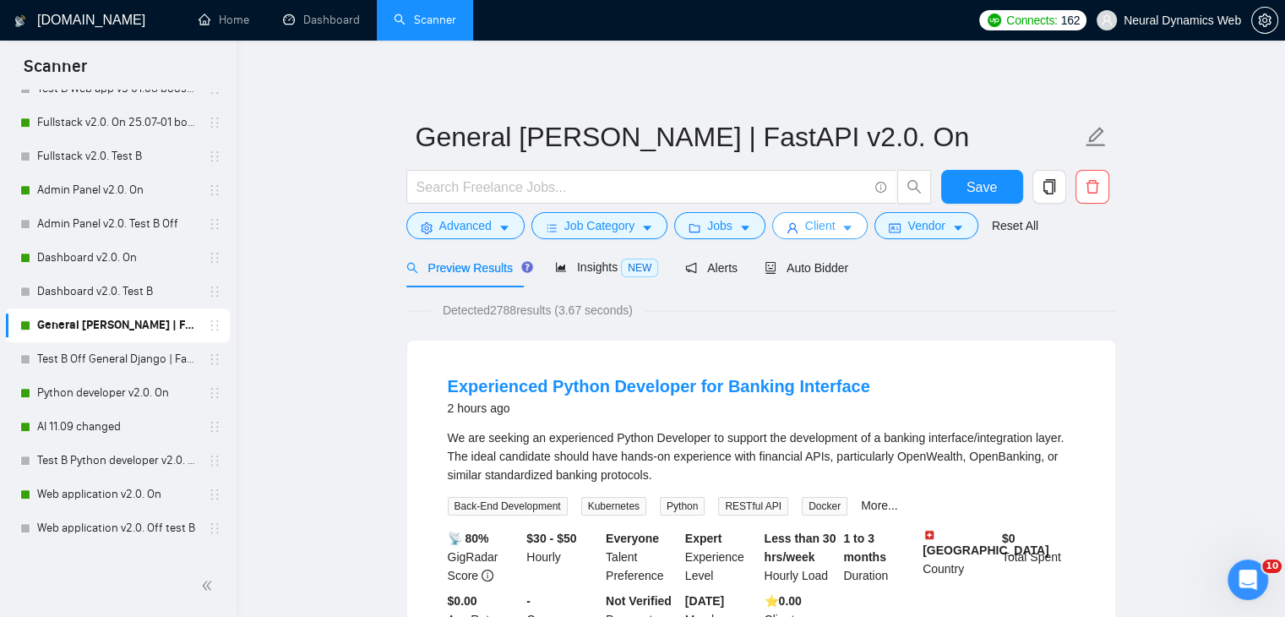
drag, startPoint x: 835, startPoint y: 214, endPoint x: 829, endPoint y: 231, distance: 17.9
click at [835, 214] on button "Client" at bounding box center [820, 225] width 96 height 27
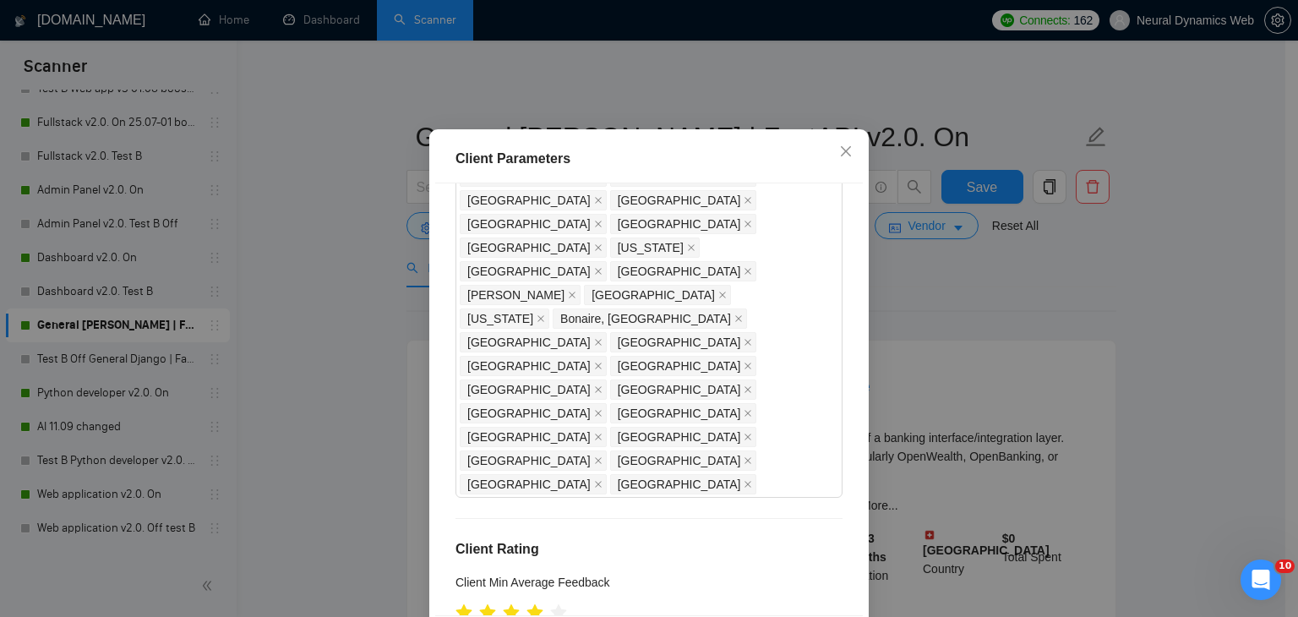
drag, startPoint x: 483, startPoint y: 252, endPoint x: 465, endPoint y: 253, distance: 18.6
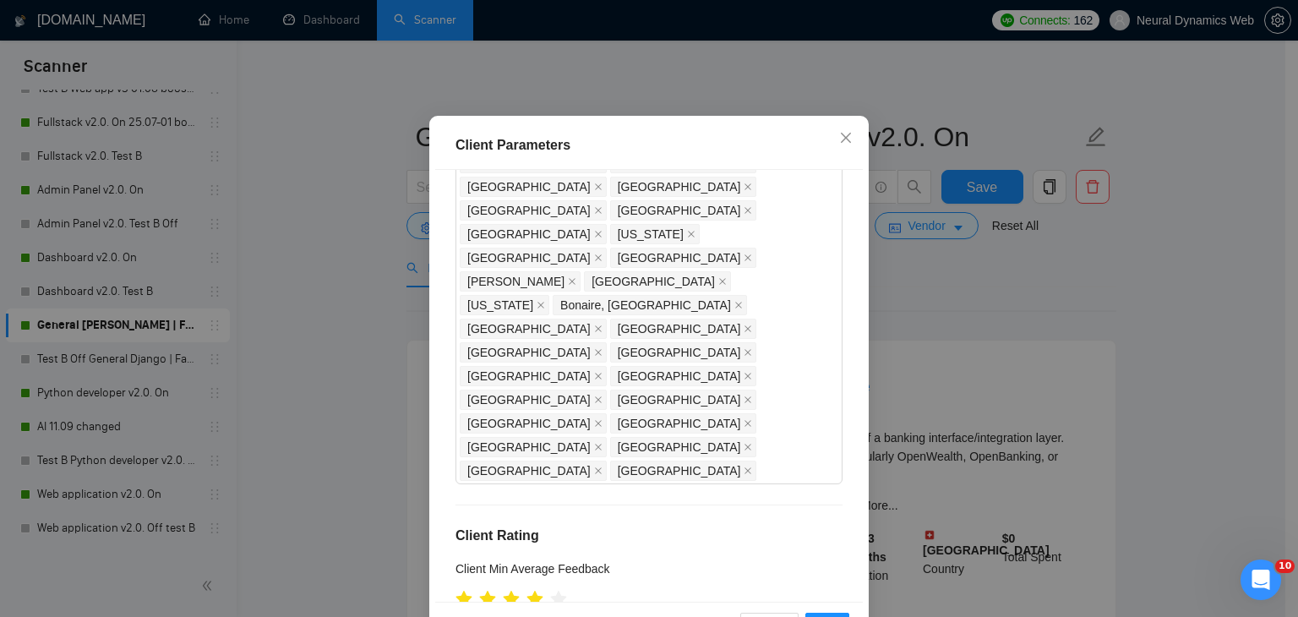
scroll to position [116, 0]
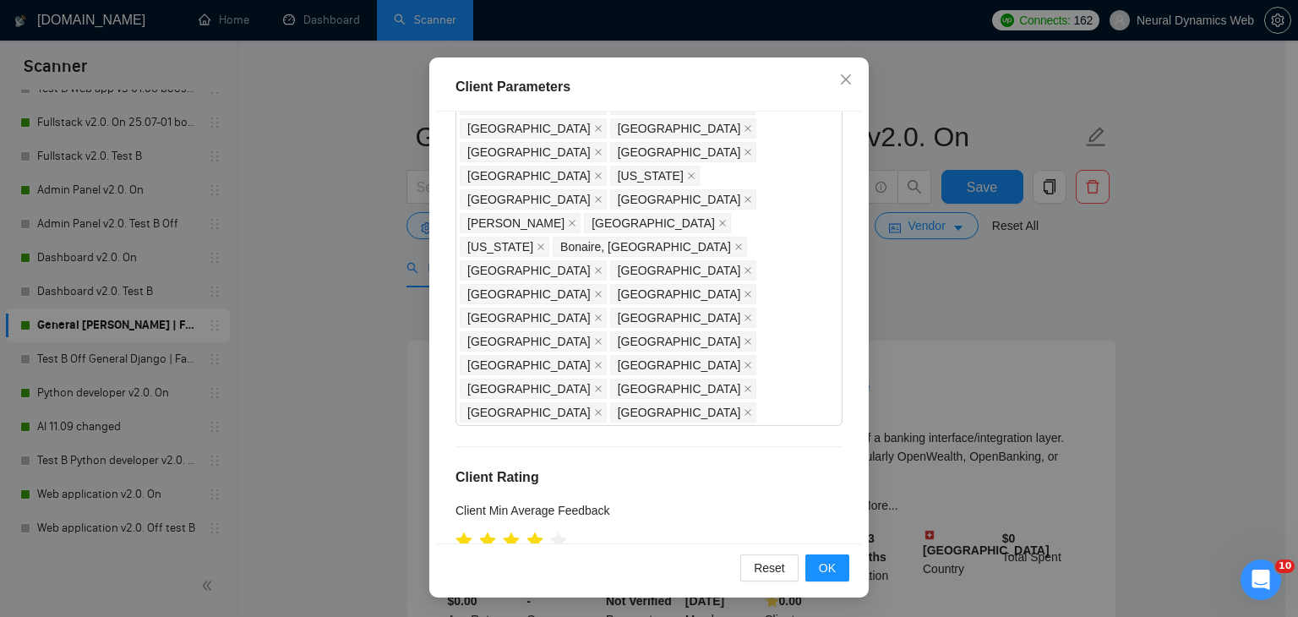
type input "21"
click at [818, 552] on div "Reset OK" at bounding box center [649, 567] width 428 height 48
click at [817, 555] on button "OK" at bounding box center [827, 567] width 44 height 27
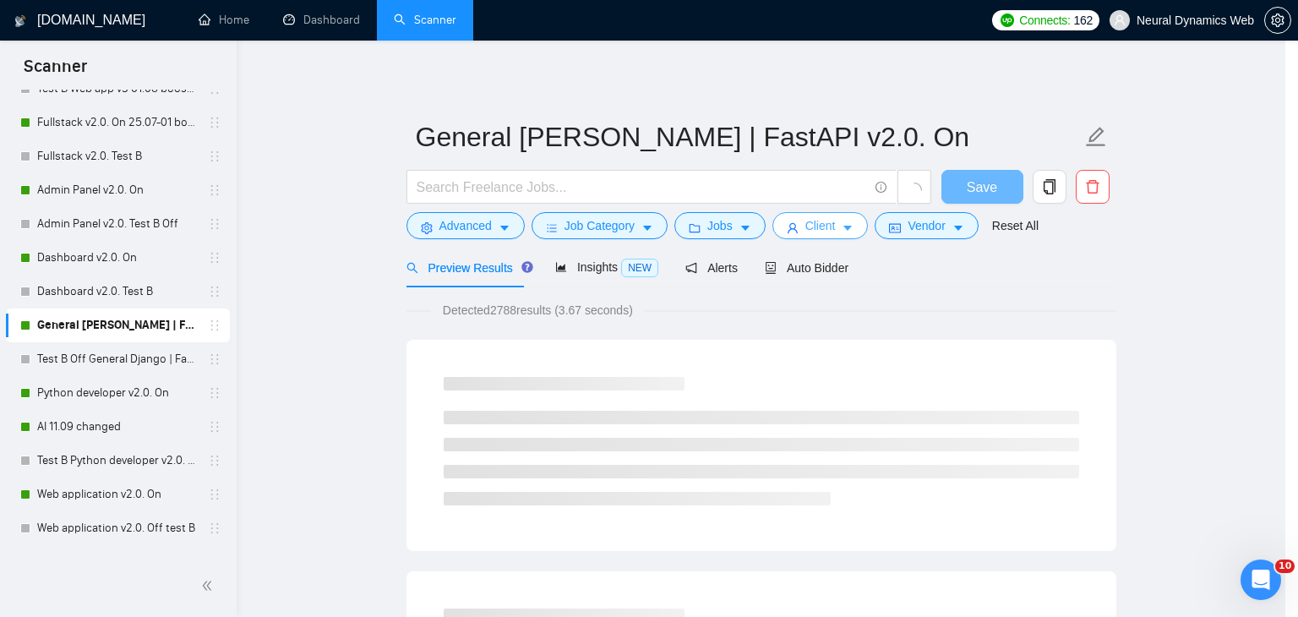
scroll to position [0, 0]
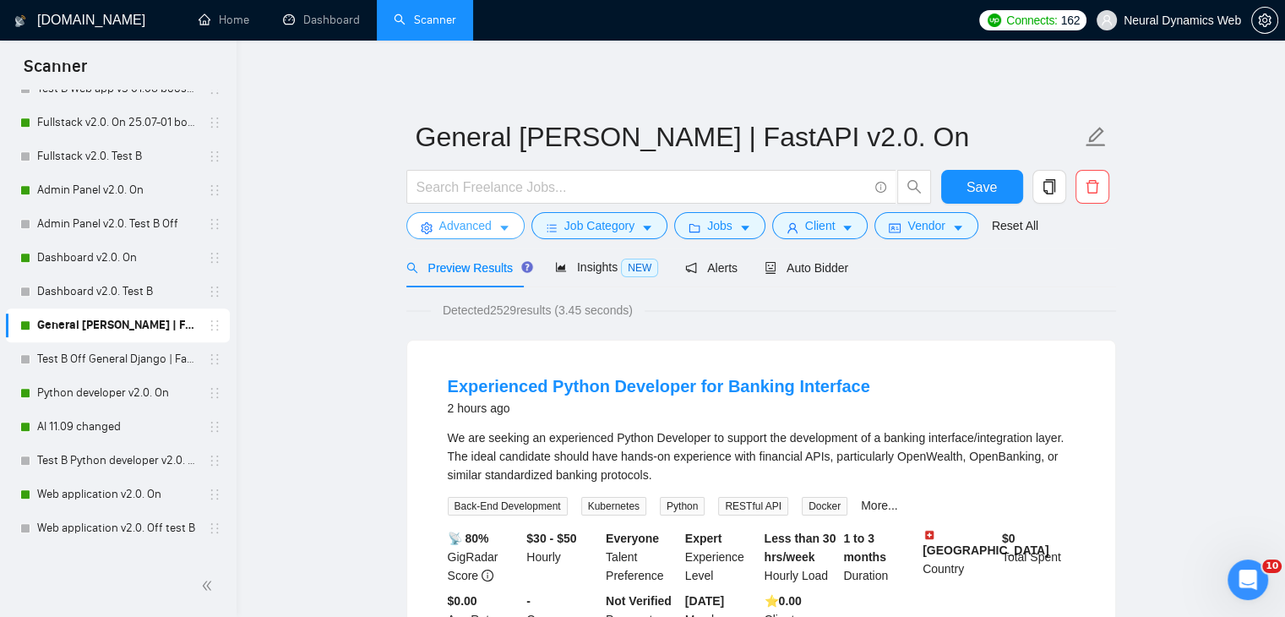
click at [495, 231] on button "Advanced" at bounding box center [465, 225] width 118 height 27
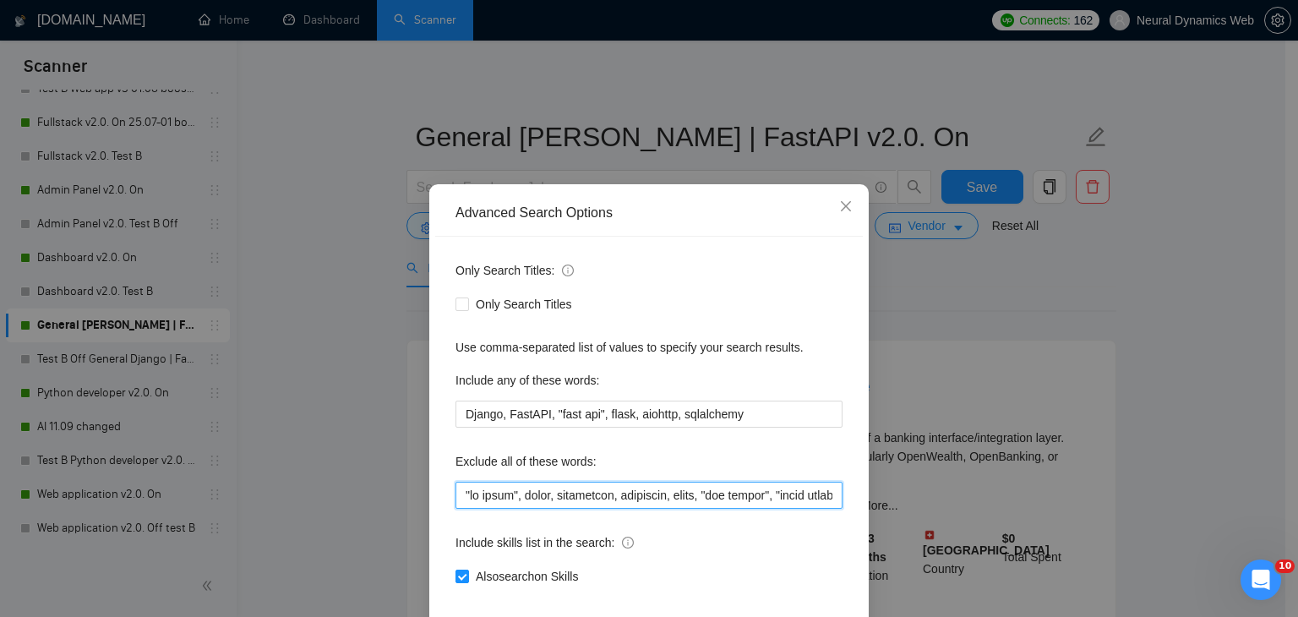
click at [457, 492] on input "text" at bounding box center [648, 495] width 387 height 27
paste input "mobile, website,"
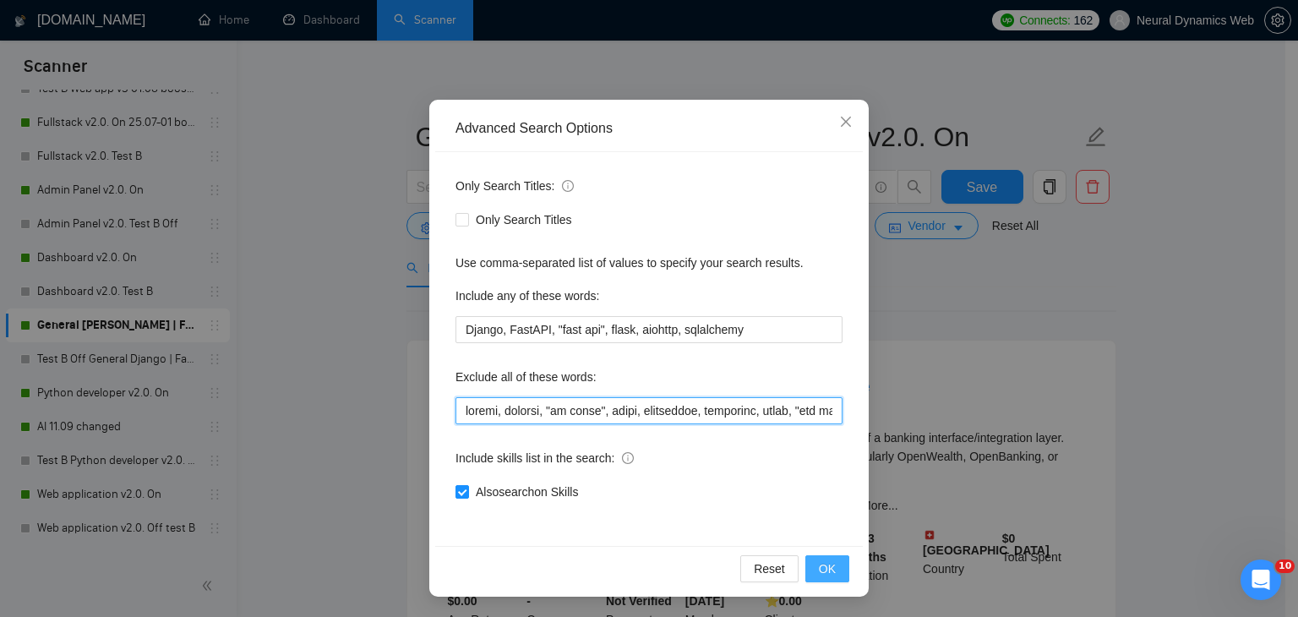
type input "mobile, website, "ai voice", attio, smartsuite, suitedash, suite, "crm expert",…"
click at [827, 580] on button "OK" at bounding box center [827, 568] width 44 height 27
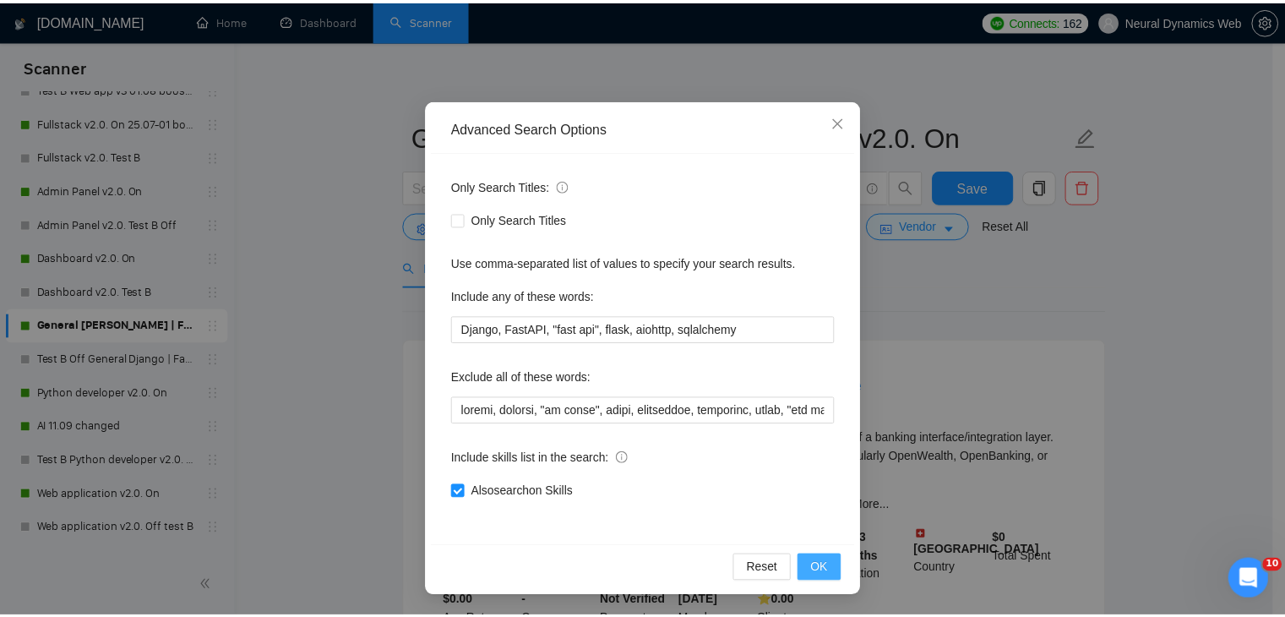
scroll to position [2, 0]
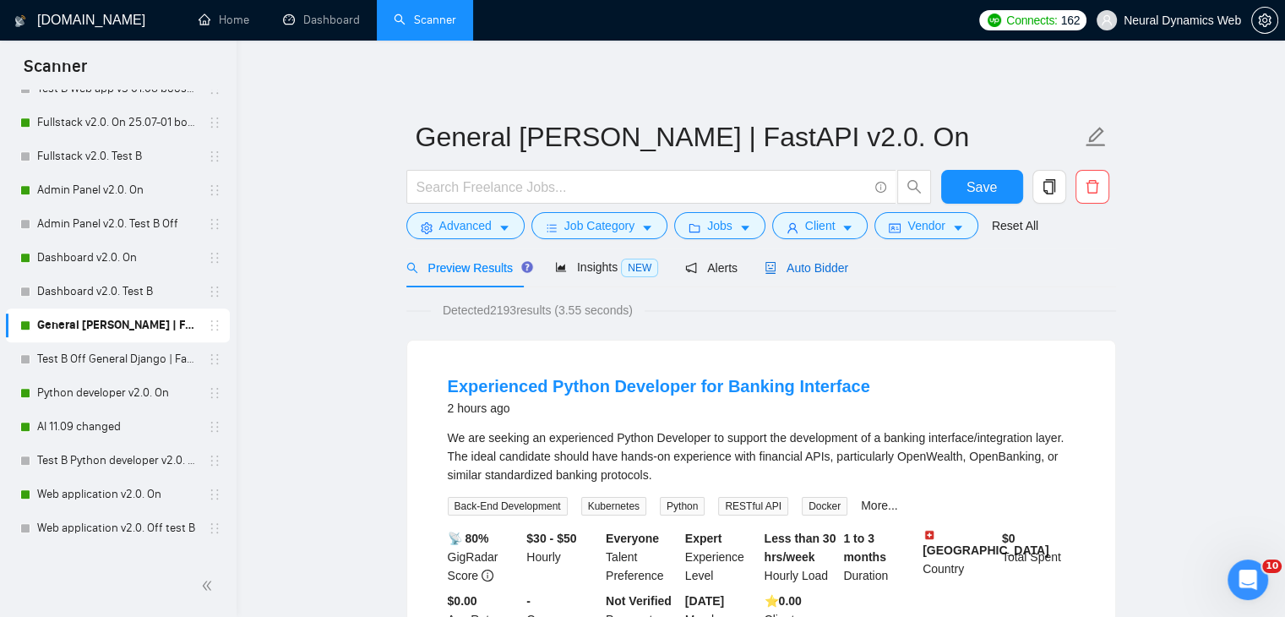
drag, startPoint x: 771, startPoint y: 259, endPoint x: 755, endPoint y: 281, distance: 26.0
click at [771, 261] on span "Auto Bidder" at bounding box center [807, 268] width 84 height 14
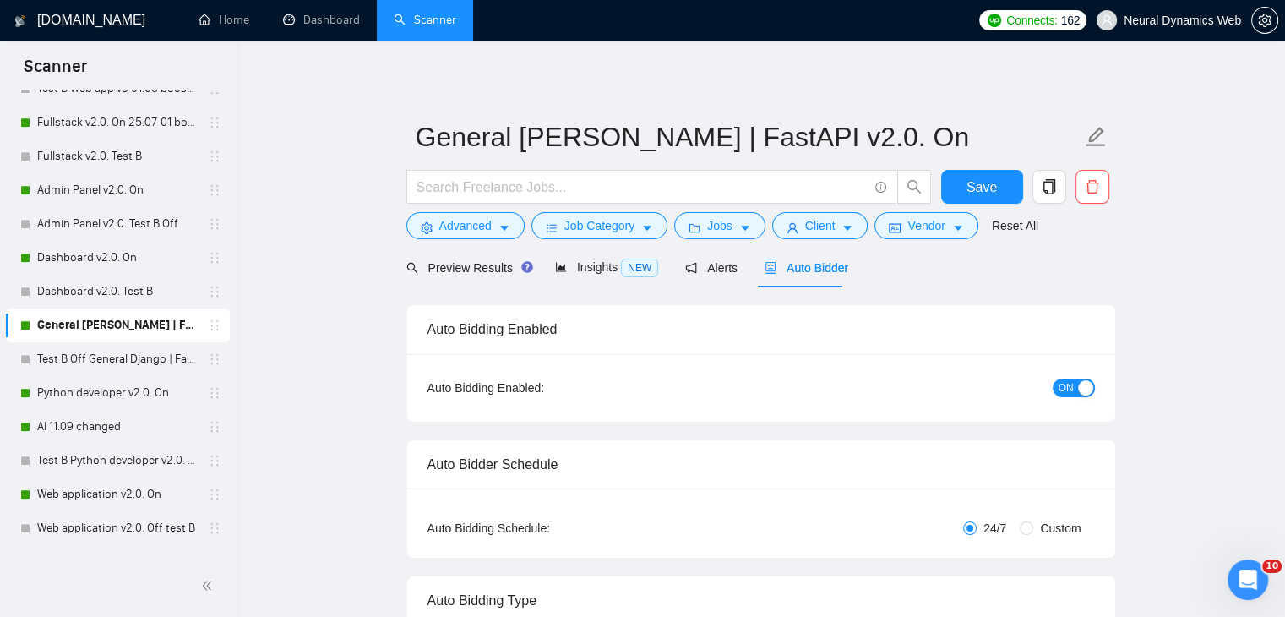
checkbox input "true"
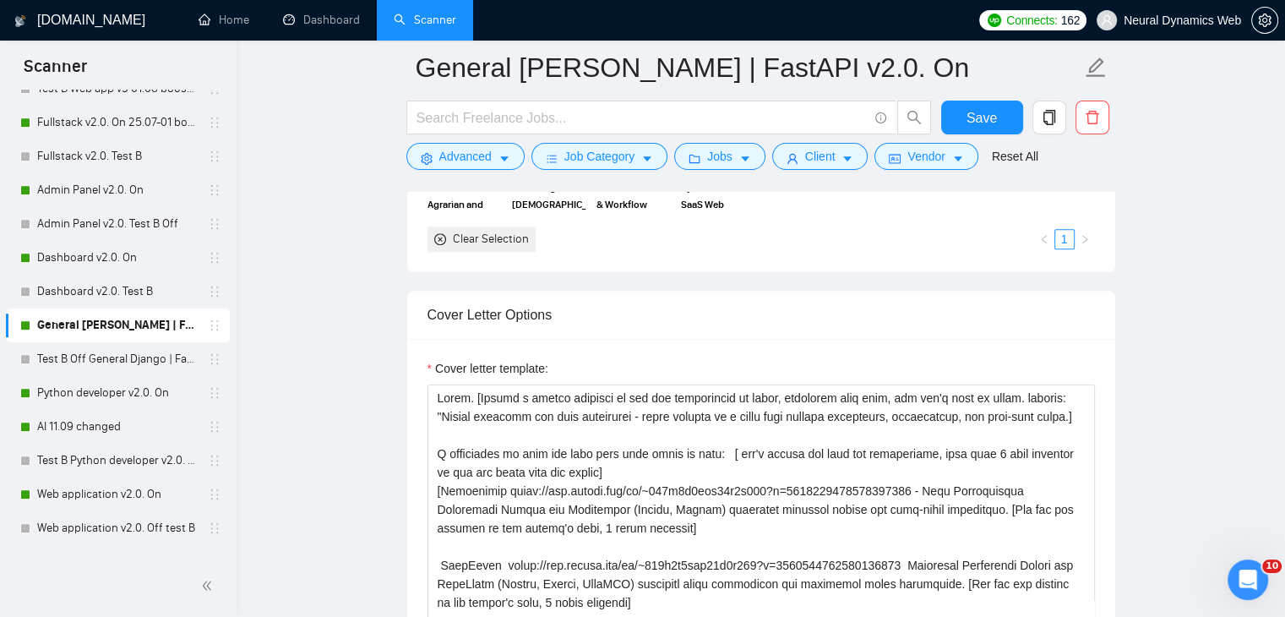
scroll to position [1859, 0]
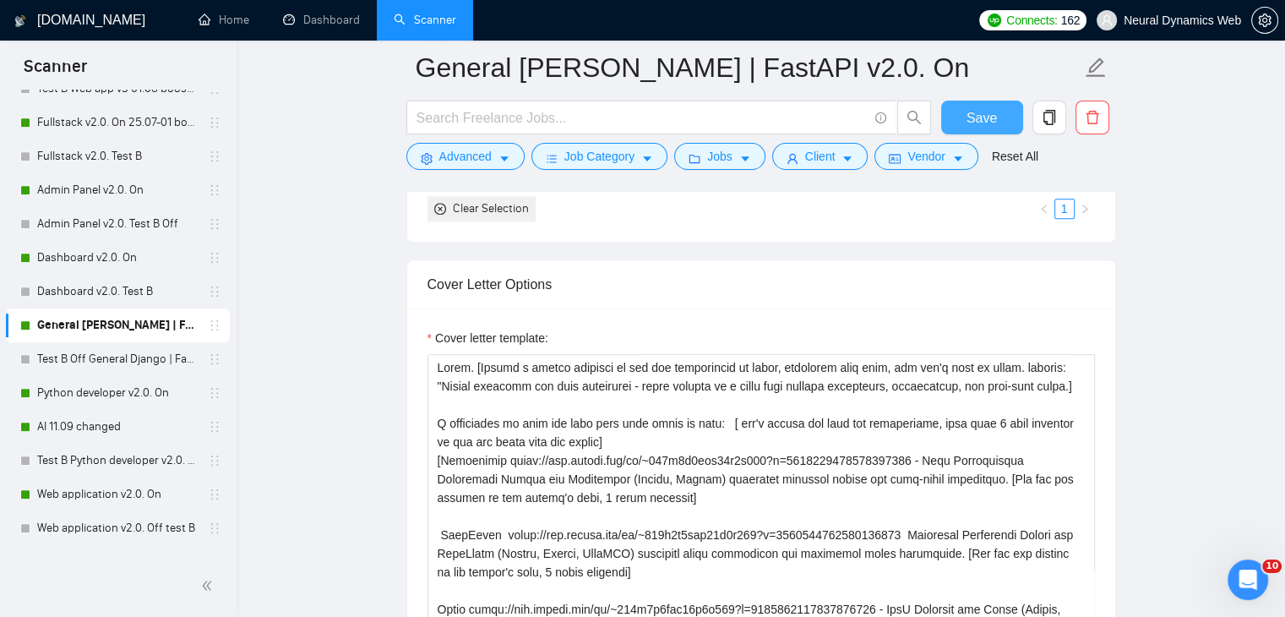
click at [1002, 126] on button "Save" at bounding box center [982, 118] width 82 height 34
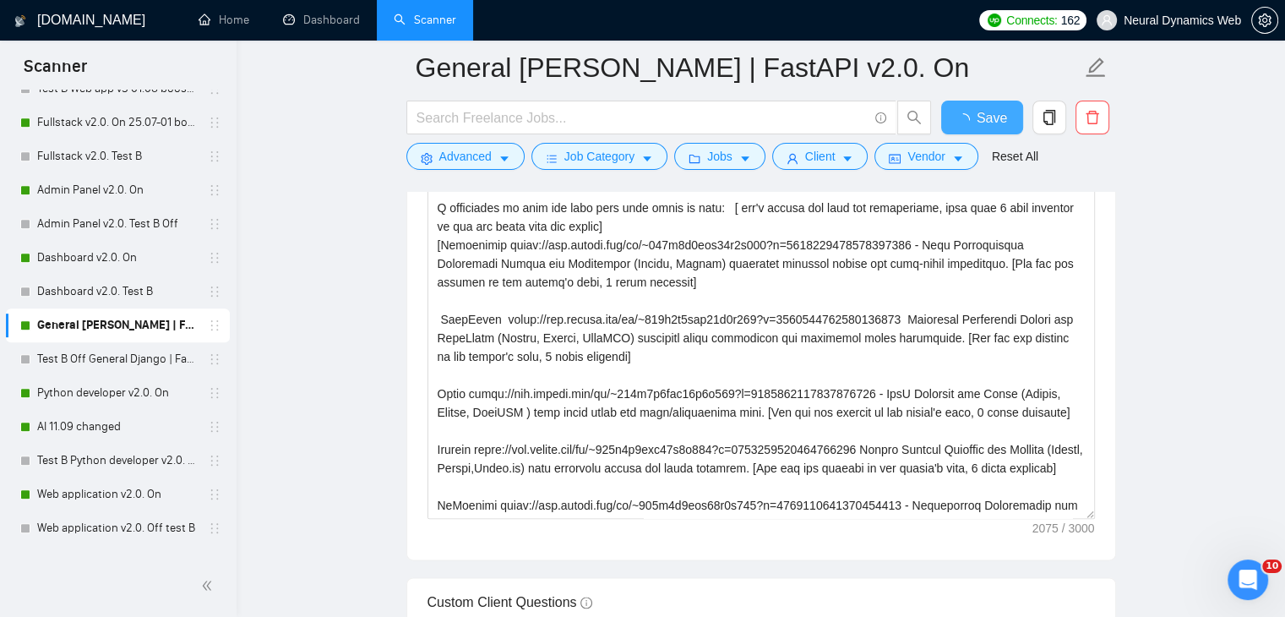
checkbox input "true"
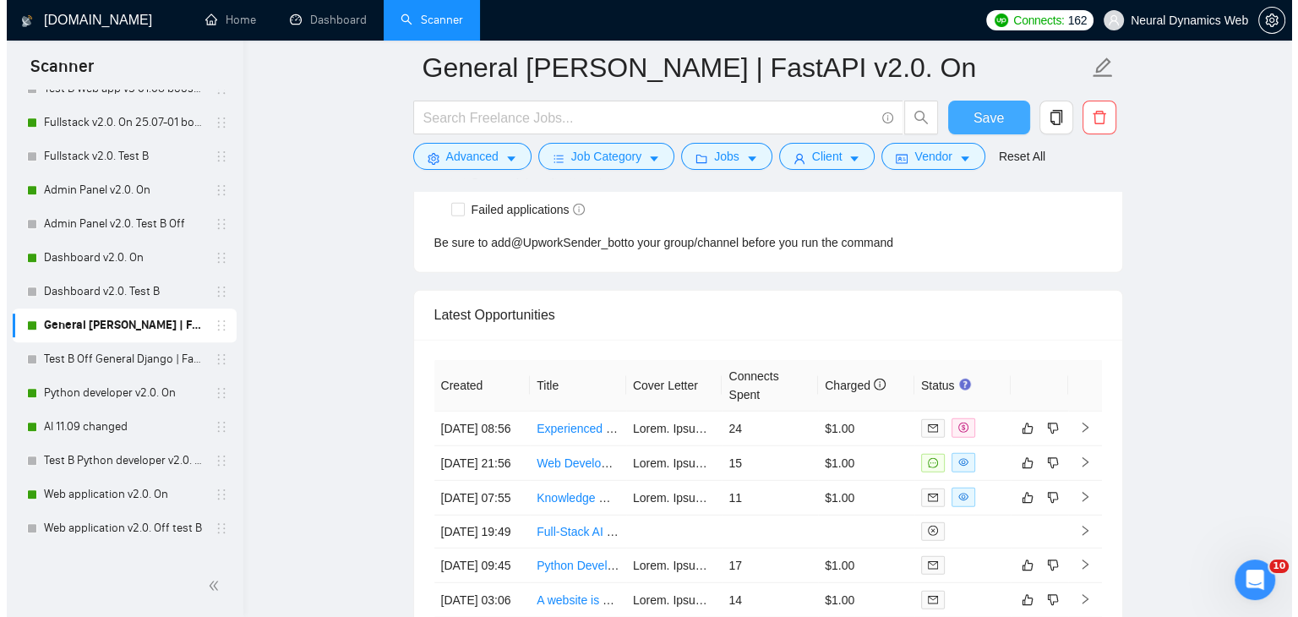
scroll to position [4591, 0]
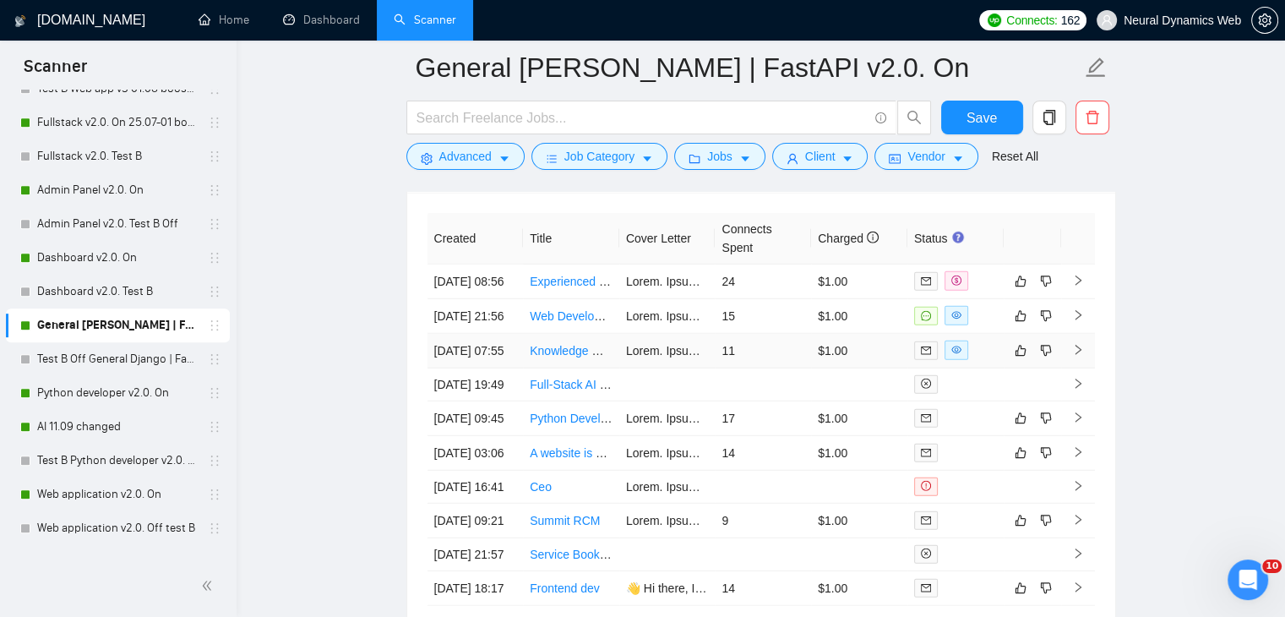
click at [673, 368] on td at bounding box center [667, 351] width 96 height 35
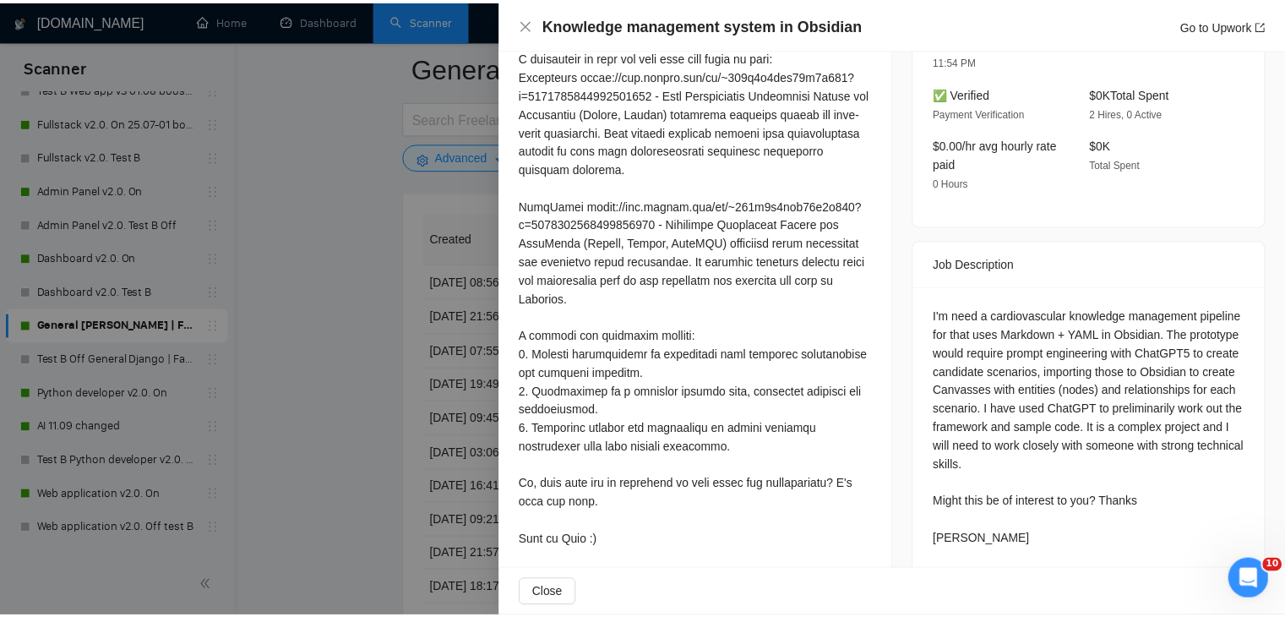
scroll to position [571, 0]
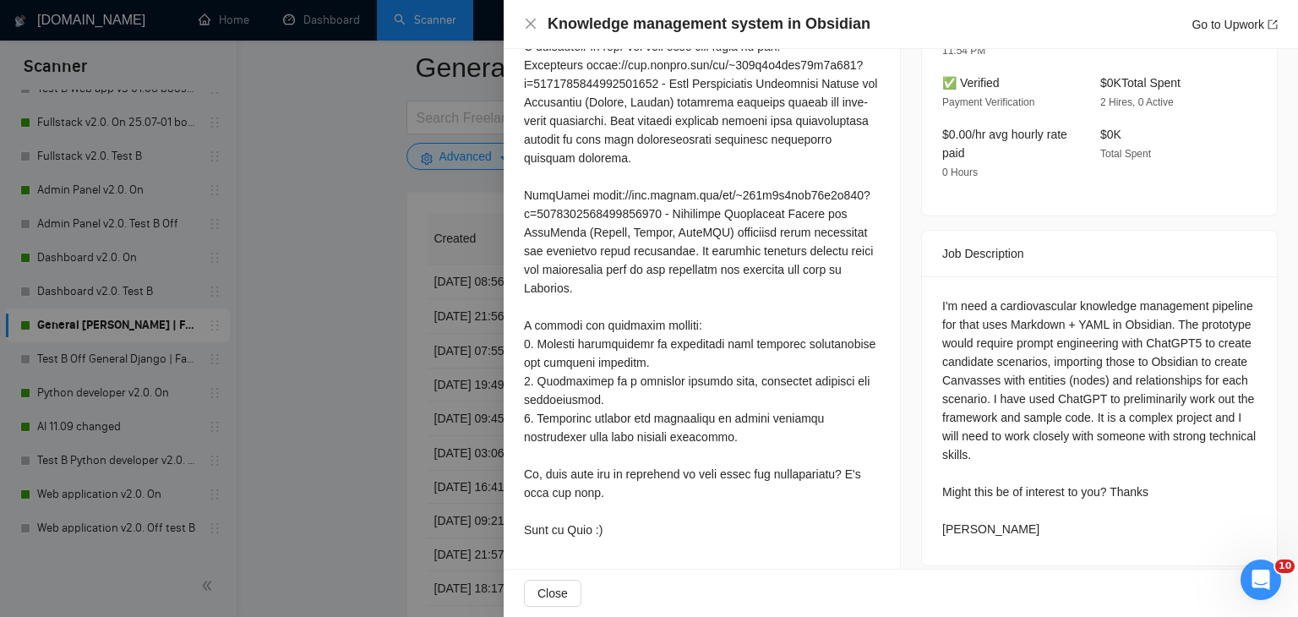
click at [359, 371] on div at bounding box center [649, 308] width 1298 height 617
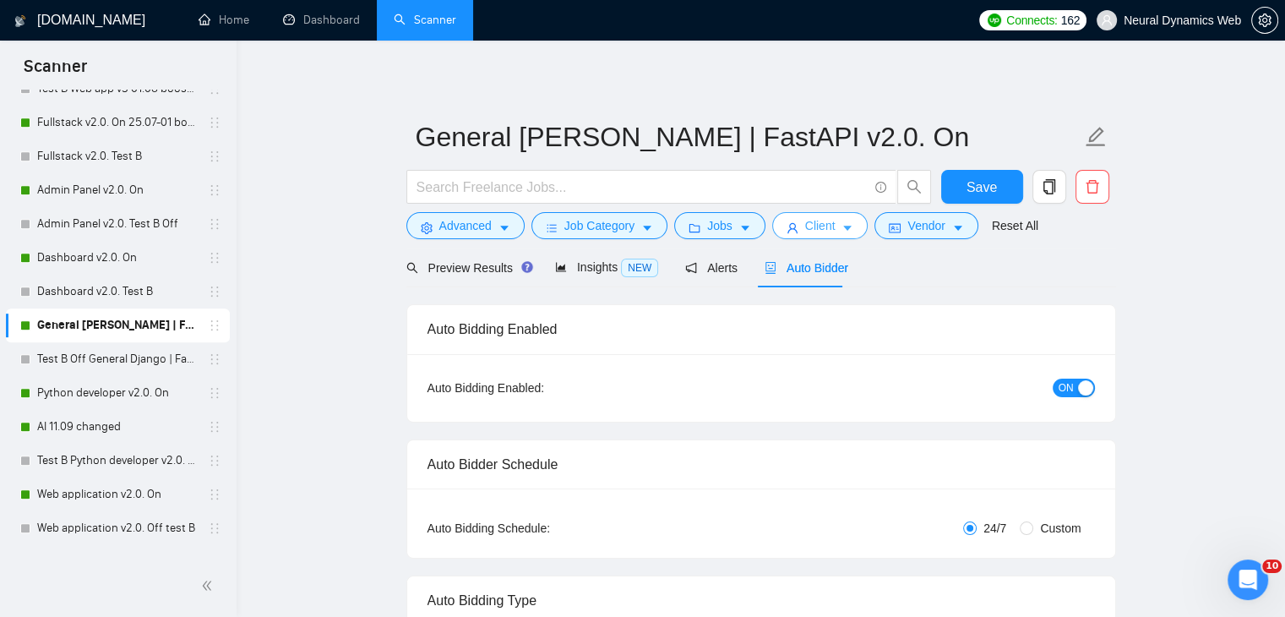
click at [787, 227] on icon "user" at bounding box center [793, 228] width 12 height 12
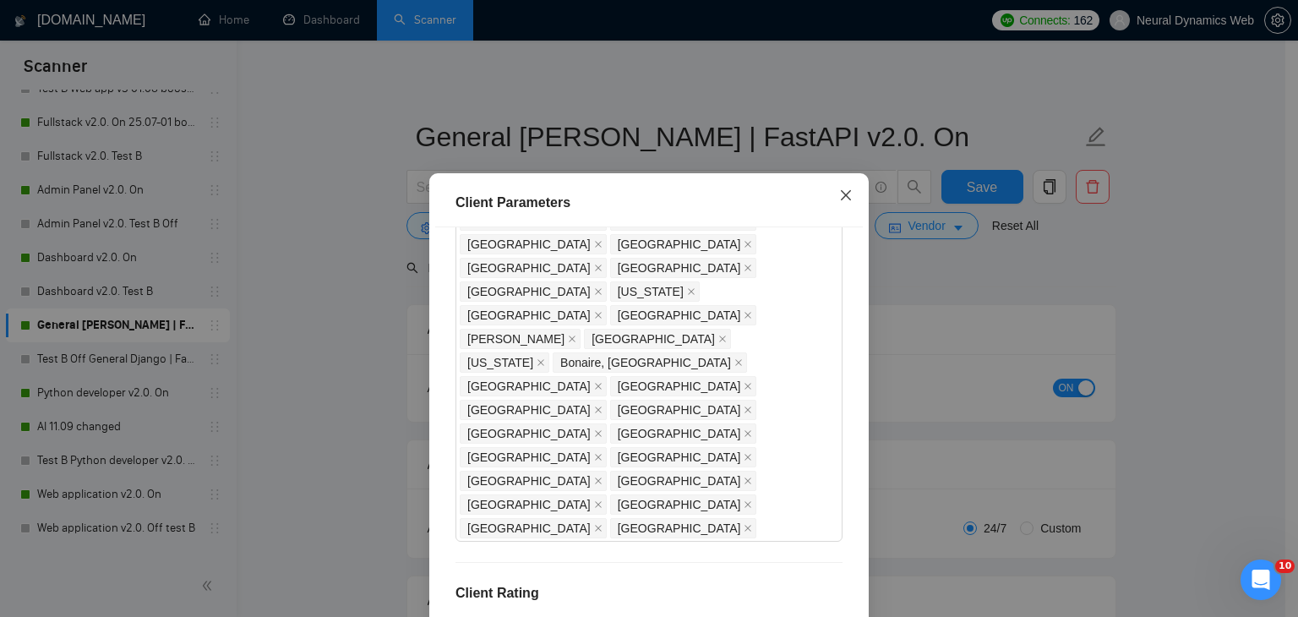
click at [842, 193] on icon "close" at bounding box center [846, 195] width 14 height 14
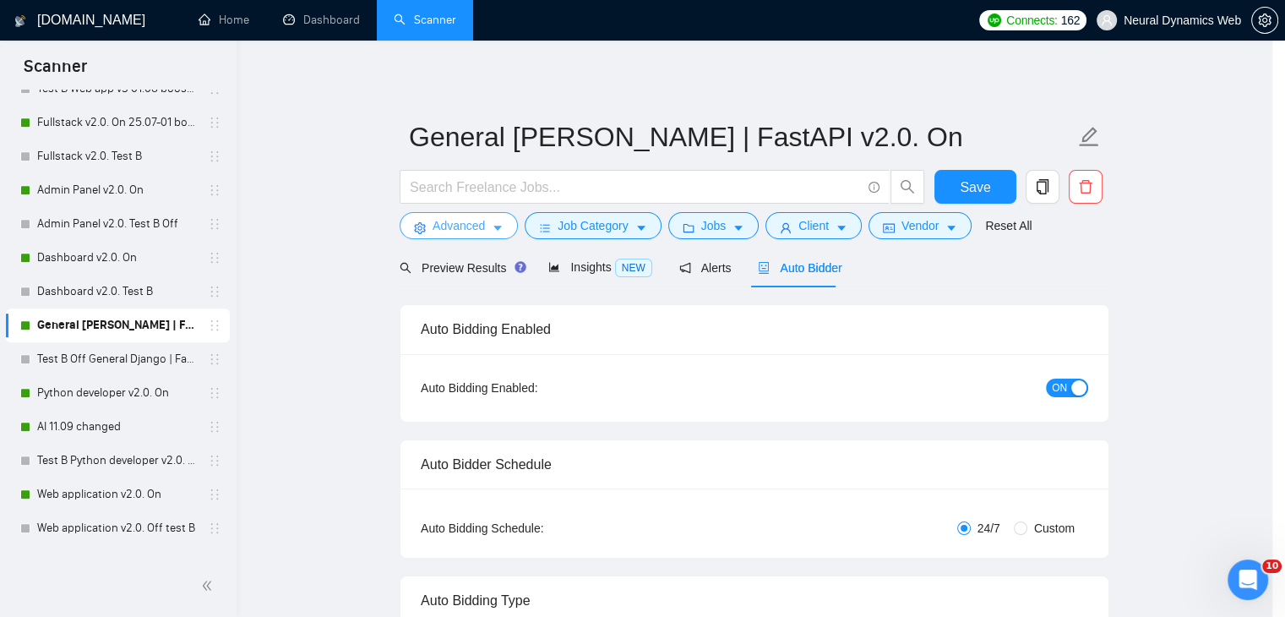
click at [433, 225] on button "Advanced" at bounding box center [459, 225] width 118 height 27
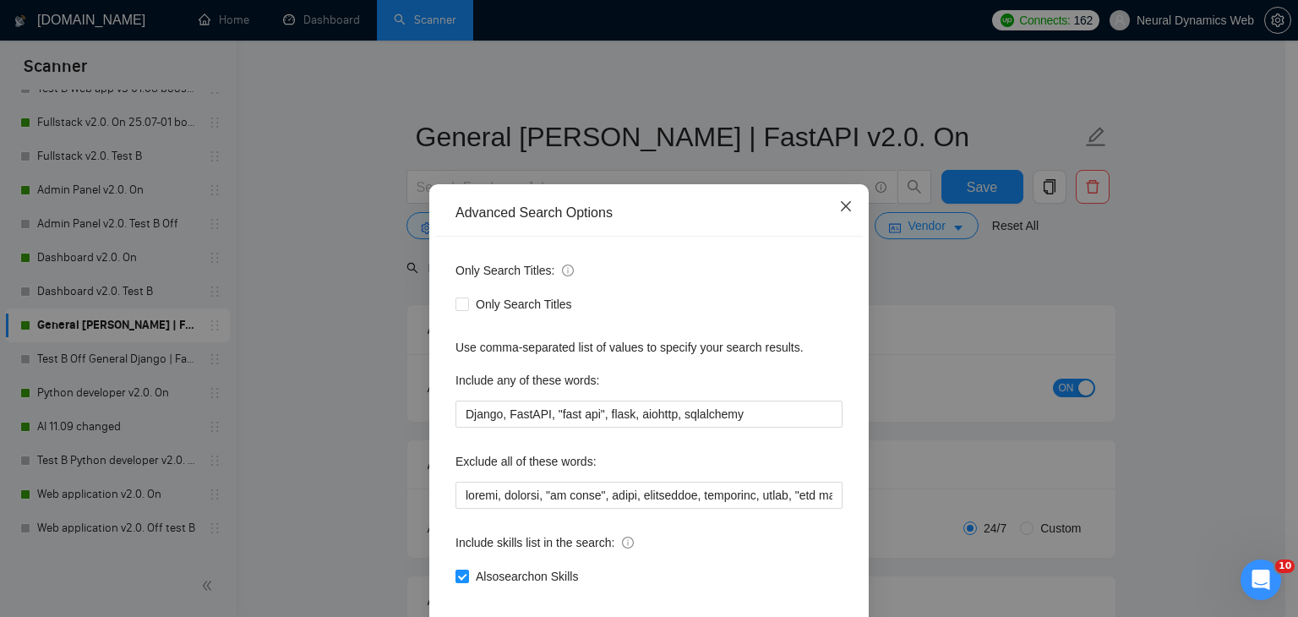
click at [830, 201] on span "Close" at bounding box center [846, 207] width 46 height 46
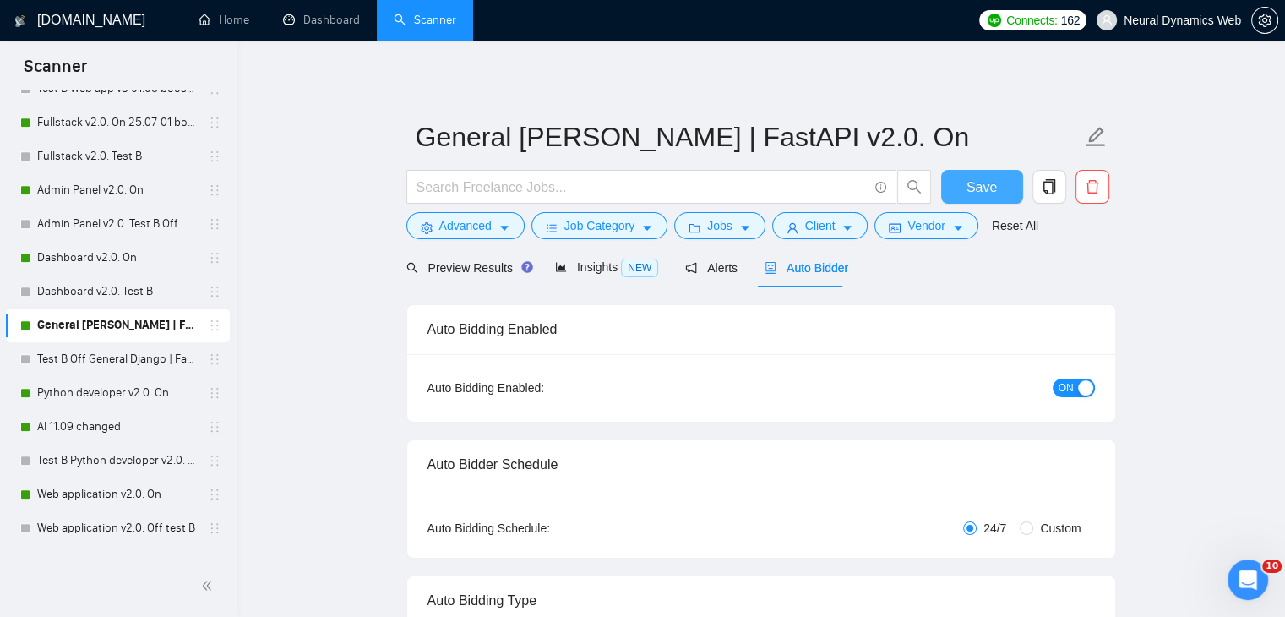
click at [960, 193] on button "Save" at bounding box center [982, 187] width 82 height 34
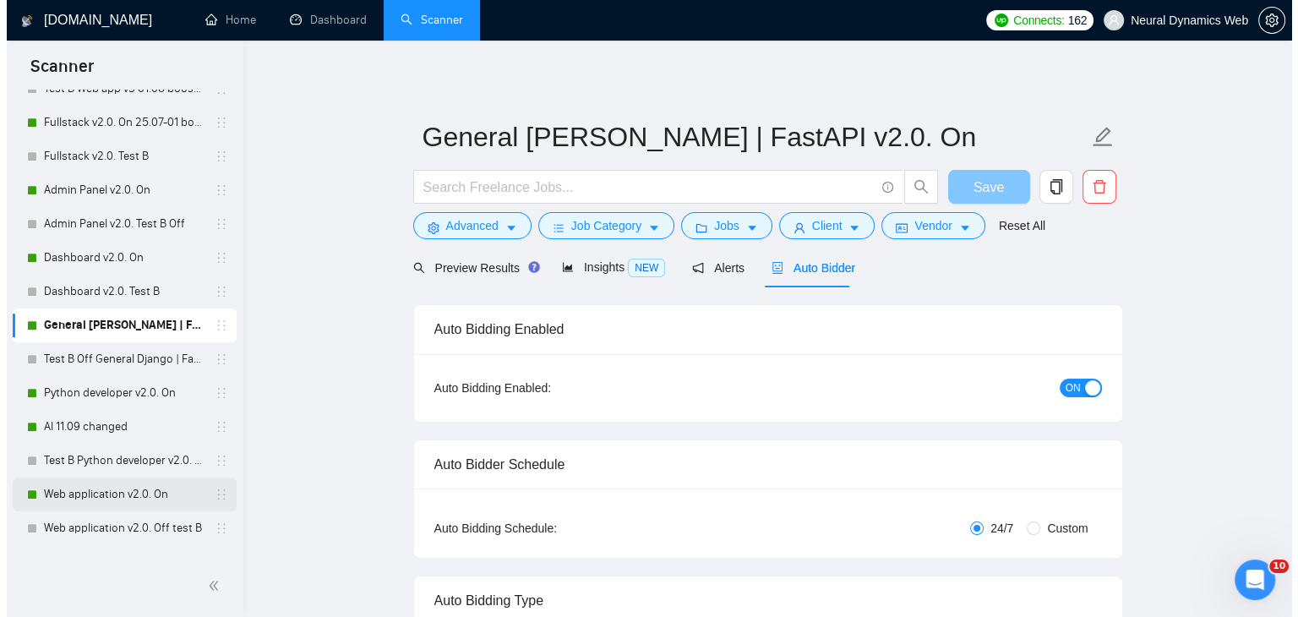
scroll to position [1014, 0]
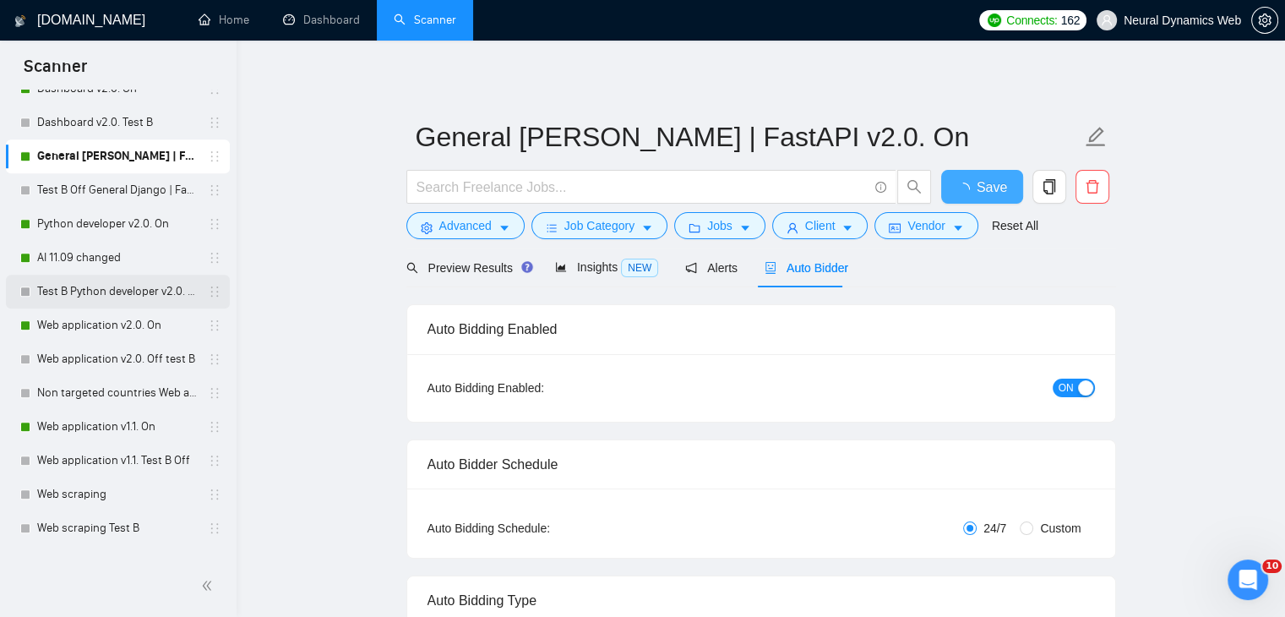
checkbox input "true"
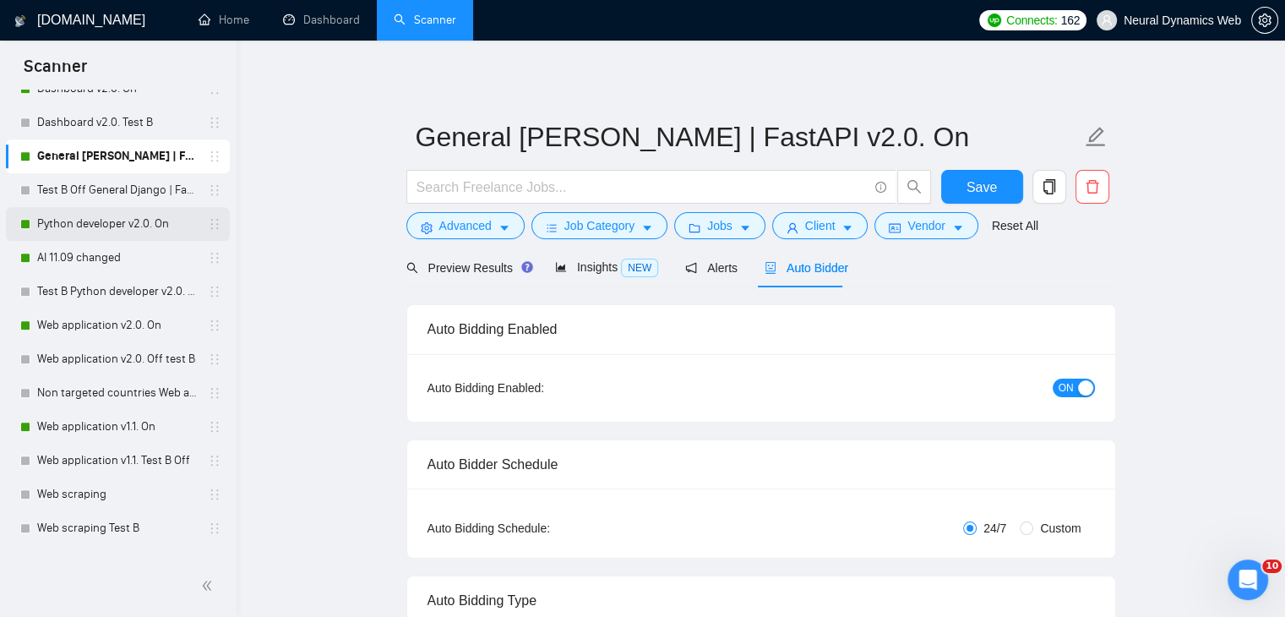
click at [47, 231] on link "Python developer v2.0. On" at bounding box center [117, 224] width 161 height 34
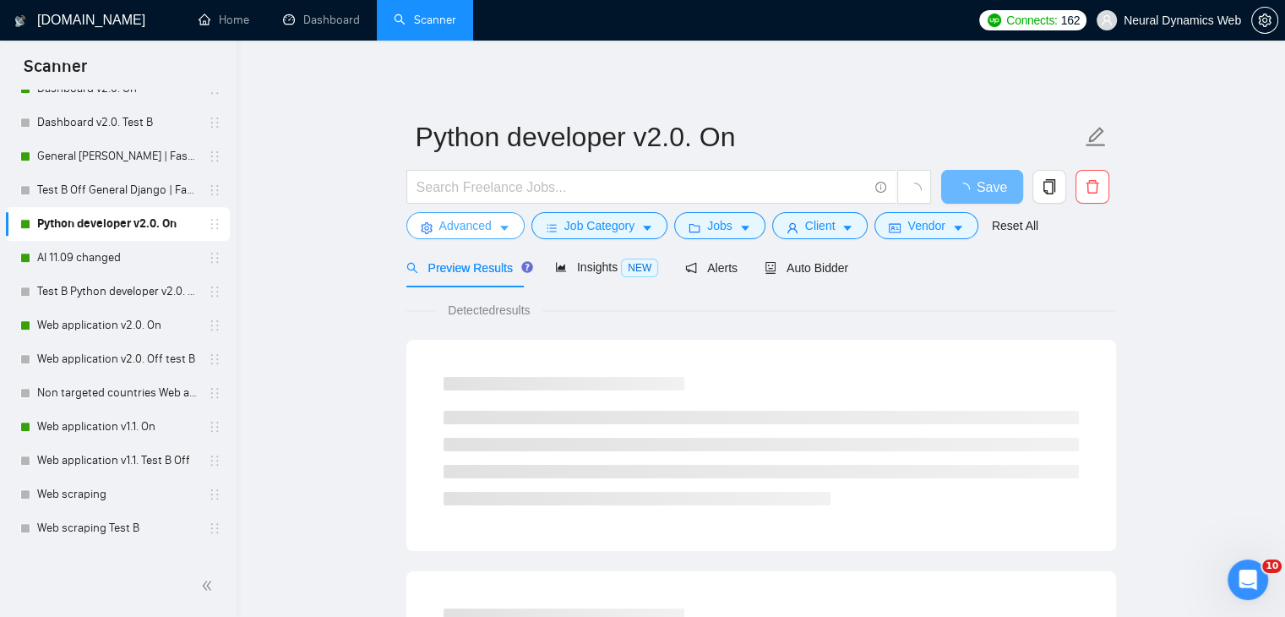
click at [470, 226] on span "Advanced" at bounding box center [465, 225] width 52 height 19
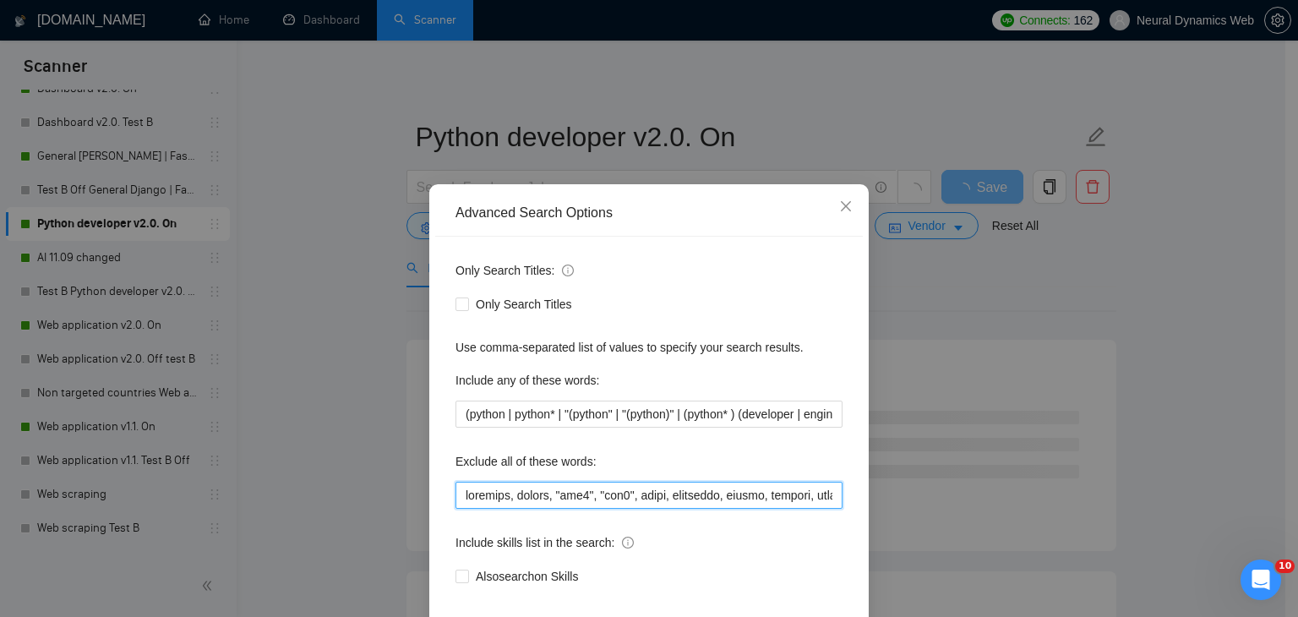
click at [458, 487] on input "text" at bounding box center [648, 495] width 387 height 27
paste input "mobile, website,"
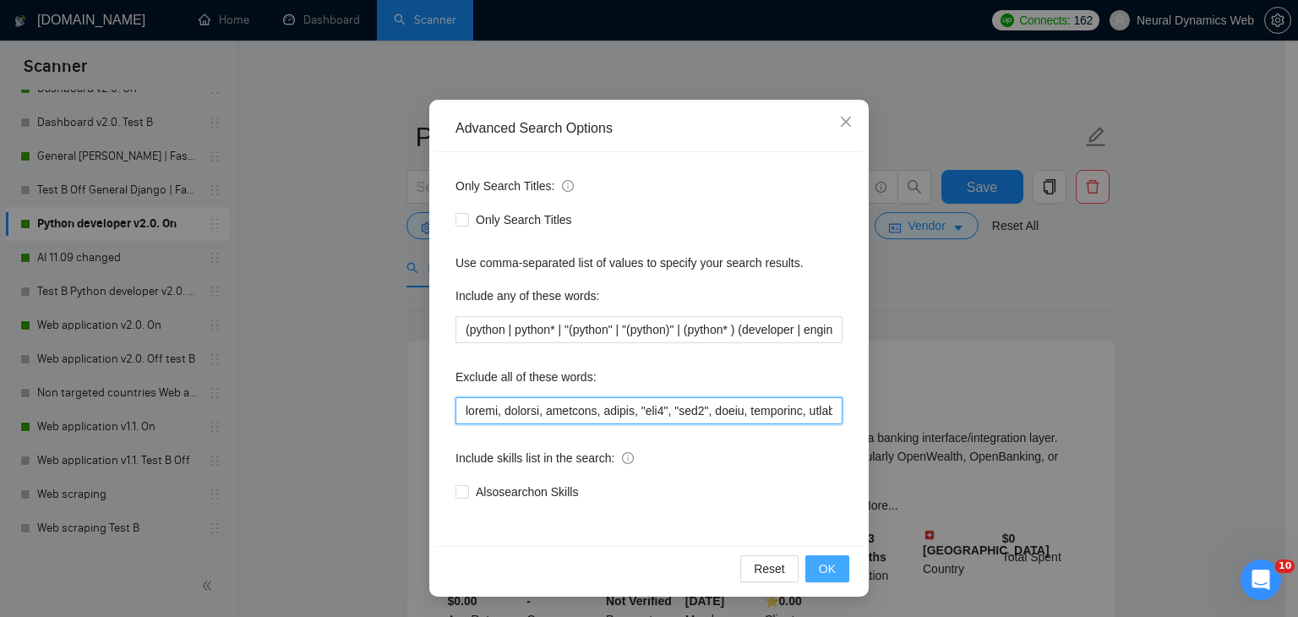
type input "mobile, website, finalize, webrtc, "web3", "mql4", forge, biosensor, epicor, va…"
click at [825, 573] on span "OK" at bounding box center [827, 568] width 17 height 19
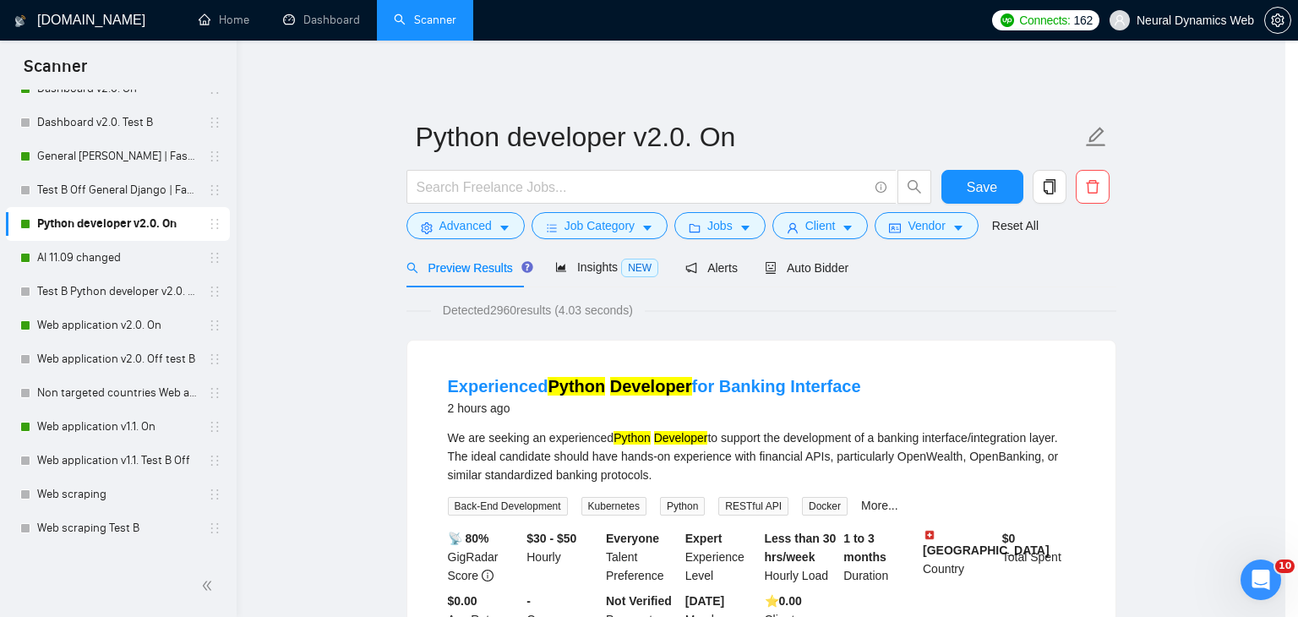
scroll to position [2, 0]
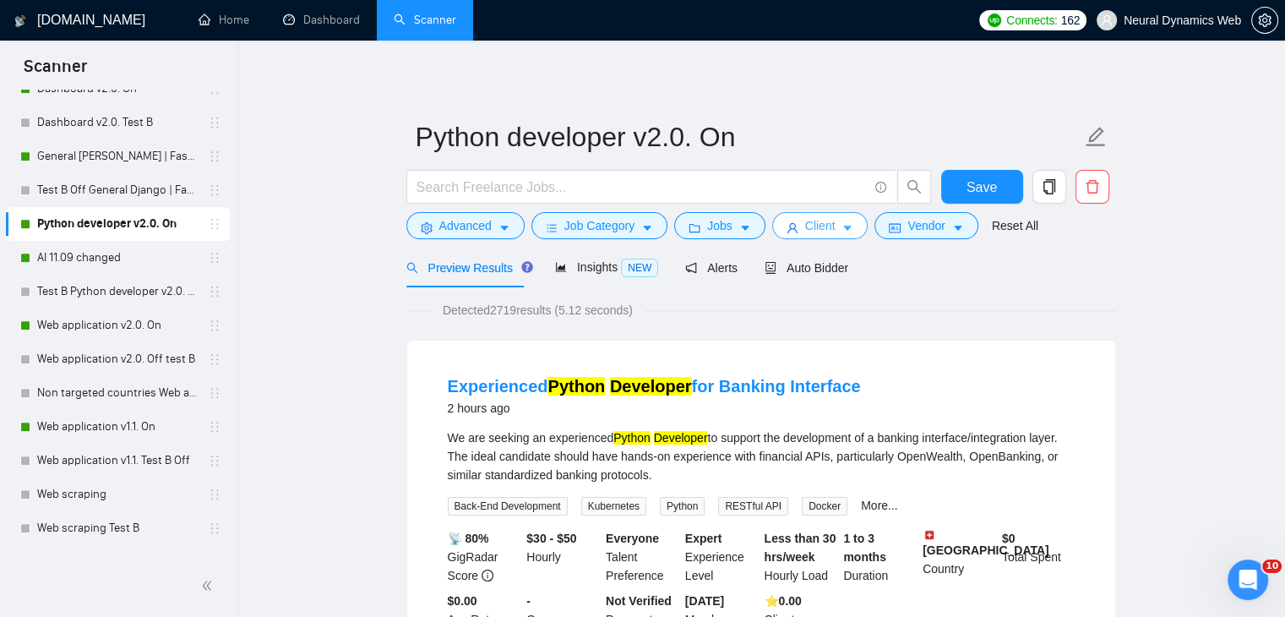
click at [808, 226] on span "Client" at bounding box center [820, 225] width 30 height 19
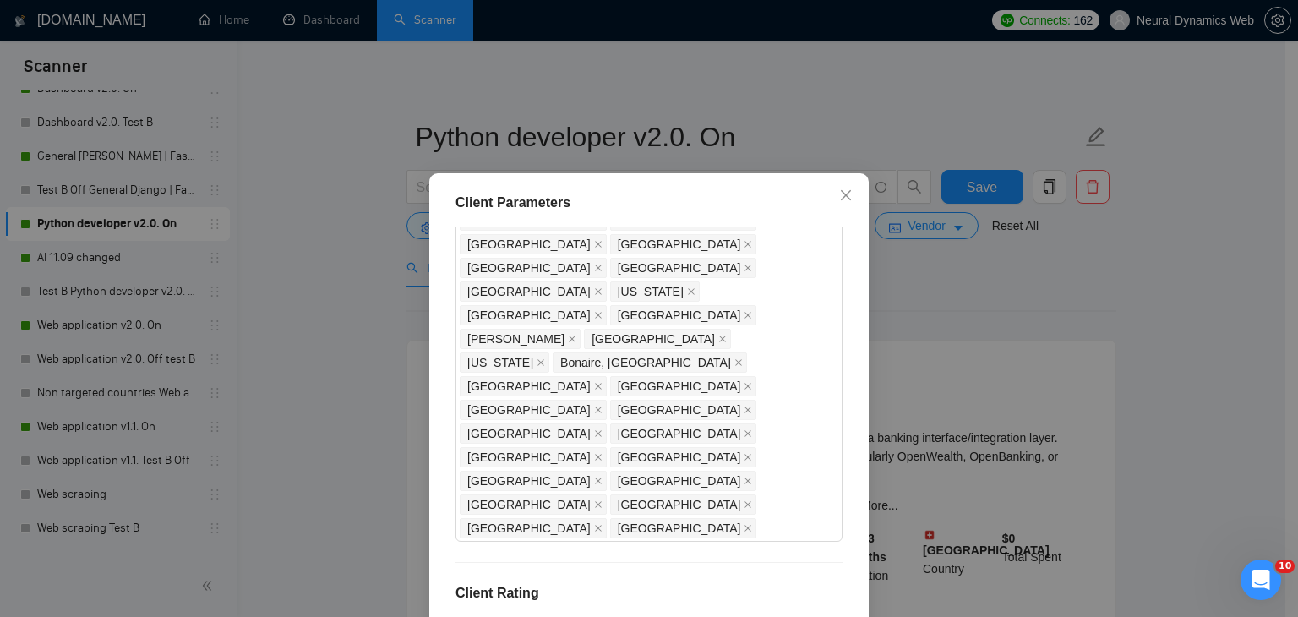
drag, startPoint x: 504, startPoint y: 256, endPoint x: 456, endPoint y: 253, distance: 47.4
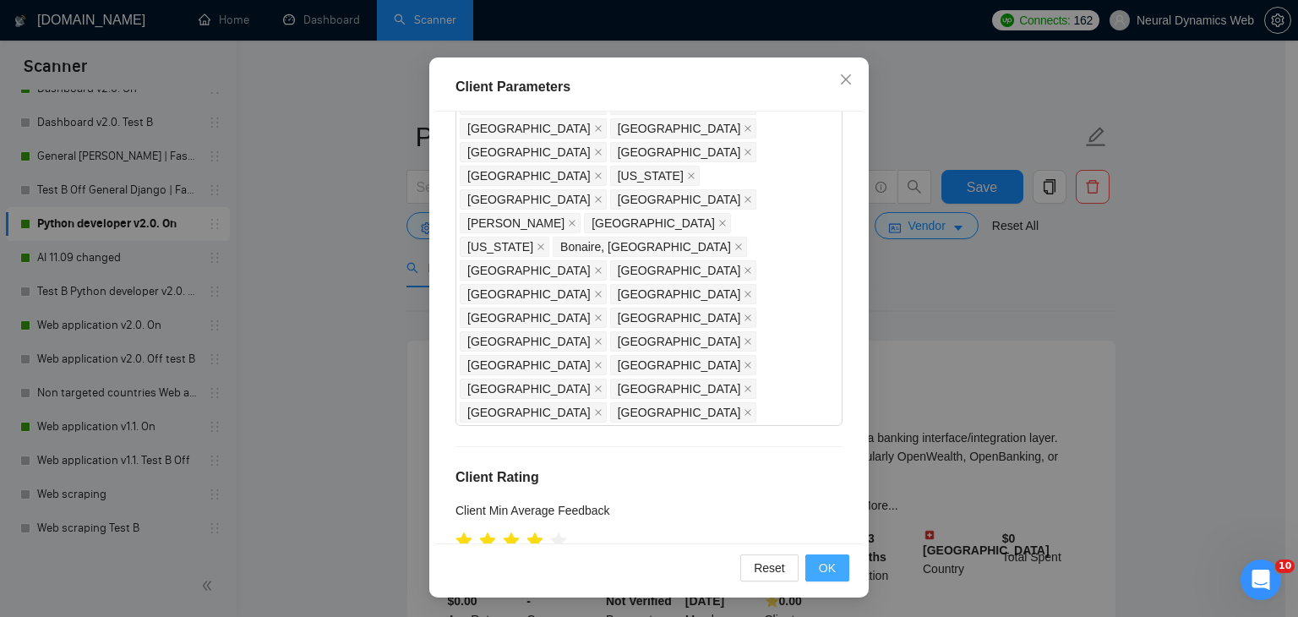
type input "21"
click at [826, 562] on span "OK" at bounding box center [827, 567] width 17 height 19
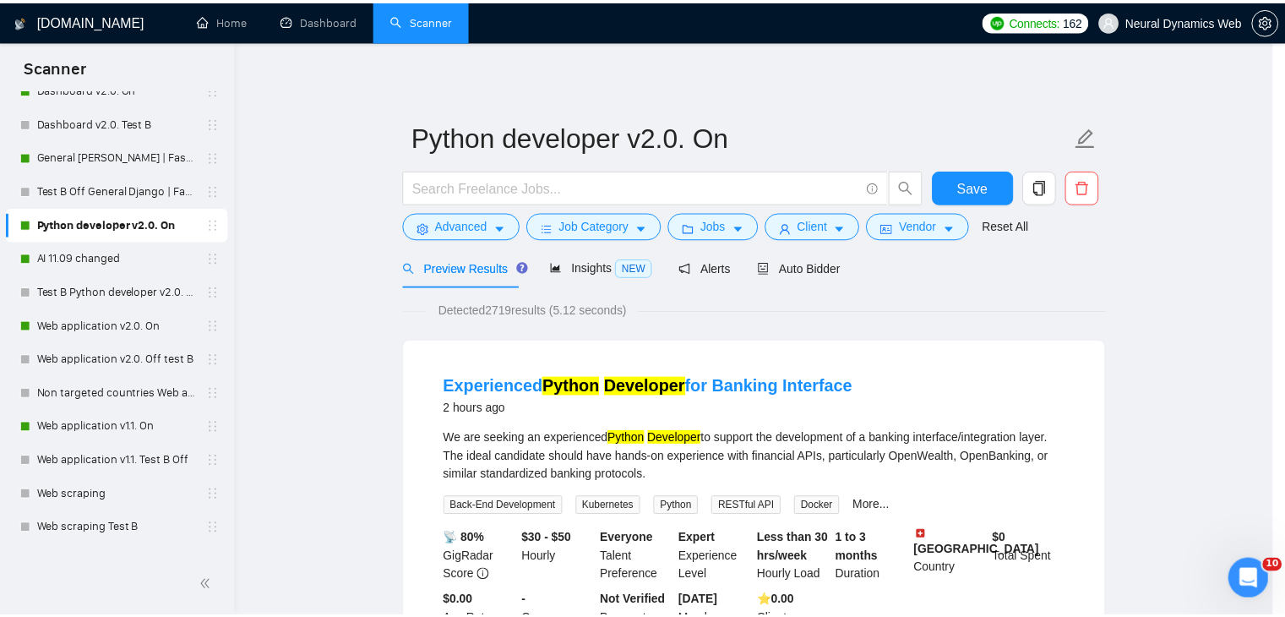
scroll to position [44, 0]
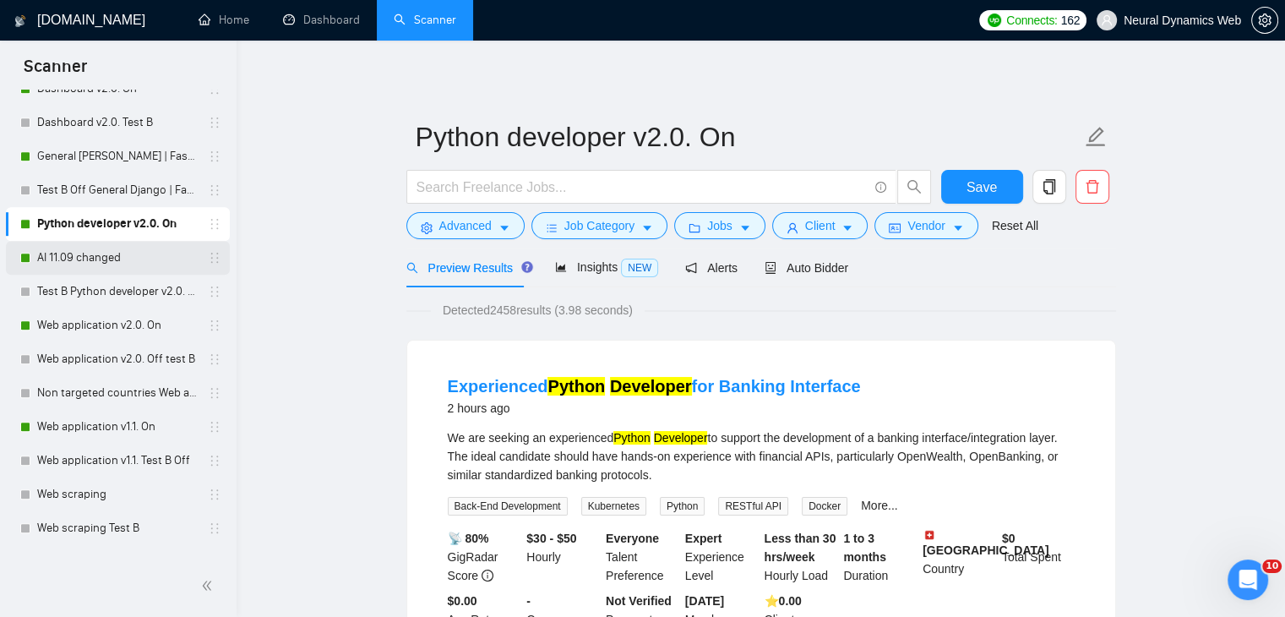
click at [95, 268] on link "AI 11.09 changed" at bounding box center [117, 258] width 161 height 34
click at [963, 185] on button "Save" at bounding box center [982, 187] width 82 height 34
click at [68, 259] on link "AI 11.09 changed" at bounding box center [117, 258] width 161 height 34
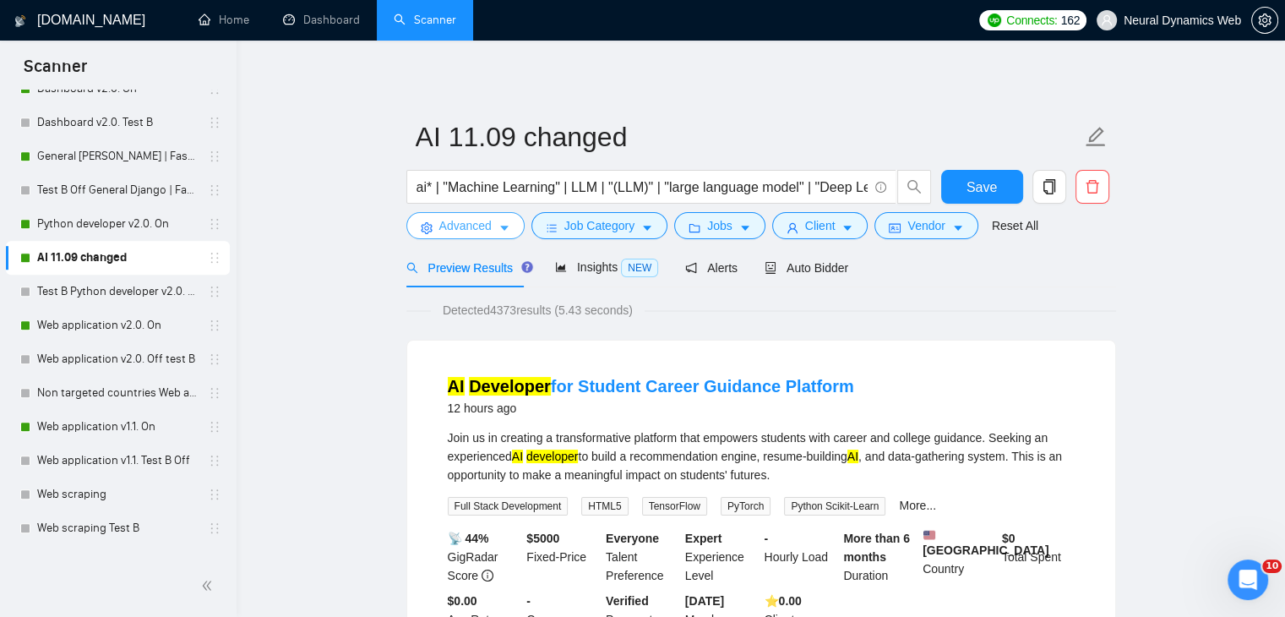
click at [445, 223] on span "Advanced" at bounding box center [465, 225] width 52 height 19
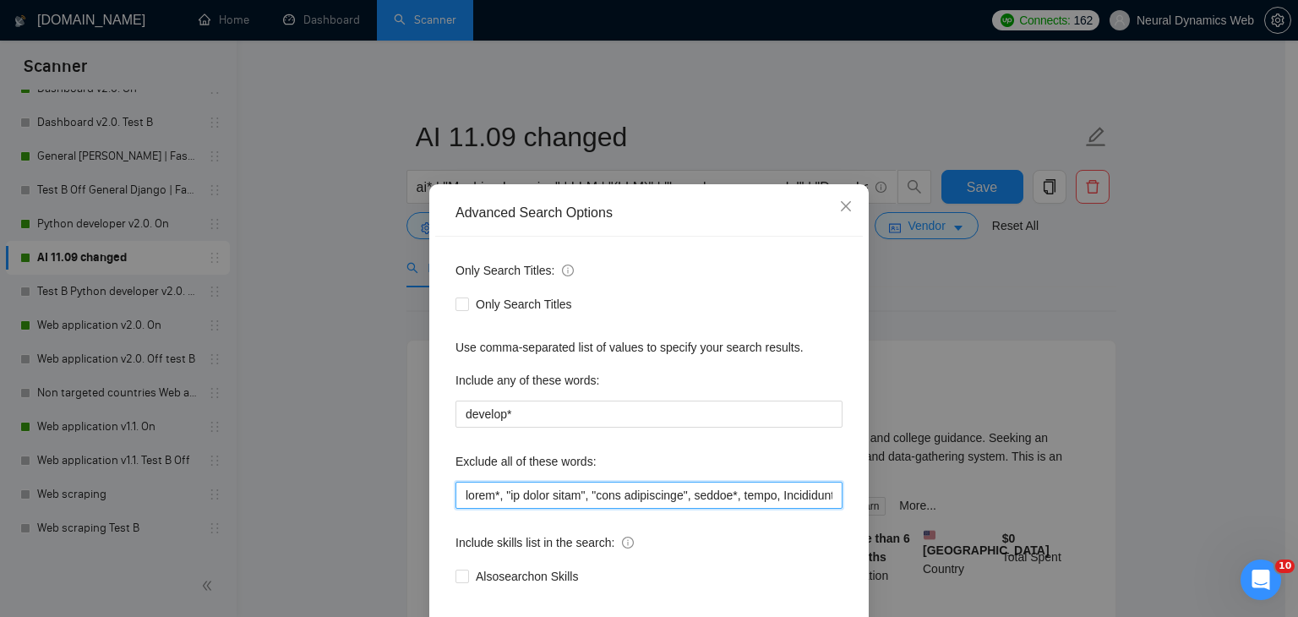
click at [460, 493] on input "text" at bounding box center [648, 495] width 387 height 27
paste input "mobile, website,"
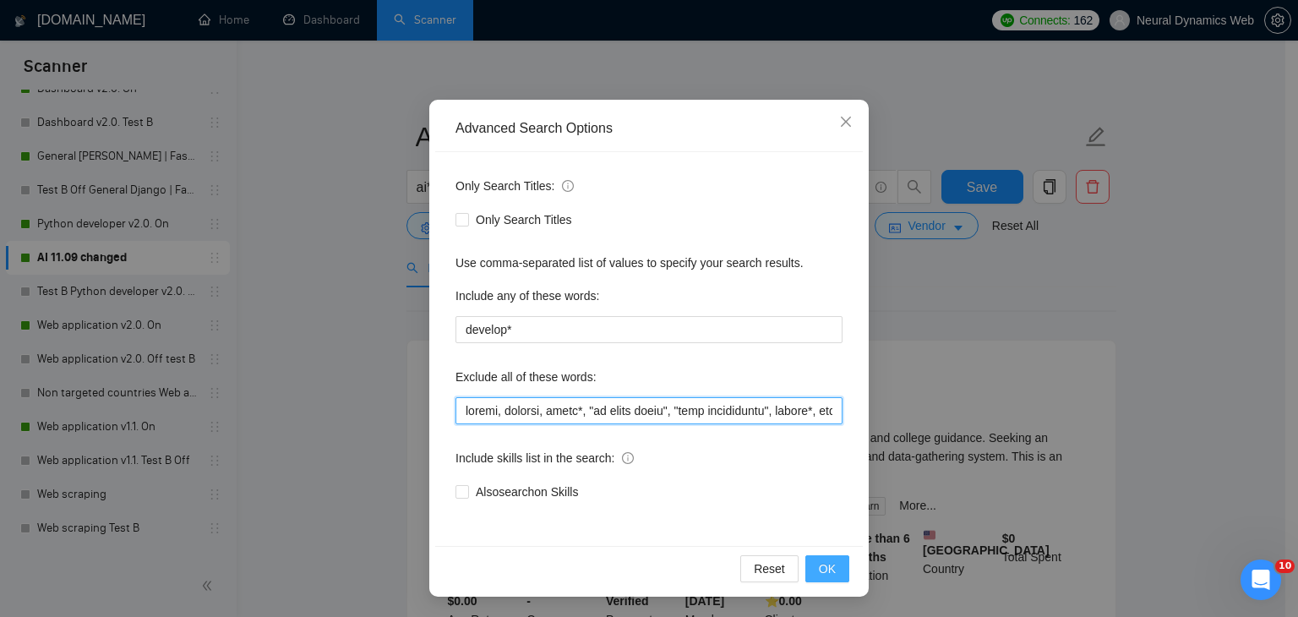
type input "mobile, website, canva*, "ai voice agent", "pair programming", retell*, video, …"
click at [829, 574] on button "OK" at bounding box center [827, 568] width 44 height 27
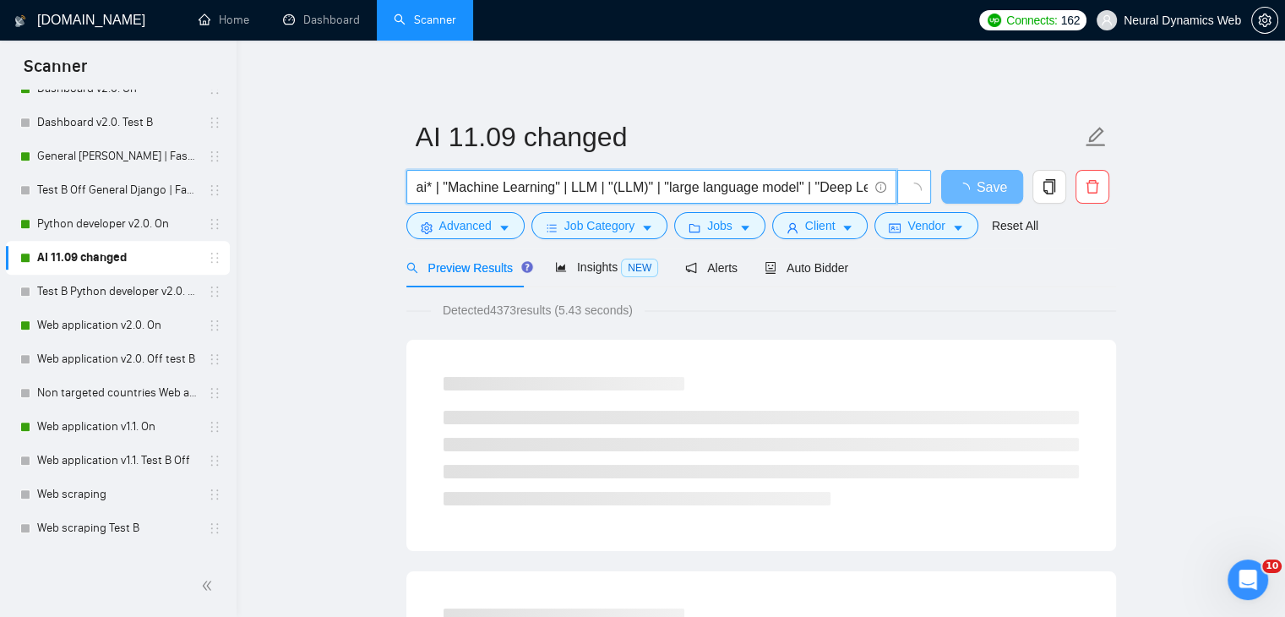
scroll to position [0, 338]
drag, startPoint x: 629, startPoint y: 177, endPoint x: 905, endPoint y: 174, distance: 275.5
click at [905, 174] on span "ai* | "Machine Learning" | LLM | "(LLM)" | "large language model" | "Deep Learn…" at bounding box center [669, 187] width 526 height 34
click at [672, 187] on input "ai* | "Machine Learning" | LLM | "(LLM)" | "large language model" | "Deep Learn…" at bounding box center [642, 187] width 451 height 21
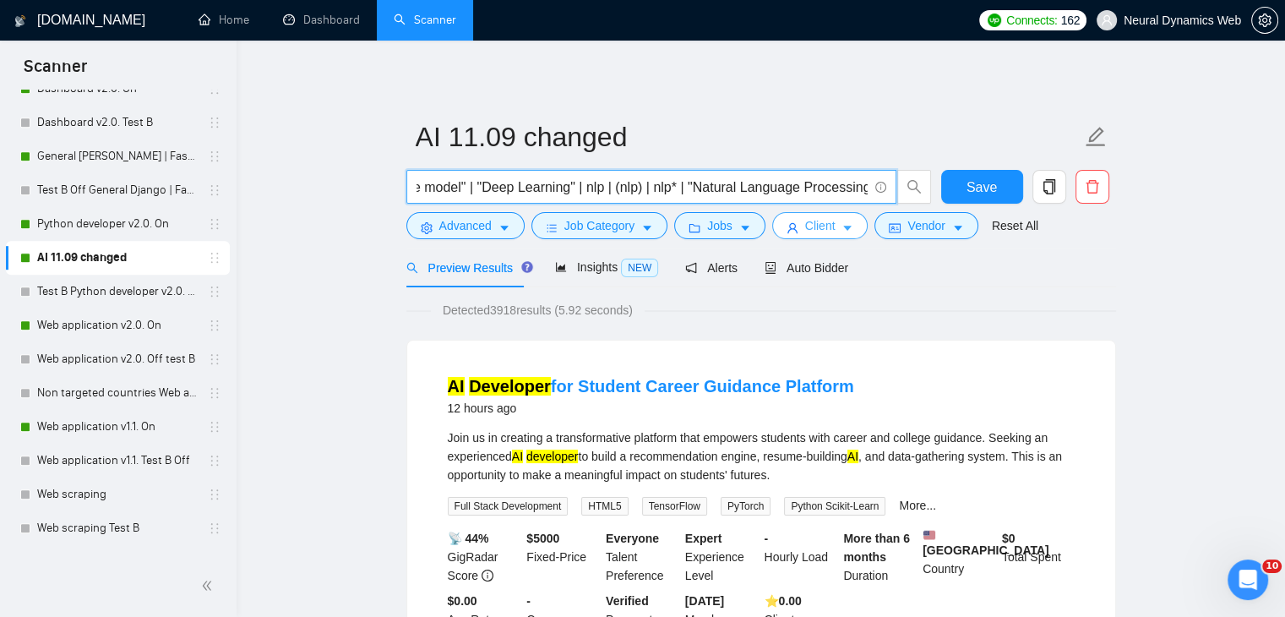
click at [791, 224] on icon "user" at bounding box center [793, 228] width 12 height 12
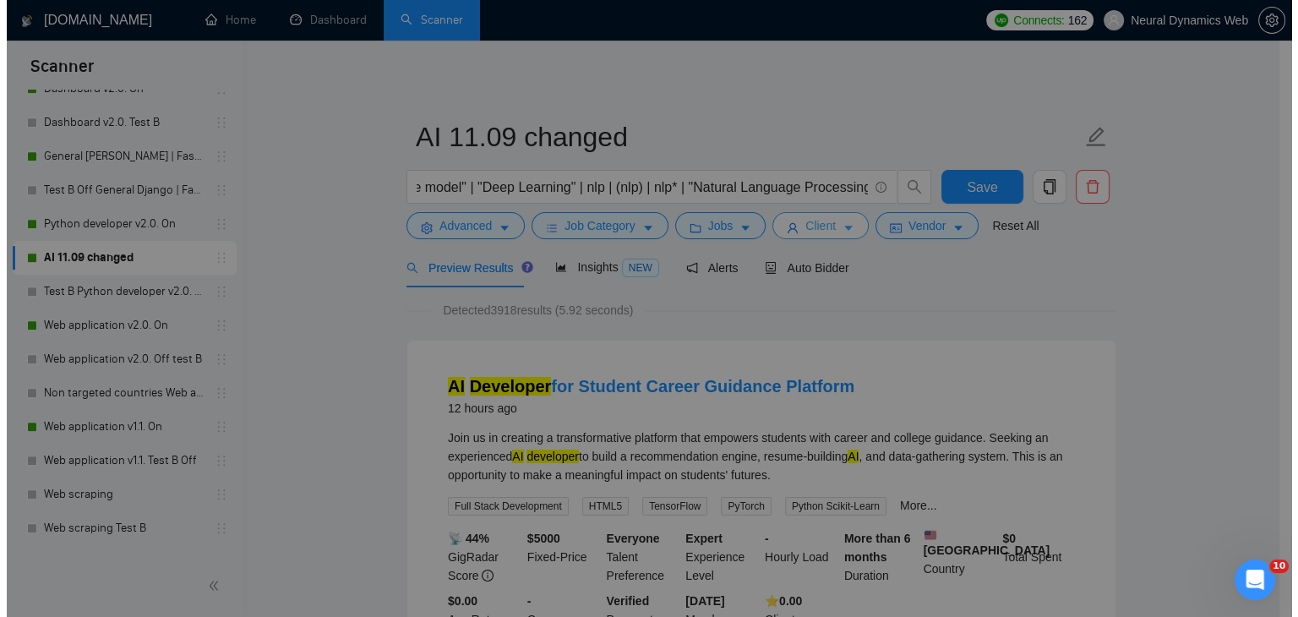
scroll to position [0, 0]
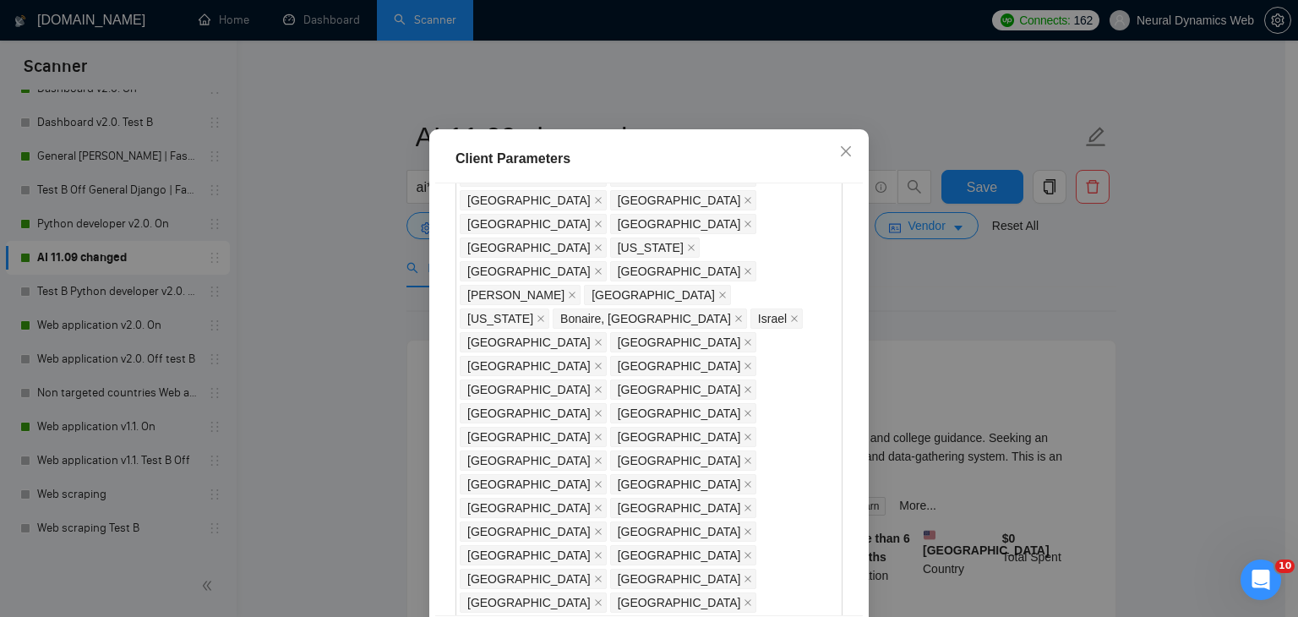
drag, startPoint x: 497, startPoint y: 456, endPoint x: 459, endPoint y: 459, distance: 38.1
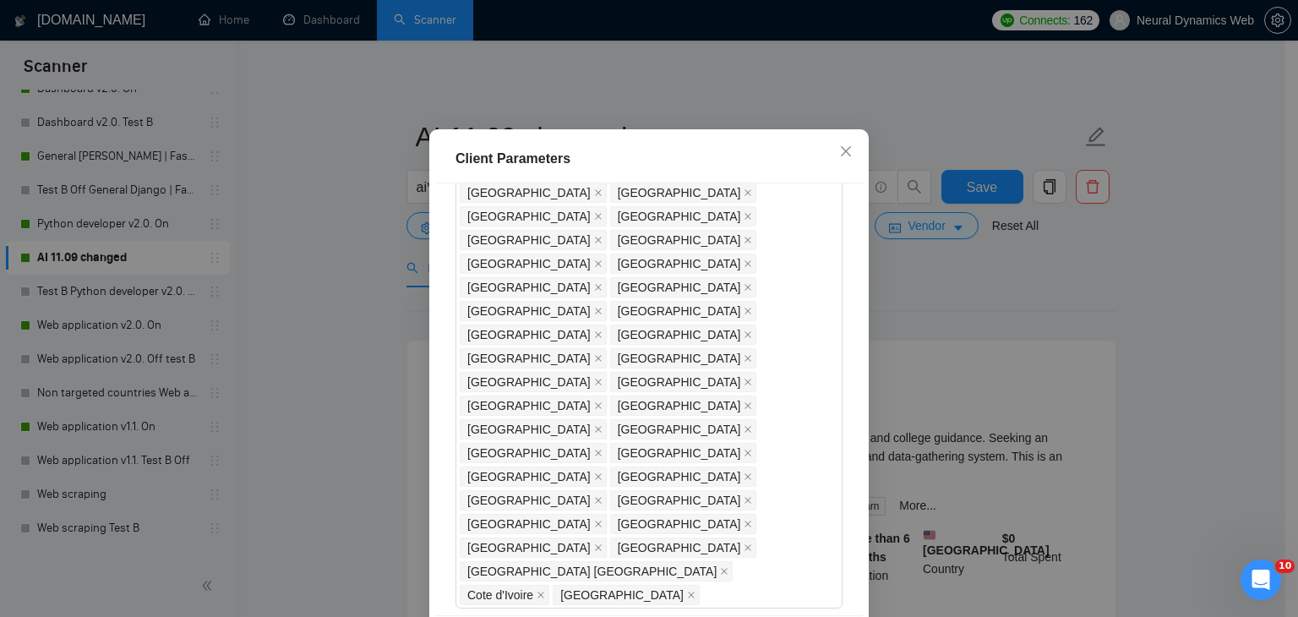
scroll to position [1703, 0]
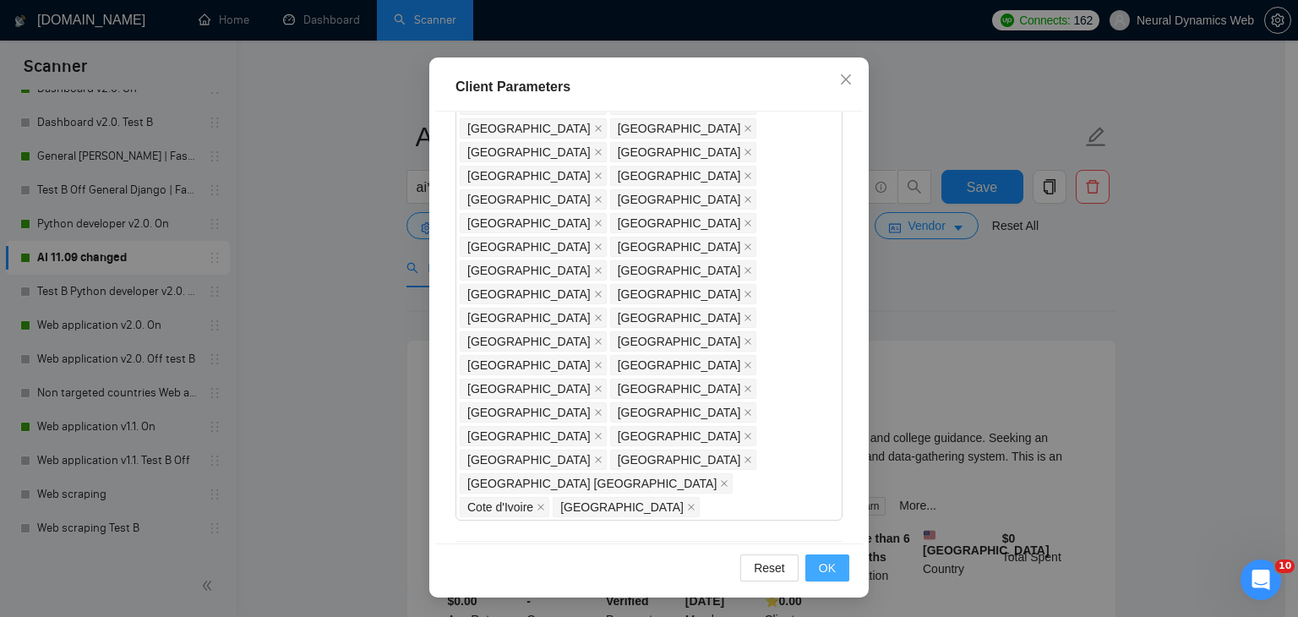
type input "21"
click at [834, 565] on button "OK" at bounding box center [827, 567] width 44 height 27
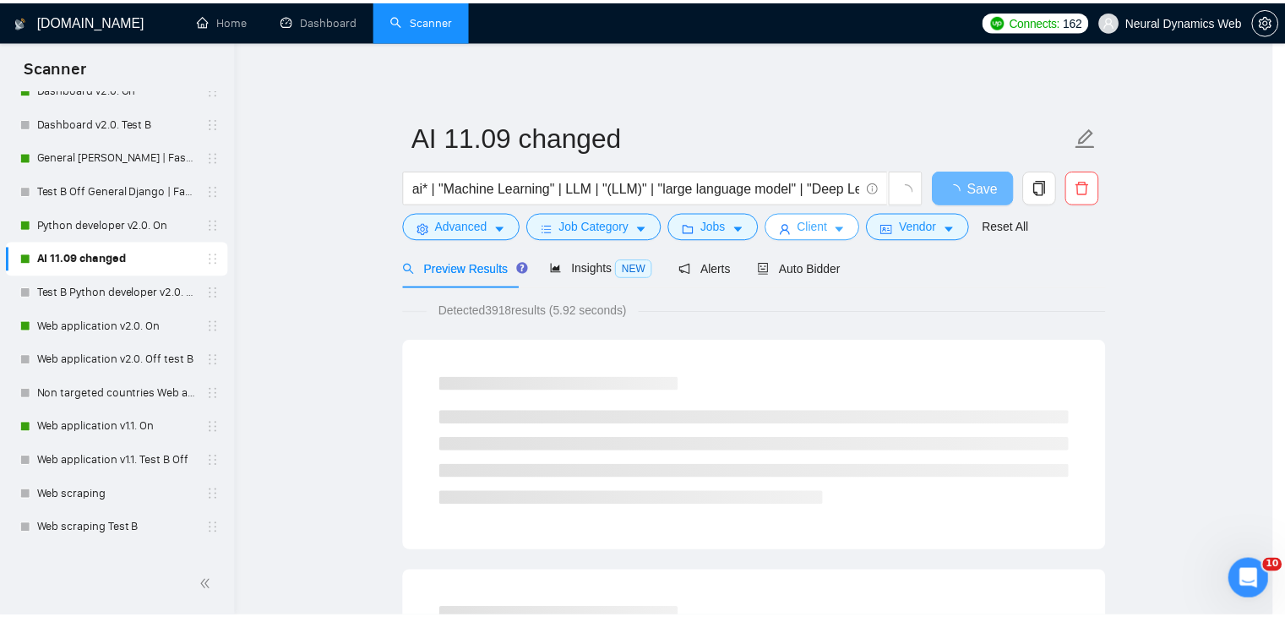
scroll to position [0, 0]
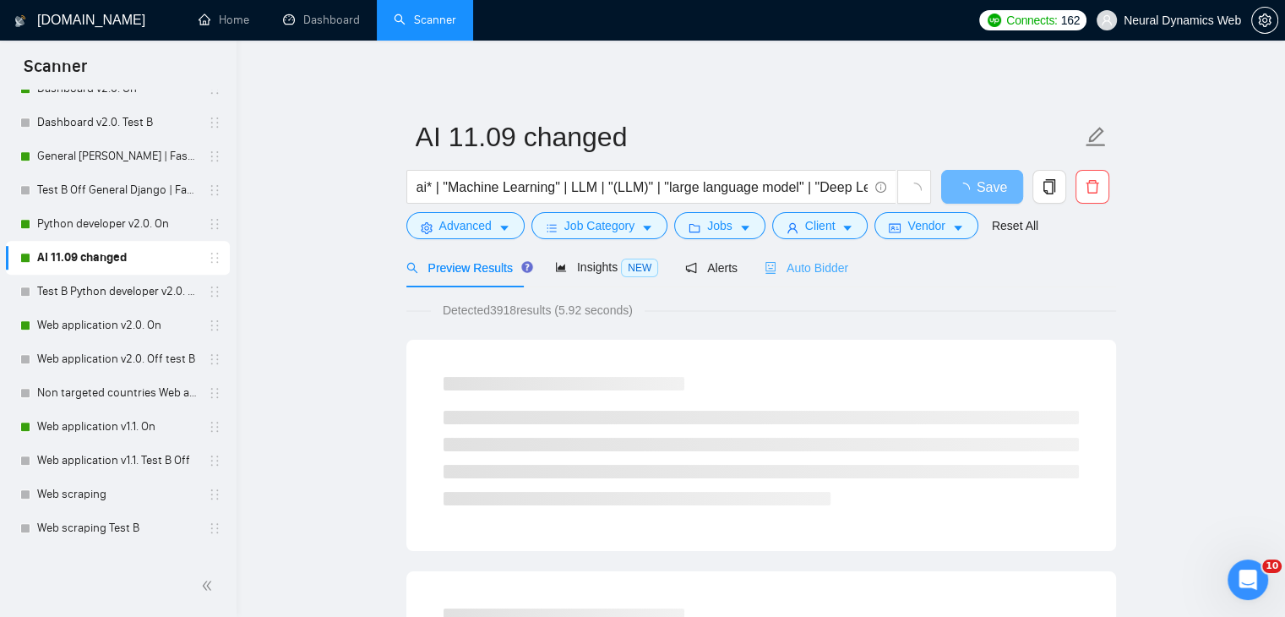
click at [800, 258] on div "Auto Bidder" at bounding box center [807, 268] width 84 height 40
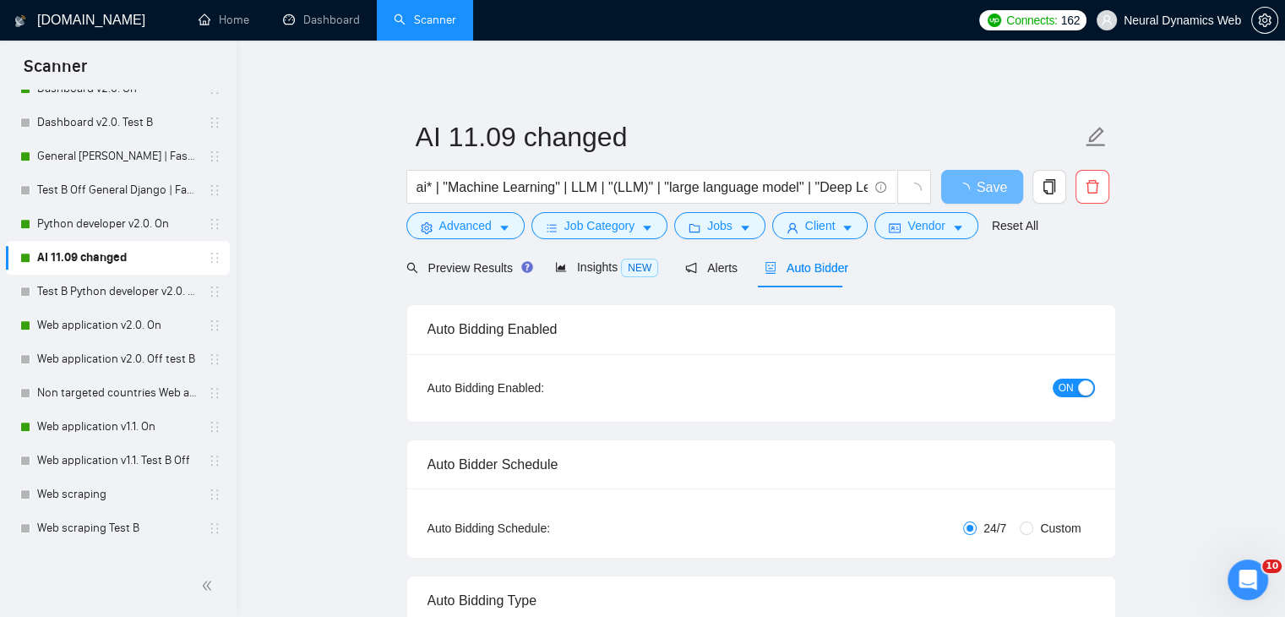
checkbox input "true"
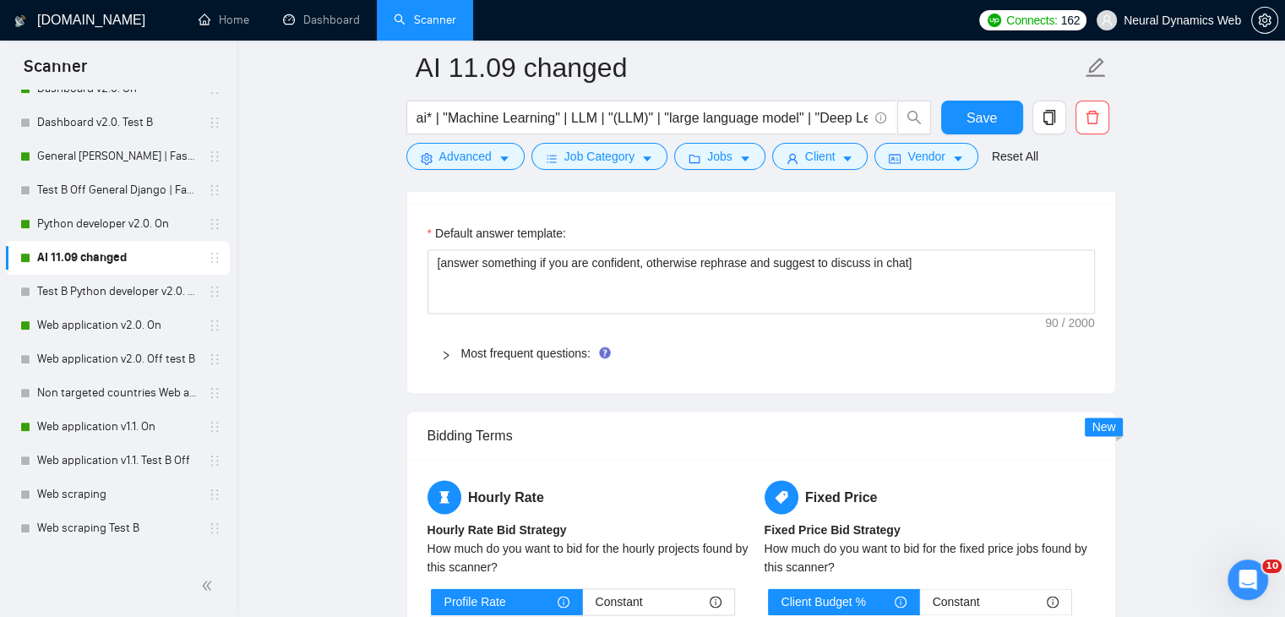
scroll to position [2957, 0]
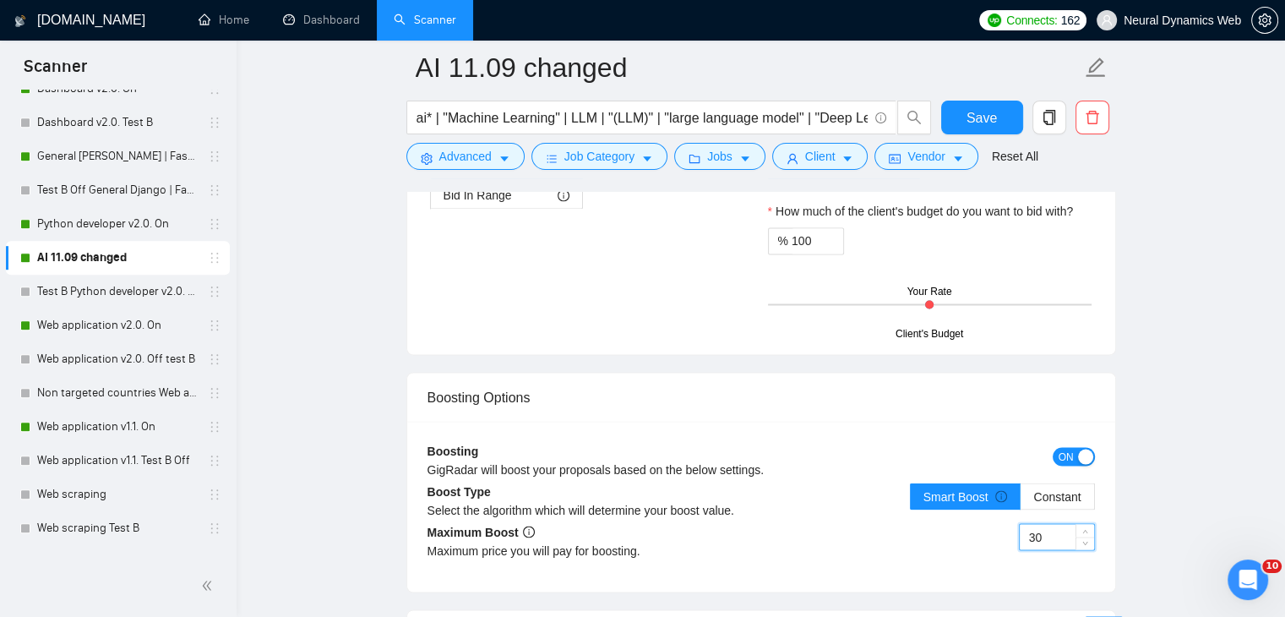
drag, startPoint x: 1037, startPoint y: 504, endPoint x: 1028, endPoint y: 505, distance: 8.6
click at [1027, 524] on input "30" at bounding box center [1057, 536] width 74 height 25
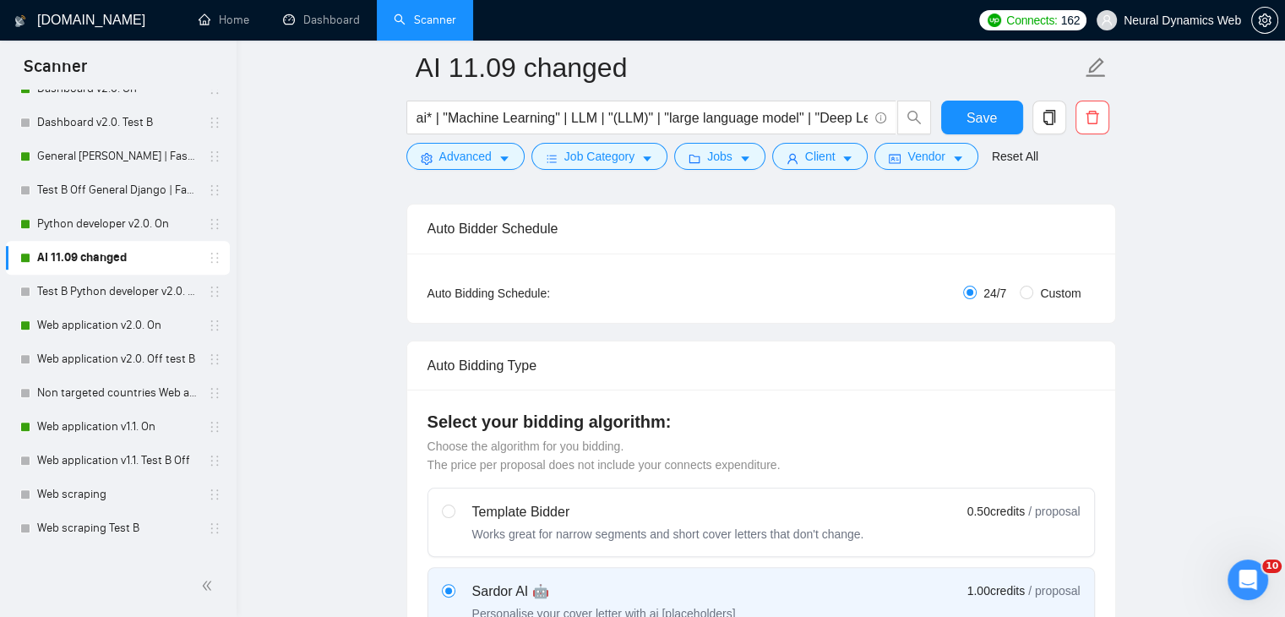
scroll to position [0, 0]
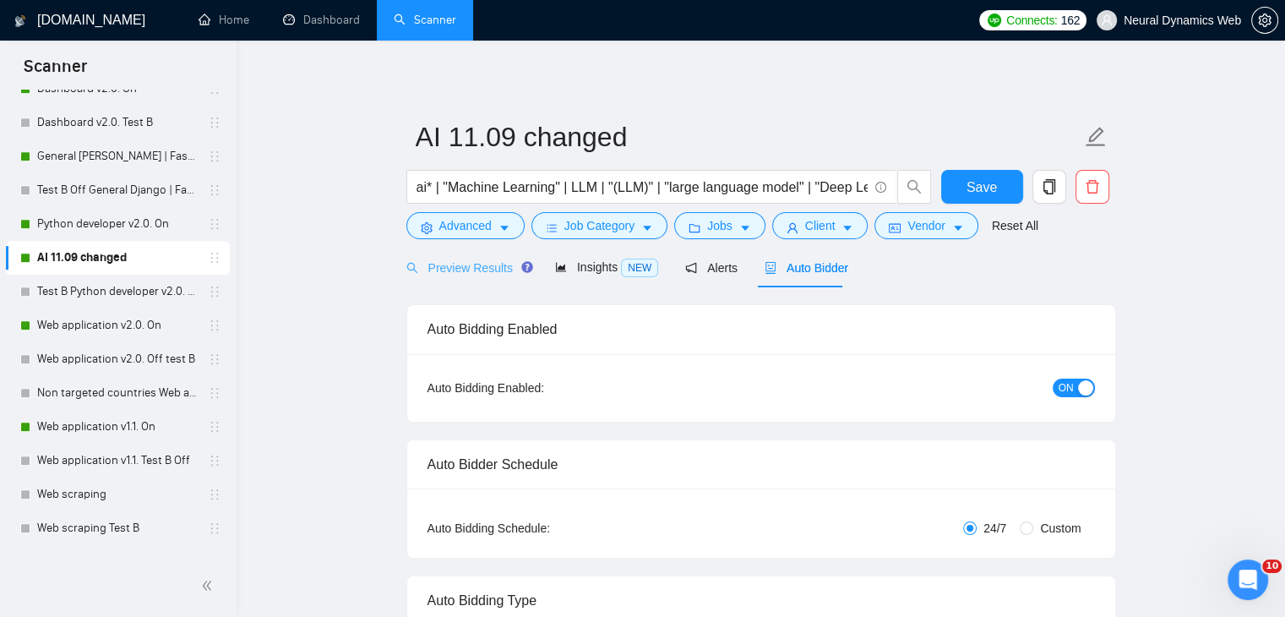
type input "50"
click at [488, 274] on span "Preview Results" at bounding box center [467, 268] width 122 height 14
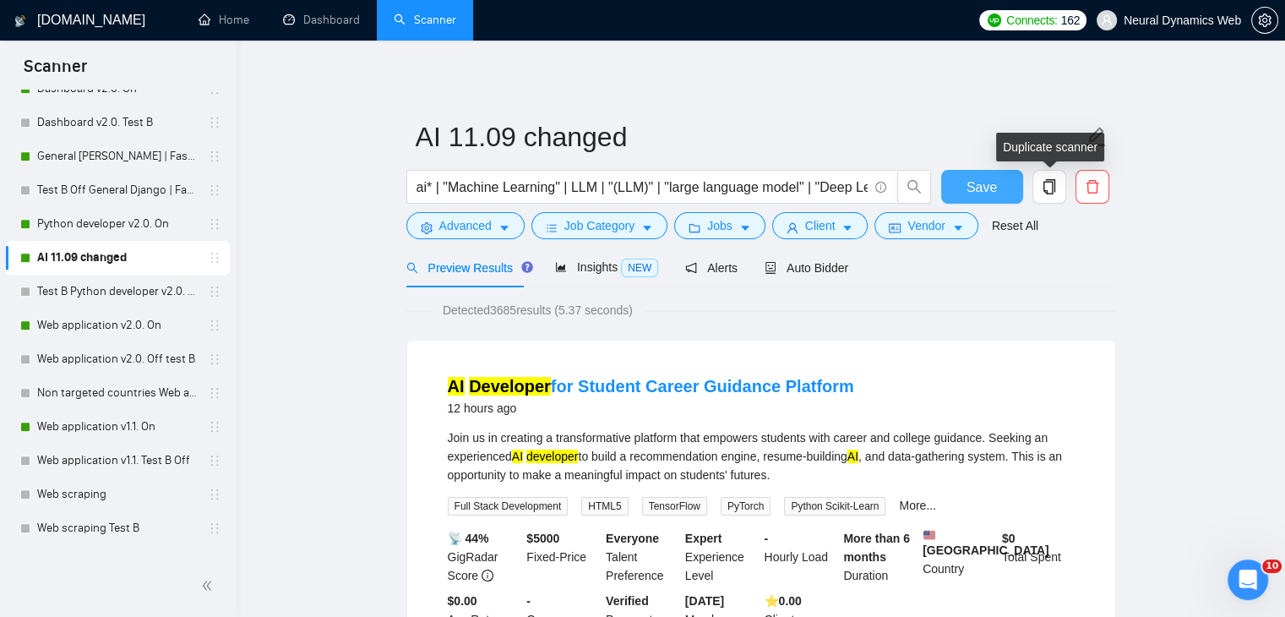
click at [1014, 191] on button "Save" at bounding box center [982, 187] width 82 height 34
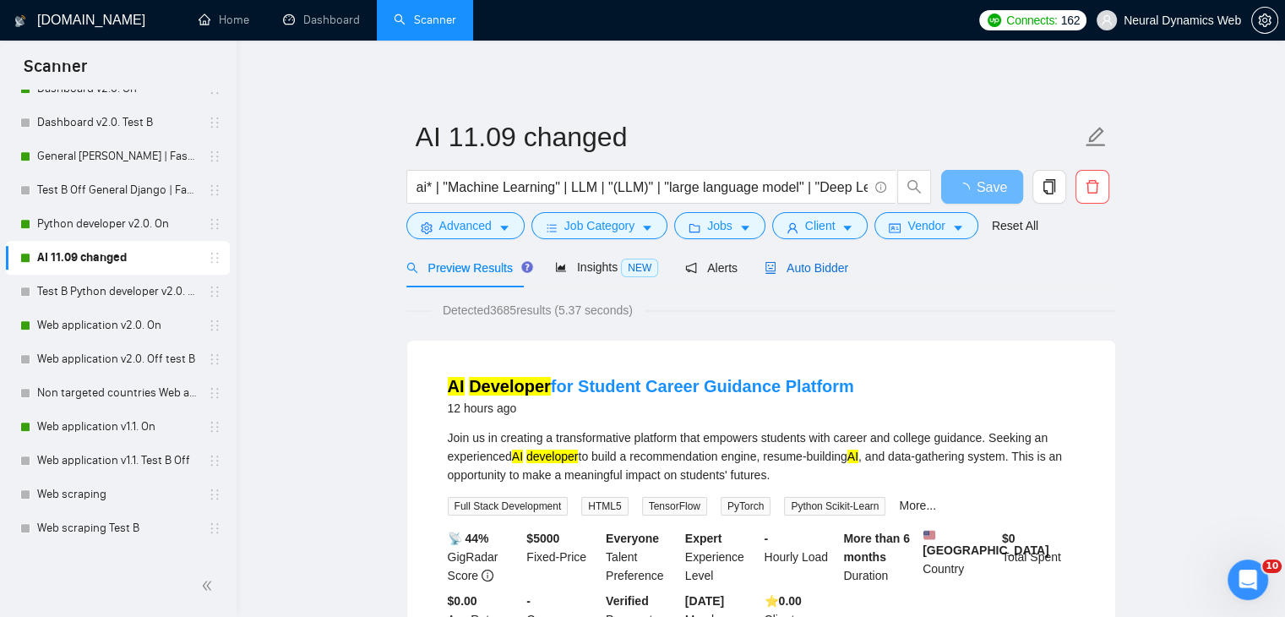
click at [787, 272] on span "Auto Bidder" at bounding box center [807, 268] width 84 height 14
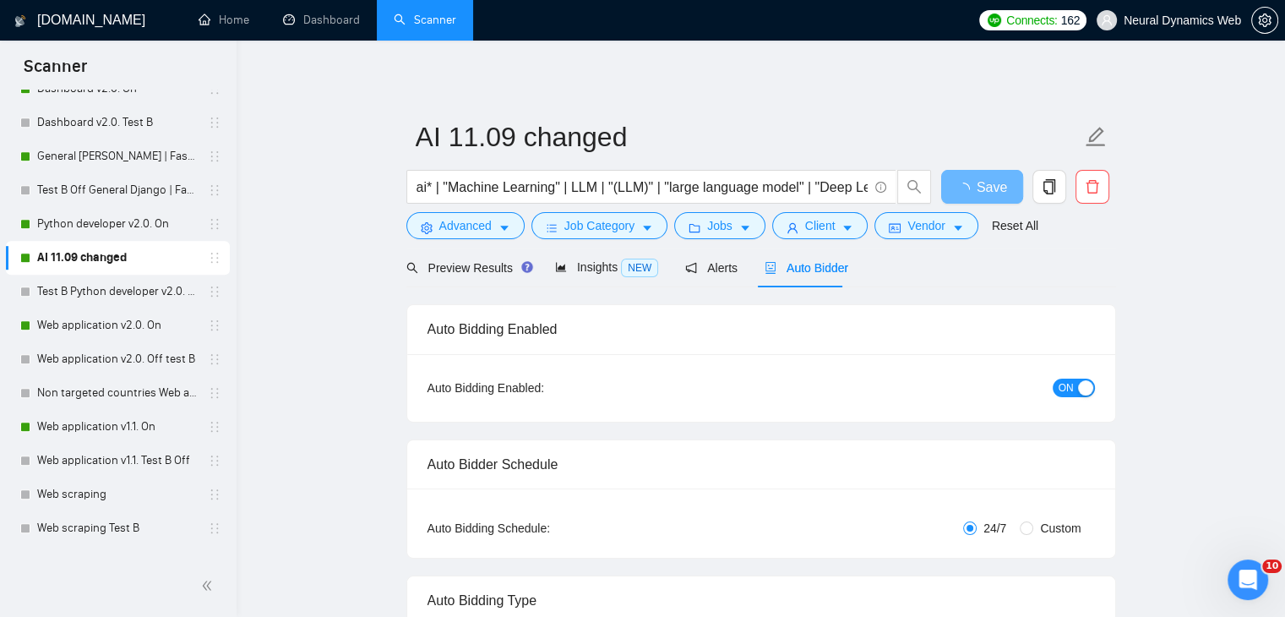
checkbox input "true"
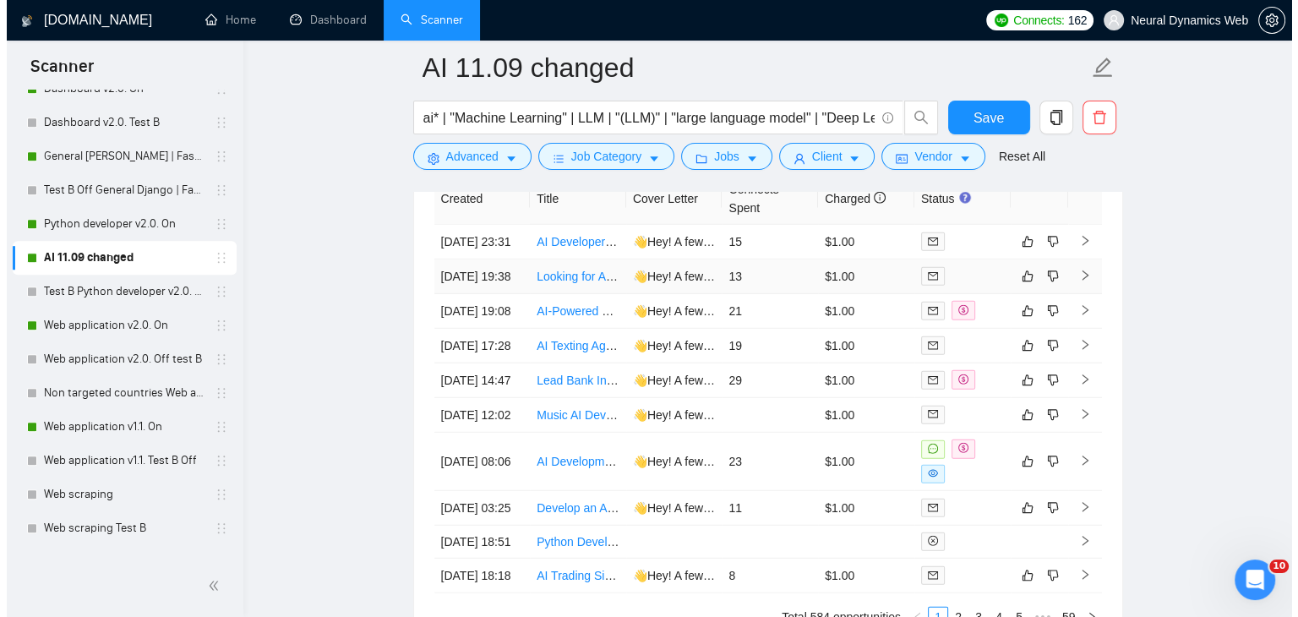
scroll to position [4816, 0]
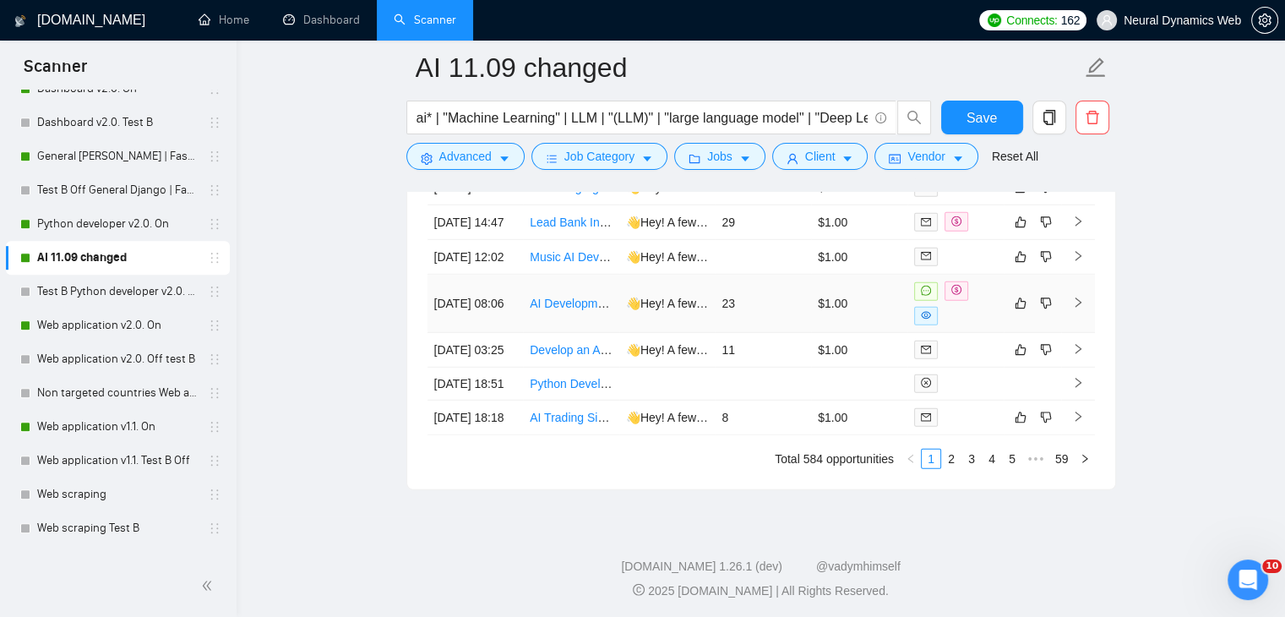
click at [662, 333] on td "👋Hey! A few months ago, I developed an AI solution for automating tasks and can…" at bounding box center [667, 304] width 96 height 58
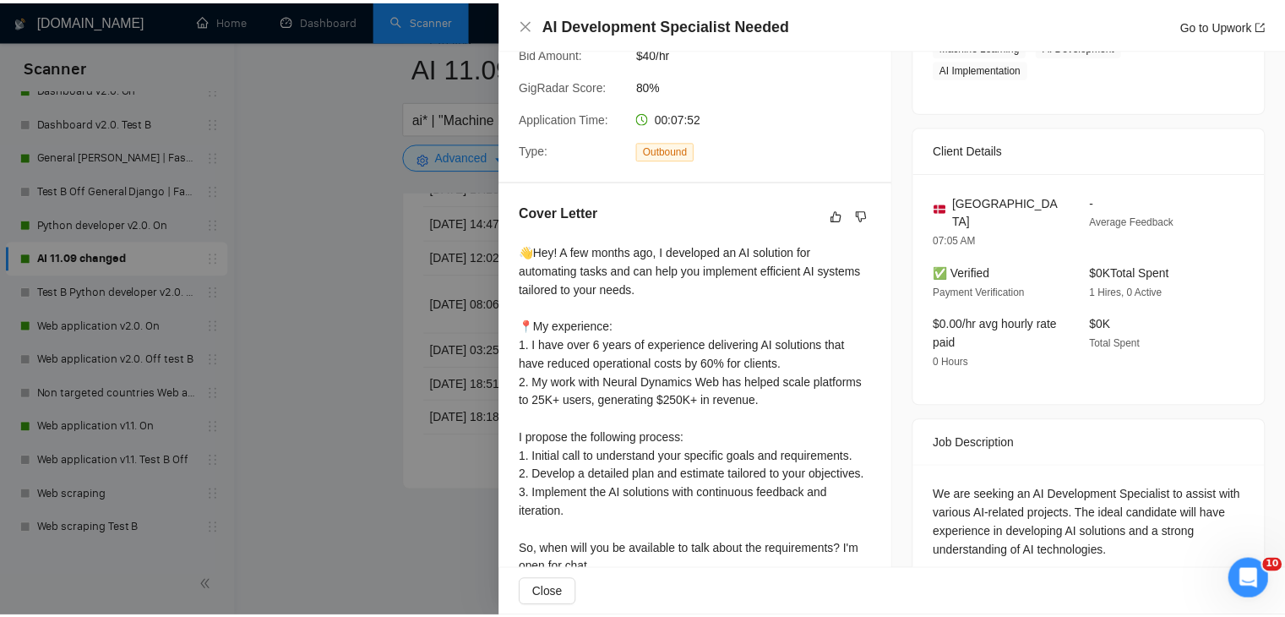
scroll to position [389, 0]
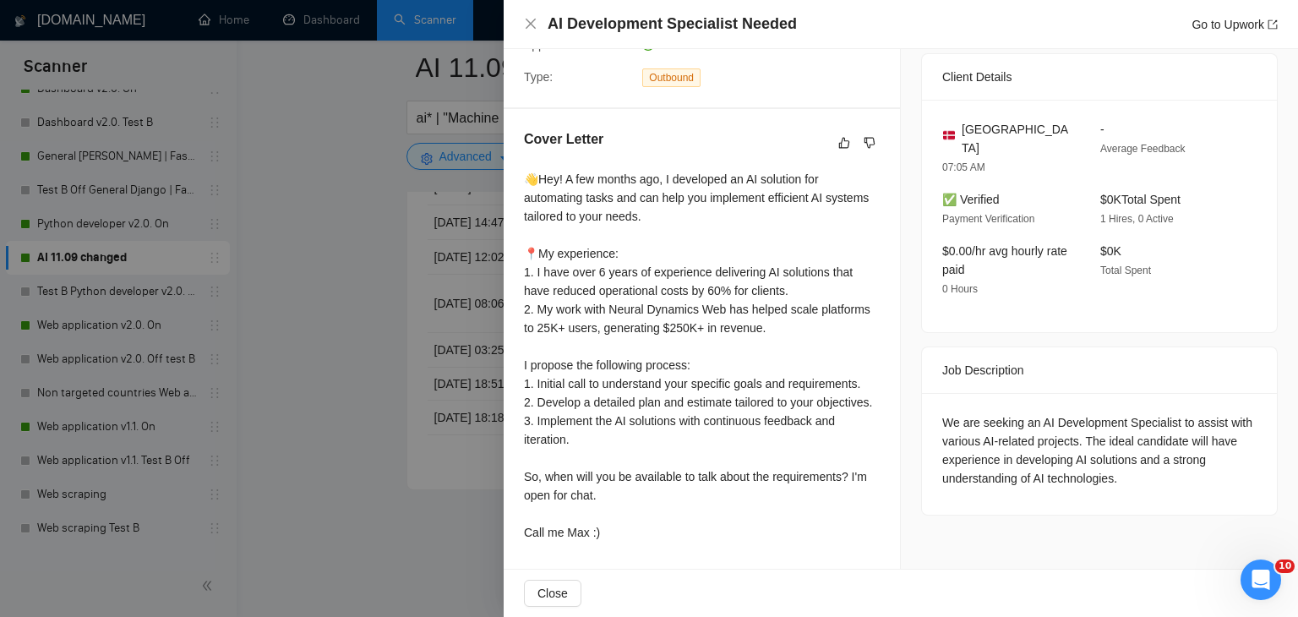
click at [389, 396] on div at bounding box center [649, 308] width 1298 height 617
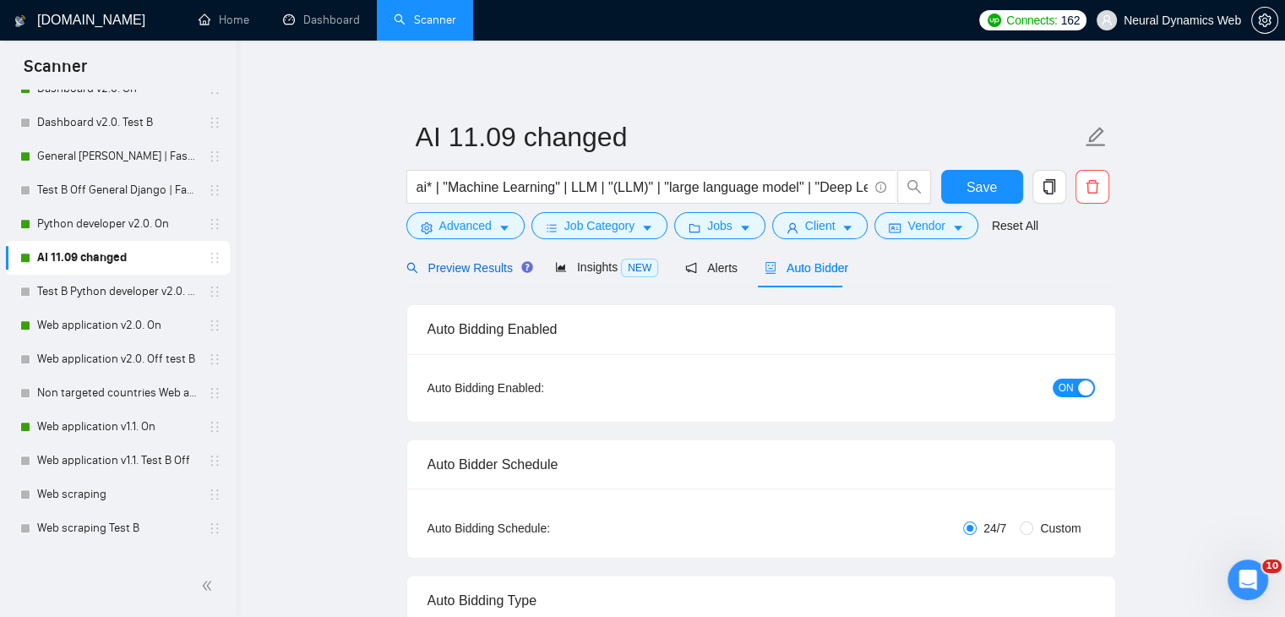
click at [438, 268] on span "Preview Results" at bounding box center [467, 268] width 122 height 14
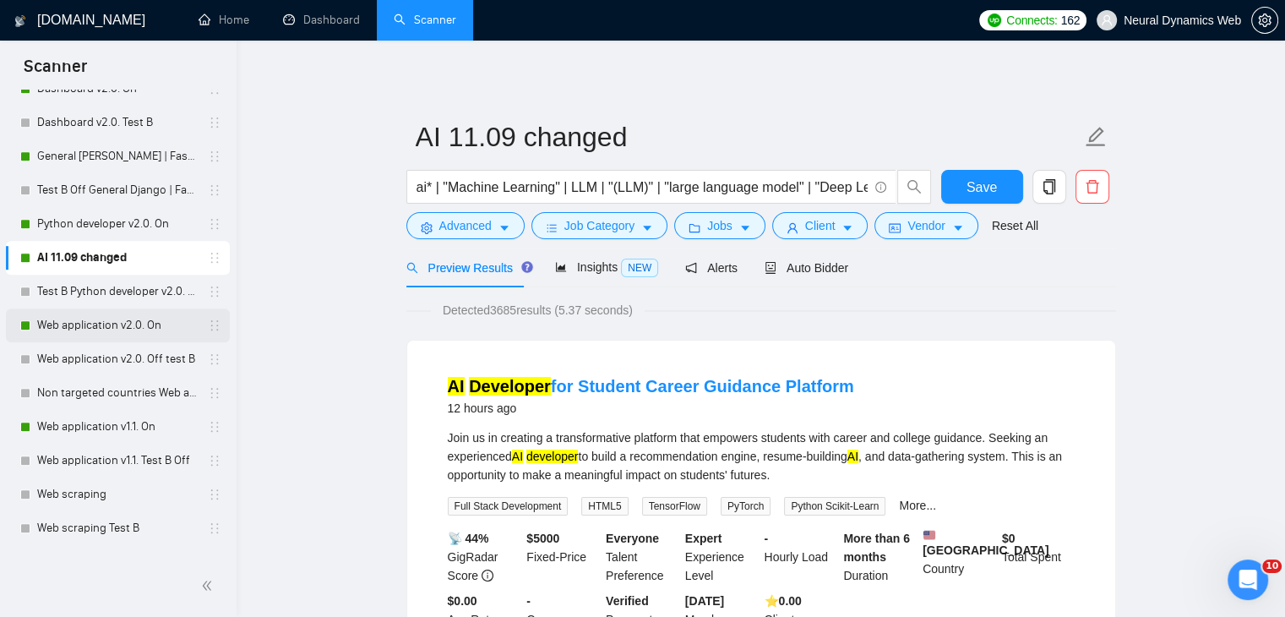
drag, startPoint x: 81, startPoint y: 325, endPoint x: 106, endPoint y: 324, distance: 25.4
click at [81, 325] on link "Web application v2.0. On" at bounding box center [117, 325] width 161 height 34
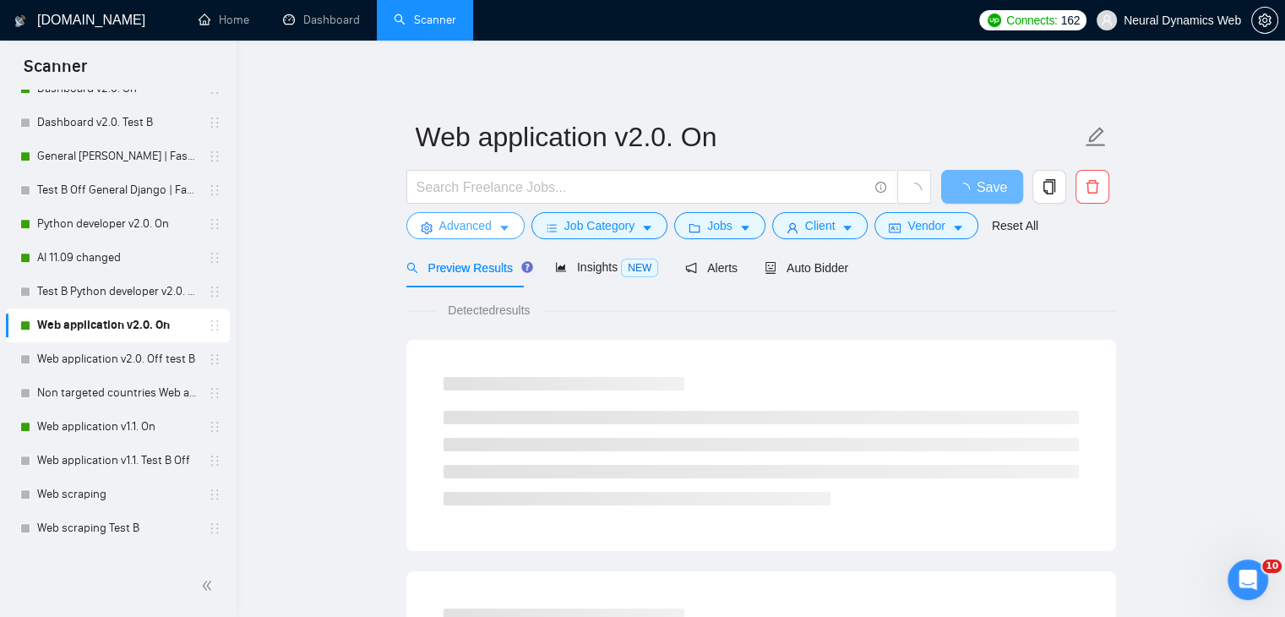
click at [456, 220] on span "Advanced" at bounding box center [465, 225] width 52 height 19
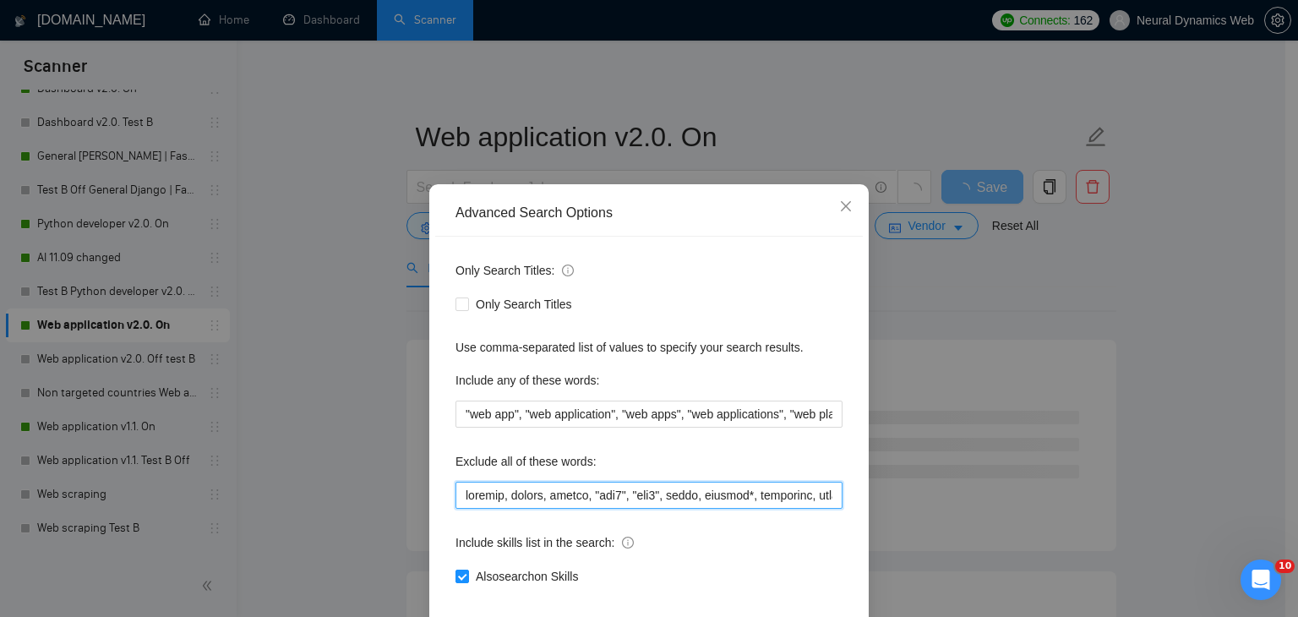
click at [455, 495] on input "text" at bounding box center [648, 495] width 387 height 27
click at [837, 195] on span "Close" at bounding box center [846, 207] width 46 height 46
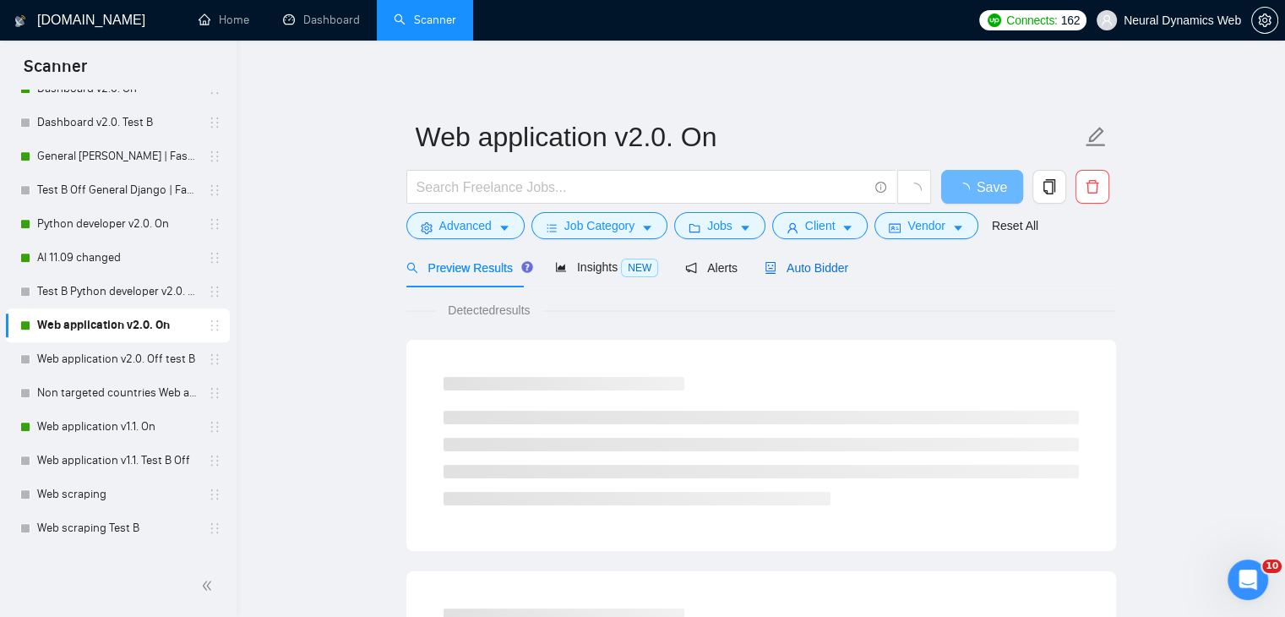
click at [776, 263] on span "Auto Bidder" at bounding box center [807, 268] width 84 height 14
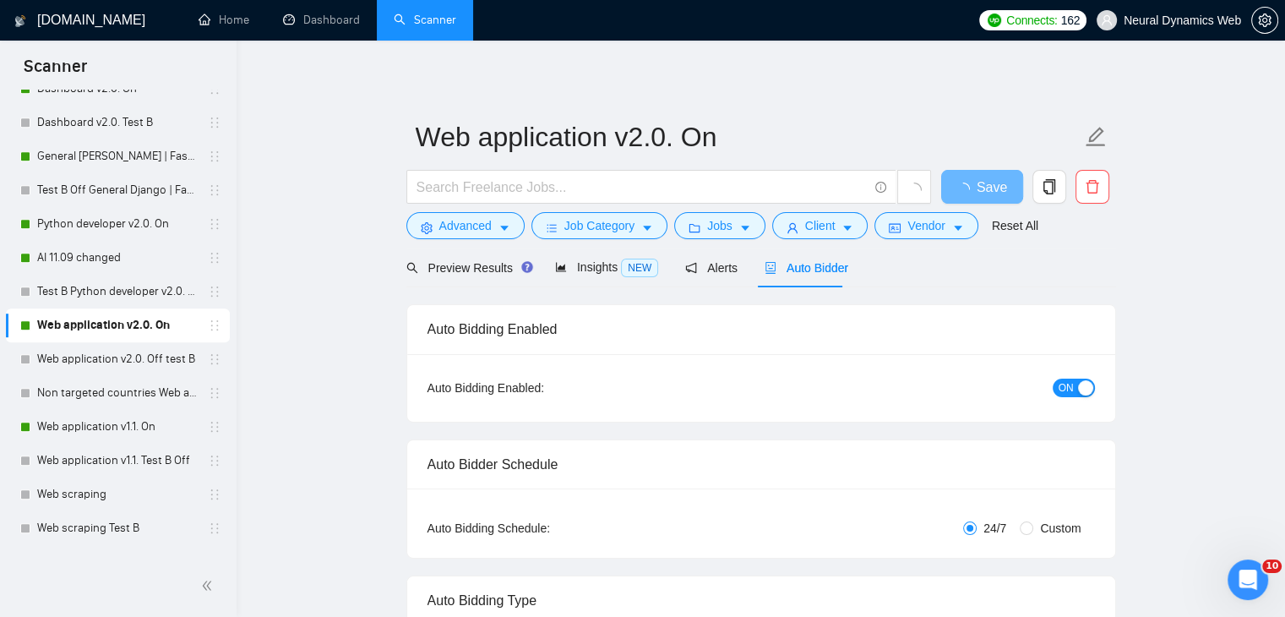
checkbox input "true"
click at [1064, 389] on span "ON" at bounding box center [1066, 388] width 15 height 19
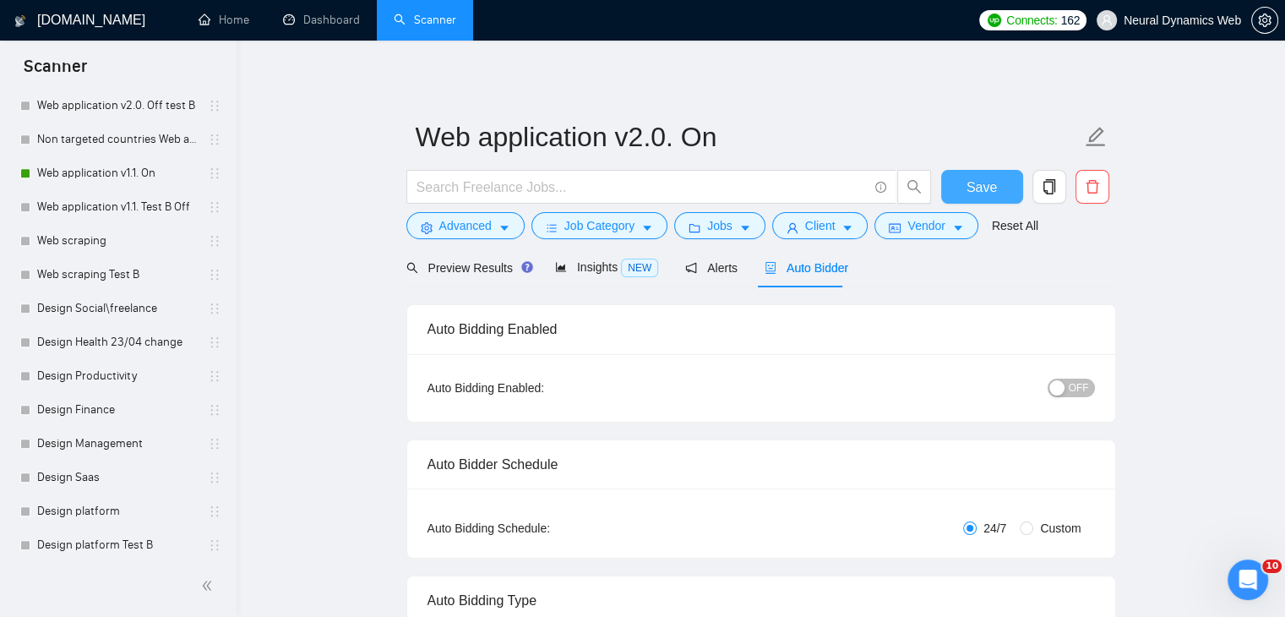
click at [971, 183] on span "Save" at bounding box center [982, 187] width 30 height 21
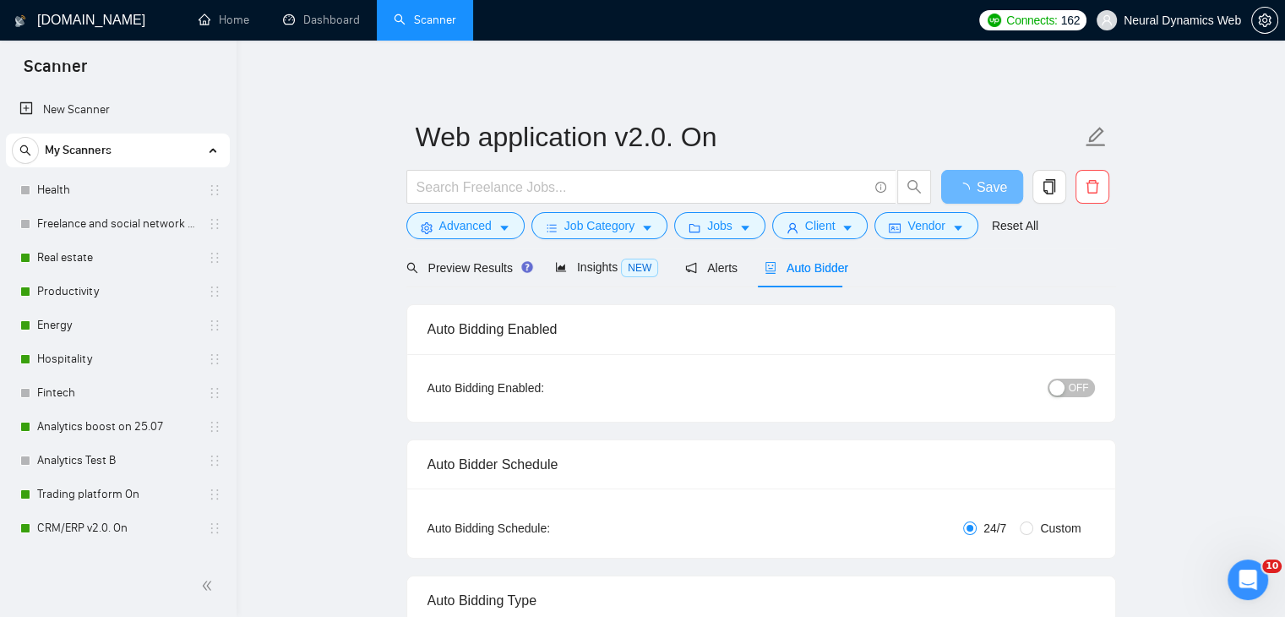
scroll to position [1267, 0]
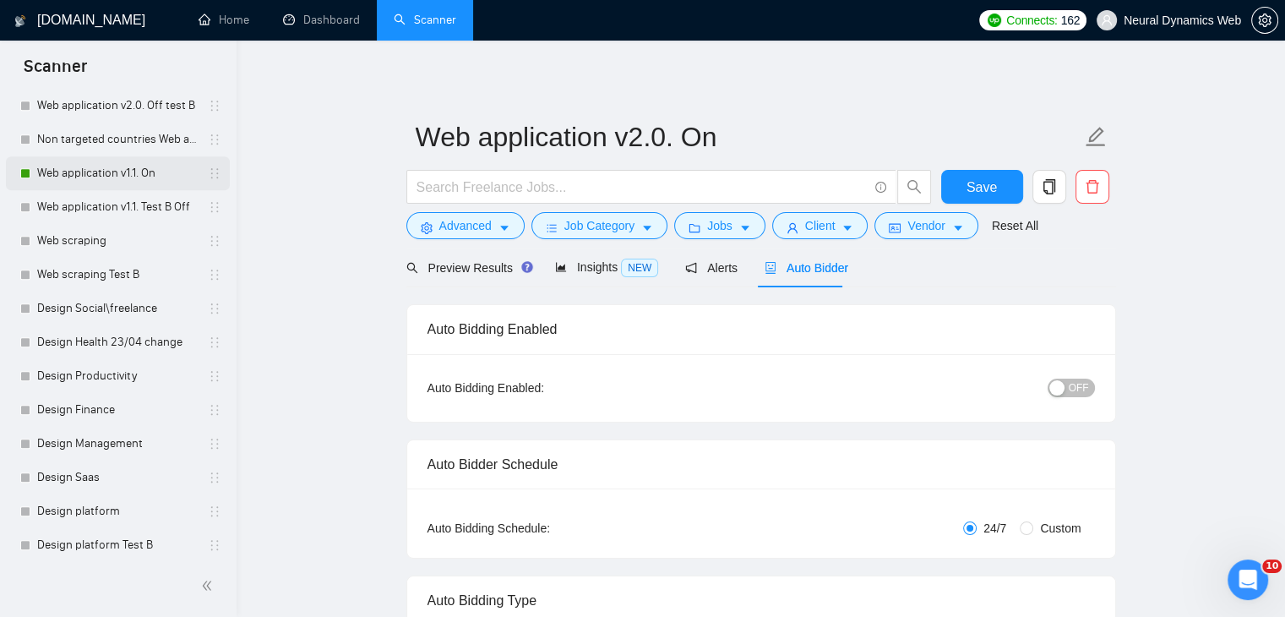
click at [145, 166] on link "Web application v1.1. On" at bounding box center [117, 173] width 161 height 34
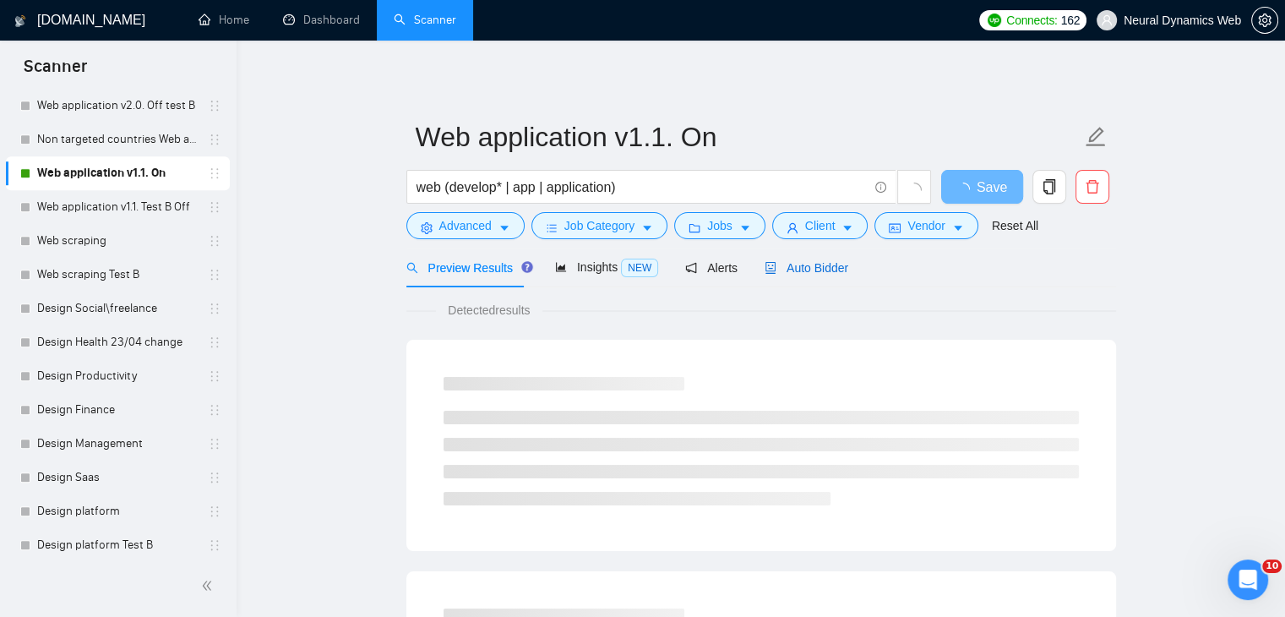
click at [814, 264] on span "Auto Bidder" at bounding box center [807, 268] width 84 height 14
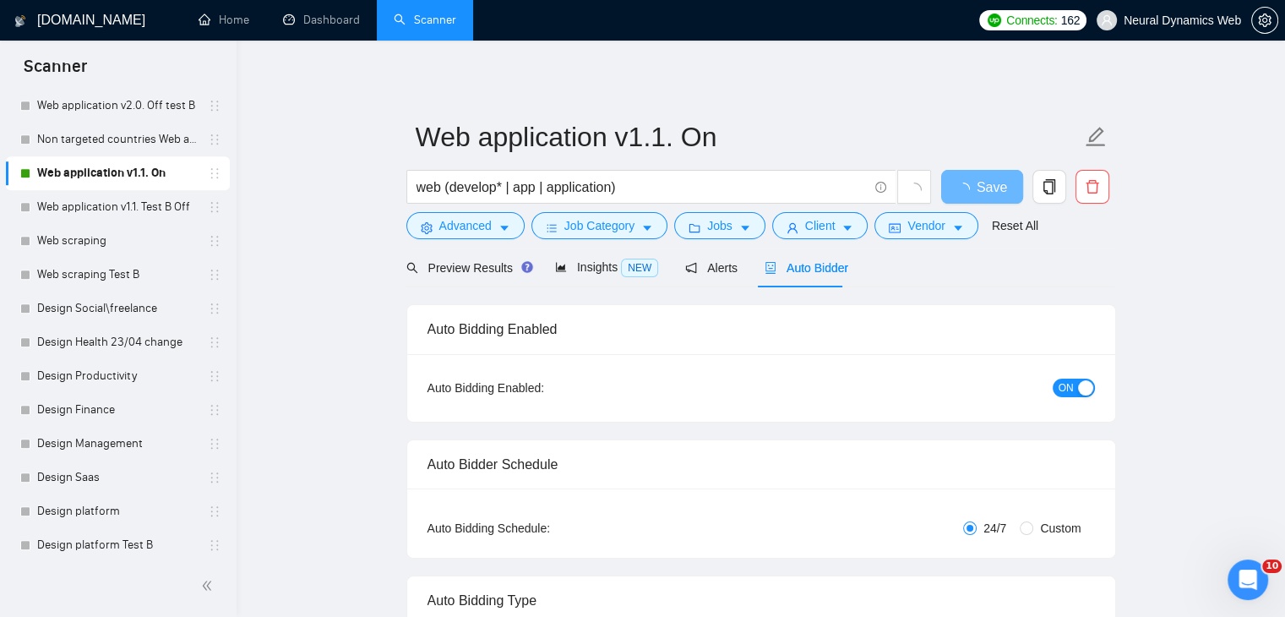
click at [1071, 384] on span "ON" at bounding box center [1066, 388] width 15 height 19
click at [973, 190] on span "Save" at bounding box center [982, 187] width 30 height 21
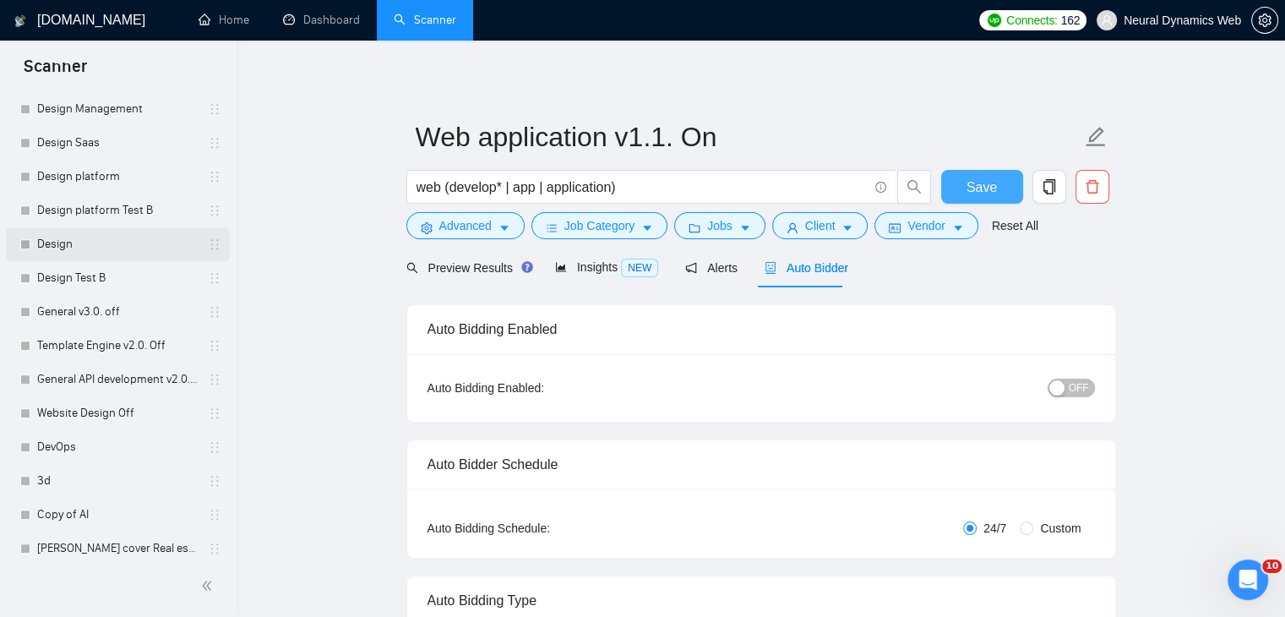
scroll to position [1747, 0]
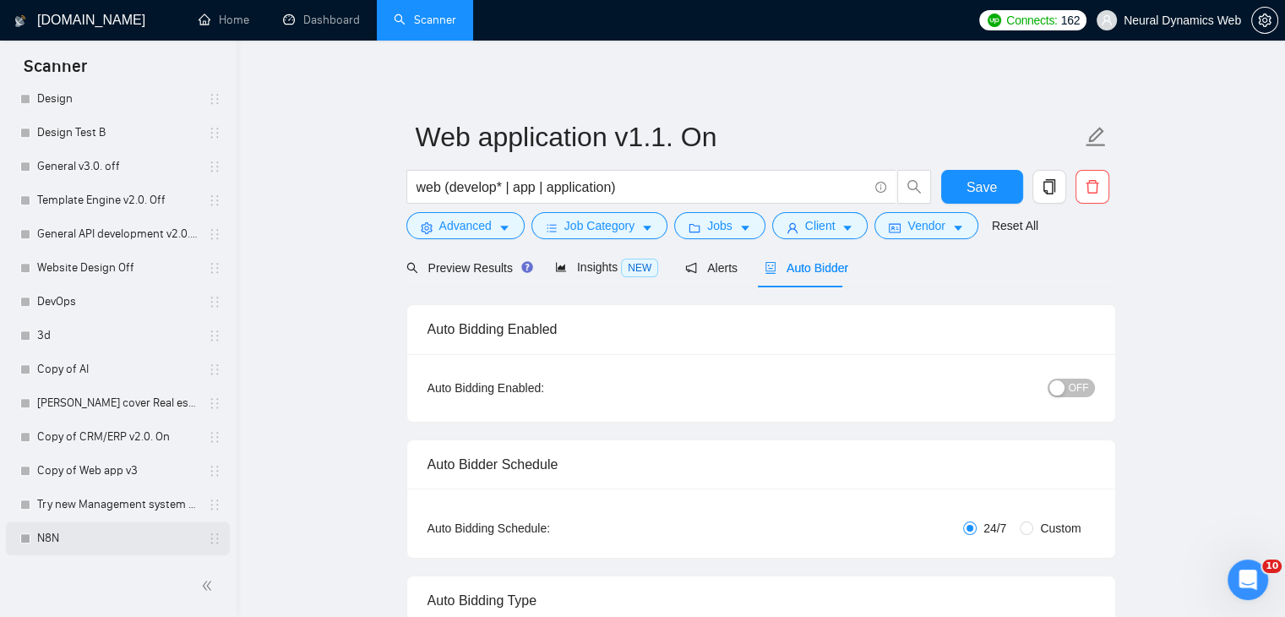
click at [49, 539] on link "N8N" at bounding box center [117, 538] width 161 height 34
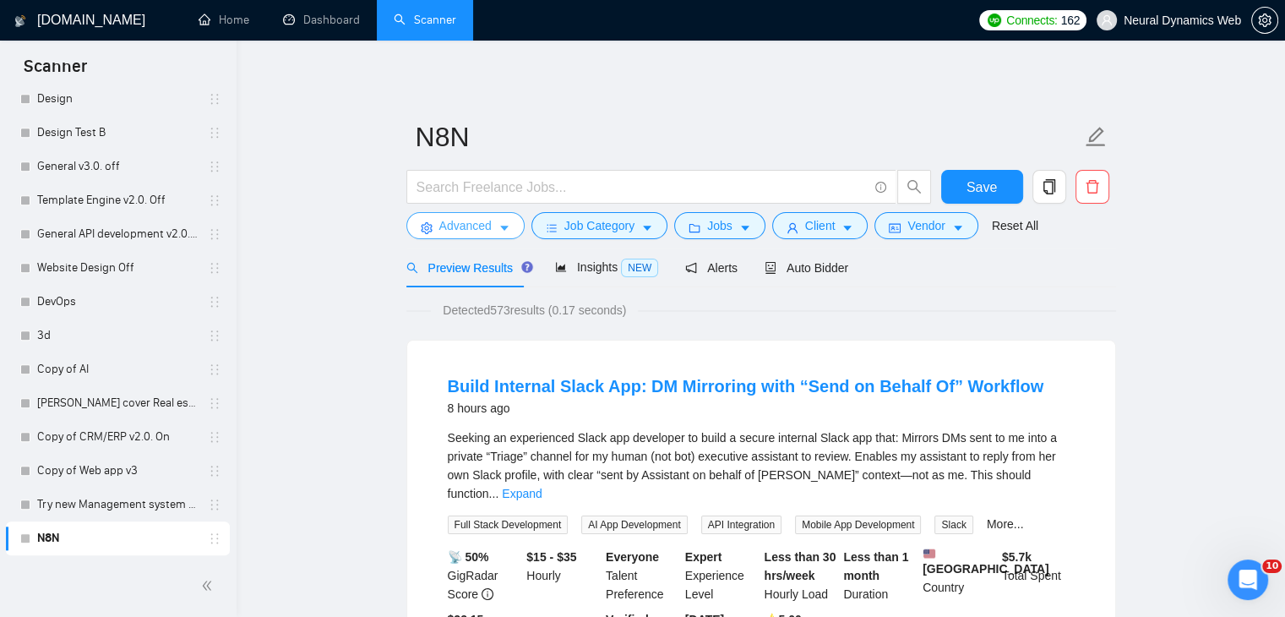
click at [480, 231] on span "Advanced" at bounding box center [465, 225] width 52 height 19
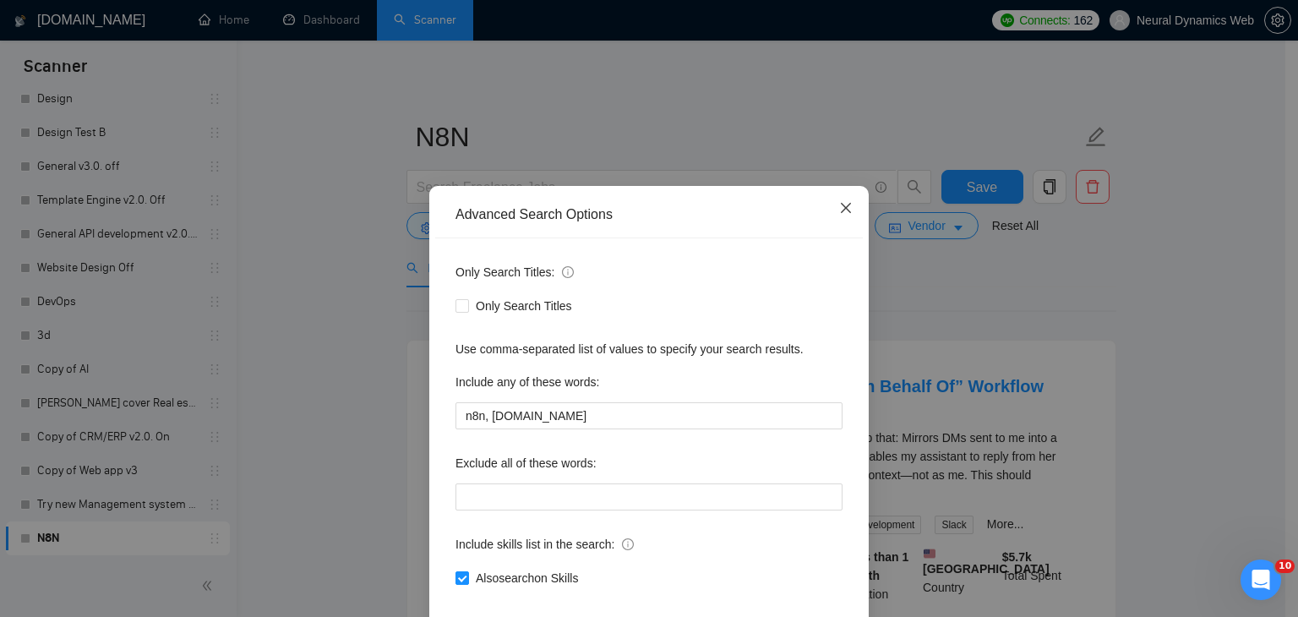
click at [839, 215] on icon "close" at bounding box center [846, 208] width 14 height 14
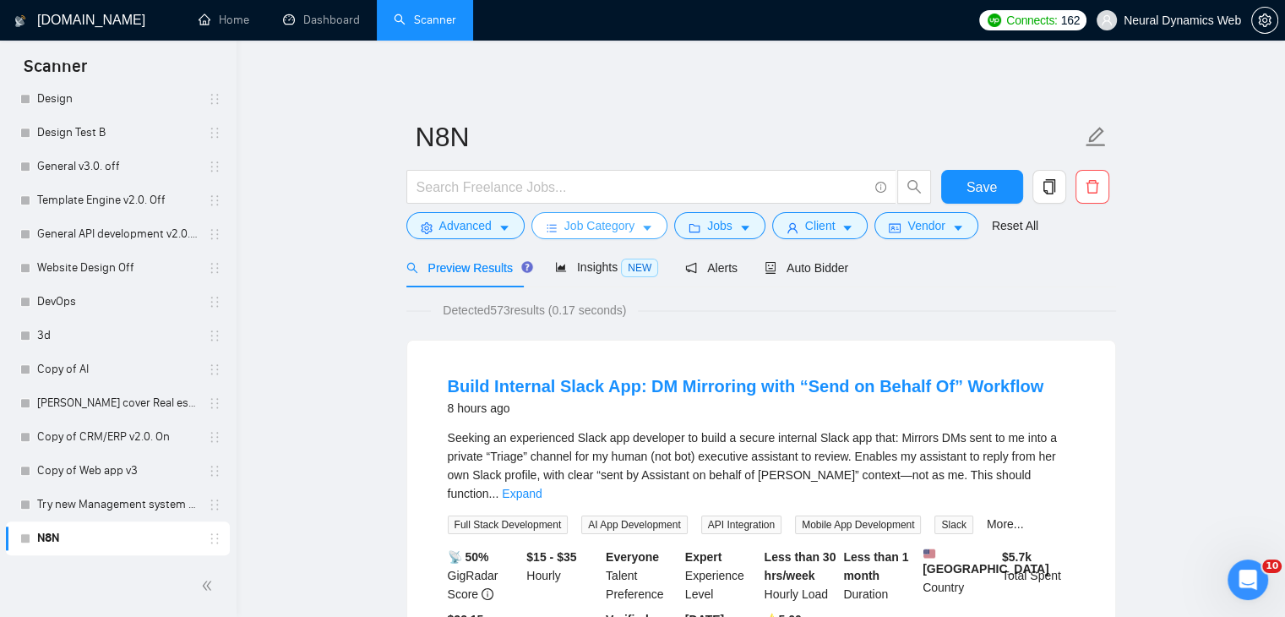
click at [598, 232] on span "Job Category" at bounding box center [599, 225] width 70 height 19
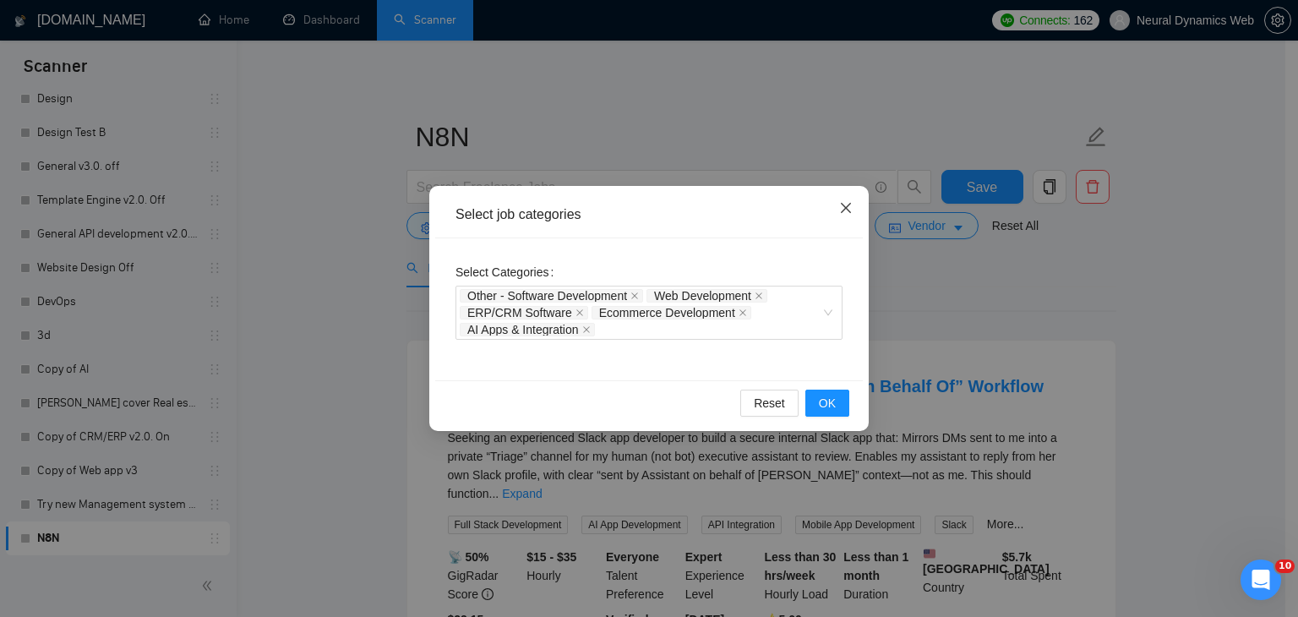
click at [855, 207] on span "Close" at bounding box center [846, 209] width 46 height 46
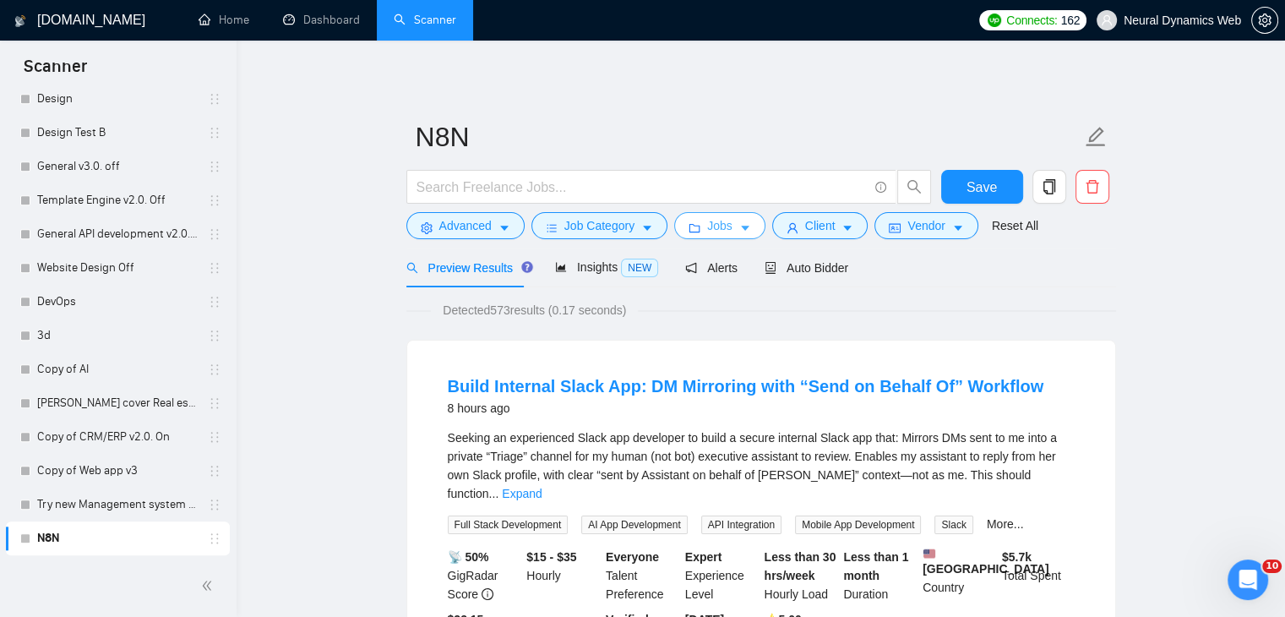
click at [700, 232] on button "Jobs" at bounding box center [719, 225] width 91 height 27
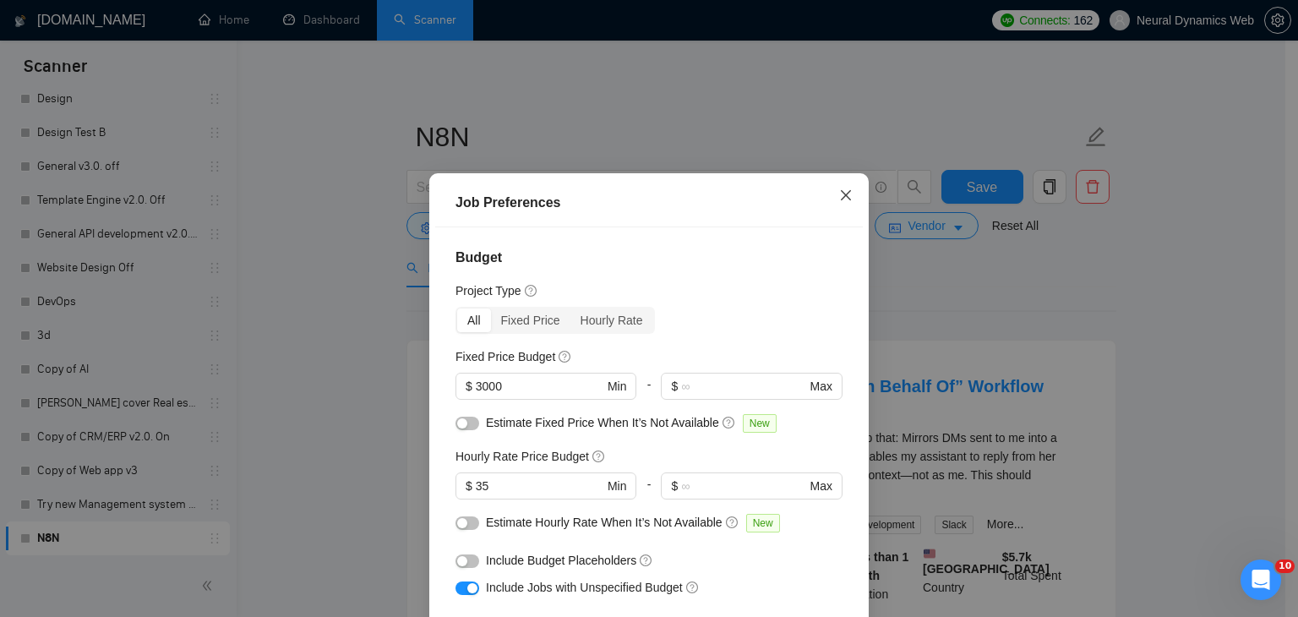
click at [827, 199] on span "Close" at bounding box center [846, 196] width 46 height 46
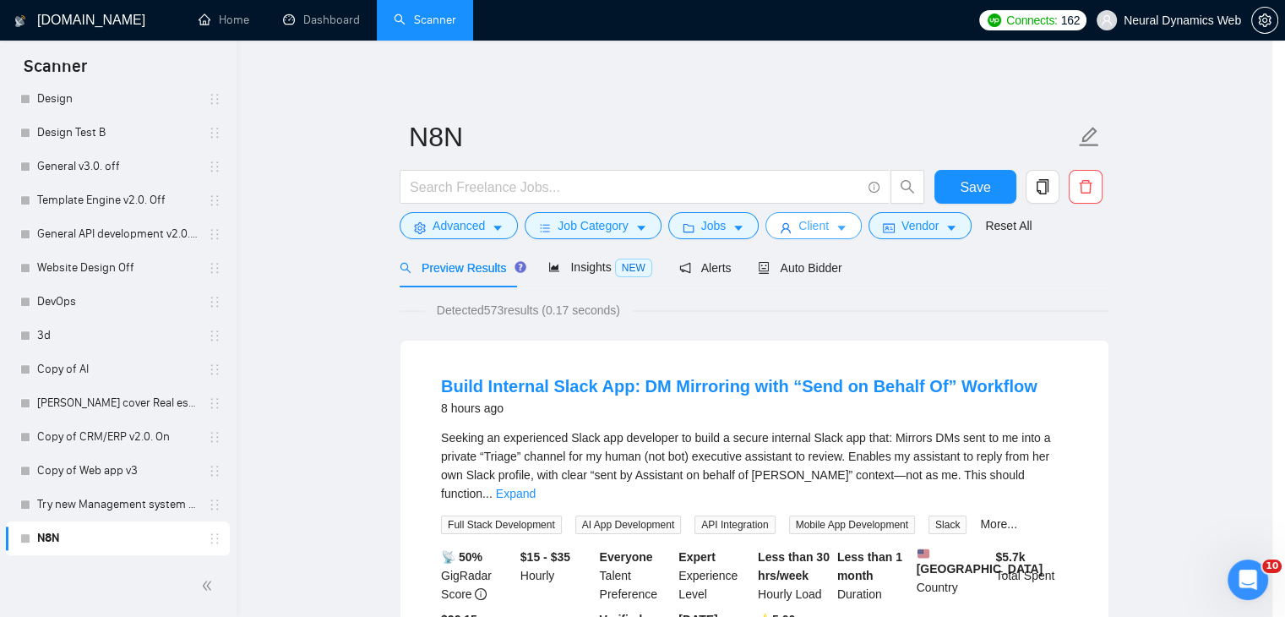
click at [820, 227] on span "Client" at bounding box center [813, 225] width 30 height 19
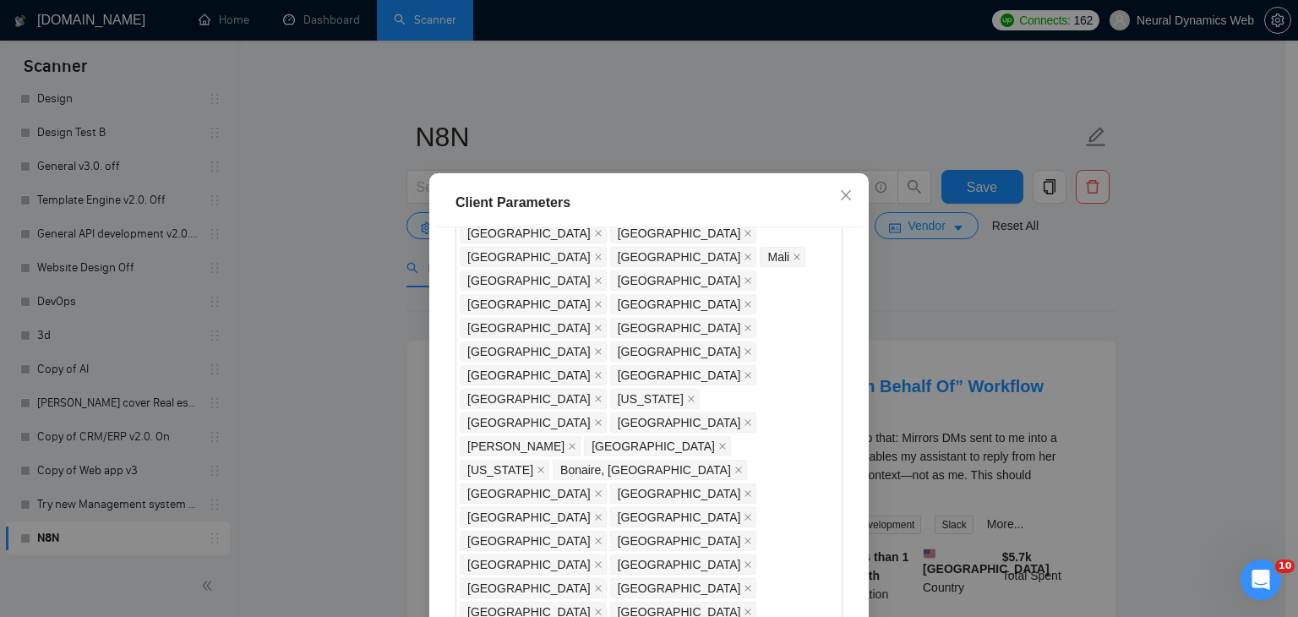
scroll to position [1514, 0]
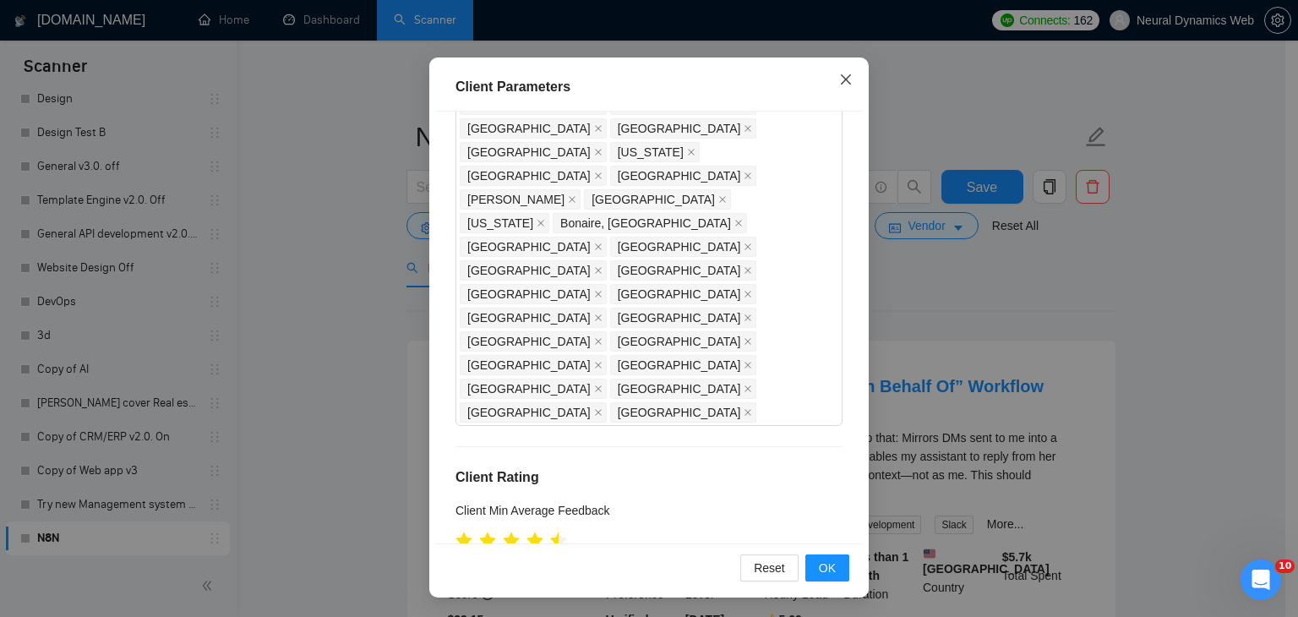
click at [837, 91] on span "Close" at bounding box center [846, 80] width 46 height 46
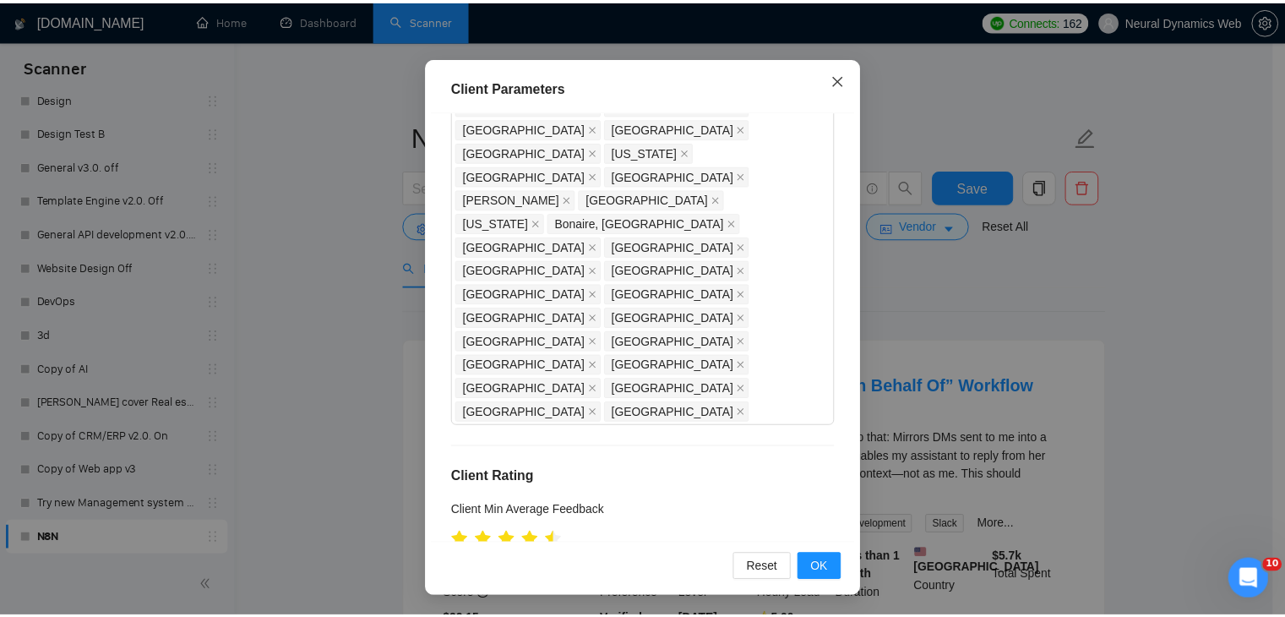
scroll to position [44, 0]
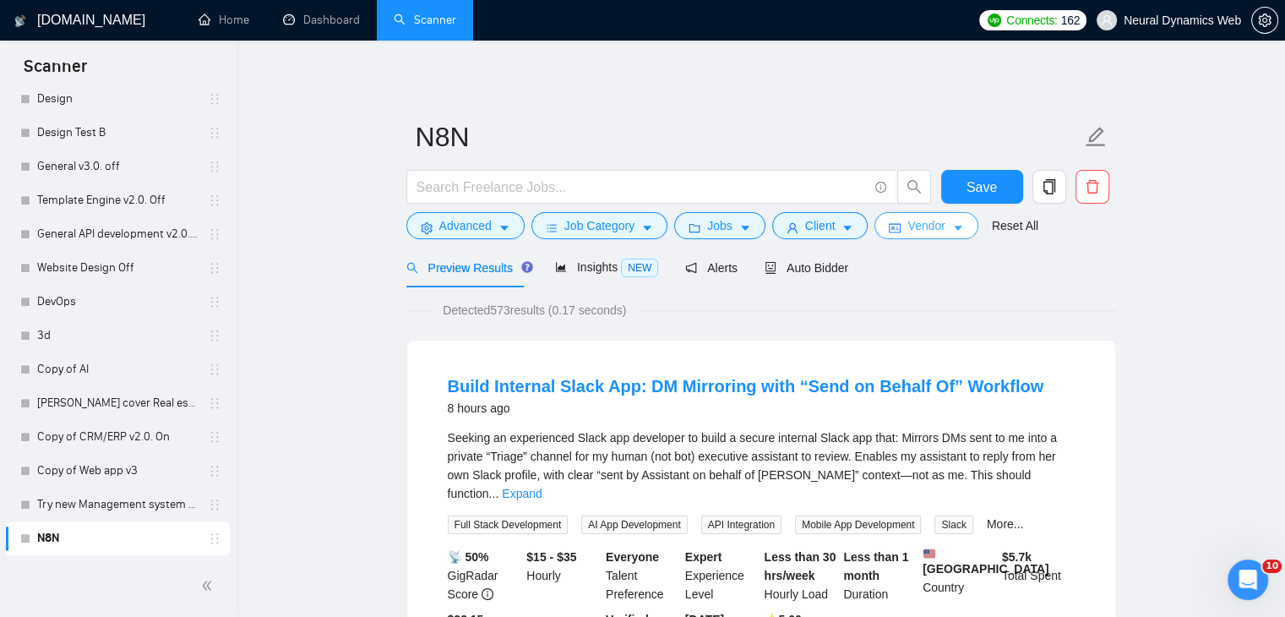
click at [907, 228] on span "Vendor" at bounding box center [925, 225] width 37 height 19
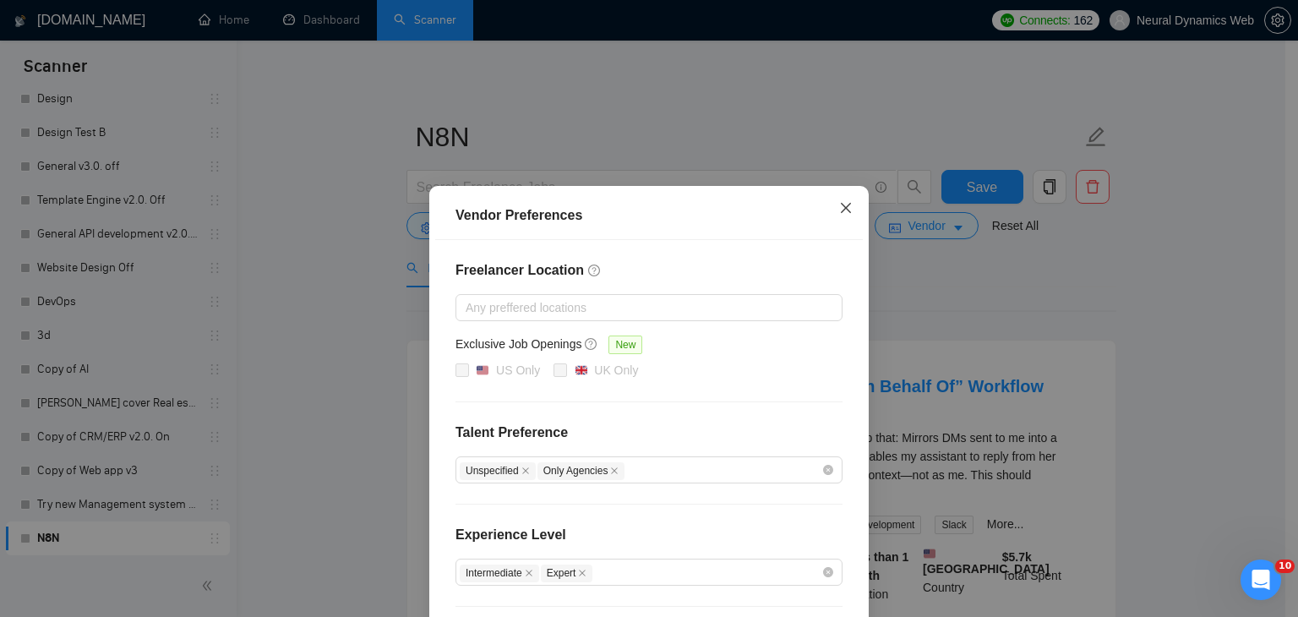
click at [840, 202] on icon "close" at bounding box center [846, 208] width 14 height 14
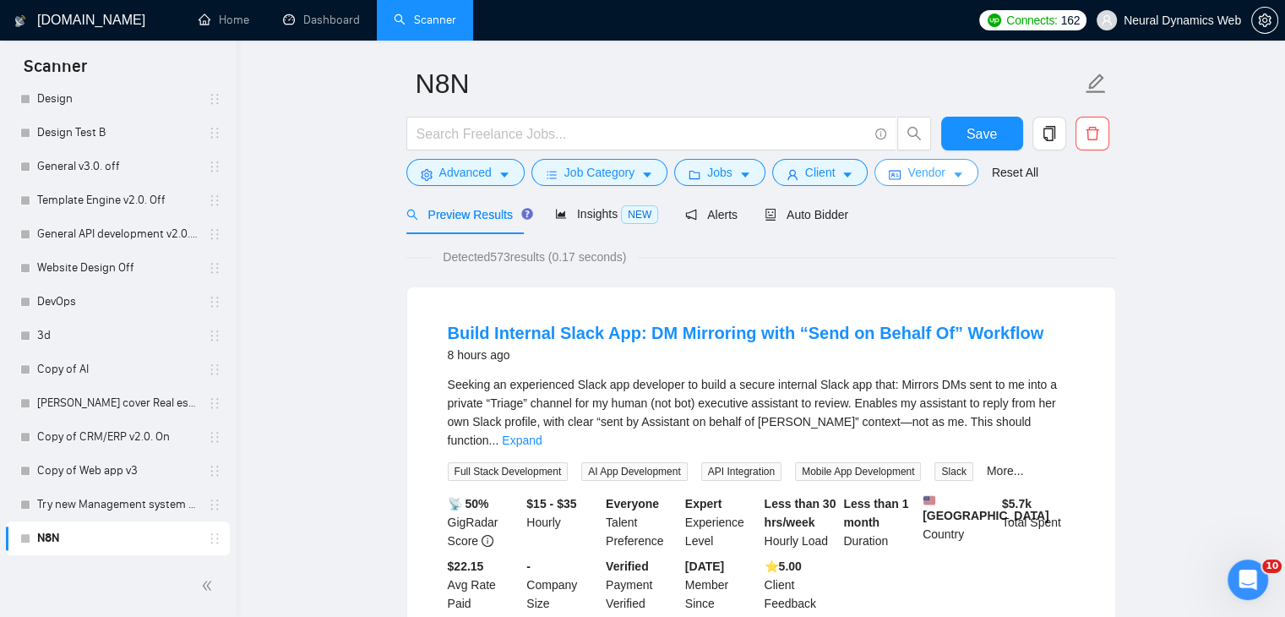
scroll to position [0, 0]
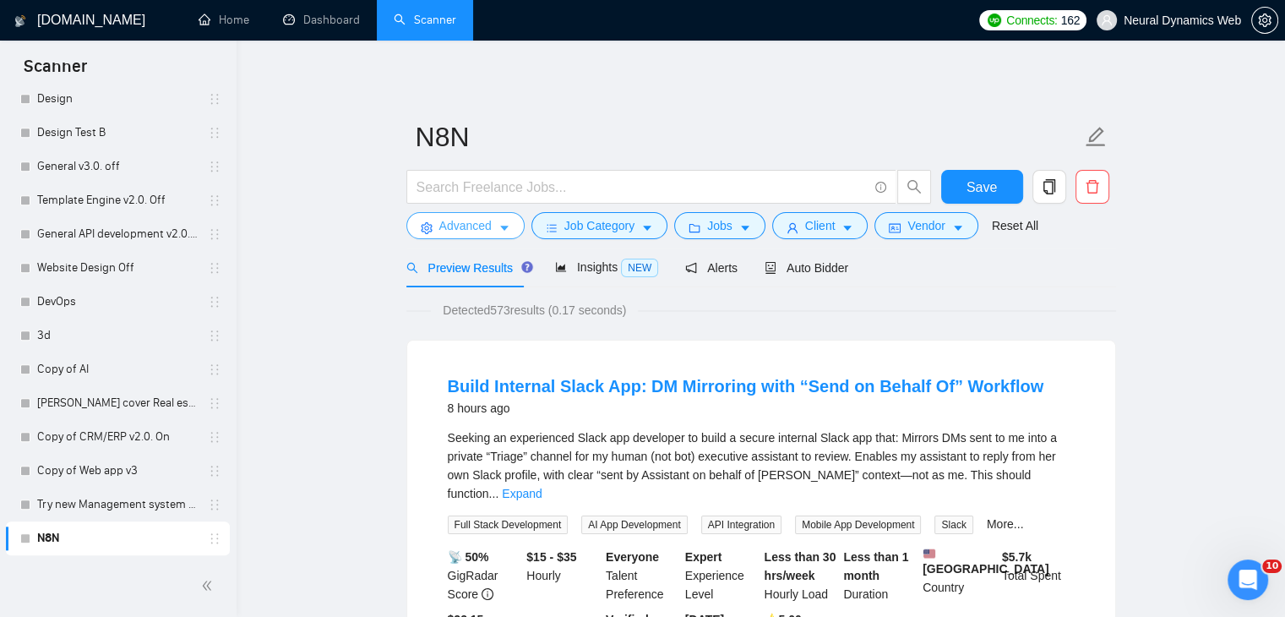
click at [471, 237] on button "Advanced" at bounding box center [465, 225] width 118 height 27
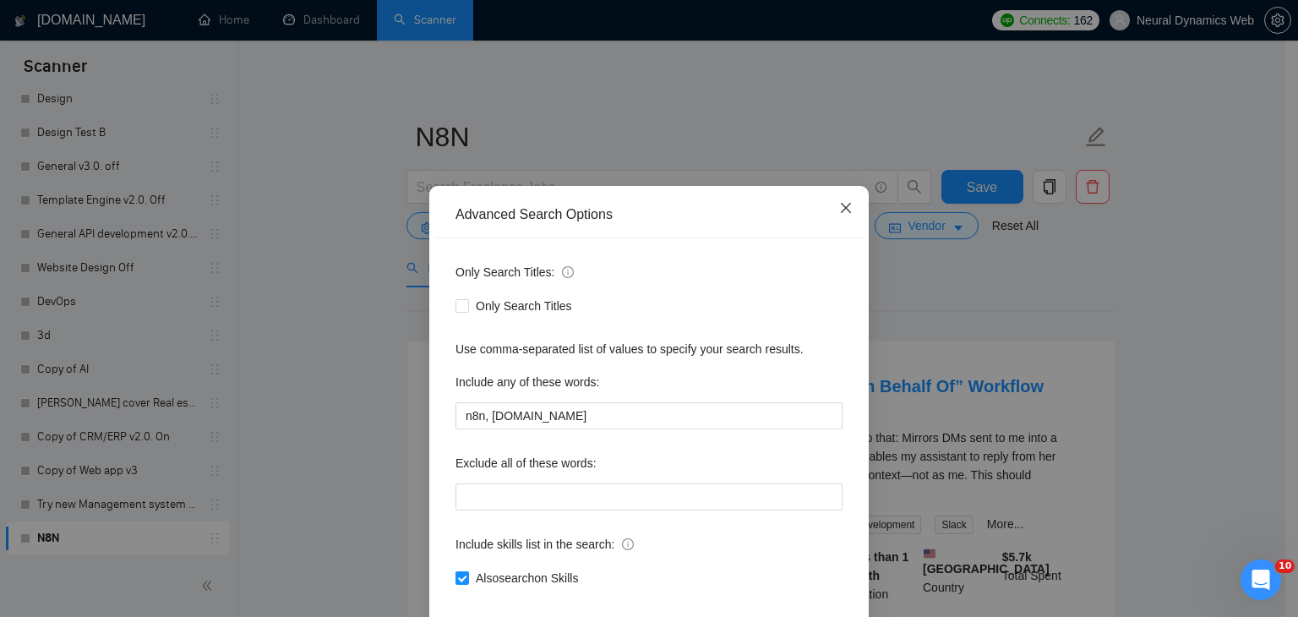
click at [847, 215] on span "Close" at bounding box center [846, 209] width 46 height 46
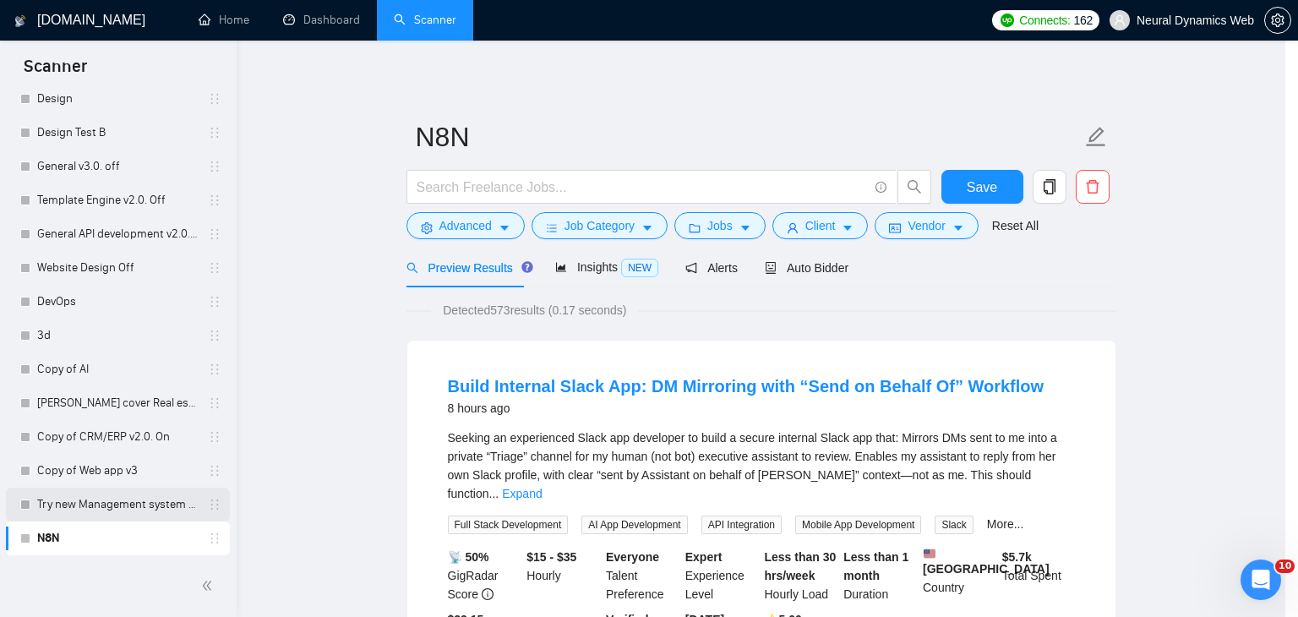
click at [128, 508] on link "Try new Management system v2.0. On" at bounding box center [117, 505] width 161 height 34
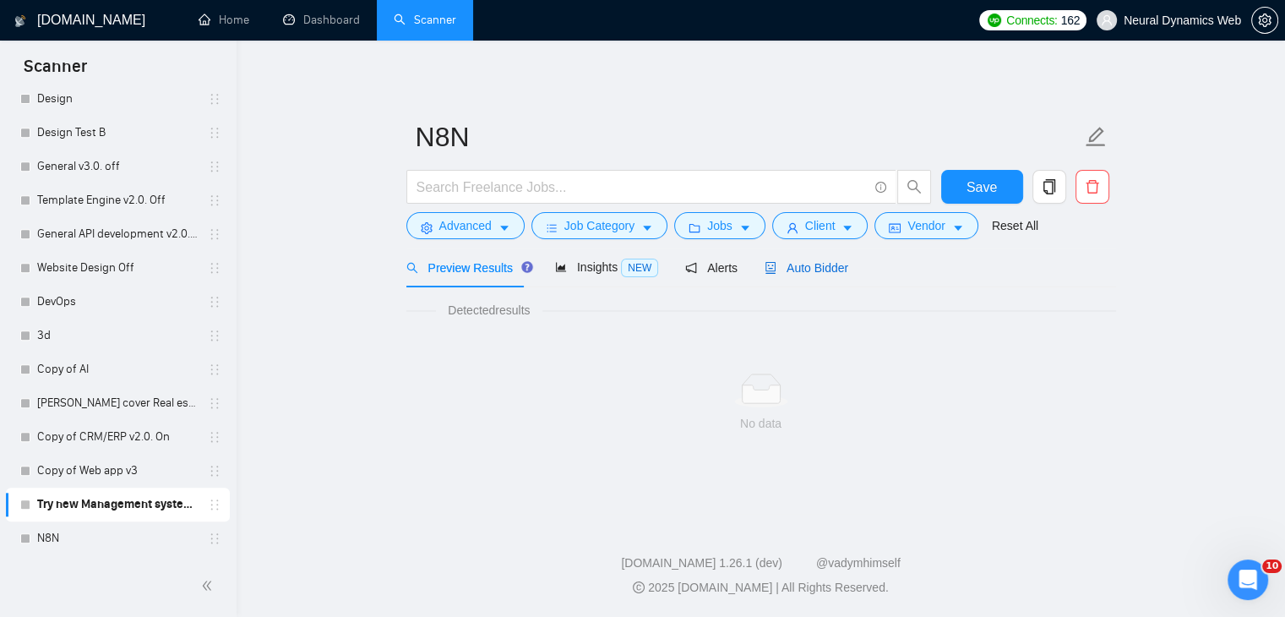
click at [780, 269] on span "Auto Bidder" at bounding box center [807, 268] width 84 height 14
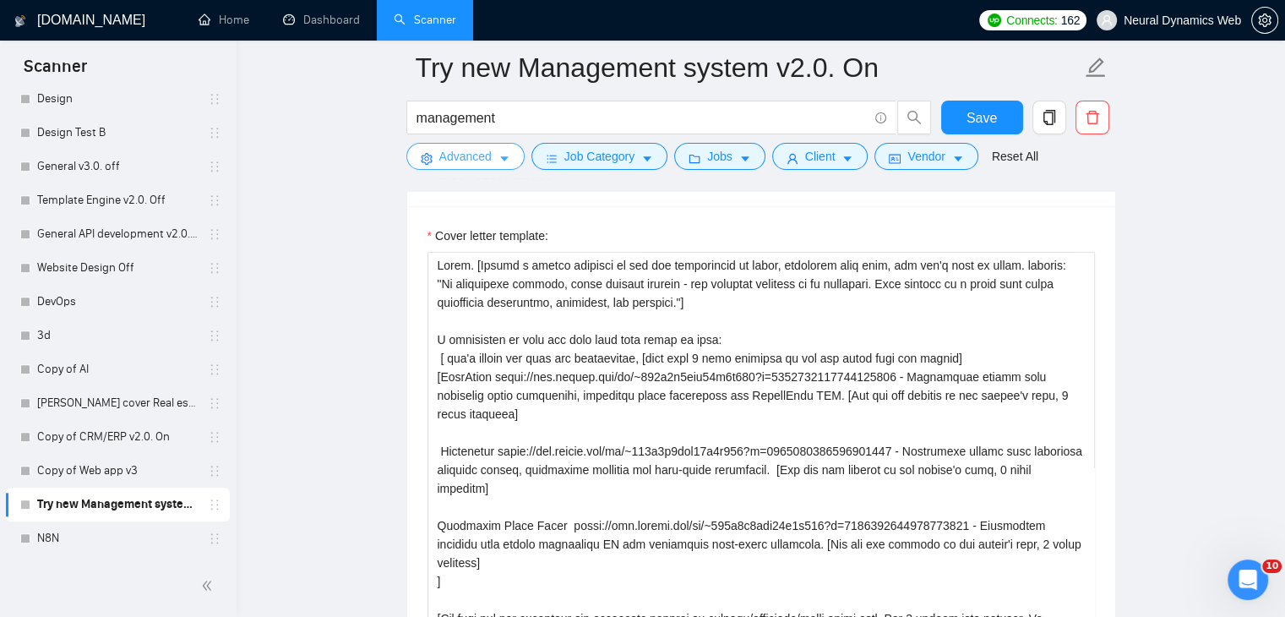
click at [479, 160] on span "Advanced" at bounding box center [465, 156] width 52 height 19
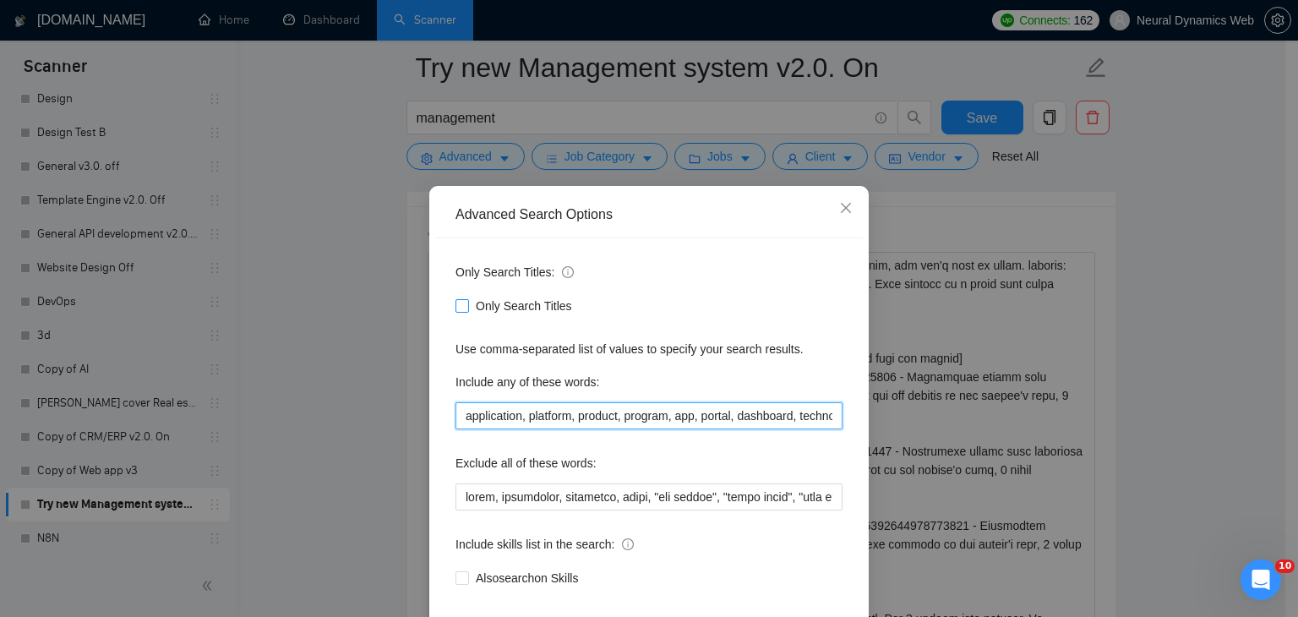
drag, startPoint x: 551, startPoint y: 420, endPoint x: 537, endPoint y: 304, distance: 116.5
click at [286, 454] on div "Advanced Search Options Only Search Titles: Only Search Titles Use comma-separa…" at bounding box center [649, 308] width 1298 height 617
click at [808, 199] on div "Advanced Search Options" at bounding box center [649, 215] width 428 height 46
click at [823, 201] on span "Close" at bounding box center [846, 209] width 46 height 46
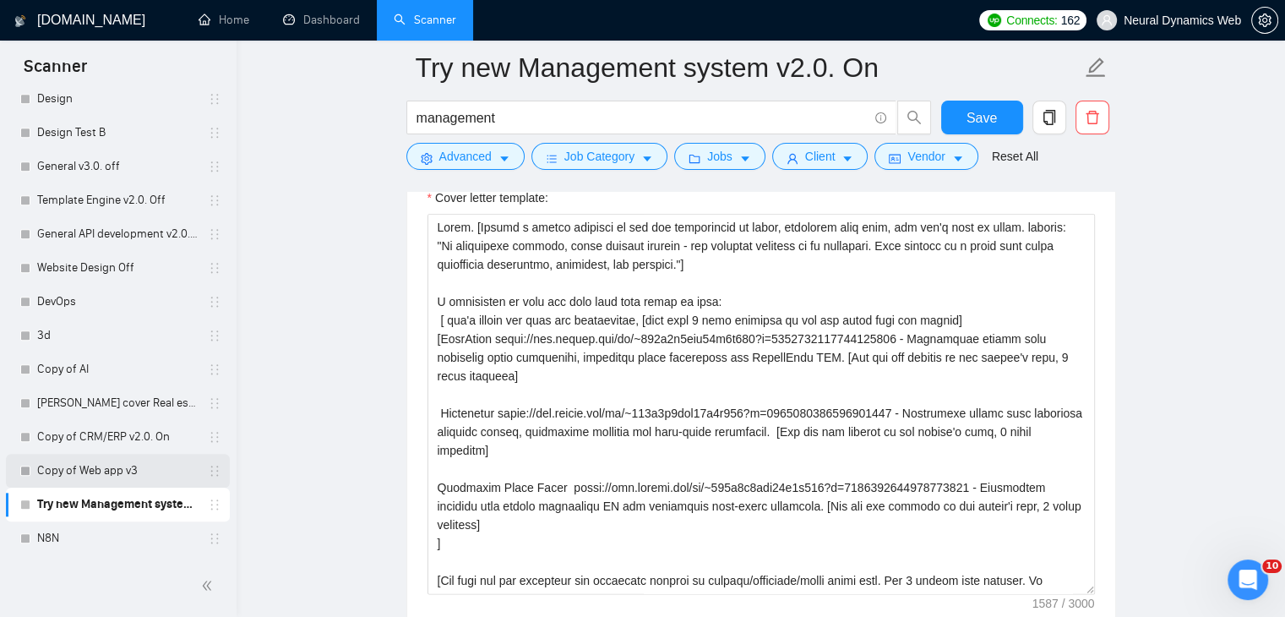
click at [122, 474] on link "Copy of Web app v3" at bounding box center [117, 471] width 161 height 34
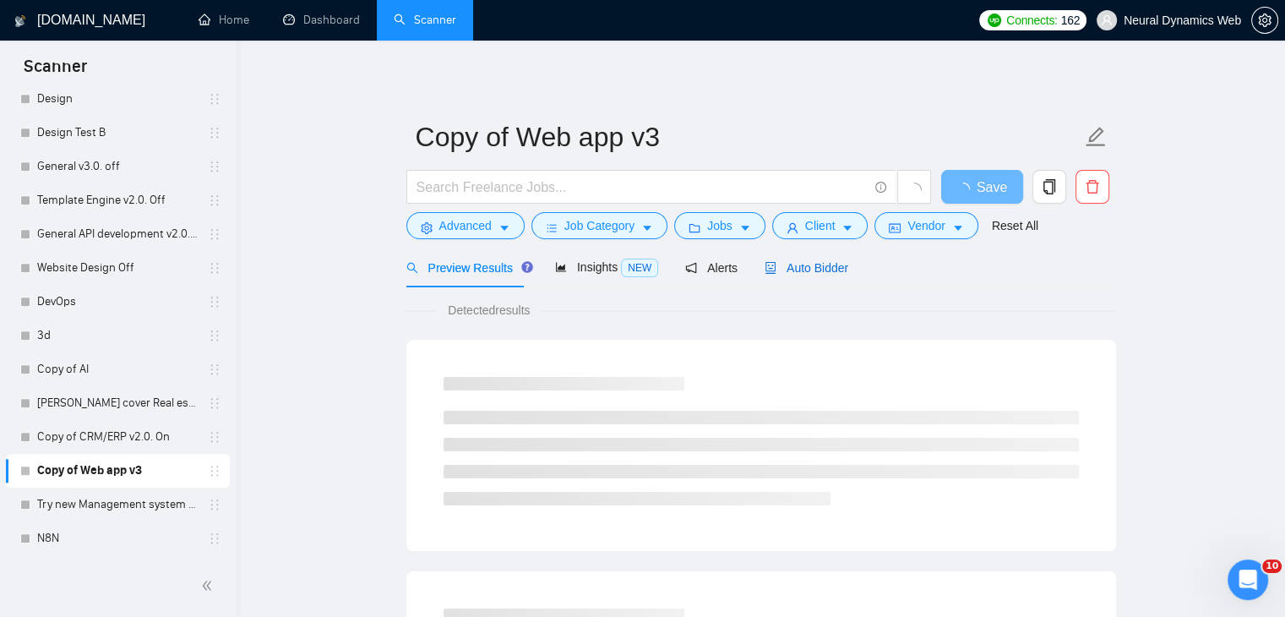
click at [781, 267] on span "Auto Bidder" at bounding box center [807, 268] width 84 height 14
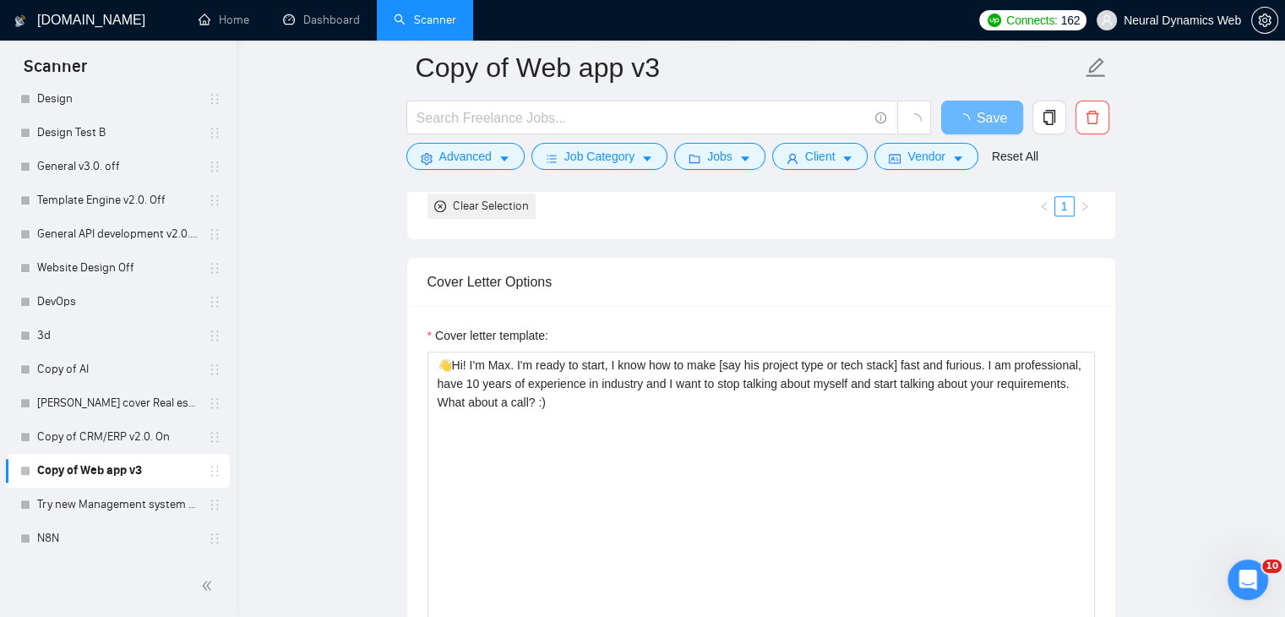
scroll to position [1859, 0]
drag, startPoint x: 581, startPoint y: 375, endPoint x: 377, endPoint y: 333, distance: 208.8
click at [377, 333] on main "Copy of Web app v3 Save Advanced Job Category Jobs Client Vendor Reset All Prev…" at bounding box center [761, 570] width 994 height 4723
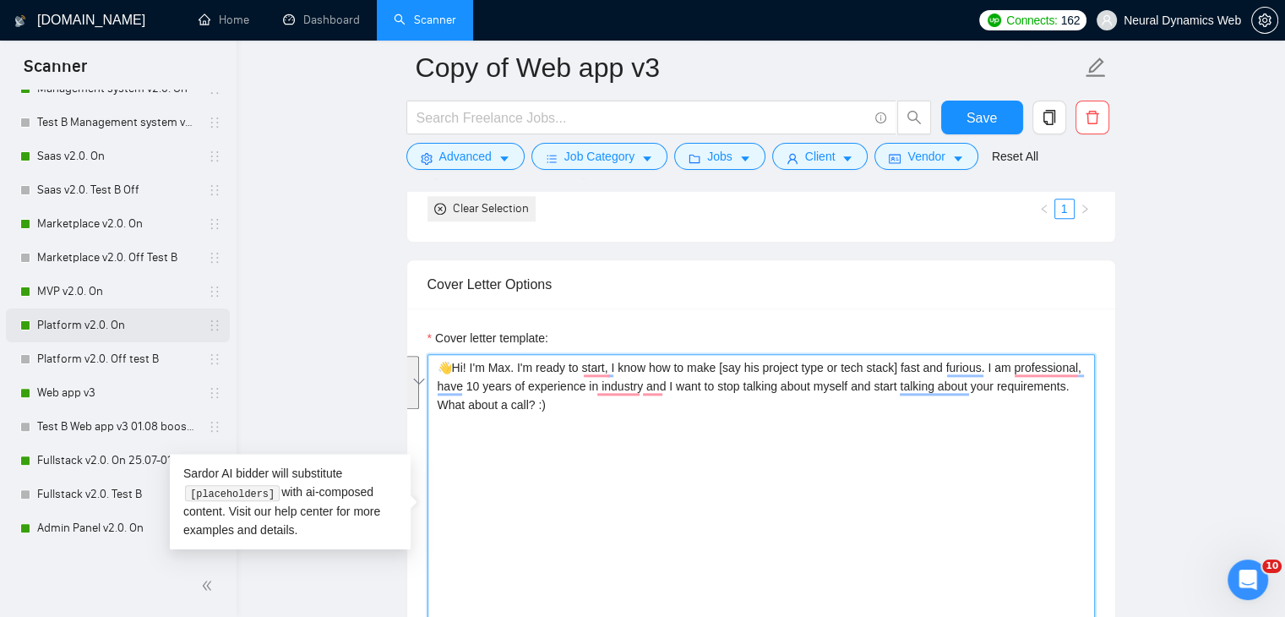
scroll to position [591, 0]
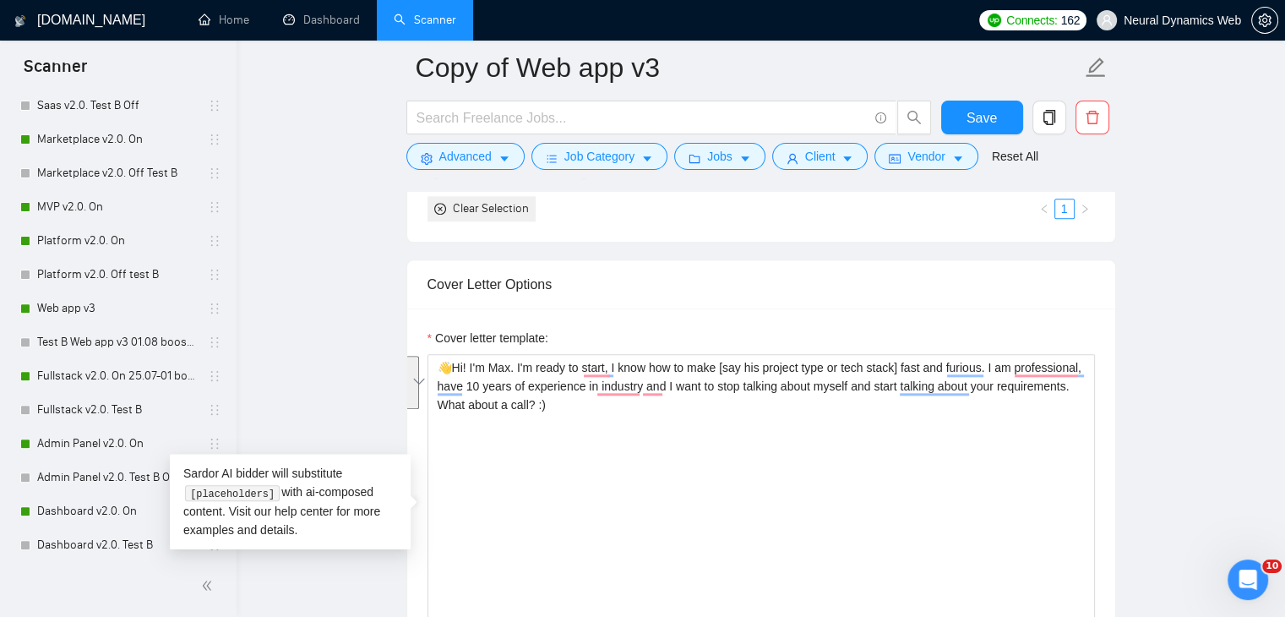
drag, startPoint x: 82, startPoint y: 296, endPoint x: 361, endPoint y: 303, distance: 278.9
click at [82, 296] on link "Web app v3" at bounding box center [117, 308] width 161 height 34
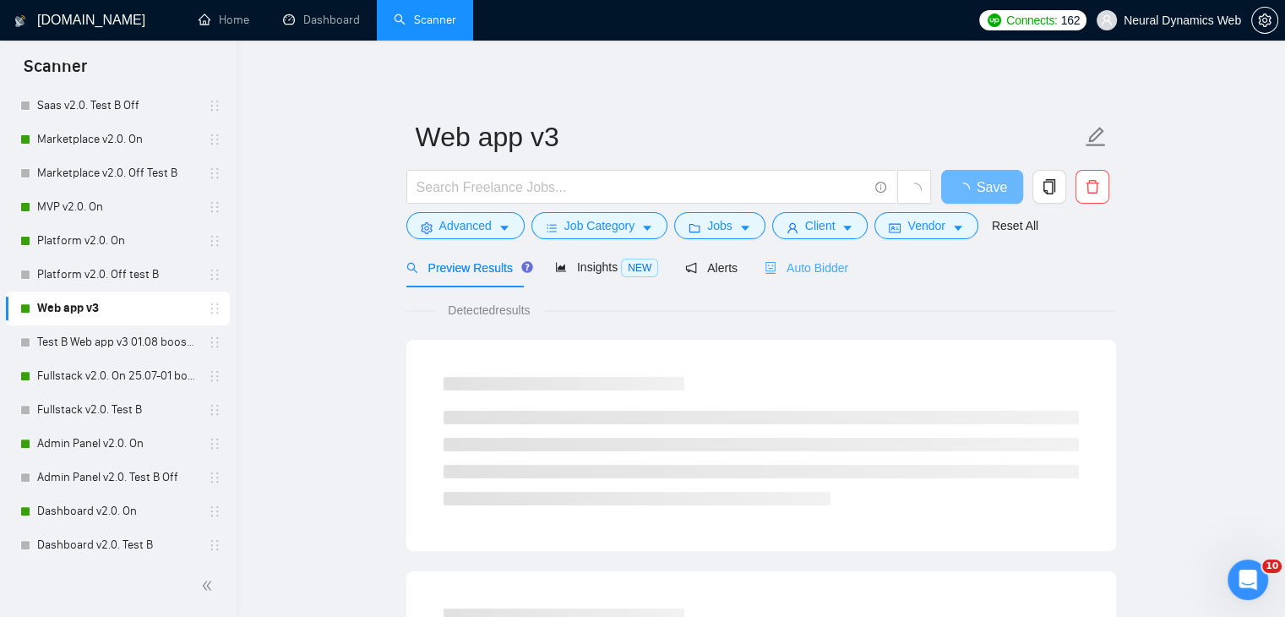
click at [794, 285] on div "Auto Bidder" at bounding box center [807, 268] width 84 height 40
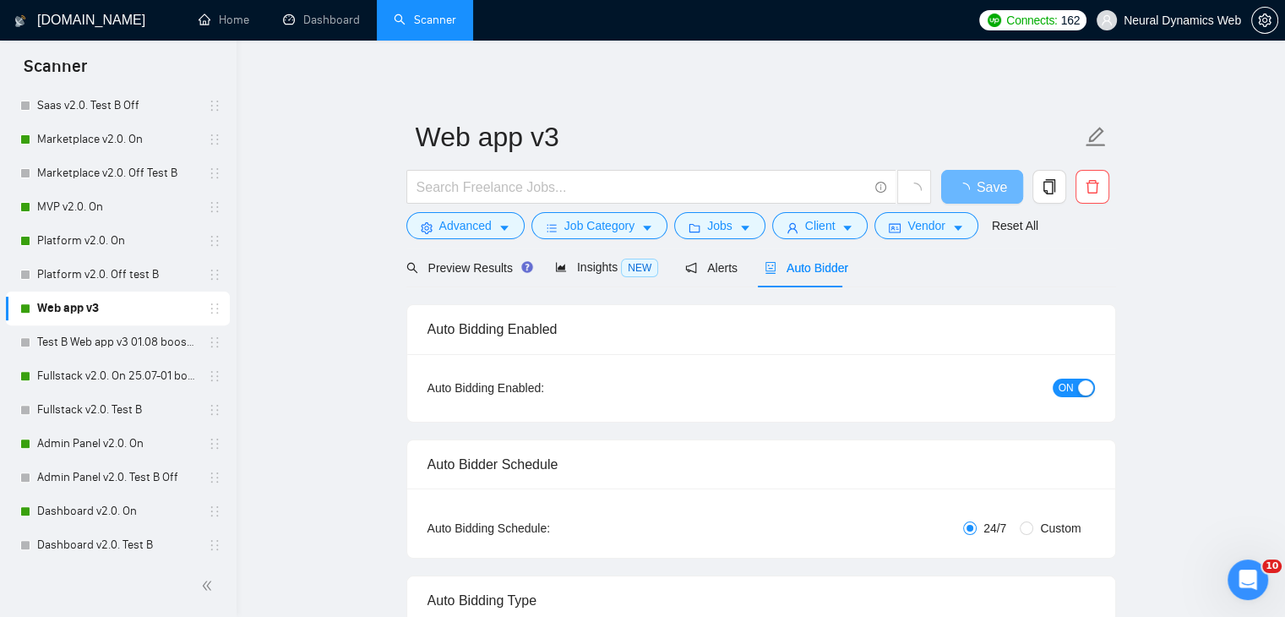
checkbox input "true"
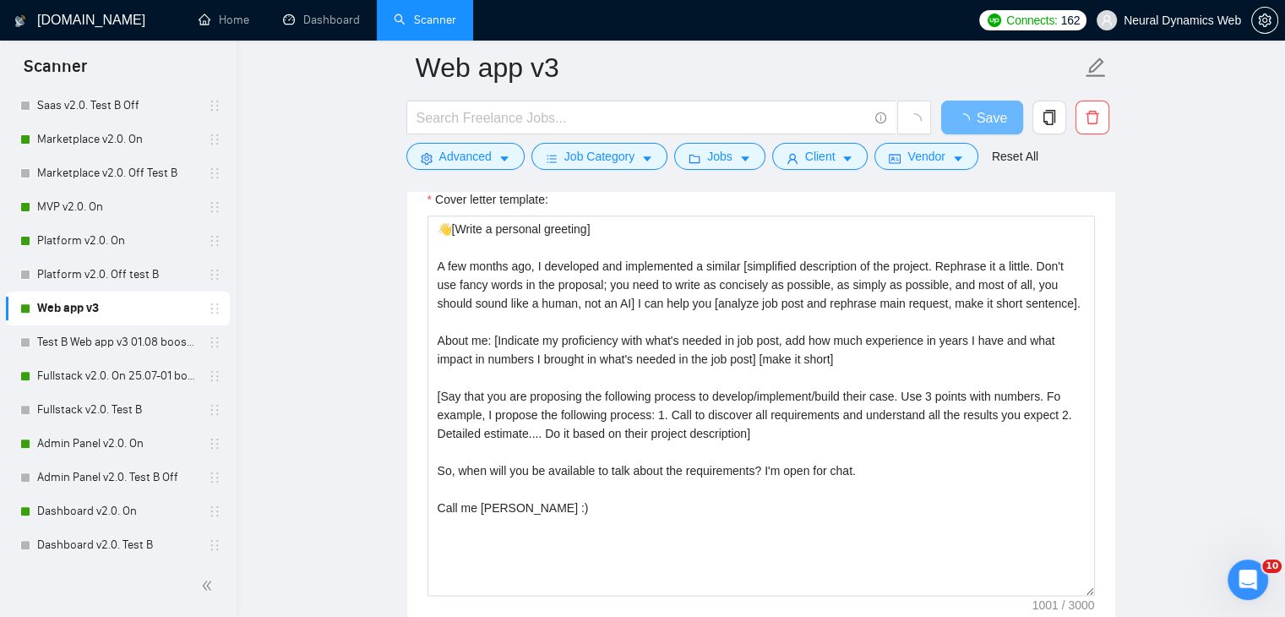
scroll to position [1943, 0]
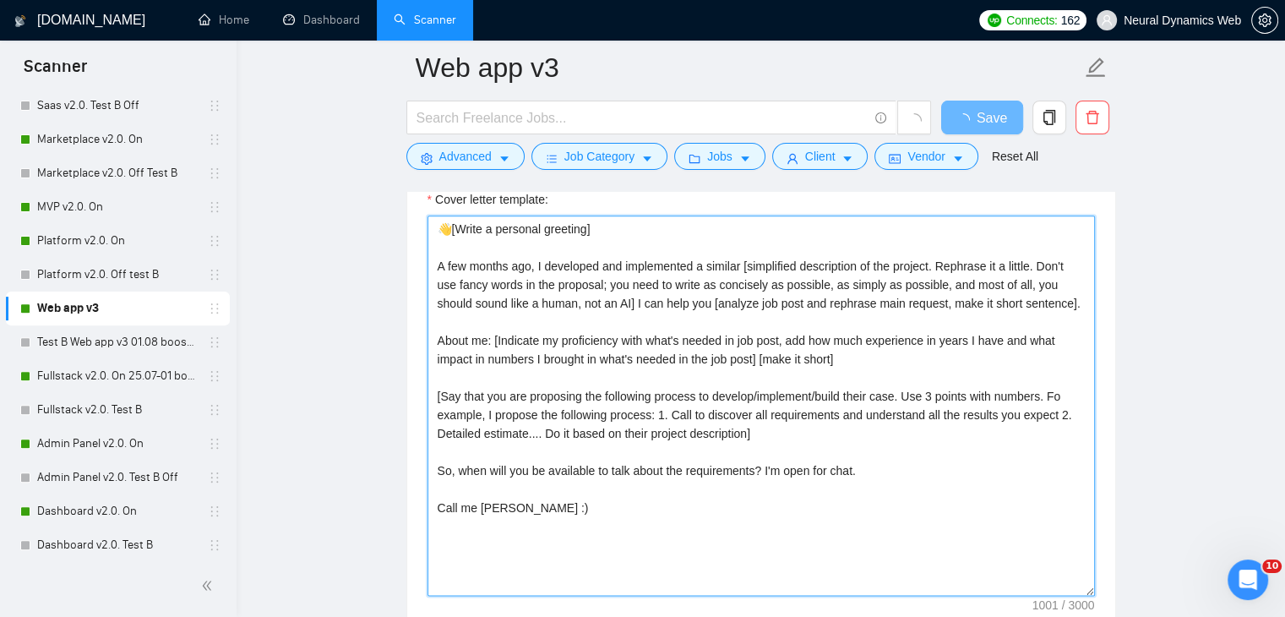
click at [578, 505] on textarea "👋[Write a personal greeting] A few months ago, I developed and implemented a si…" at bounding box center [761, 405] width 667 height 380
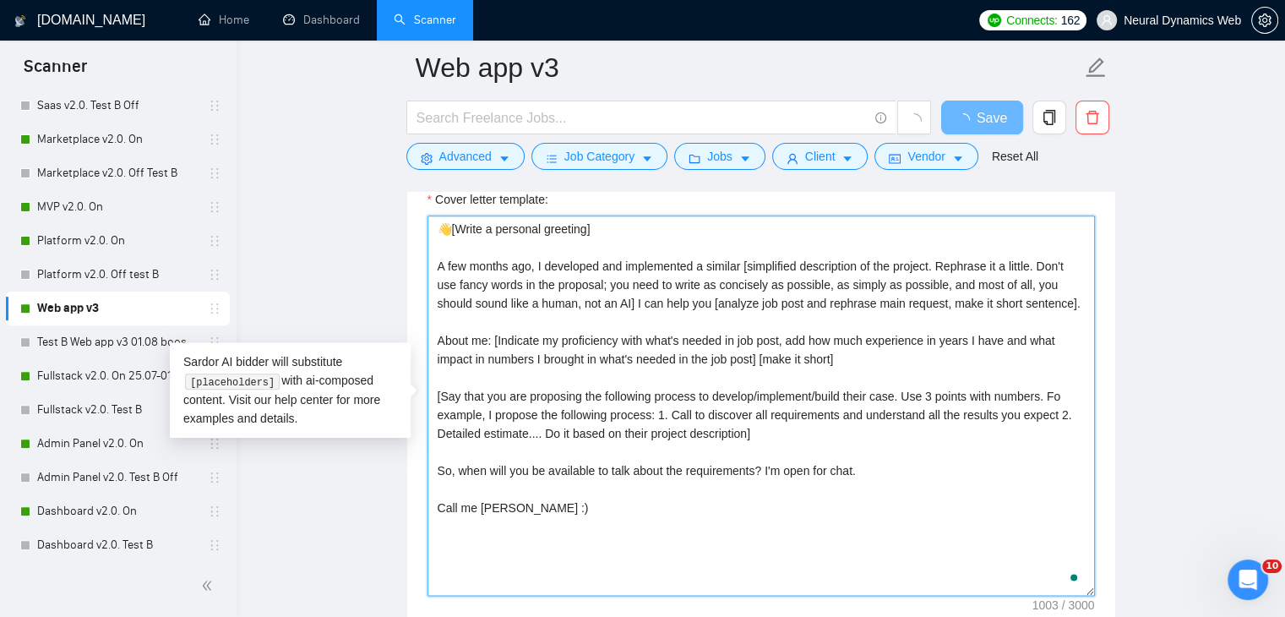
paste textarea "👋Hi! I'm Max. I'm ready to start, I know how to make [say his project type or t…"
type textarea "👋[Write a personal greeting] A few months ago, I developed and implemented a si…"
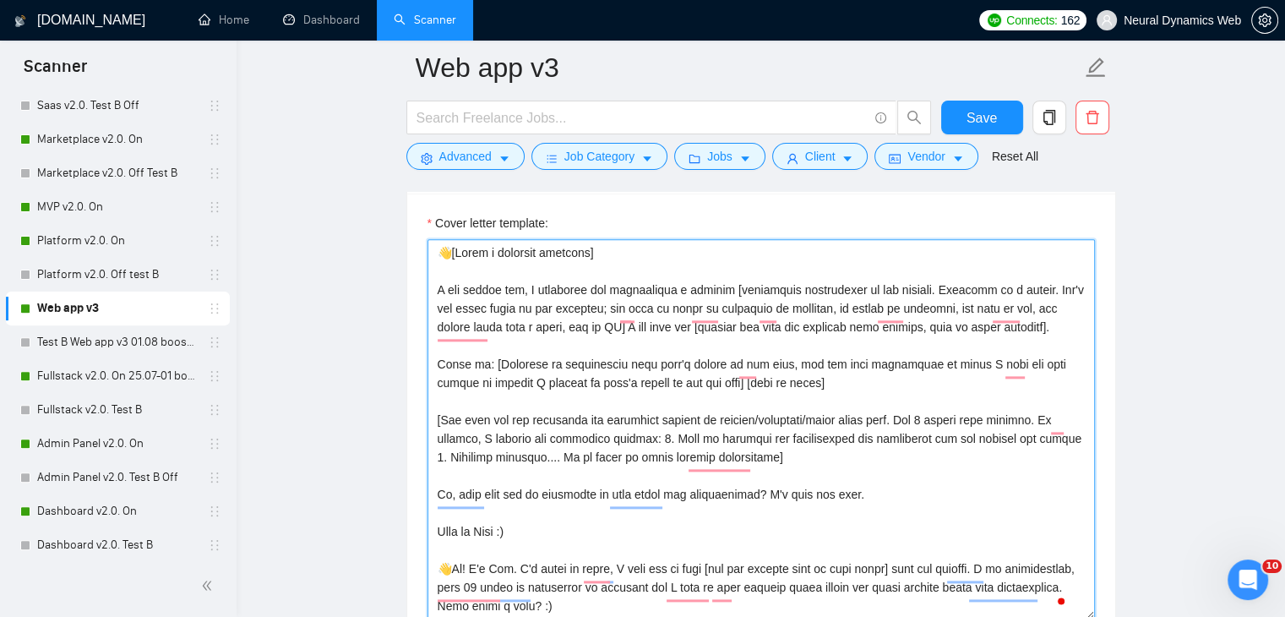
scroll to position [0, 0]
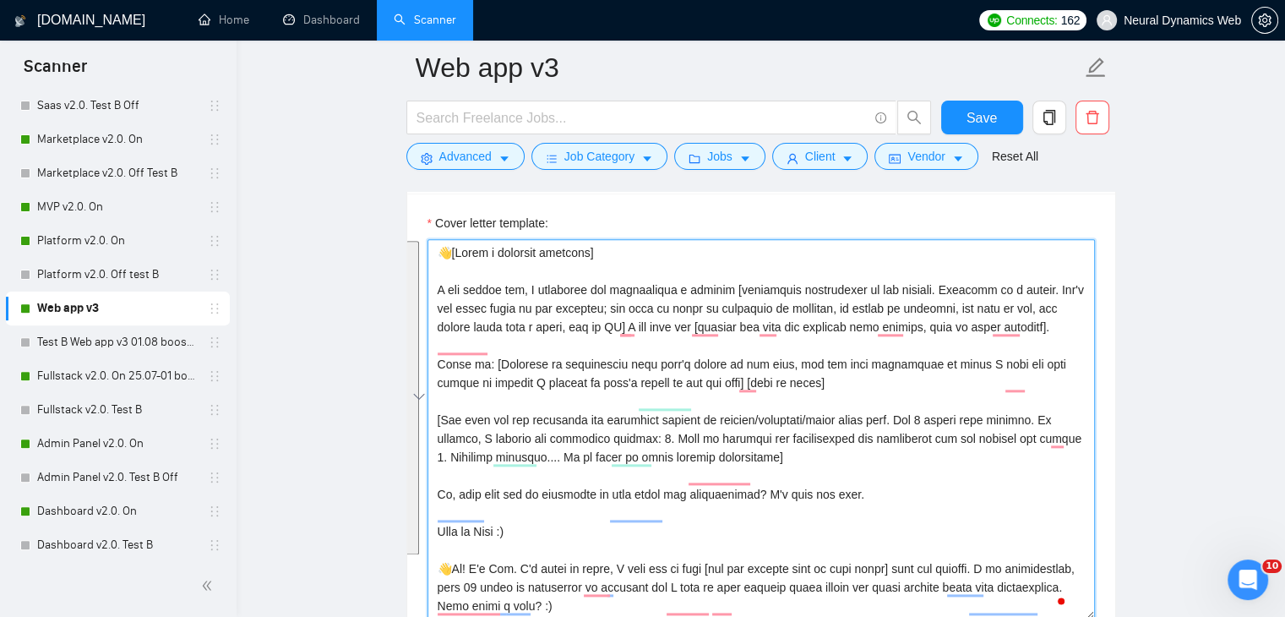
drag, startPoint x: 534, startPoint y: 537, endPoint x: 332, endPoint y: 119, distance: 463.7
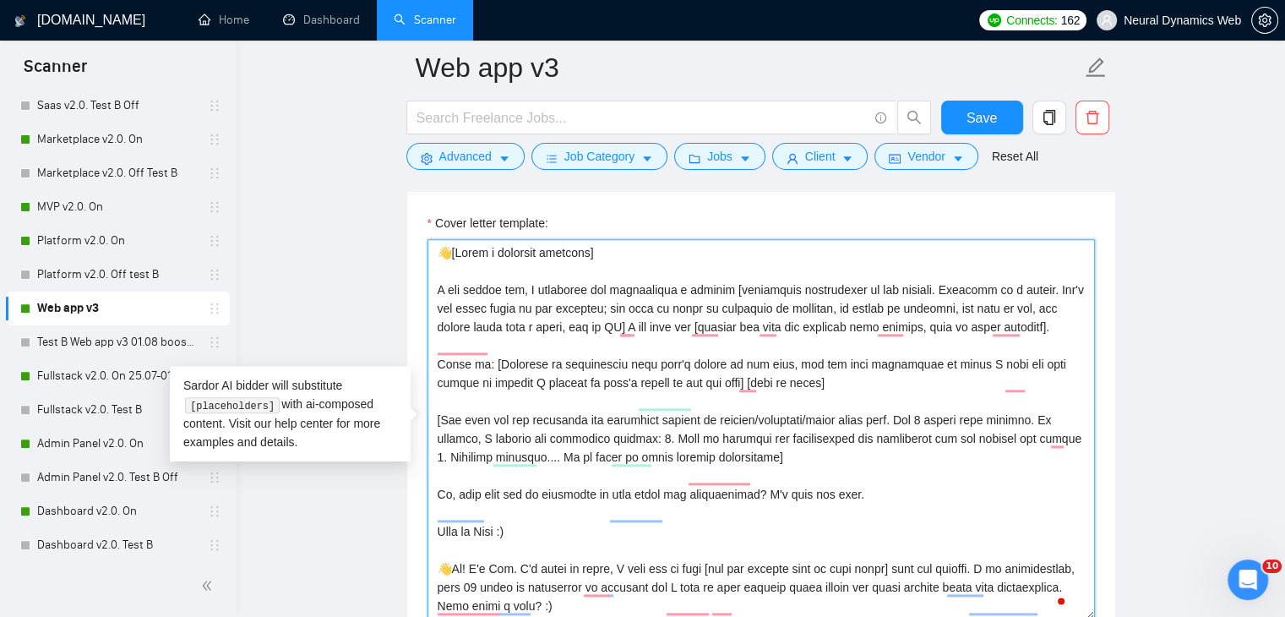
drag, startPoint x: 531, startPoint y: 556, endPoint x: 412, endPoint y: 221, distance: 355.7
click at [412, 221] on div "Cover letter template:" at bounding box center [761, 426] width 708 height 466
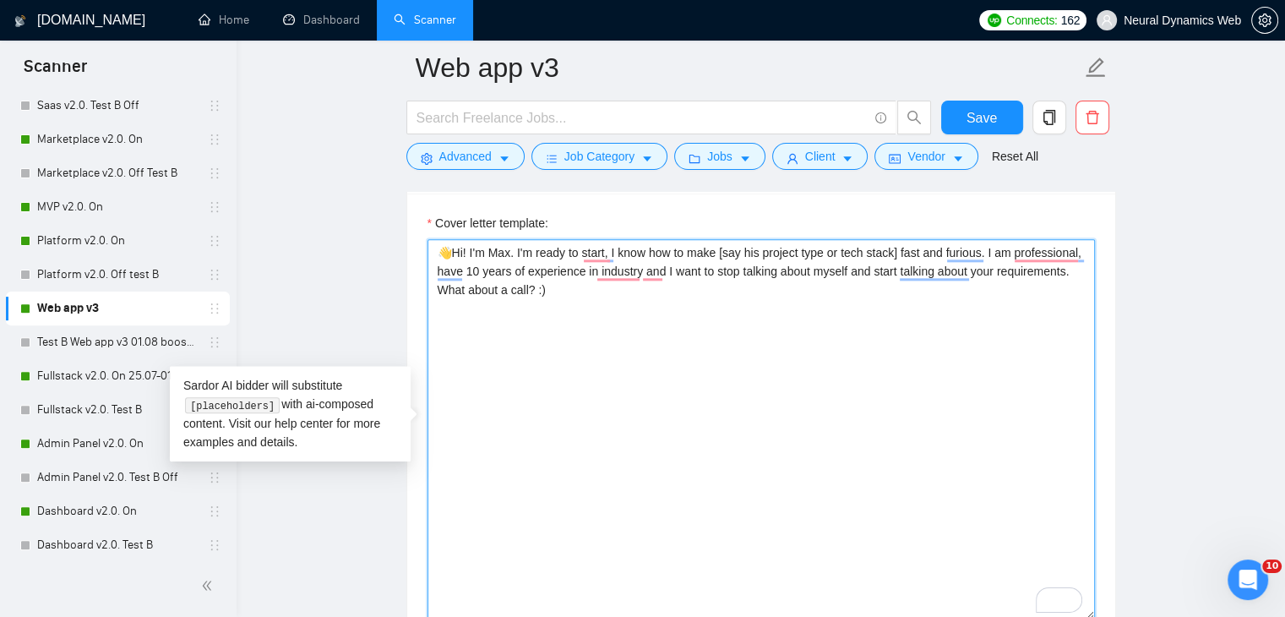
drag, startPoint x: 512, startPoint y: 251, endPoint x: 493, endPoint y: 250, distance: 18.6
click at [493, 250] on textarea "👋Hi! I'm Max. I'm ready to start, I know how to make [say his project type or t…" at bounding box center [761, 429] width 667 height 380
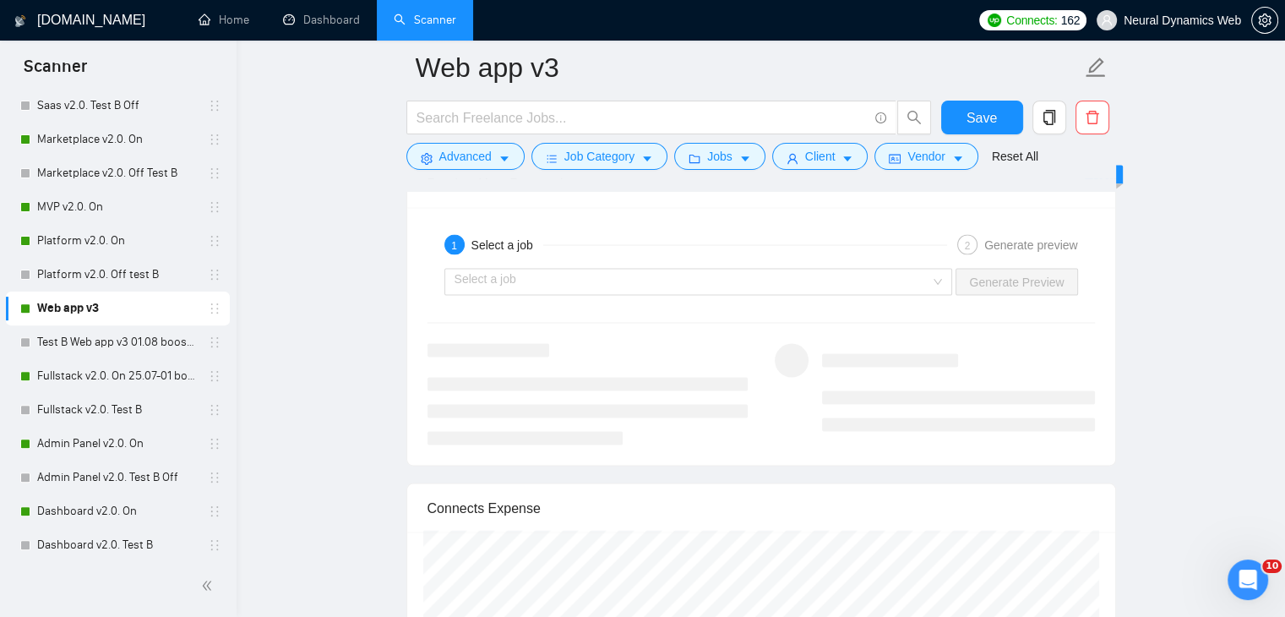
scroll to position [3383, 0]
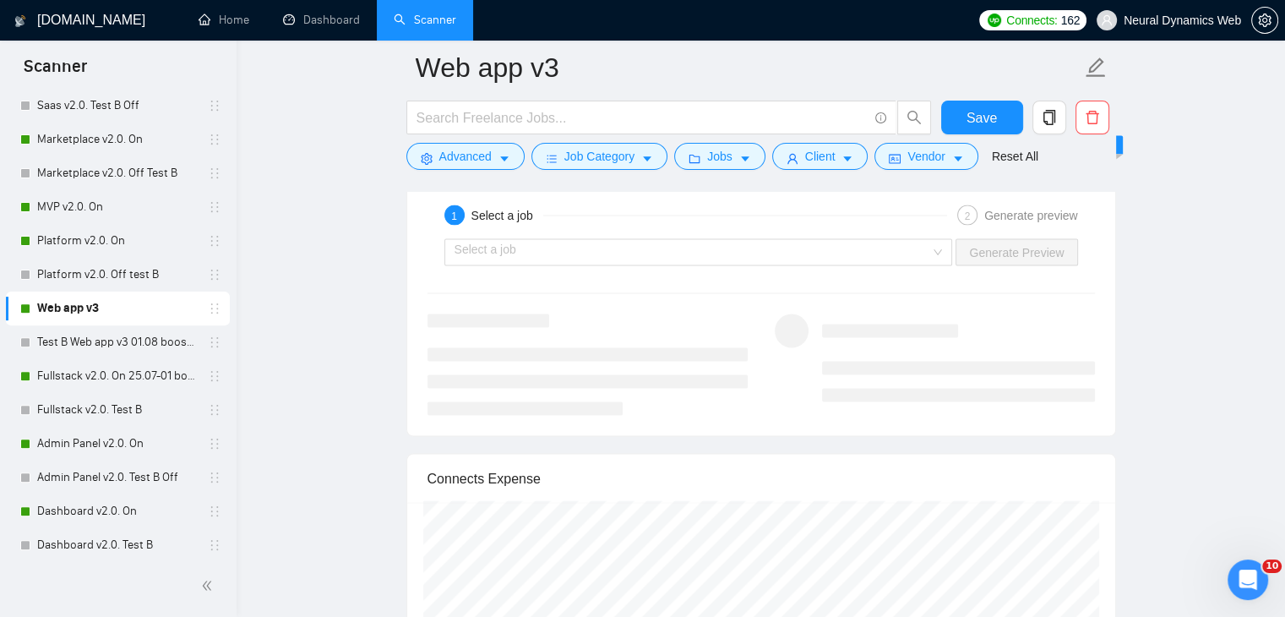
type textarea "👋Hi! I'm Nick. I'm ready to start, I know how to make [say his project type or …"
click at [557, 235] on div "Select a job Generate Preview" at bounding box center [761, 252] width 671 height 41
click at [553, 269] on div "Select a job Generate Preview" at bounding box center [761, 252] width 671 height 41
click at [557, 251] on input "search" at bounding box center [693, 252] width 477 height 25
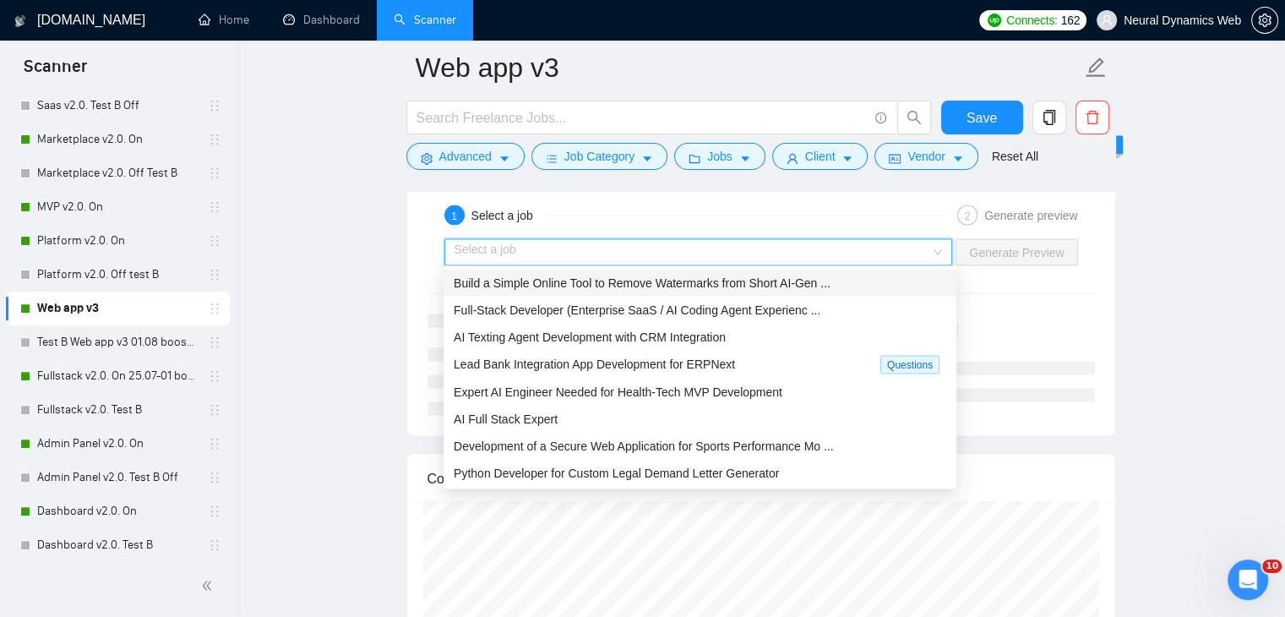
click at [534, 286] on span "Build a Simple Online Tool to Remove Watermarks from Short AI-Gen ..." at bounding box center [642, 283] width 377 height 14
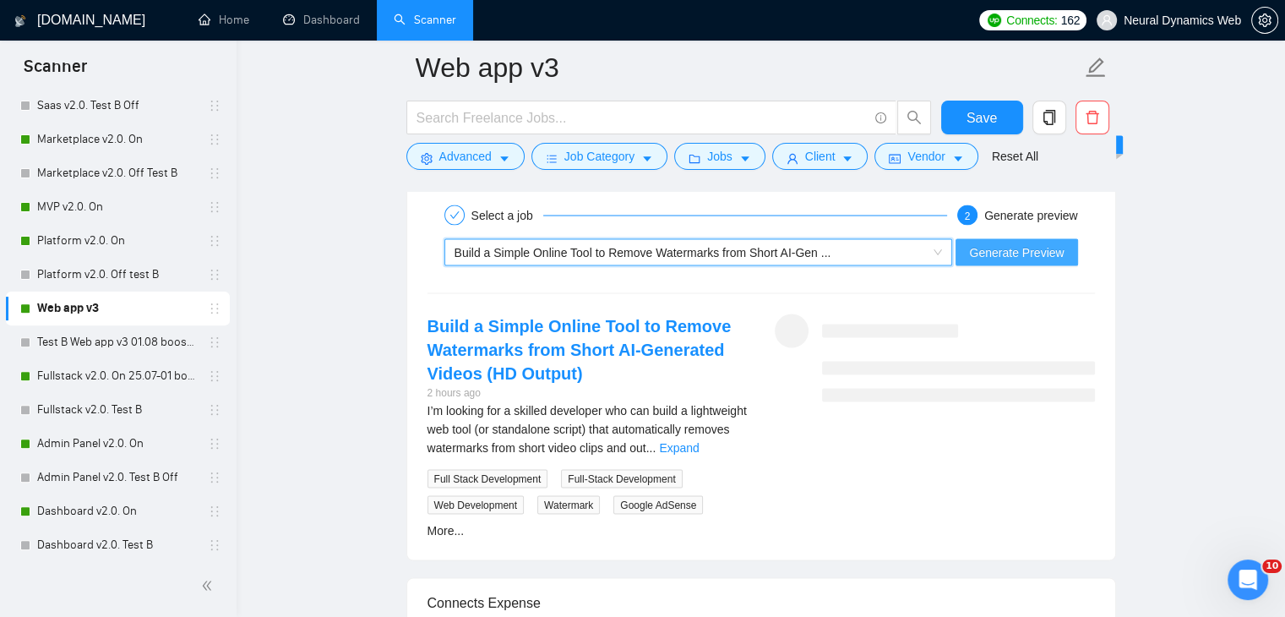
click at [997, 246] on span "Generate Preview" at bounding box center [1016, 252] width 95 height 19
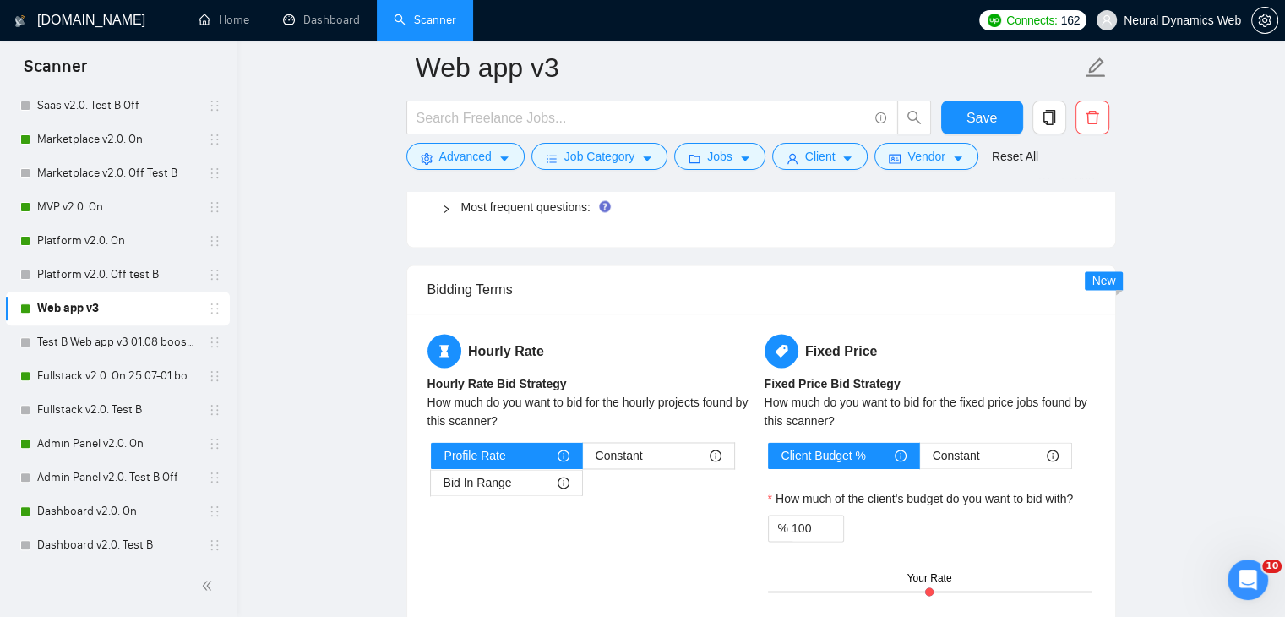
scroll to position [3329, 0]
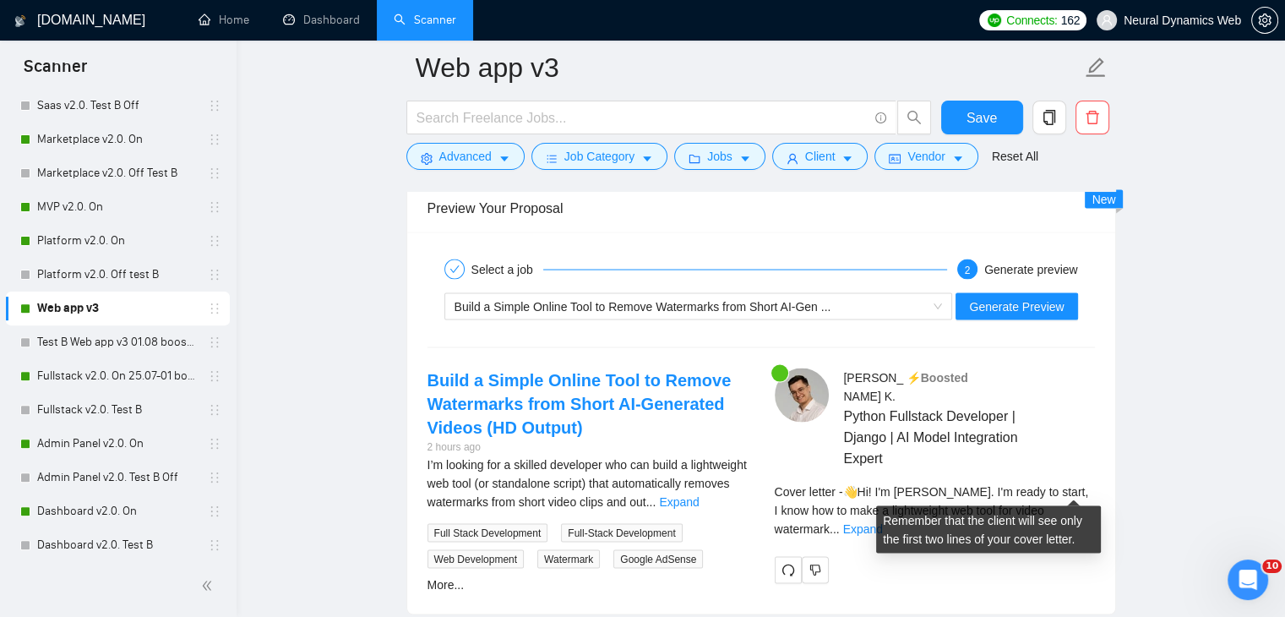
click at [1066, 485] on span "Cover letter - 👋Hi! I'm Nick. I'm ready to start, I know how to make a lightwei…" at bounding box center [932, 510] width 314 height 51
click at [883, 522] on link "Expand" at bounding box center [863, 529] width 40 height 14
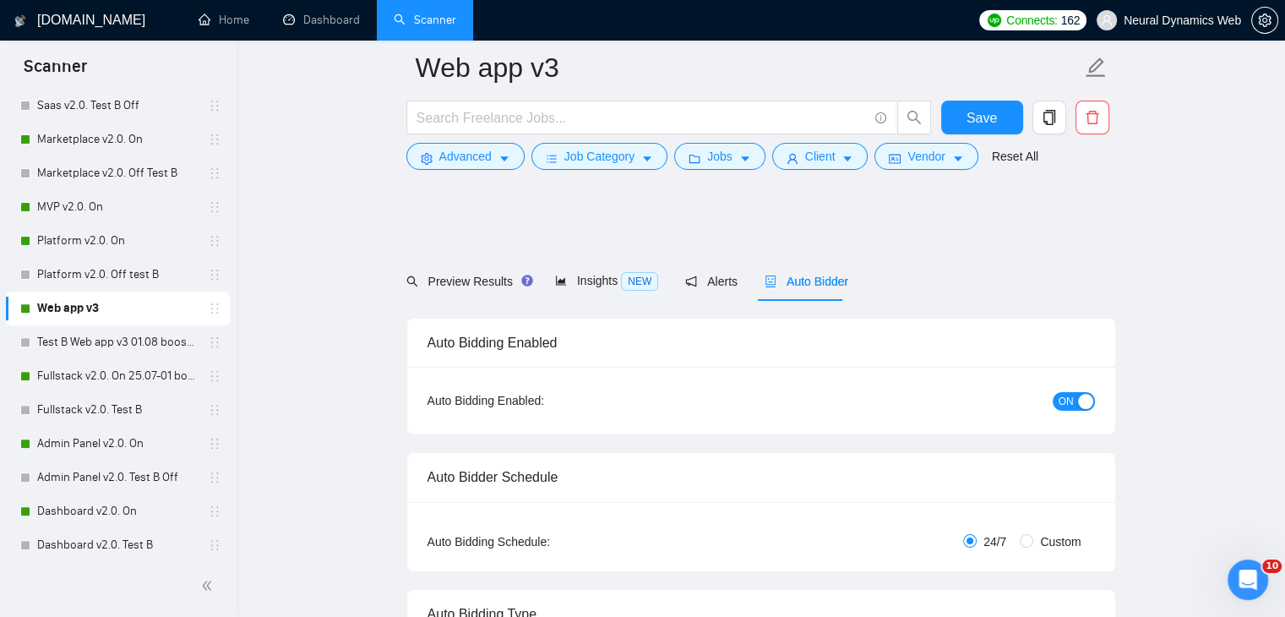
scroll to position [91, 0]
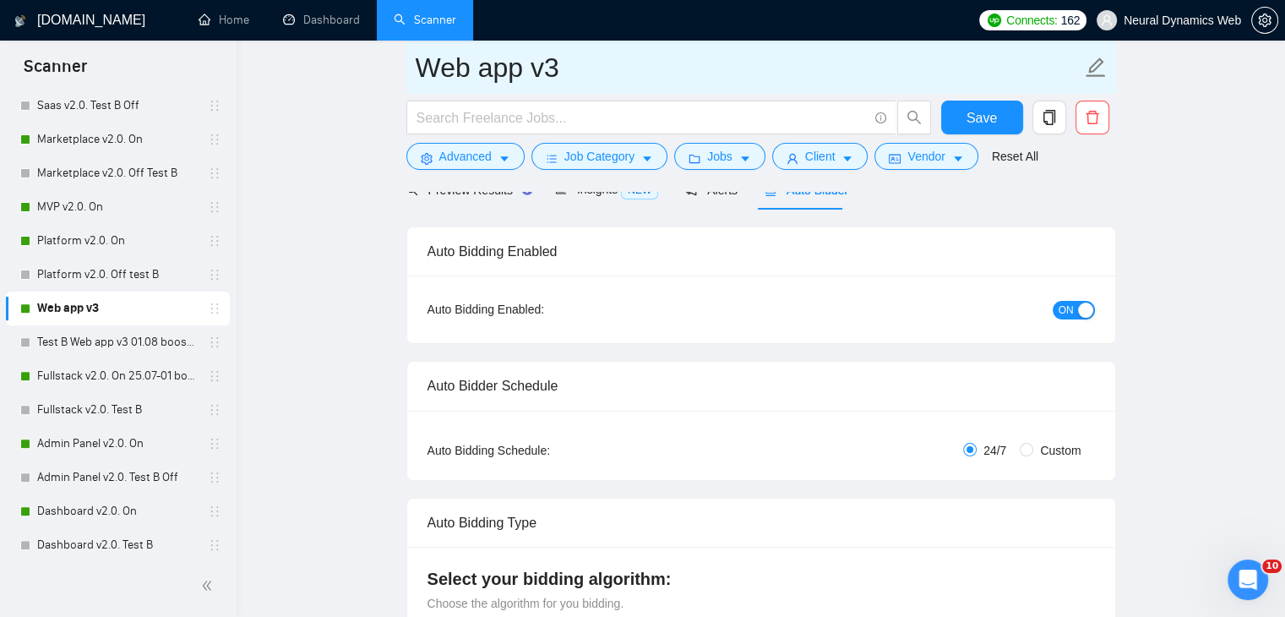
click at [601, 81] on input "Web app v3" at bounding box center [749, 67] width 666 height 42
type input "Web app v3 02.10"
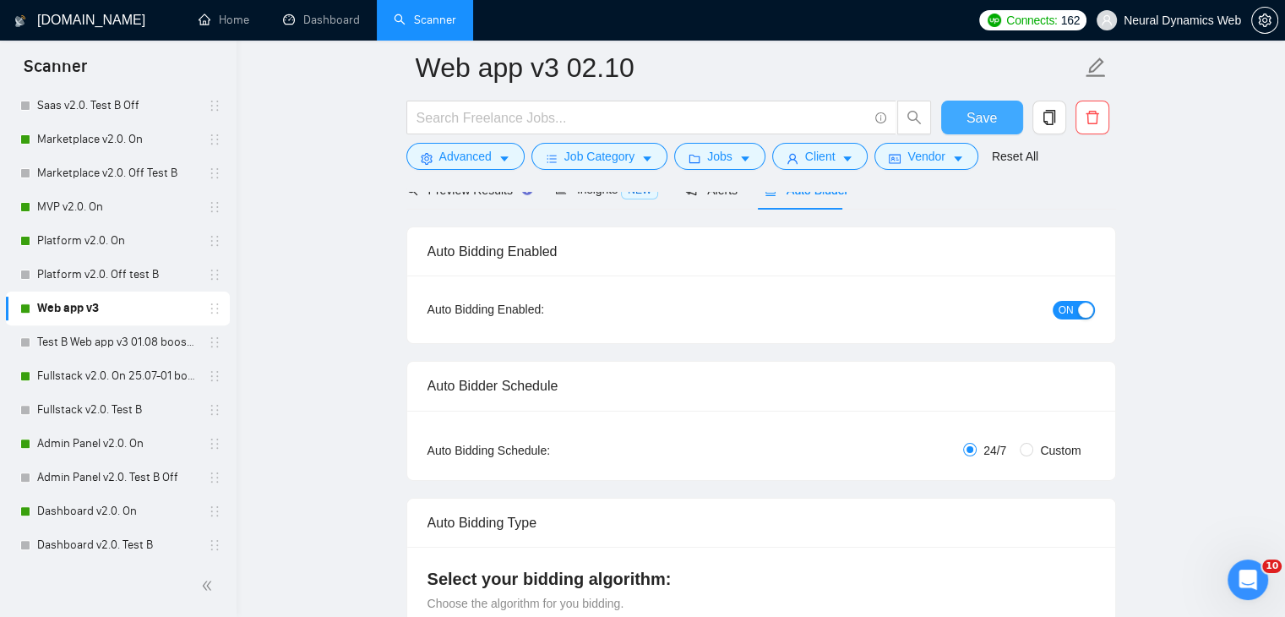
click at [977, 112] on span "Save" at bounding box center [982, 117] width 30 height 21
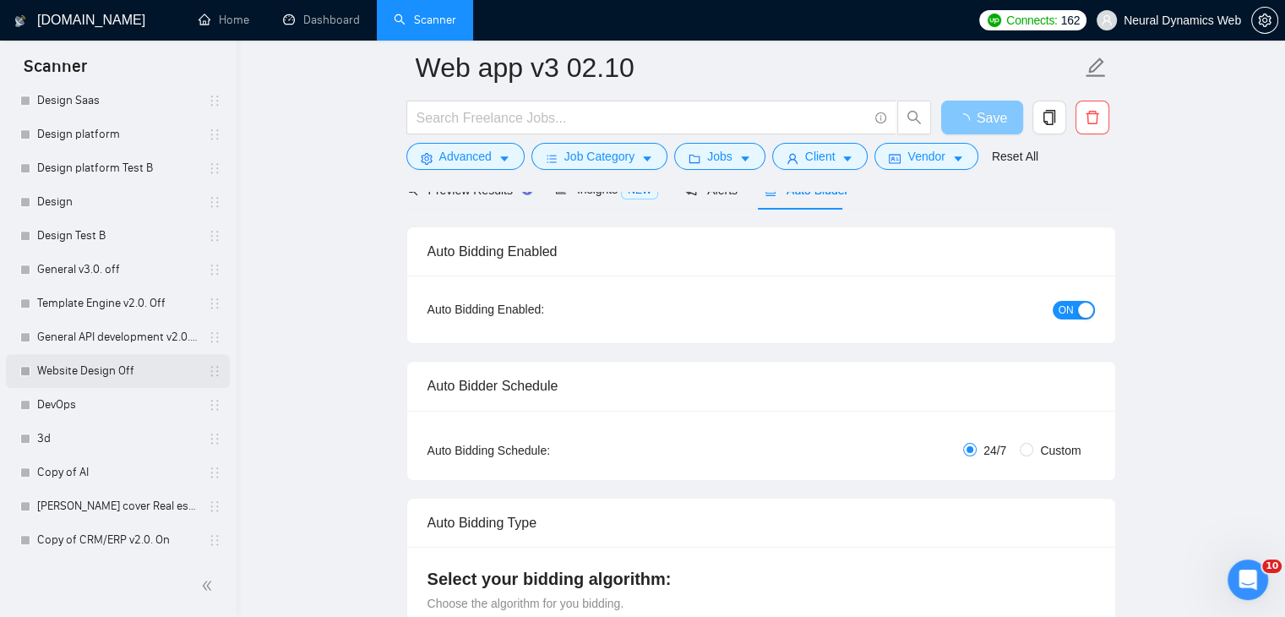
scroll to position [1690, 0]
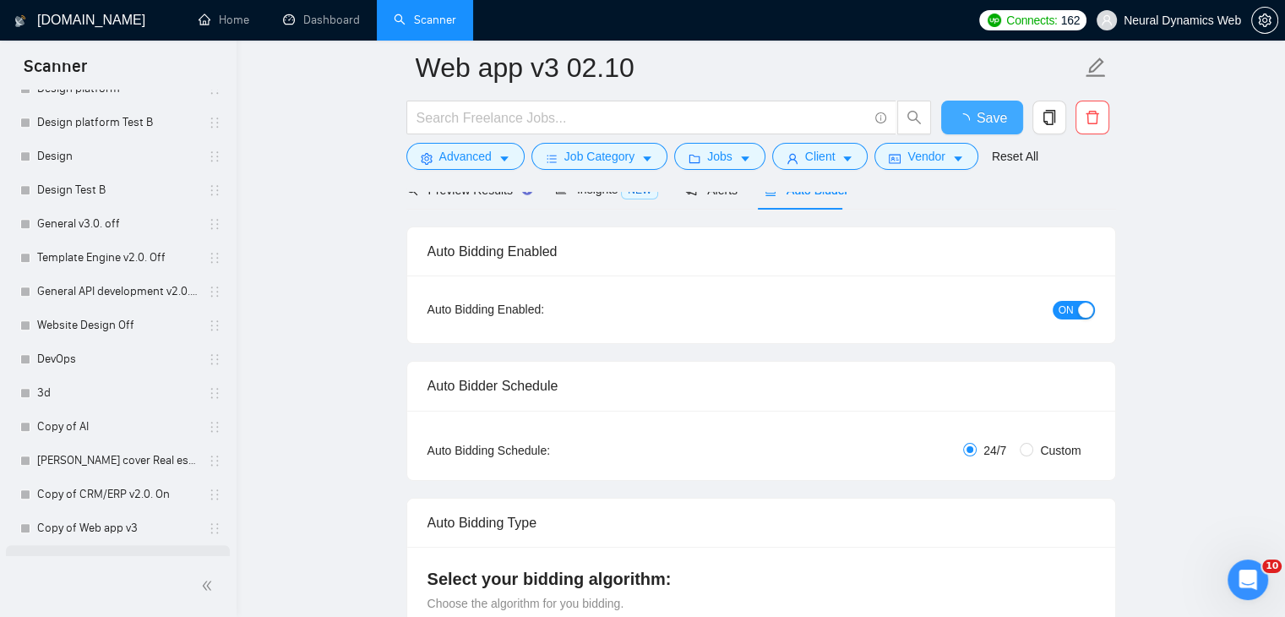
checkbox input "true"
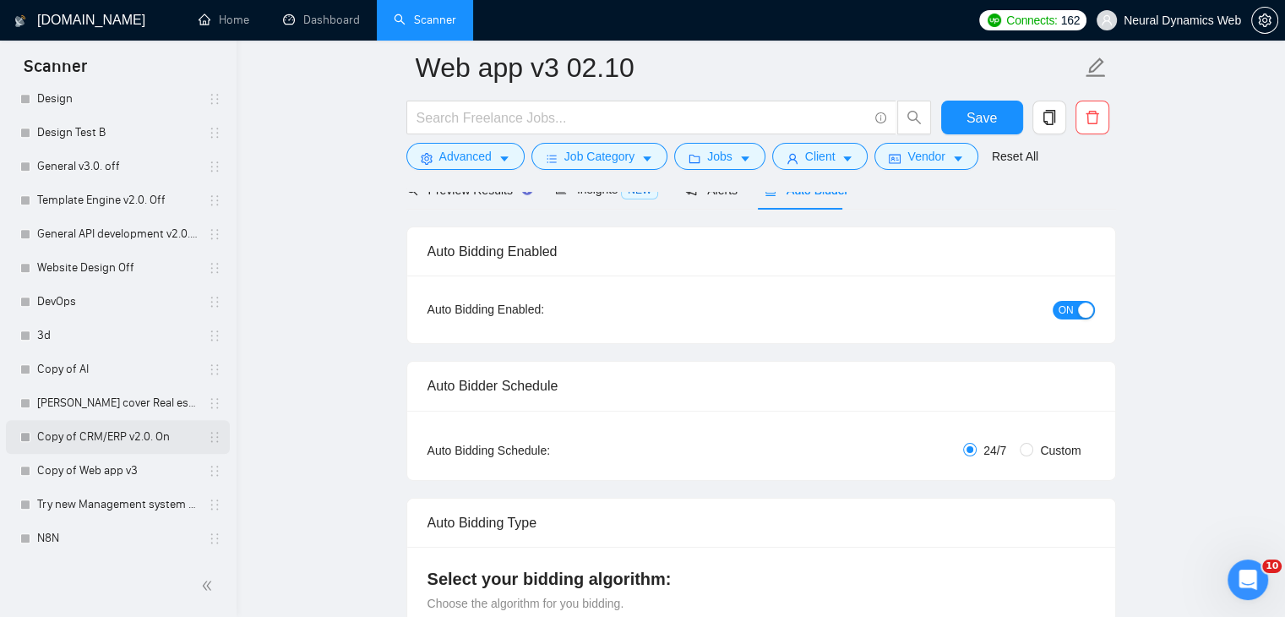
click at [84, 433] on link "Copy of CRM/ERP v2.0. On" at bounding box center [117, 437] width 161 height 34
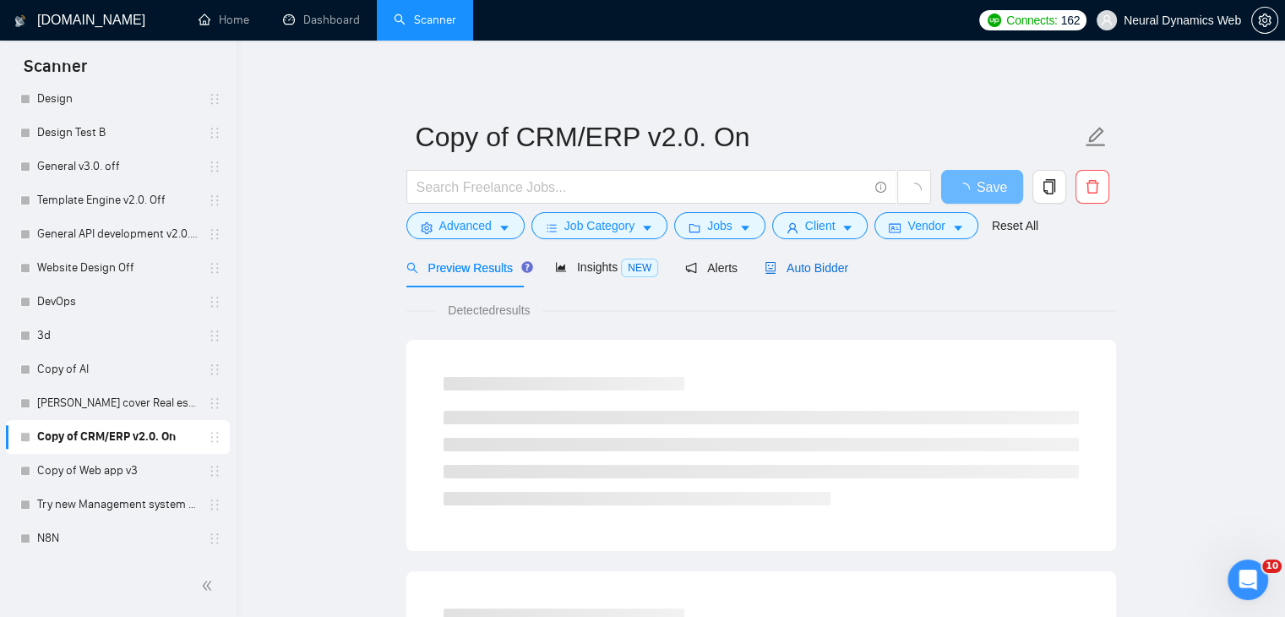
click at [765, 261] on span "Auto Bidder" at bounding box center [807, 268] width 84 height 14
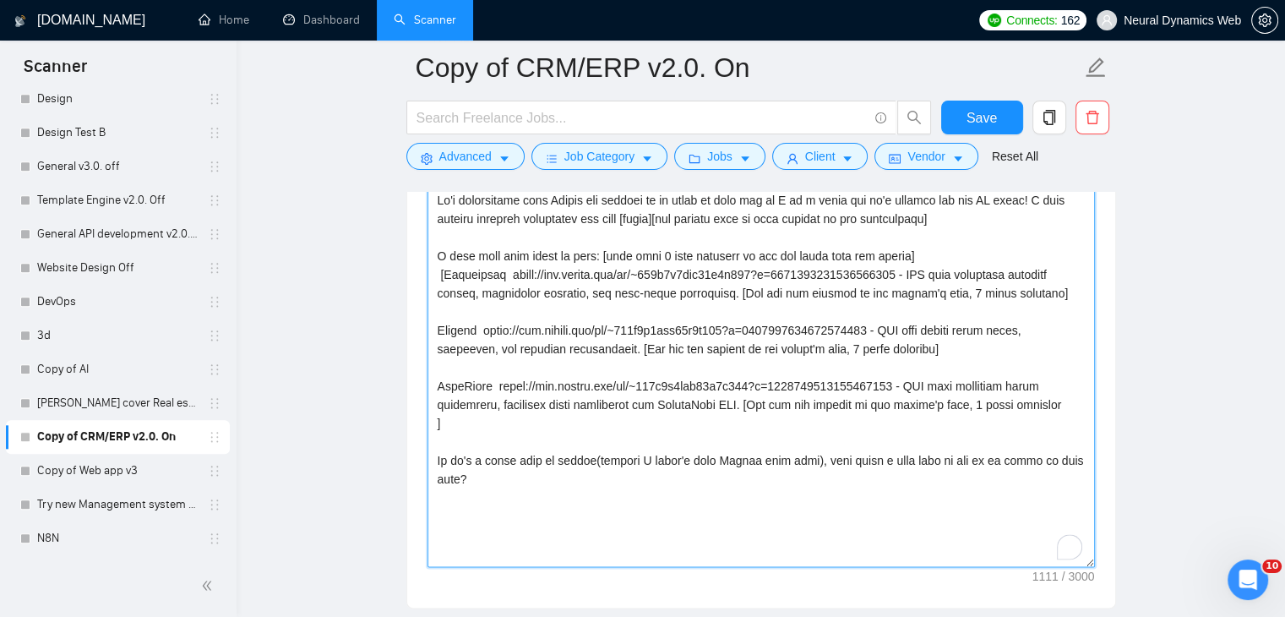
scroll to position [1915, 0]
drag, startPoint x: 436, startPoint y: 309, endPoint x: 710, endPoint y: 485, distance: 325.3
click at [710, 485] on textarea "Cover letter template:" at bounding box center [761, 374] width 667 height 380
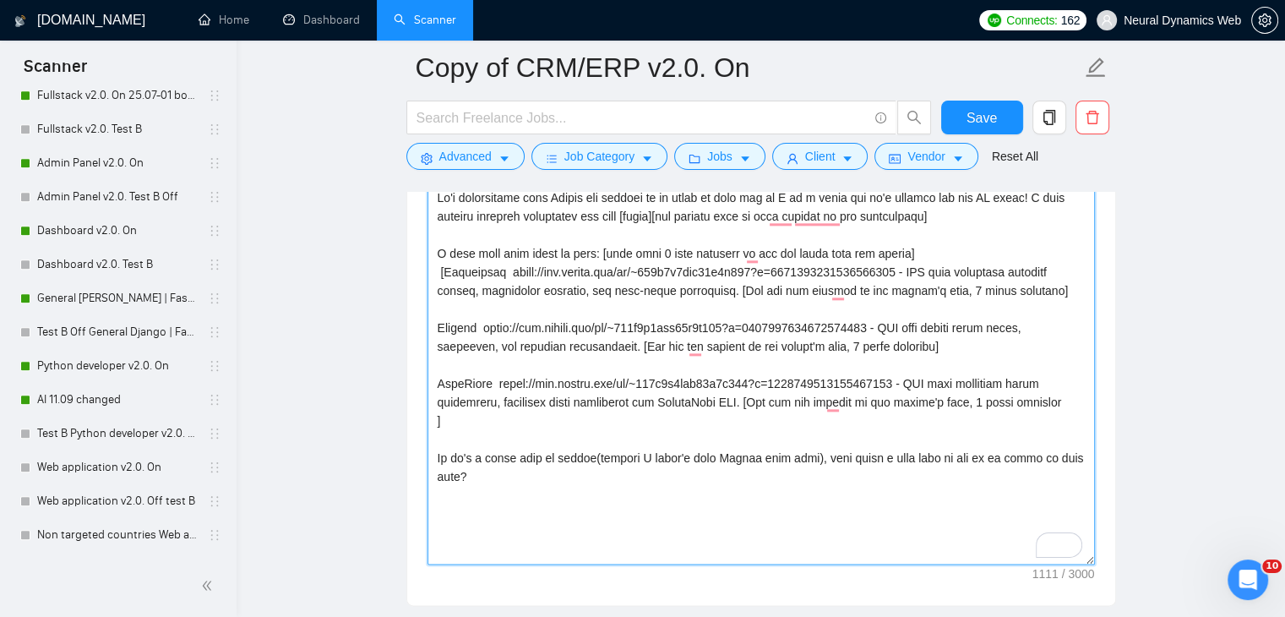
scroll to position [818, 0]
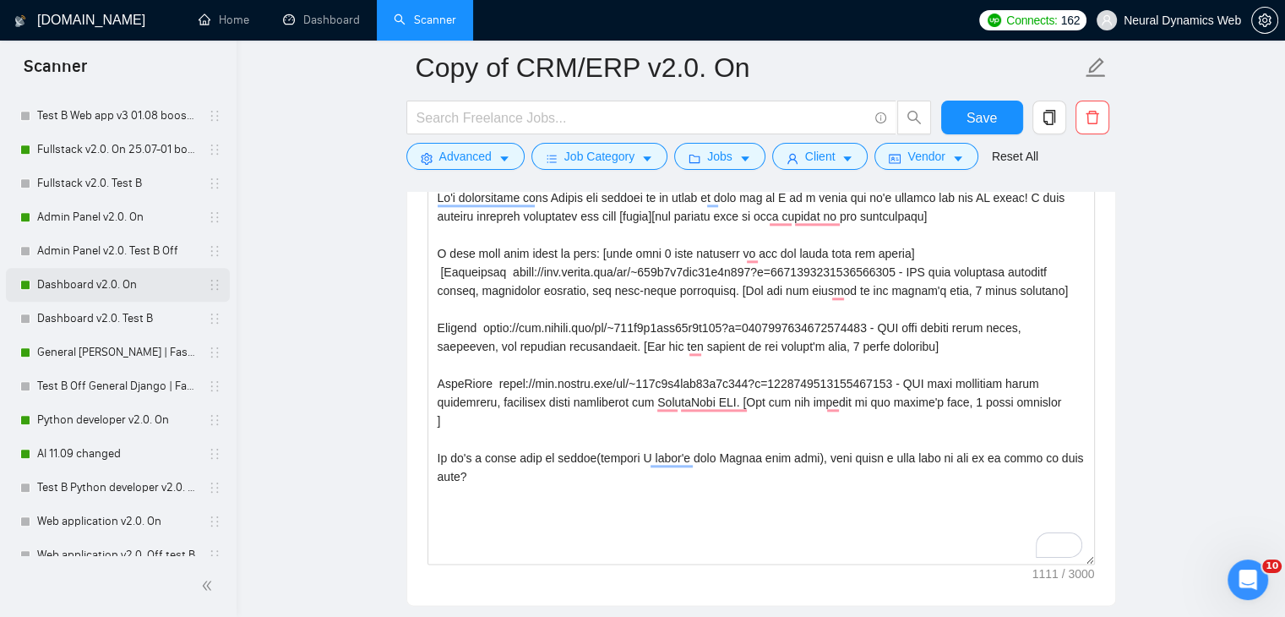
click at [71, 291] on link "Dashboard v2.0. On" at bounding box center [117, 285] width 161 height 34
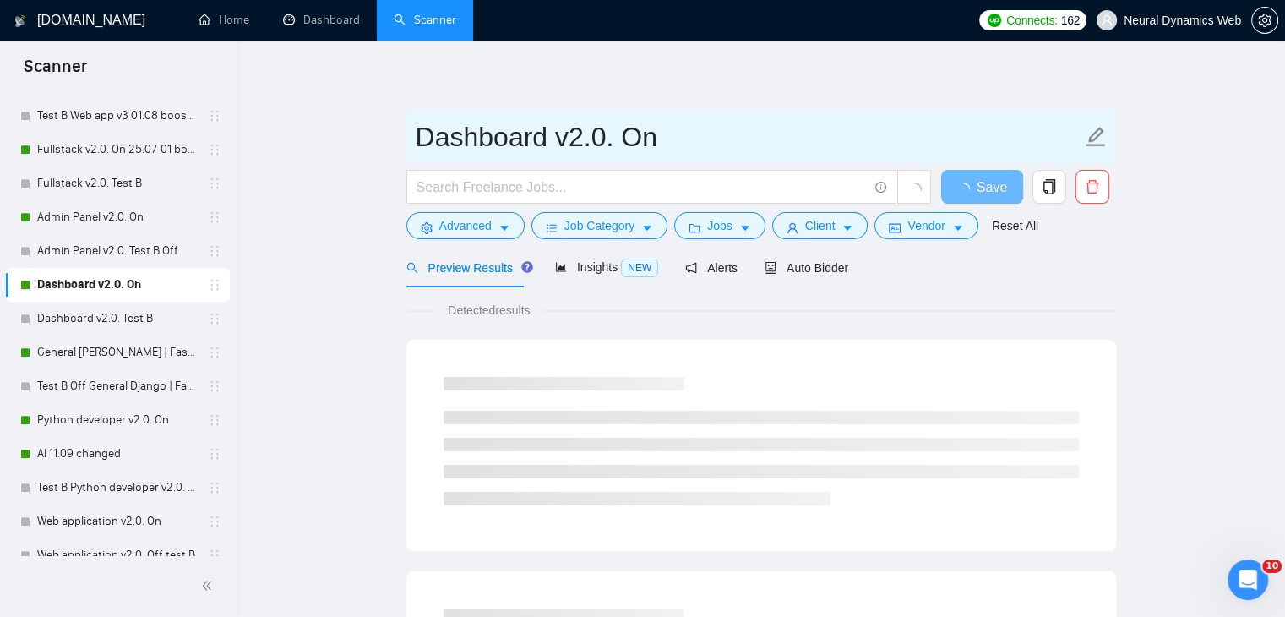
click at [703, 143] on input "Dashboard v2.0. On" at bounding box center [749, 137] width 666 height 42
type input "Dashboard v2.0. On 02.10"
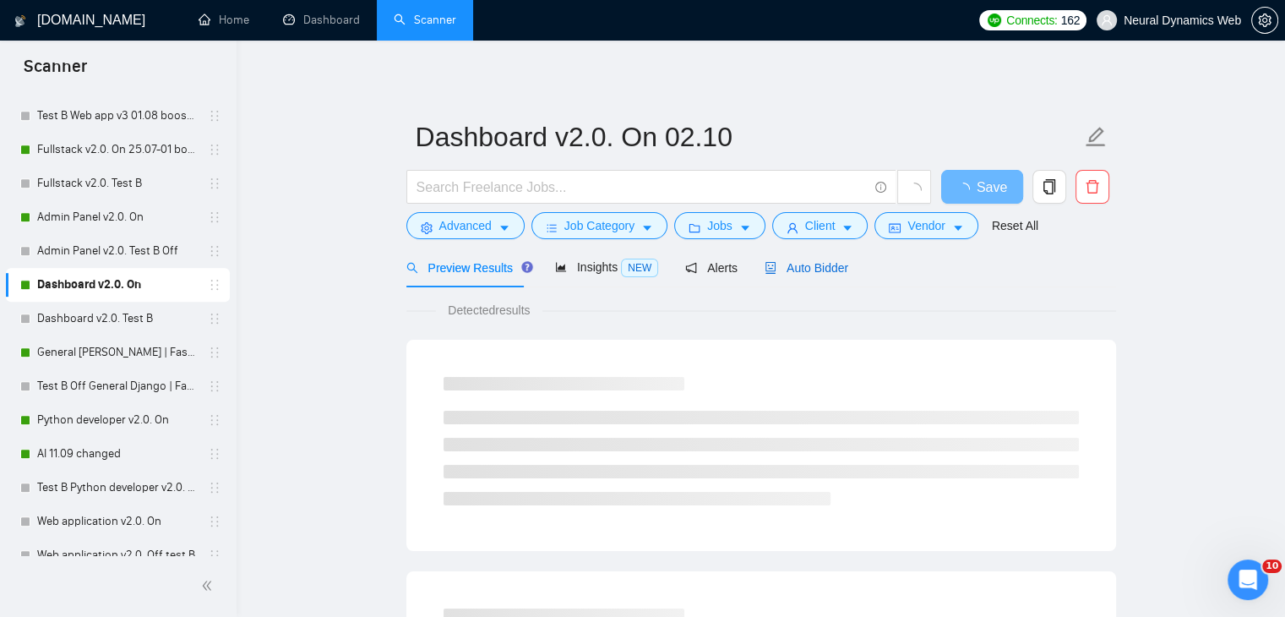
click at [771, 264] on span "Auto Bidder" at bounding box center [807, 268] width 84 height 14
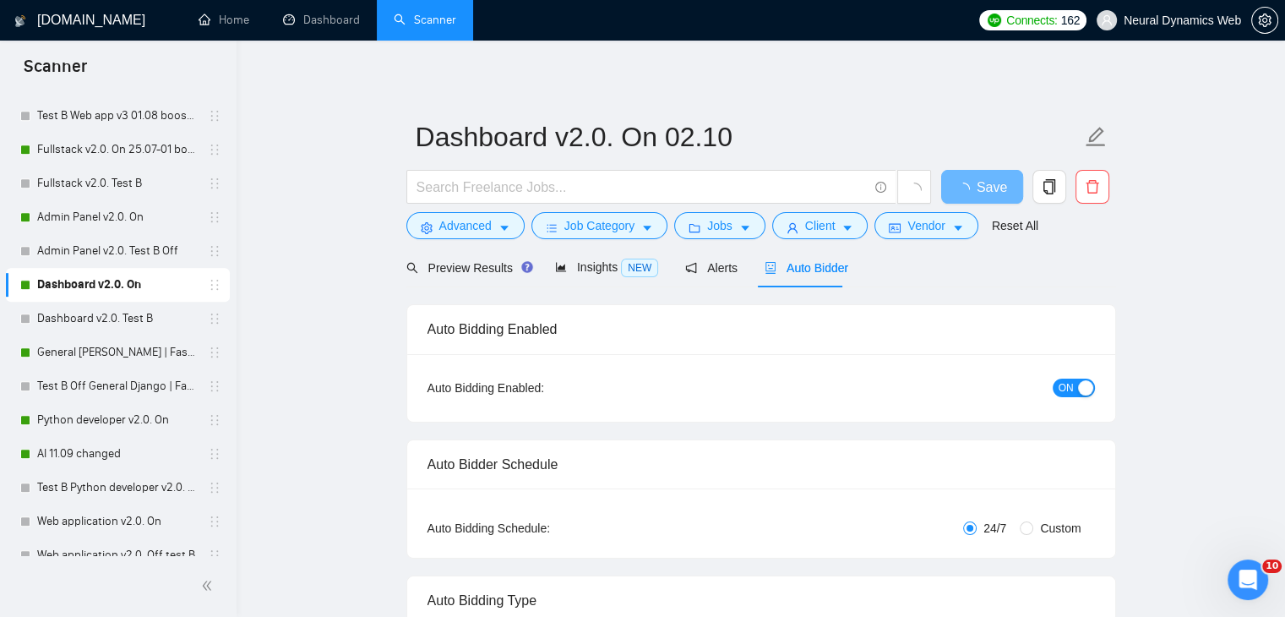
checkbox input "true"
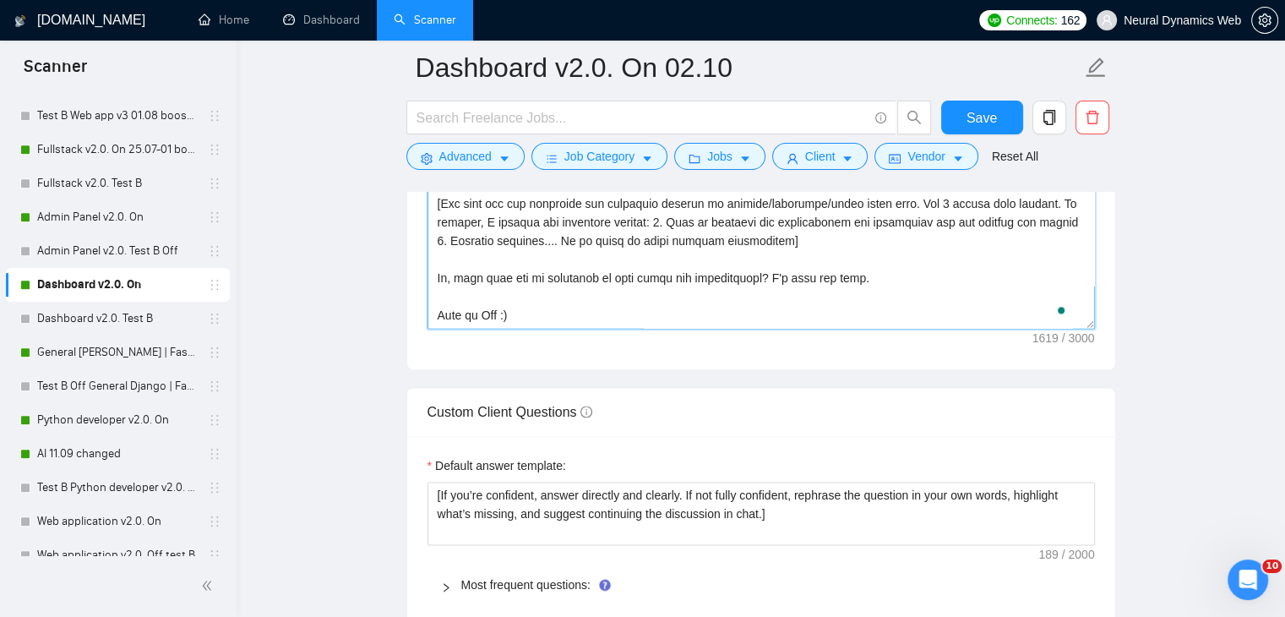
scroll to position [2100, 0]
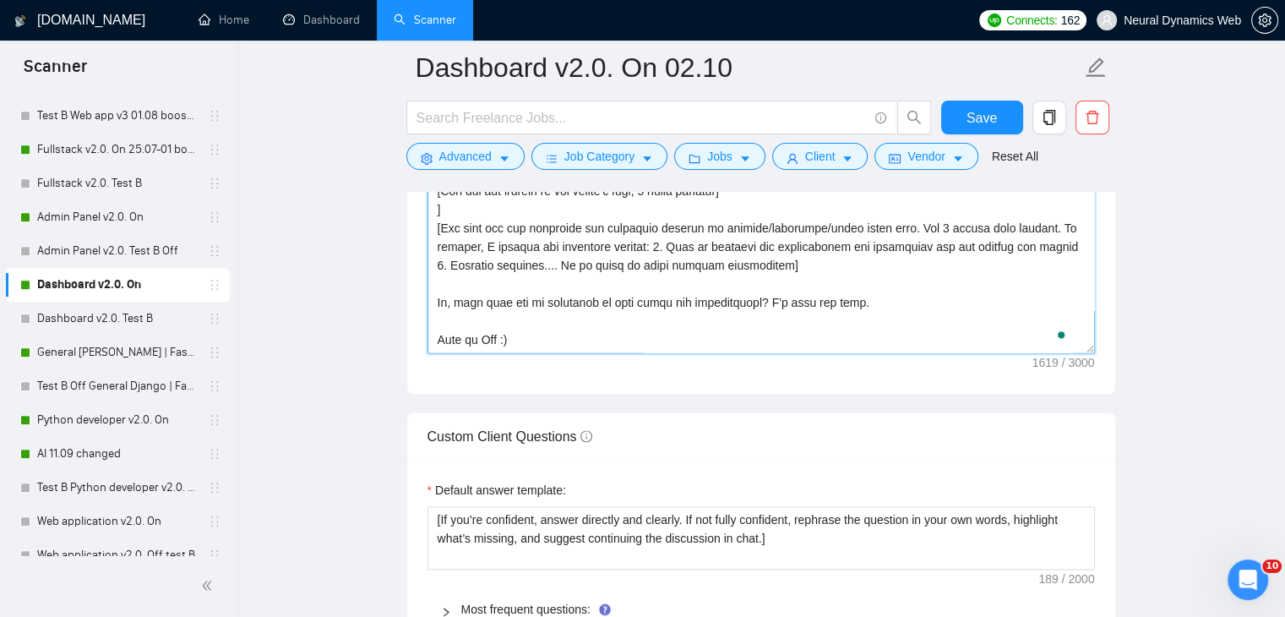
drag, startPoint x: 438, startPoint y: 301, endPoint x: 758, endPoint y: 321, distance: 320.9
click at [758, 321] on textarea "Cover letter template:" at bounding box center [761, 163] width 667 height 380
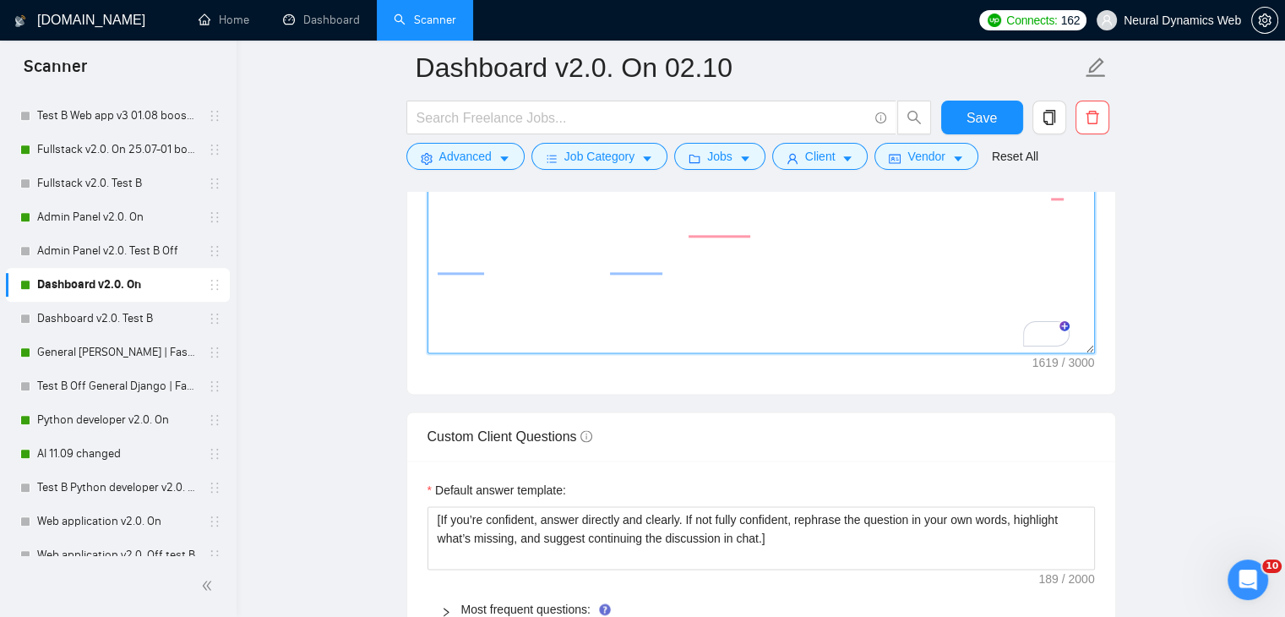
scroll to position [0, 0]
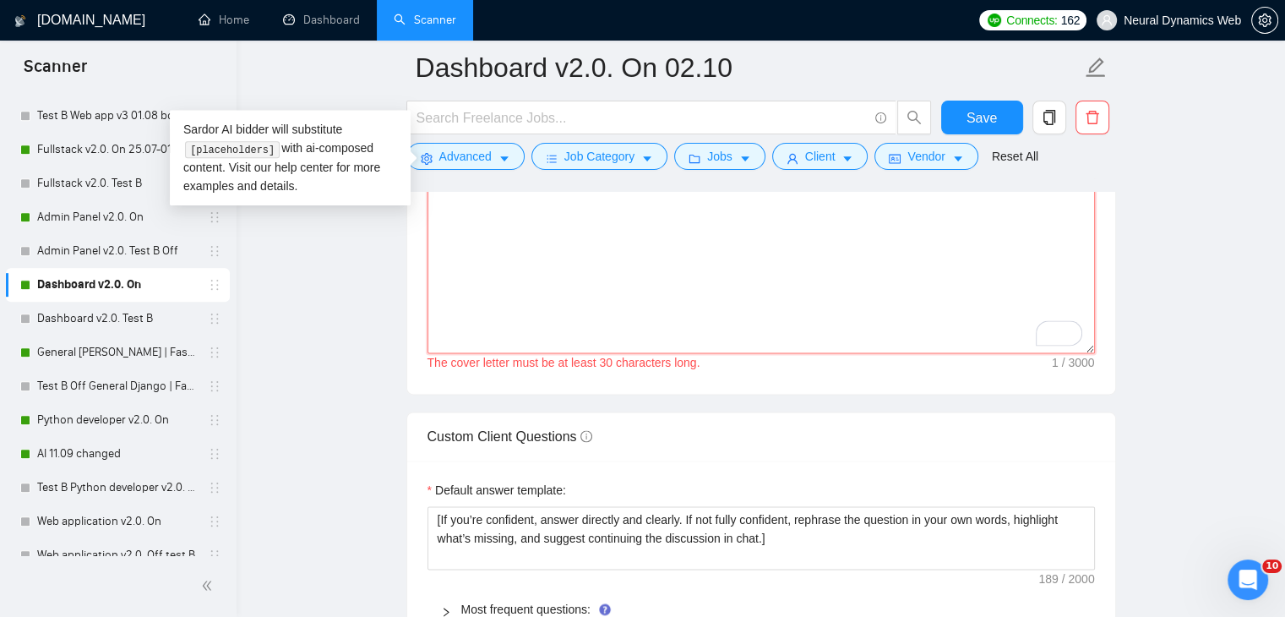
click at [542, 205] on textarea "Cover letter template:" at bounding box center [761, 163] width 667 height 380
paste textarea "It's interesting that Upwork has invited me to apply to your job as I am a matc…"
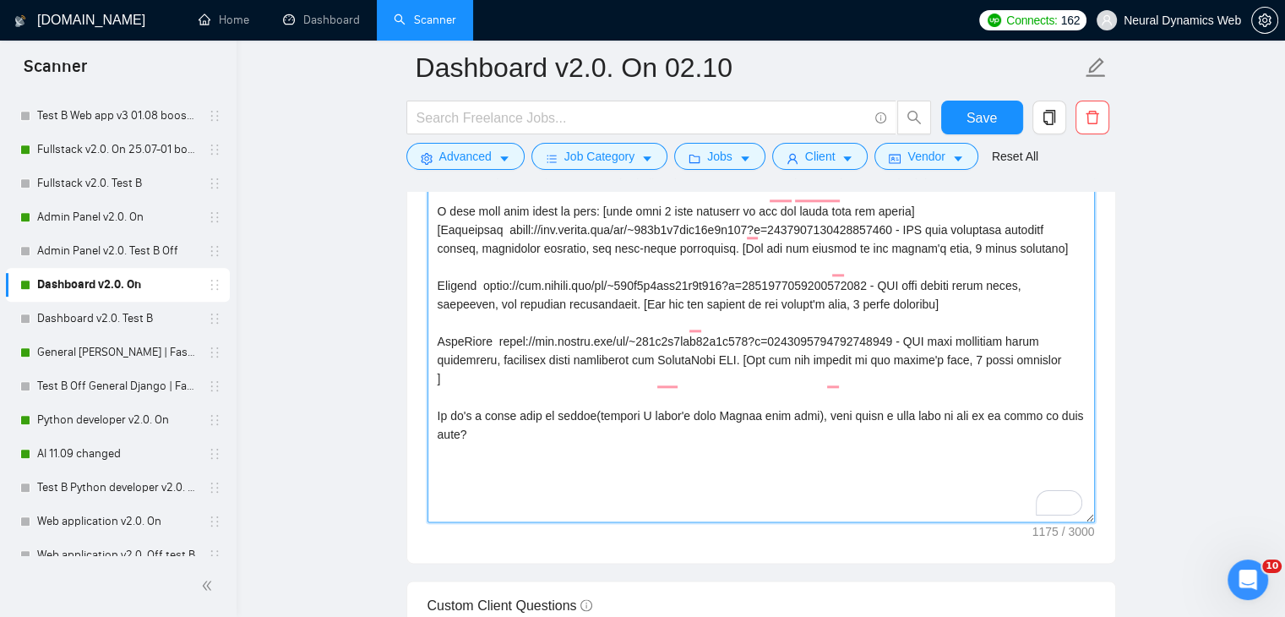
scroll to position [1846, 0]
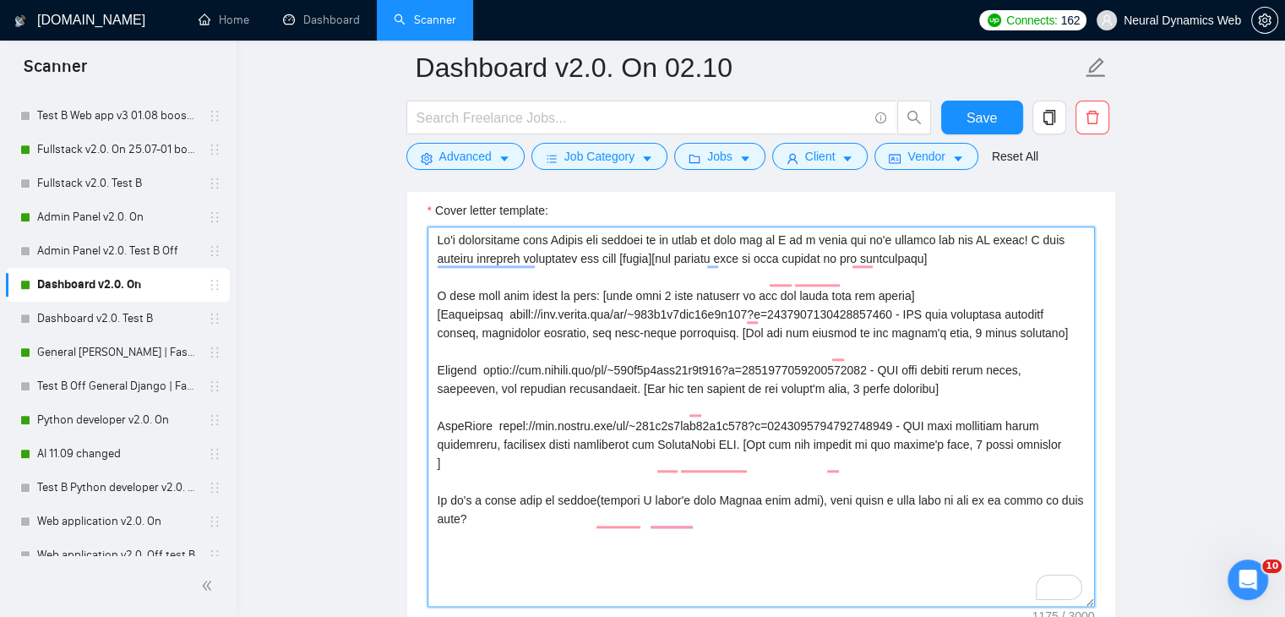
click at [435, 248] on textarea "Cover letter template:" at bounding box center [761, 416] width 667 height 380
click at [975, 254] on textarea "Cover letter template:" at bounding box center [761, 416] width 667 height 380
click at [958, 262] on textarea "Cover letter template:" at bounding box center [761, 416] width 667 height 380
click at [949, 261] on textarea "Cover letter template:" at bounding box center [761, 416] width 667 height 380
click at [943, 259] on textarea "Cover letter template:" at bounding box center [761, 416] width 667 height 380
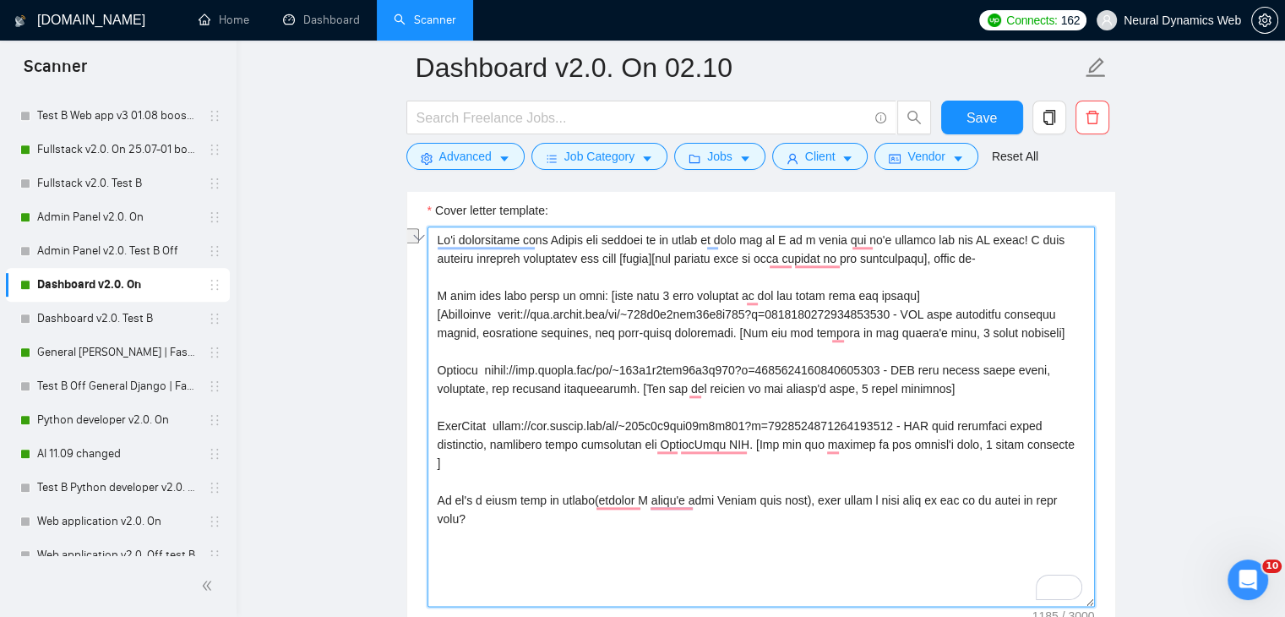
drag, startPoint x: 605, startPoint y: 288, endPoint x: 411, endPoint y: 291, distance: 194.3
click at [411, 291] on div "Cover letter template:" at bounding box center [761, 414] width 708 height 466
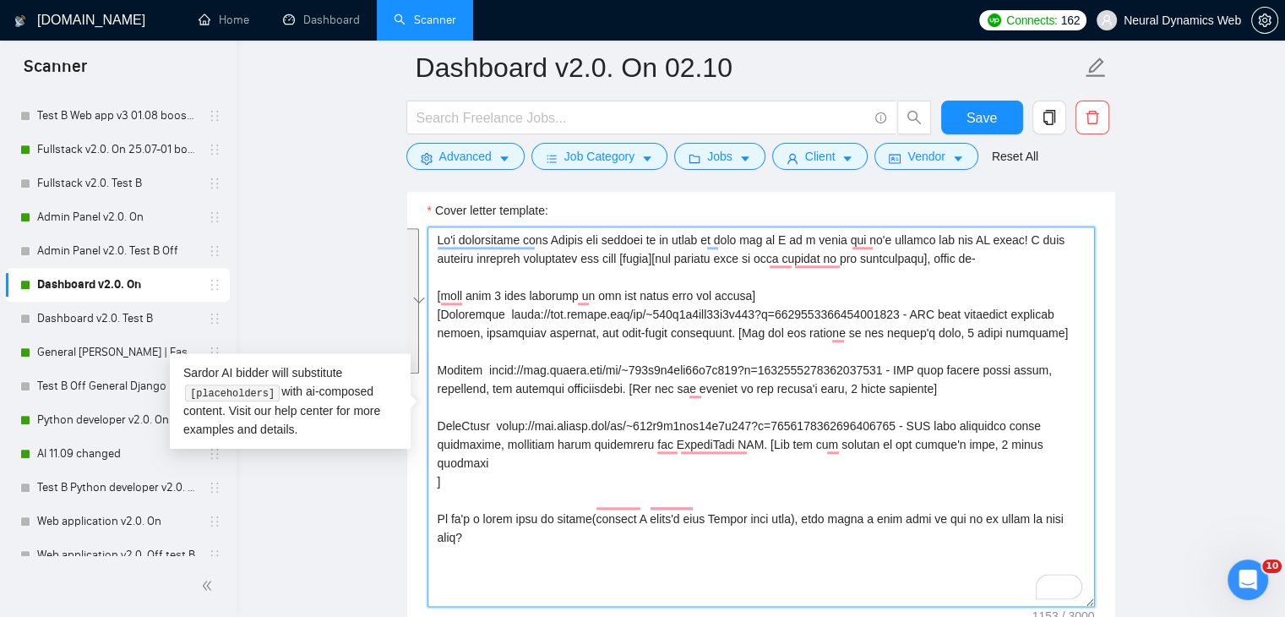
drag, startPoint x: 440, startPoint y: 309, endPoint x: 1079, endPoint y: 433, distance: 650.7
click at [1079, 433] on textarea "Cover letter template:" at bounding box center [761, 416] width 667 height 380
paste textarea "[StreamScout https://www.upwork.com/freelancers/~01233fa30bcc59530b?p=196381537…"
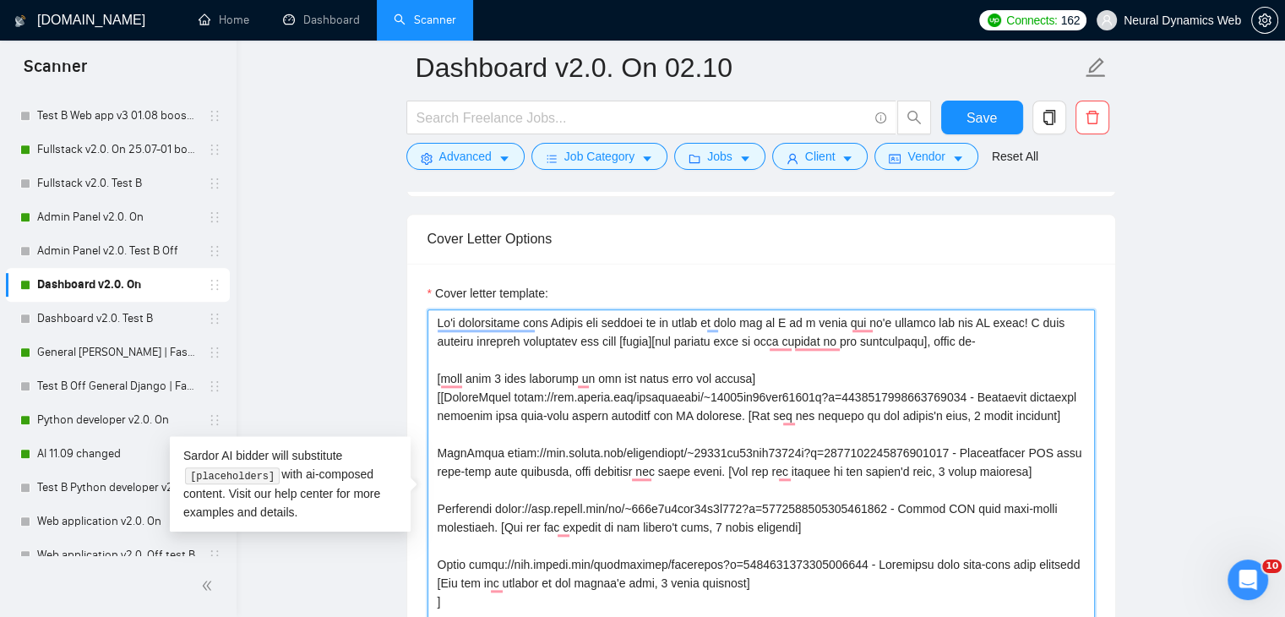
scroll to position [1762, 0]
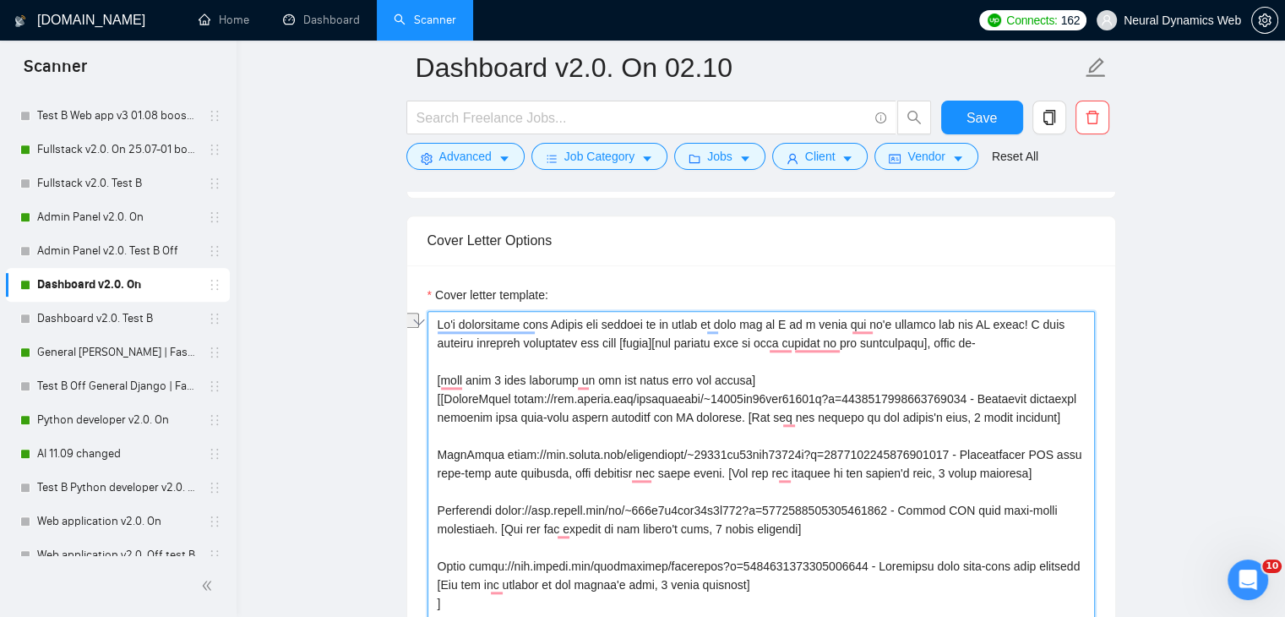
drag, startPoint x: 1031, startPoint y: 323, endPoint x: 763, endPoint y: 321, distance: 267.8
click at [763, 321] on textarea "Cover letter template:" at bounding box center [761, 501] width 667 height 380
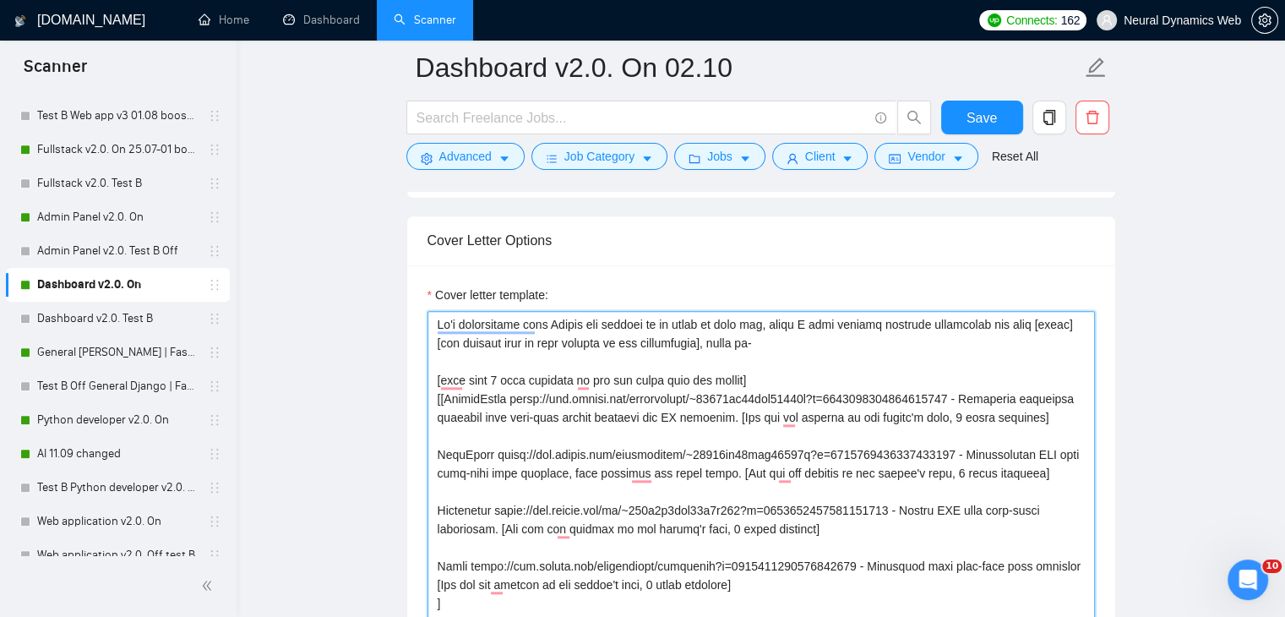
click at [695, 342] on textarea "Cover letter template:" at bounding box center [761, 501] width 667 height 380
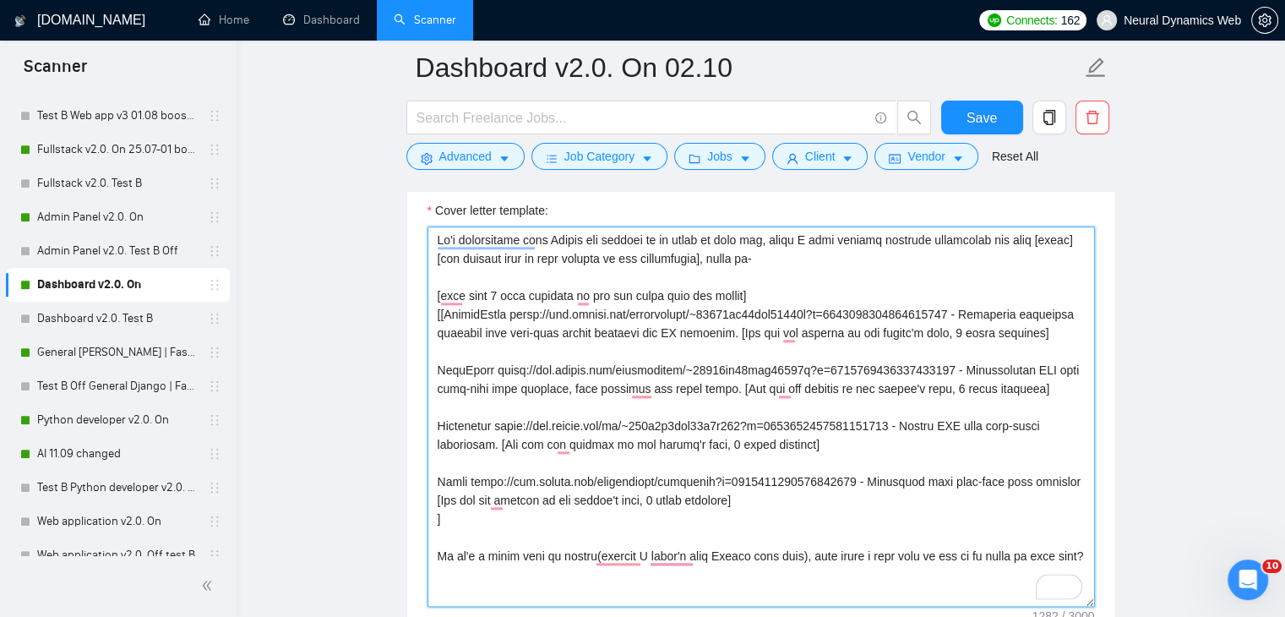
scroll to position [1931, 0]
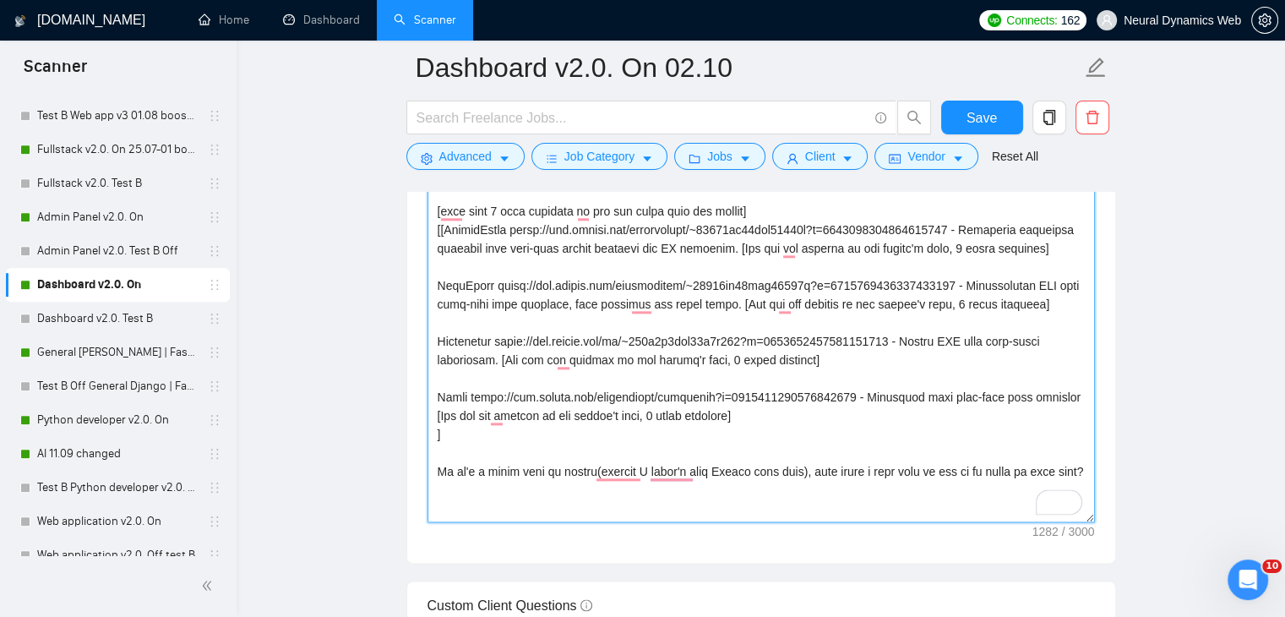
click at [632, 466] on textarea "Cover letter template:" at bounding box center [761, 332] width 667 height 380
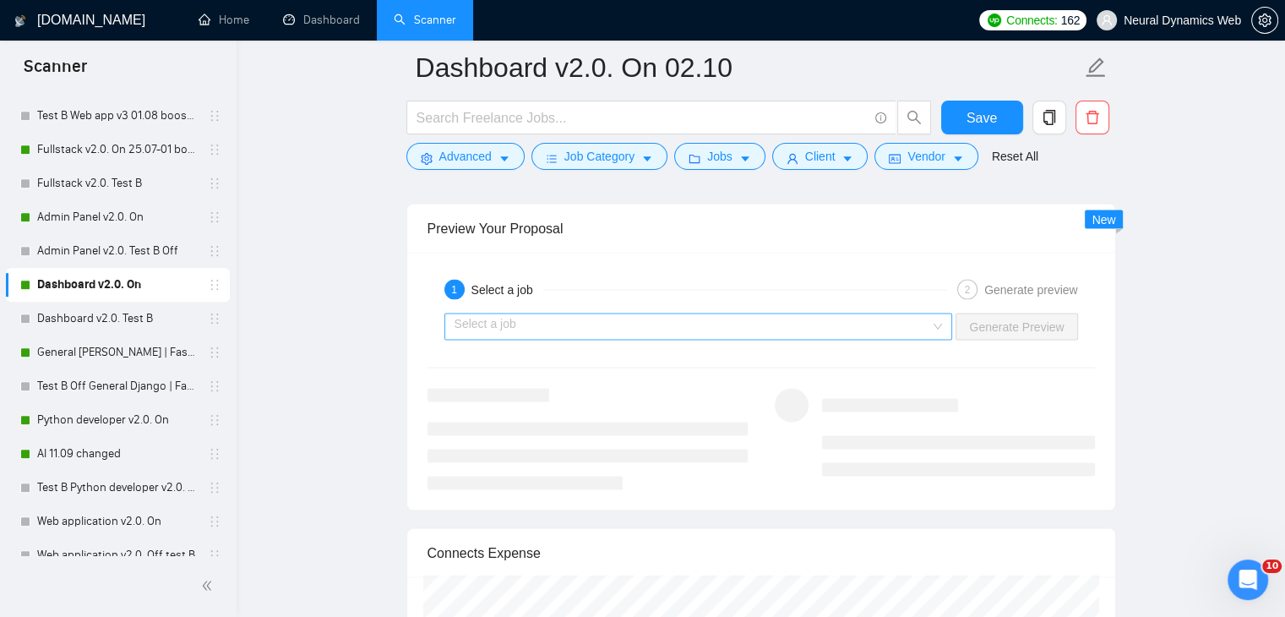
scroll to position [3198, 0]
type textarea "It's interesting that Upwork has invited me to apply to your job, since I have …"
click at [500, 304] on div "Select a job Generate Preview" at bounding box center [761, 324] width 671 height 41
click at [495, 312] on input "search" at bounding box center [693, 324] width 477 height 25
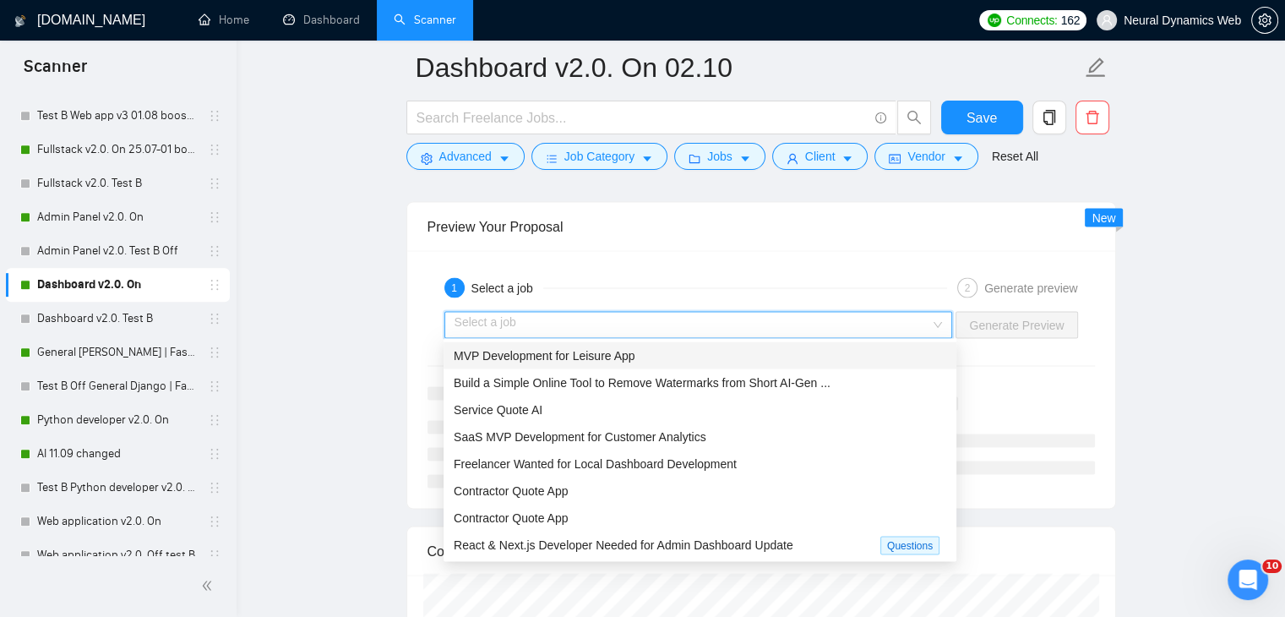
click at [517, 356] on span "MVP Development for Leisure App" at bounding box center [545, 355] width 182 height 14
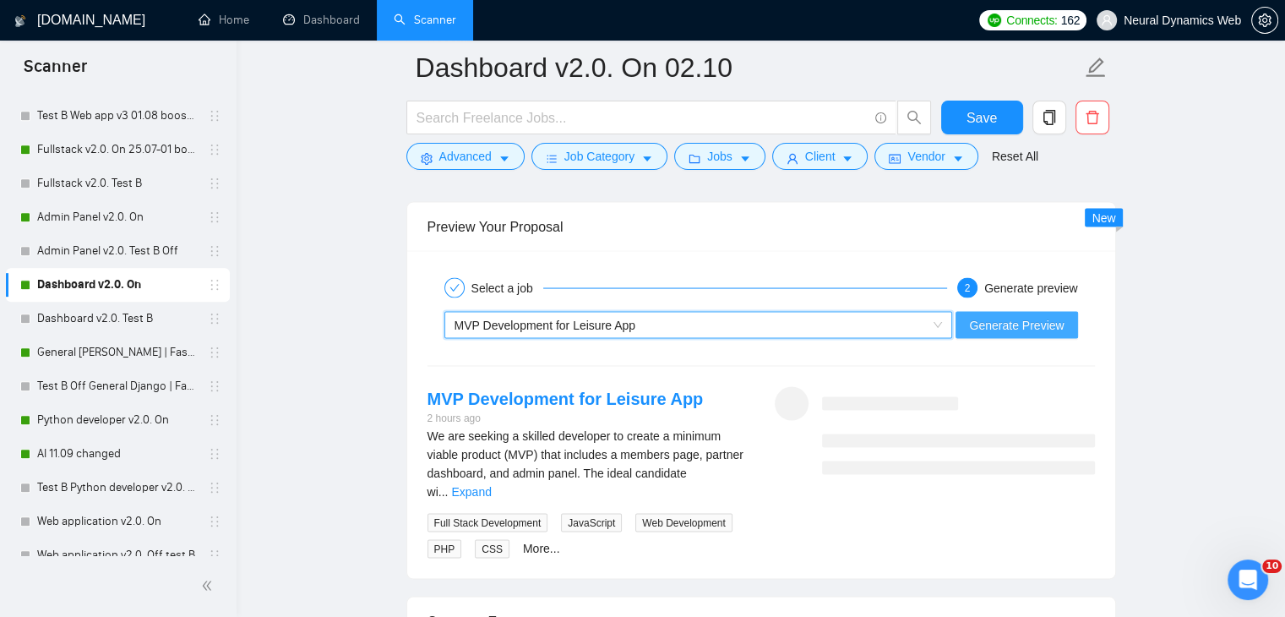
click at [1016, 322] on span "Generate Preview" at bounding box center [1016, 324] width 95 height 19
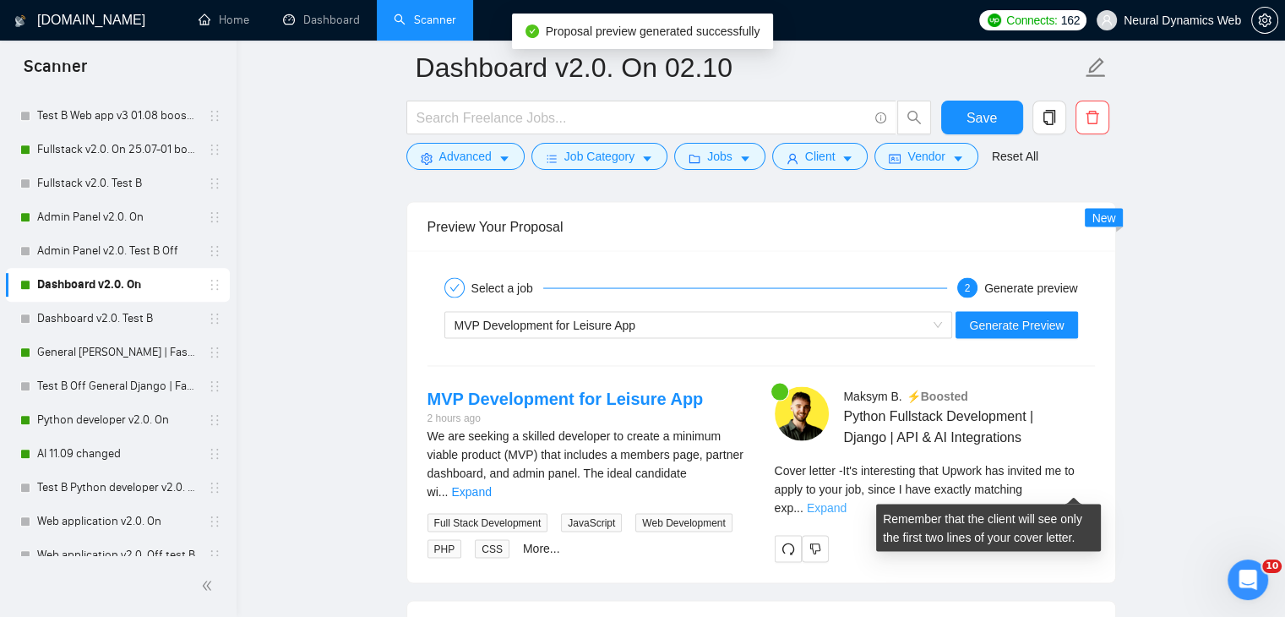
click at [847, 500] on link "Expand" at bounding box center [827, 507] width 40 height 14
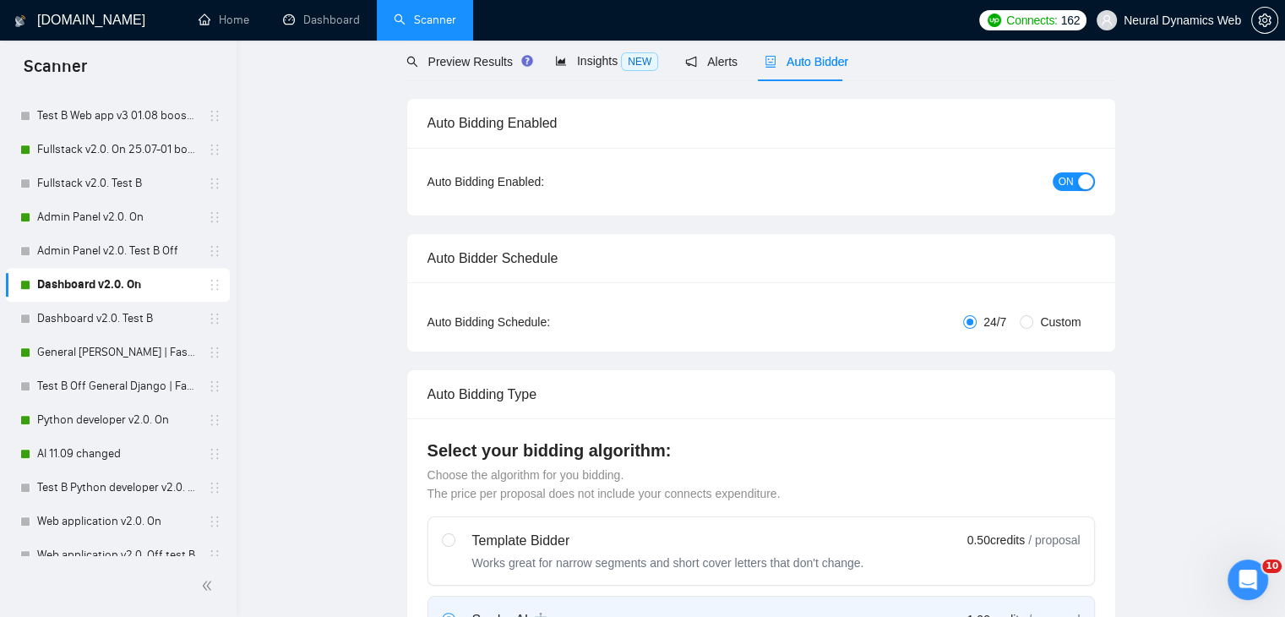
scroll to position [0, 0]
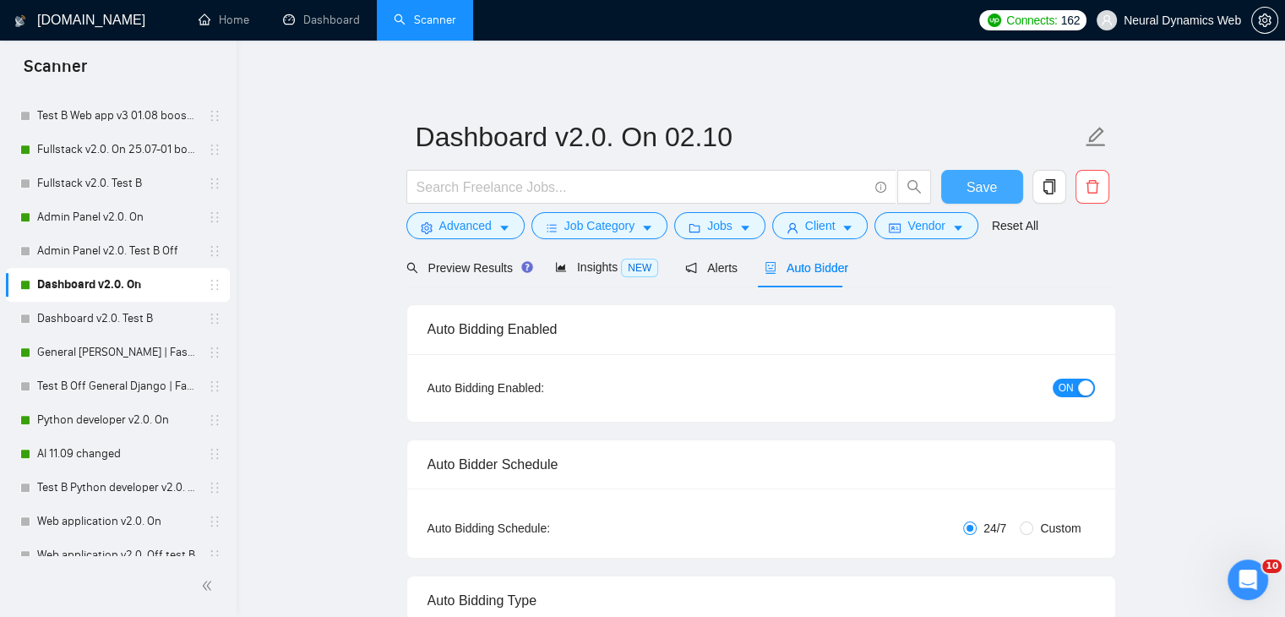
click at [950, 188] on button "Save" at bounding box center [982, 187] width 82 height 34
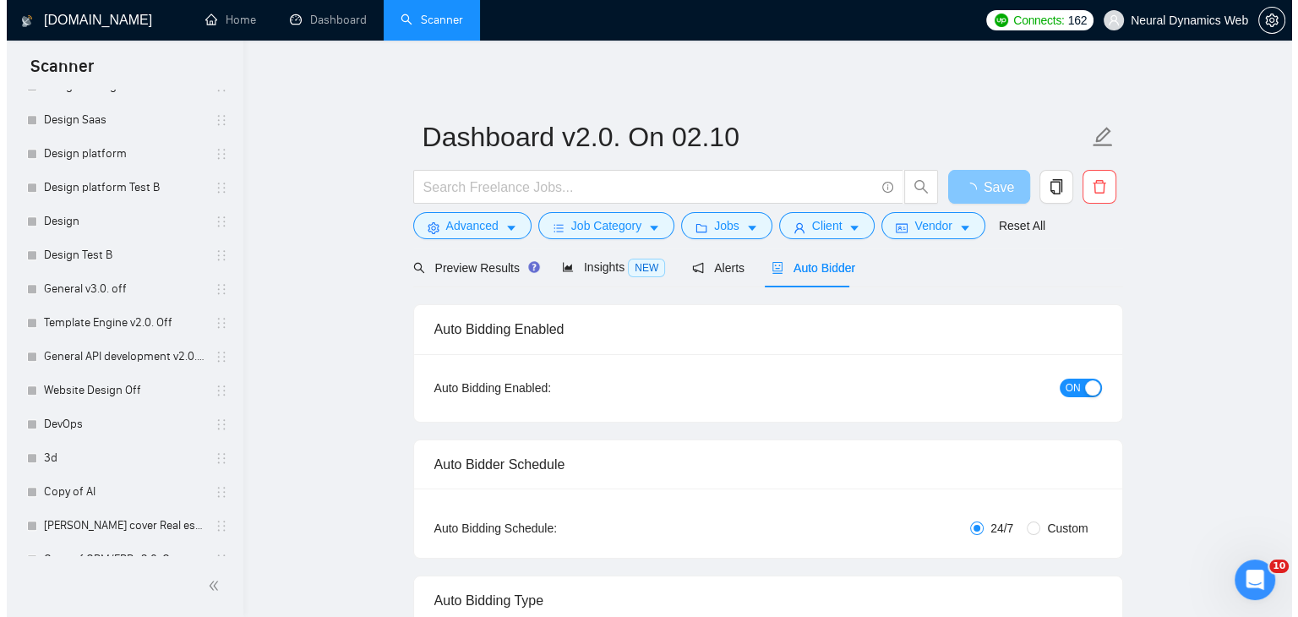
scroll to position [1747, 0]
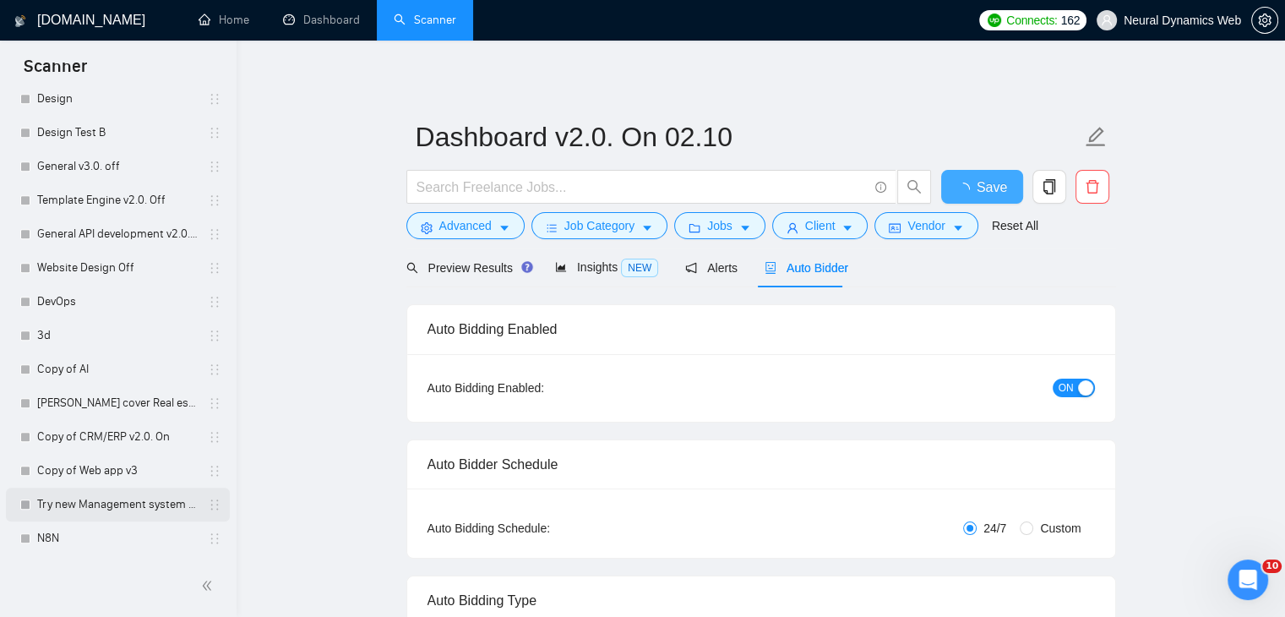
checkbox input "true"
click at [88, 501] on link "Try new Management system v2.0. On" at bounding box center [117, 505] width 161 height 34
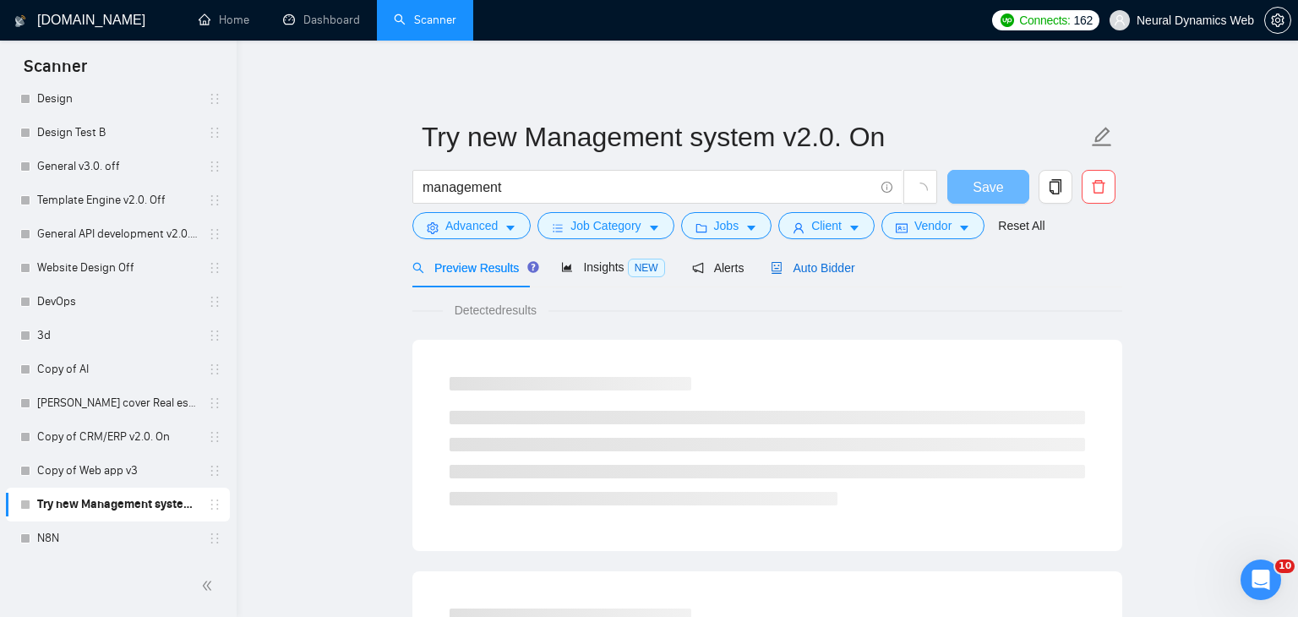
click at [778, 271] on span "Auto Bidder" at bounding box center [813, 268] width 84 height 14
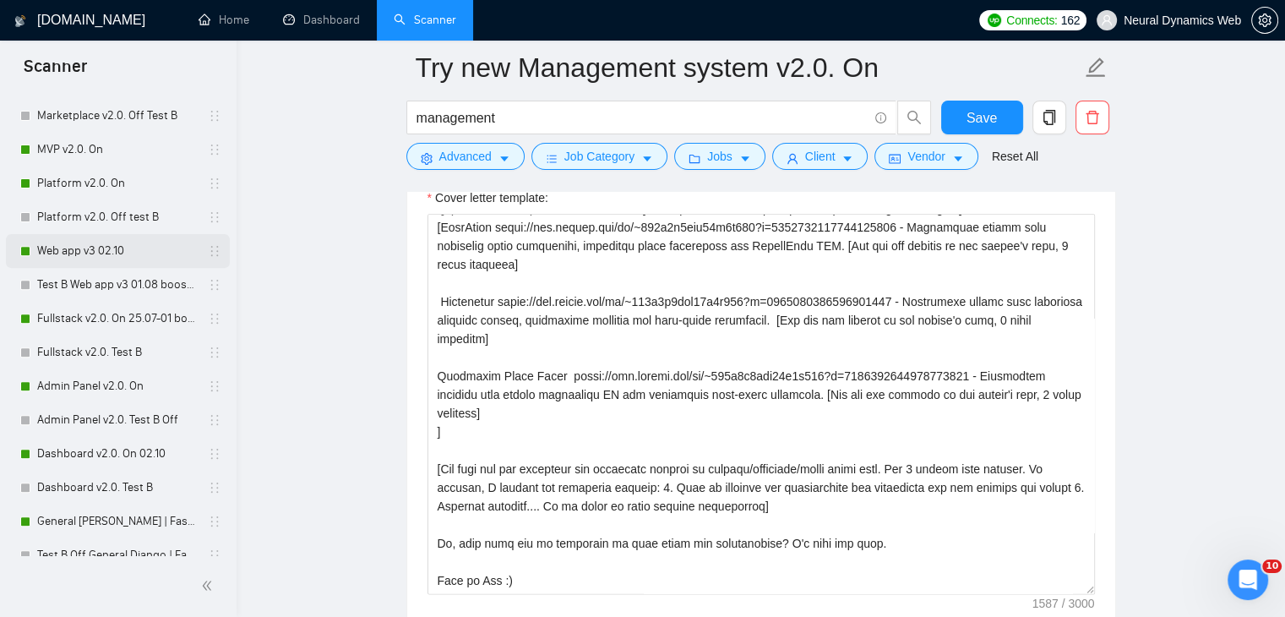
scroll to position [480, 0]
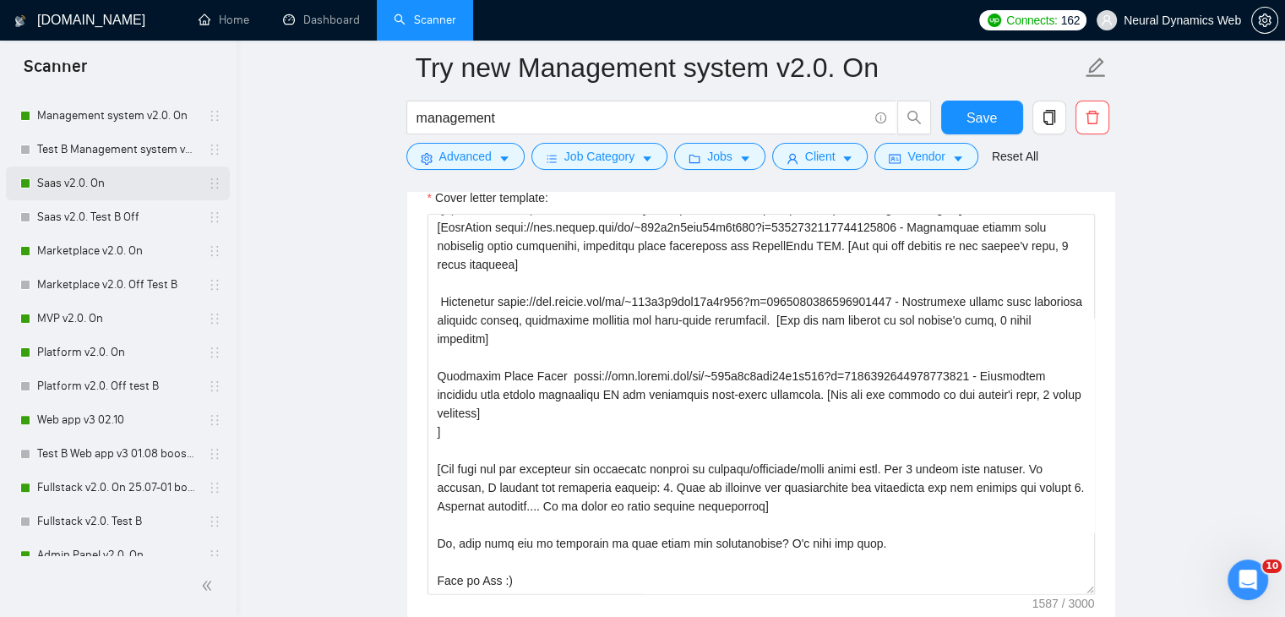
click at [88, 174] on link "Saas v2.0. On" at bounding box center [117, 183] width 161 height 34
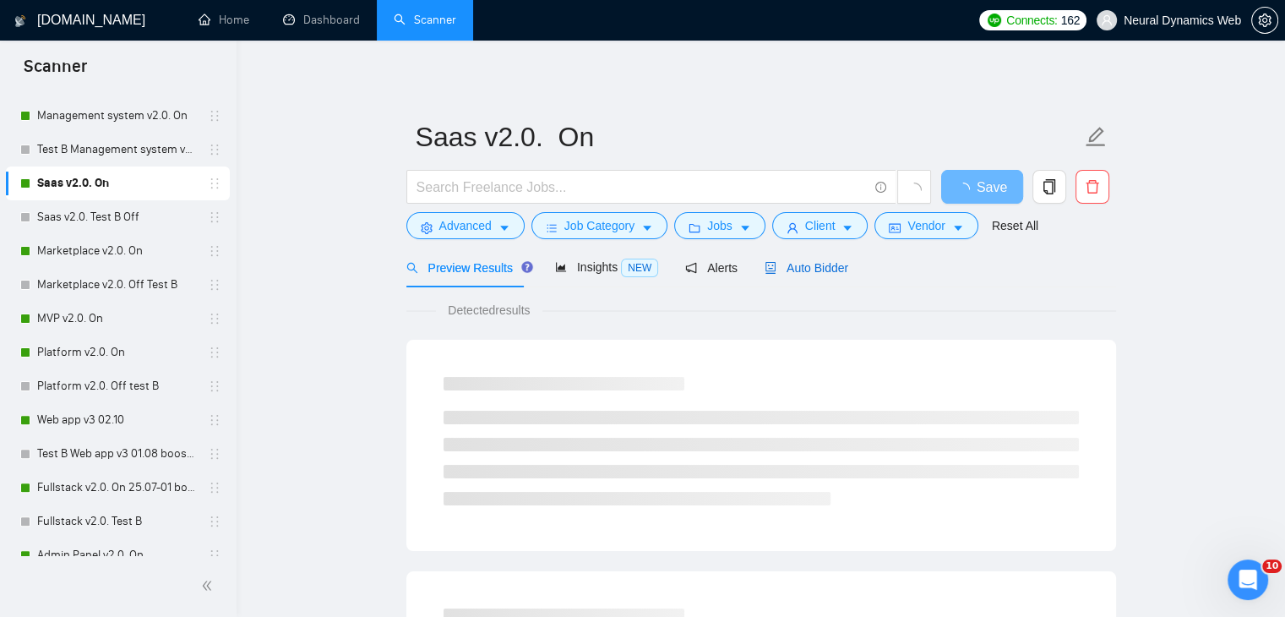
click at [830, 261] on span "Auto Bidder" at bounding box center [807, 268] width 84 height 14
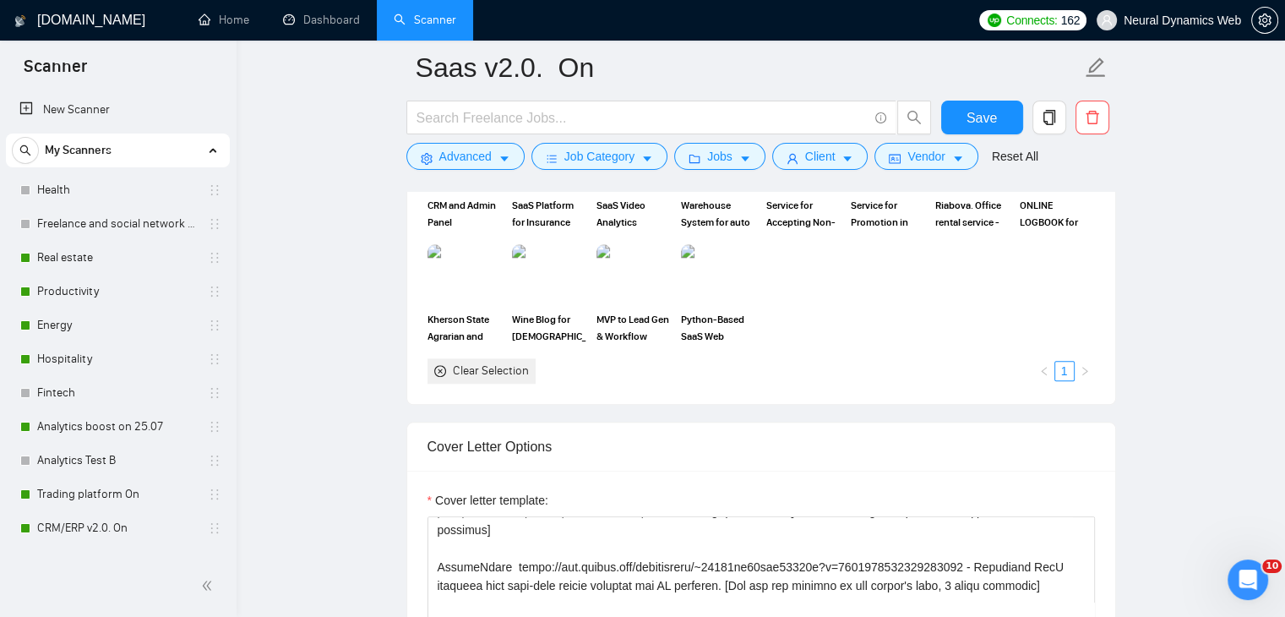
scroll to position [1605, 0]
